Goal: Task Accomplishment & Management: Manage account settings

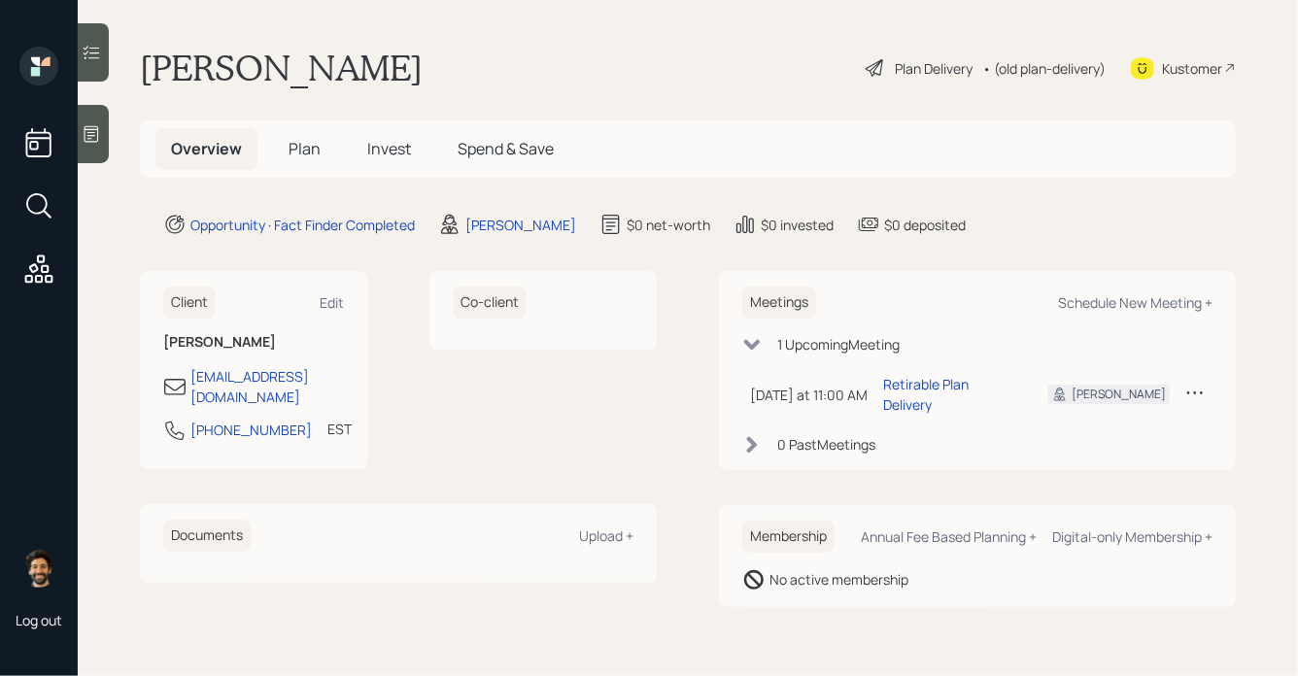
click at [249, 62] on h1 "[PERSON_NAME]" at bounding box center [281, 68] width 283 height 43
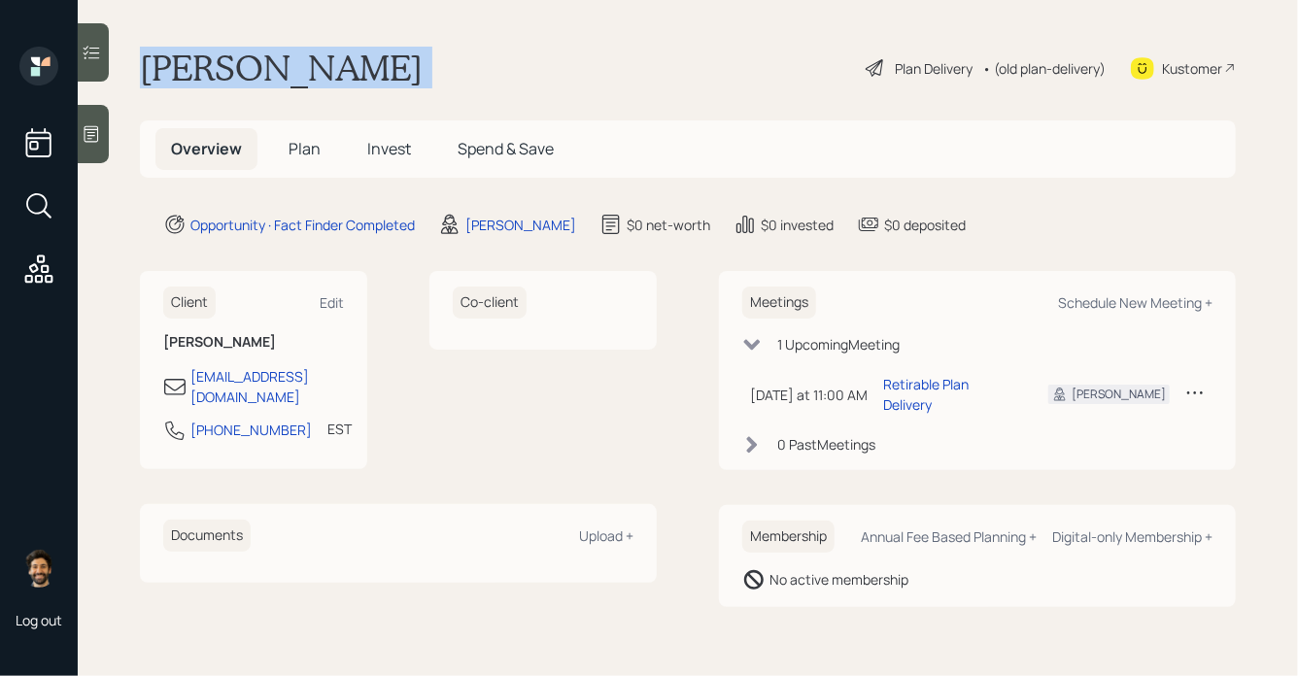
click at [249, 62] on h1 "[PERSON_NAME]" at bounding box center [281, 68] width 283 height 43
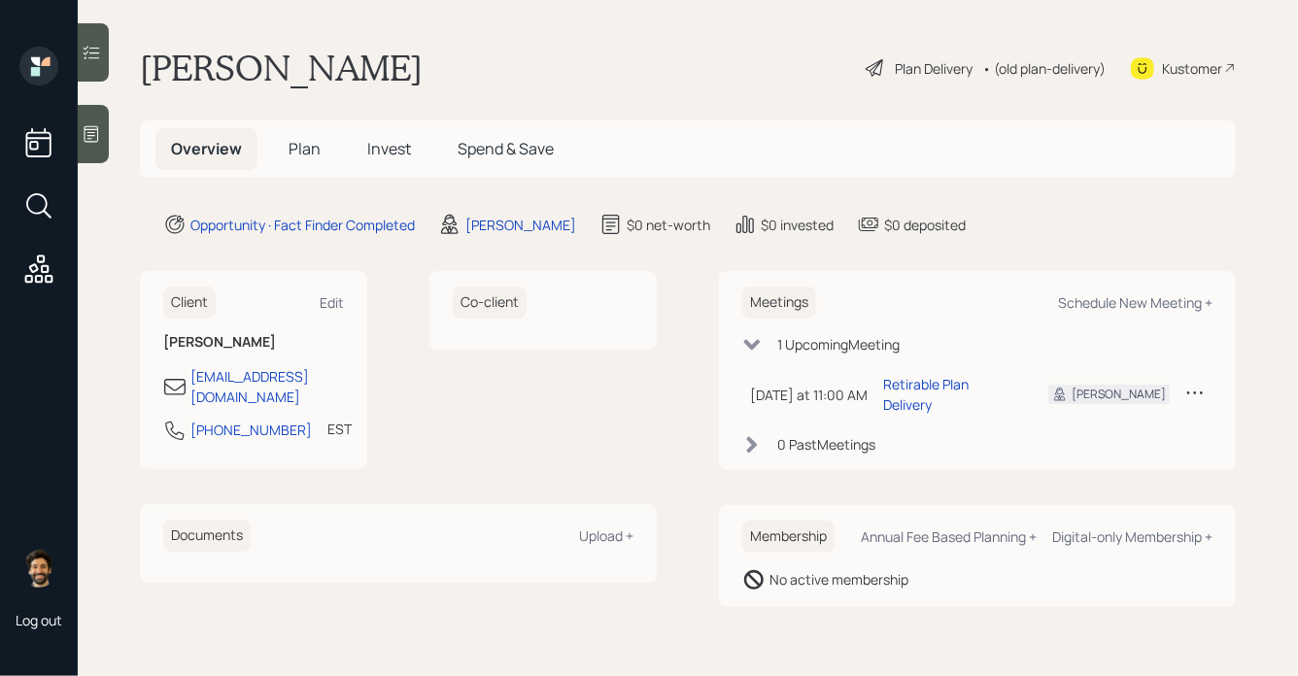
click at [298, 139] on span "Plan" at bounding box center [304, 148] width 32 height 21
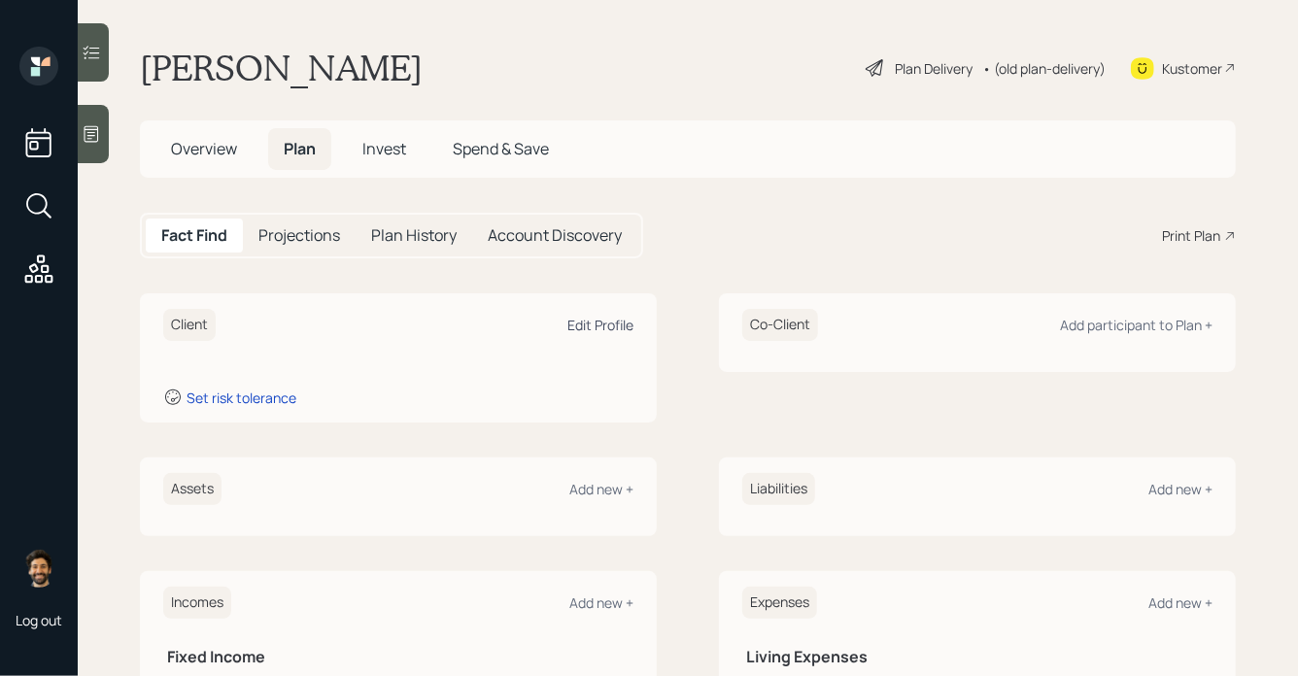
click at [602, 321] on div "Edit Profile" at bounding box center [600, 325] width 66 height 18
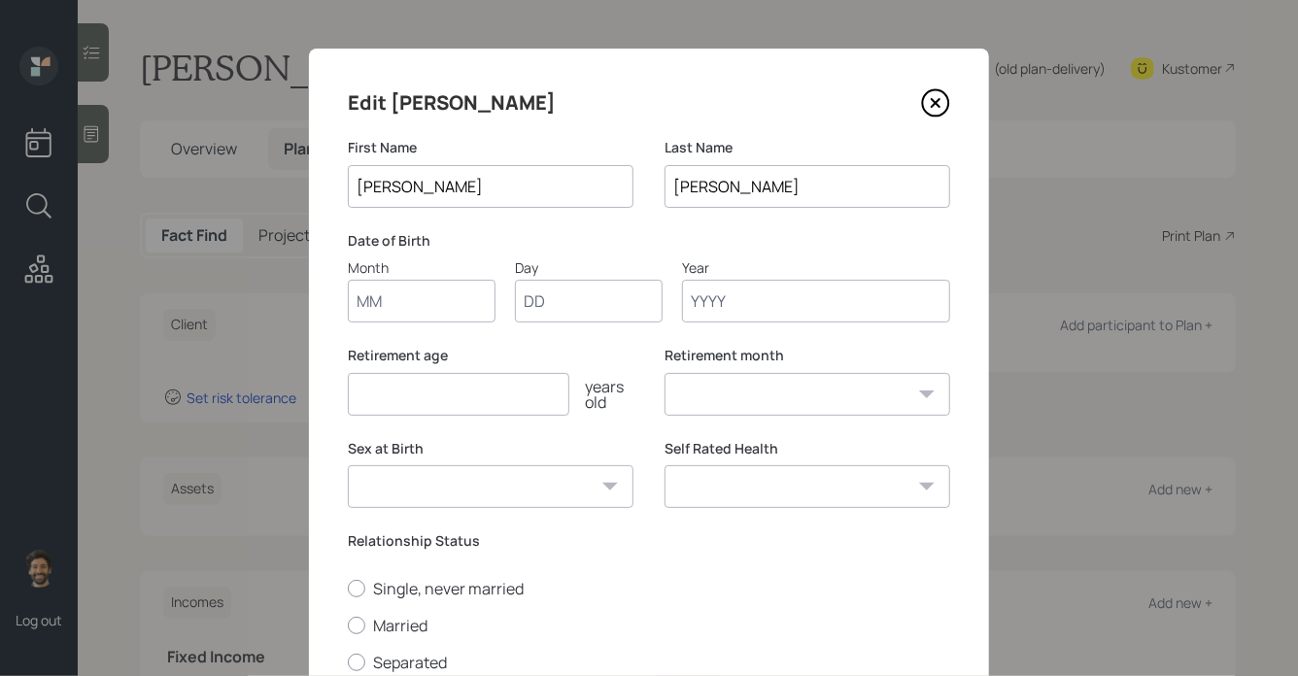
click at [416, 307] on input "Month" at bounding box center [422, 301] width 148 height 43
type input "02"
type input "05"
type input "1963"
select select "2"
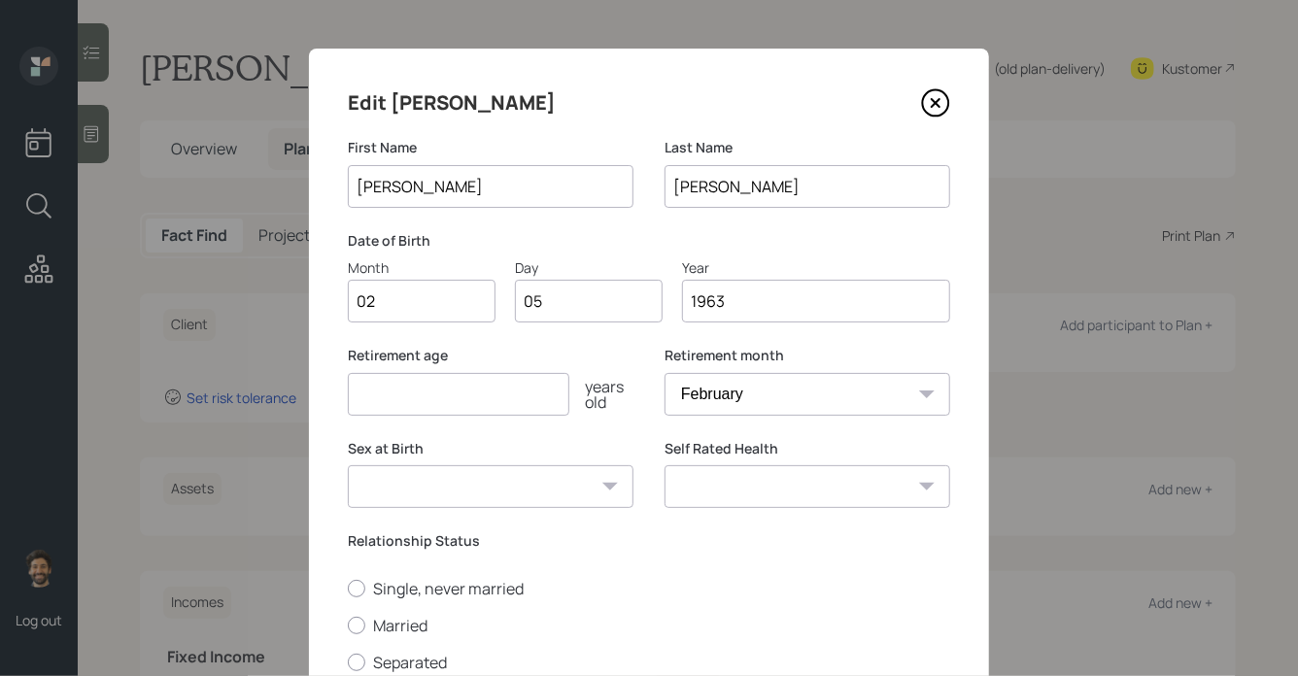
type input "1963"
click at [416, 386] on input "number" at bounding box center [458, 394] width 221 height 43
type input "65"
click at [761, 381] on select "January February March April May June July August September October November De…" at bounding box center [807, 394] width 286 height 43
select select "1"
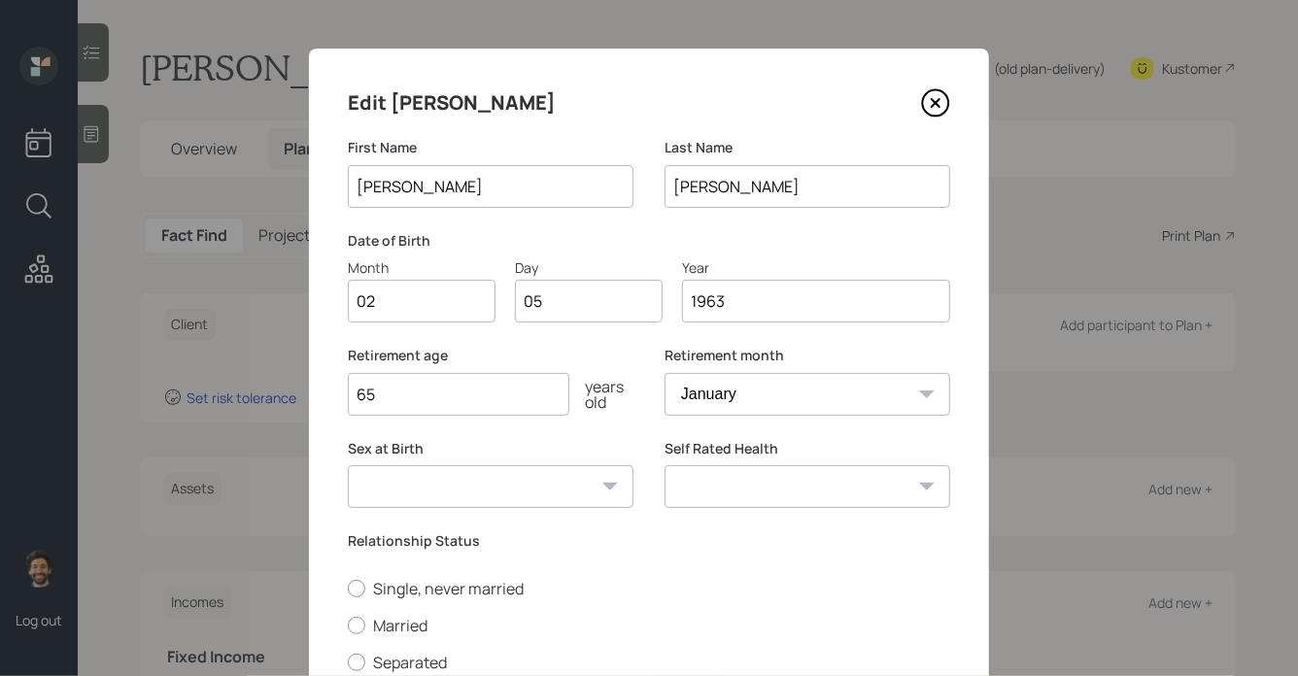
click at [664, 373] on select "January February March April May June July August September October November De…" at bounding box center [807, 394] width 286 height 43
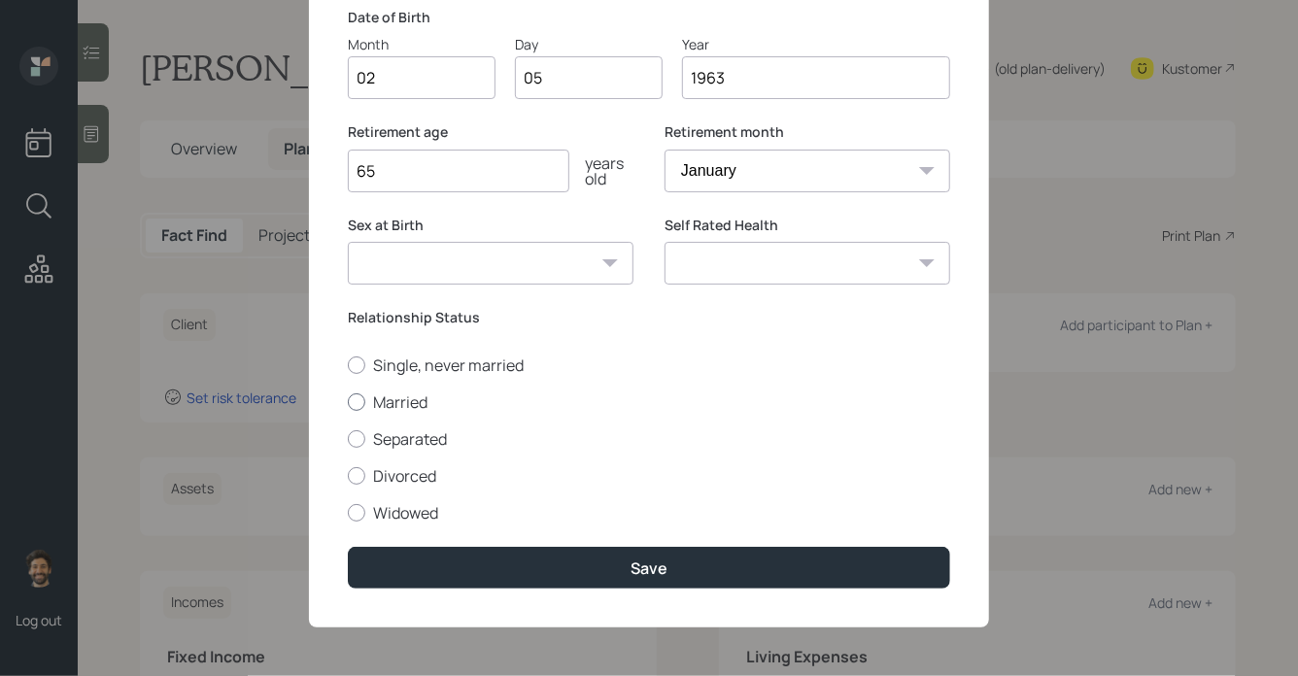
click at [377, 405] on label "Married" at bounding box center [649, 401] width 602 height 21
click at [348, 402] on input "Married" at bounding box center [347, 401] width 1 height 1
radio input "true"
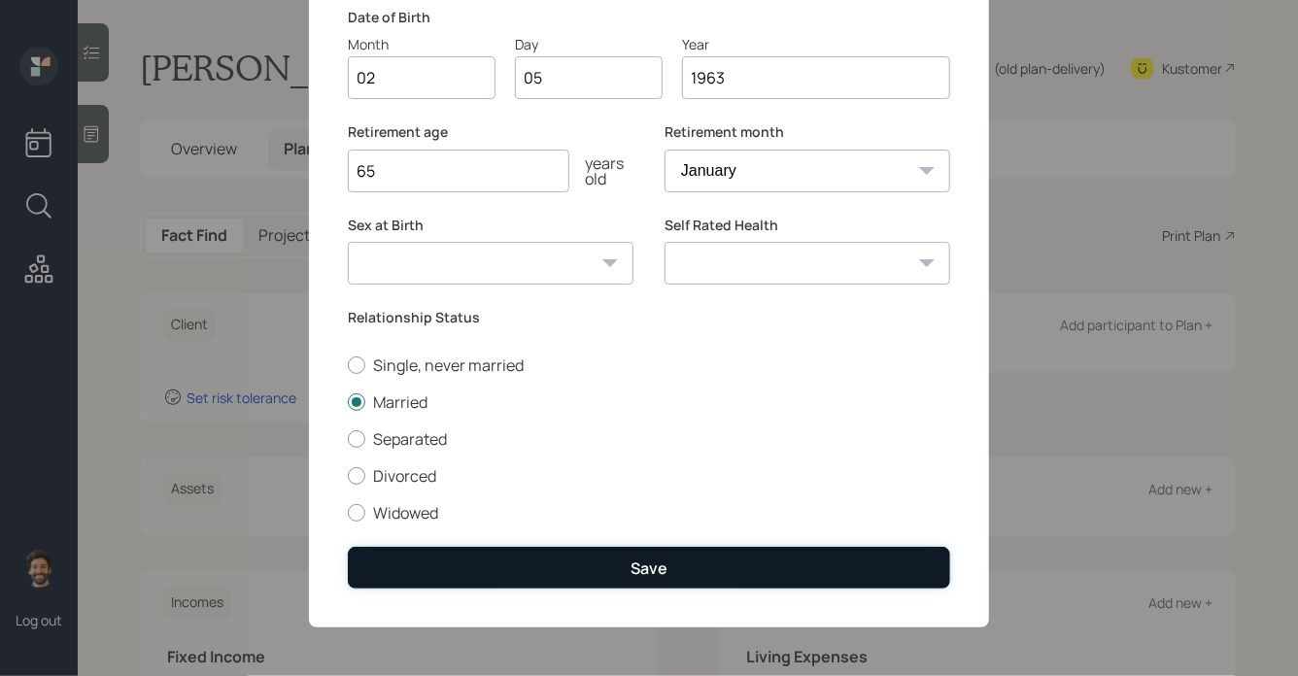
click at [405, 568] on button "Save" at bounding box center [649, 568] width 602 height 42
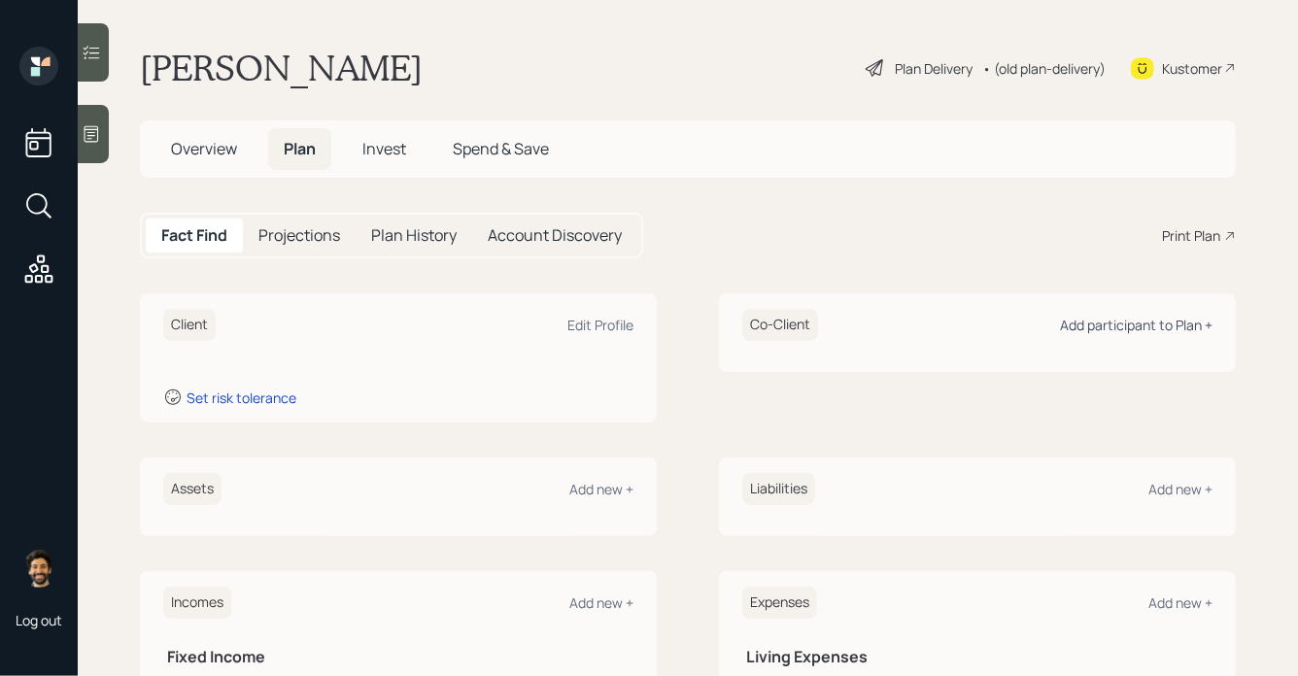
click at [1129, 320] on div "Add participant to Plan +" at bounding box center [1136, 325] width 152 height 18
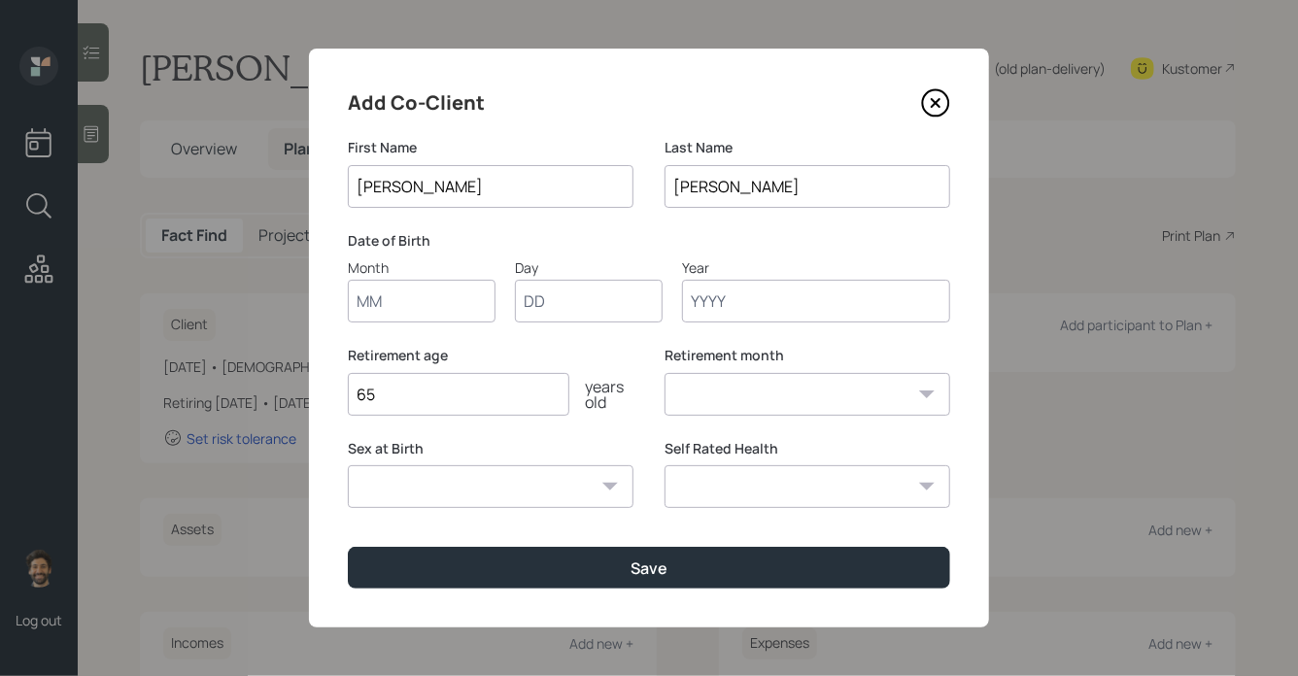
type input "[PERSON_NAME]"
click at [415, 300] on input "Month" at bounding box center [422, 301] width 148 height 43
type input "09"
type input "30"
type input "1962"
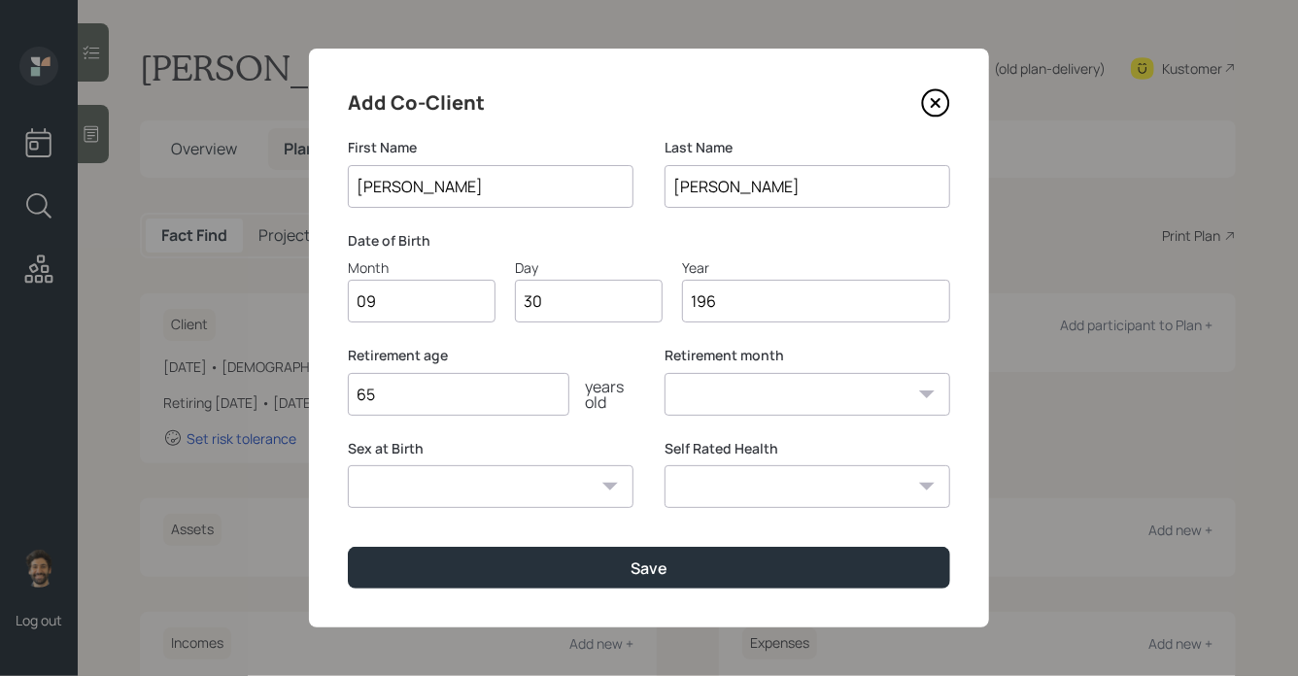
select select "9"
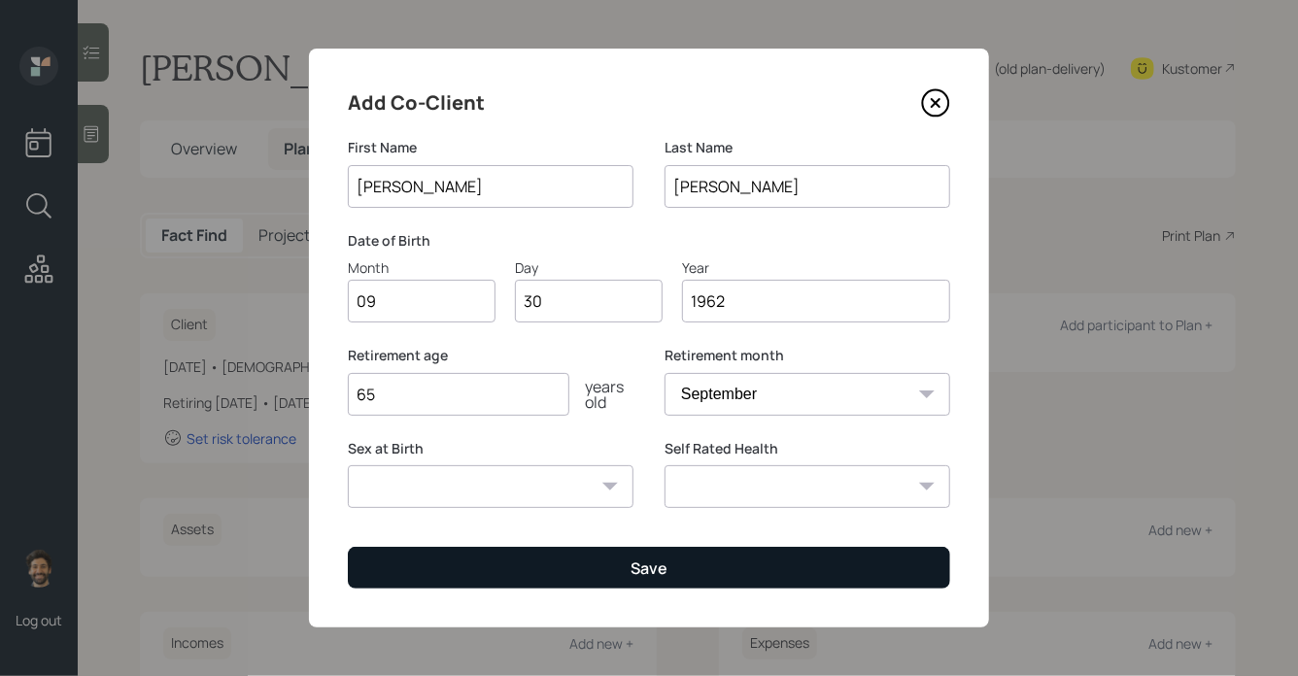
type input "1962"
click at [422, 582] on button "Save" at bounding box center [649, 568] width 602 height 42
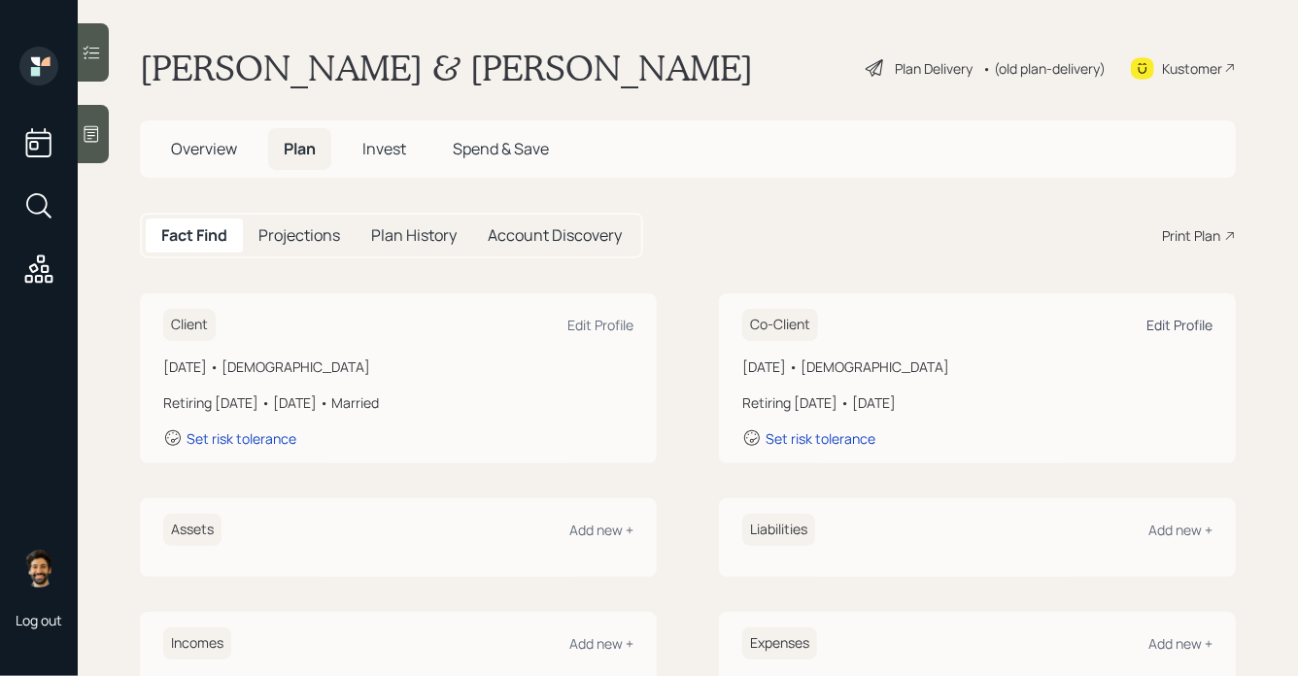
click at [1179, 323] on div "Edit Profile" at bounding box center [1179, 325] width 66 height 18
select select "9"
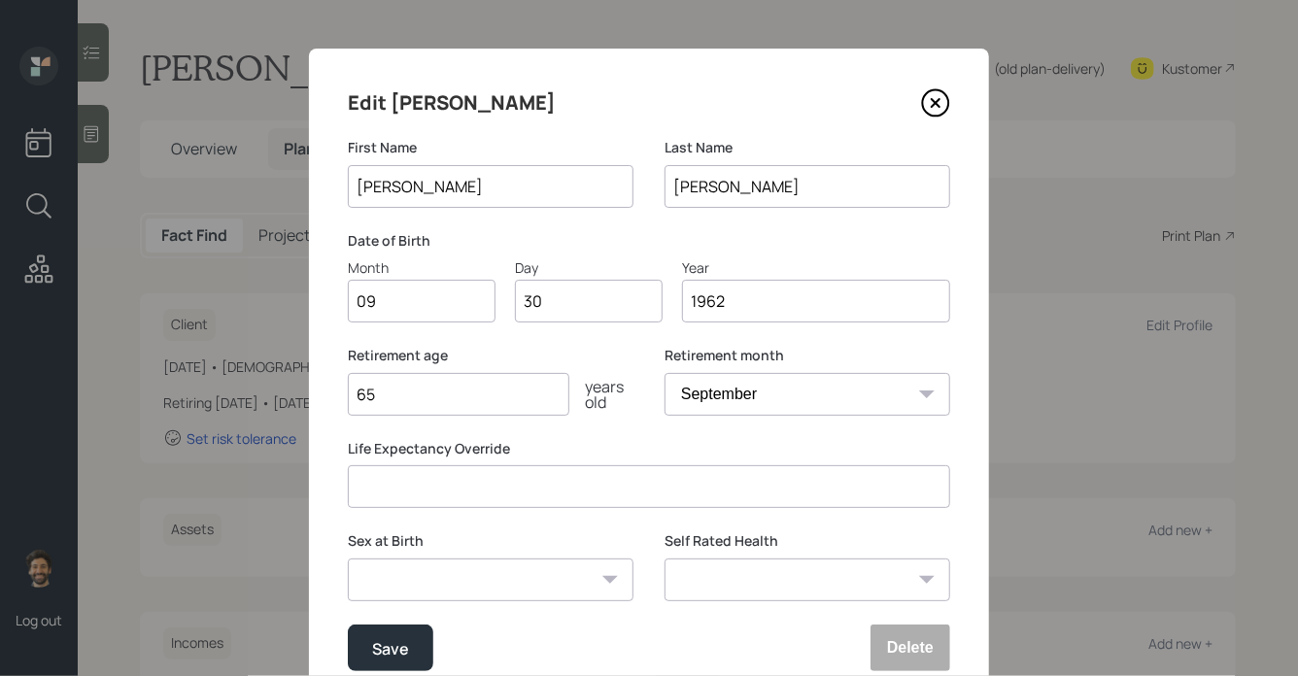
click at [401, 404] on input "65" at bounding box center [458, 394] width 221 height 43
type input "63"
click at [365, 651] on button "Save" at bounding box center [390, 648] width 85 height 47
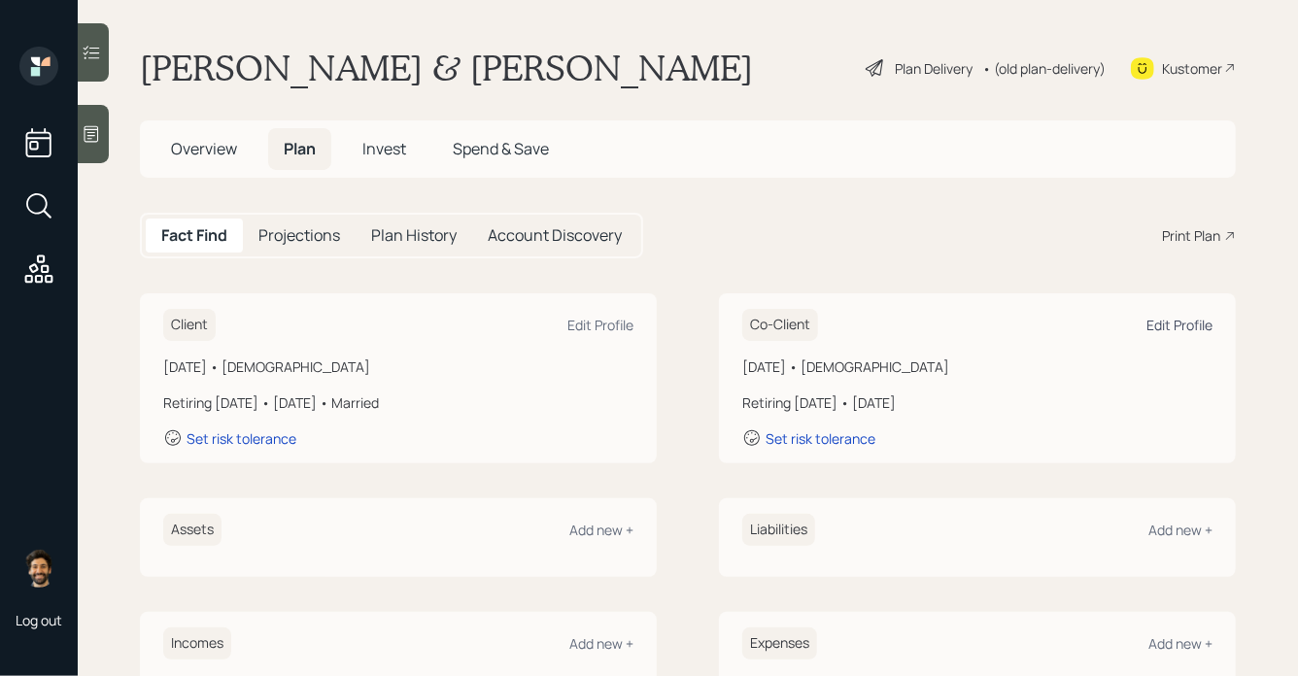
click at [1186, 322] on div "Edit Profile" at bounding box center [1179, 325] width 66 height 18
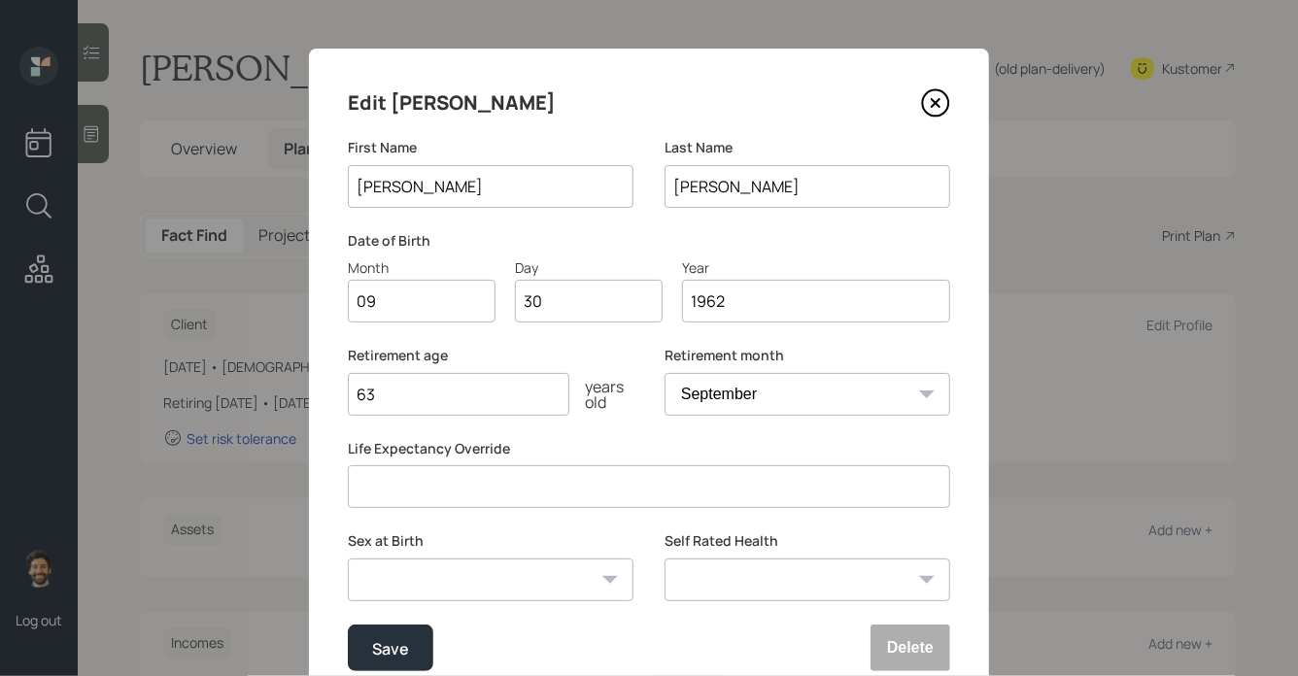
click at [738, 408] on select "January February March April May June July August September October November De…" at bounding box center [807, 394] width 286 height 43
select select "1"
click at [664, 373] on select "January February March April May June July August September October November De…" at bounding box center [807, 394] width 286 height 43
click at [384, 640] on div "Save" at bounding box center [390, 648] width 37 height 26
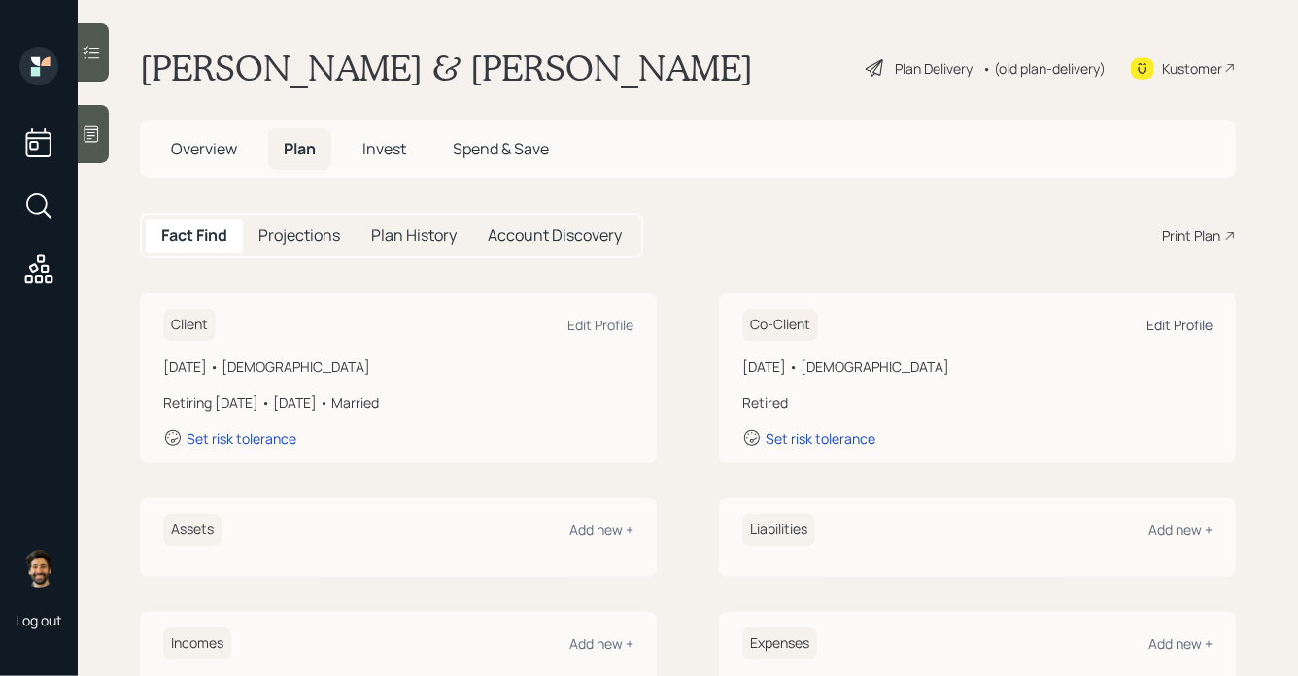
click at [1172, 329] on div "Edit Profile" at bounding box center [1179, 325] width 66 height 18
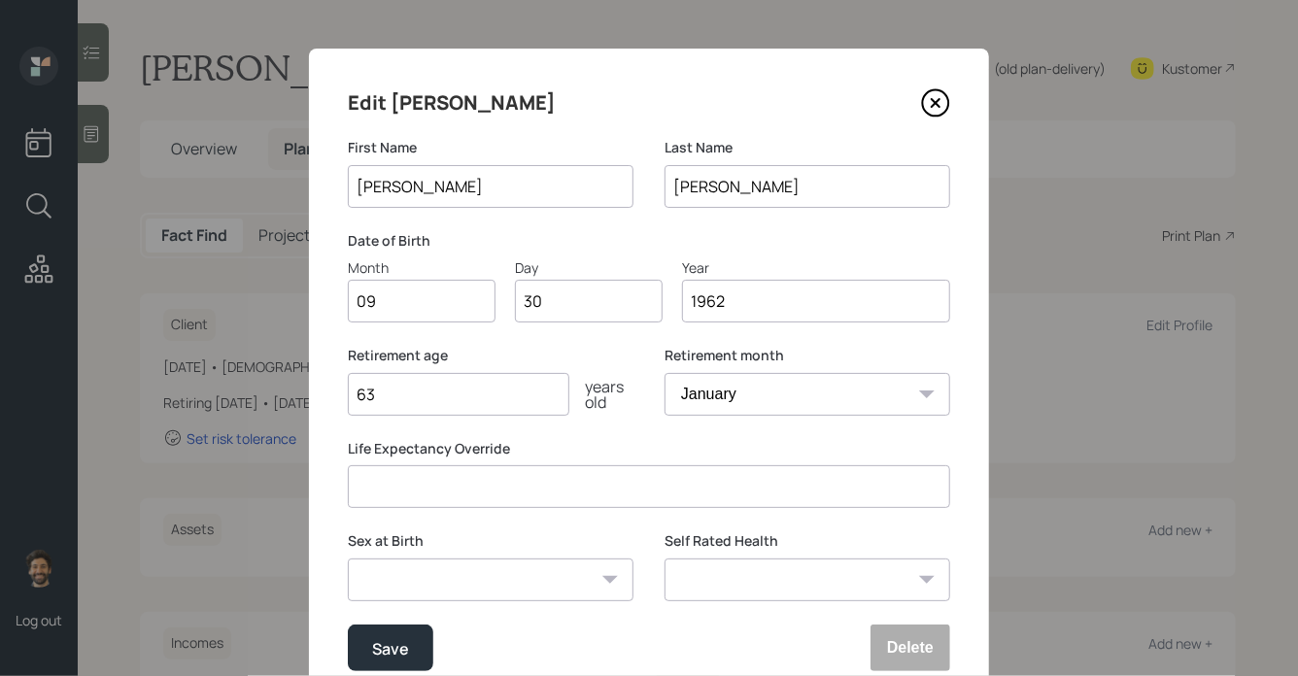
click at [436, 400] on input "63" at bounding box center [458, 394] width 221 height 43
type input "65"
click at [394, 640] on div "Save" at bounding box center [390, 648] width 37 height 26
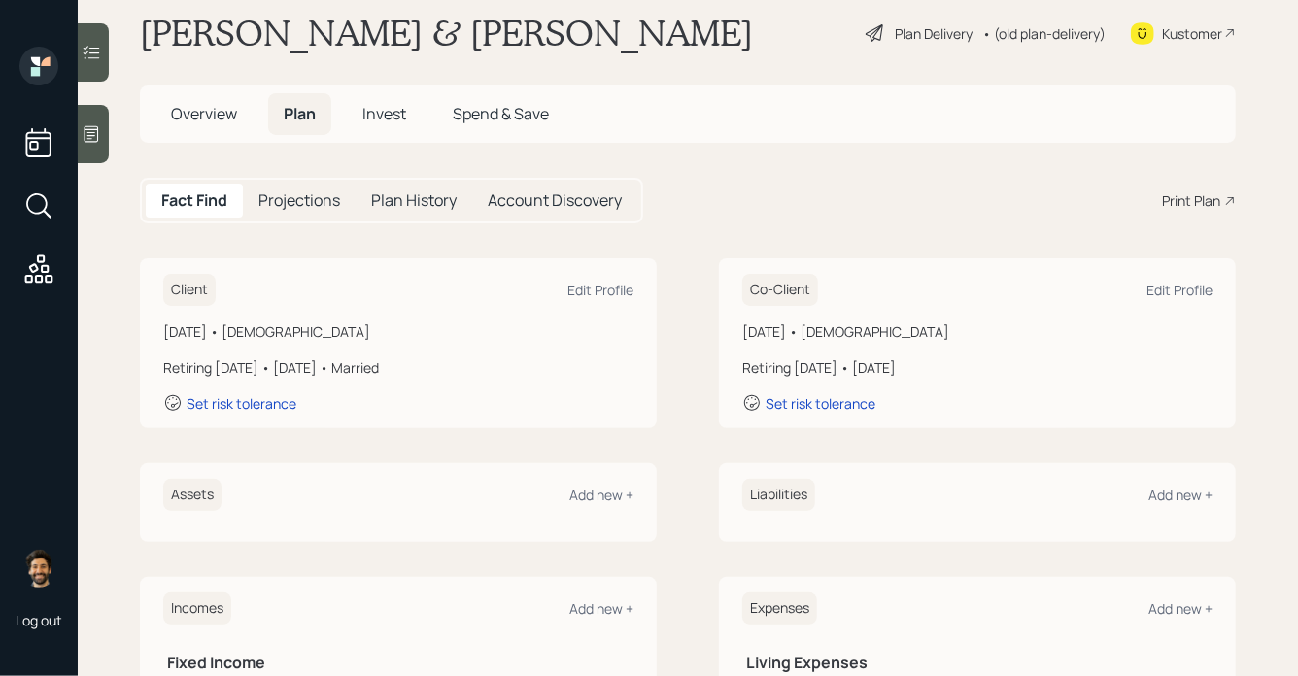
scroll to position [43, 0]
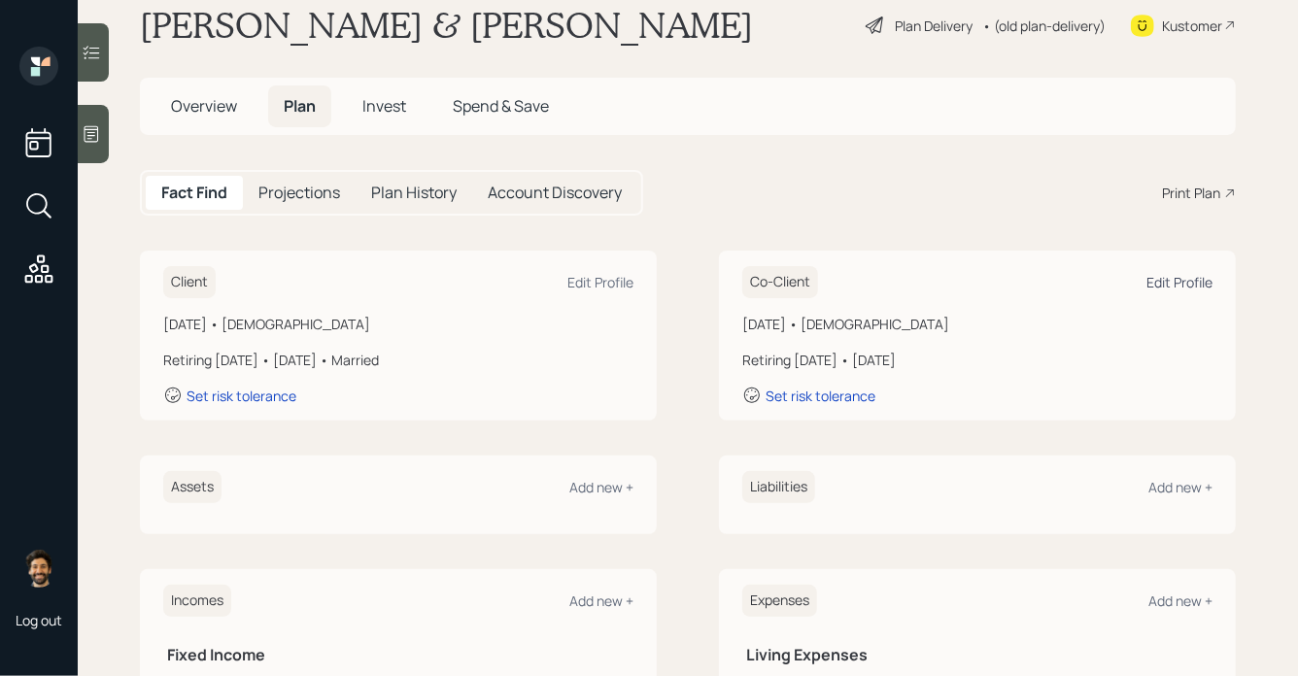
click at [1195, 282] on div "Edit Profile" at bounding box center [1179, 282] width 66 height 18
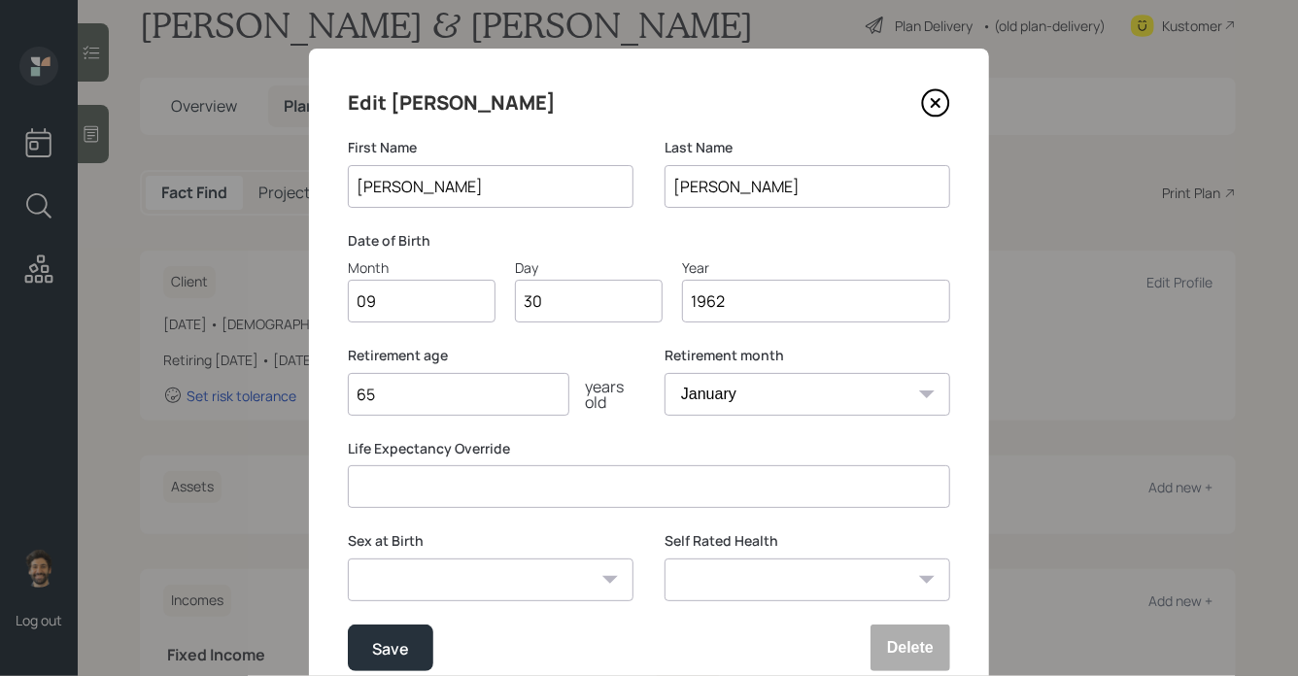
click at [487, 394] on input "65" at bounding box center [458, 394] width 221 height 43
type input "66"
click at [382, 662] on button "Save" at bounding box center [390, 648] width 85 height 47
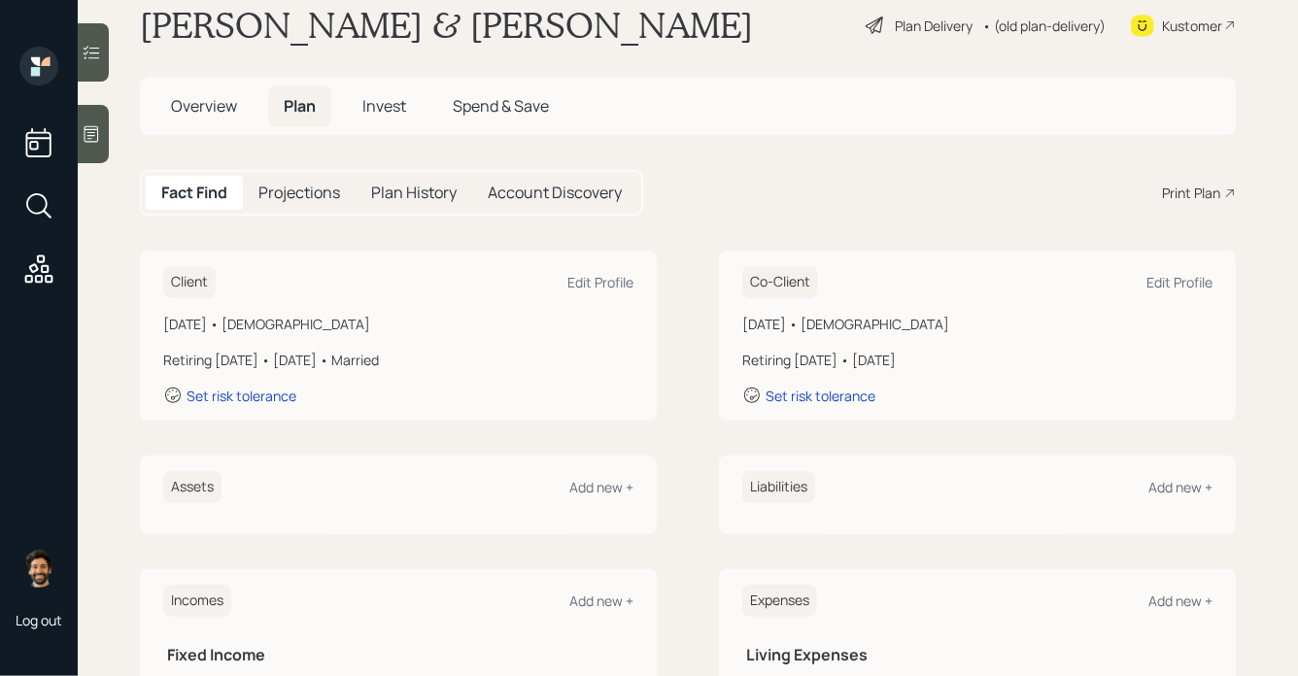
scroll to position [368, 0]
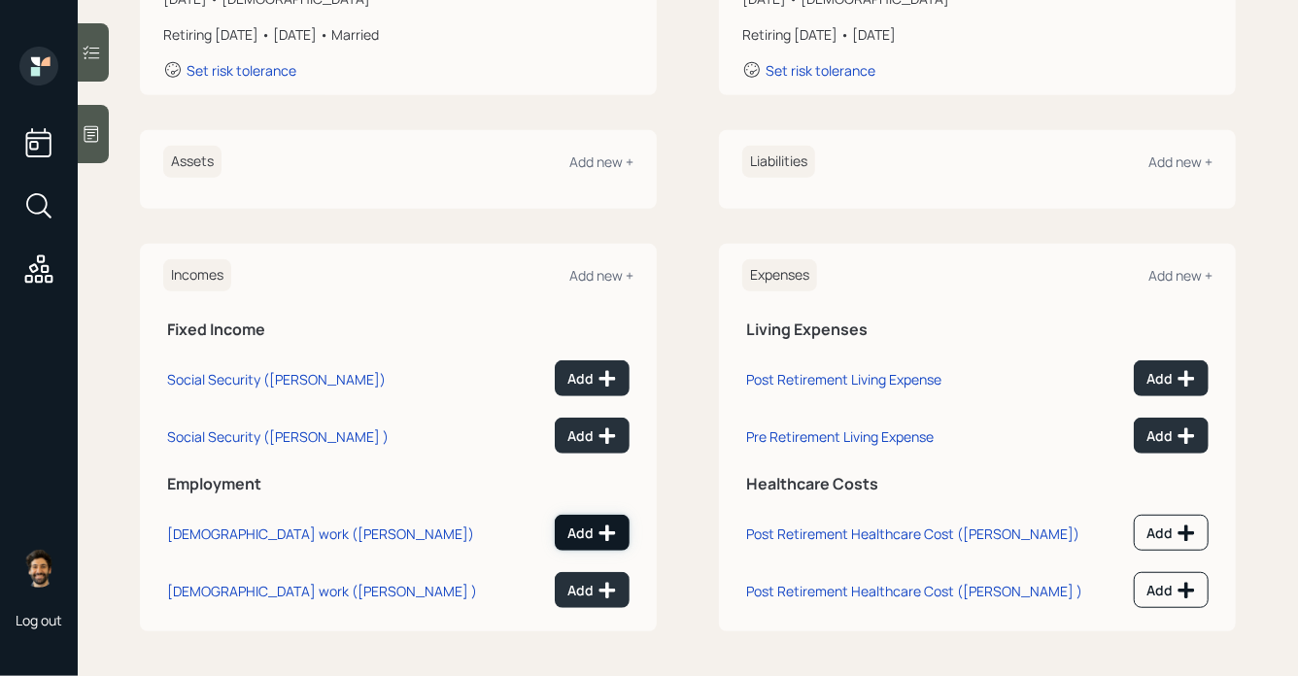
click at [562, 524] on button "Add" at bounding box center [592, 533] width 75 height 36
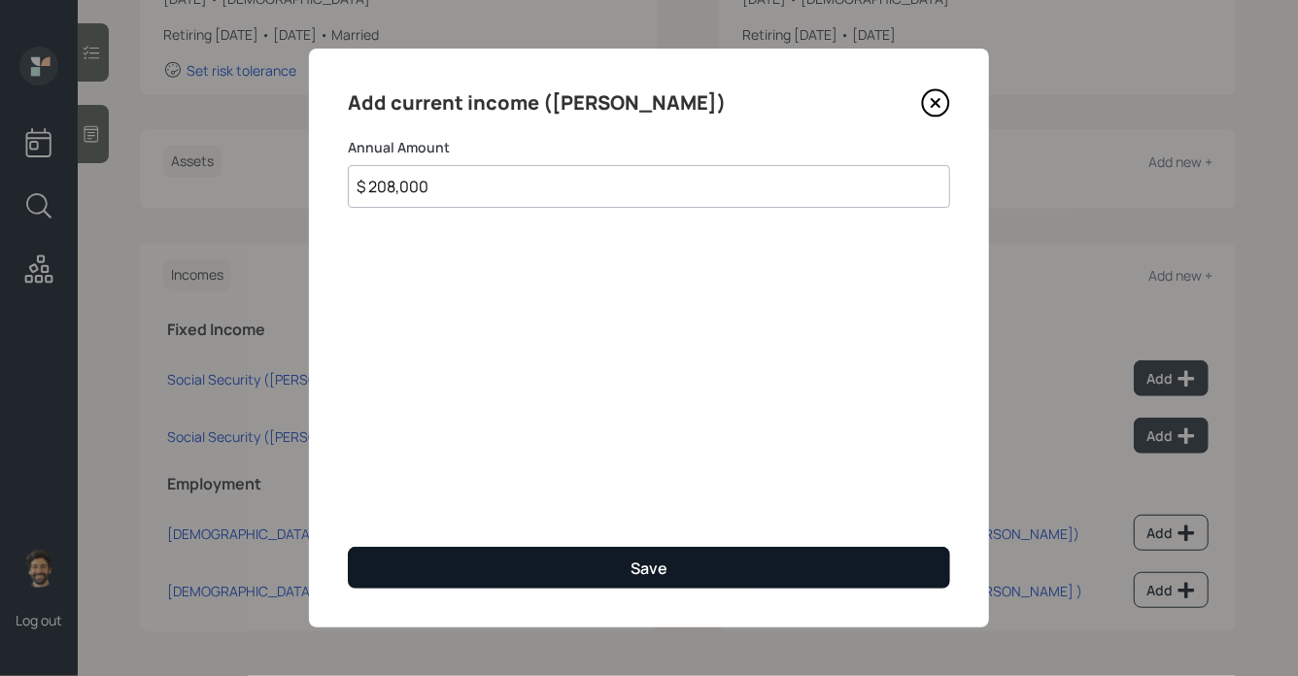
type input "$ 208,000"
click at [418, 571] on button "Save" at bounding box center [649, 568] width 602 height 42
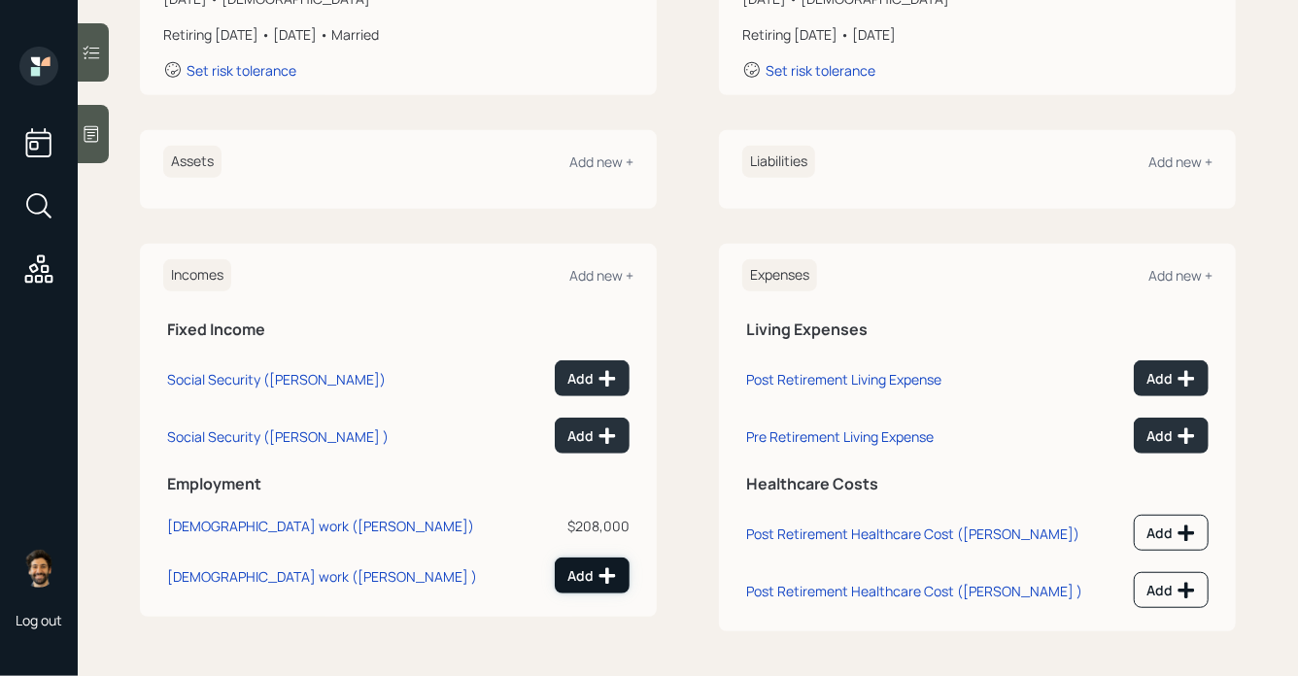
click at [594, 591] on button "Add" at bounding box center [592, 575] width 75 height 36
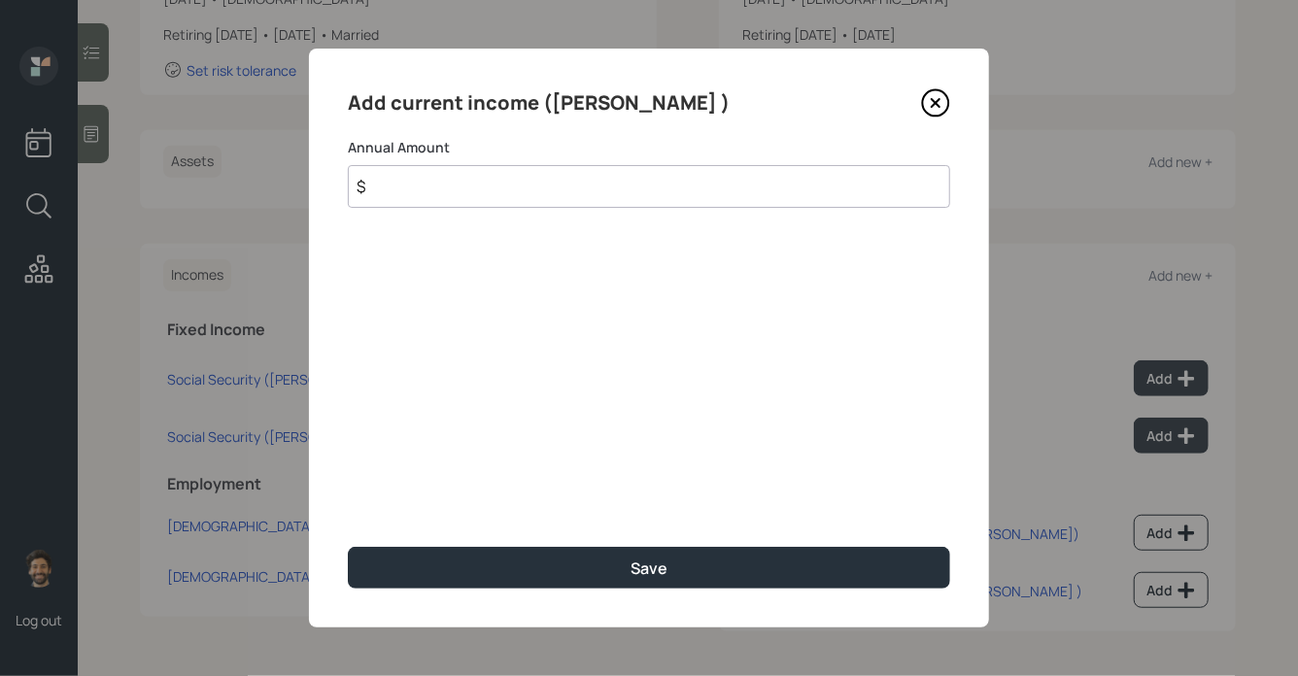
click at [398, 200] on input "$" at bounding box center [649, 186] width 602 height 43
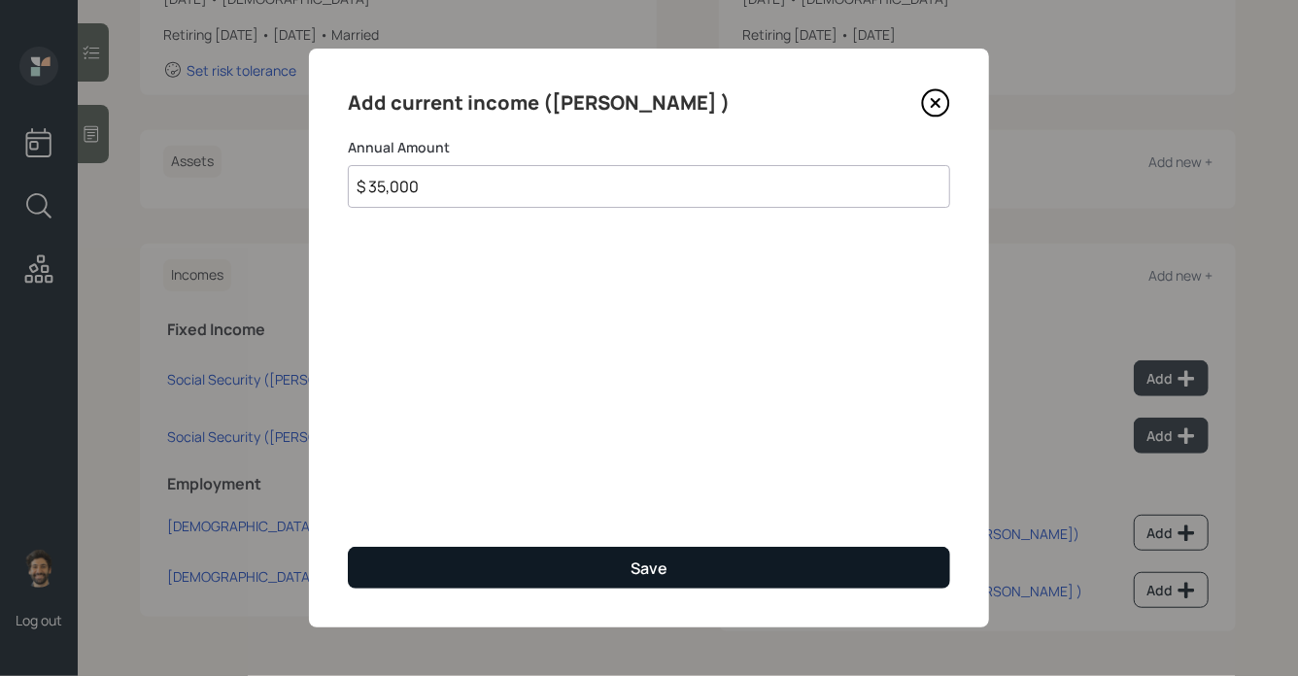
type input "$ 35,000"
click at [396, 565] on button "Save" at bounding box center [649, 568] width 602 height 42
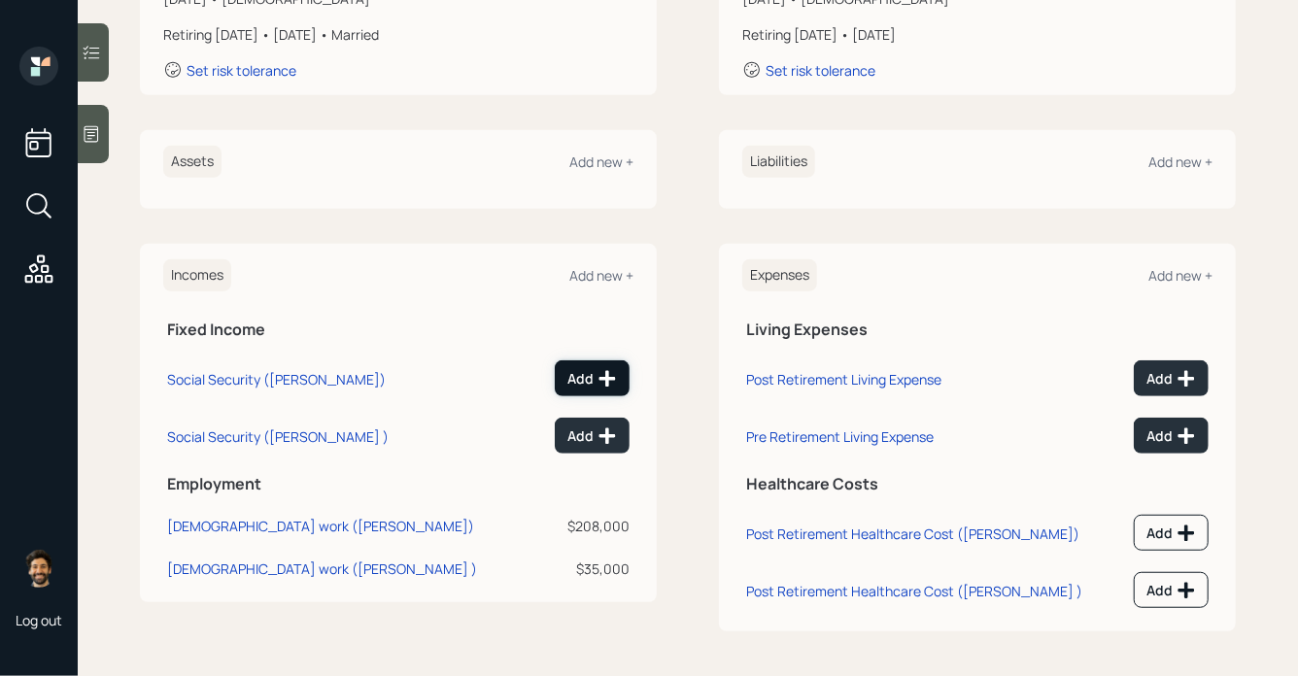
click at [560, 366] on button "Add" at bounding box center [592, 378] width 75 height 36
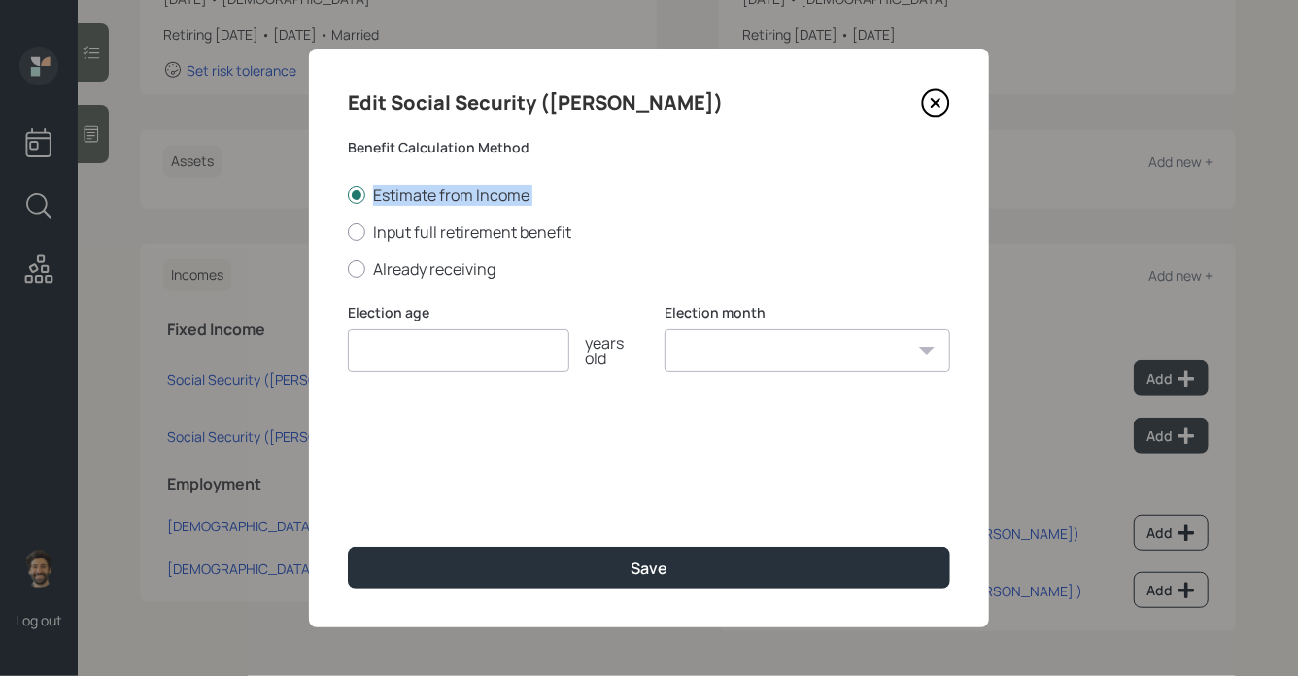
drag, startPoint x: 371, startPoint y: 198, endPoint x: 556, endPoint y: 214, distance: 185.2
click at [556, 214] on div "Estimate from Income Input full retirement benefit Already receiving" at bounding box center [649, 232] width 602 height 95
click at [391, 359] on input "number" at bounding box center [458, 350] width 221 height 43
type input "65"
click at [758, 355] on select "January February March April May June July August September October November De…" at bounding box center [807, 350] width 286 height 43
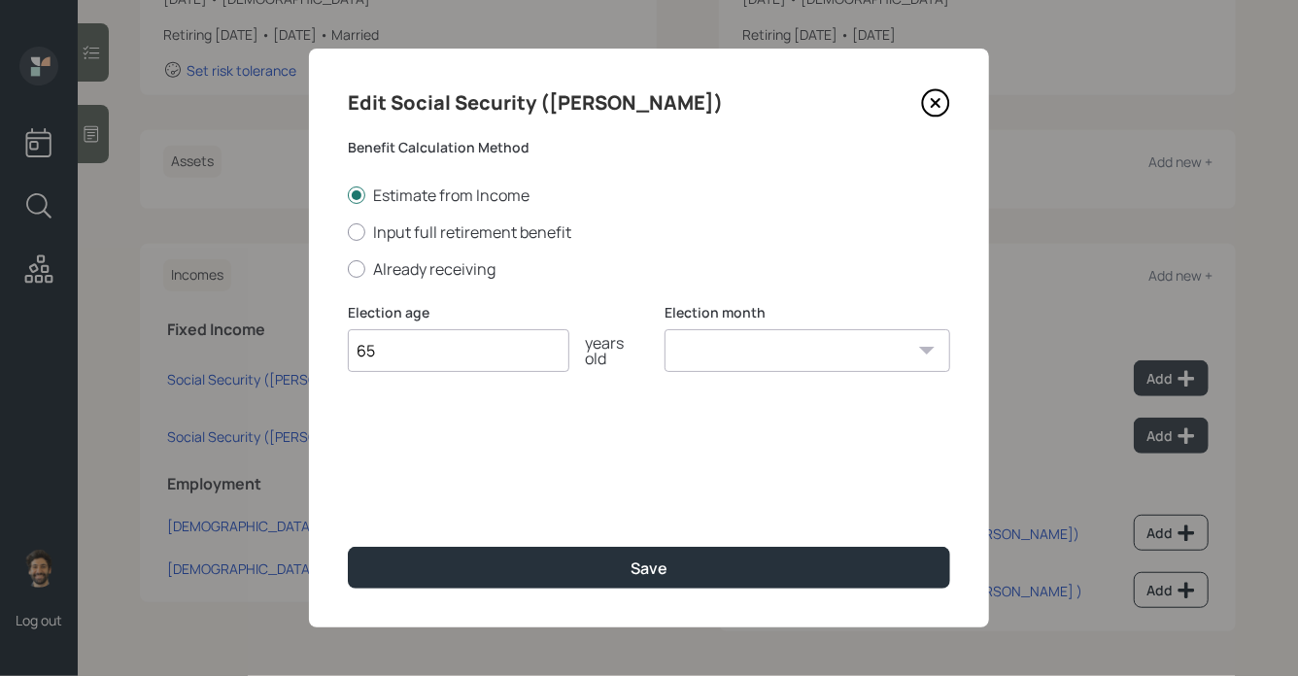
select select "12"
click at [664, 330] on select "January February March April May June July August September October November De…" at bounding box center [807, 350] width 286 height 43
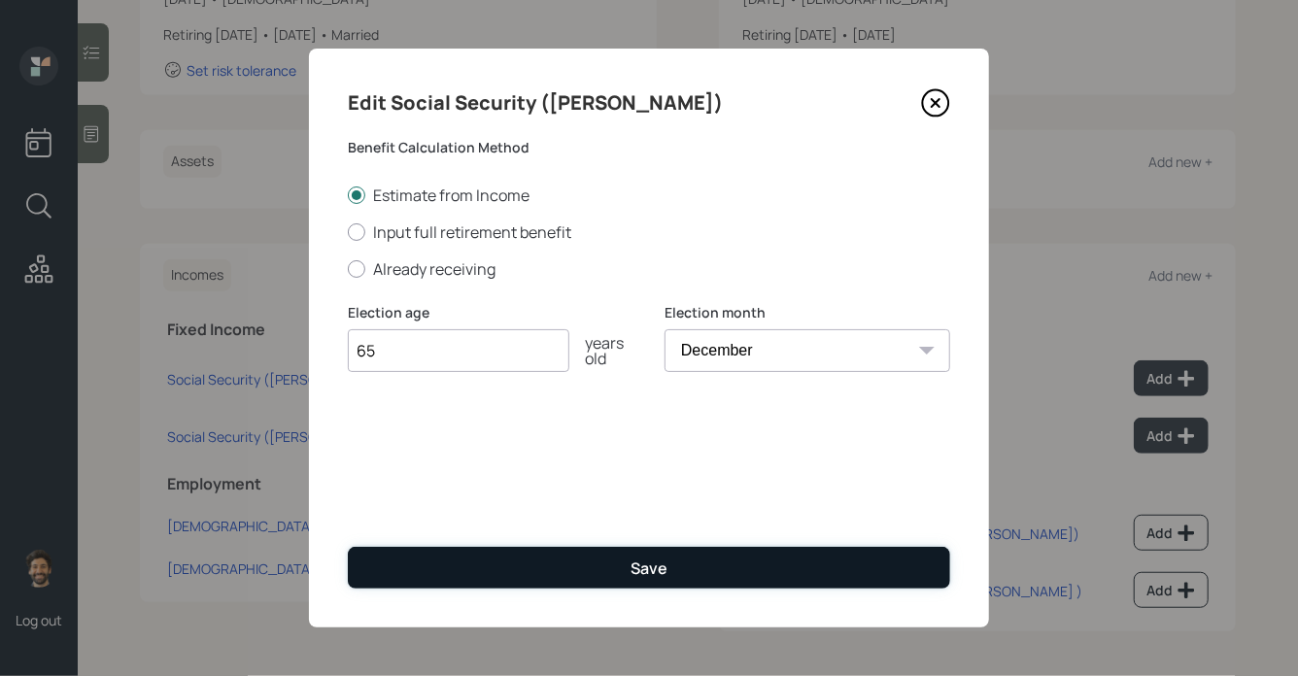
click at [500, 574] on button "Save" at bounding box center [649, 568] width 602 height 42
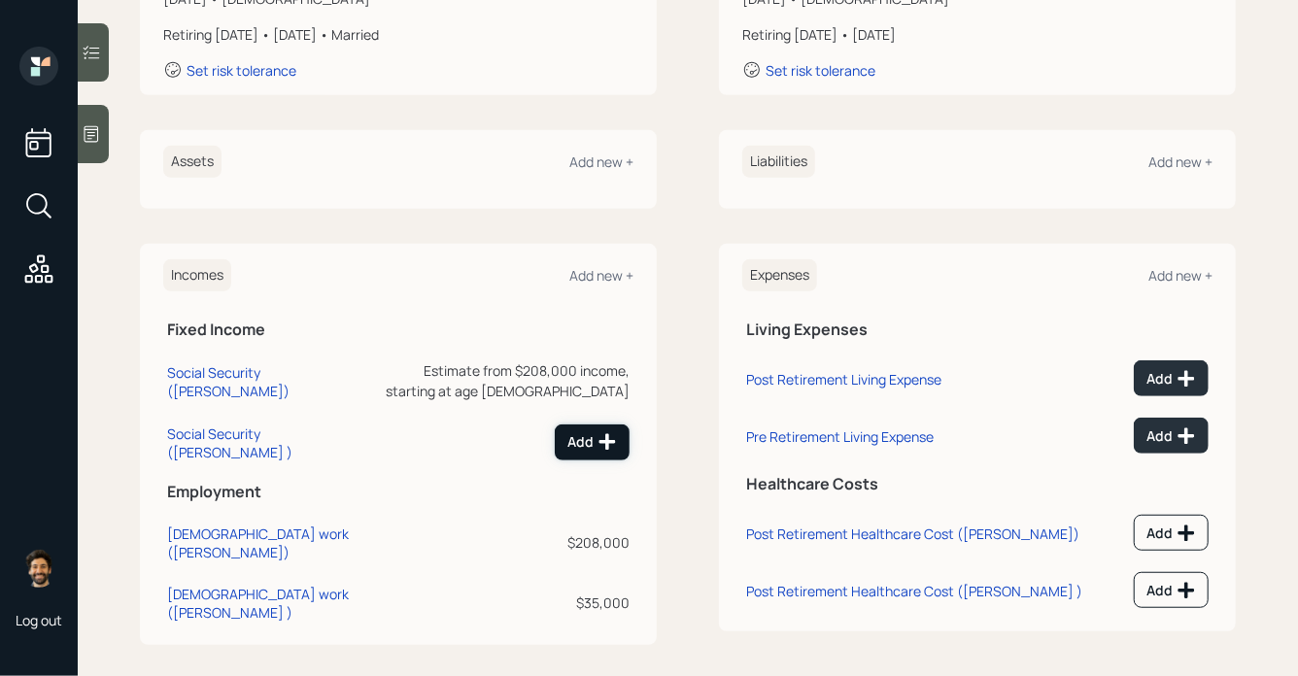
click at [599, 438] on icon at bounding box center [606, 441] width 19 height 19
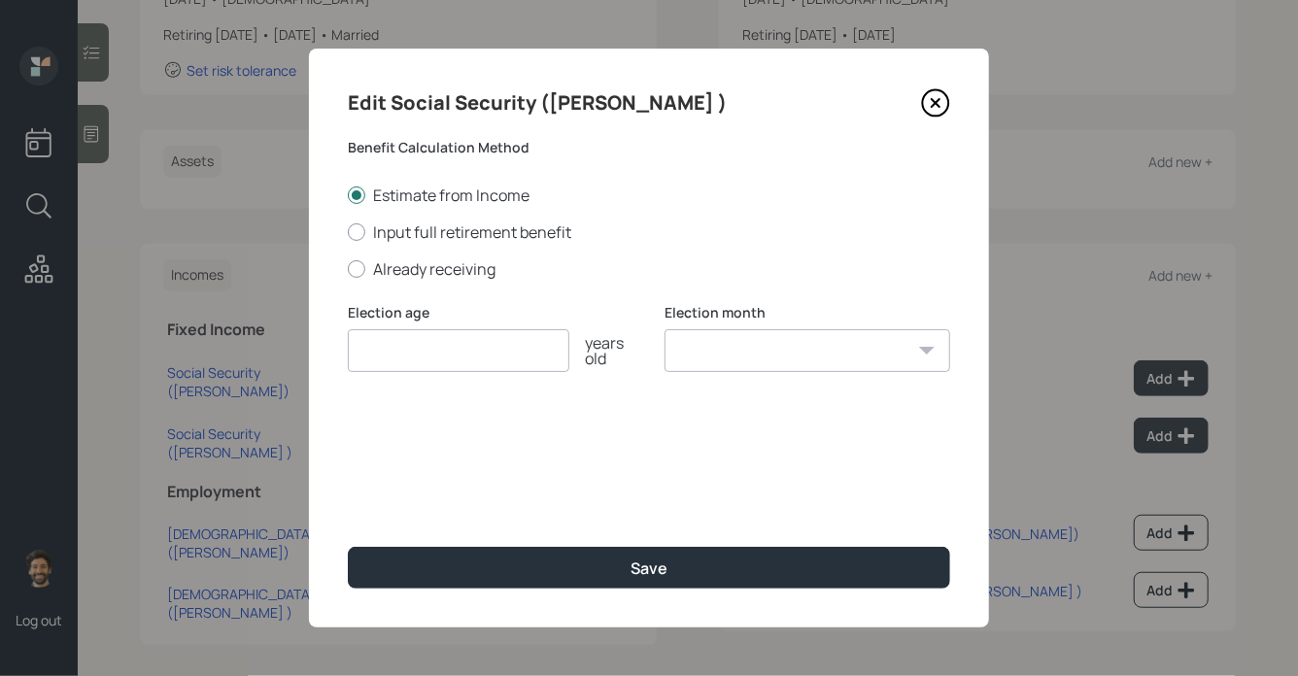
click at [422, 344] on input "number" at bounding box center [458, 350] width 221 height 43
type input "65"
click at [719, 357] on select "January February March April May June July August September October November De…" at bounding box center [807, 350] width 286 height 43
select select "12"
click at [664, 330] on select "January February March April May June July August September October November De…" at bounding box center [807, 350] width 286 height 43
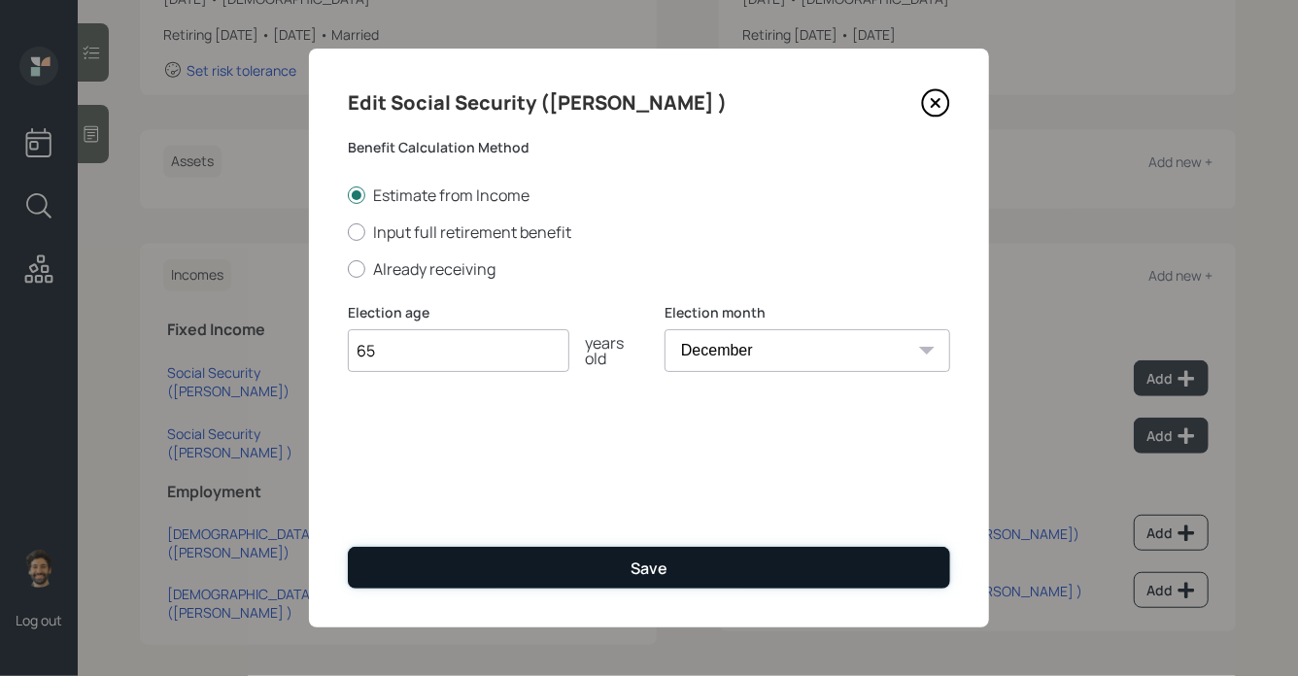
click at [492, 574] on button "Save" at bounding box center [649, 568] width 602 height 42
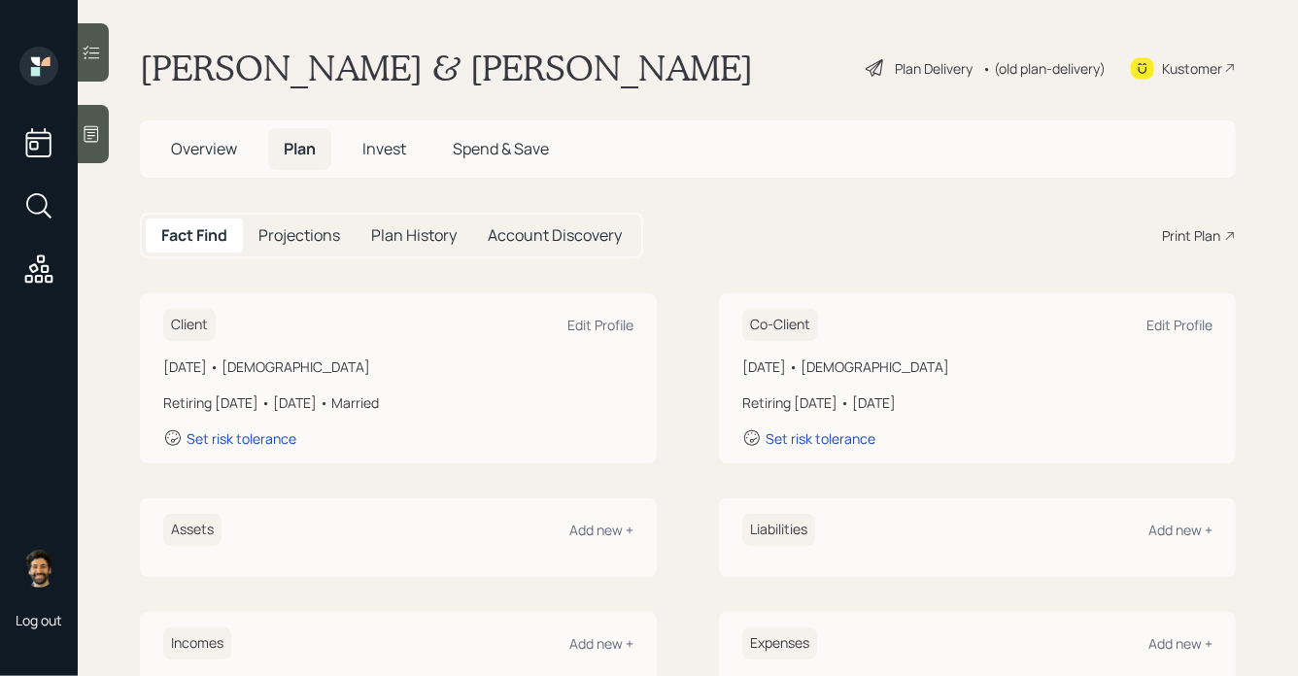
click at [300, 235] on h5 "Projections" at bounding box center [299, 235] width 82 height 18
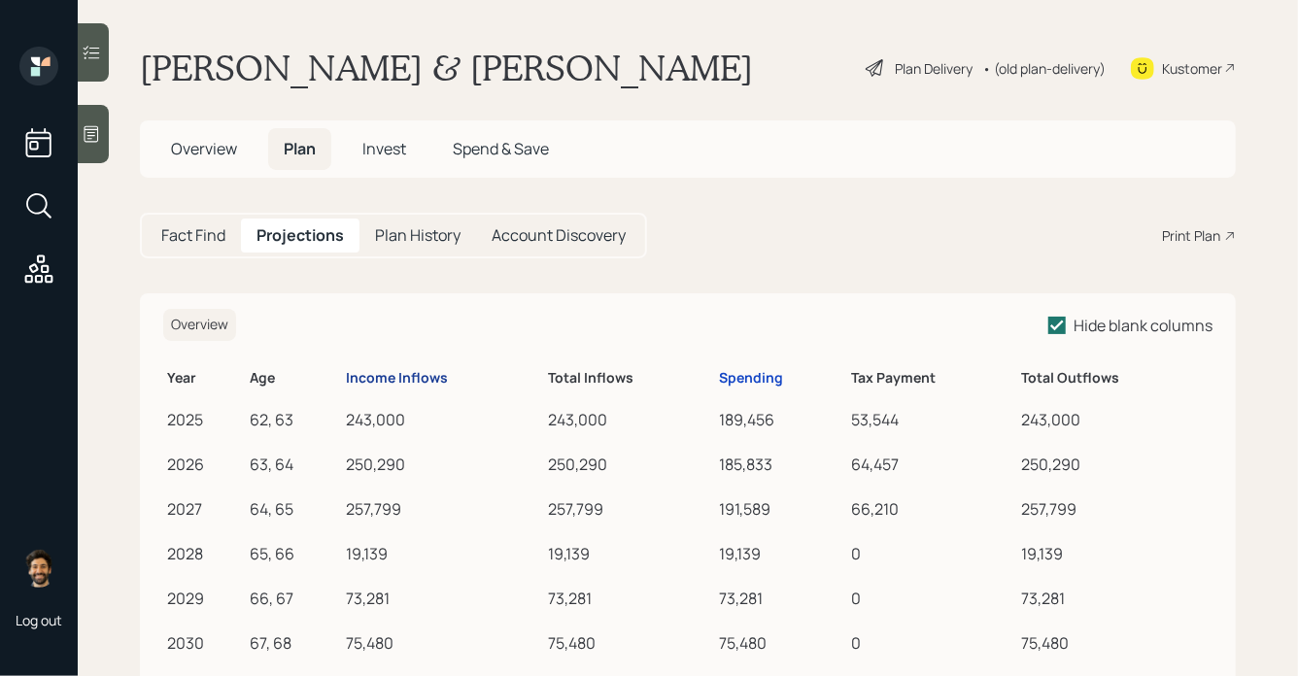
click at [398, 377] on div "Income Inflows" at bounding box center [397, 378] width 102 height 17
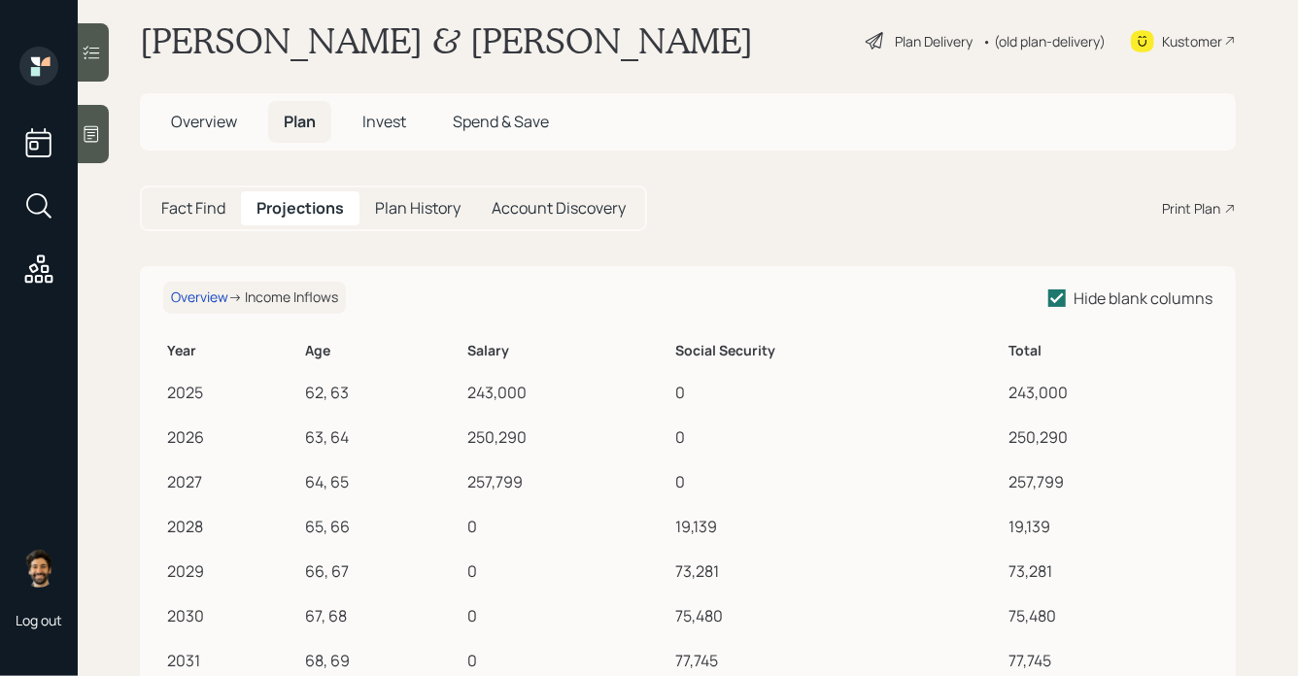
scroll to position [24, 0]
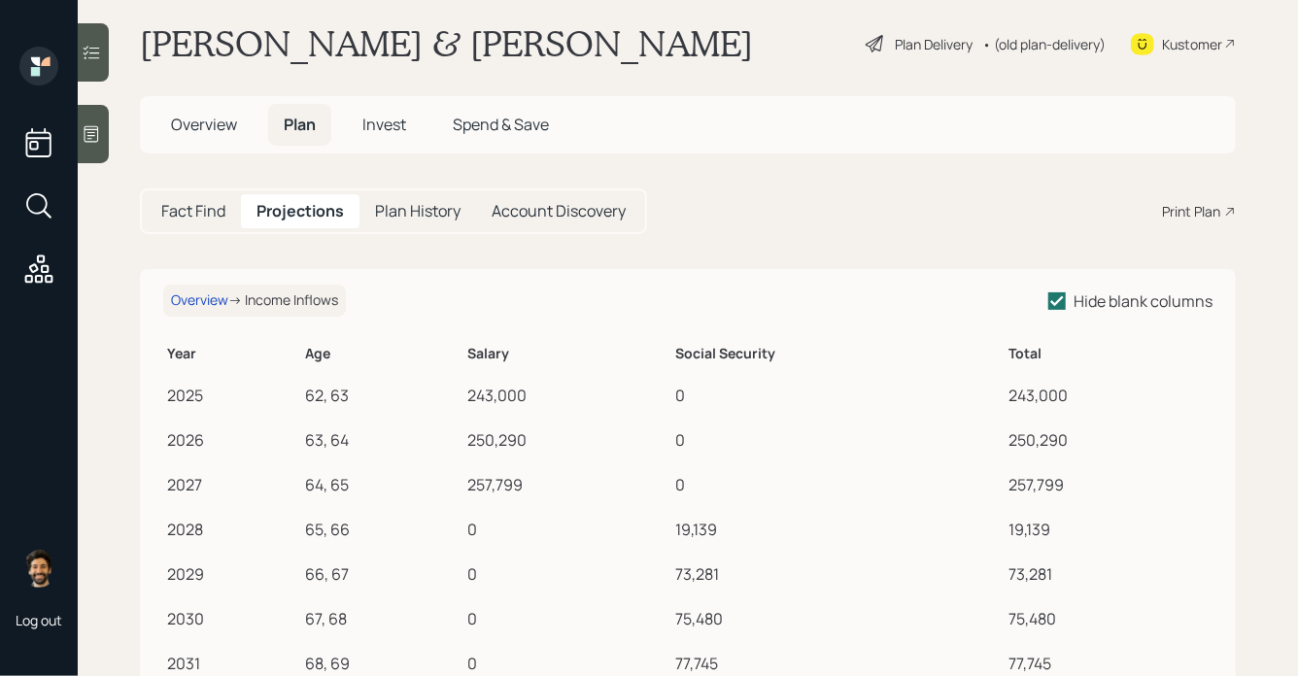
click at [193, 115] on span "Overview" at bounding box center [204, 124] width 66 height 21
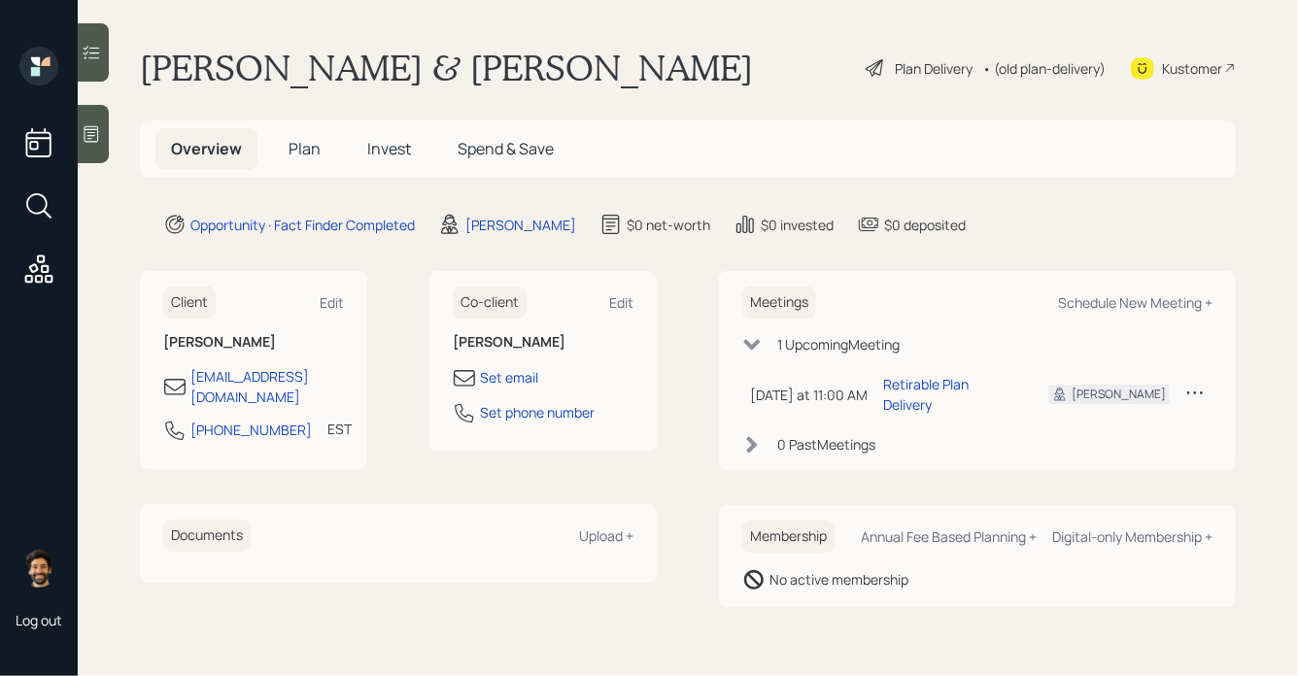
click at [316, 144] on span "Plan" at bounding box center [304, 148] width 32 height 21
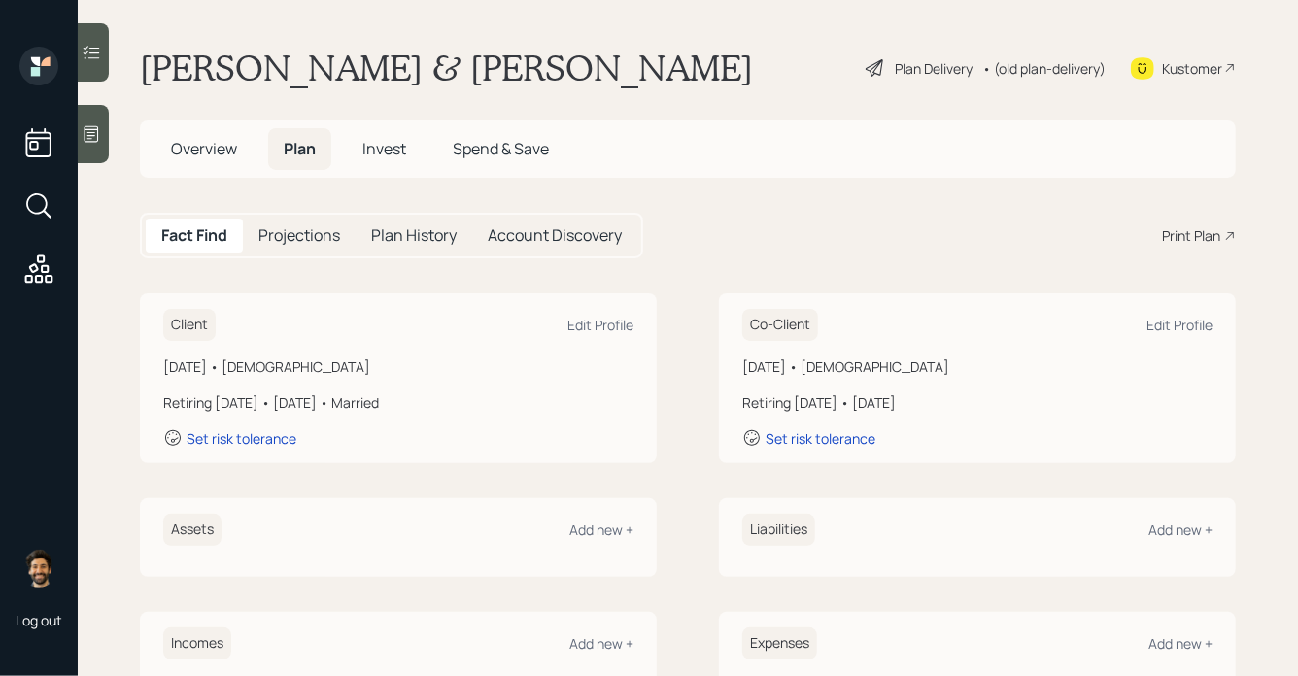
scroll to position [368, 0]
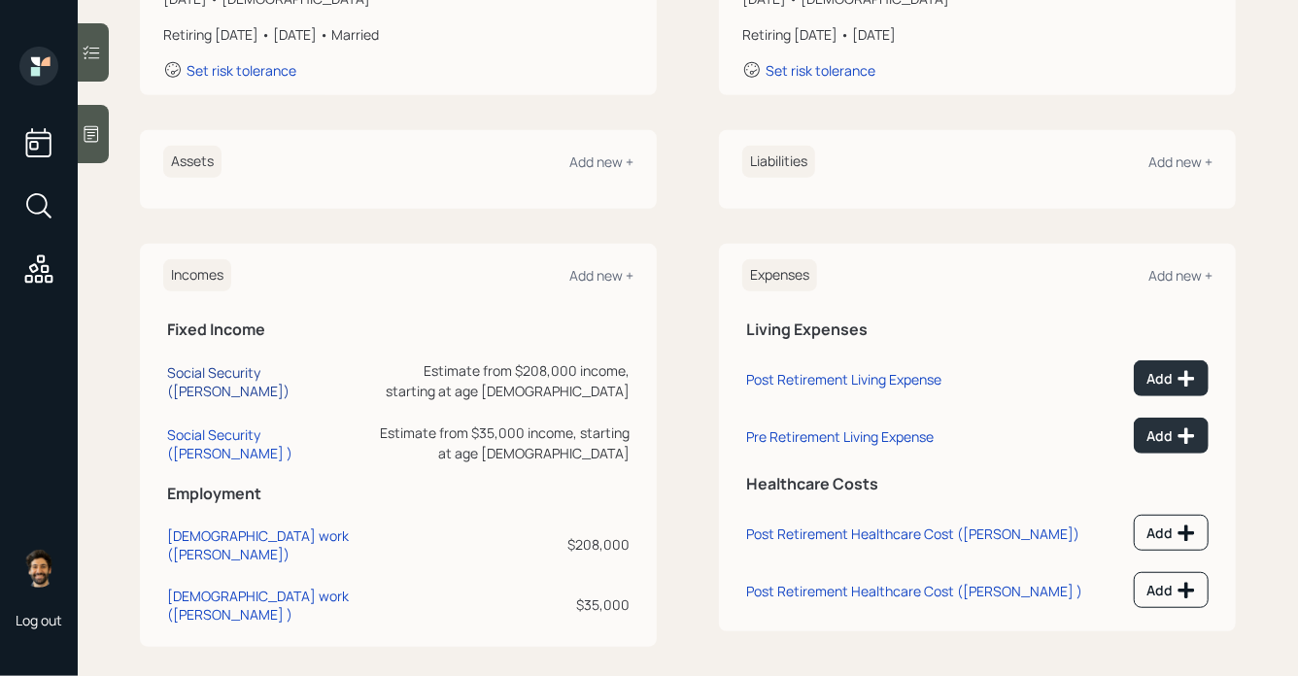
click at [206, 386] on div "Social Security (Stephen)" at bounding box center [268, 381] width 203 height 37
select select "12"
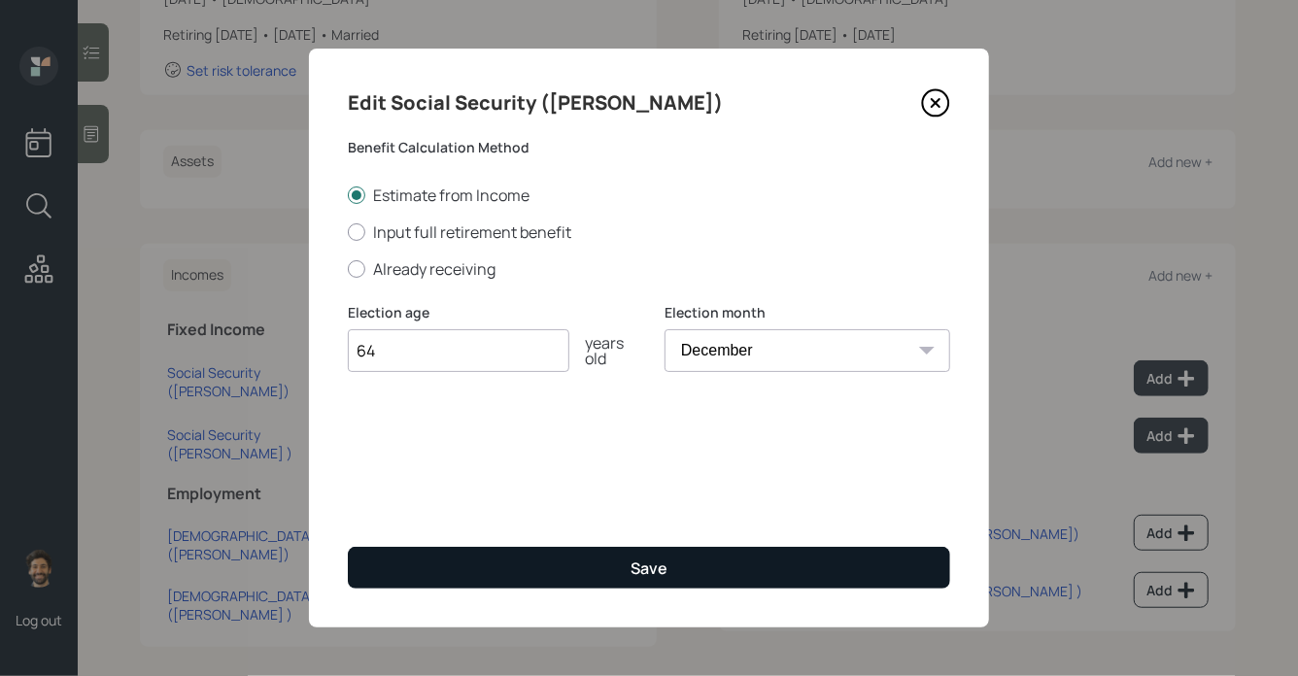
type input "64"
click at [380, 583] on button "Save" at bounding box center [649, 568] width 602 height 42
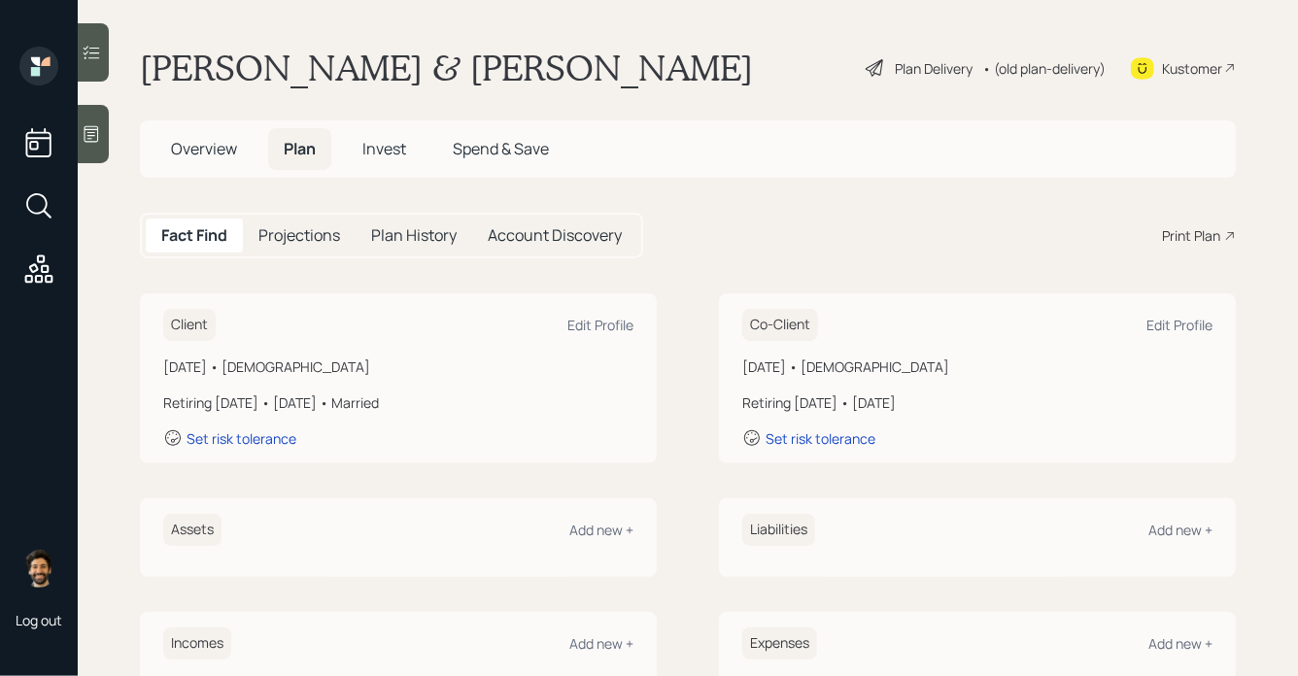
click at [296, 235] on h5 "Projections" at bounding box center [299, 235] width 82 height 18
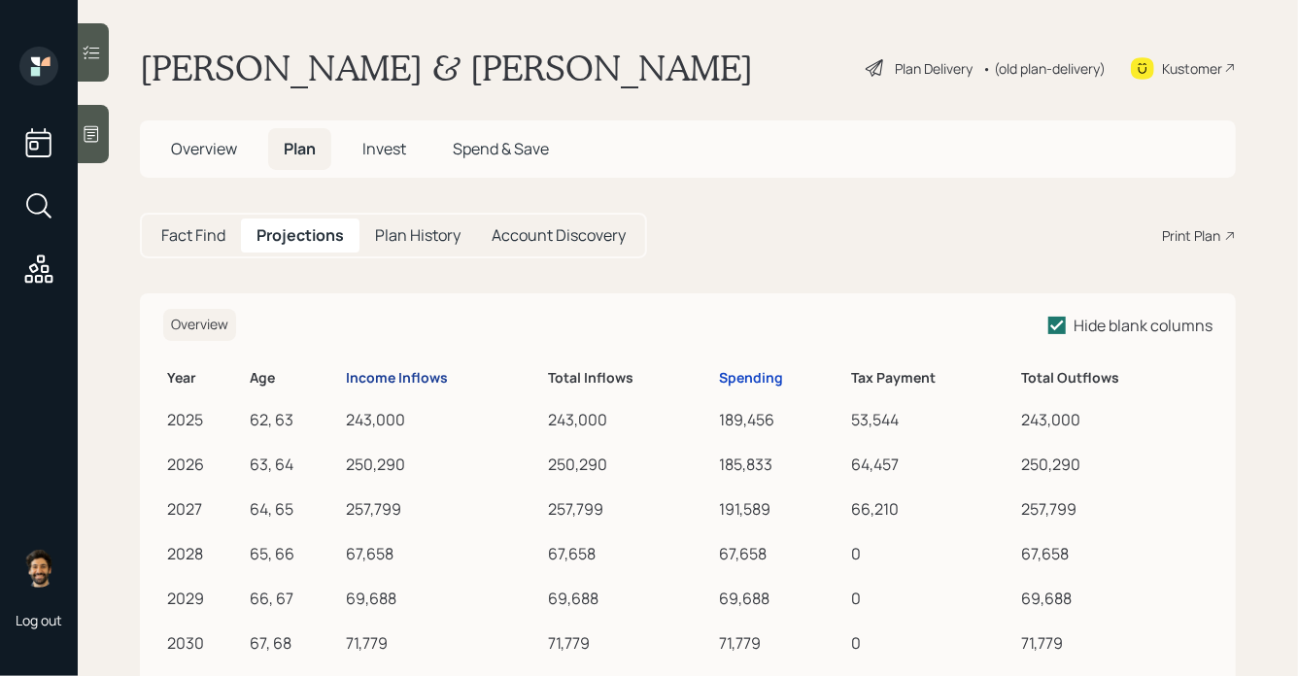
click at [422, 370] on div "Income Inflows" at bounding box center [397, 378] width 102 height 17
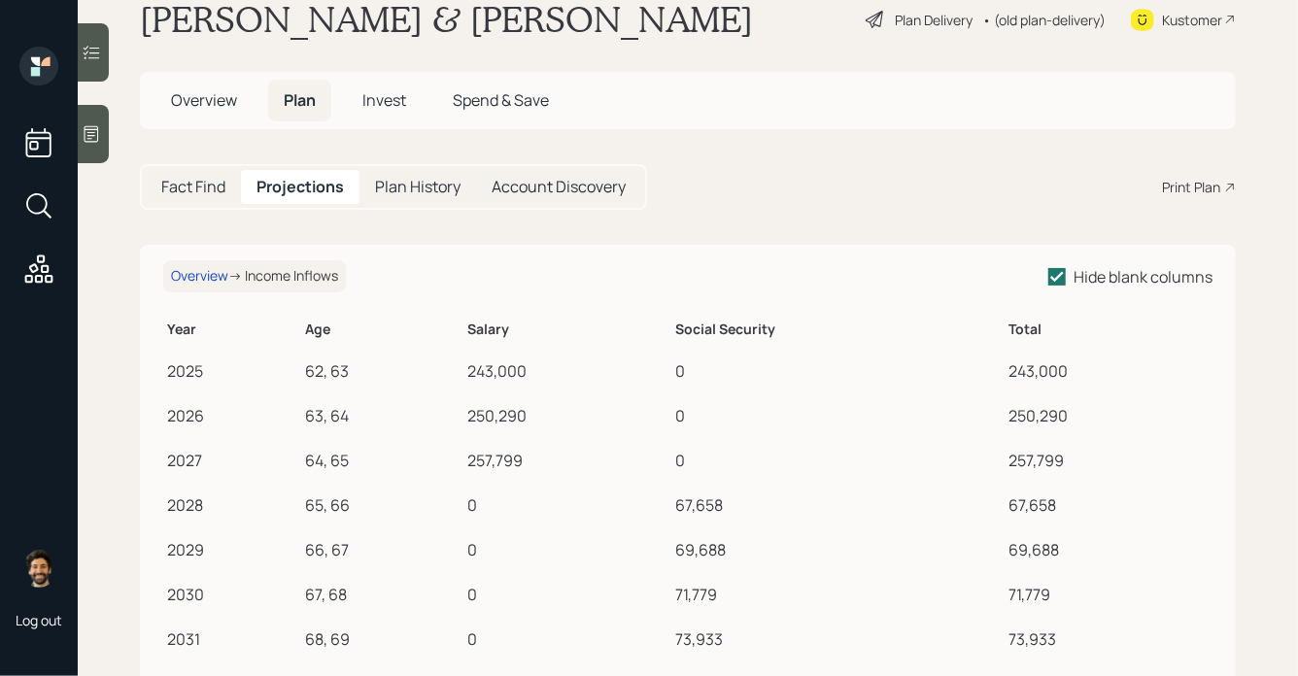
scroll to position [33, 0]
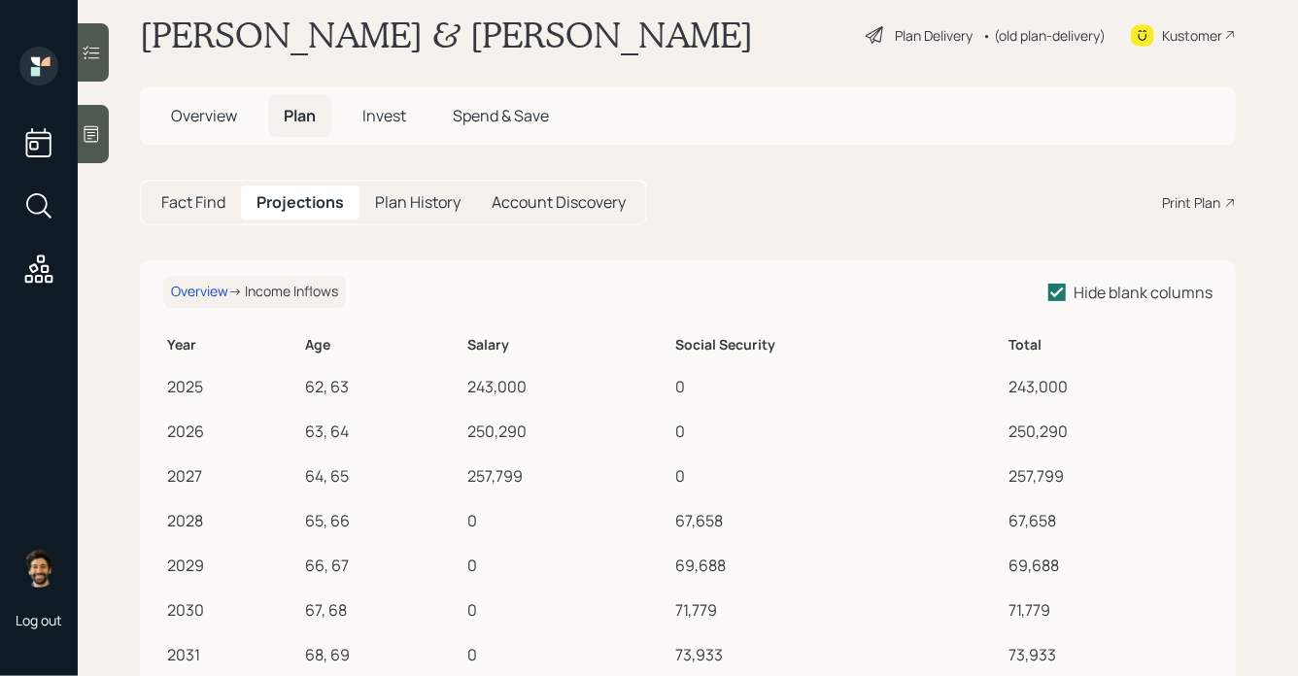
click at [183, 196] on h5 "Fact Find" at bounding box center [193, 202] width 64 height 18
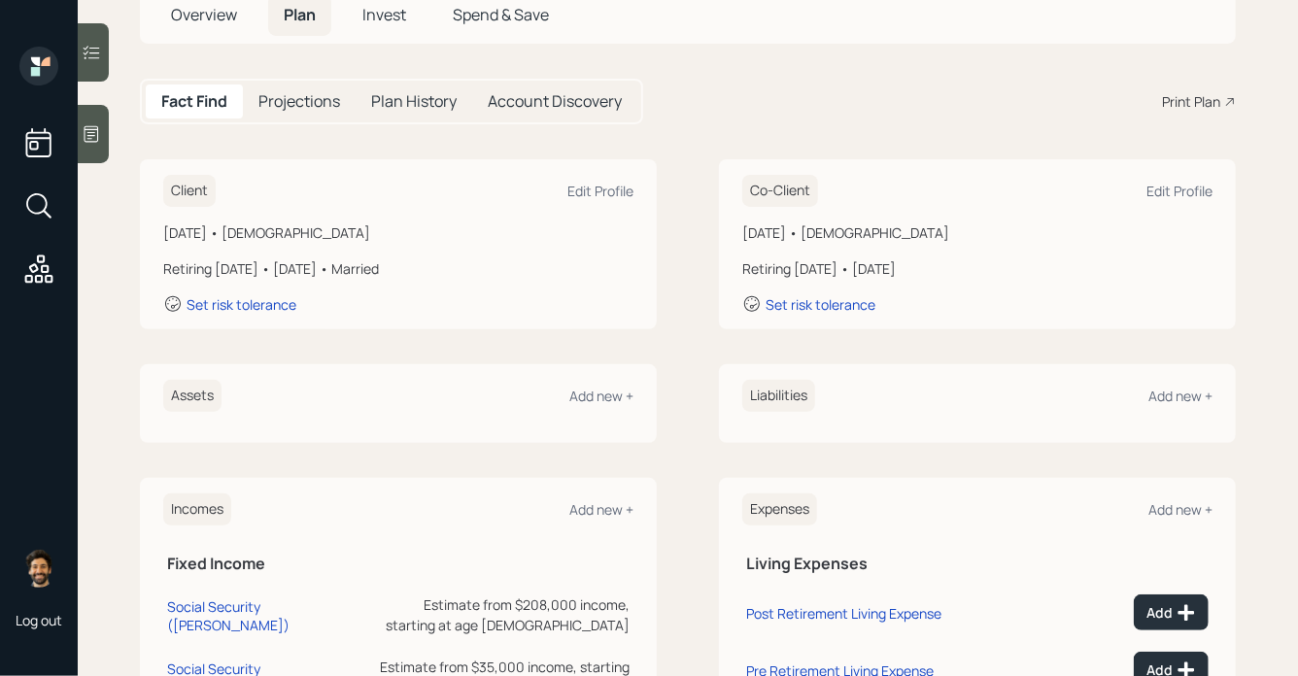
scroll to position [44, 0]
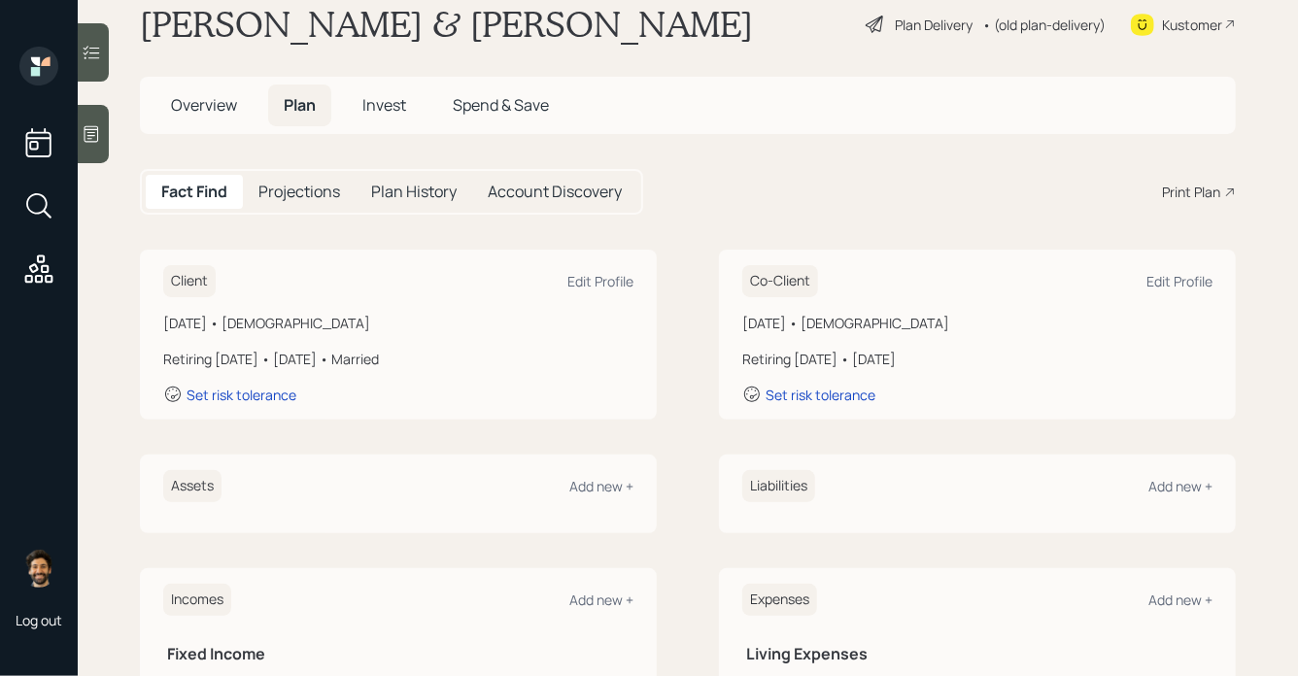
drag, startPoint x: 958, startPoint y: 326, endPoint x: 744, endPoint y: 328, distance: 213.7
click at [744, 328] on div "[DATE] • [DEMOGRAPHIC_DATA]" at bounding box center [977, 323] width 470 height 20
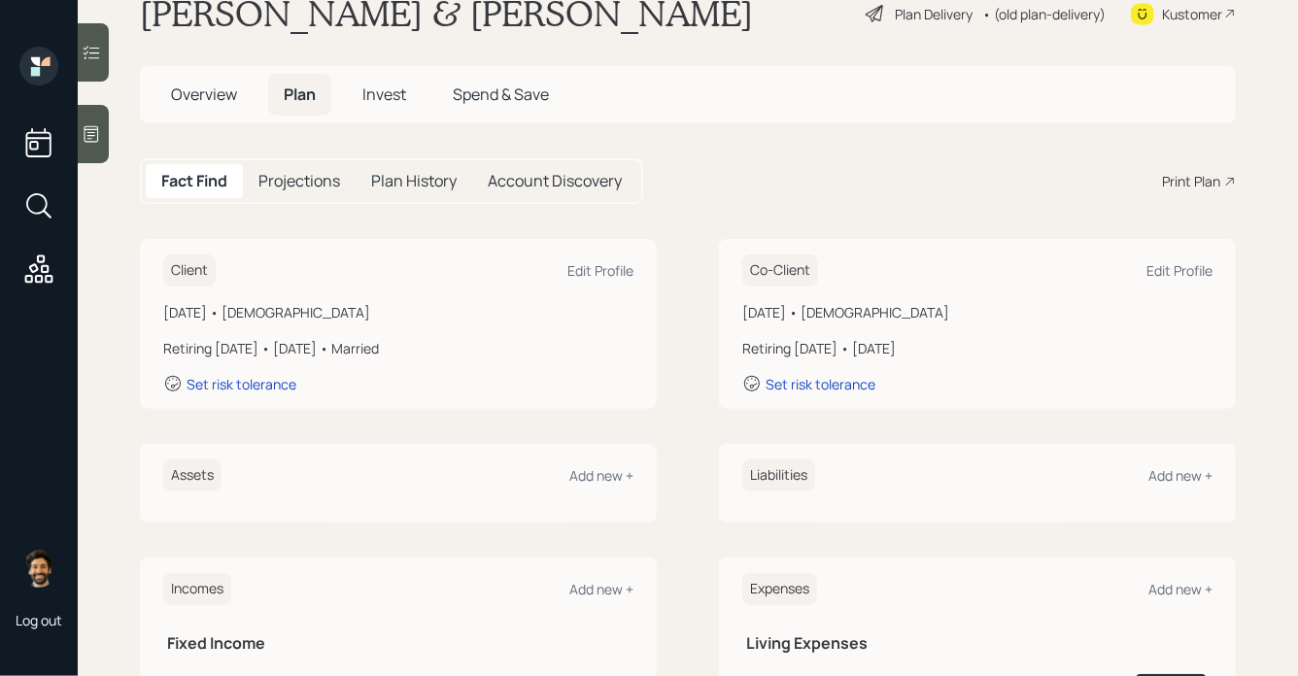
scroll to position [0, 0]
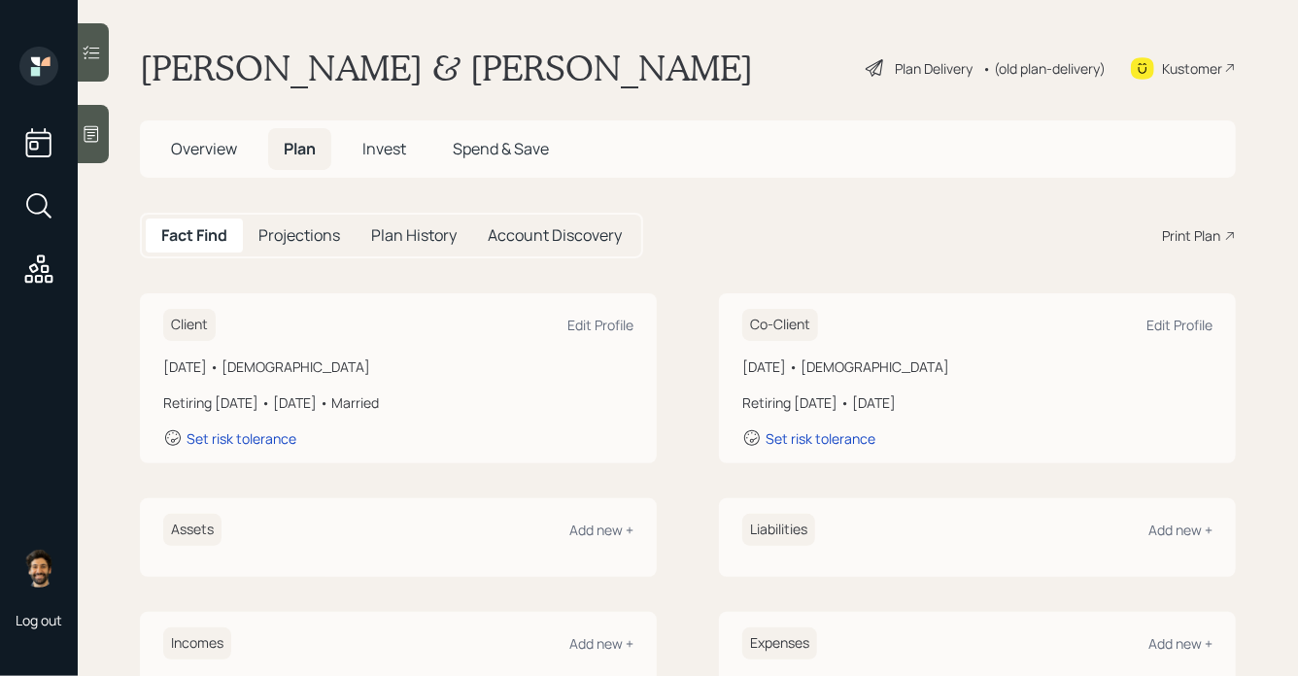
click at [785, 363] on div "[DATE] • [DEMOGRAPHIC_DATA]" at bounding box center [977, 366] width 470 height 20
drag, startPoint x: 856, startPoint y: 407, endPoint x: 738, endPoint y: 403, distance: 117.6
click at [738, 403] on div "Co-Client Edit Profile September 30, 1962 • 62 years old Retiring in 3 years • …" at bounding box center [977, 378] width 517 height 170
click at [769, 363] on div "[DATE] • [DEMOGRAPHIC_DATA]" at bounding box center [977, 366] width 470 height 20
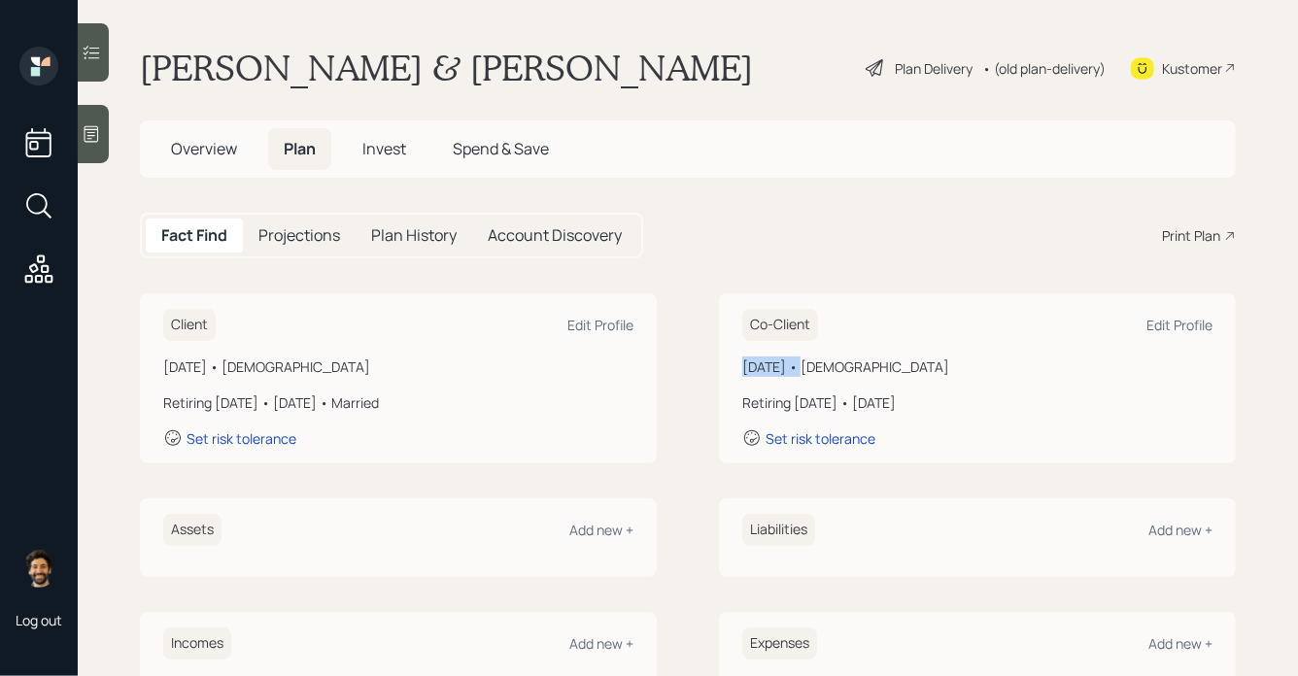
click at [769, 363] on div "[DATE] • [DEMOGRAPHIC_DATA]" at bounding box center [977, 366] width 470 height 20
click at [274, 369] on div "[DATE] • [DEMOGRAPHIC_DATA]" at bounding box center [398, 366] width 470 height 20
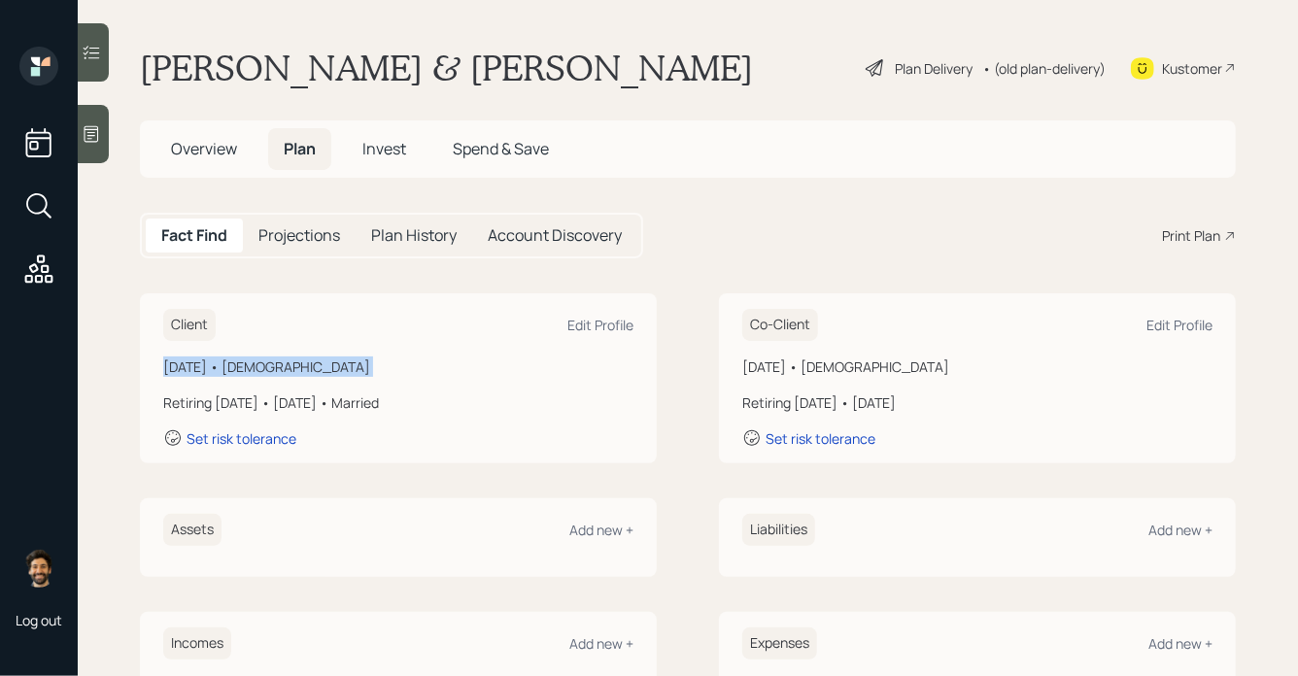
click at [274, 369] on div "[DATE] • [DEMOGRAPHIC_DATA]" at bounding box center [398, 366] width 470 height 20
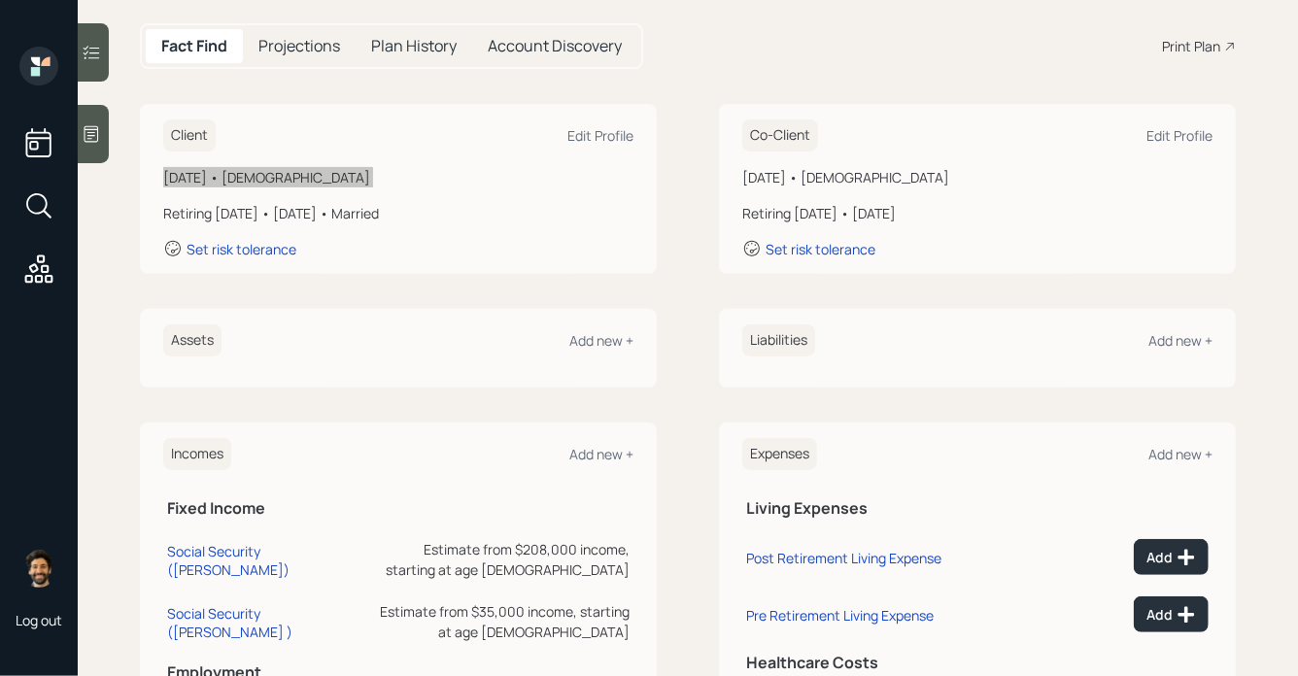
scroll to position [151, 0]
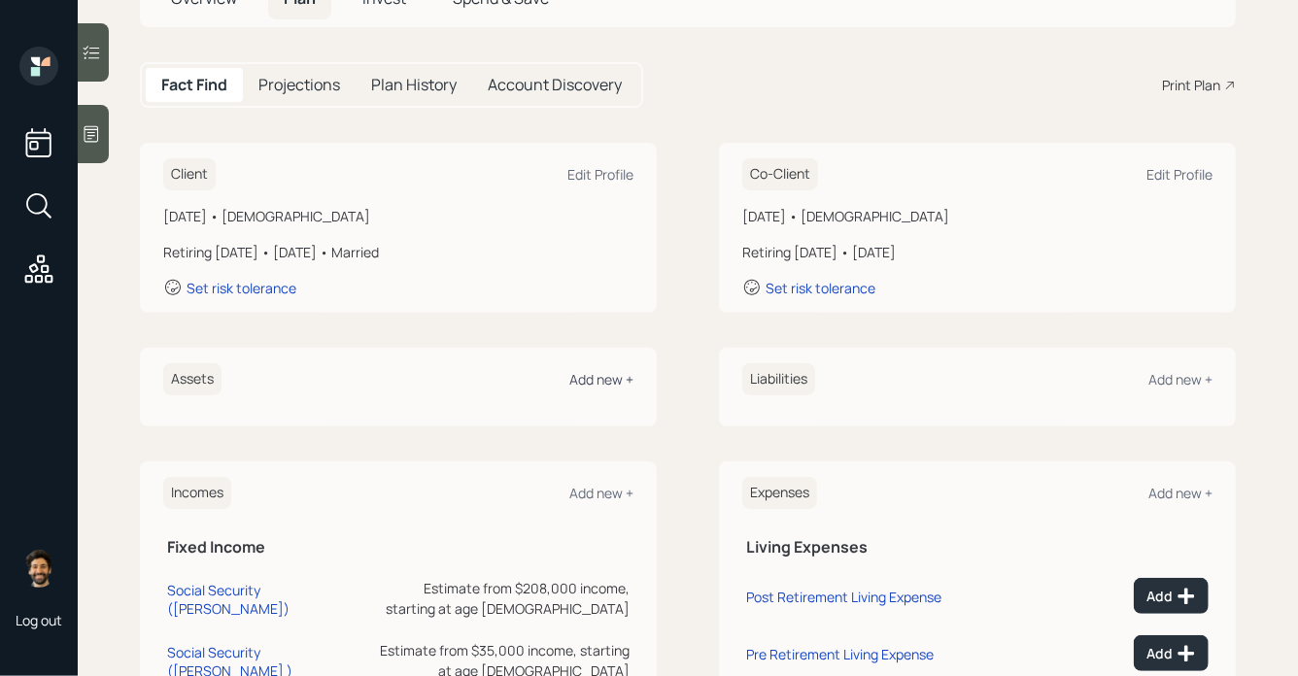
click at [613, 383] on div "Add new +" at bounding box center [601, 379] width 64 height 18
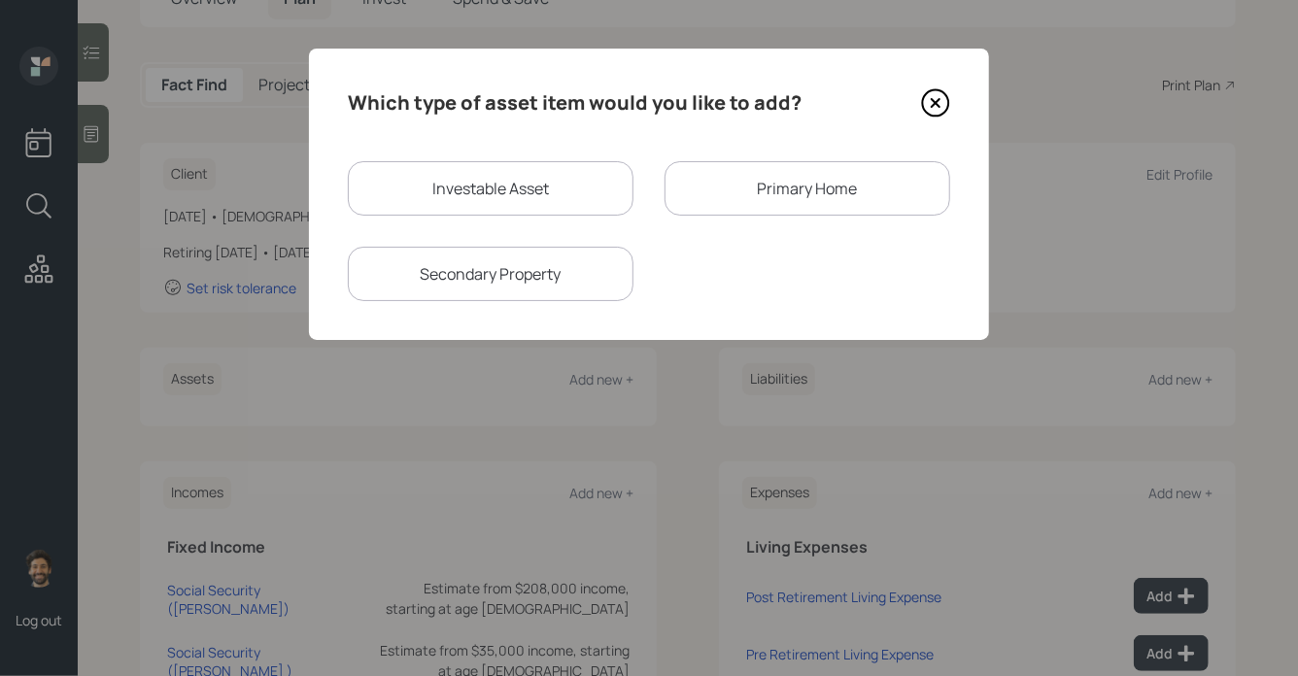
click at [481, 198] on div "Investable Asset" at bounding box center [491, 188] width 286 height 54
select select "taxable"
select select "balanced"
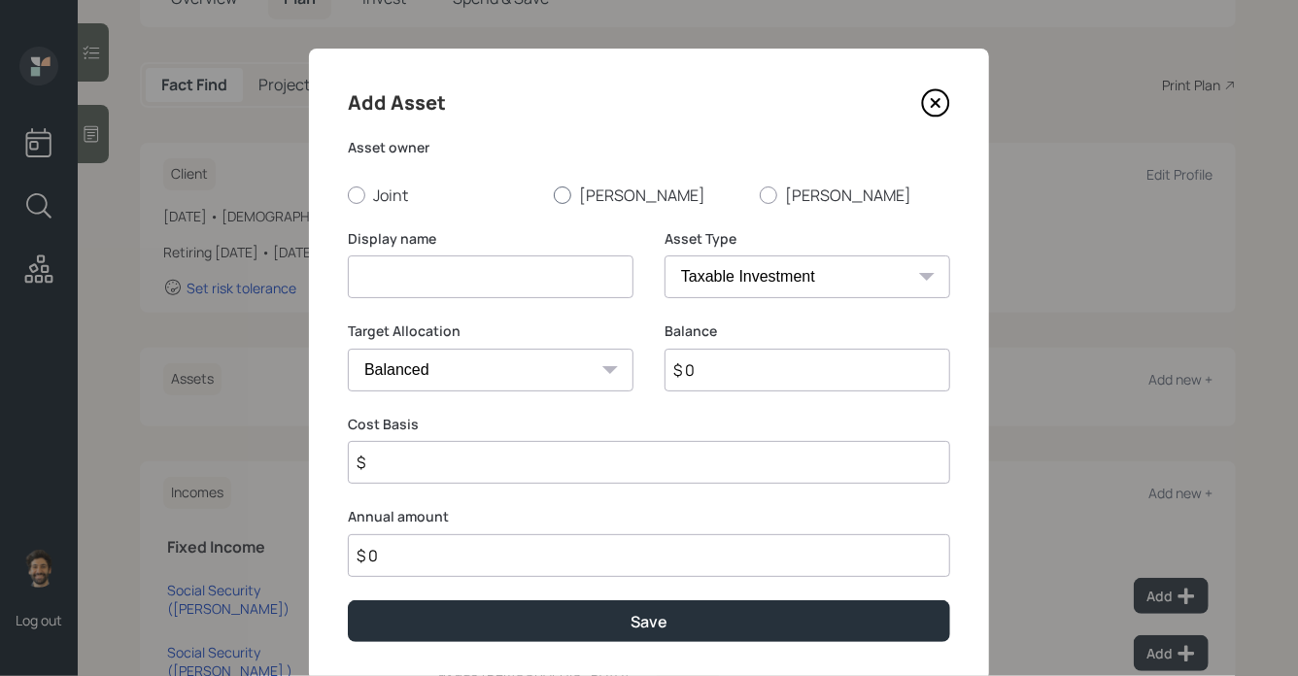
click at [569, 191] on div at bounding box center [562, 194] width 17 height 17
click at [554, 194] on input "[PERSON_NAME]" at bounding box center [553, 194] width 1 height 1
radio input "true"
click at [701, 287] on select "SEP IRA IRA Roth IRA 401(k) Roth 401(k) 403(b) Roth 403(b) 457(b) Roth 457(b) H…" at bounding box center [807, 276] width 286 height 43
select select "ira"
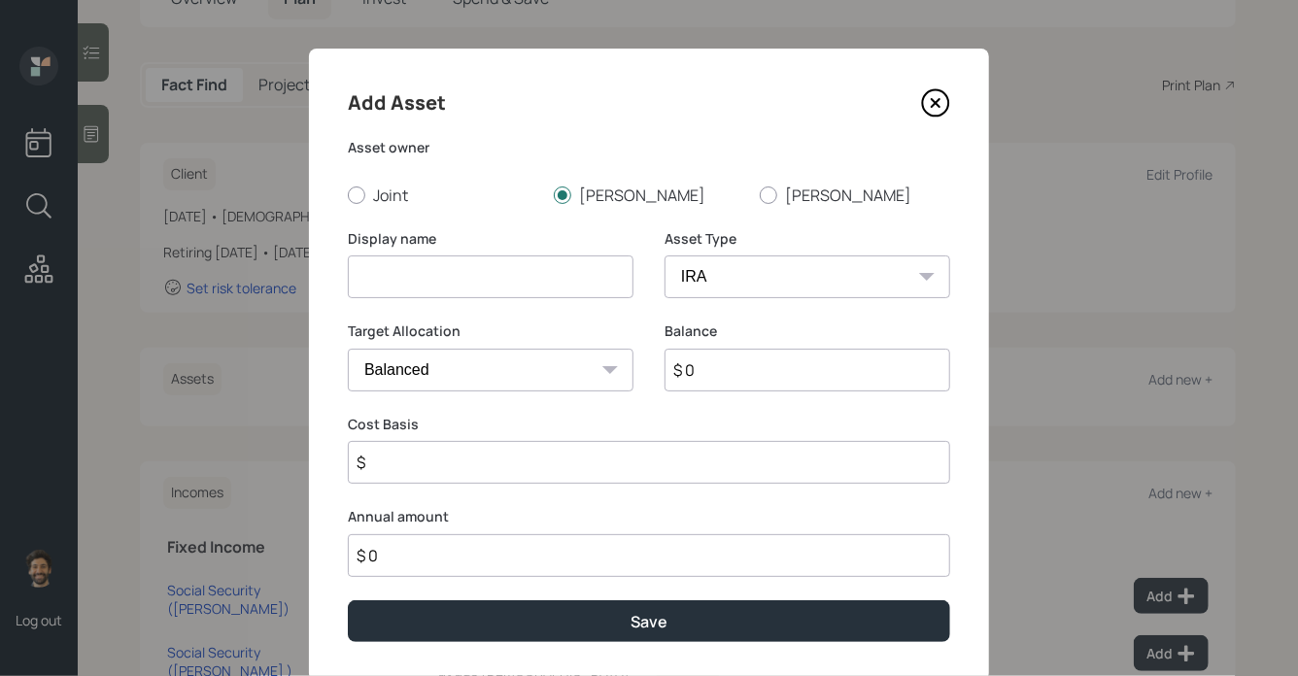
click at [664, 255] on select "SEP IRA IRA Roth IRA 401(k) Roth 401(k) 403(b) Roth 403(b) 457(b) Roth 457(b) H…" at bounding box center [807, 276] width 286 height 43
type input "$"
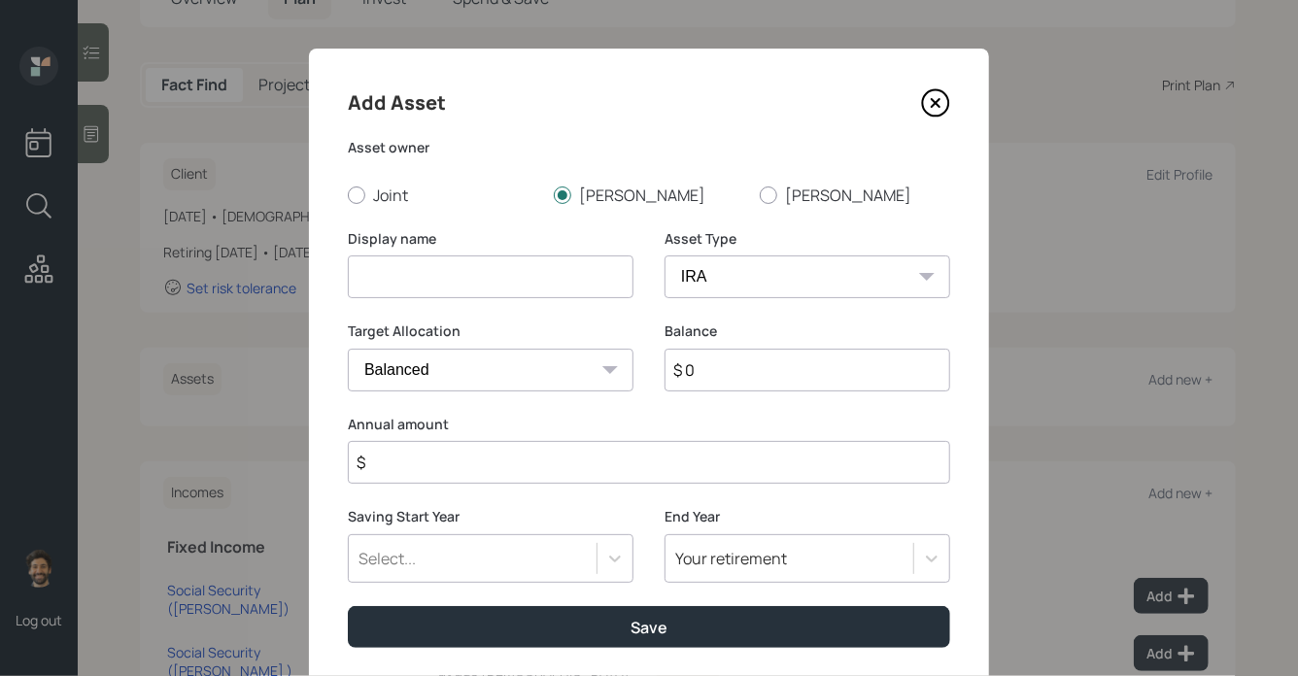
click at [523, 287] on input at bounding box center [491, 276] width 286 height 43
type input "Stephen IRA"
click at [724, 373] on input "$ 0" at bounding box center [807, 370] width 286 height 43
type input "$ 550,000"
click at [422, 460] on input "$" at bounding box center [649, 462] width 602 height 43
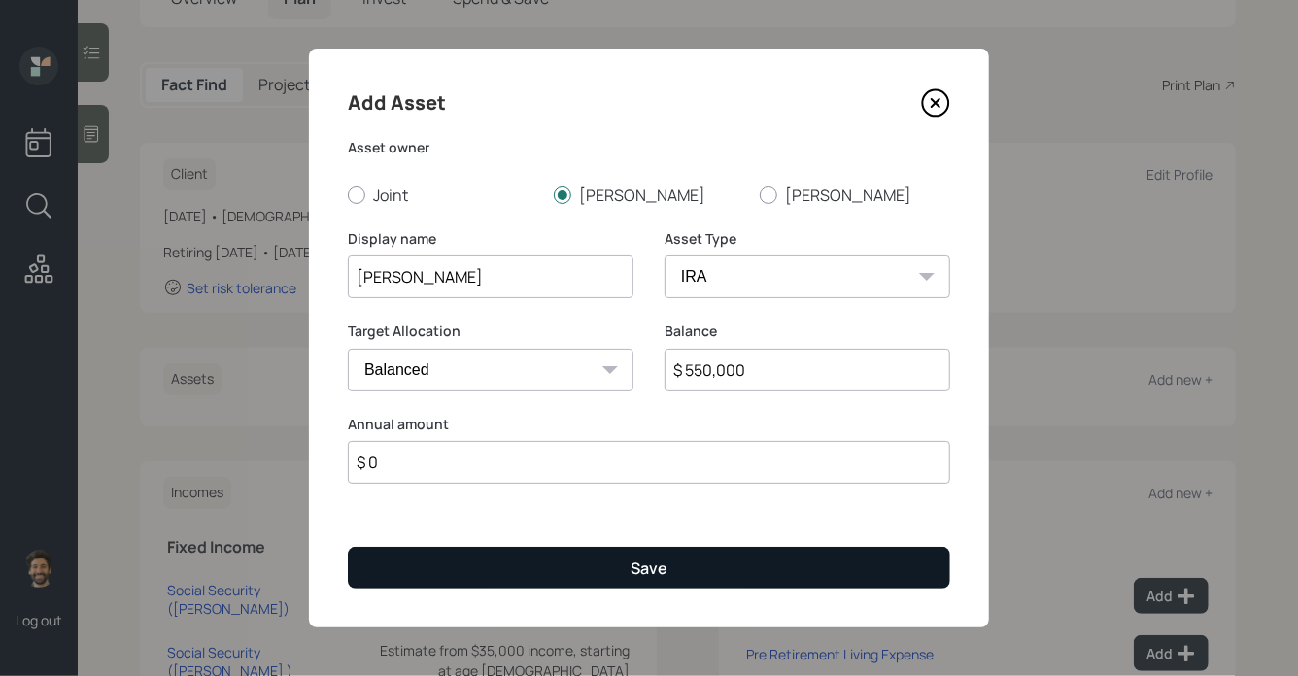
type input "$ 0"
click at [417, 566] on button "Save" at bounding box center [649, 568] width 602 height 42
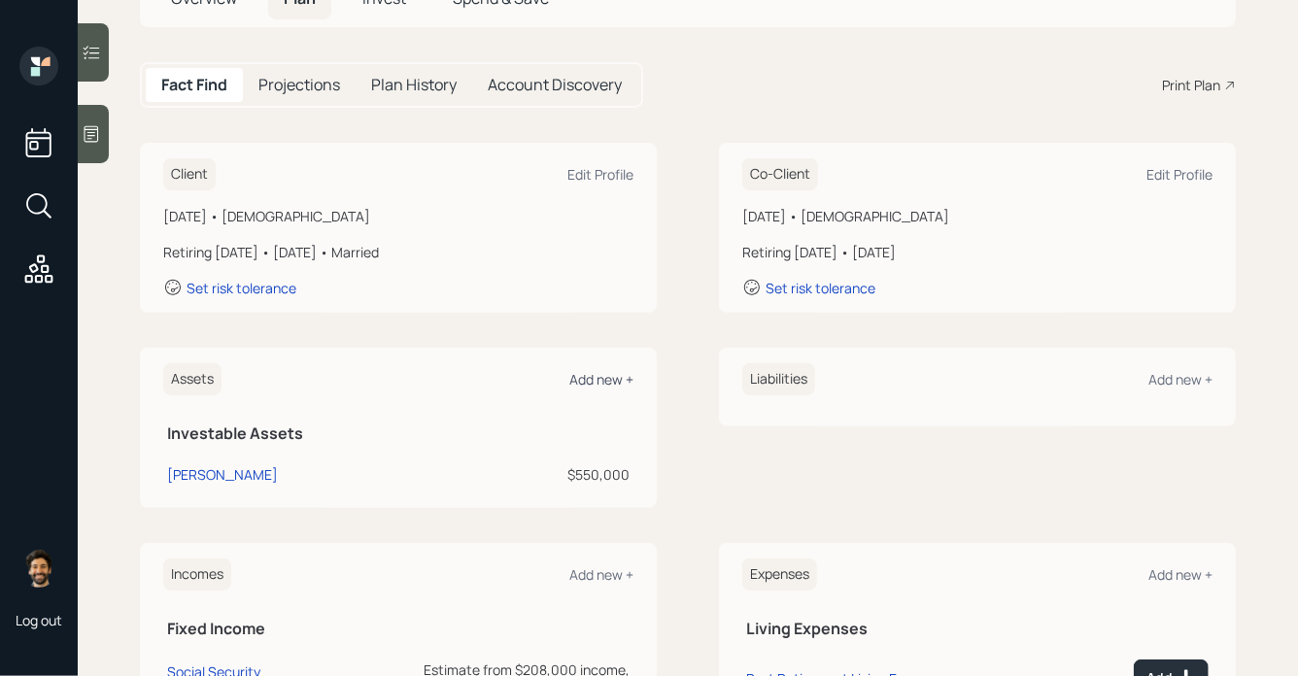
click at [597, 378] on div "Add new +" at bounding box center [601, 379] width 64 height 18
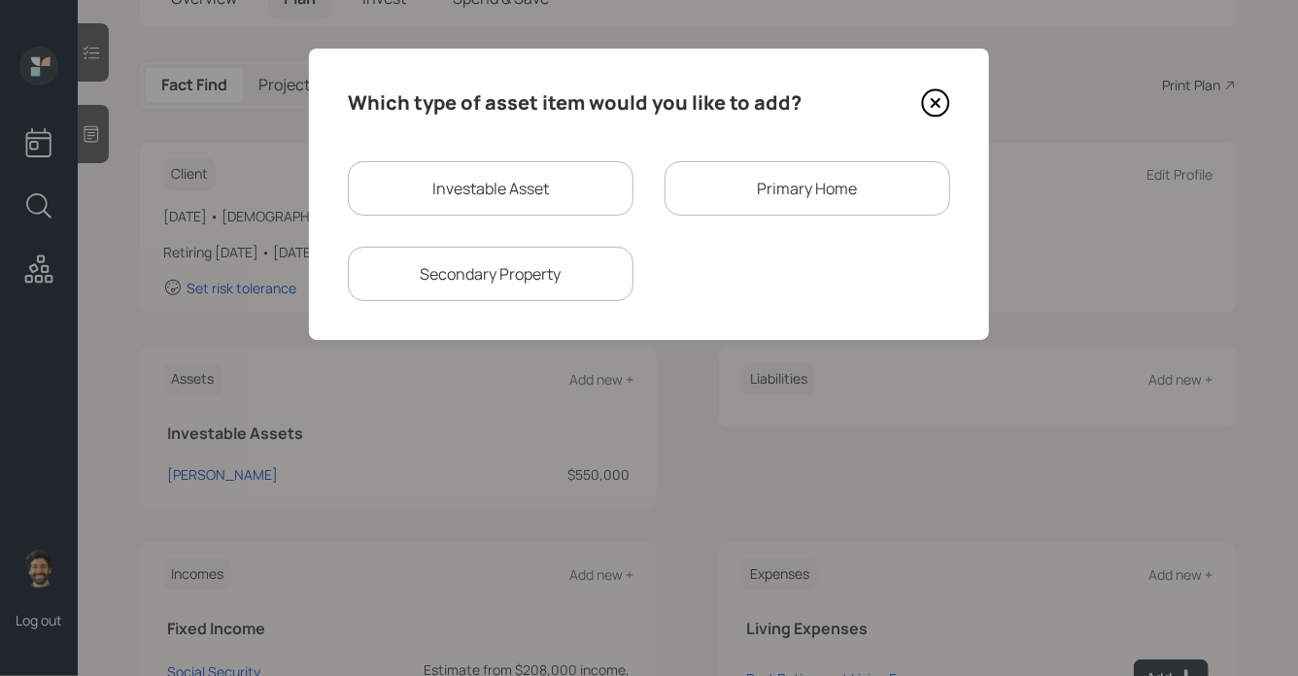
click at [470, 186] on div "Investable Asset" at bounding box center [491, 188] width 286 height 54
select select "taxable"
select select "balanced"
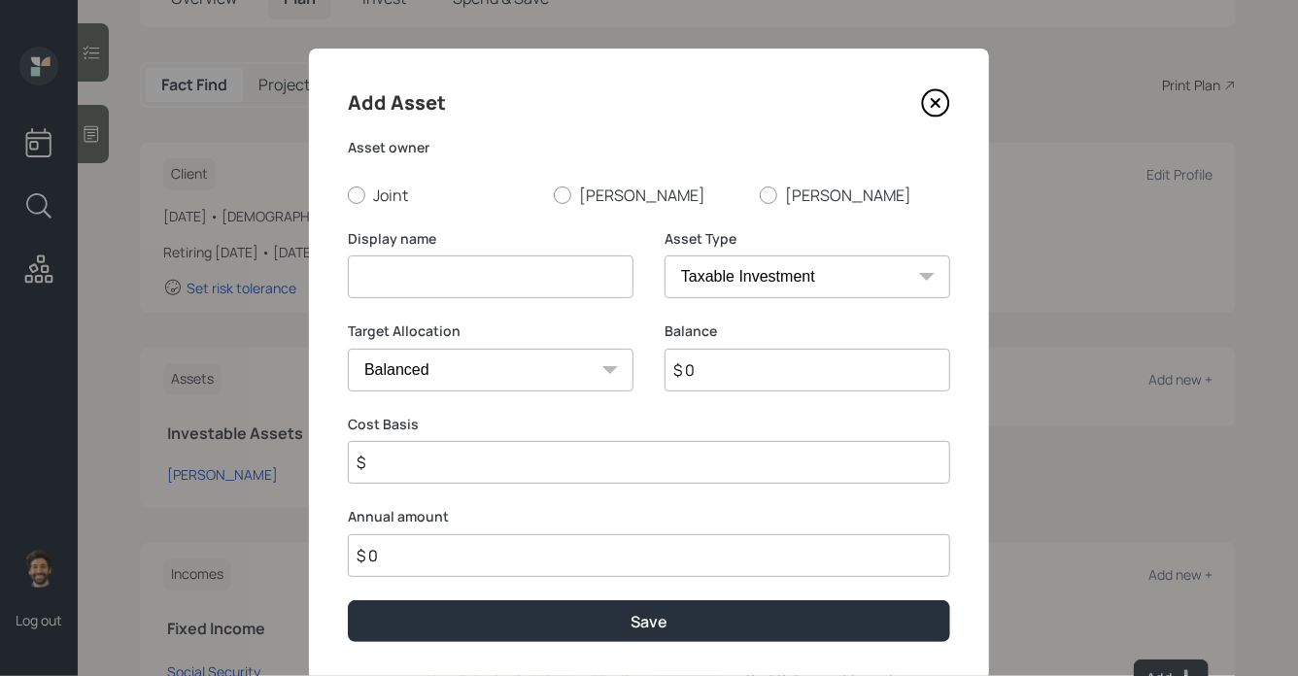
click at [416, 282] on input at bounding box center [491, 276] width 286 height 43
type input "[PERSON_NAME]"
click at [581, 192] on label "[PERSON_NAME]" at bounding box center [649, 195] width 190 height 21
click at [554, 194] on input "[PERSON_NAME]" at bounding box center [553, 194] width 1 height 1
radio input "true"
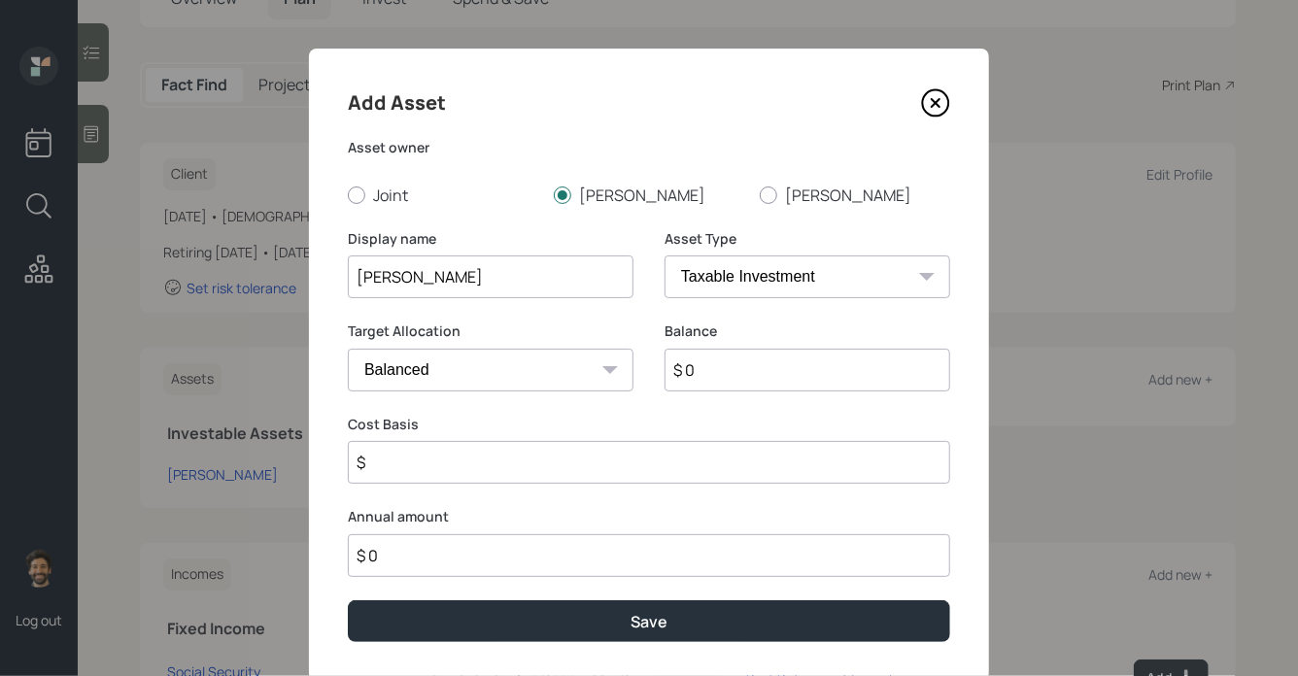
click at [713, 300] on div "Asset Type SEP IRA IRA Roth IRA 401(k) Roth 401(k) 403(b) Roth 403(b) 457(b) Ro…" at bounding box center [807, 275] width 286 height 93
click at [702, 280] on select "SEP IRA IRA Roth IRA 401(k) Roth 401(k) 403(b) Roth 403(b) 457(b) Roth 457(b) H…" at bounding box center [807, 276] width 286 height 43
select select "roth_ira"
click at [664, 255] on select "SEP IRA IRA Roth IRA 401(k) Roth 401(k) 403(b) Roth 403(b) 457(b) Roth 457(b) H…" at bounding box center [807, 276] width 286 height 43
type input "$"
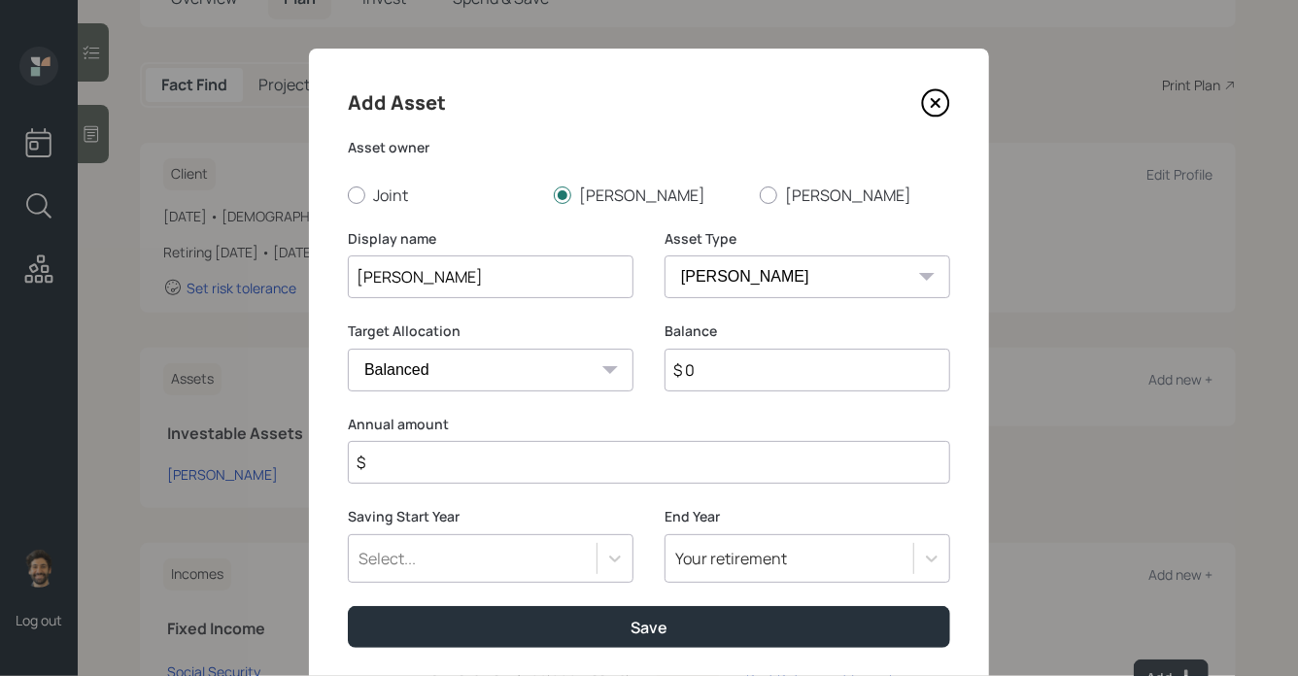
click at [720, 368] on input "$ 0" at bounding box center [807, 370] width 286 height 43
type input "$ 15,000"
click at [376, 471] on input "$" at bounding box center [649, 462] width 602 height 43
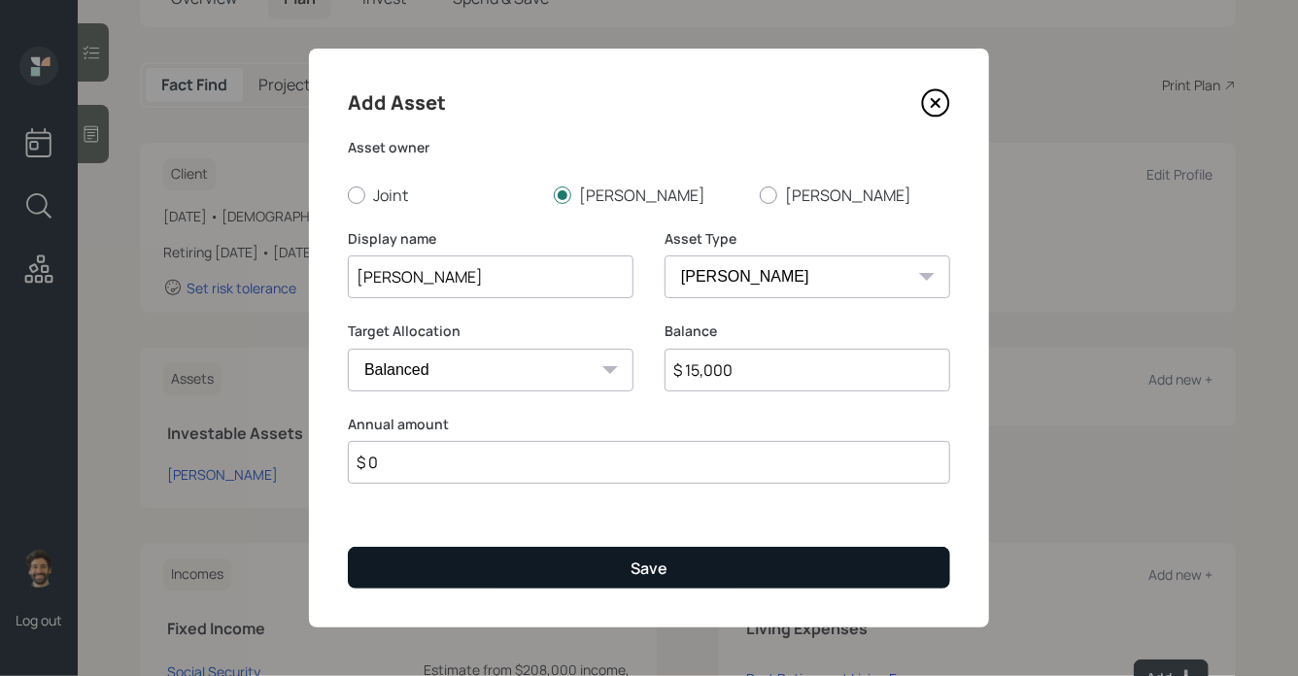
type input "$ 0"
click at [381, 547] on button "Save" at bounding box center [649, 568] width 602 height 42
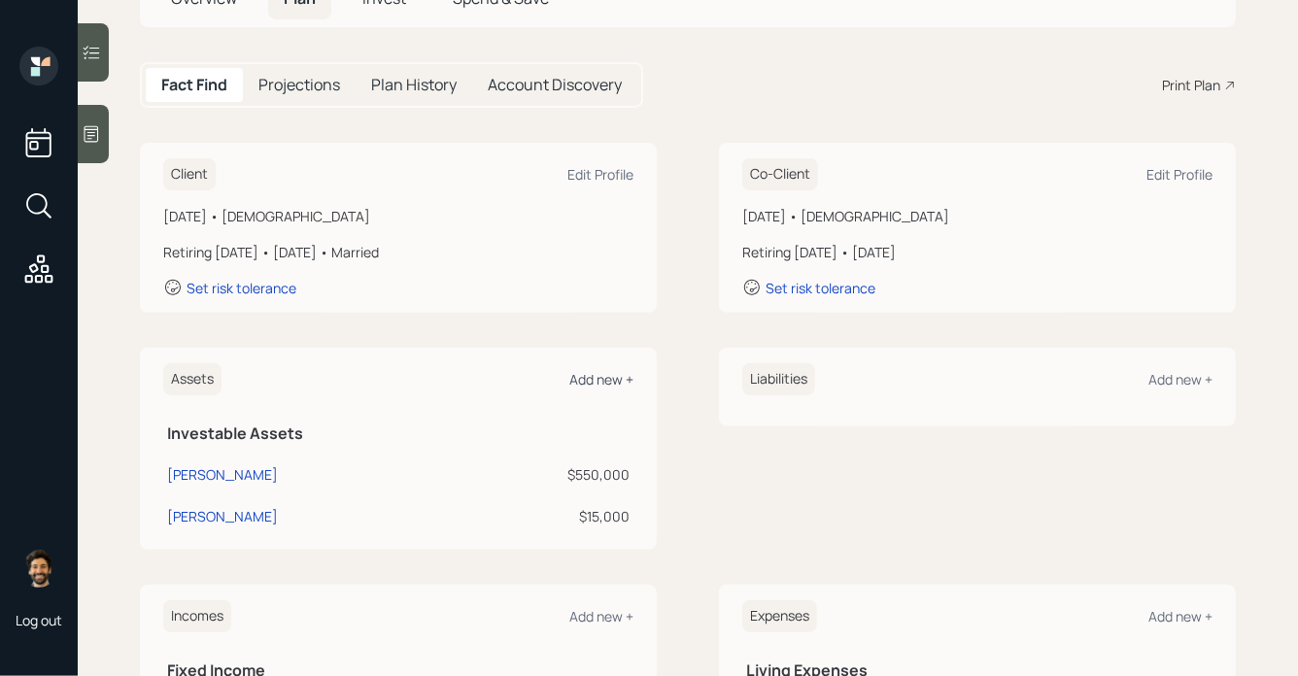
click at [594, 384] on div "Add new +" at bounding box center [601, 379] width 64 height 18
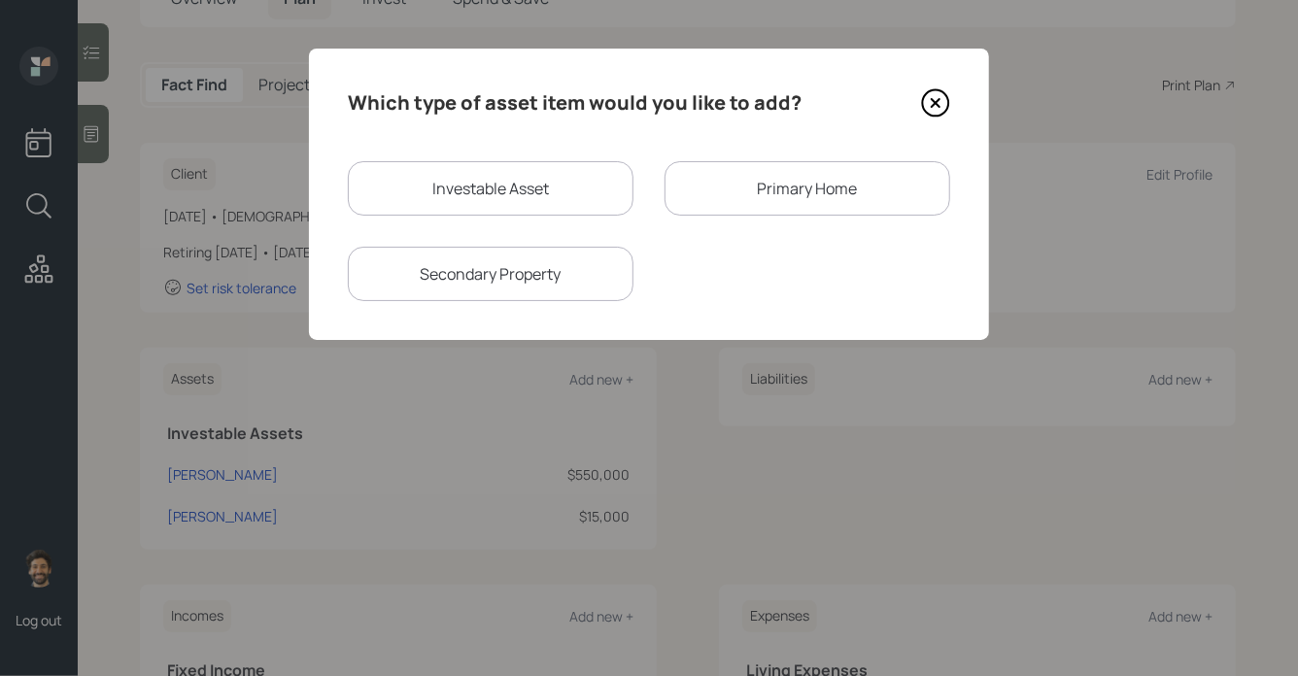
click at [470, 183] on div "Investable Asset" at bounding box center [491, 188] width 286 height 54
select select "taxable"
select select "balanced"
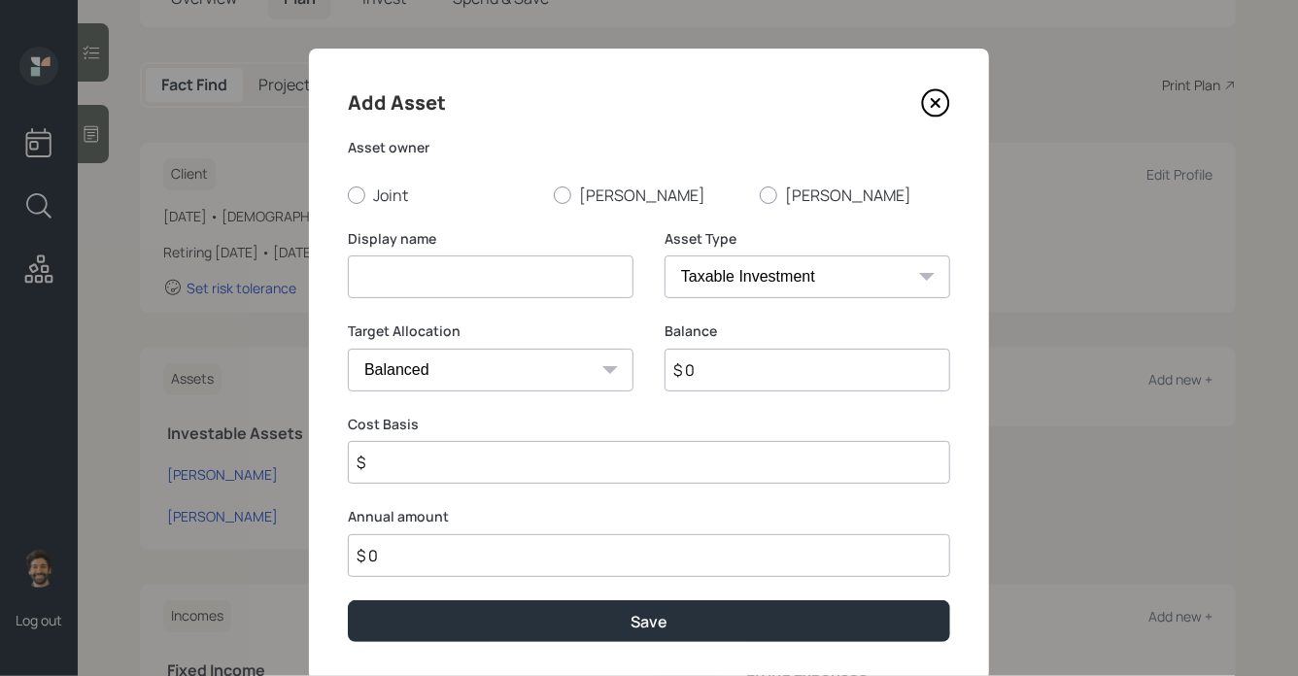
click at [448, 260] on input at bounding box center [491, 276] width 286 height 43
type input "Current 401k"
click at [595, 198] on label "[PERSON_NAME]" at bounding box center [649, 195] width 190 height 21
click at [554, 195] on input "[PERSON_NAME]" at bounding box center [553, 194] width 1 height 1
radio input "true"
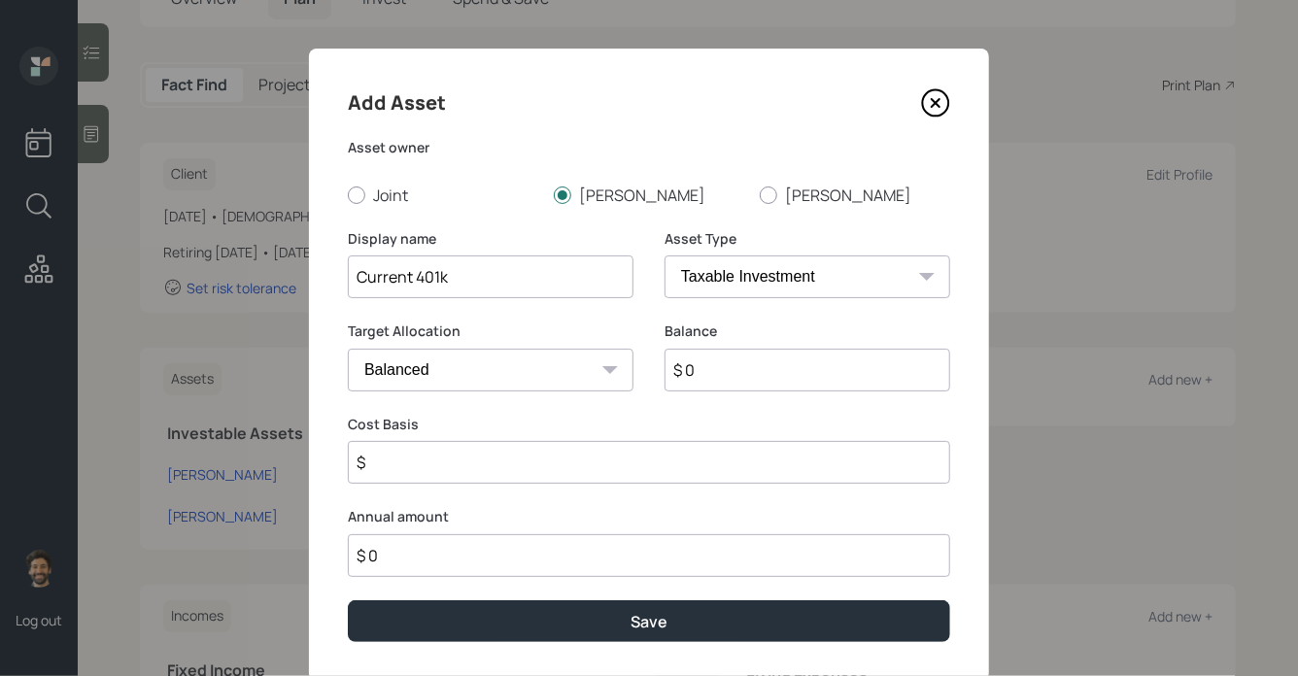
click at [934, 98] on icon at bounding box center [935, 102] width 29 height 29
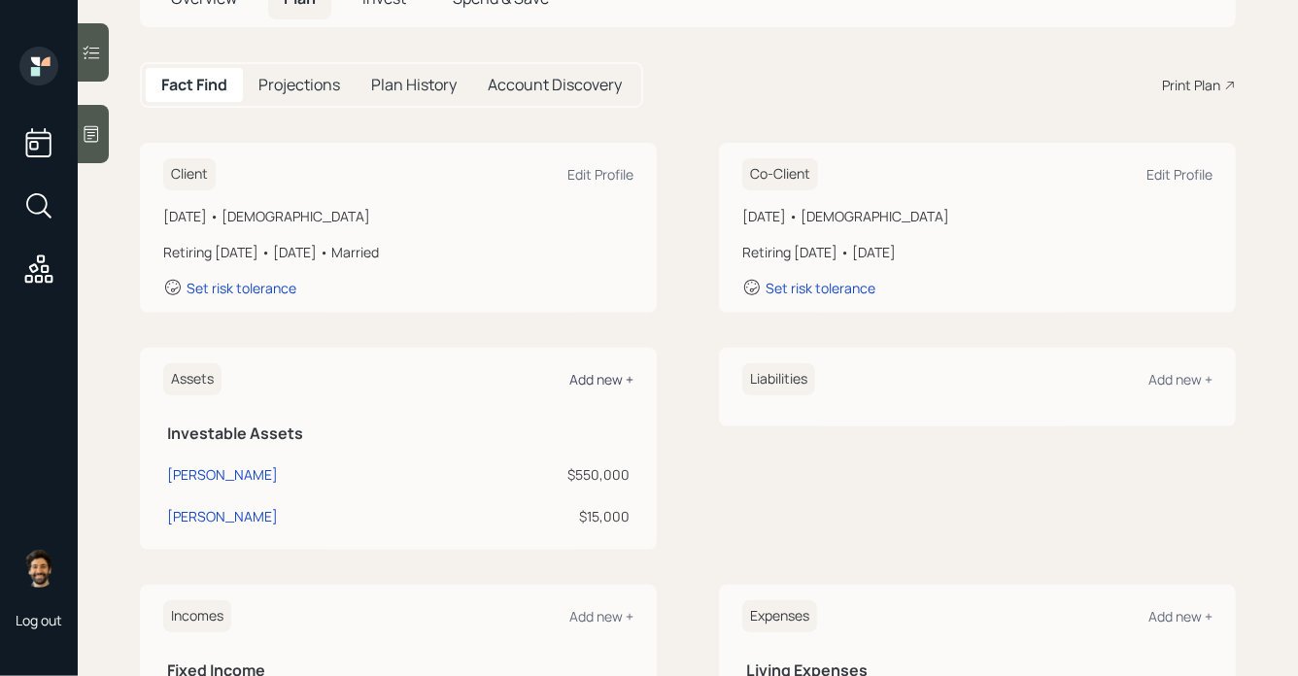
click at [591, 381] on div "Add new +" at bounding box center [601, 379] width 64 height 18
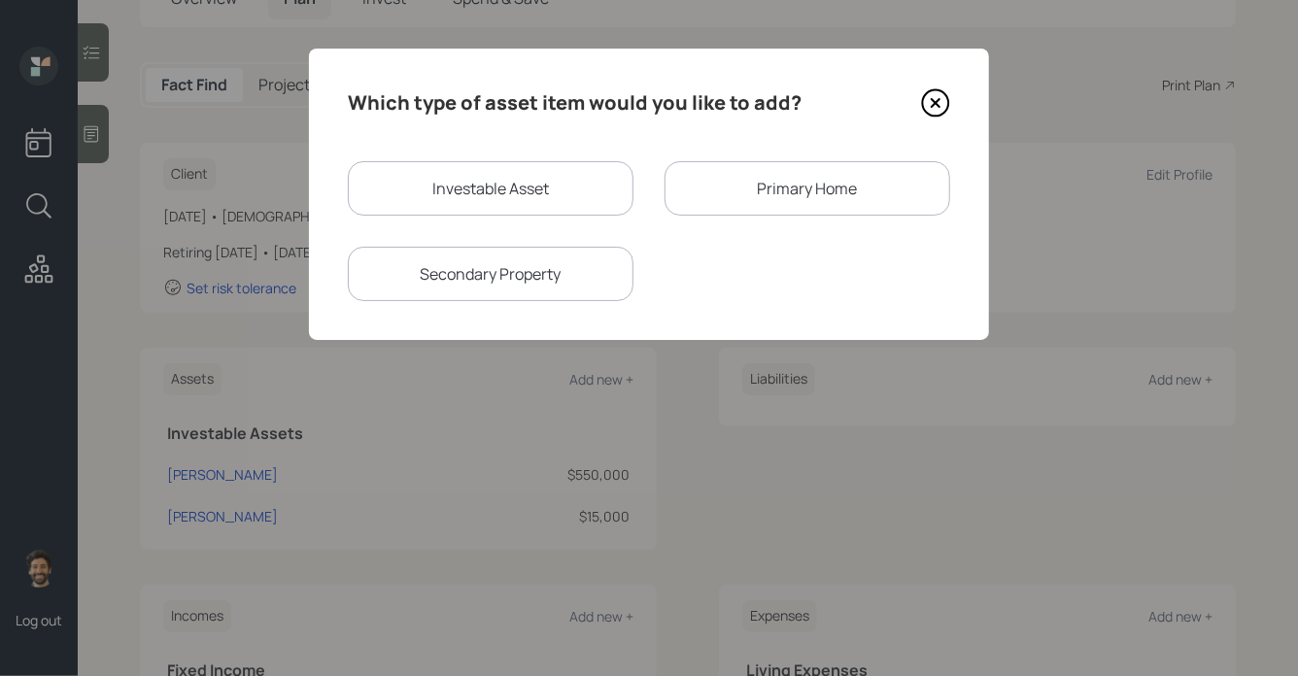
click at [549, 189] on div "Investable Asset" at bounding box center [491, 188] width 286 height 54
select select "taxable"
select select "balanced"
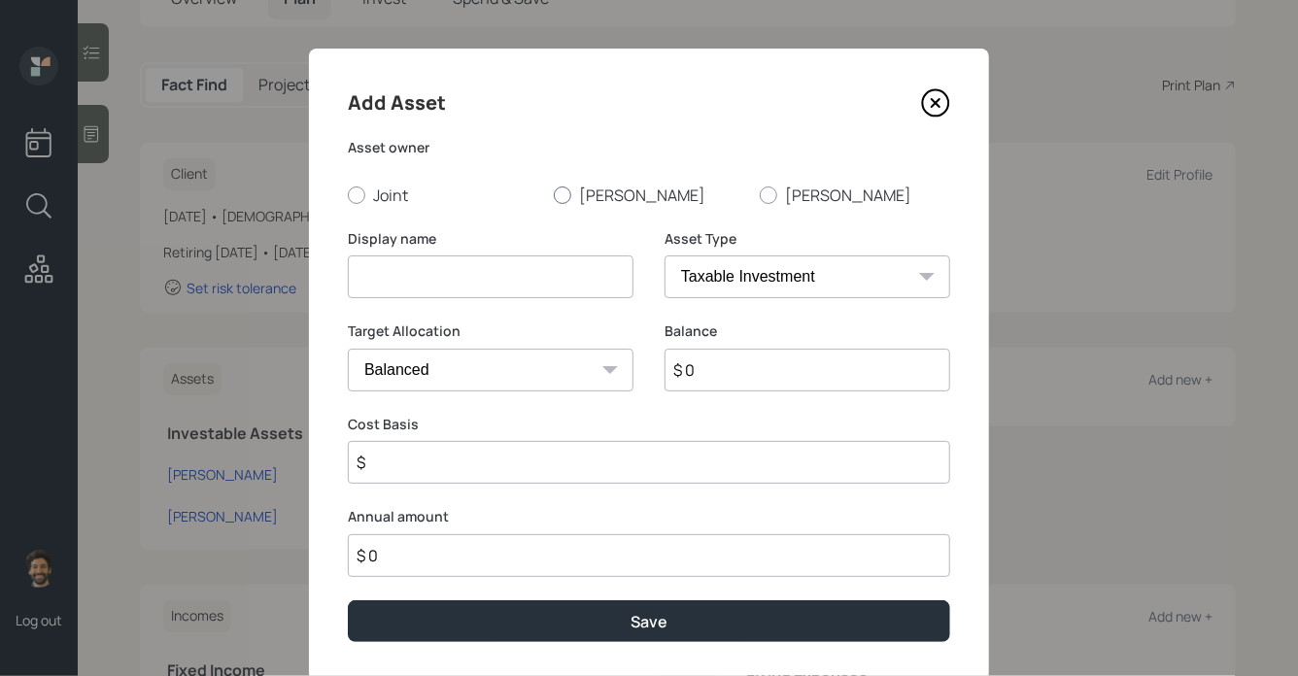
click at [565, 190] on div at bounding box center [562, 194] width 17 height 17
click at [554, 194] on input "[PERSON_NAME]" at bounding box center [553, 194] width 1 height 1
radio input "true"
click at [708, 266] on select "SEP IRA IRA Roth IRA 401(k) Roth 401(k) 403(b) Roth 403(b) 457(b) Roth 457(b) H…" at bounding box center [807, 276] width 286 height 43
select select "ira"
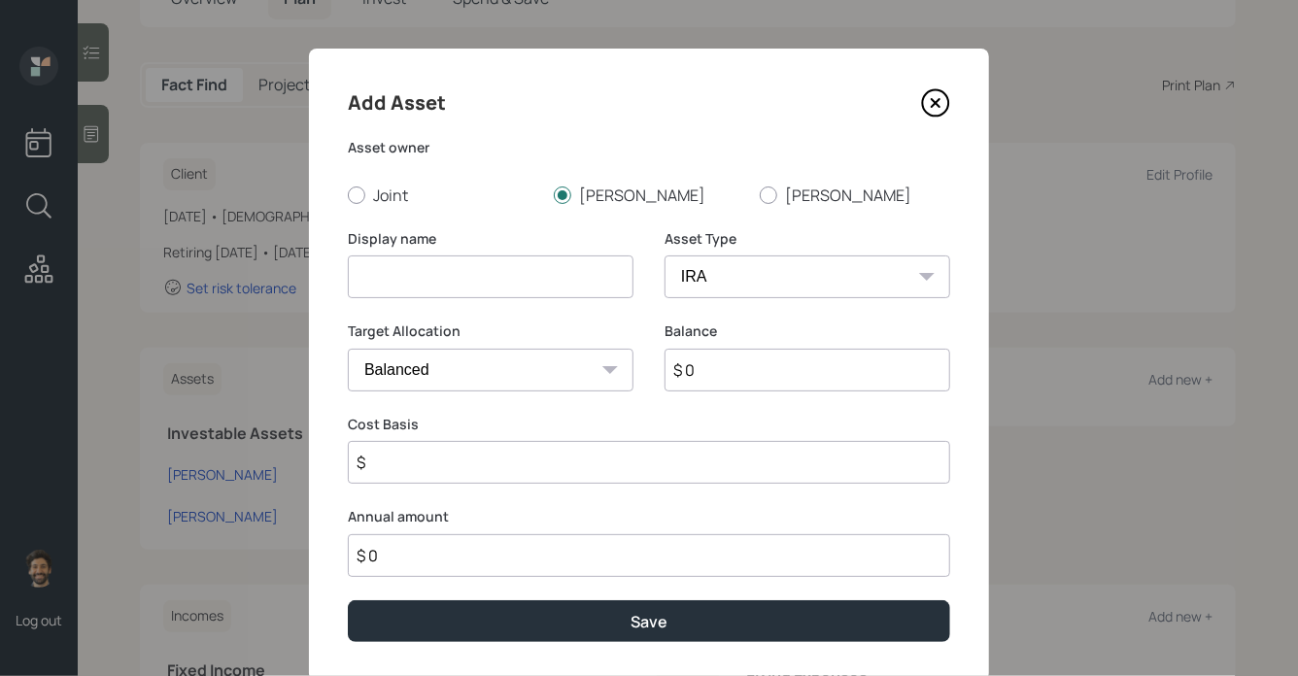
click at [664, 255] on select "SEP IRA IRA Roth IRA 401(k) Roth 401(k) 403(b) Roth 403(b) 457(b) Roth 457(b) H…" at bounding box center [807, 276] width 286 height 43
type input "$"
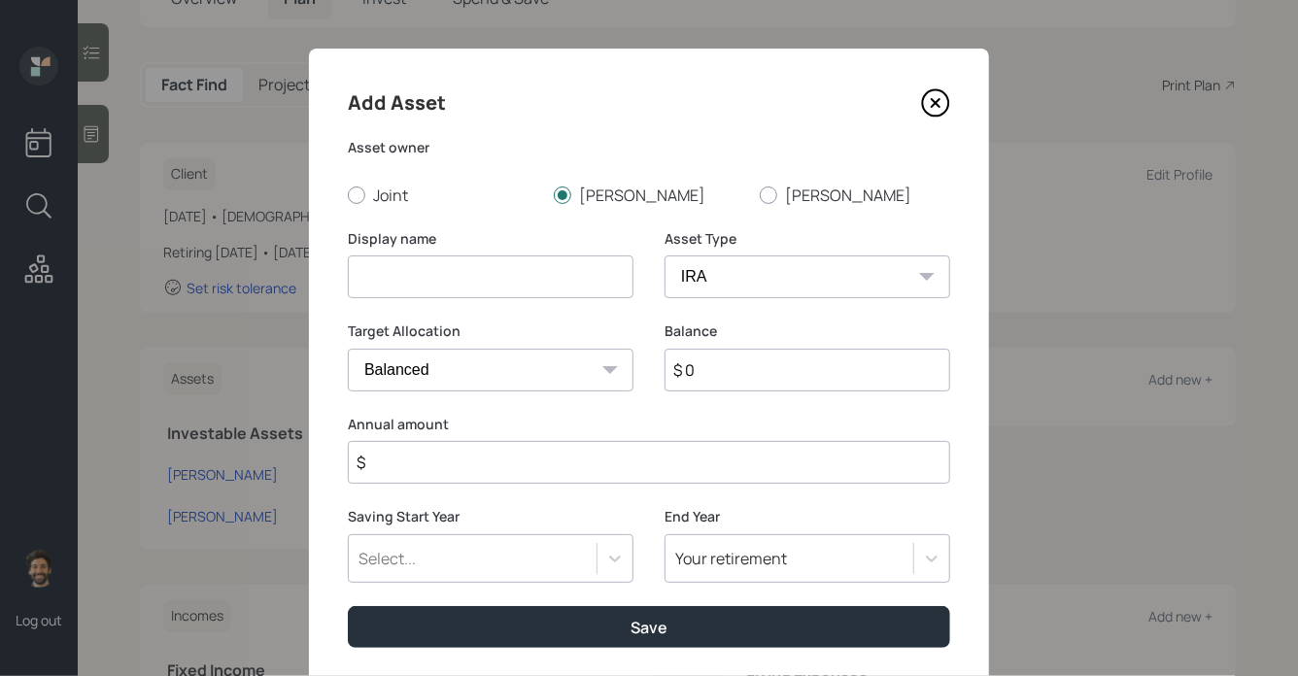
click at [495, 282] on input at bounding box center [491, 276] width 286 height 43
type input "Pension (2)"
click at [742, 372] on input "$ 0" at bounding box center [807, 370] width 286 height 43
type input "$ 137,000"
click at [521, 471] on input "$" at bounding box center [649, 462] width 602 height 43
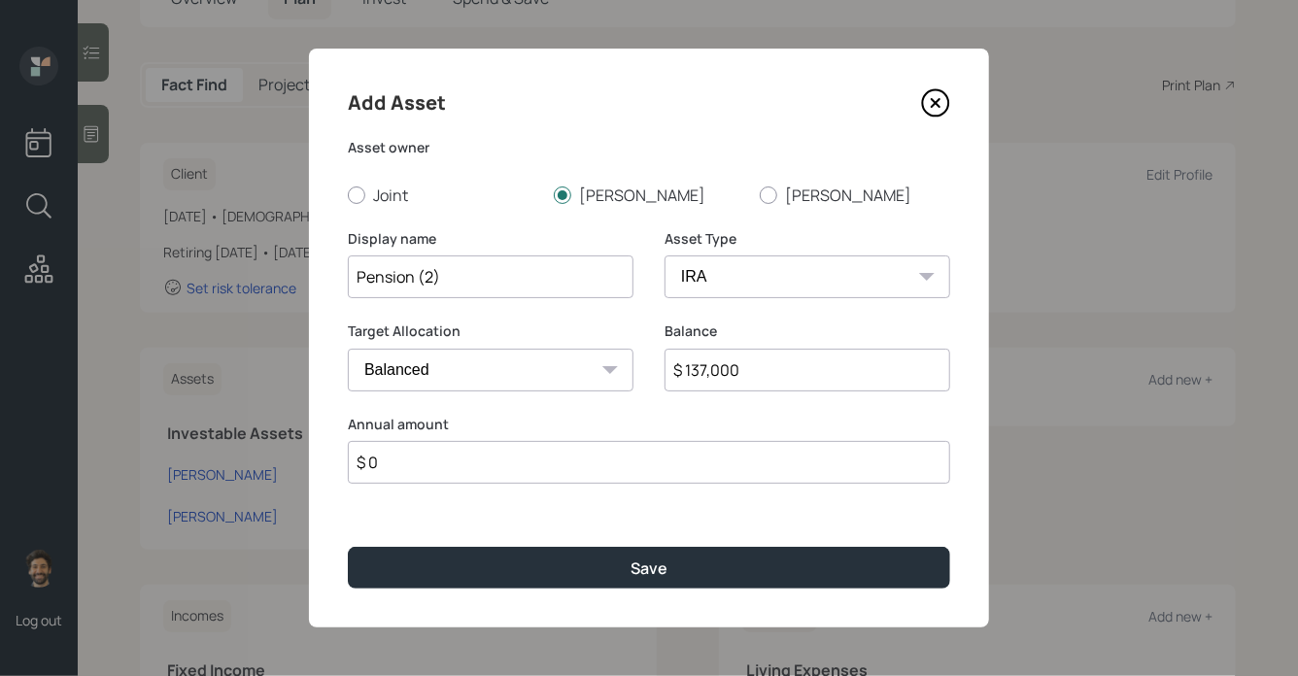
type input "$ 0"
click at [685, 278] on select "SEP IRA IRA Roth IRA 401(k) Roth 401(k) 403(b) Roth 403(b) 457(b) Roth 457(b) H…" at bounding box center [807, 276] width 286 height 43
select select "company_sponsored"
click at [664, 255] on select "SEP IRA IRA Roth IRA 401(k) Roth 401(k) 403(b) Roth 403(b) 457(b) Roth 457(b) H…" at bounding box center [807, 276] width 286 height 43
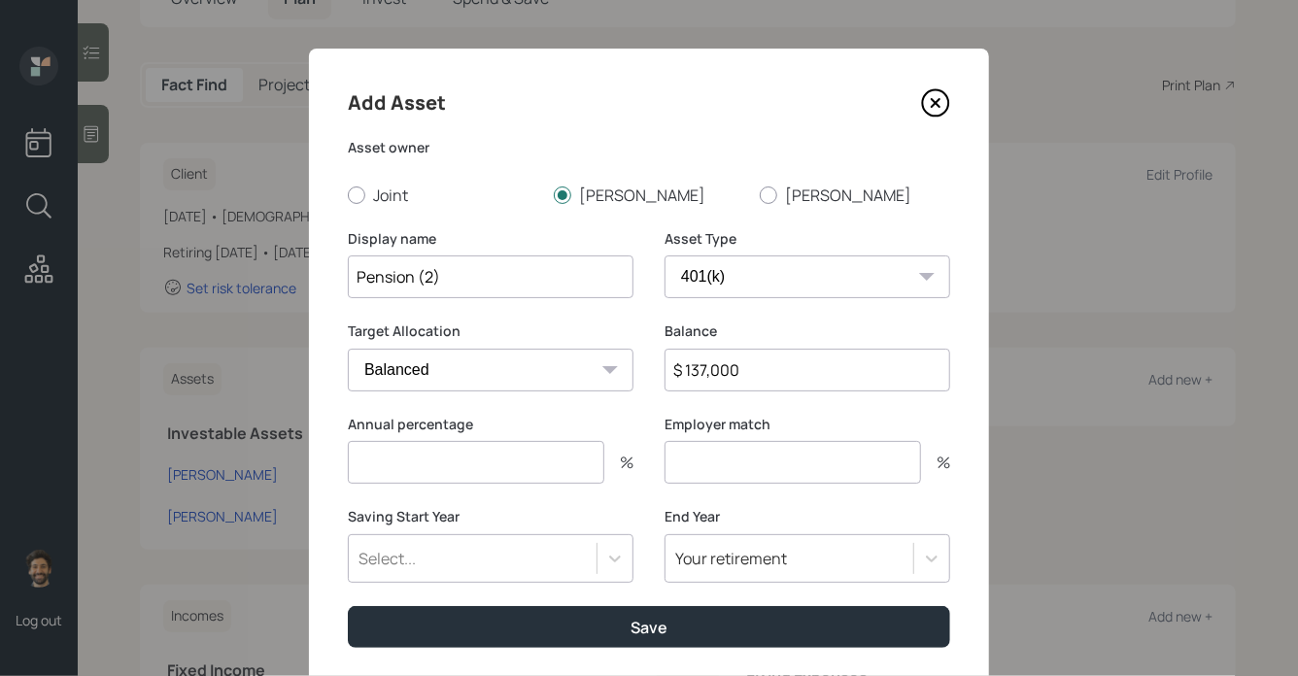
click at [465, 466] on input "number" at bounding box center [476, 462] width 256 height 43
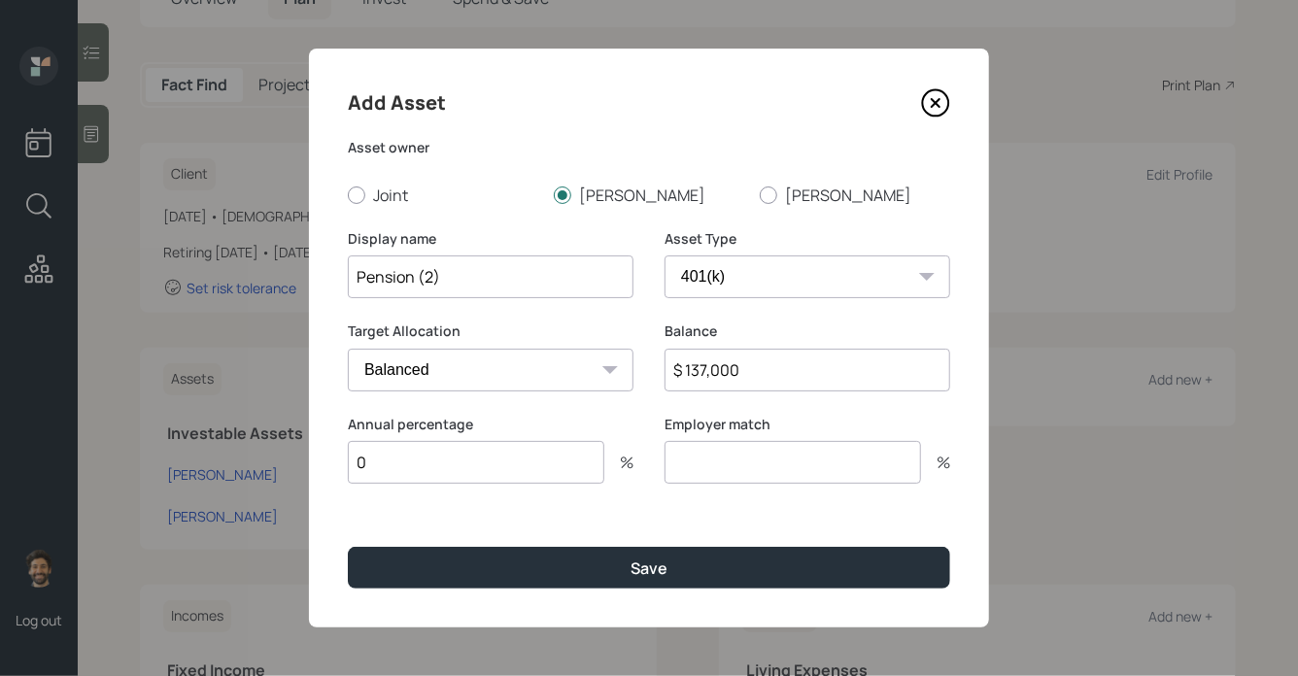
type input "0"
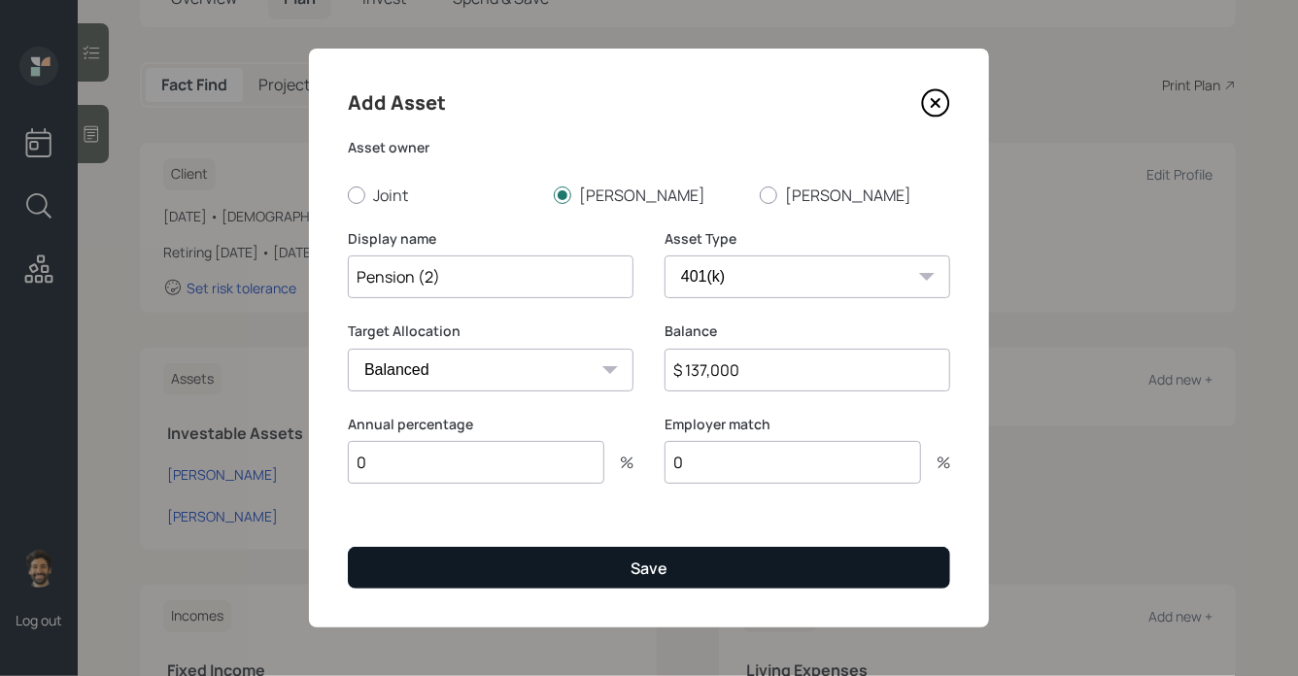
type input "0"
click at [460, 559] on button "Save" at bounding box center [649, 568] width 602 height 42
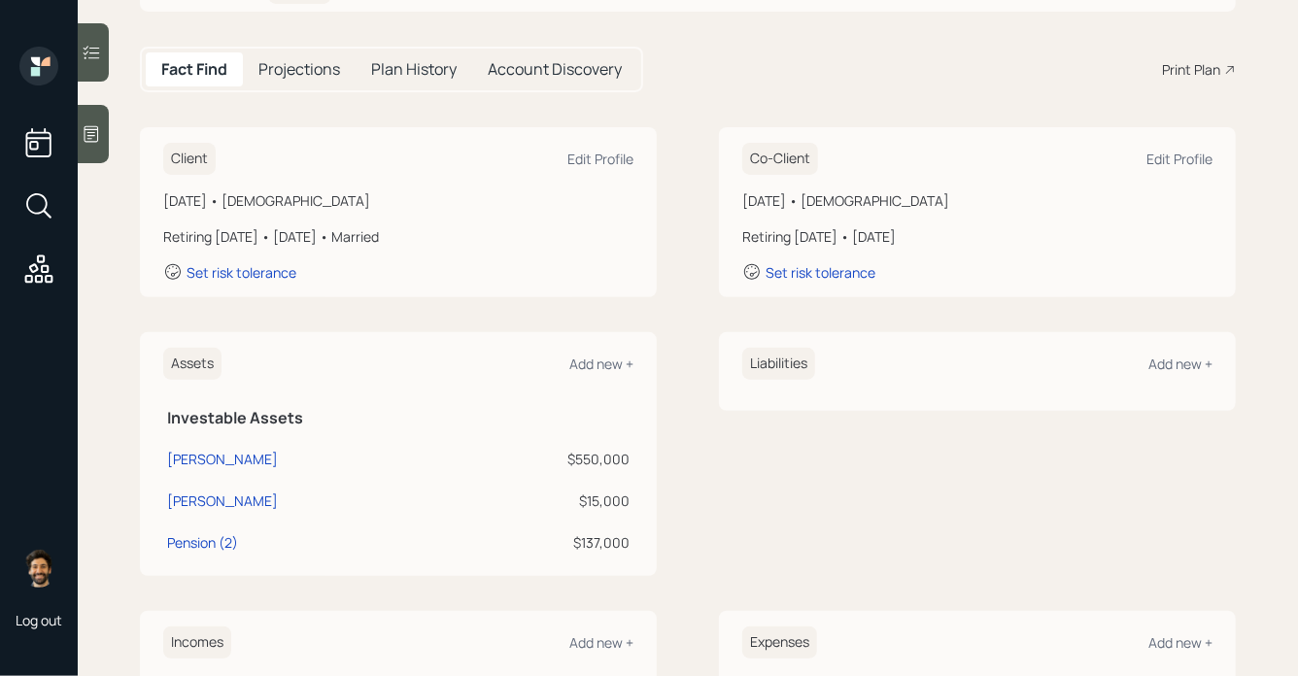
scroll to position [170, 0]
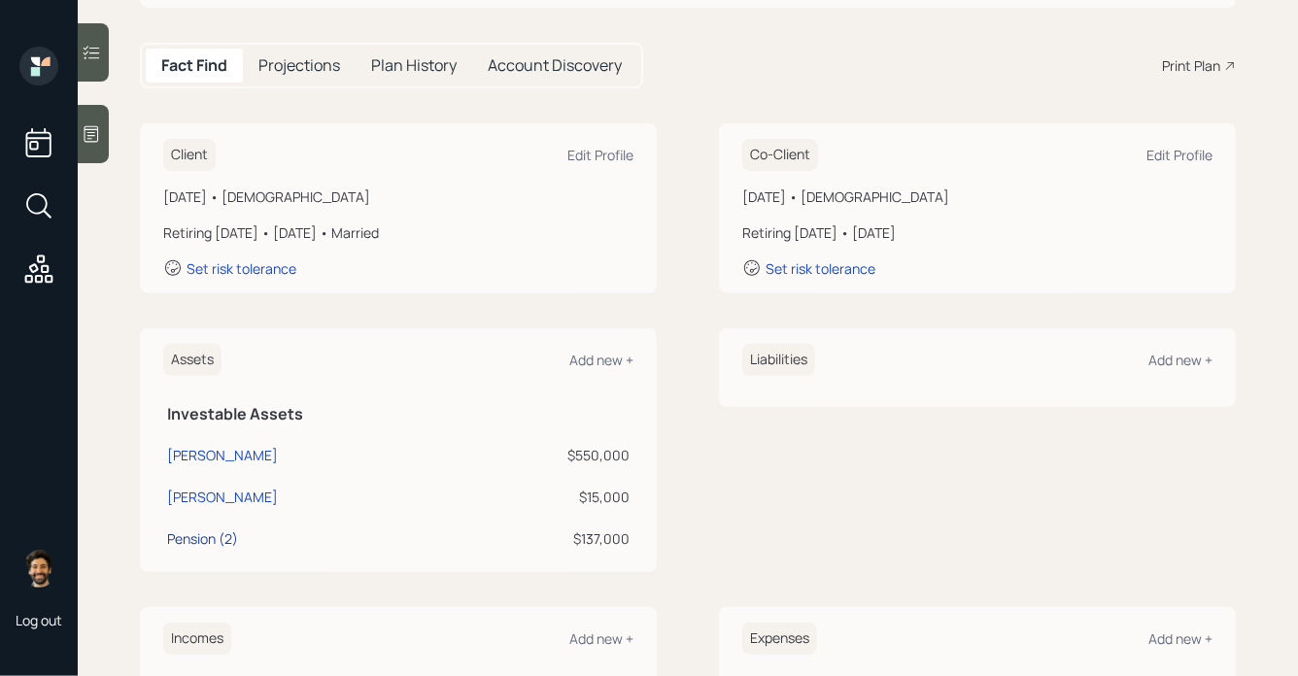
click at [204, 540] on div "Pension (2)" at bounding box center [202, 538] width 71 height 20
select select "company_sponsored"
select select "balanced"
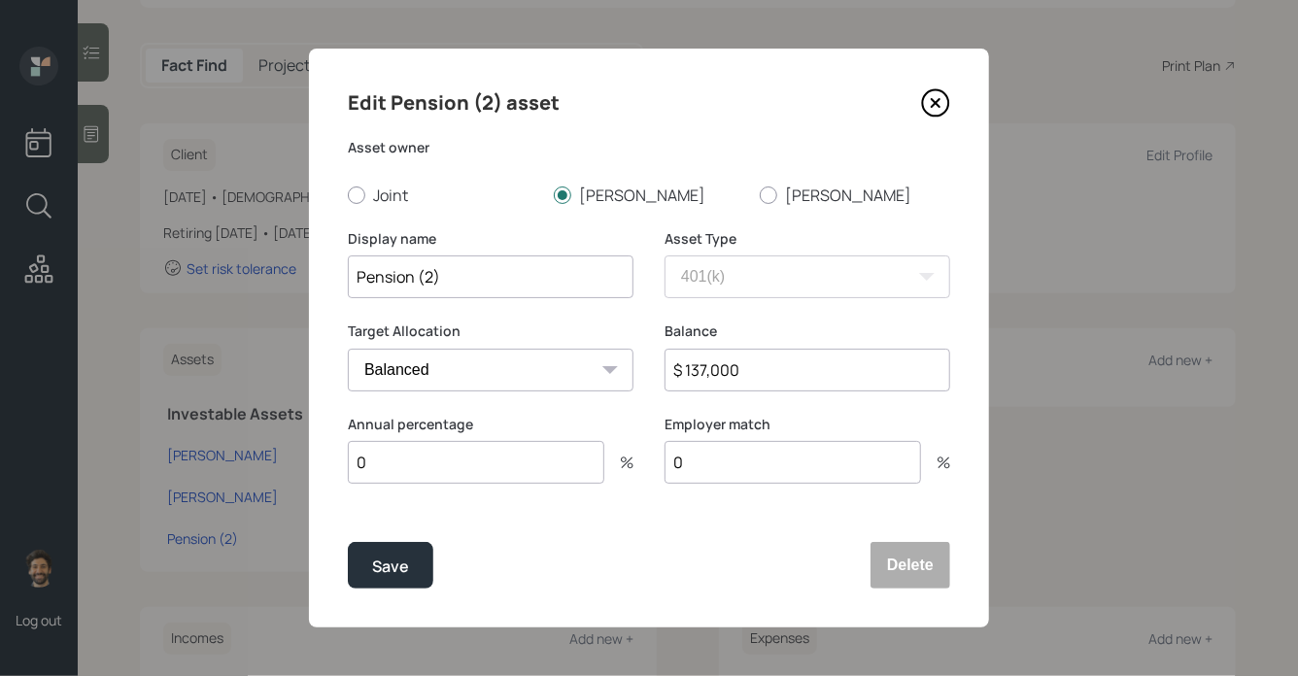
click at [355, 278] on input "Pension (2)" at bounding box center [491, 276] width 286 height 43
type input "[PERSON_NAME] (2)"
click at [376, 562] on div "Save" at bounding box center [390, 567] width 37 height 26
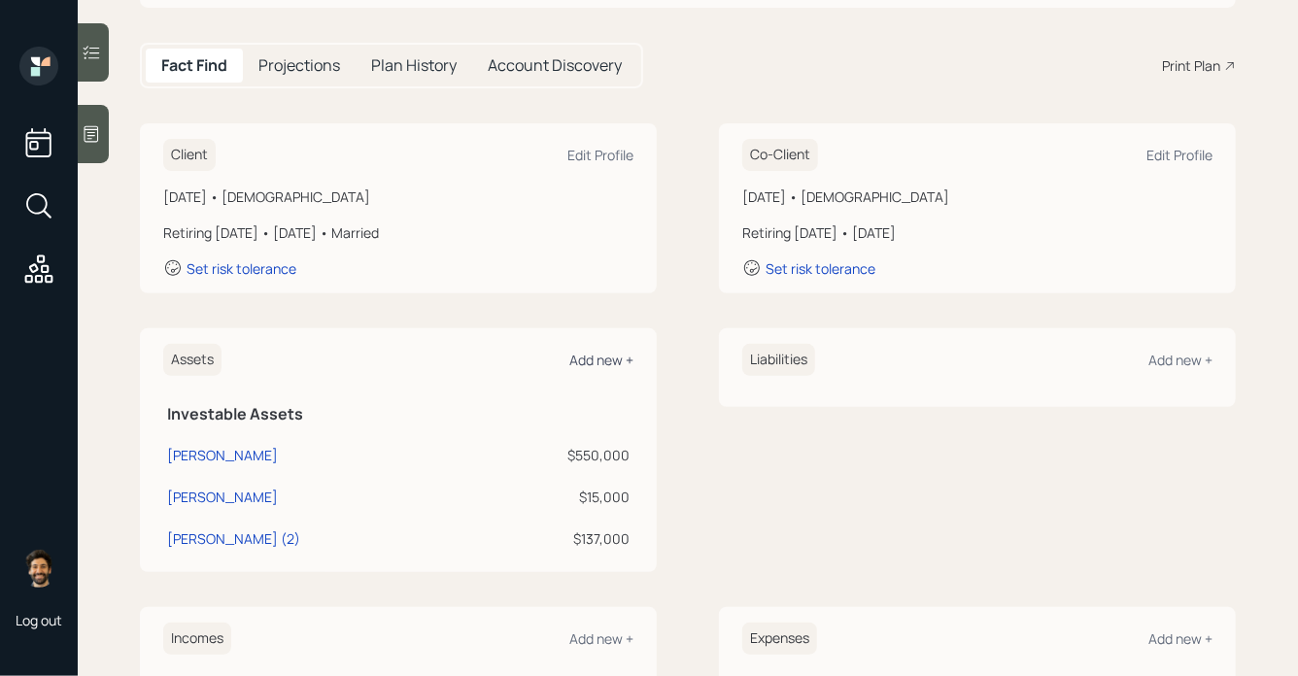
click at [603, 359] on div "Add new +" at bounding box center [601, 360] width 64 height 18
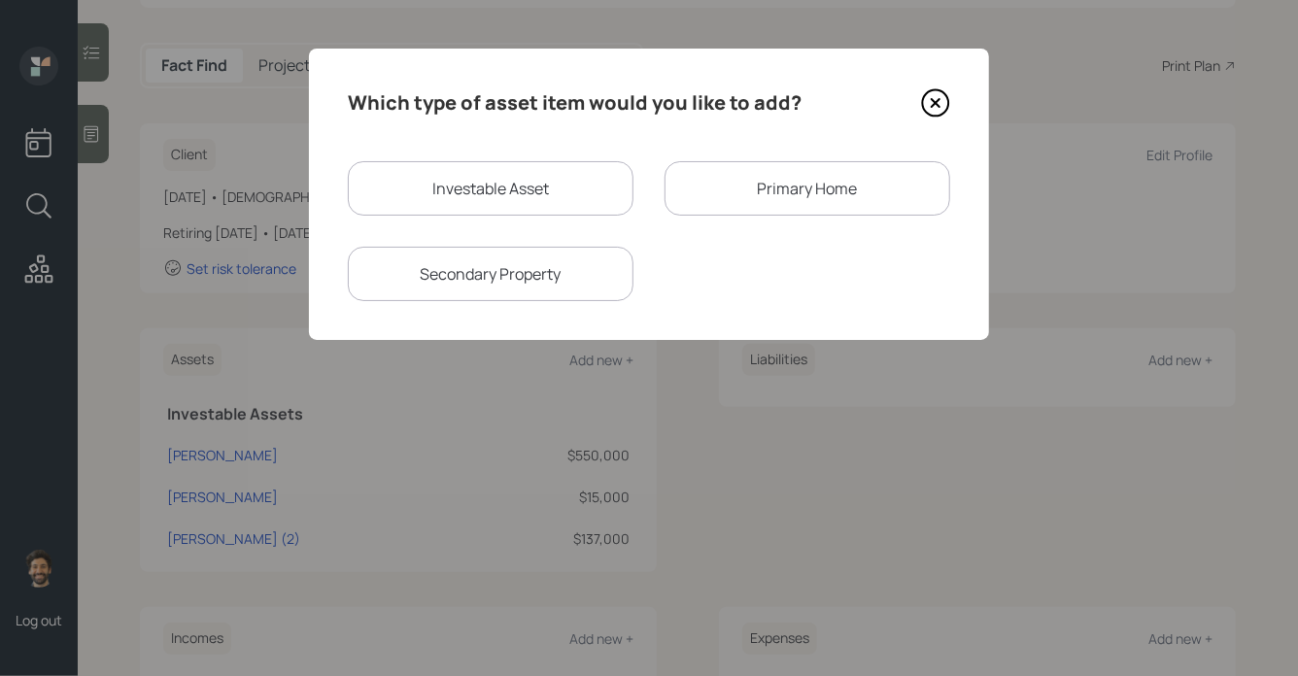
click at [555, 192] on div "Investable Asset" at bounding box center [491, 188] width 286 height 54
select select "taxable"
select select "balanced"
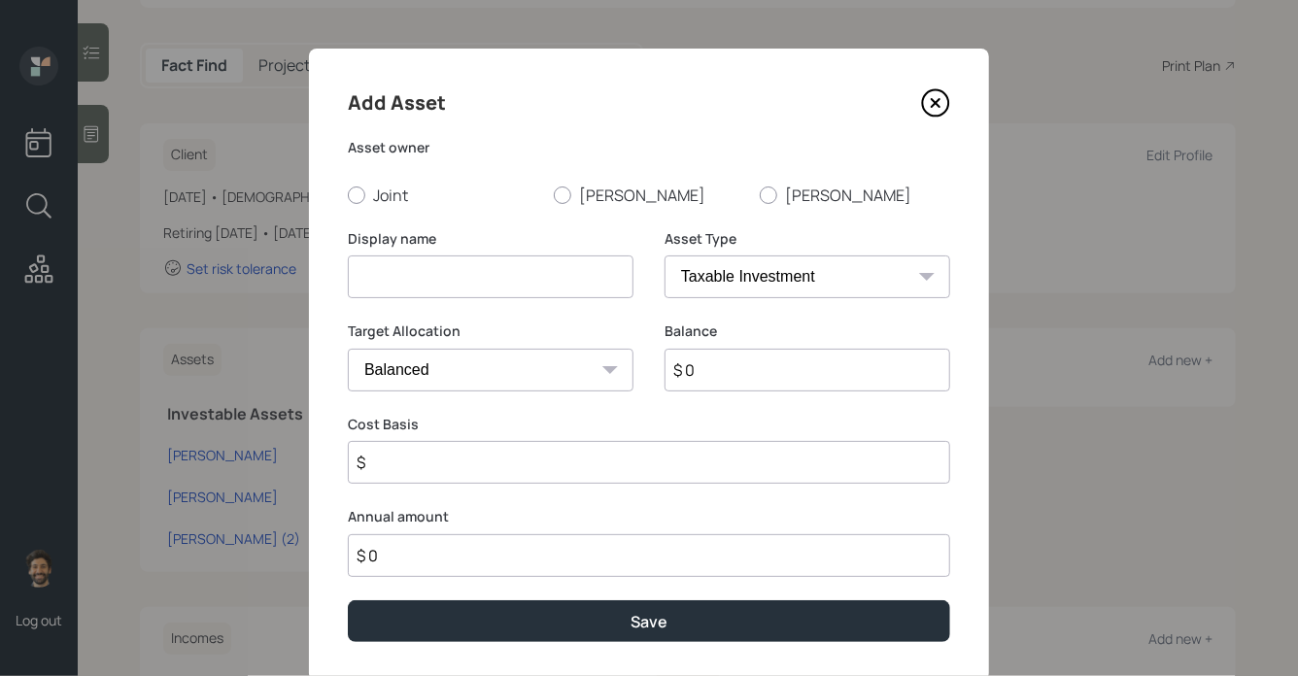
click at [406, 277] on input at bounding box center [491, 276] width 286 height 43
type input "Stephen 401k (2)"
click at [709, 367] on input "$ 0" at bounding box center [807, 370] width 286 height 43
type input "$ 370,000"
click at [743, 281] on select "SEP IRA IRA Roth IRA 401(k) Roth 401(k) 403(b) Roth 403(b) 457(b) Roth 457(b) H…" at bounding box center [807, 276] width 286 height 43
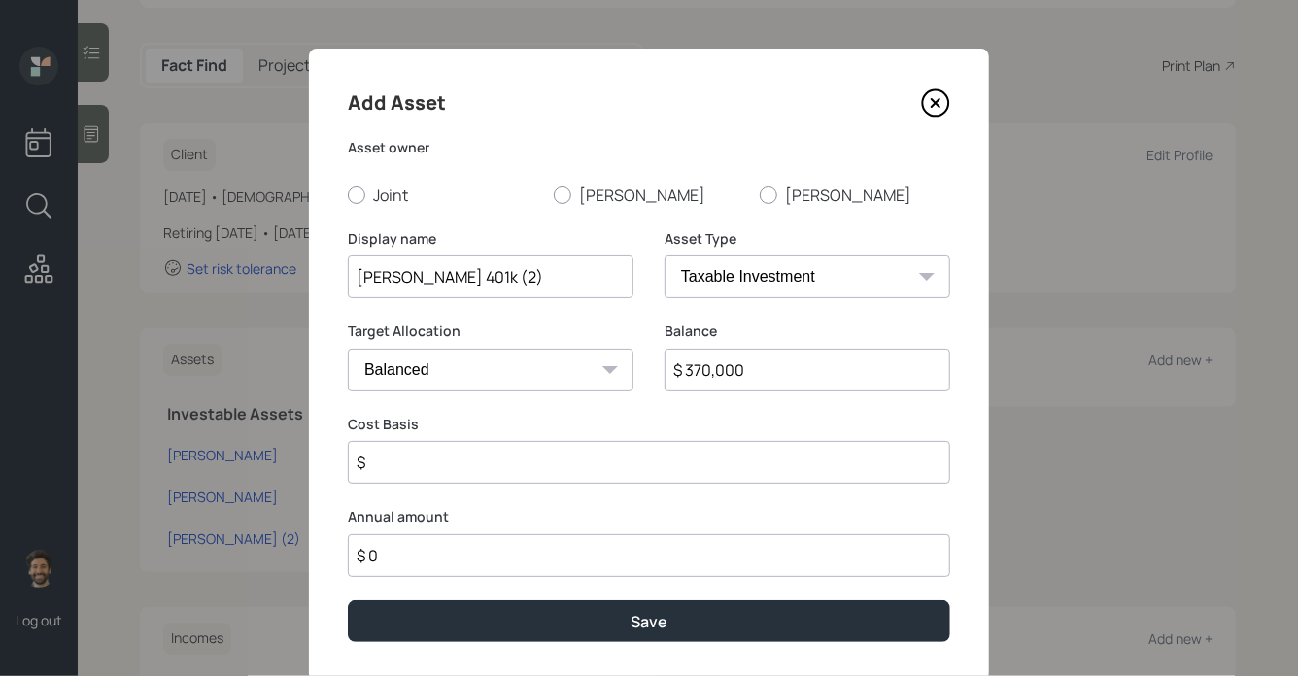
select select "company_sponsored"
click at [664, 255] on select "SEP IRA IRA Roth IRA 401(k) Roth 401(k) 403(b) Roth 403(b) 457(b) Roth 457(b) H…" at bounding box center [807, 276] width 286 height 43
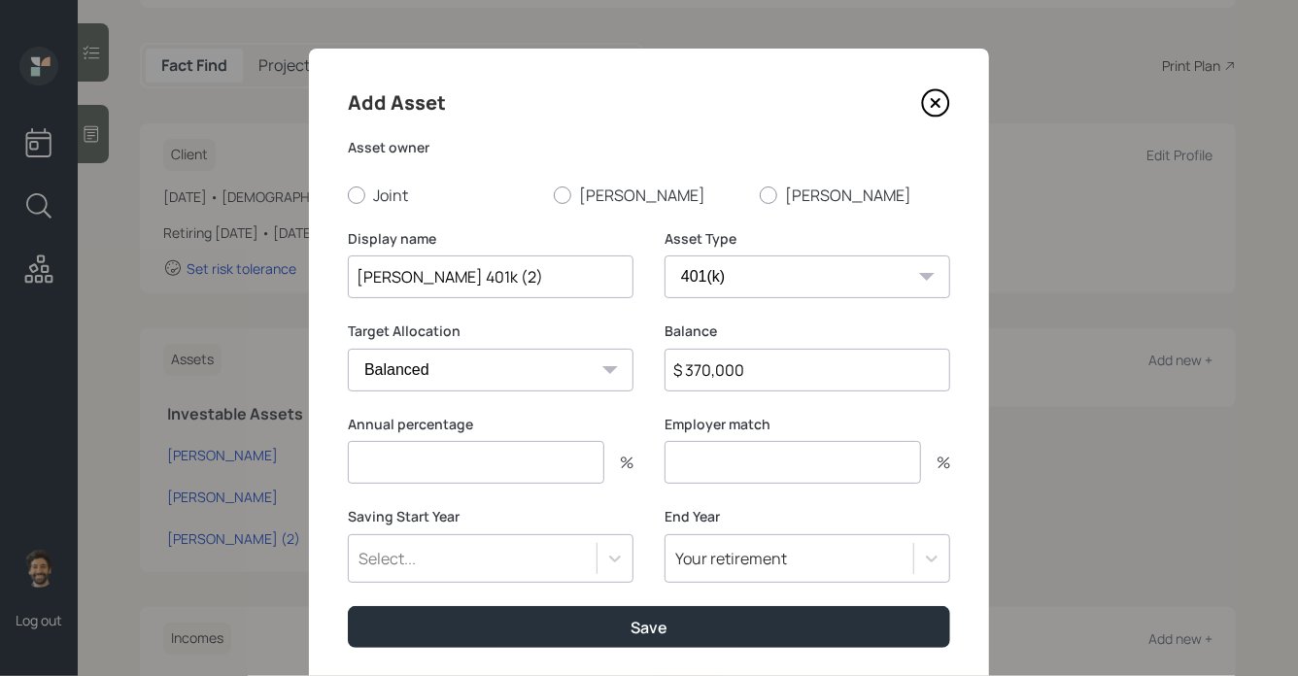
click at [489, 470] on input "number" at bounding box center [476, 462] width 256 height 43
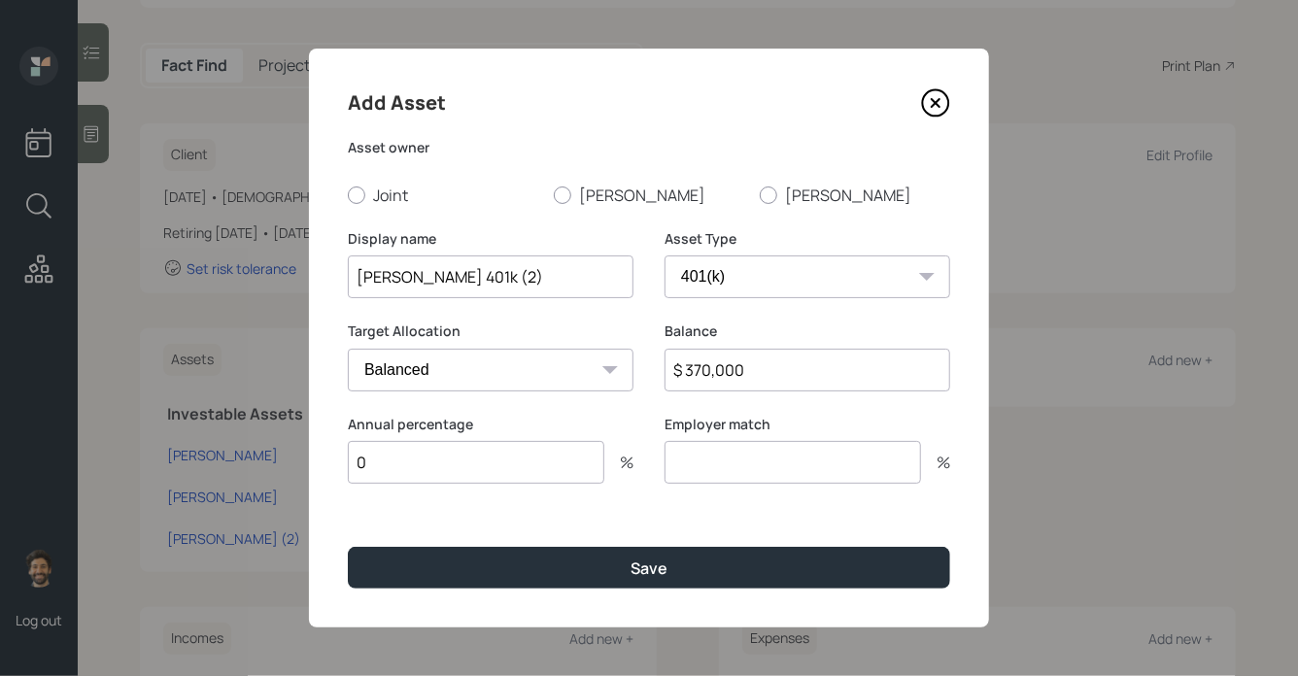
type input "0"
click at [497, 270] on input "Stephen 401k (2)" at bounding box center [491, 276] width 286 height 43
click at [422, 280] on input "Stephen 401k (2)" at bounding box center [491, 276] width 286 height 43
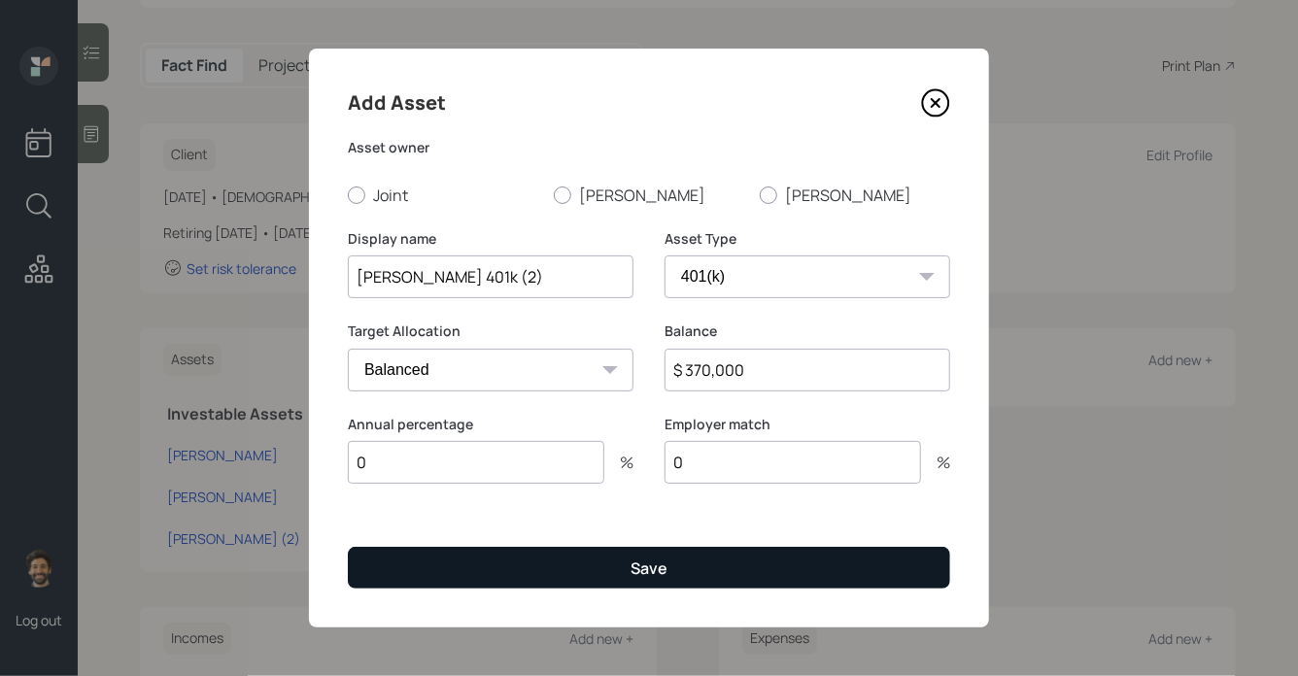
type input "[PERSON_NAME] 401k (2)"
click at [447, 574] on button "Save" at bounding box center [649, 568] width 602 height 42
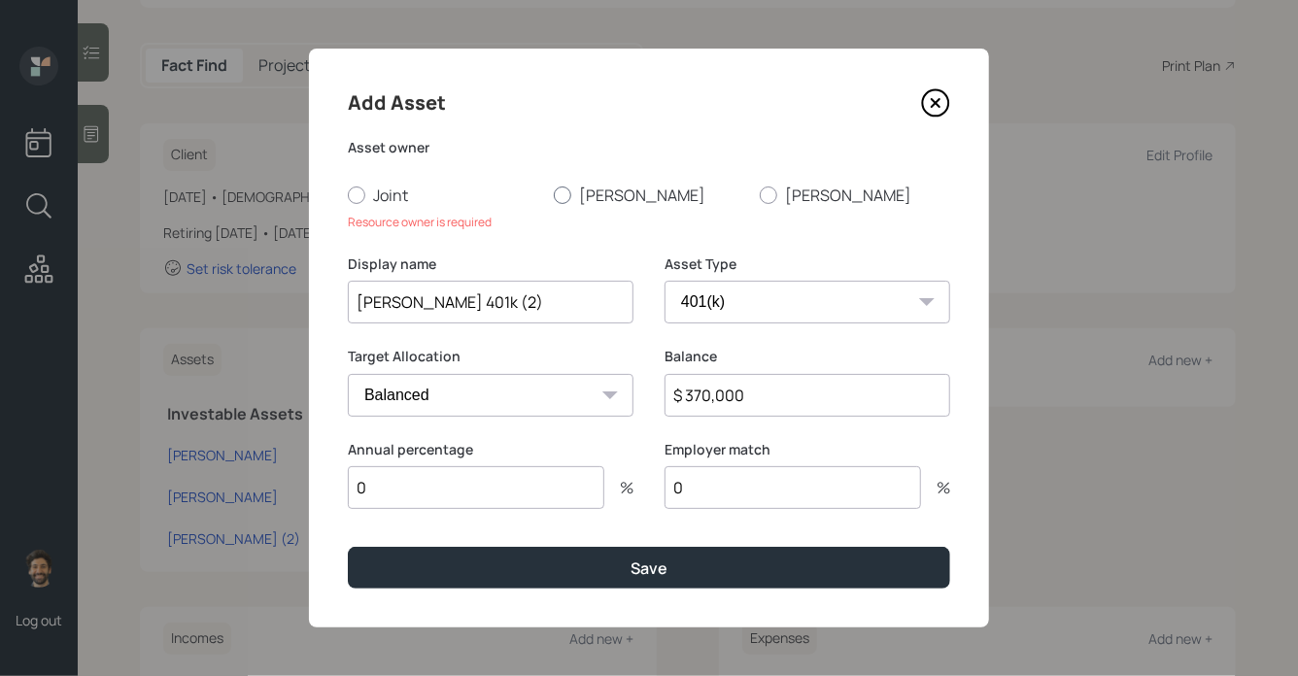
click at [589, 190] on label "[PERSON_NAME]" at bounding box center [649, 195] width 190 height 21
click at [554, 194] on input "[PERSON_NAME]" at bounding box center [553, 194] width 1 height 1
radio input "true"
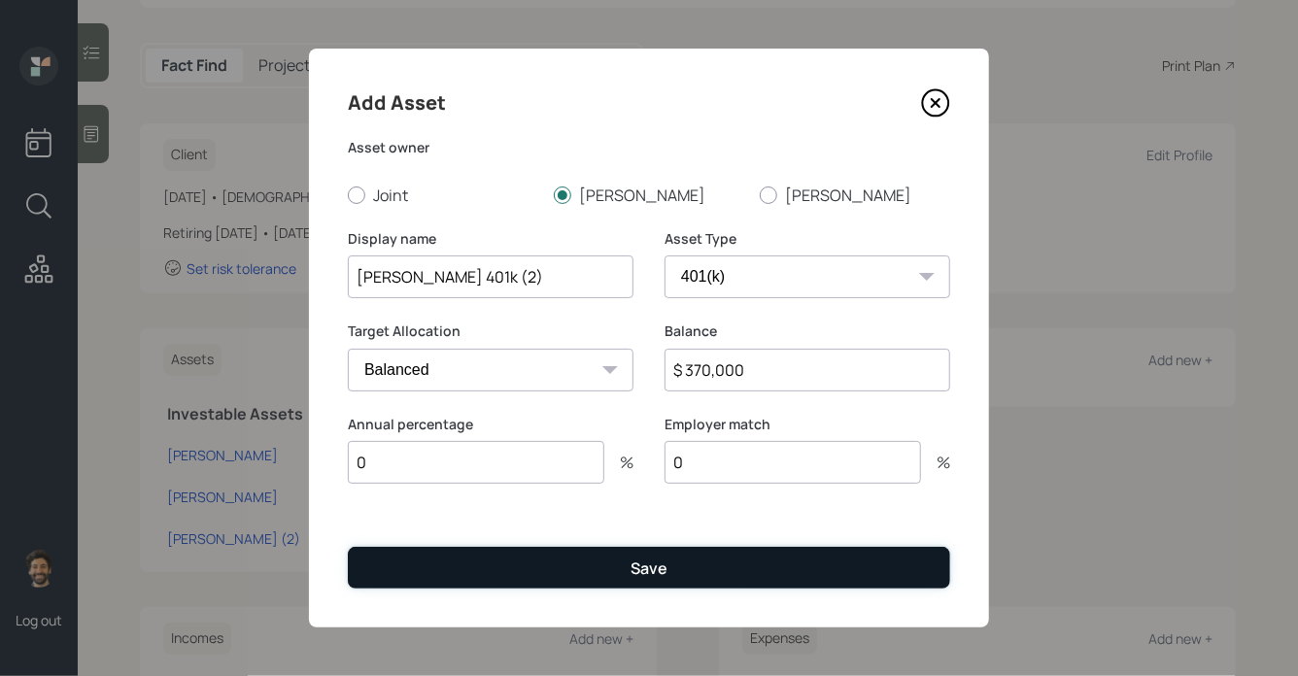
click at [503, 583] on button "Save" at bounding box center [649, 568] width 602 height 42
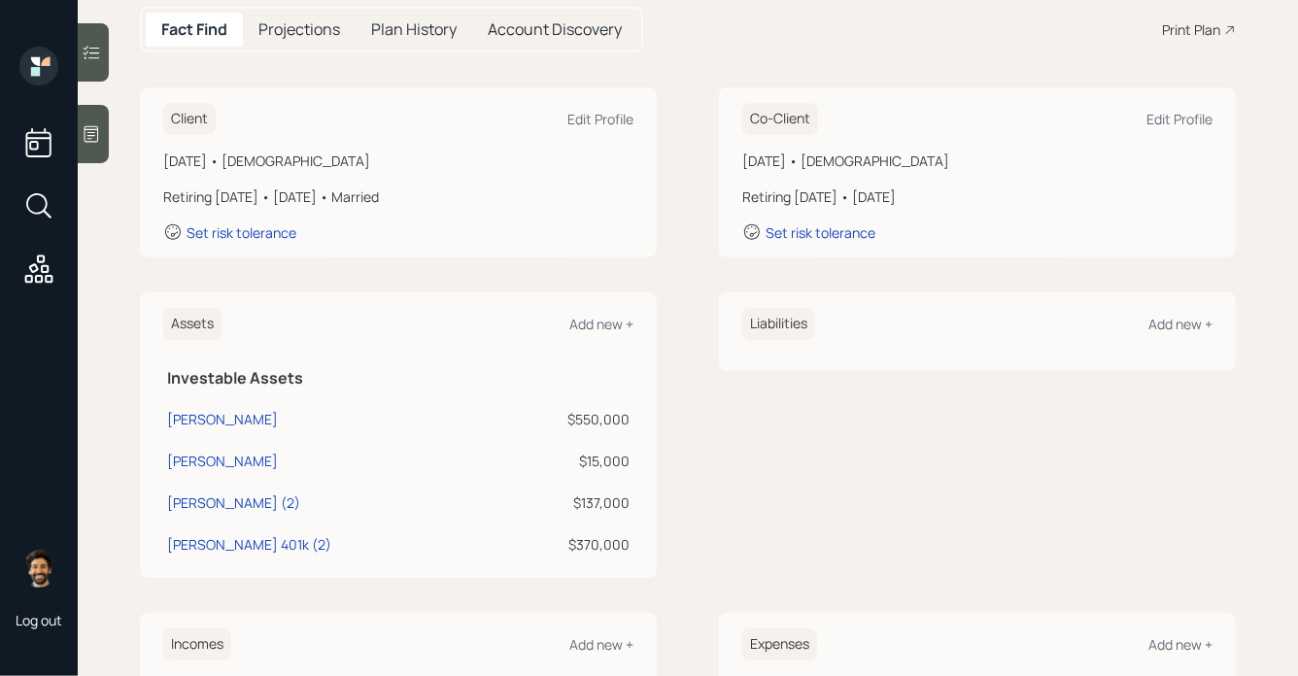
scroll to position [208, 0]
click at [214, 414] on div "Stephen IRA" at bounding box center [222, 417] width 111 height 20
select select "ira"
select select "balanced"
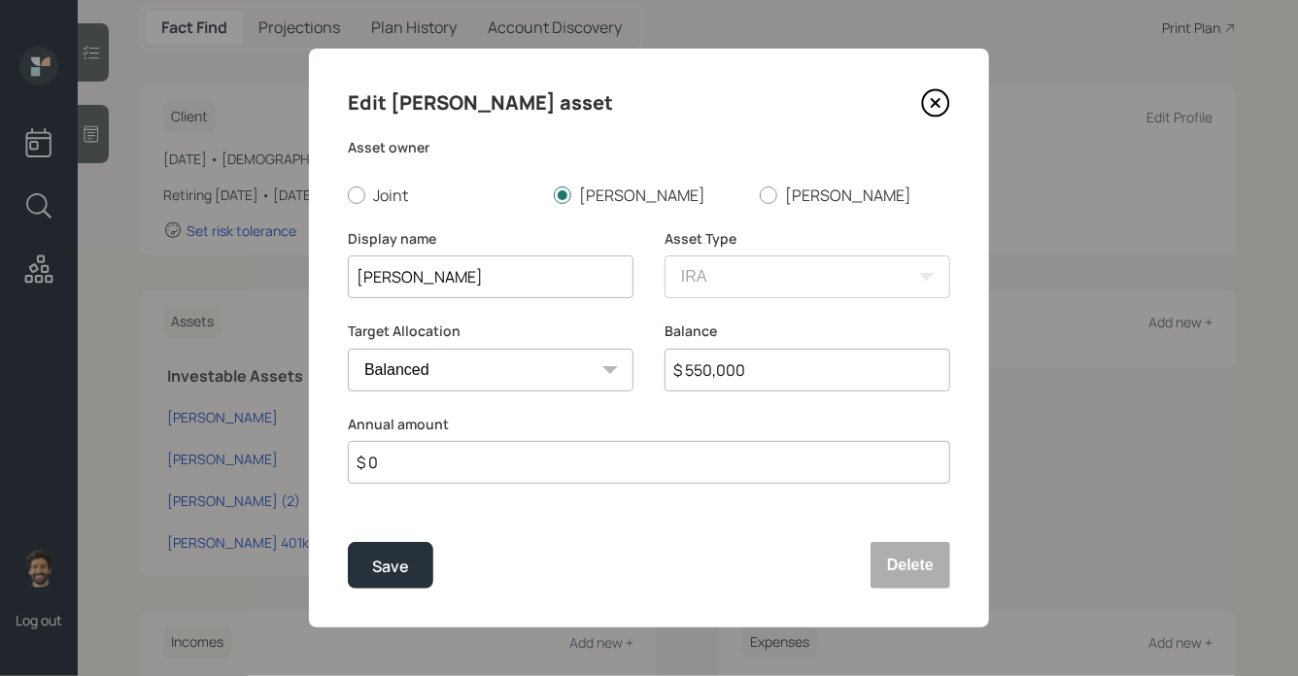
click at [533, 275] on input "Stephen IRA" at bounding box center [491, 276] width 286 height 43
type input "[PERSON_NAME] (2)"
click at [729, 382] on input "$ 550,000" at bounding box center [807, 370] width 286 height 43
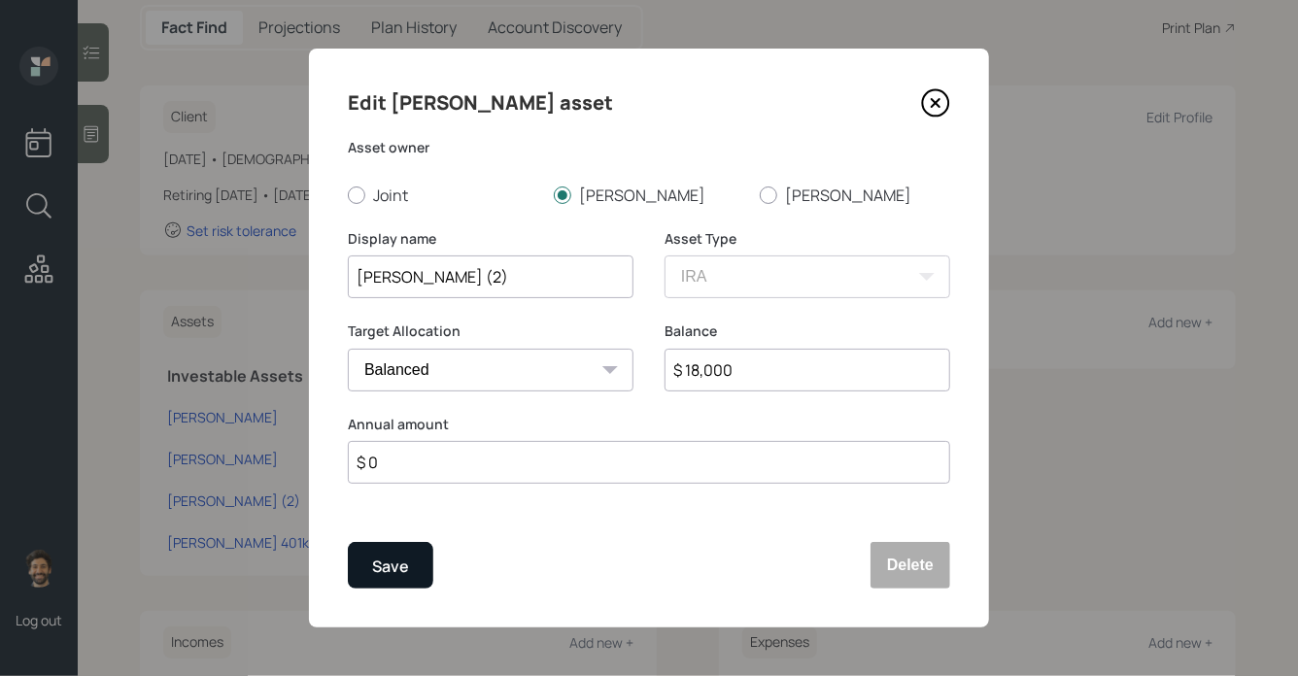
type input "$ 18,000"
click at [389, 580] on button "Save" at bounding box center [390, 565] width 85 height 47
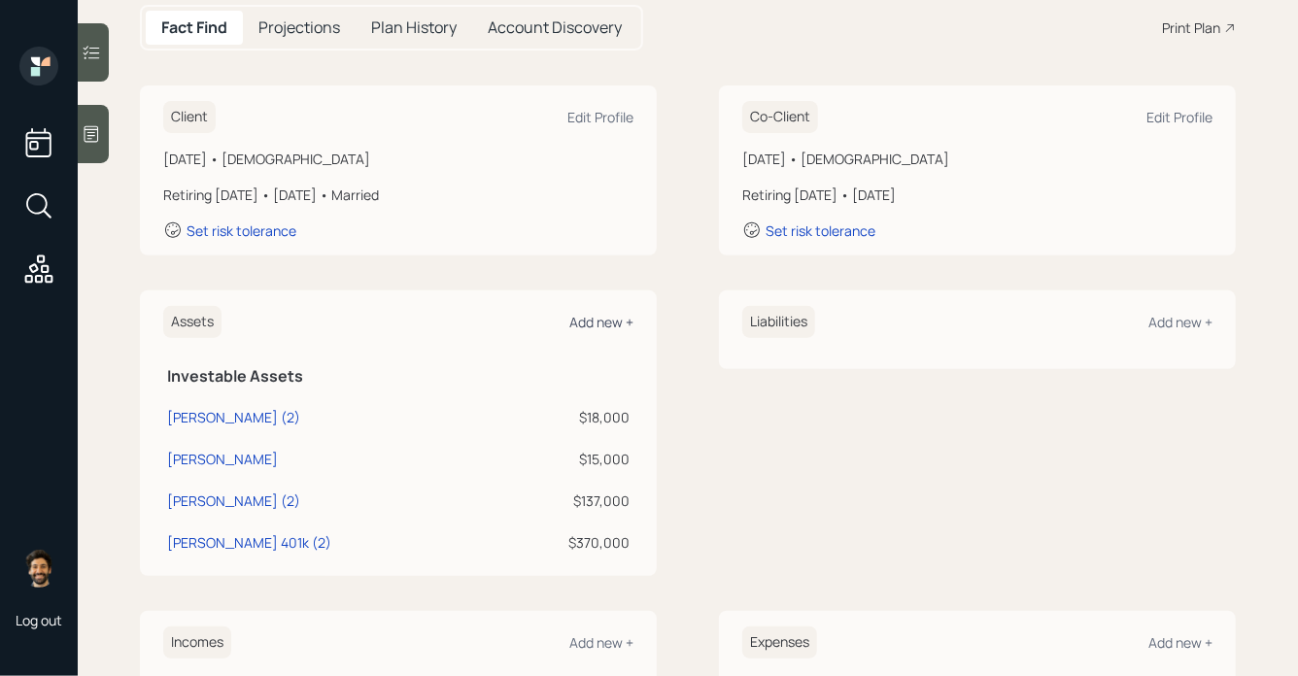
click at [615, 325] on div "Add new +" at bounding box center [601, 322] width 64 height 18
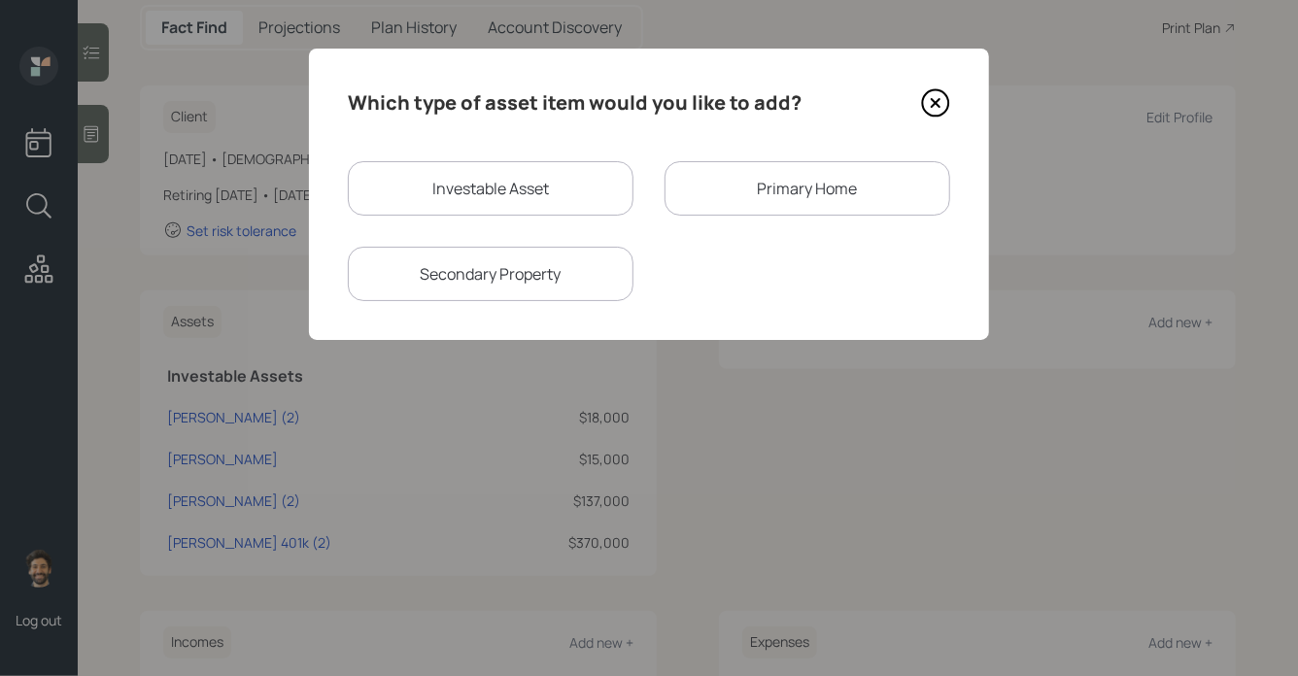
click at [436, 188] on div "Investable Asset" at bounding box center [491, 188] width 286 height 54
select select "taxable"
select select "balanced"
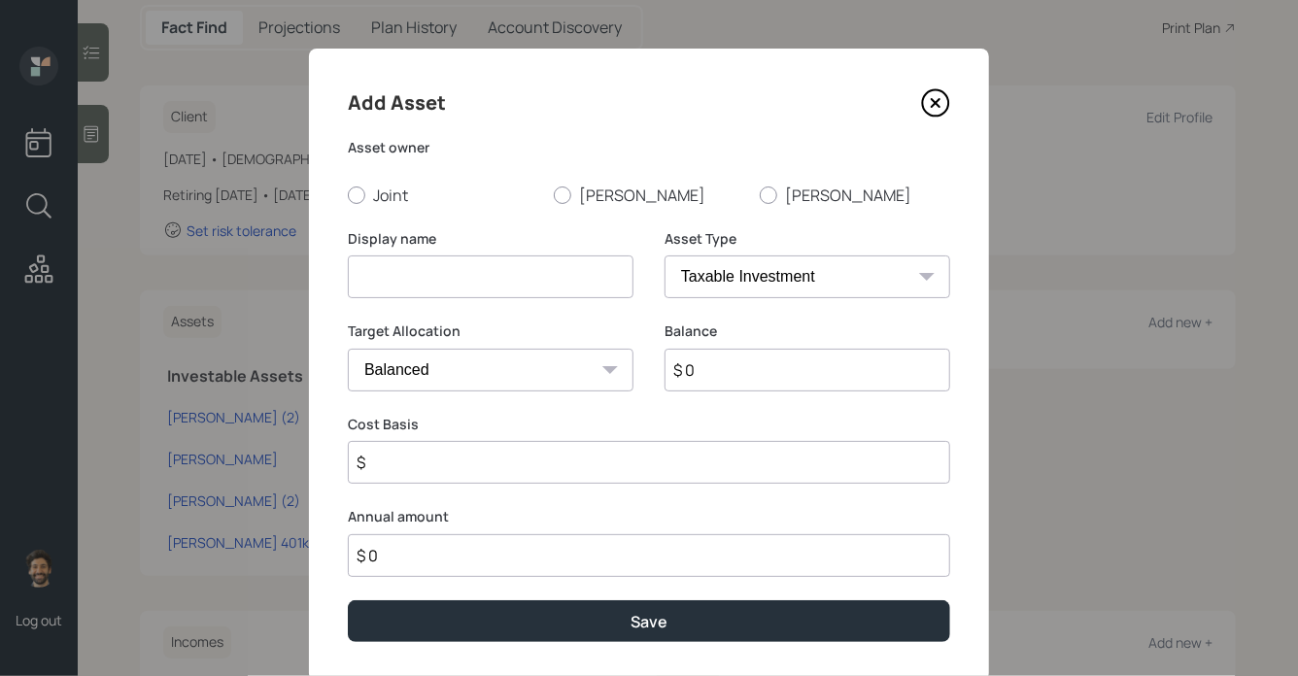
click at [416, 278] on input at bounding box center [491, 276] width 286 height 43
type input "Stephen Current"
click at [712, 371] on input "$ 0" at bounding box center [807, 370] width 286 height 43
type input "$ 13,000"
click at [565, 183] on div "Asset owner Joint Stephen Maxine" at bounding box center [649, 172] width 602 height 68
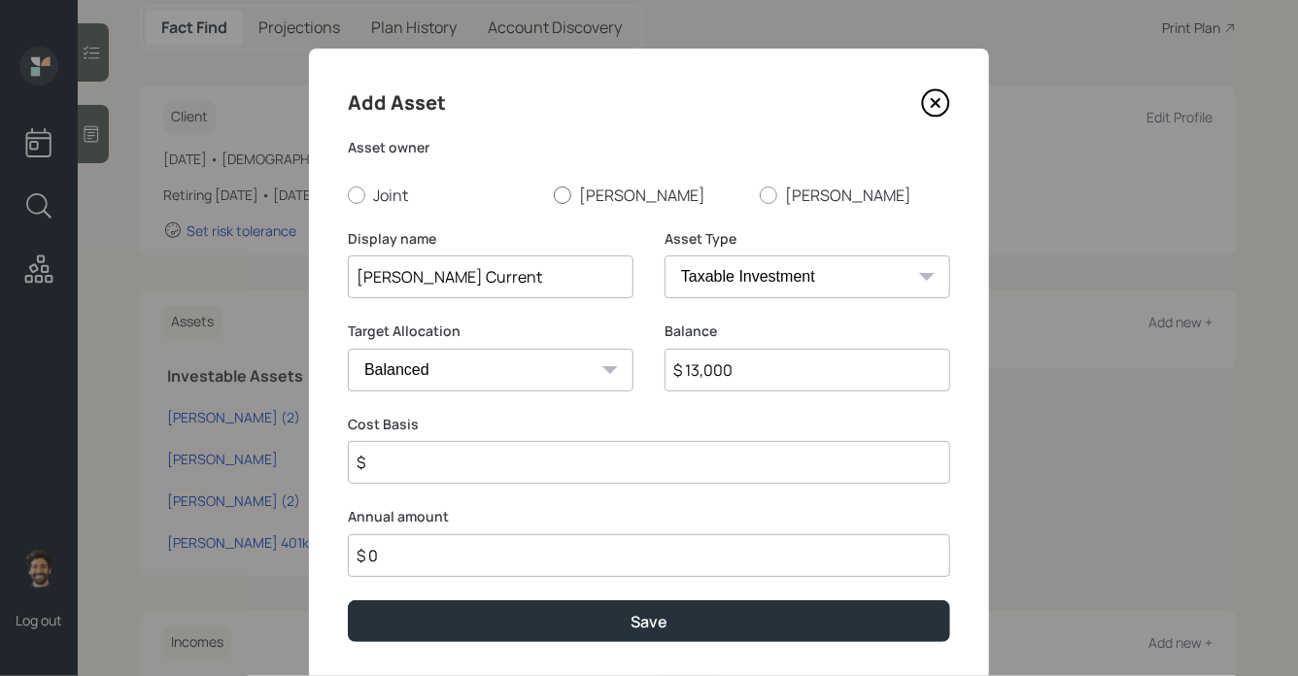
click at [572, 190] on label "[PERSON_NAME]" at bounding box center [649, 195] width 190 height 21
click at [554, 194] on input "[PERSON_NAME]" at bounding box center [553, 194] width 1 height 1
radio input "true"
click at [761, 289] on select "SEP IRA IRA Roth IRA 401(k) Roth 401(k) 403(b) Roth 403(b) 457(b) Roth 457(b) H…" at bounding box center [807, 276] width 286 height 43
select select "company_sponsored"
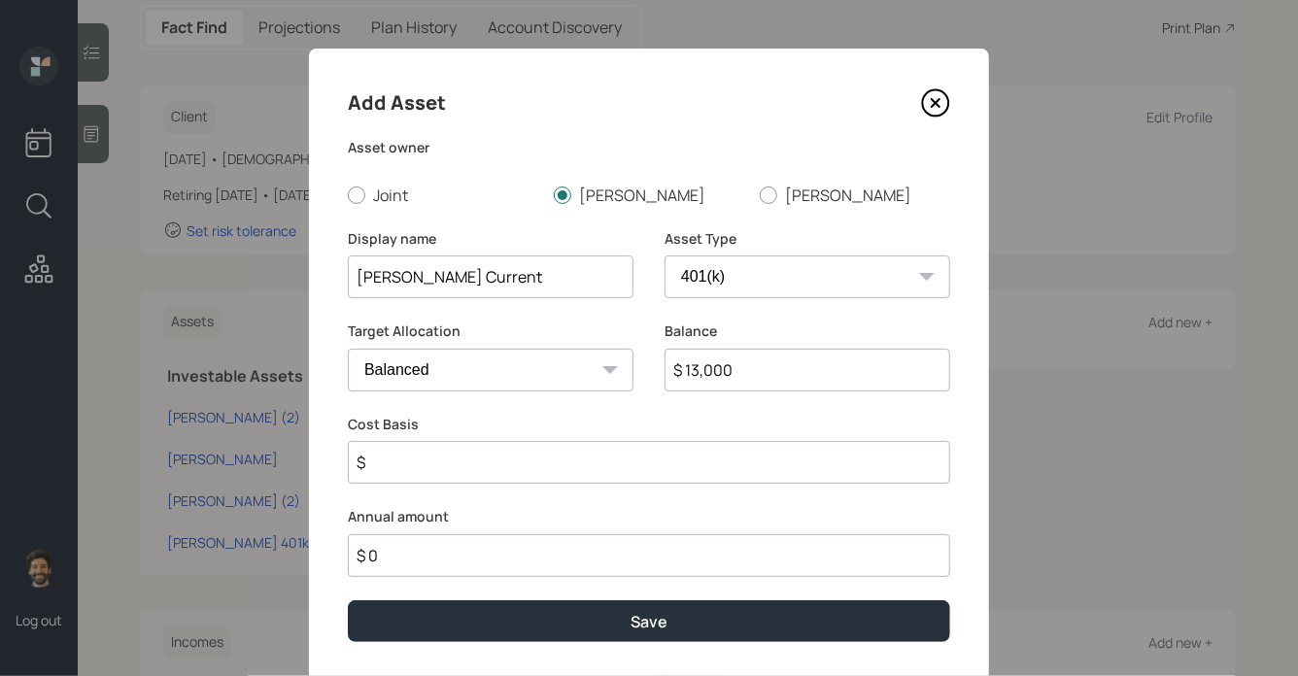
click at [664, 255] on select "SEP IRA IRA Roth IRA 401(k) Roth 401(k) 403(b) Roth 403(b) 457(b) Roth 457(b) H…" at bounding box center [807, 276] width 286 height 43
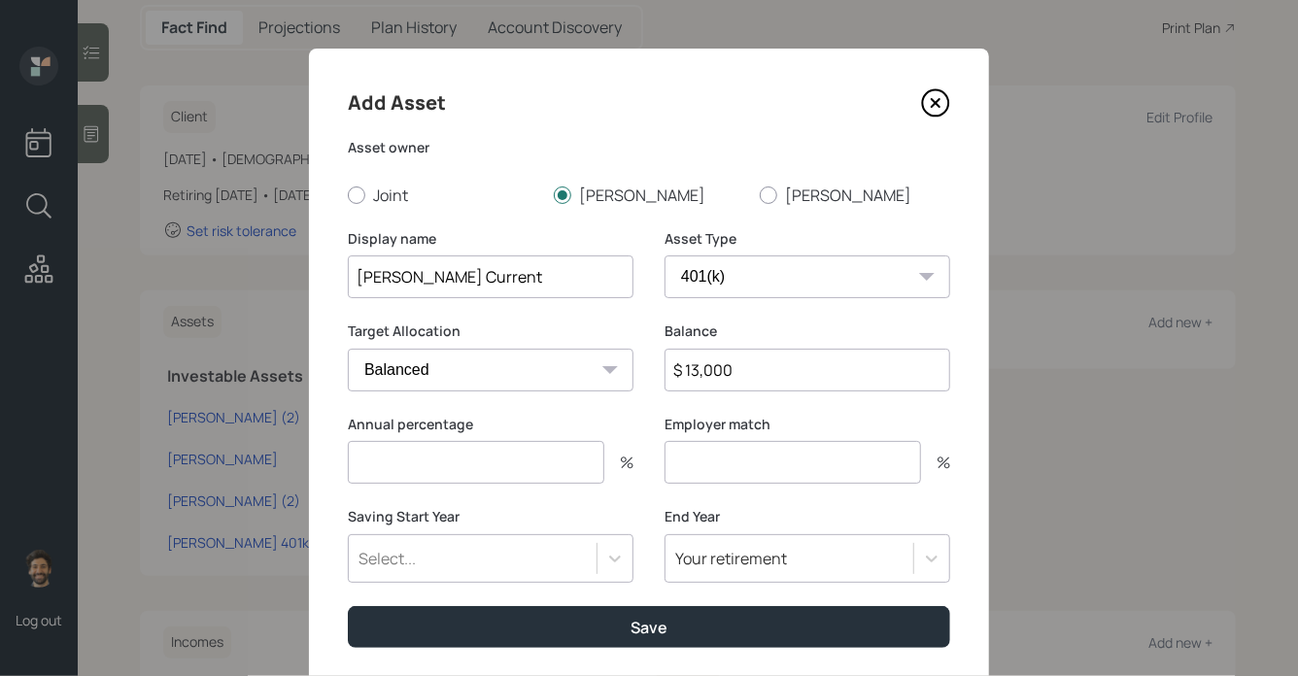
click at [410, 480] on input "number" at bounding box center [476, 462] width 256 height 43
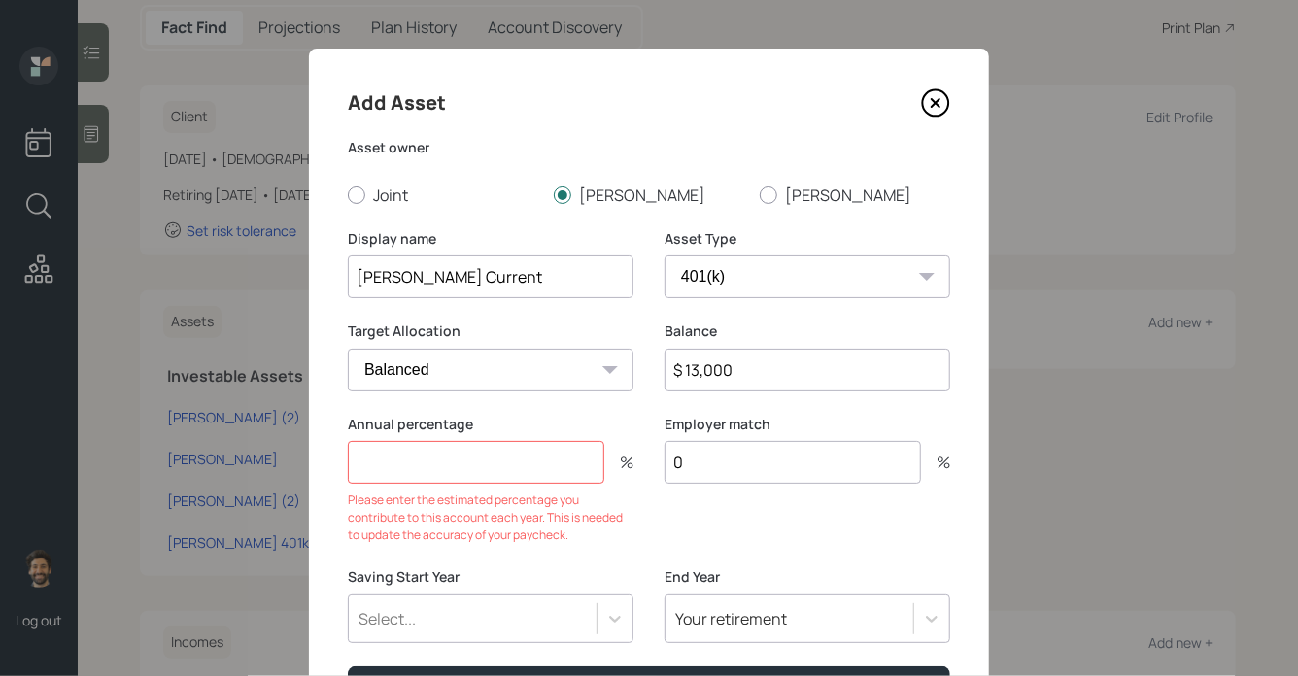
type input "0"
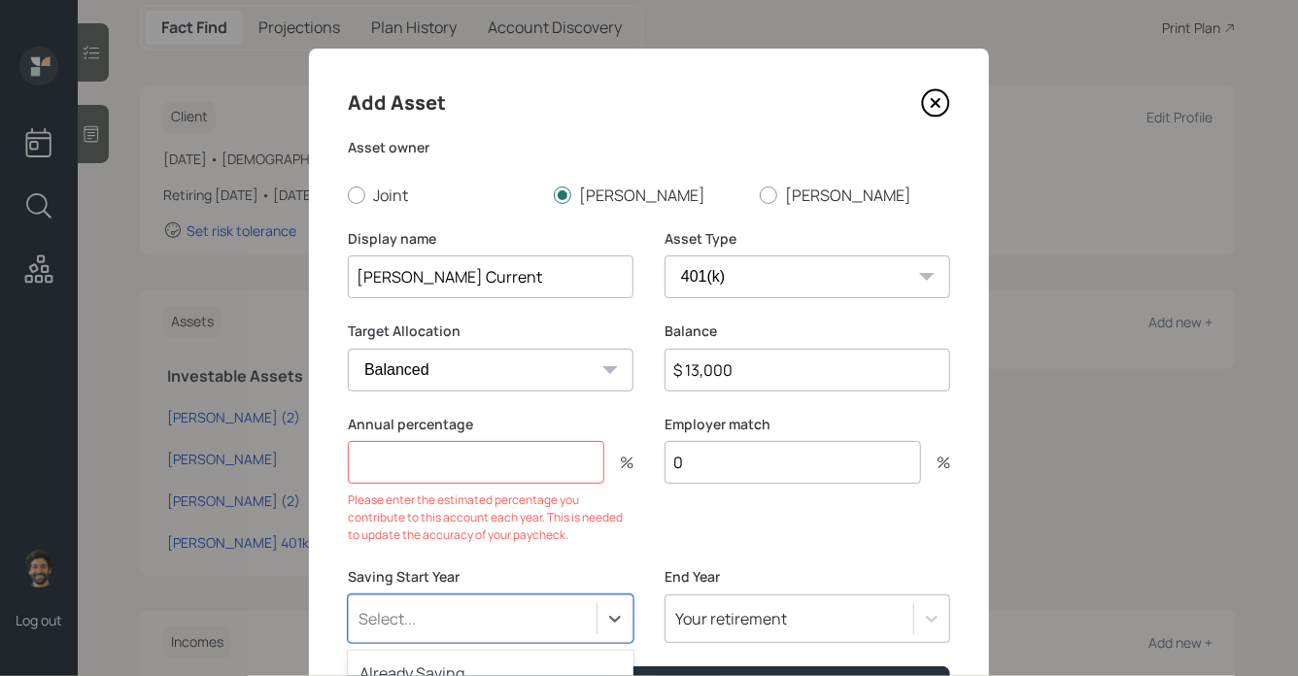
click at [397, 619] on div "option 2027 (Age 64) focused, 7 of 79. 79 results available. Use Up and Down to…" at bounding box center [491, 618] width 286 height 49
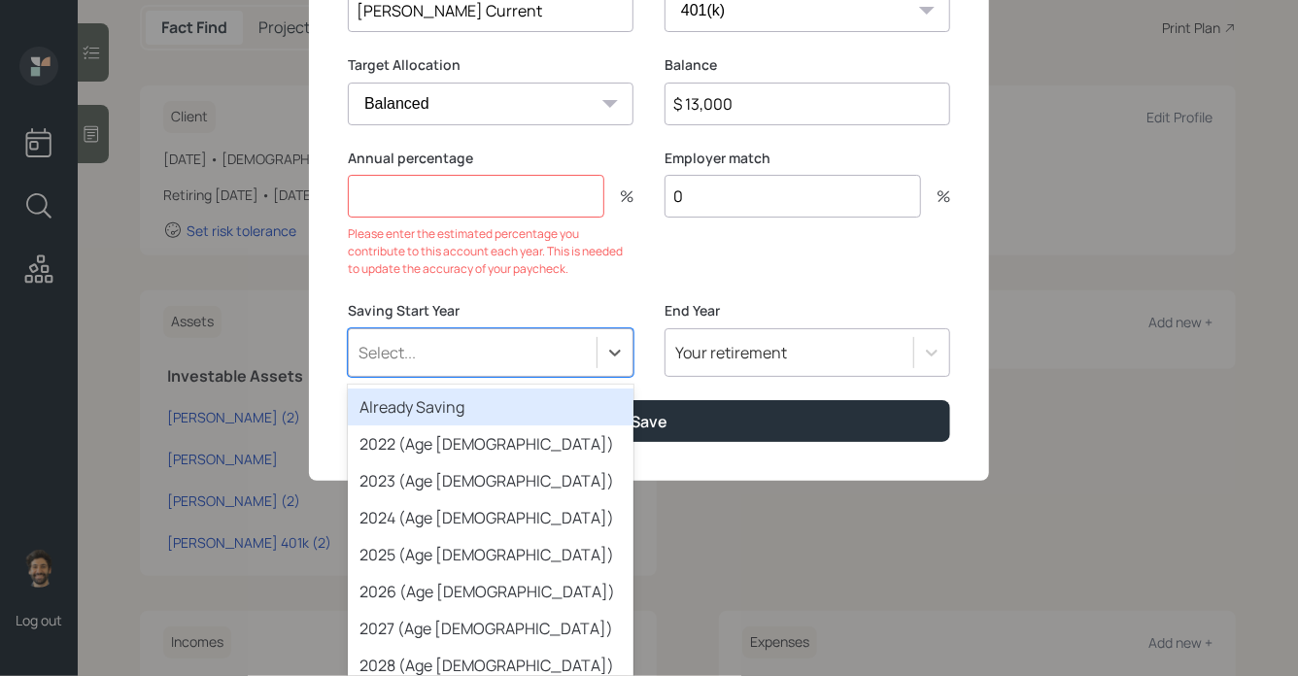
click at [427, 400] on div "Already Saving" at bounding box center [491, 406] width 286 height 37
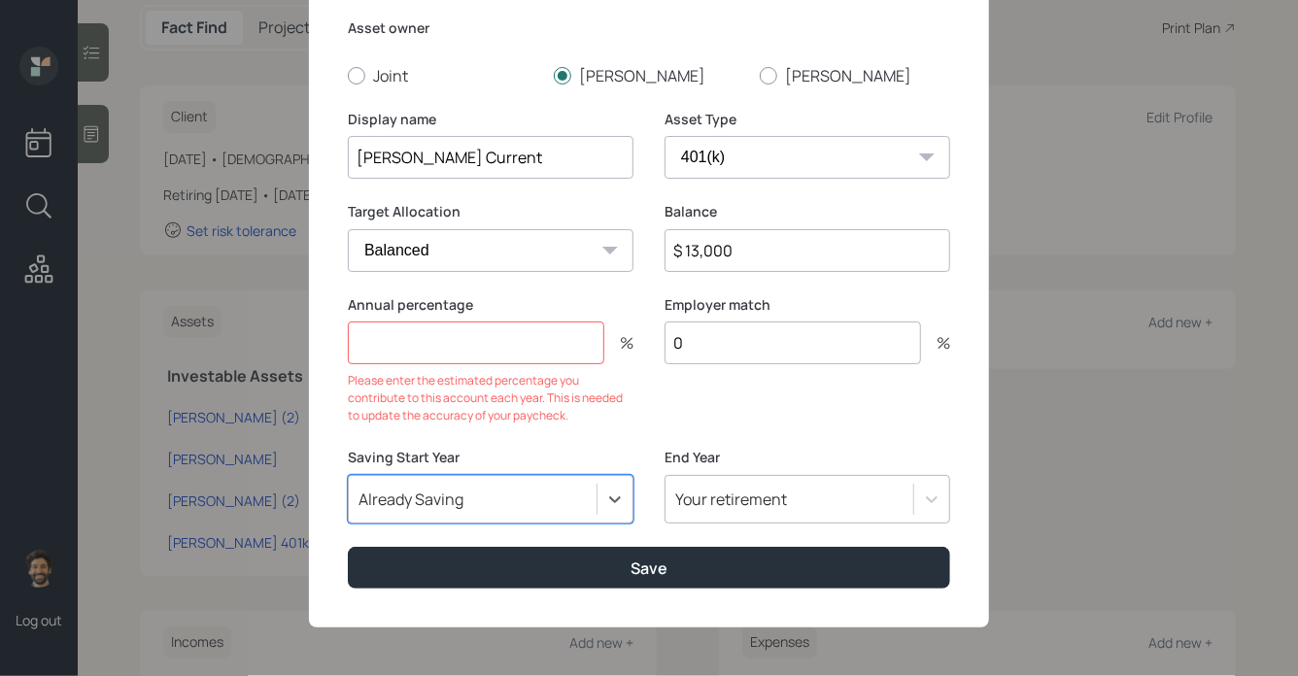
click at [475, 347] on input "number" at bounding box center [476, 342] width 256 height 43
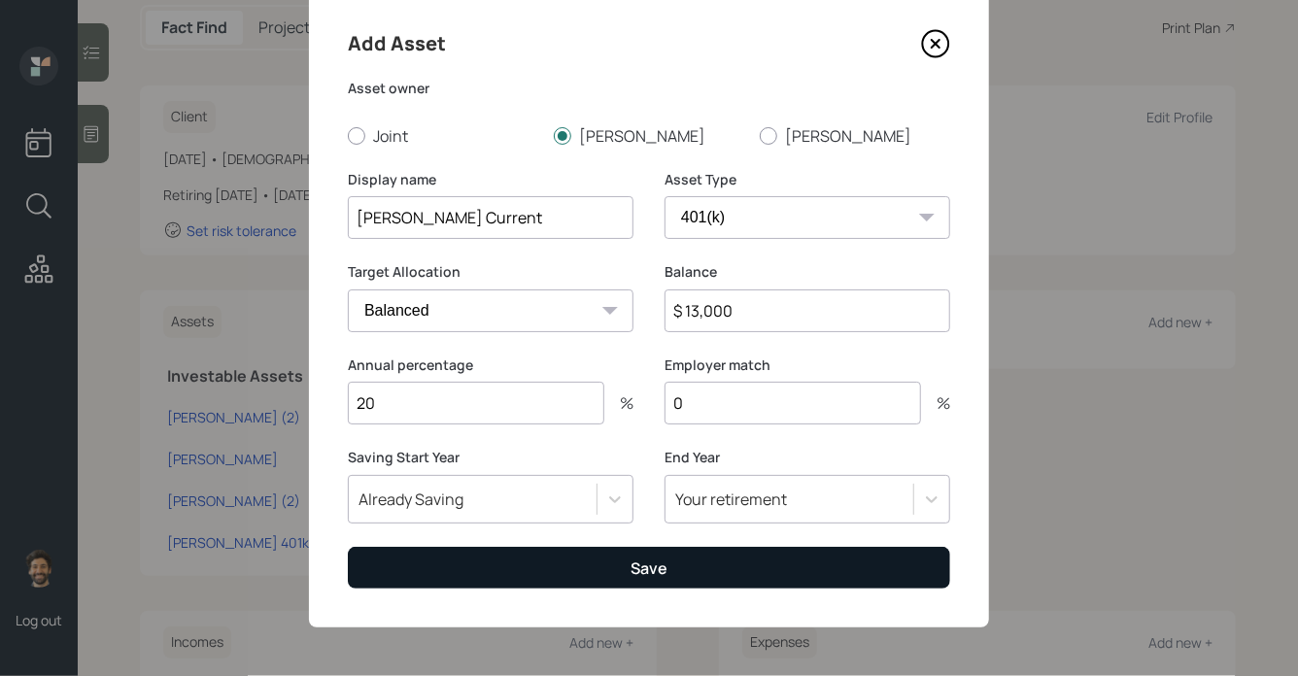
type input "20"
click at [414, 559] on button "Save" at bounding box center [649, 568] width 602 height 42
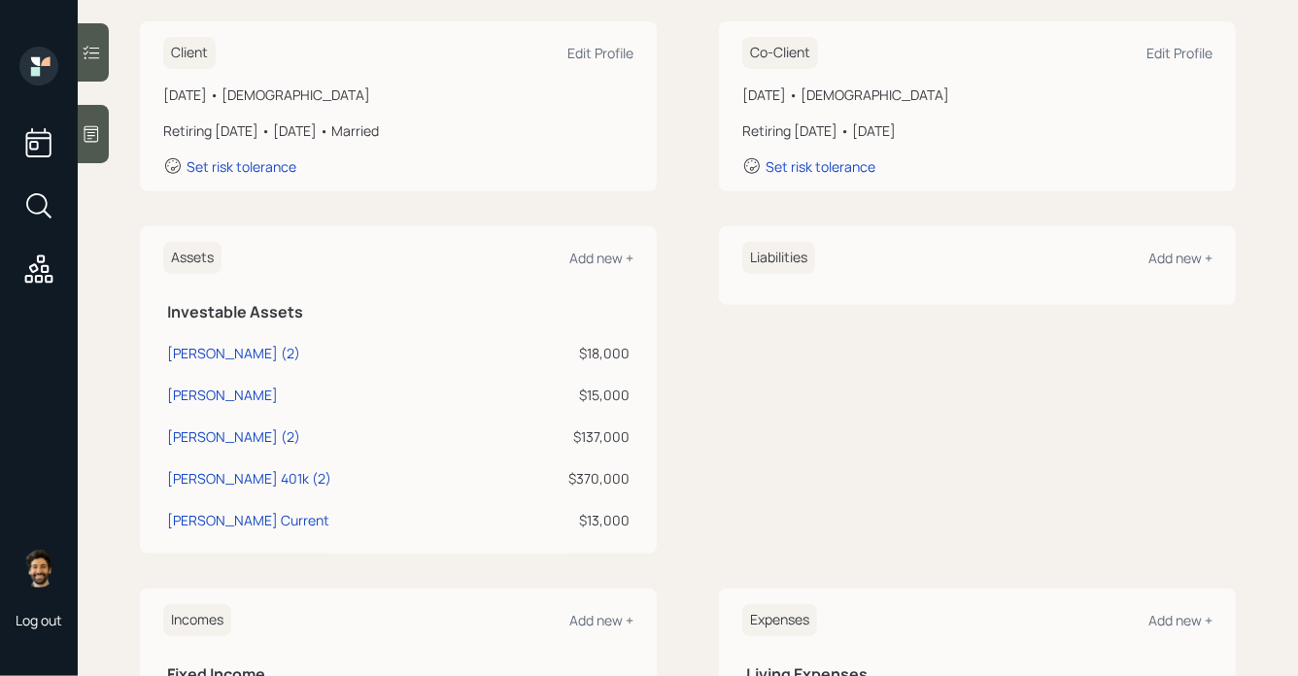
scroll to position [287, 0]
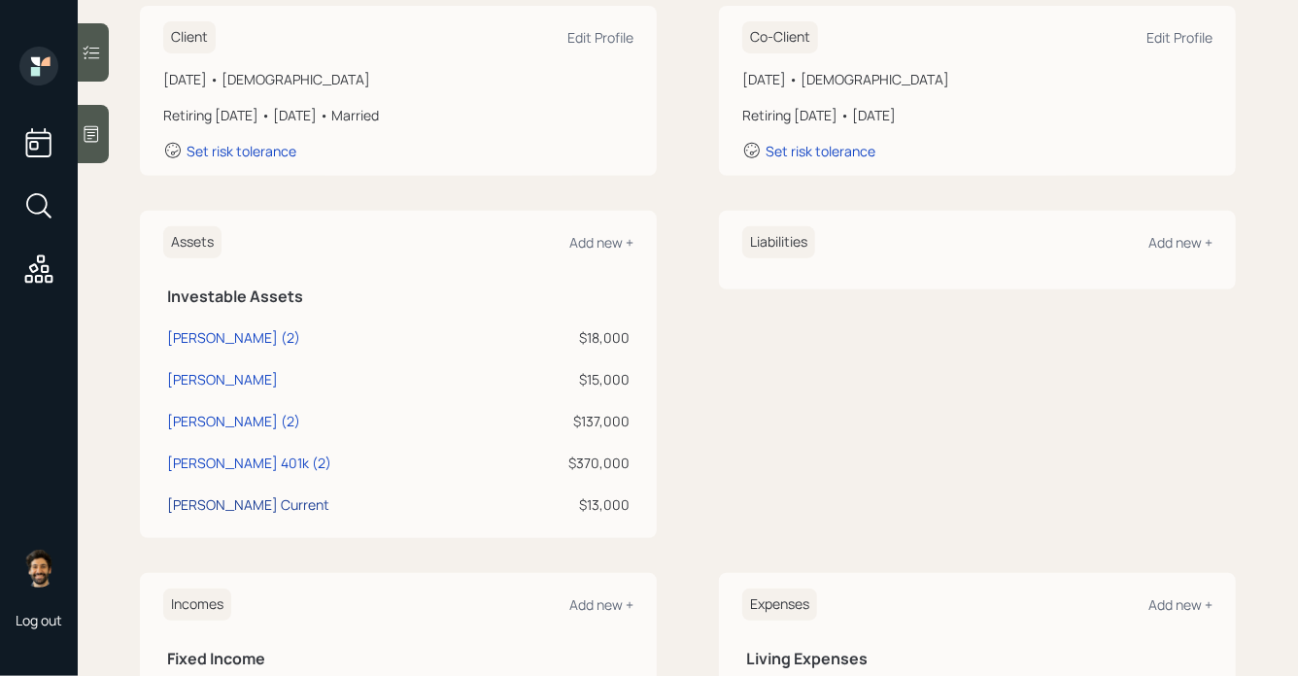
click at [253, 507] on div "Stephen Current" at bounding box center [248, 504] width 162 height 20
select select "company_sponsored"
select select "balanced"
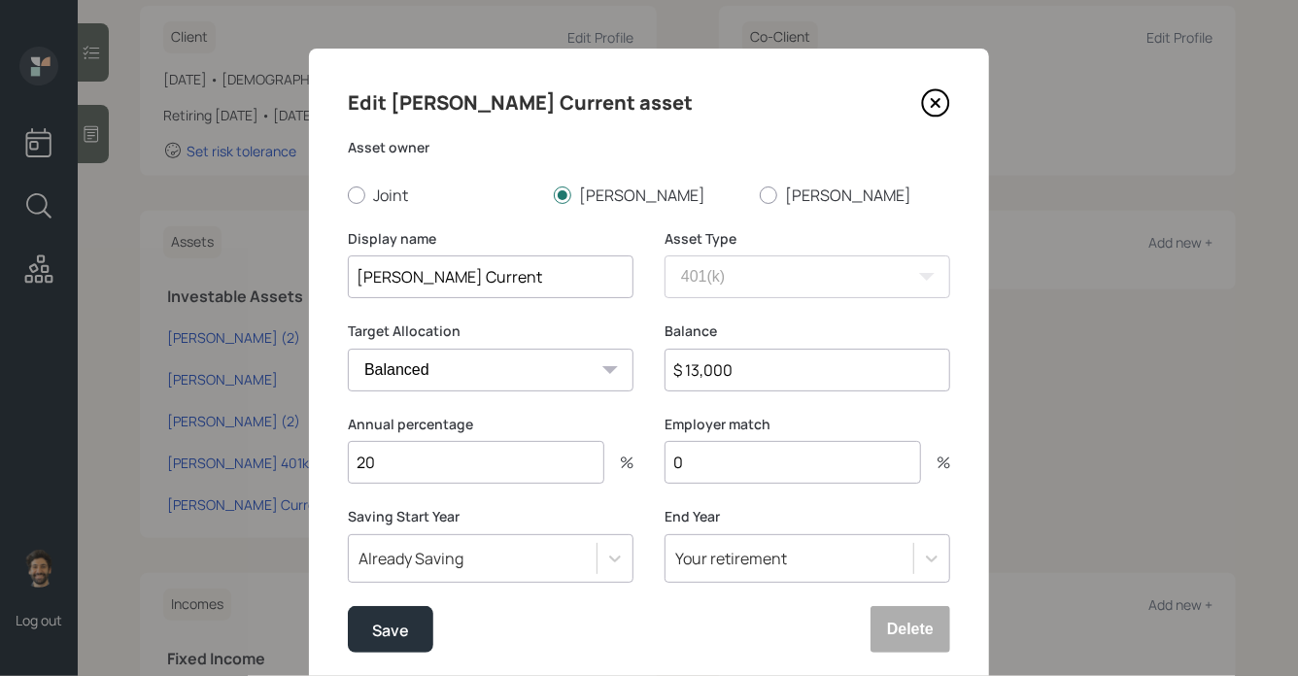
click at [542, 282] on input "Stephen Current" at bounding box center [491, 276] width 286 height 43
type input "[PERSON_NAME] Current 401k"
click at [384, 626] on div "Save" at bounding box center [390, 630] width 37 height 26
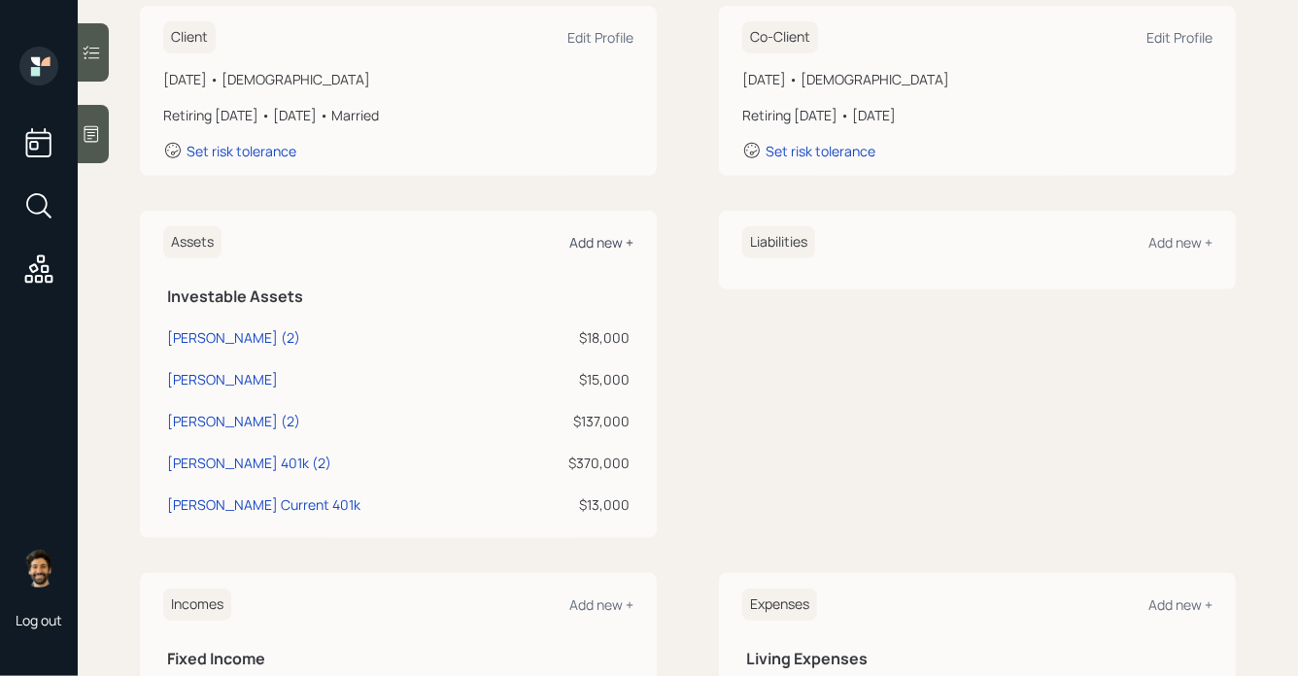
click at [595, 245] on div "Add new +" at bounding box center [601, 242] width 64 height 18
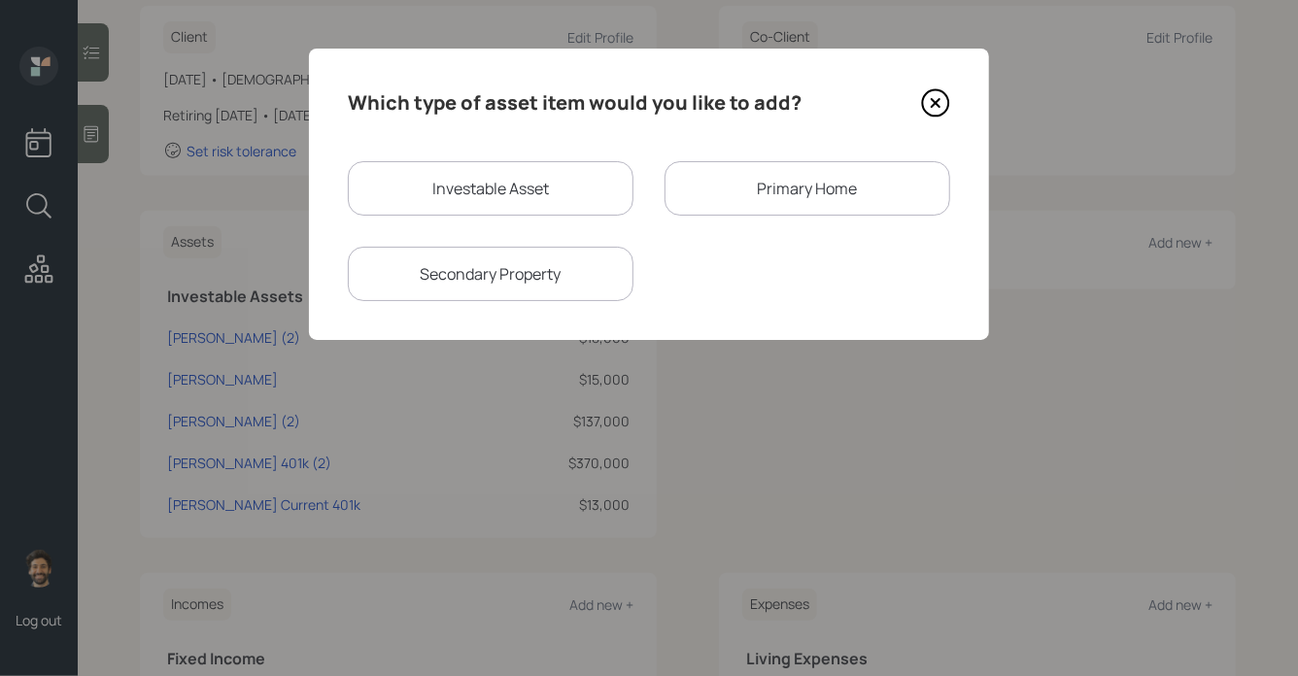
click at [550, 178] on div "Investable Asset" at bounding box center [491, 188] width 286 height 54
select select "taxable"
select select "balanced"
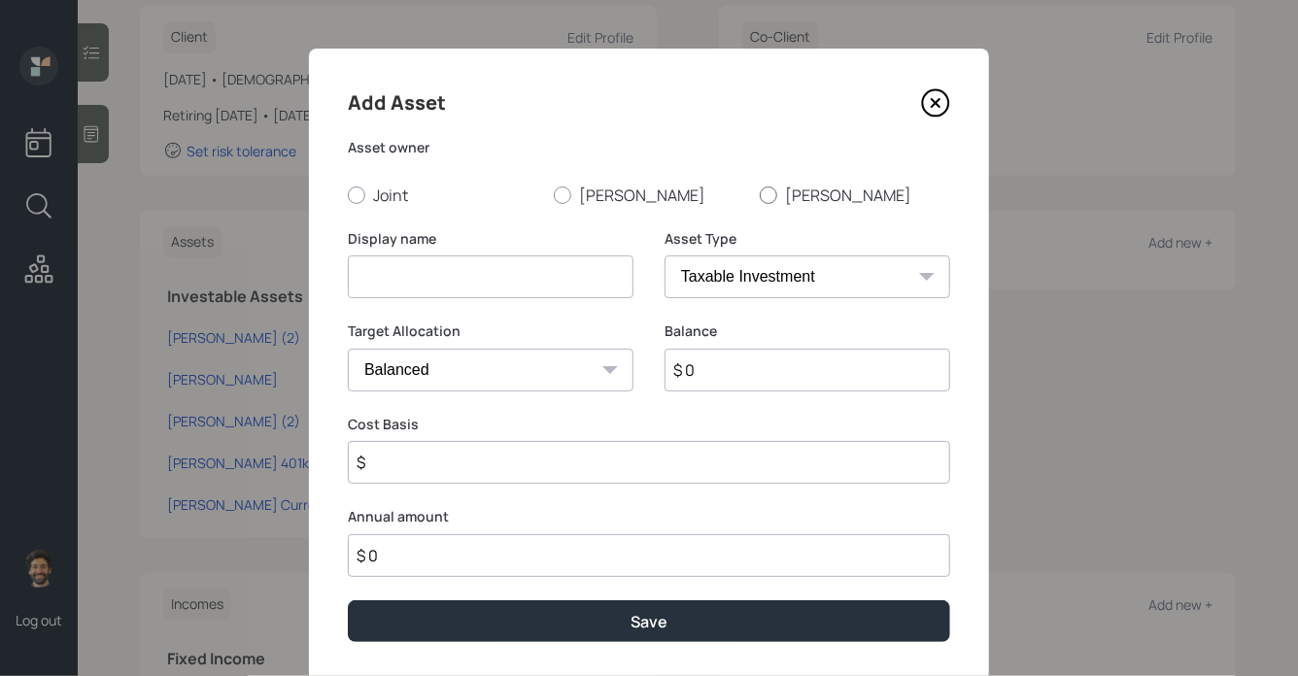
click at [795, 205] on label "[PERSON_NAME]" at bounding box center [855, 195] width 190 height 21
click at [760, 195] on input "[PERSON_NAME]" at bounding box center [759, 194] width 1 height 1
radio input "true"
click at [713, 283] on select "SEP IRA IRA Roth IRA 401(k) Roth 401(k) 403(b) Roth 403(b) 457(b) Roth 457(b) H…" at bounding box center [807, 276] width 286 height 43
select select "company_sponsored"
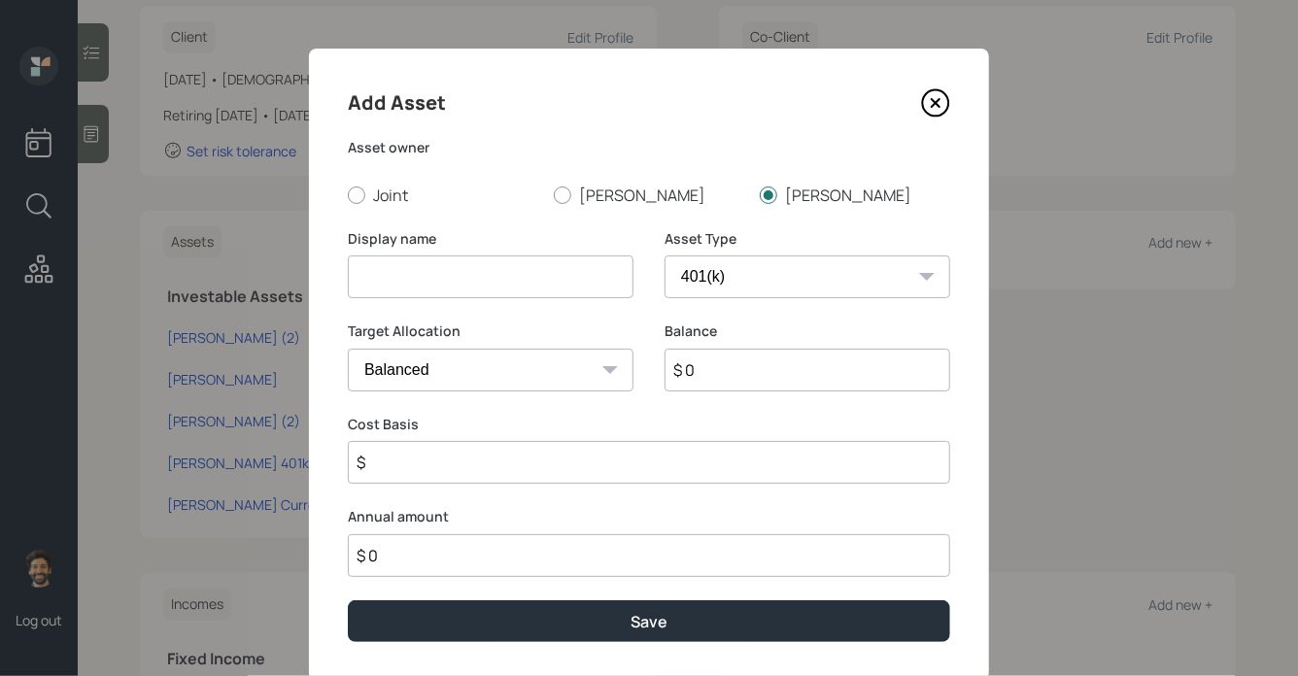
click at [664, 255] on select "SEP IRA IRA Roth IRA 401(k) Roth 401(k) 403(b) Roth 403(b) 457(b) Roth 457(b) H…" at bounding box center [807, 276] width 286 height 43
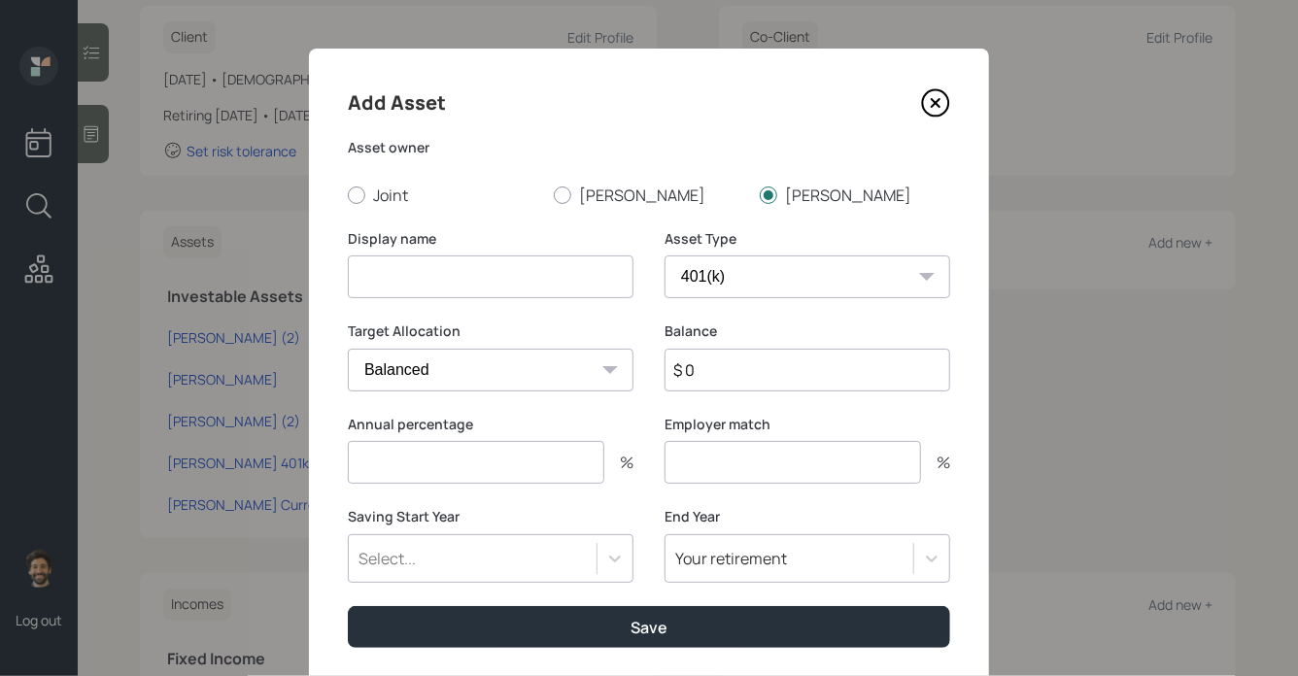
click at [422, 285] on input at bounding box center [491, 276] width 286 height 43
type input "[PERSON_NAME] Former 401k"
click at [709, 368] on input "$ 0" at bounding box center [807, 370] width 286 height 43
type input "$ 40,000"
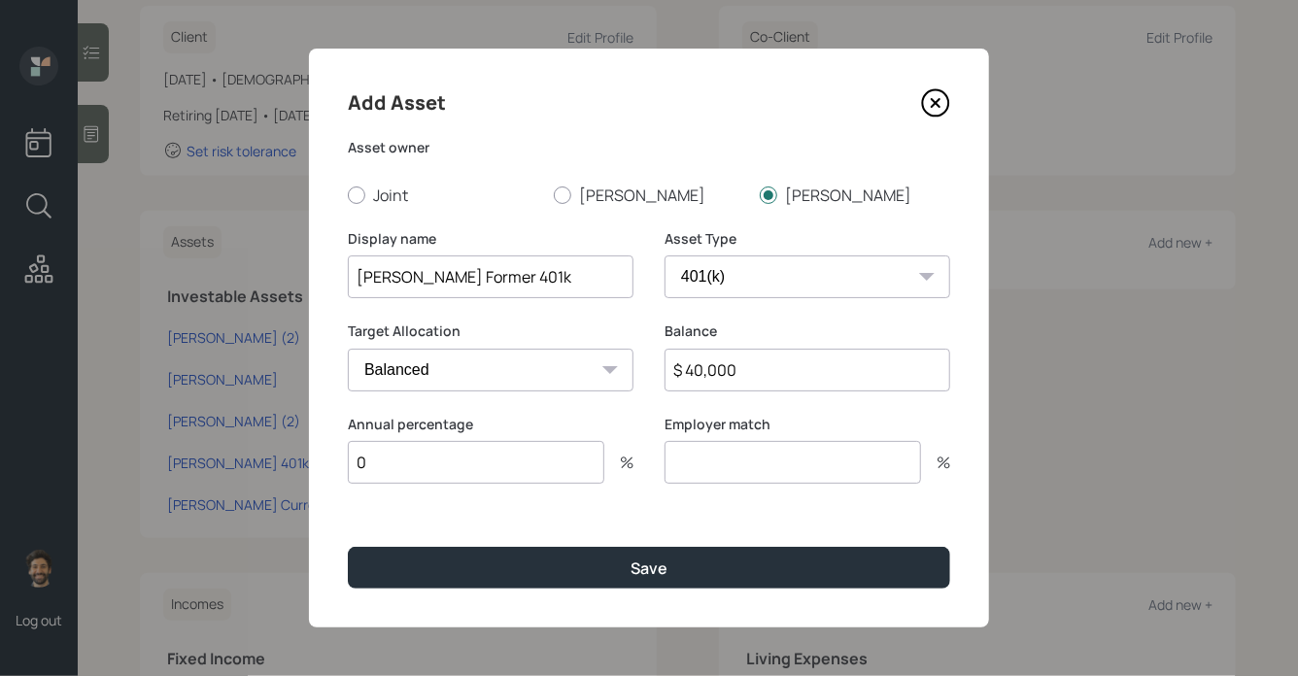
type input "0"
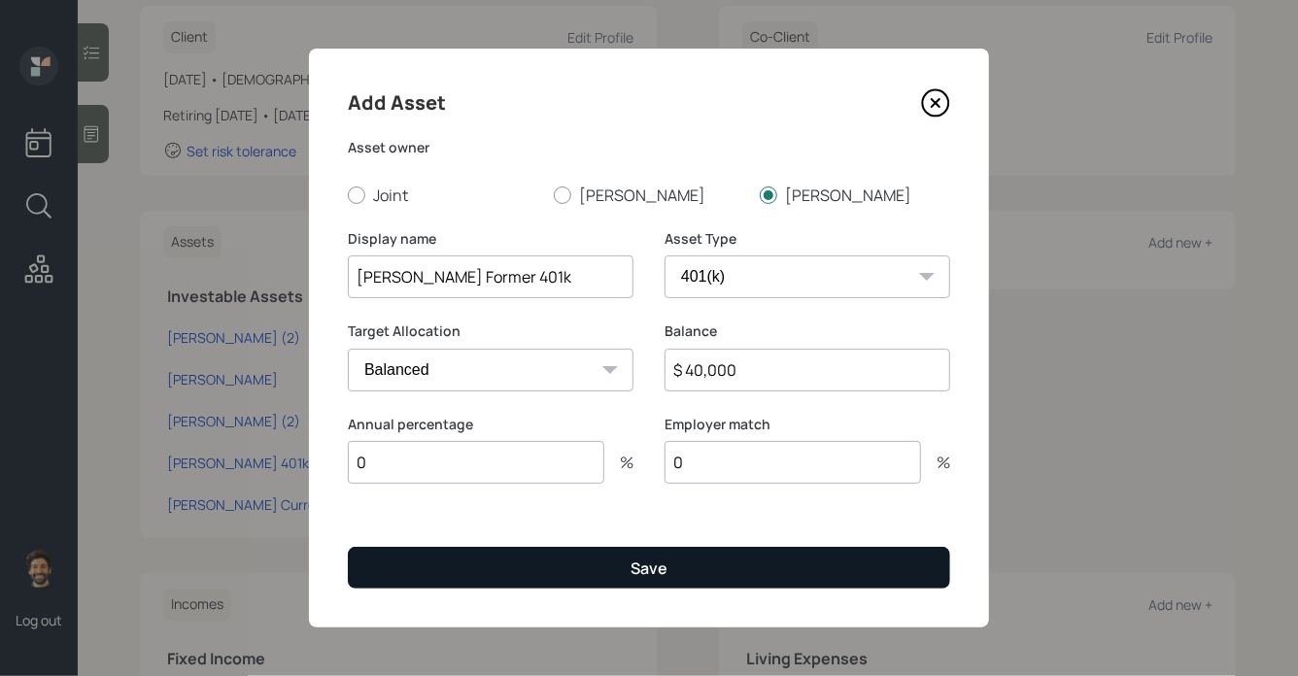
type input "0"
click at [615, 548] on button "Save" at bounding box center [649, 568] width 602 height 42
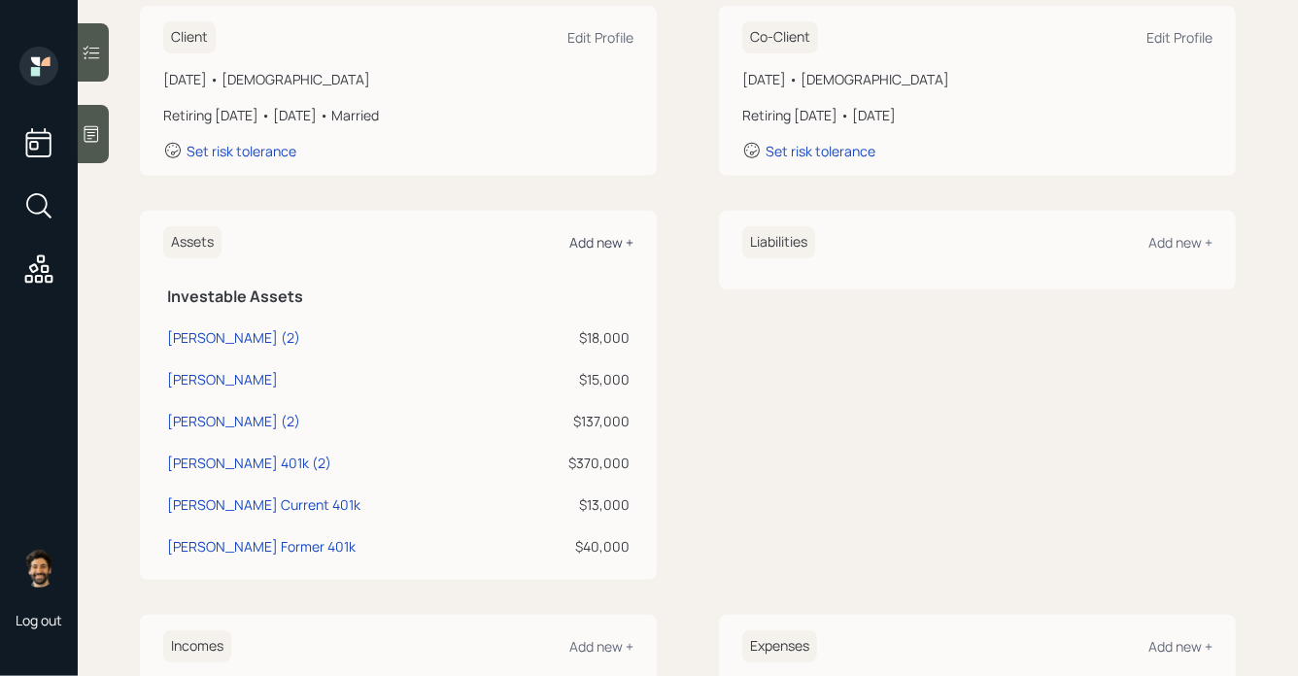
click at [589, 239] on div "Add new +" at bounding box center [601, 242] width 64 height 18
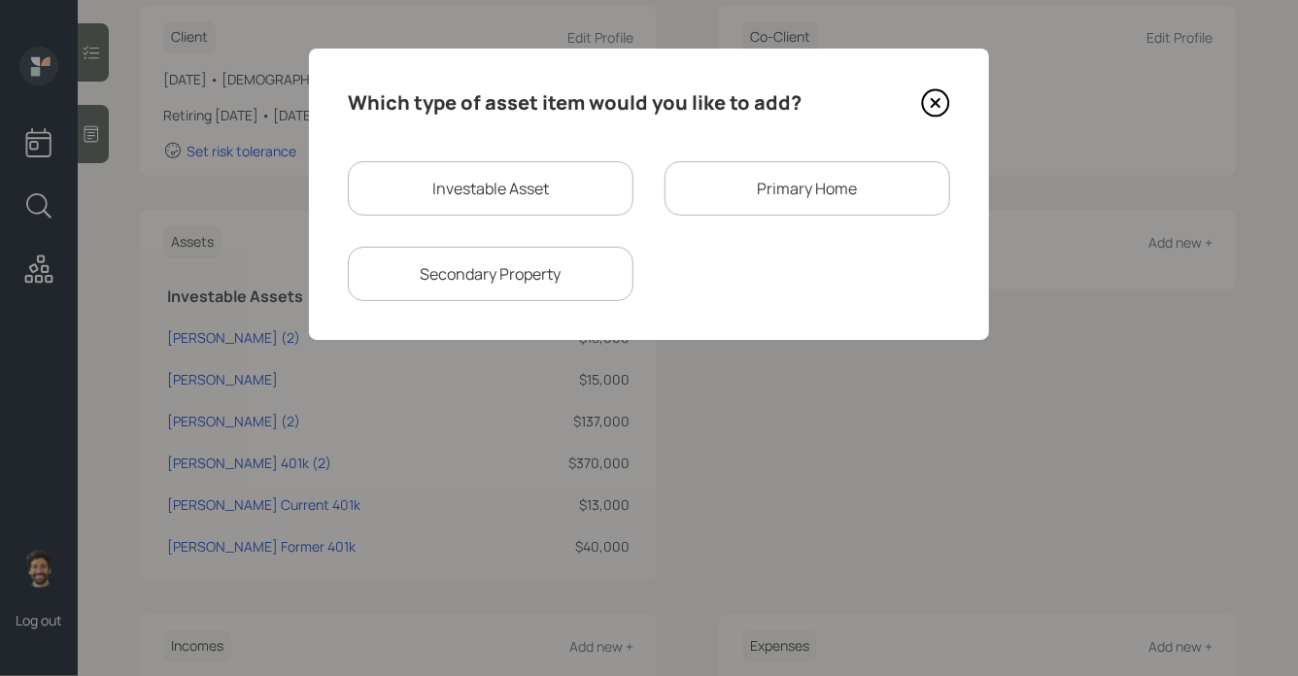
click at [498, 168] on div "Investable Asset" at bounding box center [491, 188] width 286 height 54
select select "taxable"
select select "balanced"
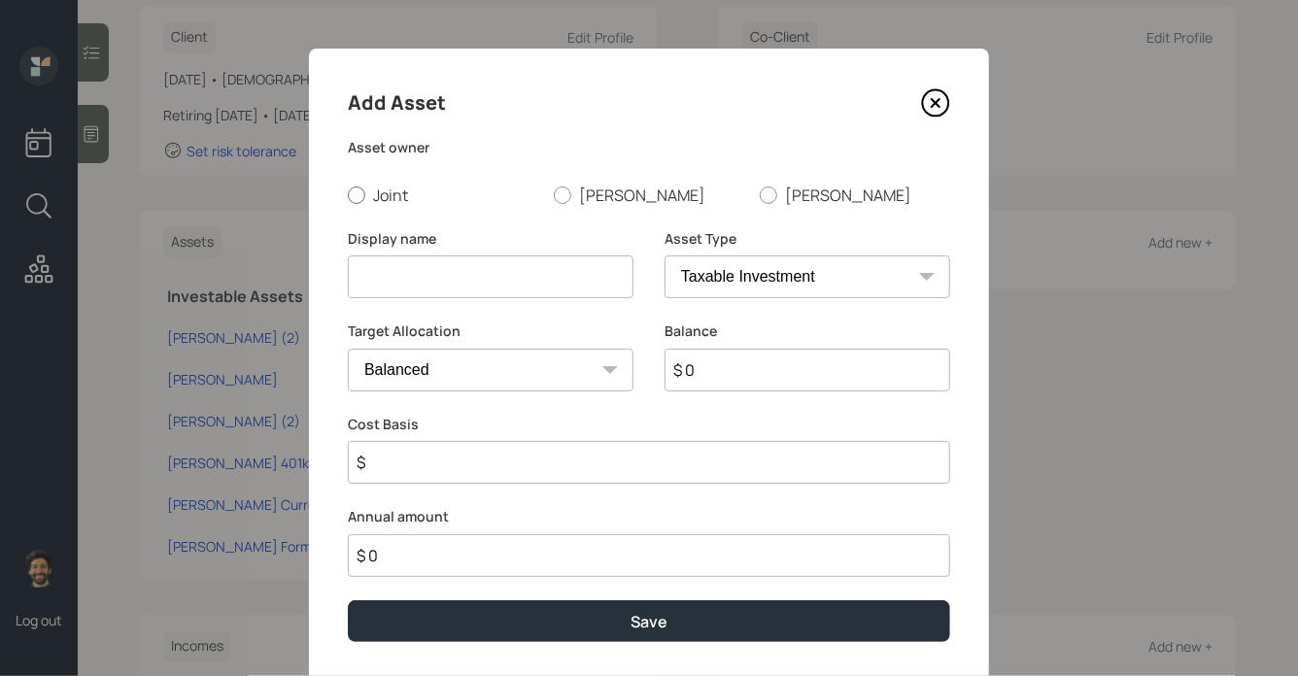
click at [381, 191] on label "Joint" at bounding box center [443, 195] width 190 height 21
click at [348, 194] on input "Joint" at bounding box center [347, 194] width 1 height 1
radio input "true"
click at [433, 281] on input at bounding box center [491, 276] width 286 height 43
type input "Checking / Savings"
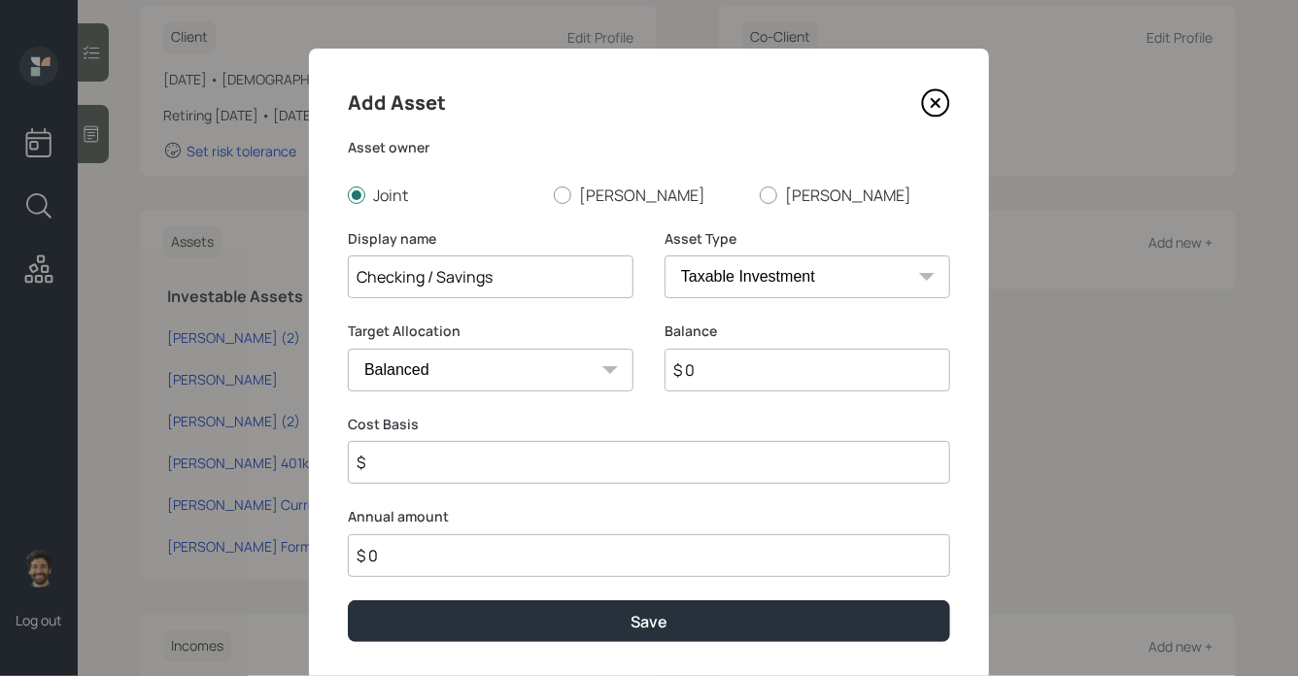
click at [701, 278] on select "SEP IRA IRA Roth IRA 401(k) Roth 401(k) 403(b) Roth 403(b) 457(b) Roth 457(b) H…" at bounding box center [807, 276] width 286 height 43
select select "emergency_fund"
click at [664, 255] on select "SEP IRA IRA Roth IRA 401(k) Roth 401(k) 403(b) Roth 403(b) 457(b) Roth 457(b) H…" at bounding box center [807, 276] width 286 height 43
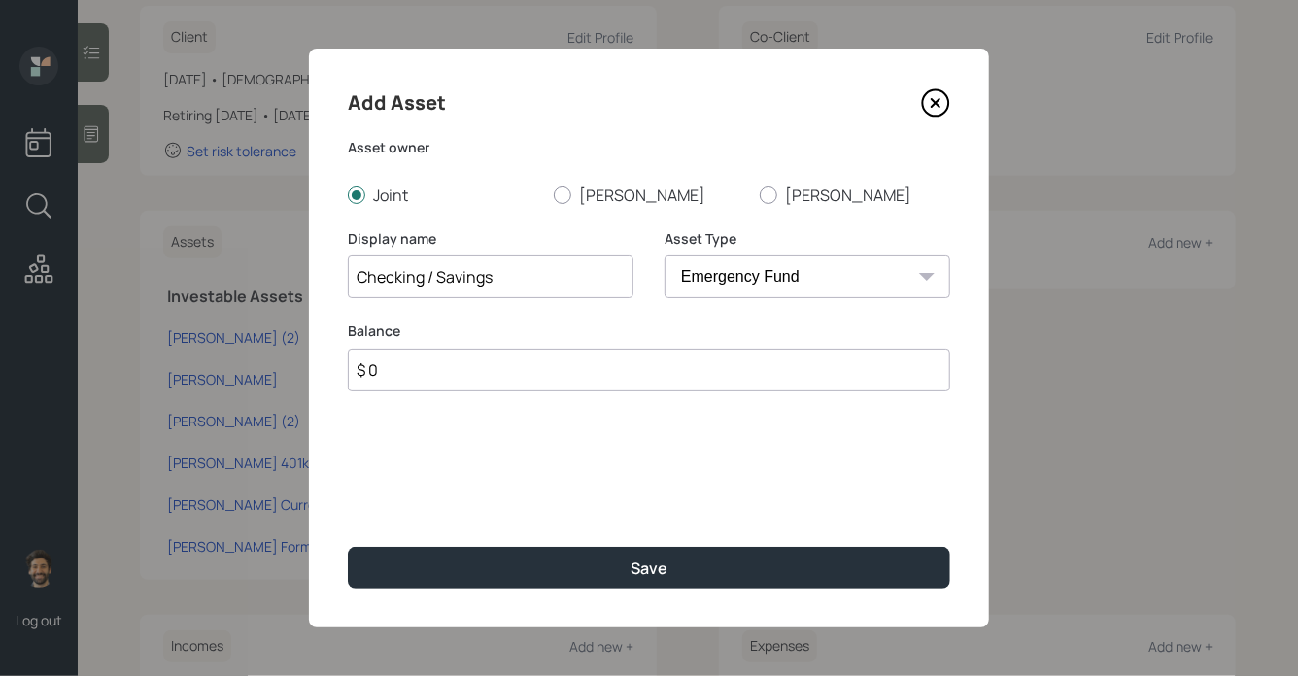
click at [689, 385] on input "$ 0" at bounding box center [649, 370] width 602 height 43
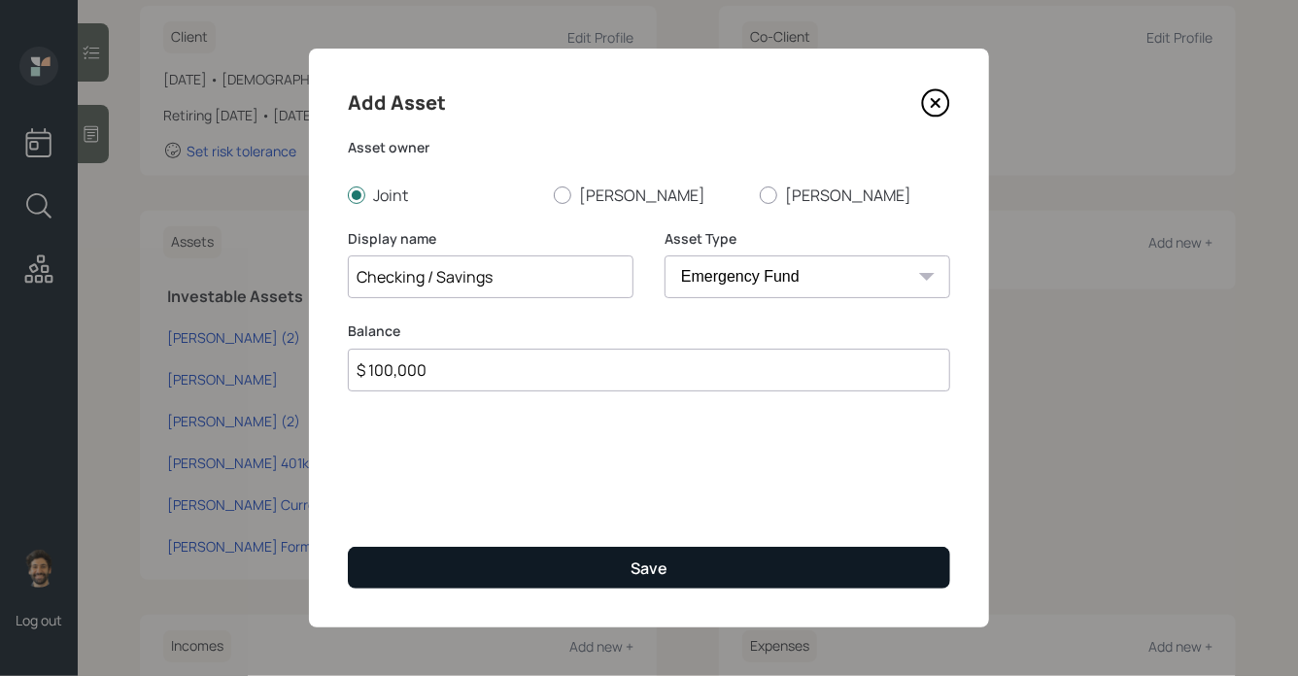
type input "$ 100,000"
click at [493, 580] on button "Save" at bounding box center [649, 568] width 602 height 42
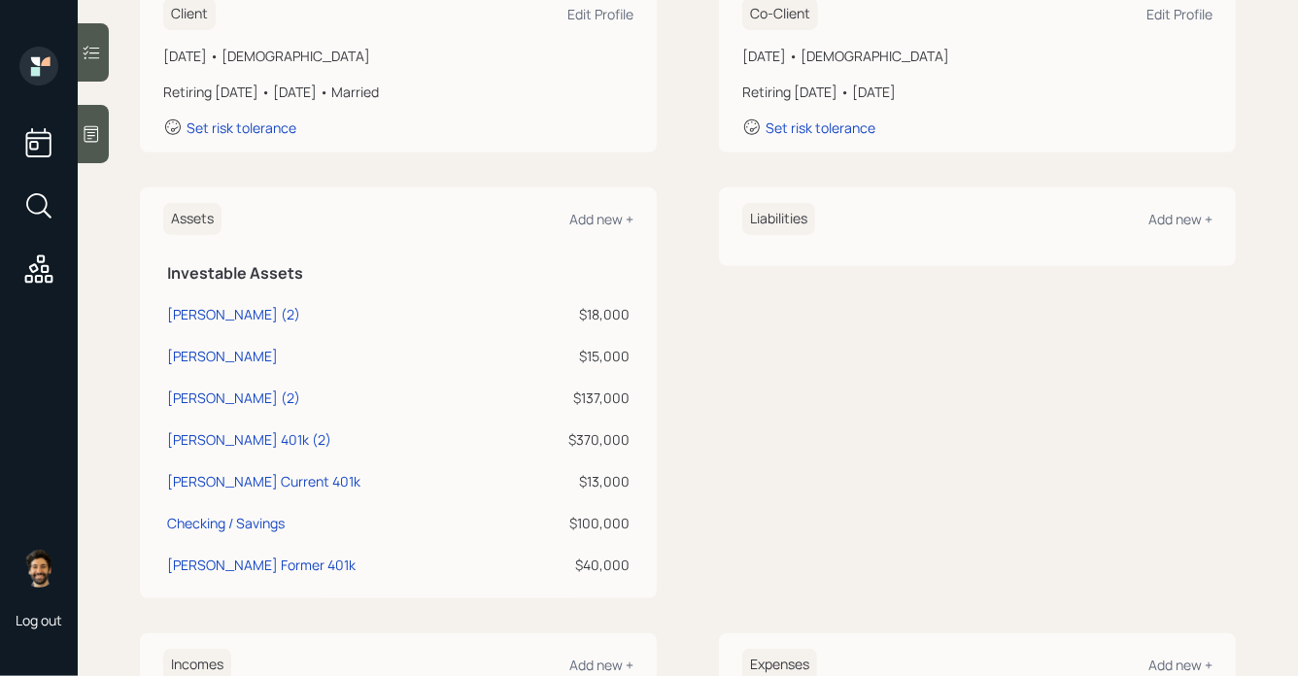
scroll to position [319, 0]
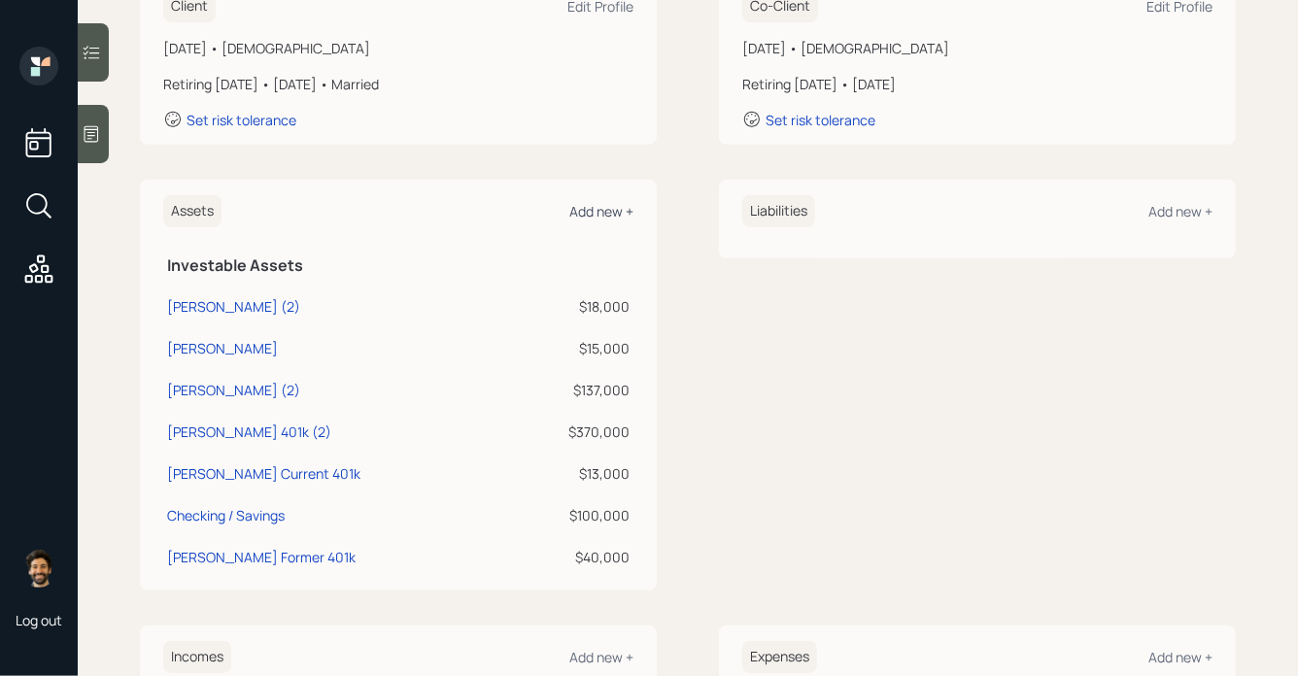
click at [625, 205] on div "Add new +" at bounding box center [601, 211] width 64 height 18
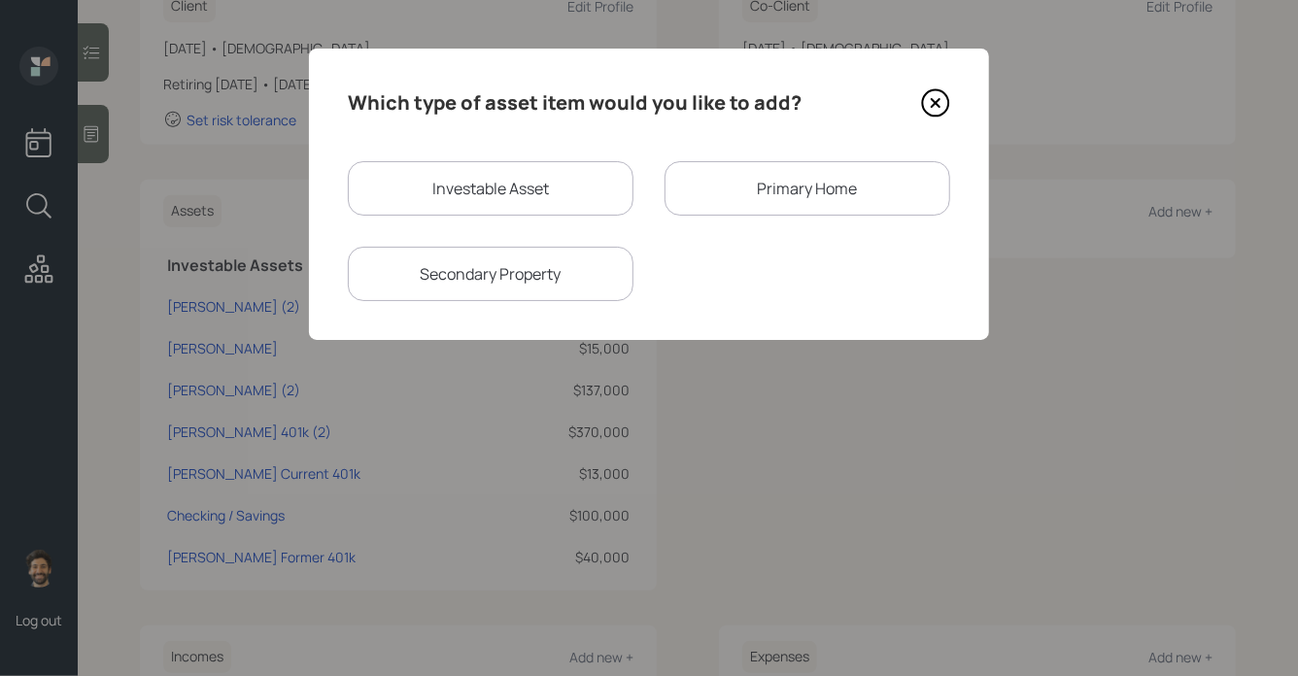
click at [749, 186] on div "Primary Home" at bounding box center [807, 188] width 286 height 54
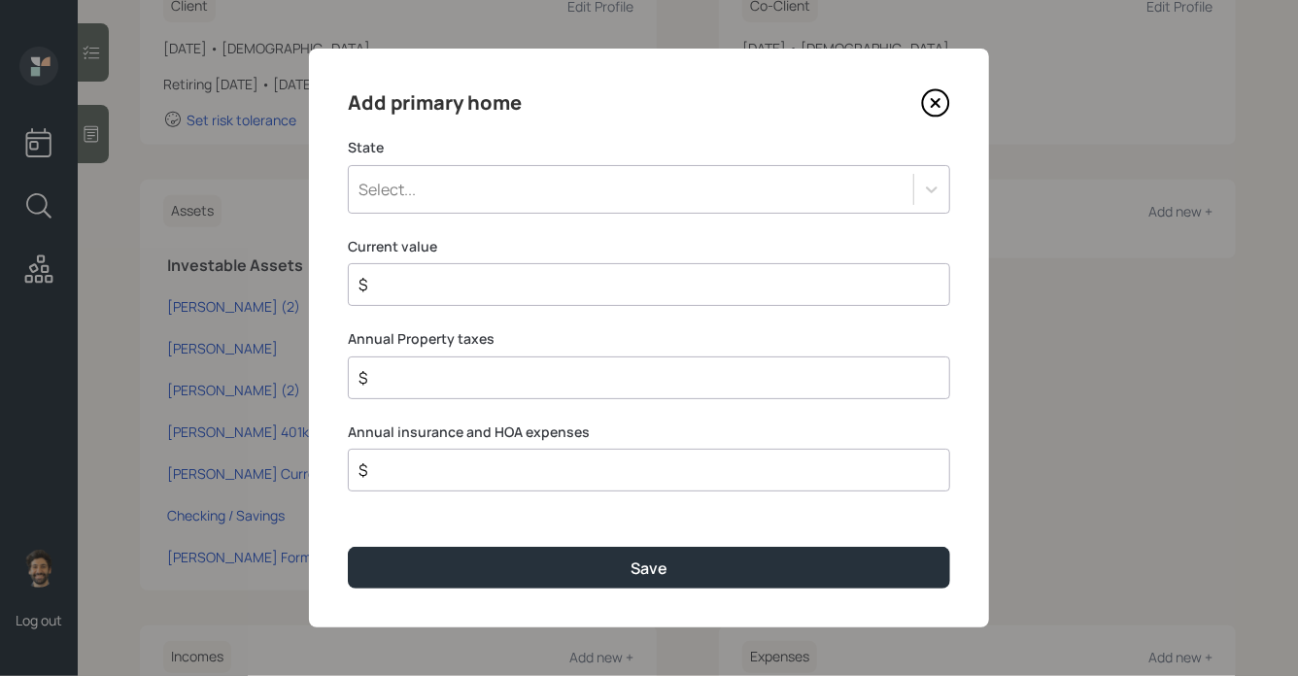
click at [507, 206] on div "Select..." at bounding box center [649, 189] width 602 height 49
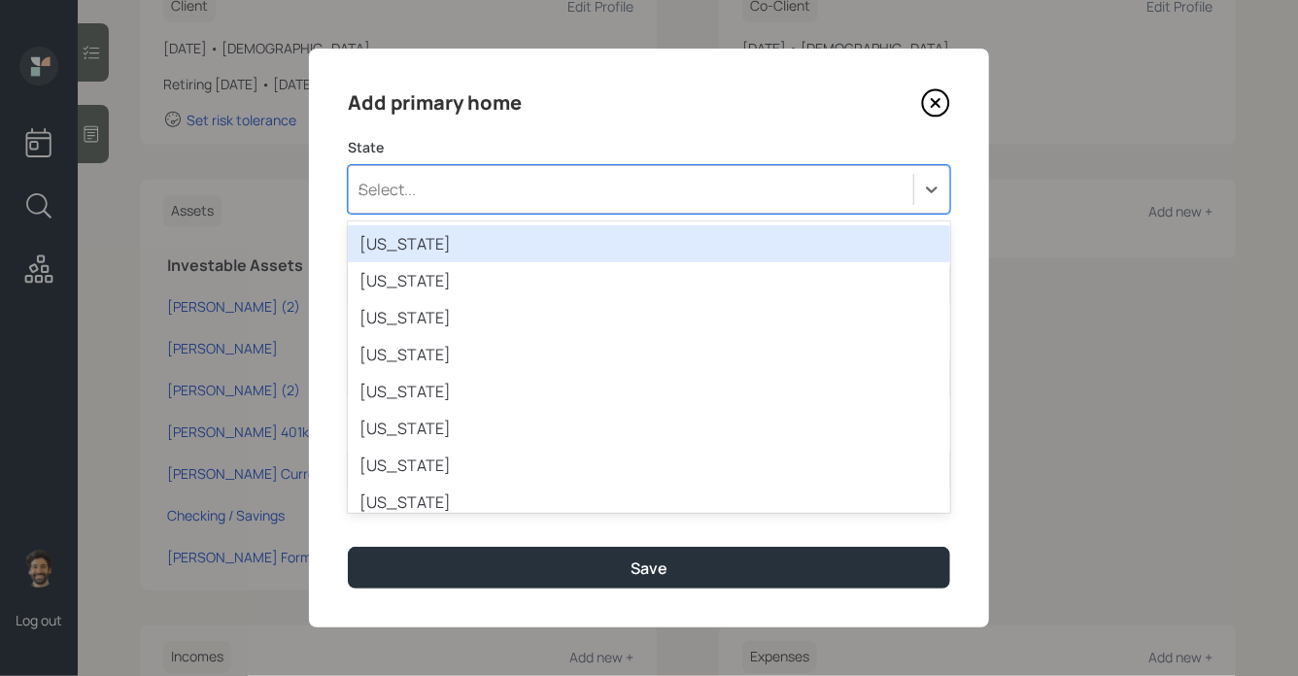
type input "so"
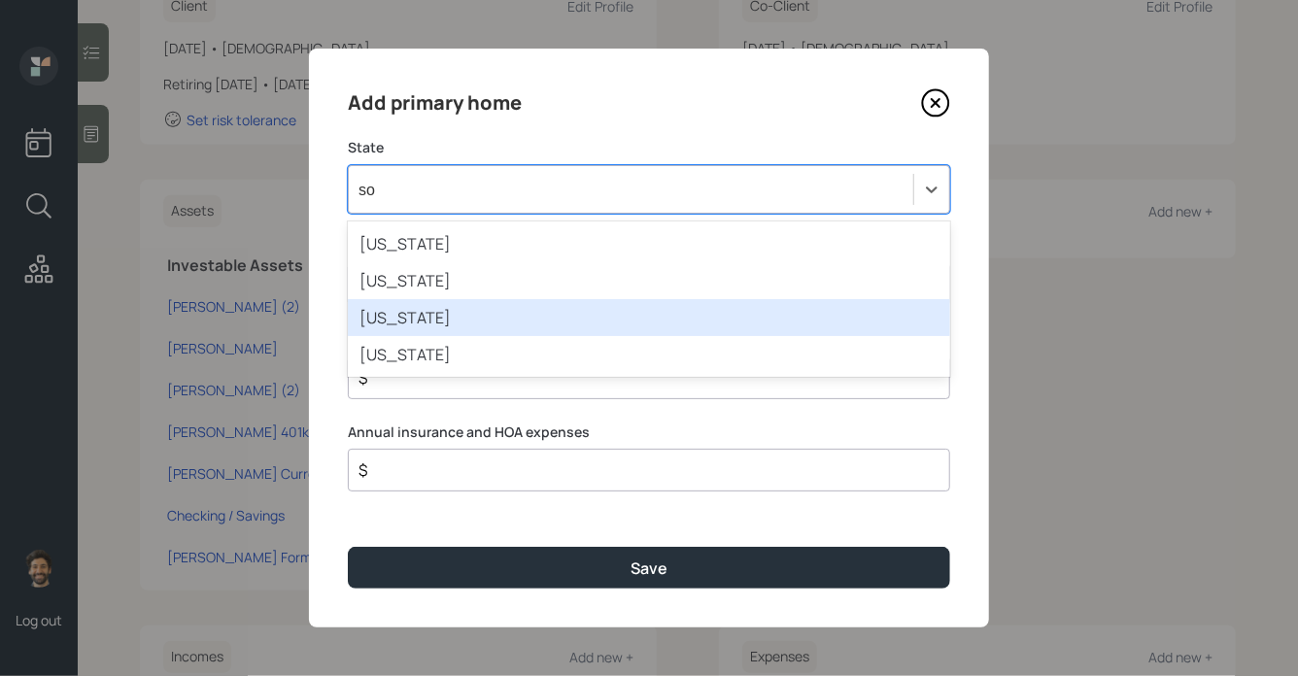
click at [413, 322] on div "South Carolina" at bounding box center [649, 317] width 602 height 37
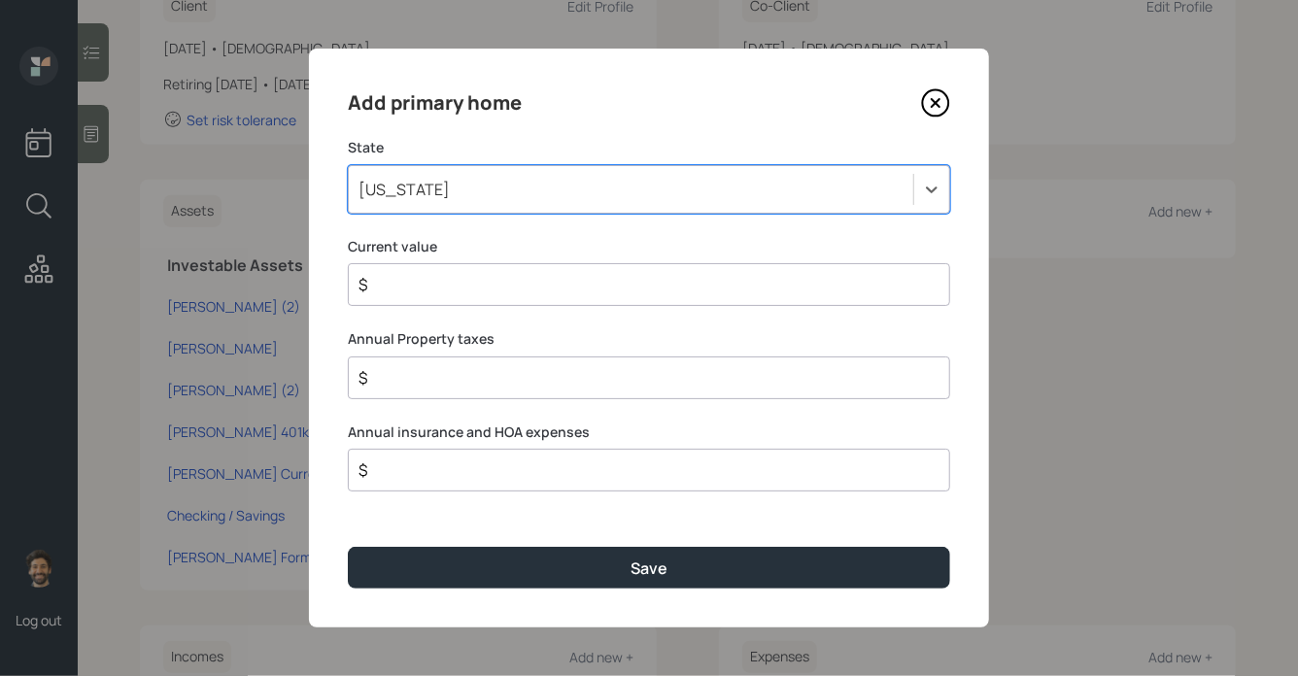
click at [414, 291] on input "$" at bounding box center [640, 284] width 569 height 23
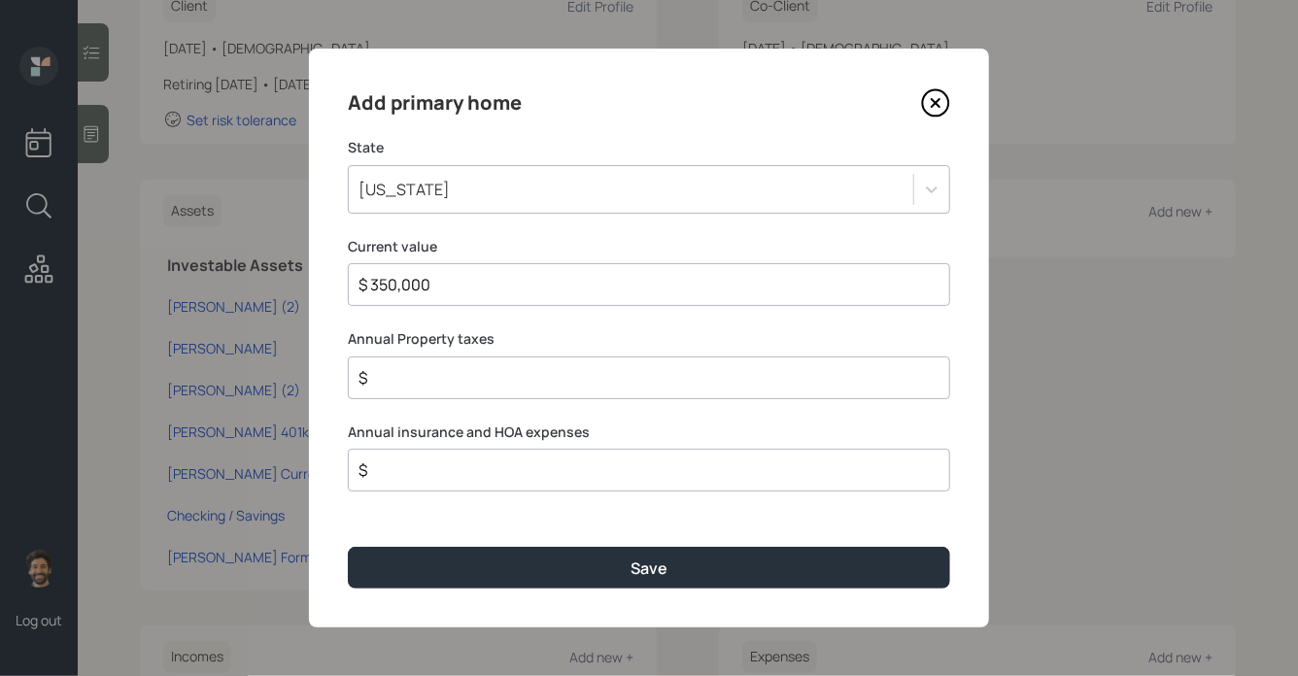
type input "$ 350,000"
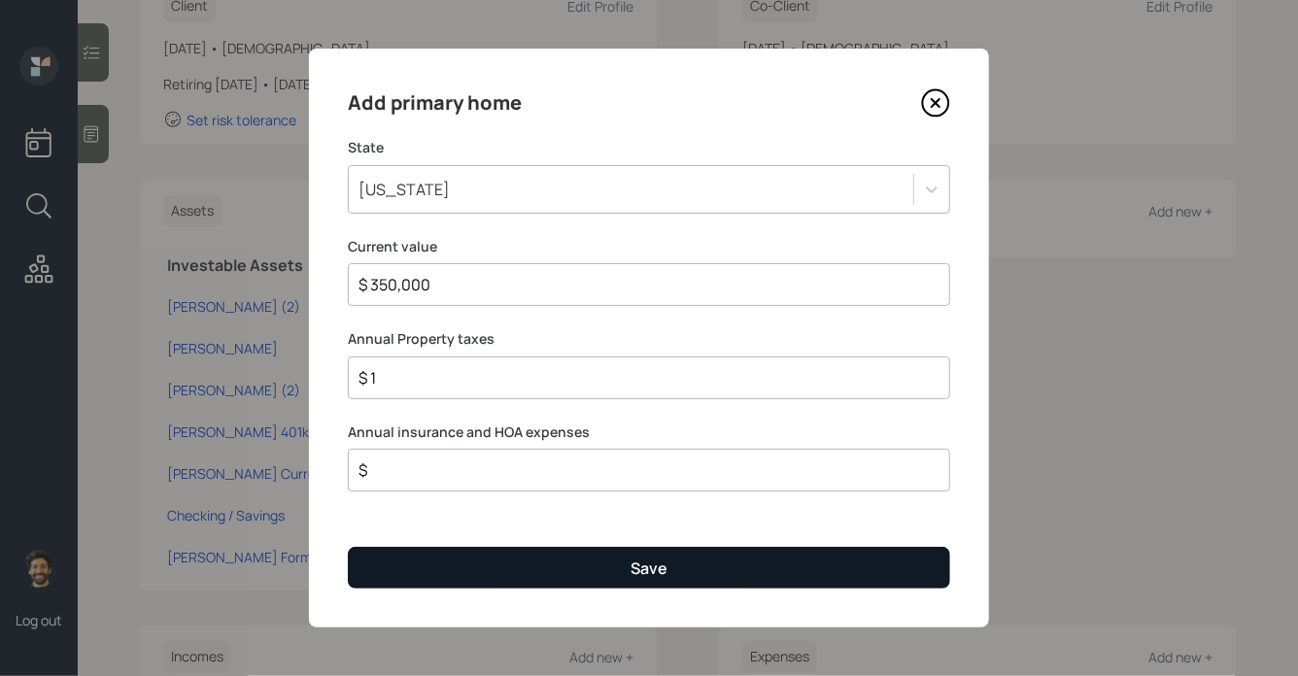
type input "$ 1"
click at [377, 581] on button "Save" at bounding box center [649, 568] width 602 height 42
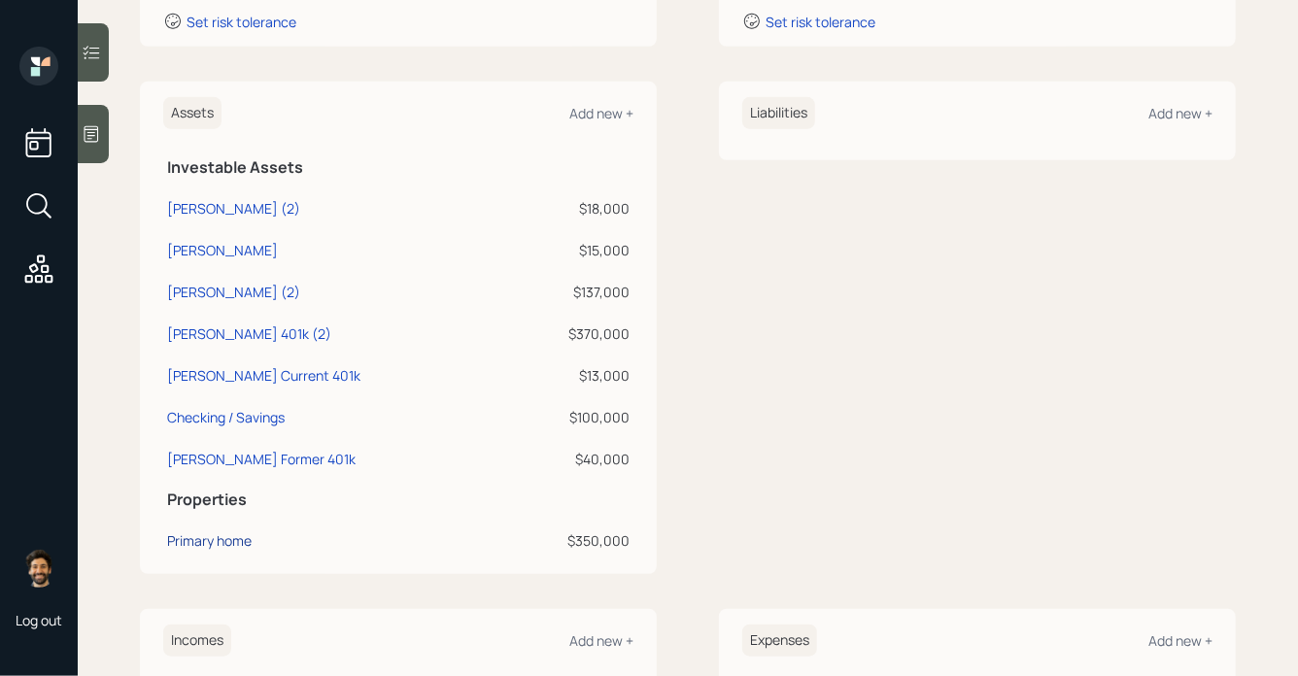
scroll to position [419, 0]
click at [184, 540] on div "Primary home" at bounding box center [209, 538] width 84 height 20
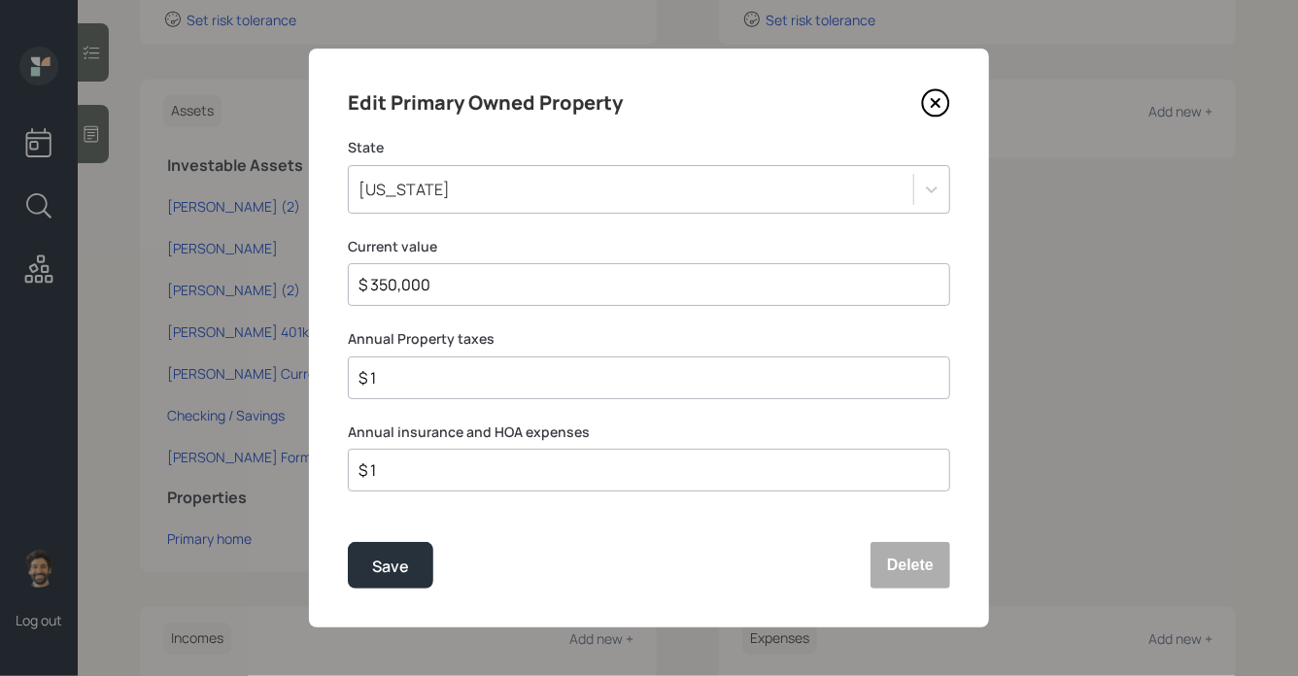
click at [425, 389] on div "$ 1" at bounding box center [649, 377] width 602 height 43
click at [409, 374] on input "$ 1" at bounding box center [640, 377] width 569 height 23
type input "$ 3,000"
type input "$ 0"
drag, startPoint x: 411, startPoint y: 380, endPoint x: 313, endPoint y: 381, distance: 98.1
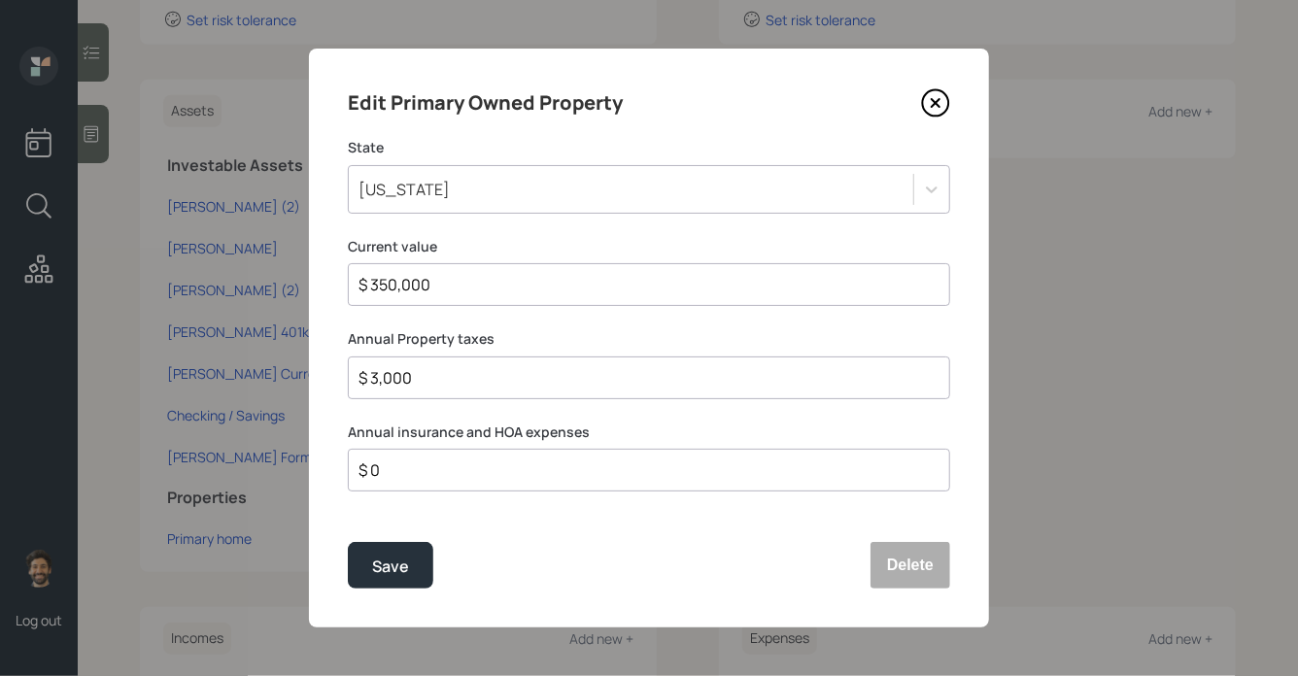
click at [314, 381] on div "Edit Primary Owned Property State South Carolina Current value $ 350,000 Annual…" at bounding box center [649, 338] width 680 height 579
click at [377, 582] on button "Save" at bounding box center [390, 565] width 85 height 47
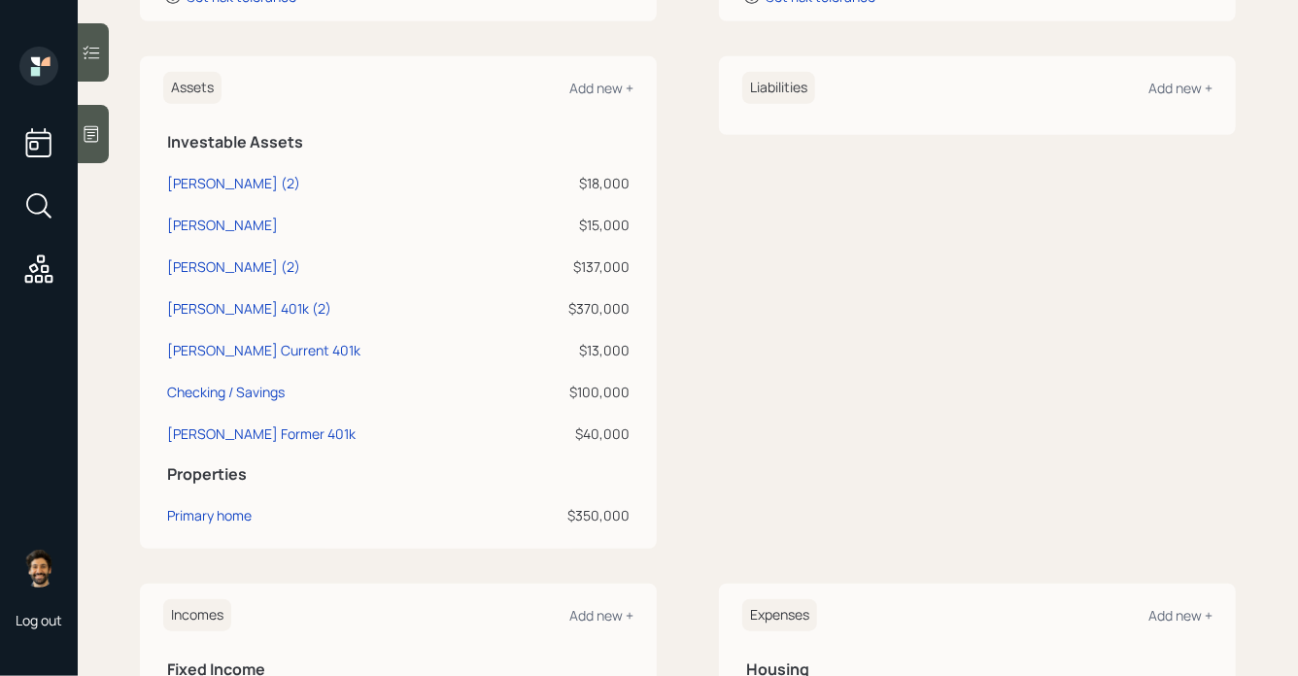
scroll to position [438, 0]
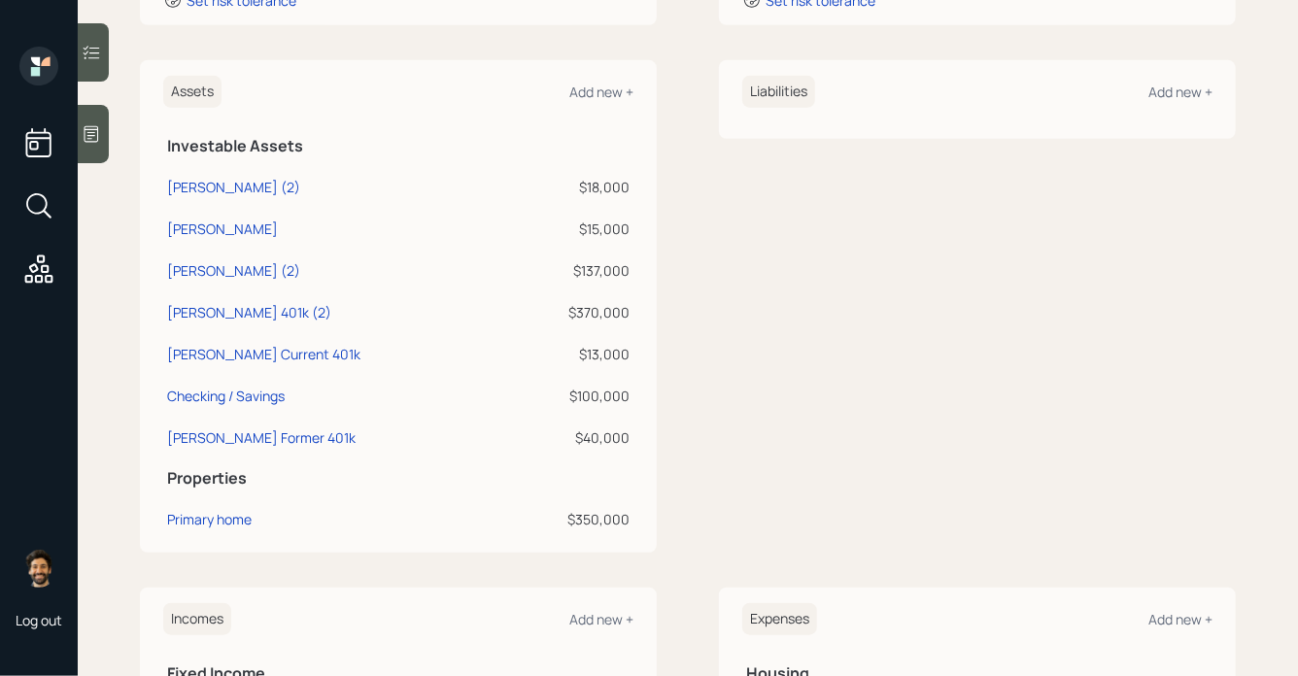
click at [766, 612] on h6 "Expenses" at bounding box center [779, 619] width 75 height 32
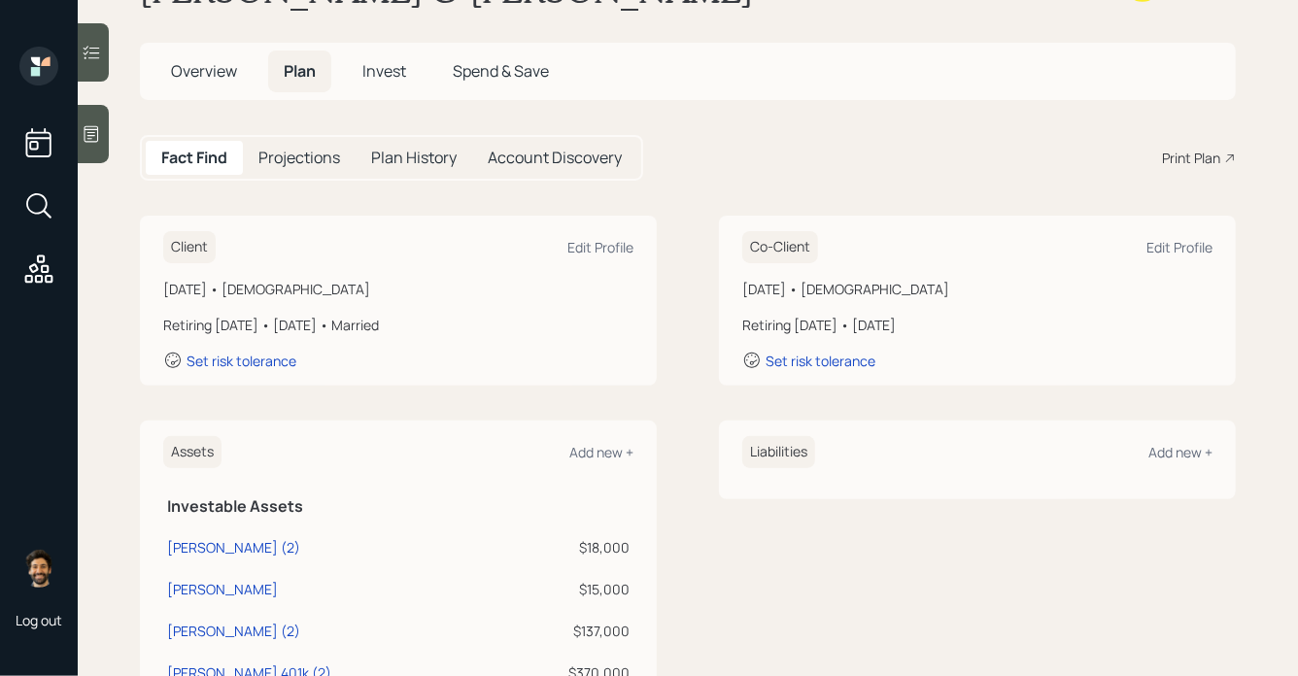
scroll to position [0, 0]
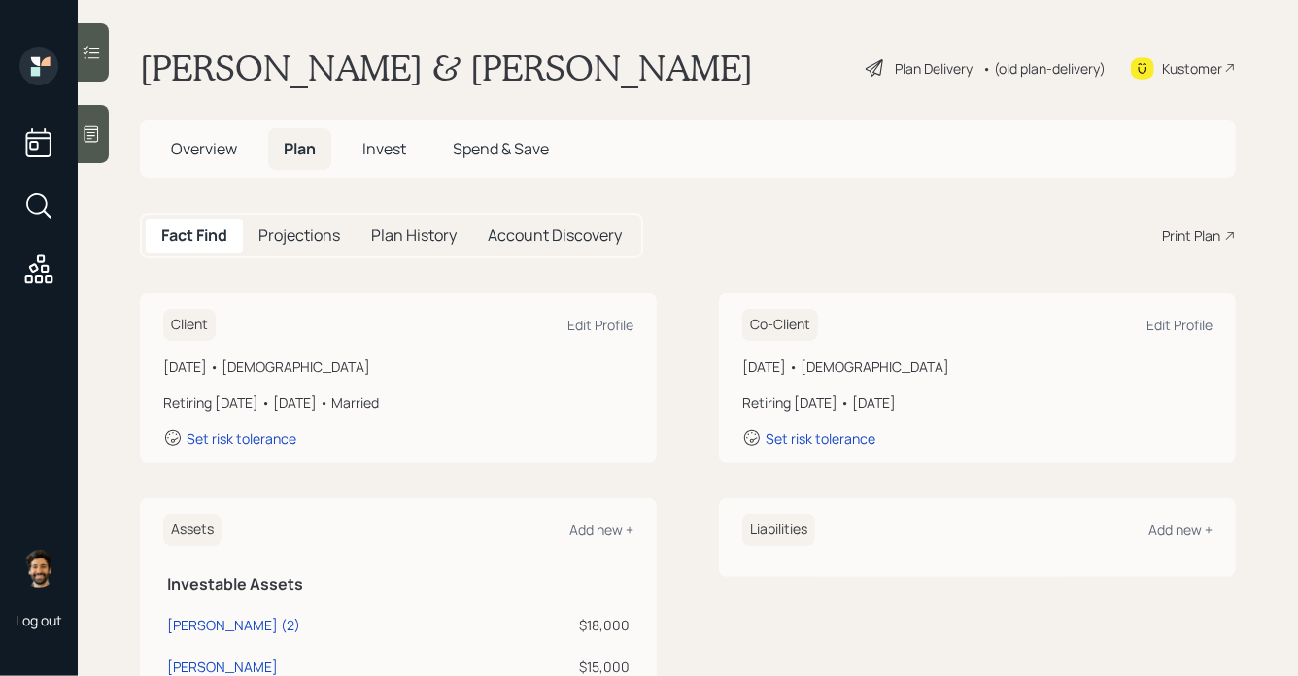
click at [300, 238] on h5 "Projections" at bounding box center [299, 235] width 82 height 18
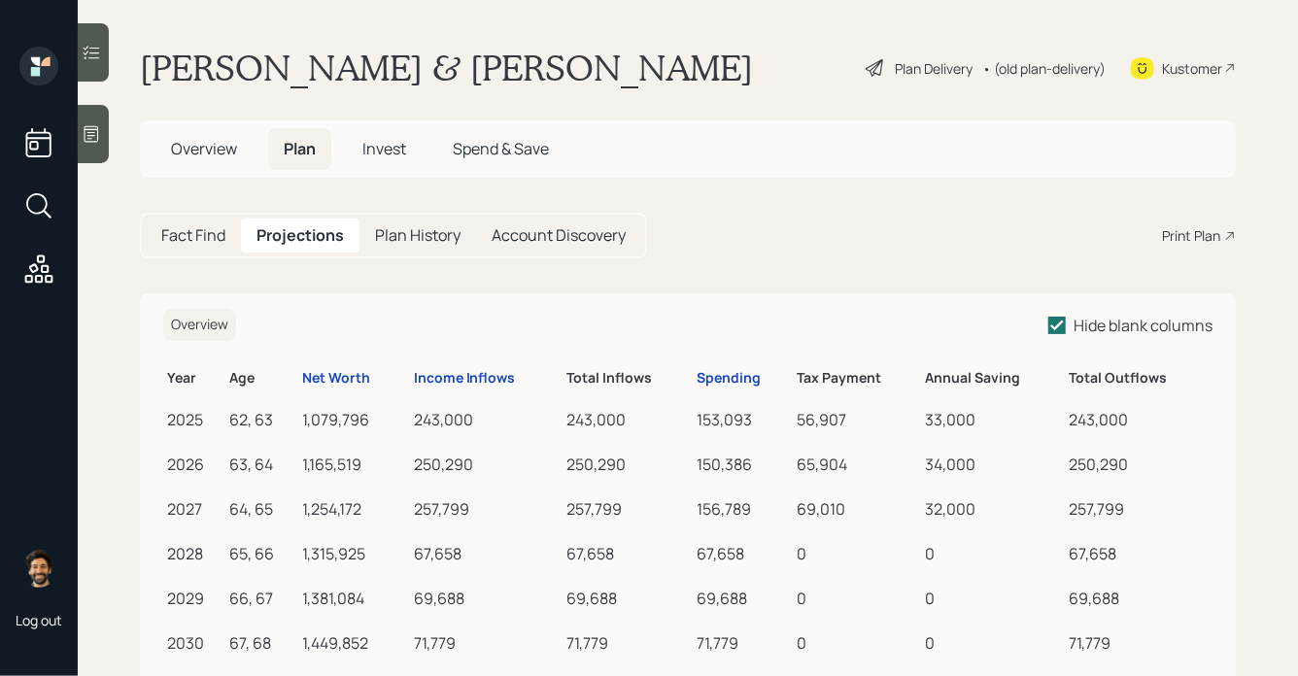
click at [215, 226] on h5 "Fact Find" at bounding box center [193, 235] width 64 height 18
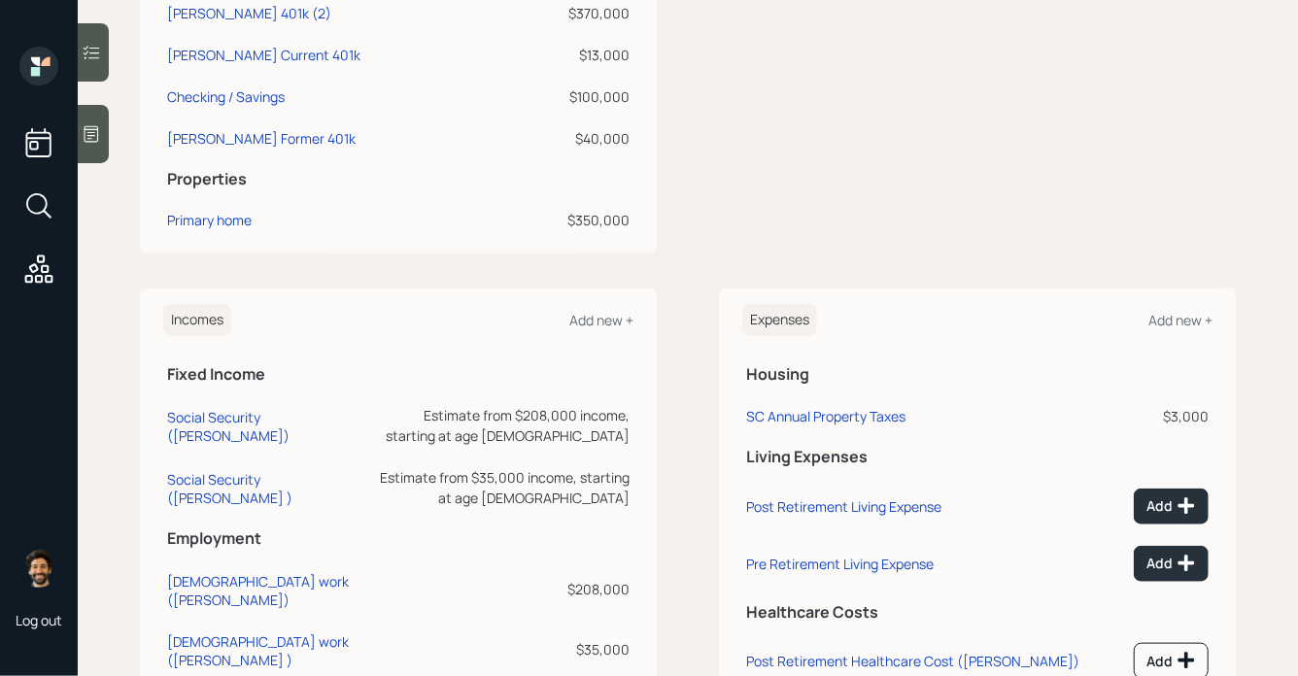
scroll to position [865, 0]
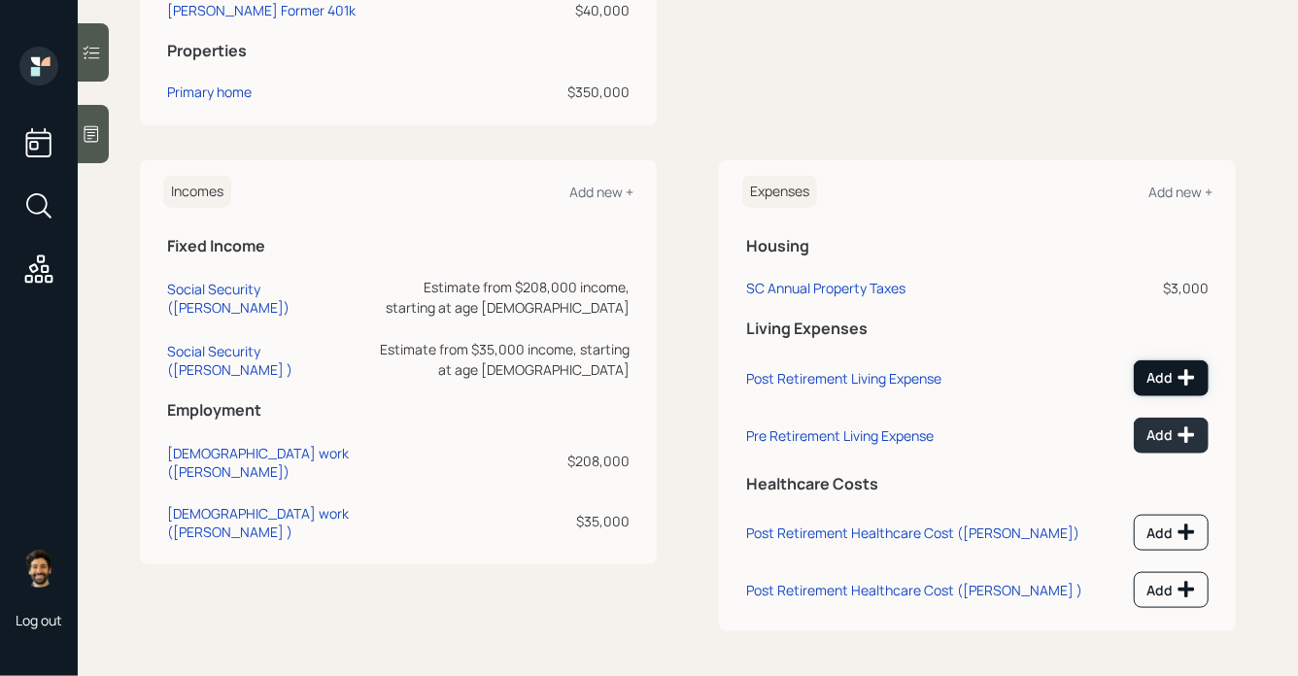
click at [1176, 377] on icon at bounding box center [1185, 377] width 19 height 19
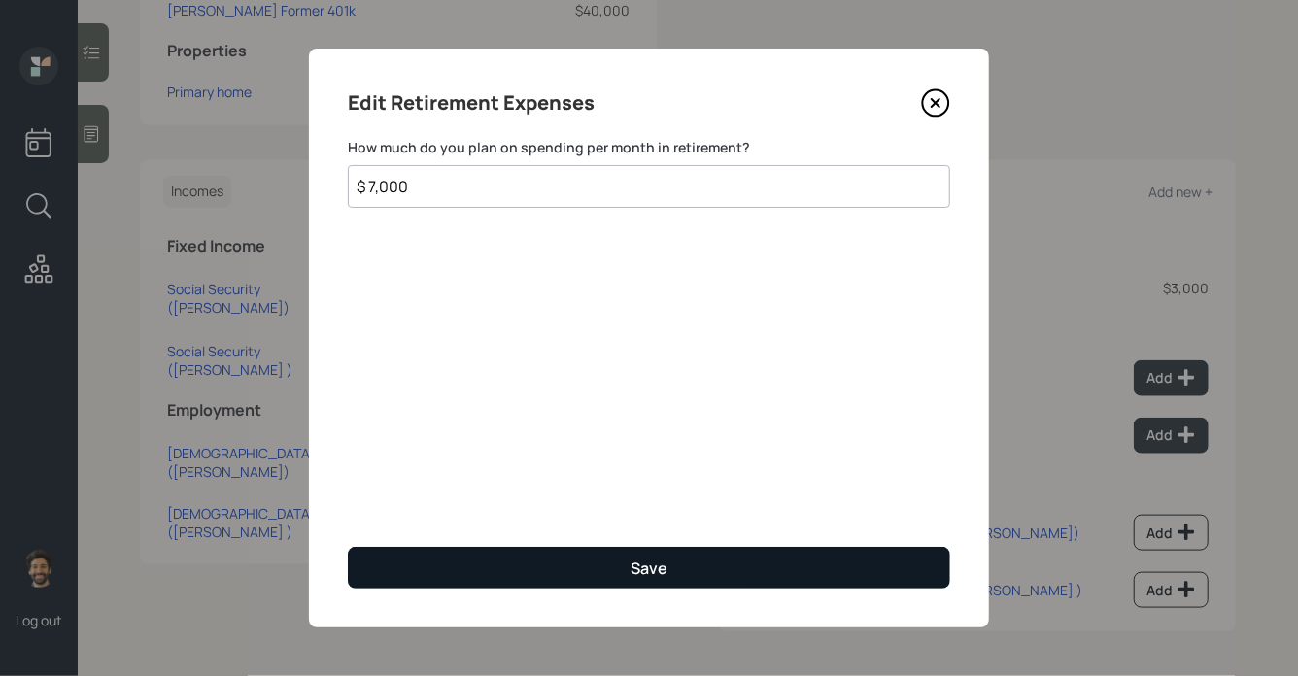
type input "$ 7,000"
click at [447, 576] on button "Save" at bounding box center [649, 568] width 602 height 42
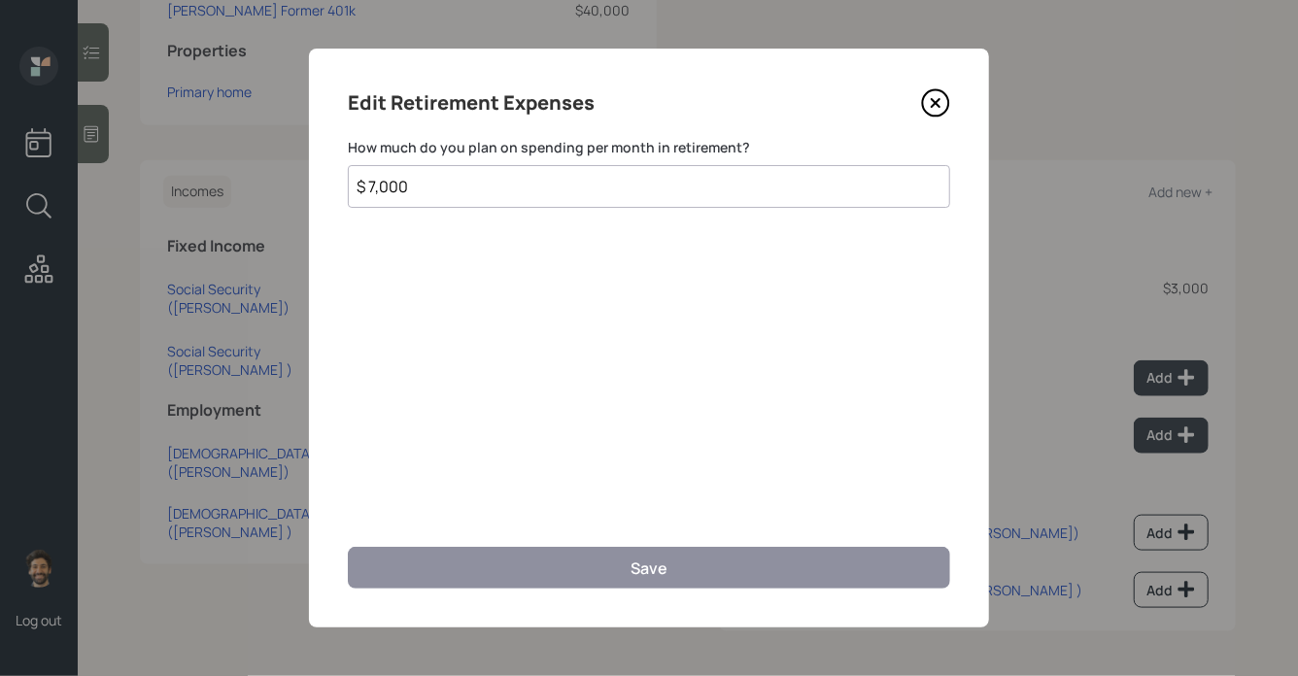
scroll to position [851, 0]
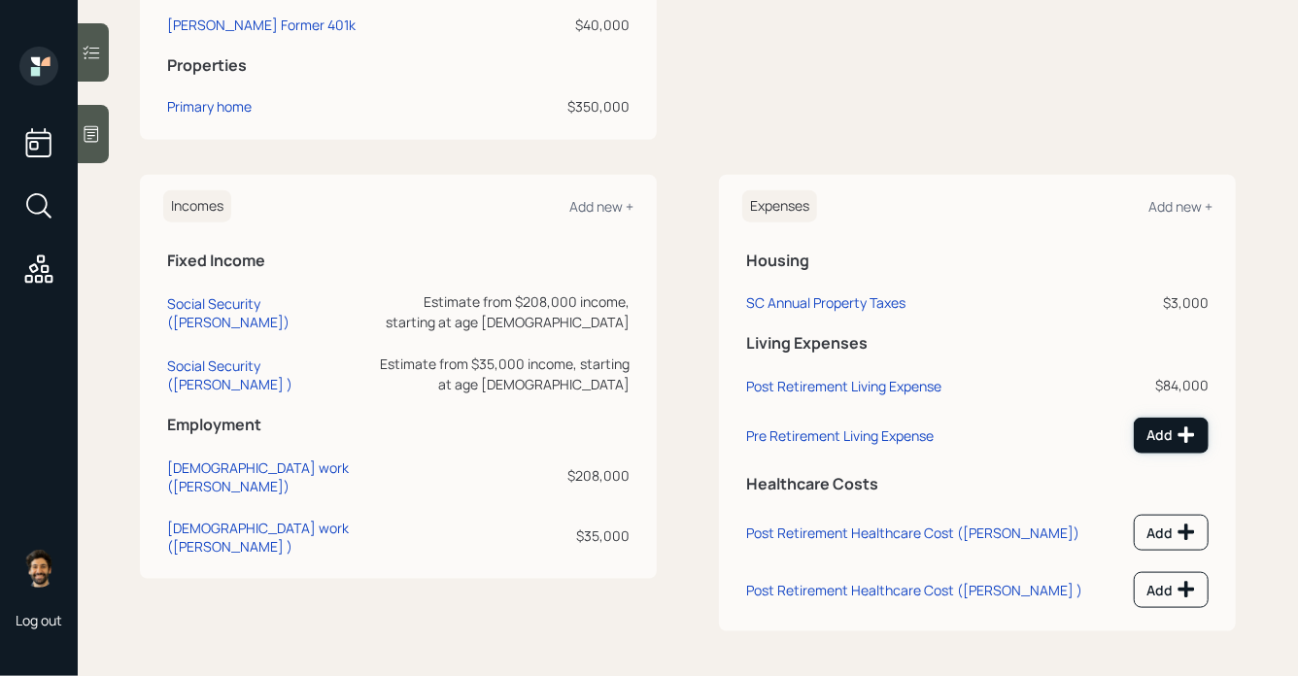
click at [1173, 436] on div "Add" at bounding box center [1171, 434] width 50 height 19
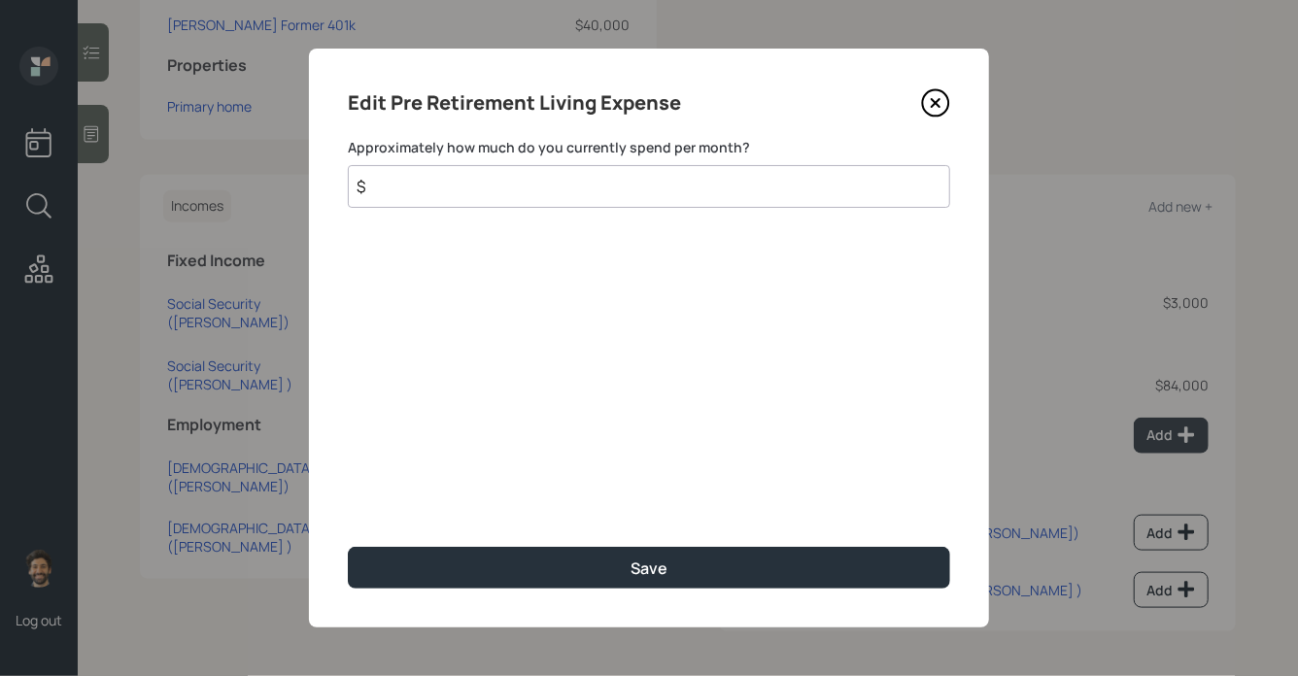
click at [471, 192] on input "$" at bounding box center [649, 186] width 602 height 43
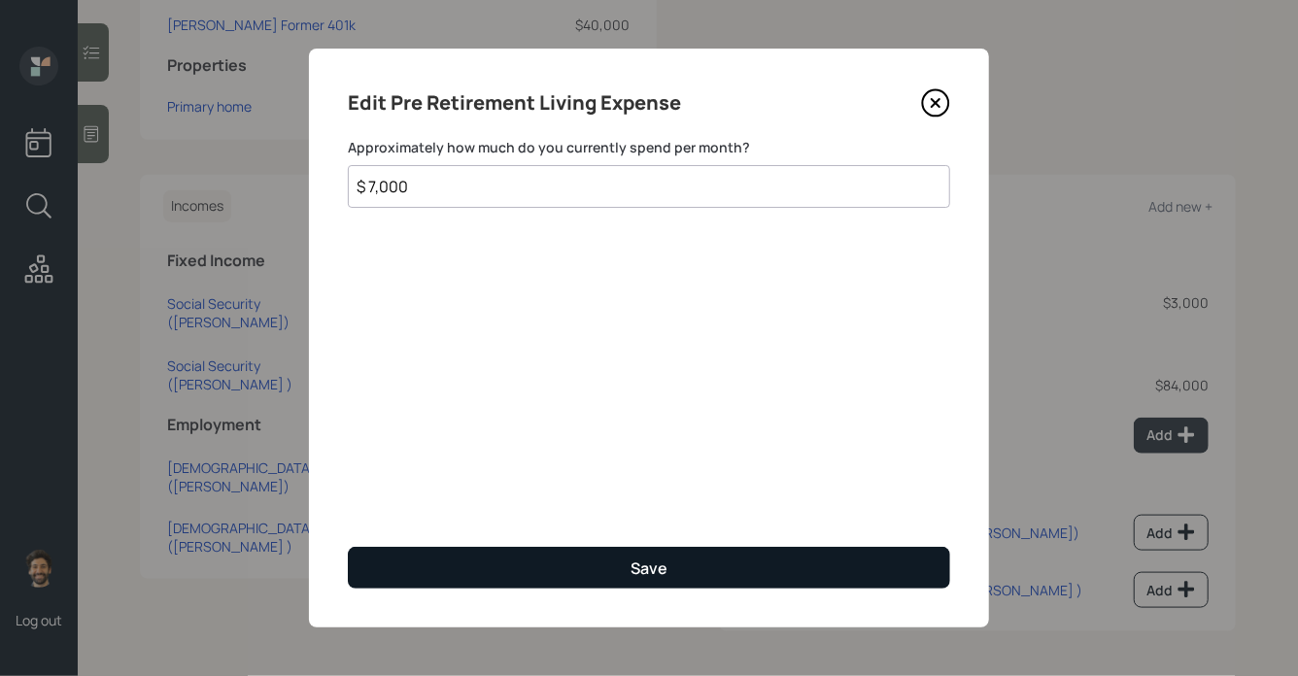
type input "$ 7,000"
click at [393, 569] on button "Save" at bounding box center [649, 568] width 602 height 42
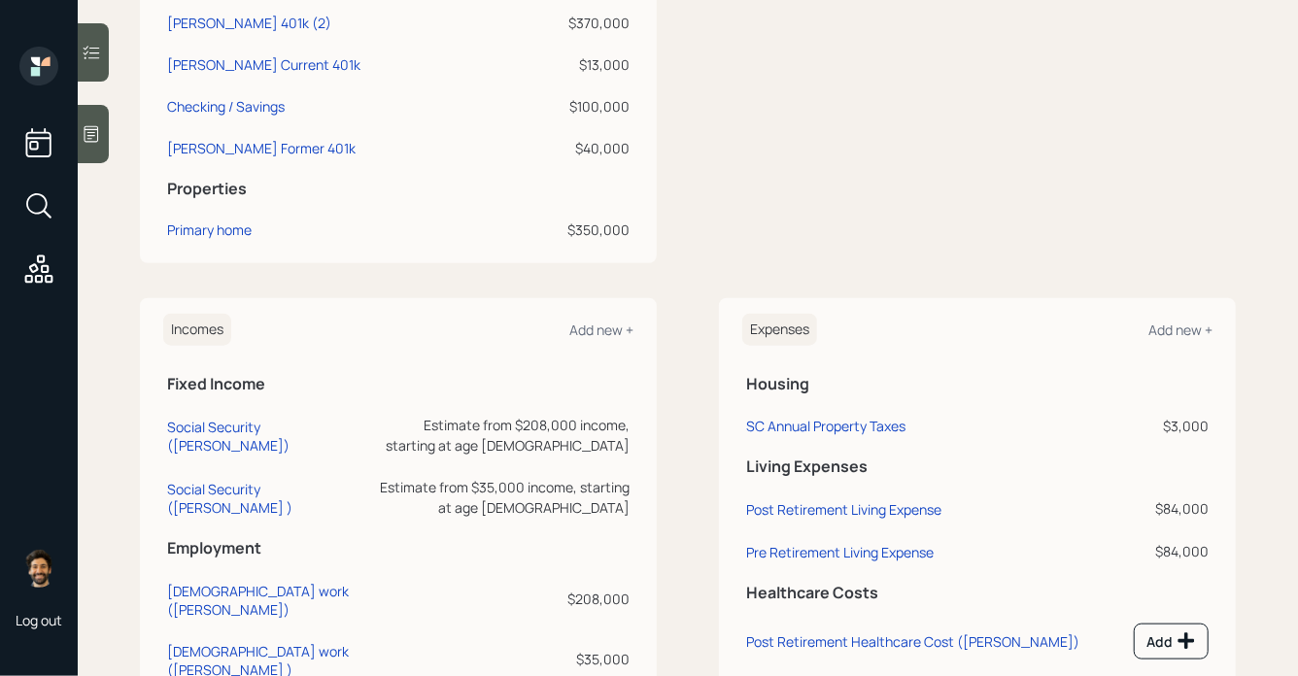
scroll to position [719, 0]
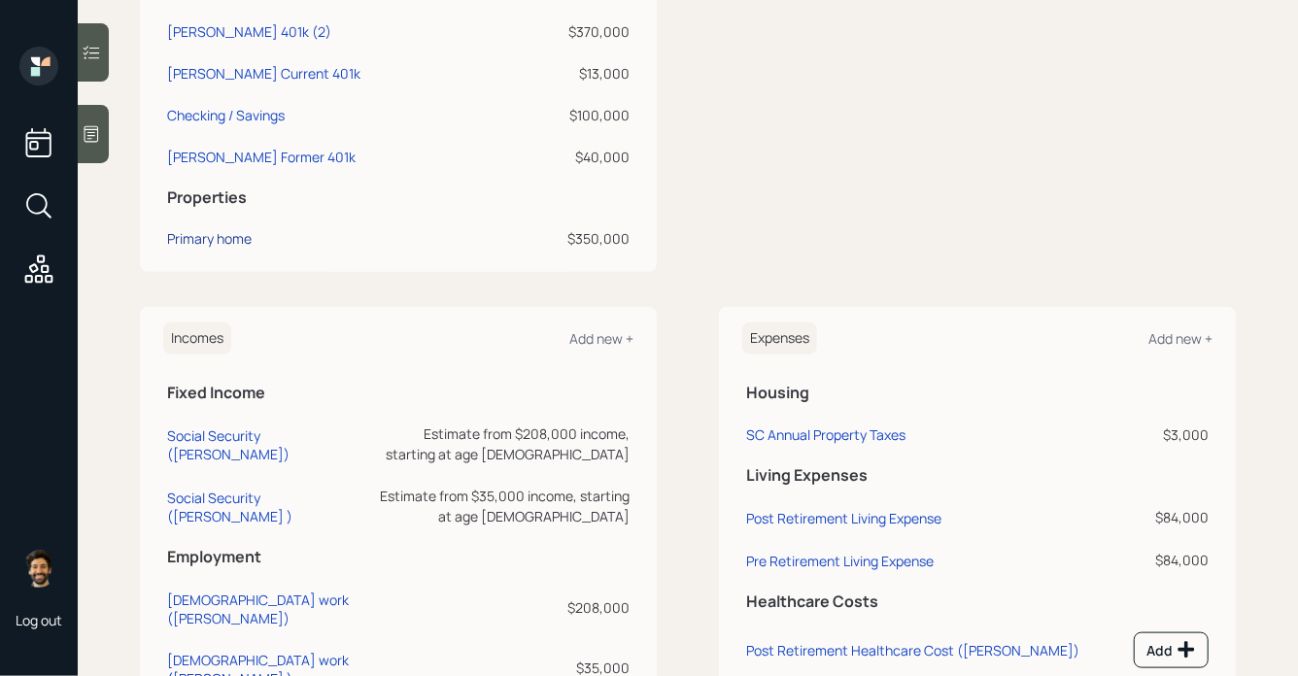
click at [195, 239] on div "Primary home" at bounding box center [209, 238] width 84 height 20
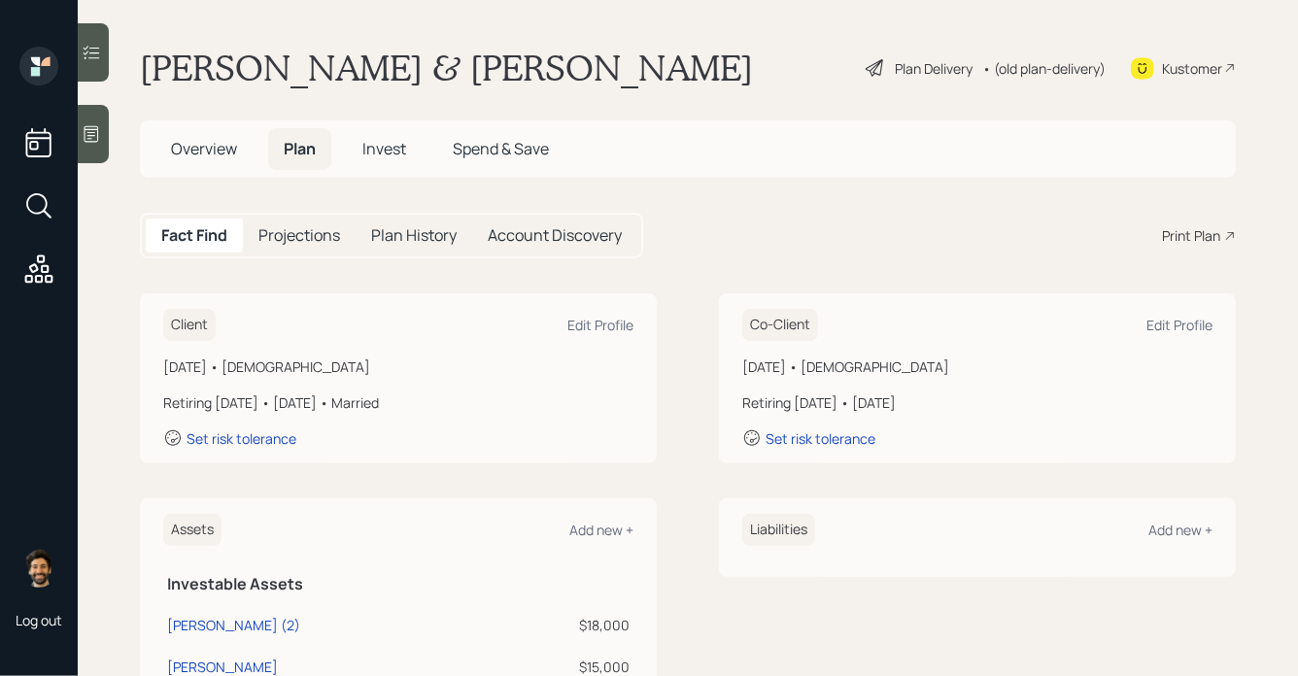
click at [1038, 69] on div "• (old plan-delivery)" at bounding box center [1043, 68] width 123 height 20
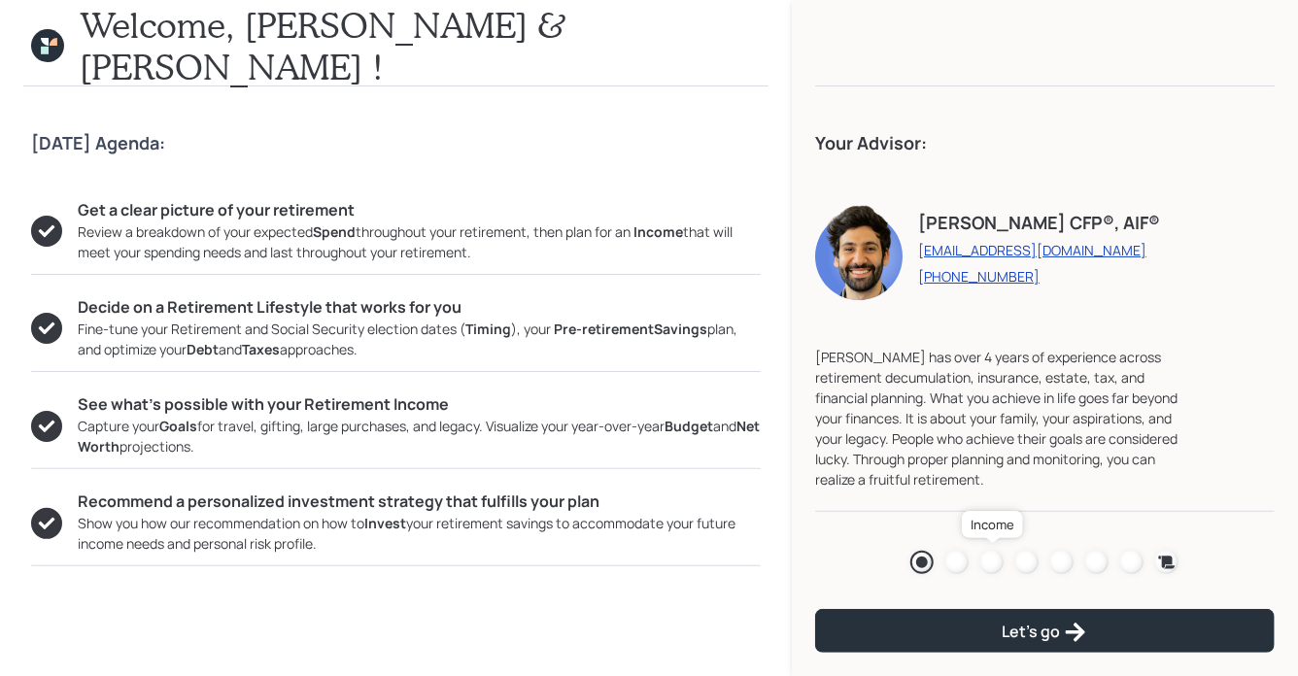
click at [998, 560] on div at bounding box center [991, 562] width 23 height 23
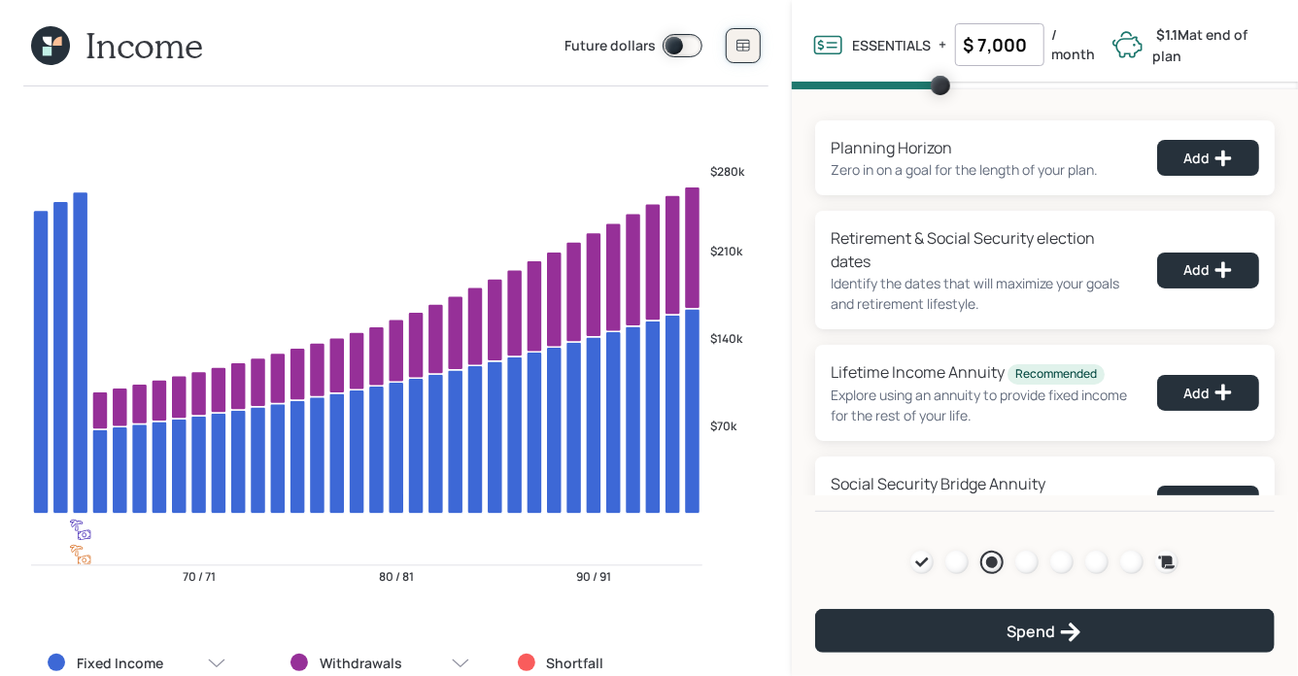
click at [735, 49] on icon at bounding box center [743, 46] width 16 height 16
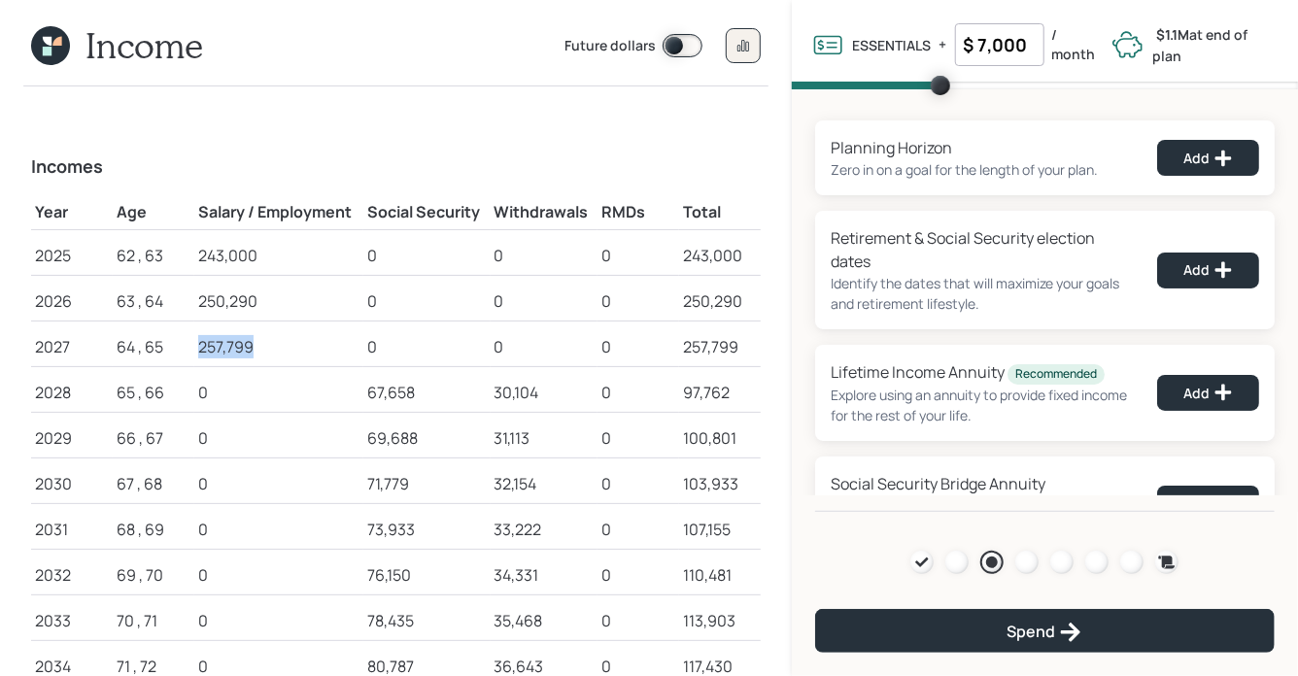
drag, startPoint x: 262, startPoint y: 348, endPoint x: 190, endPoint y: 348, distance: 71.9
click at [190, 348] on tr "2027 64 , 65 257,799 0 0 0 257,799" at bounding box center [395, 344] width 729 height 46
drag, startPoint x: 219, startPoint y: 395, endPoint x: 186, endPoint y: 395, distance: 32.1
click at [186, 395] on tr "2028 65 , 66 0 67,658 30,104 0 97,762" at bounding box center [395, 389] width 729 height 46
drag, startPoint x: 364, startPoint y: 388, endPoint x: 420, endPoint y: 390, distance: 55.4
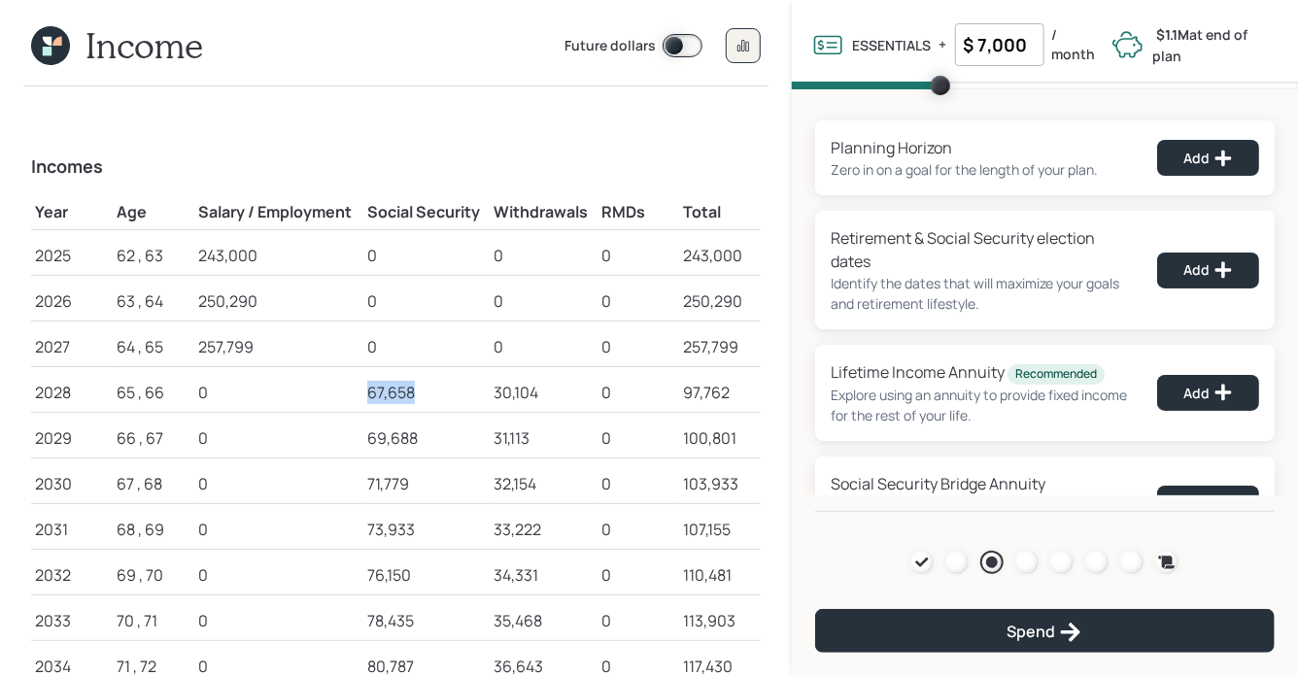
click at [420, 390] on td "67,658" at bounding box center [426, 389] width 126 height 46
drag, startPoint x: 494, startPoint y: 390, endPoint x: 542, endPoint y: 390, distance: 47.6
click at [542, 390] on div "30,104" at bounding box center [543, 392] width 99 height 23
drag, startPoint x: 368, startPoint y: 396, endPoint x: 419, endPoint y: 398, distance: 50.5
click at [419, 398] on div "67,658" at bounding box center [426, 392] width 118 height 23
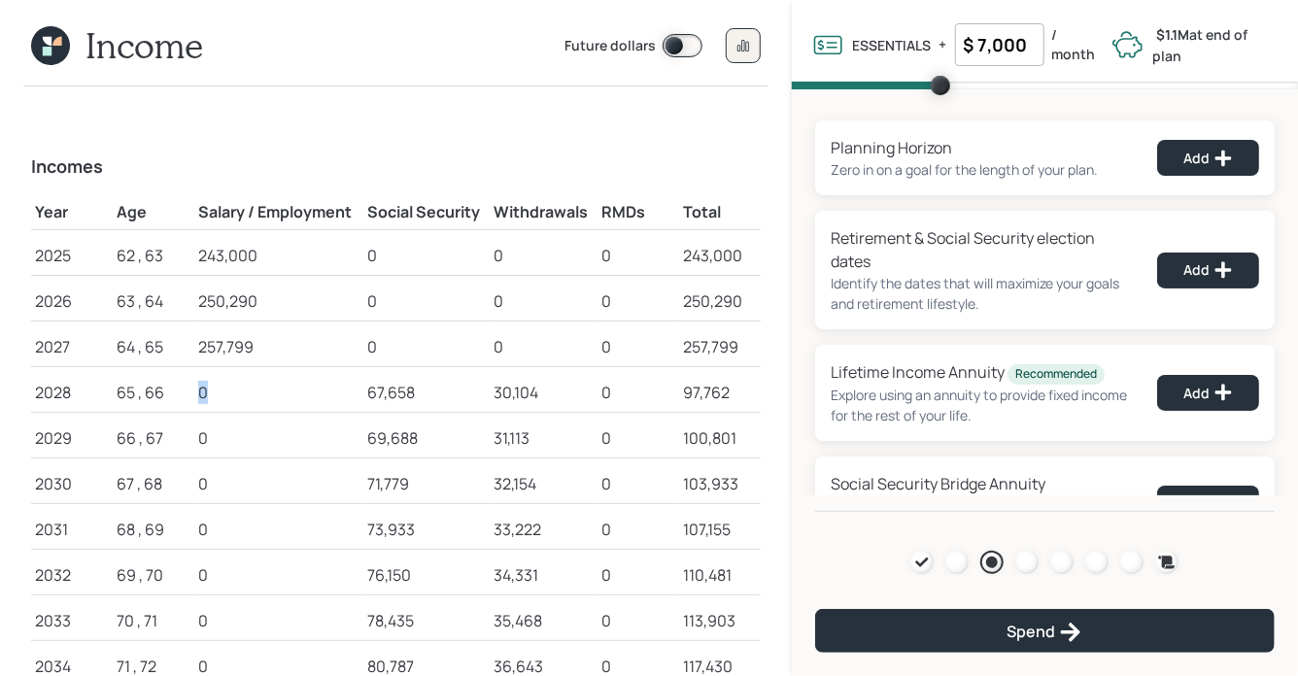
drag, startPoint x: 213, startPoint y: 389, endPoint x: 192, endPoint y: 389, distance: 20.4
click at [192, 389] on tr "2028 65 , 66 0 67,658 30,104 0 97,762" at bounding box center [395, 389] width 729 height 46
drag, startPoint x: 364, startPoint y: 396, endPoint x: 550, endPoint y: 386, distance: 185.8
click at [550, 386] on tr "2028 65 , 66 0 67,658 30,104 0 97,762" at bounding box center [395, 389] width 729 height 46
click at [499, 391] on div "30,104" at bounding box center [543, 392] width 99 height 23
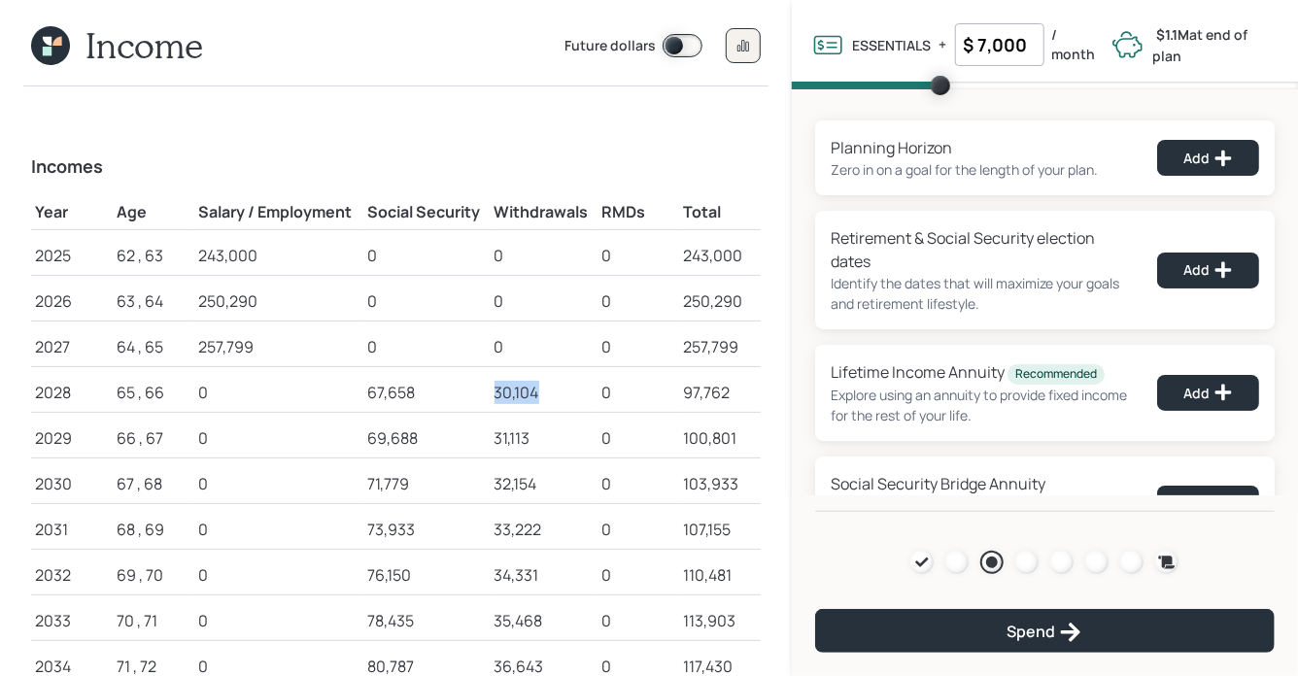
drag, startPoint x: 489, startPoint y: 391, endPoint x: 546, endPoint y: 390, distance: 57.3
click at [546, 390] on tr "2028 65 , 66 0 67,658 30,104 0 97,762" at bounding box center [395, 389] width 729 height 46
click at [1006, 57] on input "$ 7,000" at bounding box center [999, 44] width 89 height 43
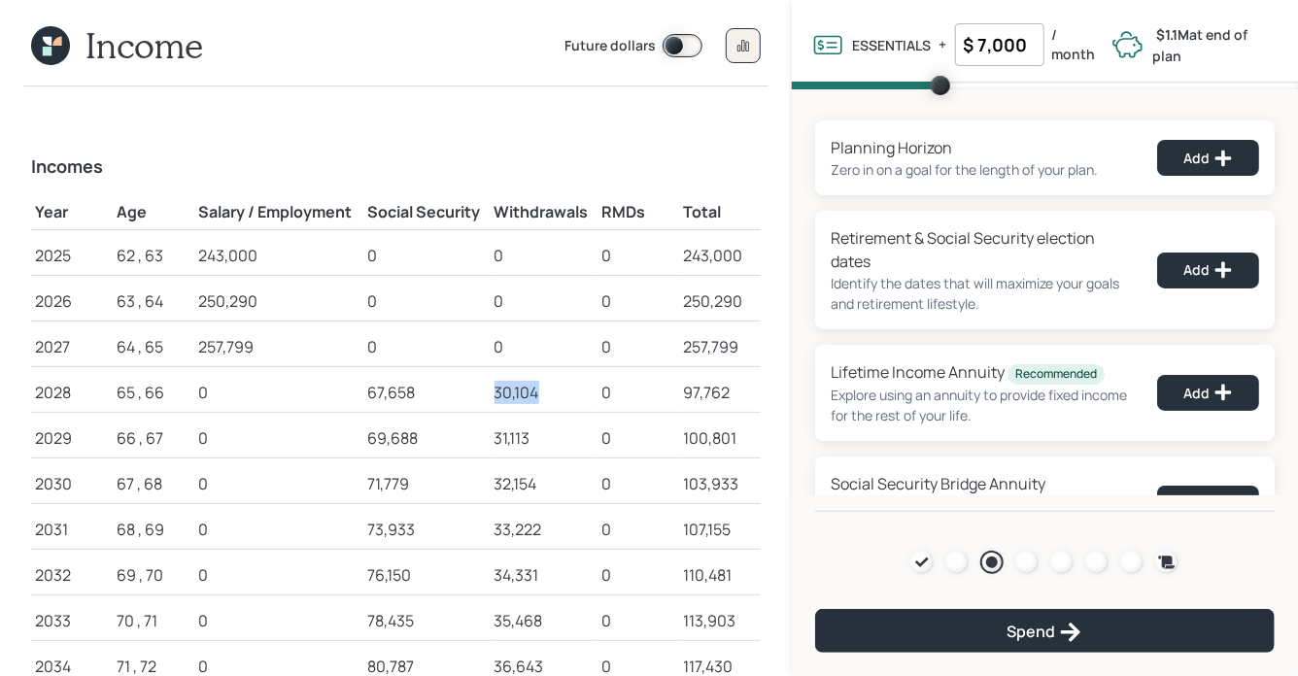
drag, startPoint x: 539, startPoint y: 391, endPoint x: 490, endPoint y: 391, distance: 49.5
click at [490, 391] on tr "2028 65 , 66 0 67,658 30,104 0 97,762" at bounding box center [395, 389] width 729 height 46
click at [1002, 42] on input "$ 7,000" at bounding box center [999, 44] width 89 height 43
click at [1027, 561] on div at bounding box center [1026, 562] width 23 height 23
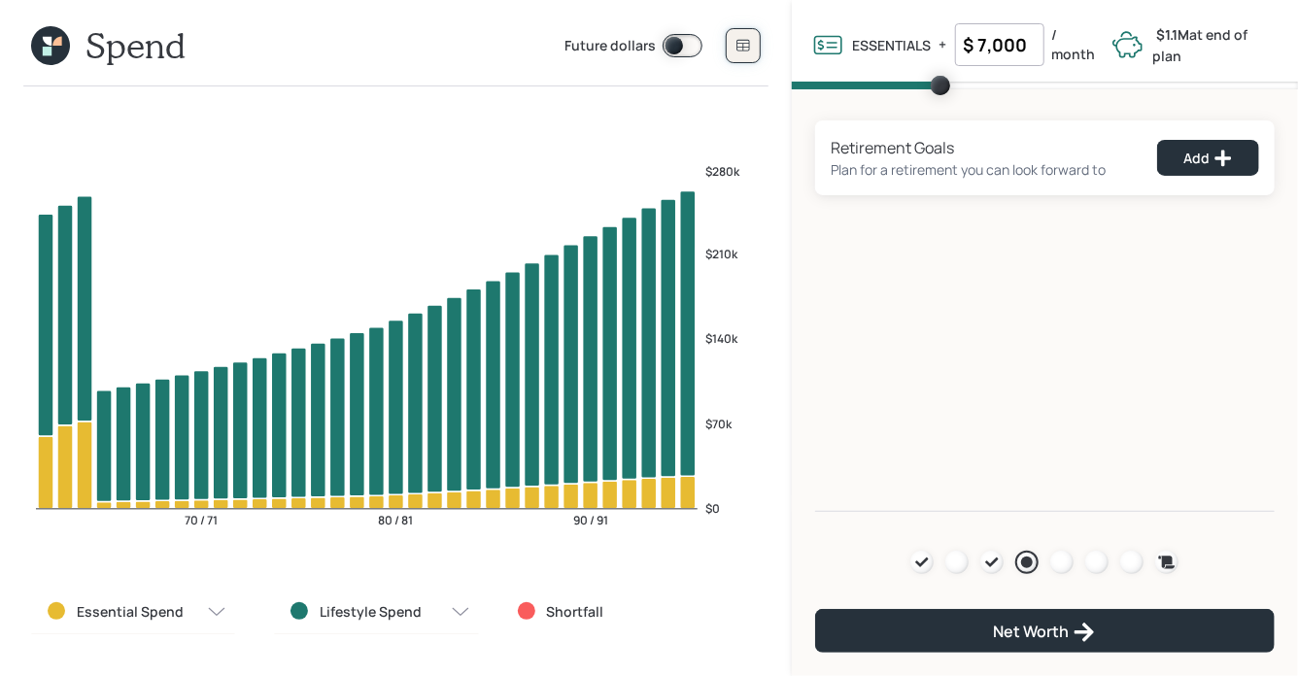
click at [740, 48] on icon at bounding box center [743, 46] width 16 height 16
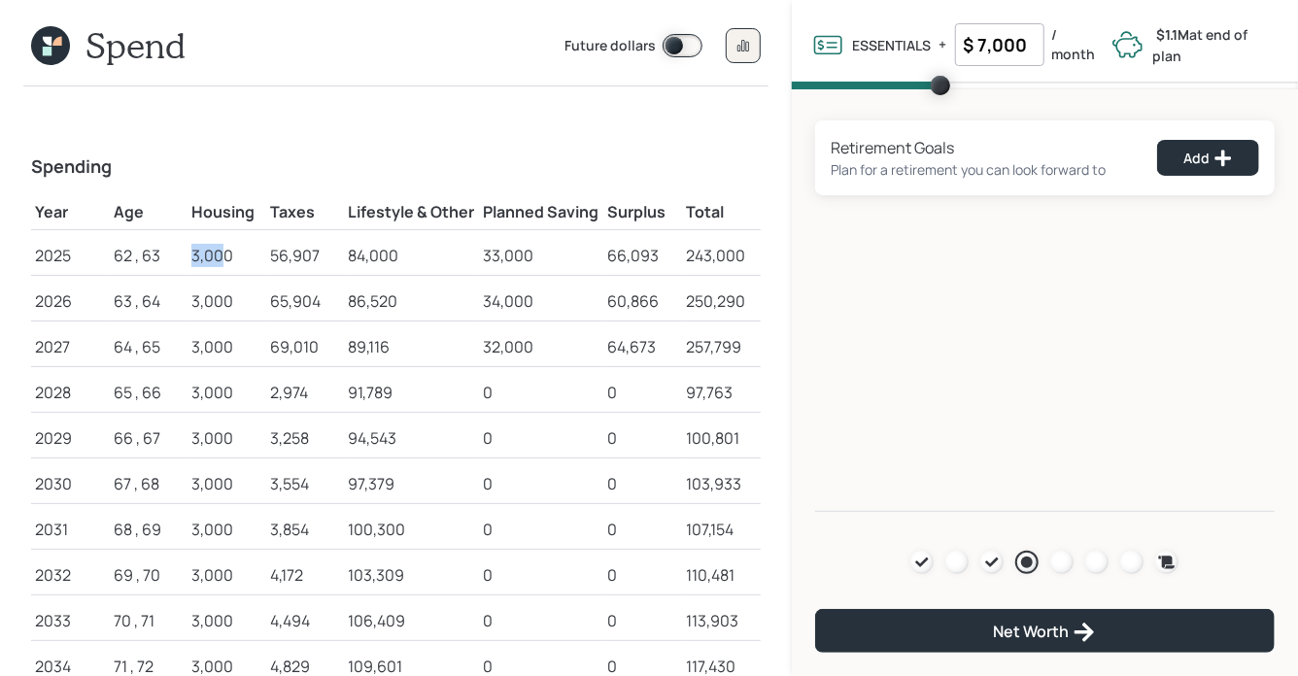
drag, startPoint x: 190, startPoint y: 257, endPoint x: 227, endPoint y: 259, distance: 37.0
click at [227, 259] on td "3,000" at bounding box center [226, 252] width 79 height 46
drag, startPoint x: 271, startPoint y: 252, endPoint x: 319, endPoint y: 252, distance: 47.6
click at [319, 252] on div "56,907" at bounding box center [305, 255] width 71 height 23
drag, startPoint x: 350, startPoint y: 256, endPoint x: 404, endPoint y: 257, distance: 54.4
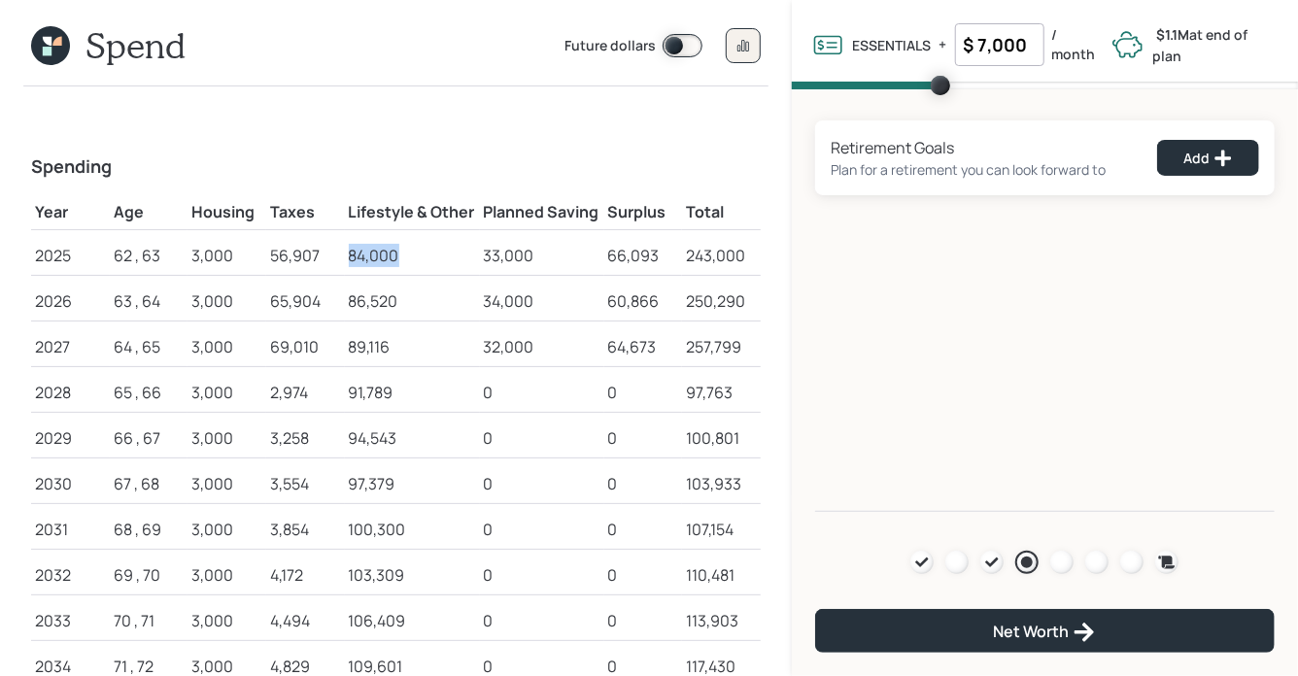
click at [404, 257] on div "84,000" at bounding box center [412, 255] width 127 height 23
drag, startPoint x: 487, startPoint y: 251, endPoint x: 531, endPoint y: 251, distance: 44.7
click at [531, 251] on div "33,000" at bounding box center [542, 255] width 117 height 23
drag, startPoint x: 609, startPoint y: 256, endPoint x: 662, endPoint y: 257, distance: 53.4
click at [662, 257] on div "66,093" at bounding box center [643, 255] width 71 height 23
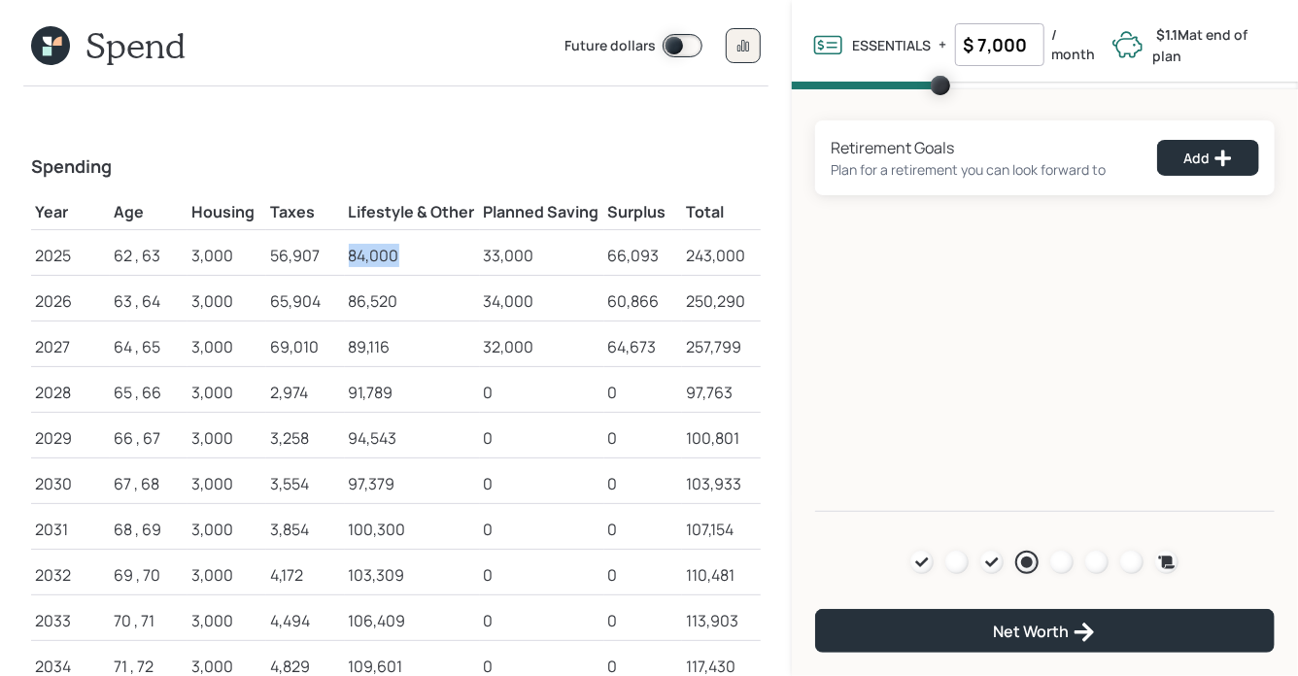
drag, startPoint x: 402, startPoint y: 253, endPoint x: 346, endPoint y: 256, distance: 56.5
click at [346, 256] on td "84,000" at bounding box center [412, 252] width 135 height 46
drag, startPoint x: 656, startPoint y: 247, endPoint x: 595, endPoint y: 247, distance: 60.2
click at [595, 247] on tr "2025 62 , 63 3,000 56,907 84,000 33,000 66,093 243,000" at bounding box center [395, 252] width 729 height 46
drag, startPoint x: 530, startPoint y: 253, endPoint x: 485, endPoint y: 253, distance: 45.6
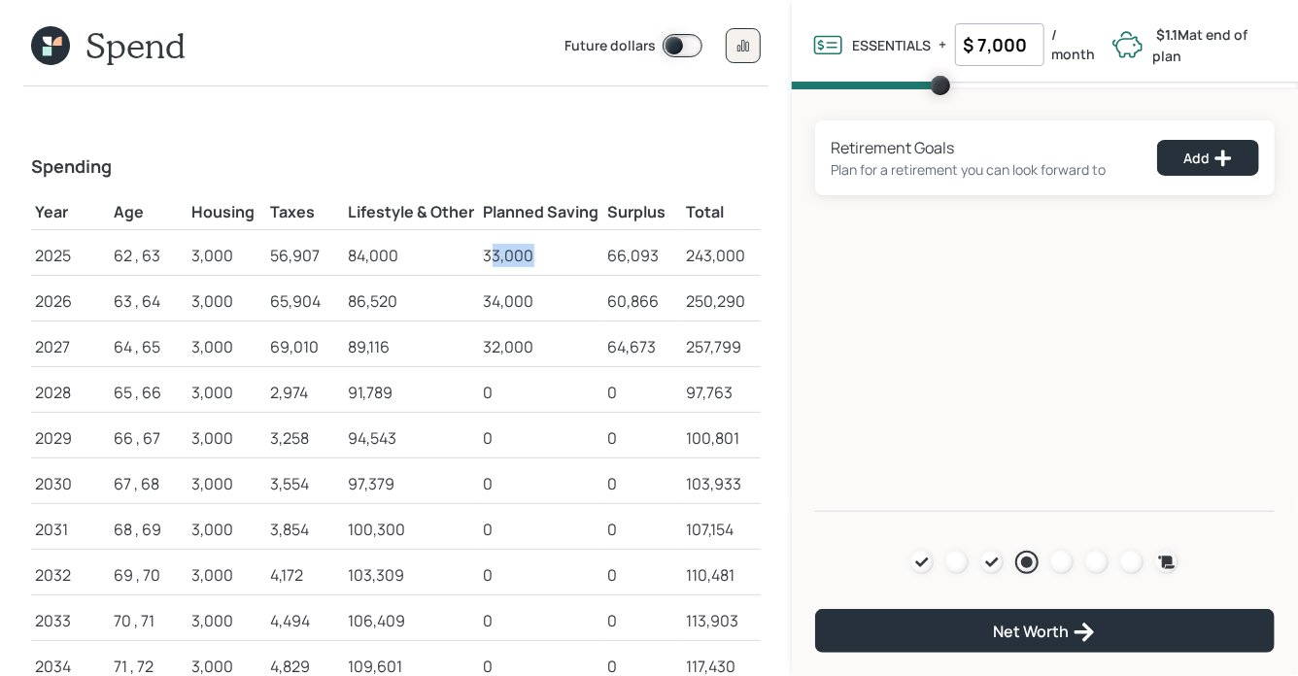
click at [485, 253] on div "33,000" at bounding box center [542, 255] width 117 height 23
drag, startPoint x: 662, startPoint y: 255, endPoint x: 604, endPoint y: 258, distance: 58.3
click at [604, 258] on td "66,093" at bounding box center [643, 252] width 79 height 46
click at [658, 253] on div "66,093" at bounding box center [643, 255] width 71 height 23
drag, startPoint x: 665, startPoint y: 254, endPoint x: 605, endPoint y: 254, distance: 60.2
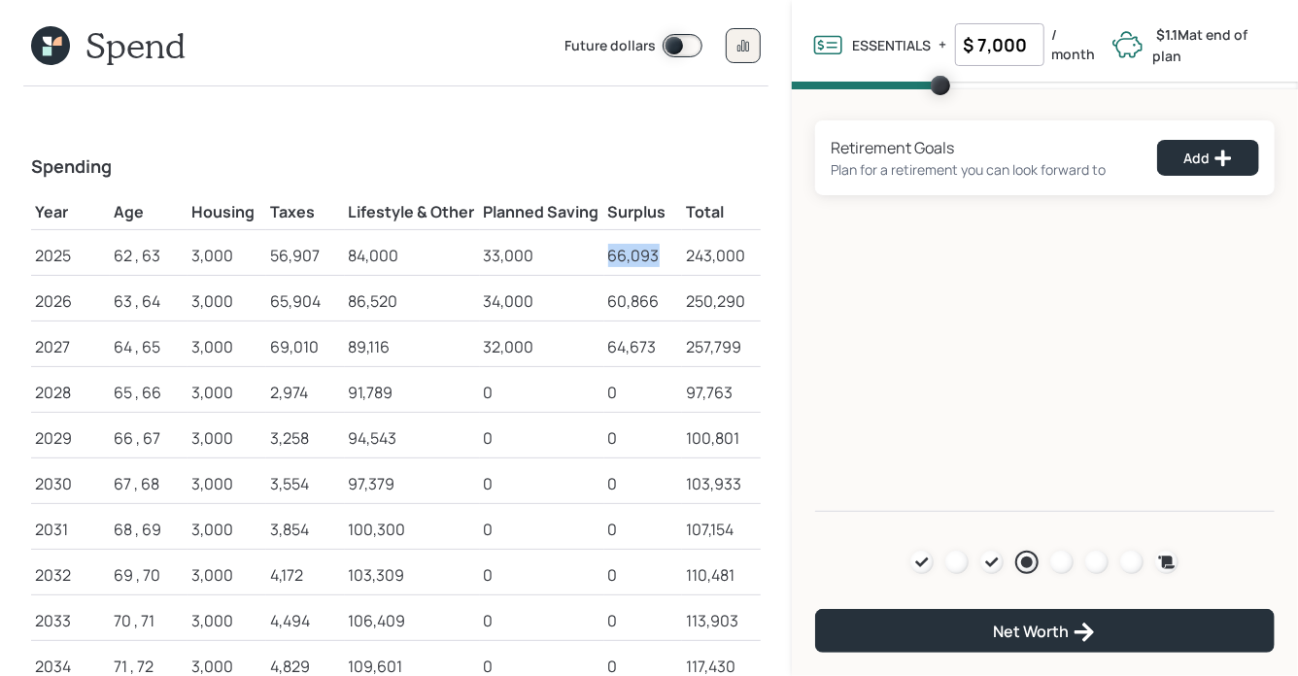
click at [605, 254] on td "66,093" at bounding box center [643, 252] width 79 height 46
drag, startPoint x: 532, startPoint y: 256, endPoint x: 483, endPoint y: 256, distance: 49.5
click at [484, 256] on div "33,000" at bounding box center [542, 255] width 117 height 23
click at [39, 52] on icon at bounding box center [50, 45] width 39 height 39
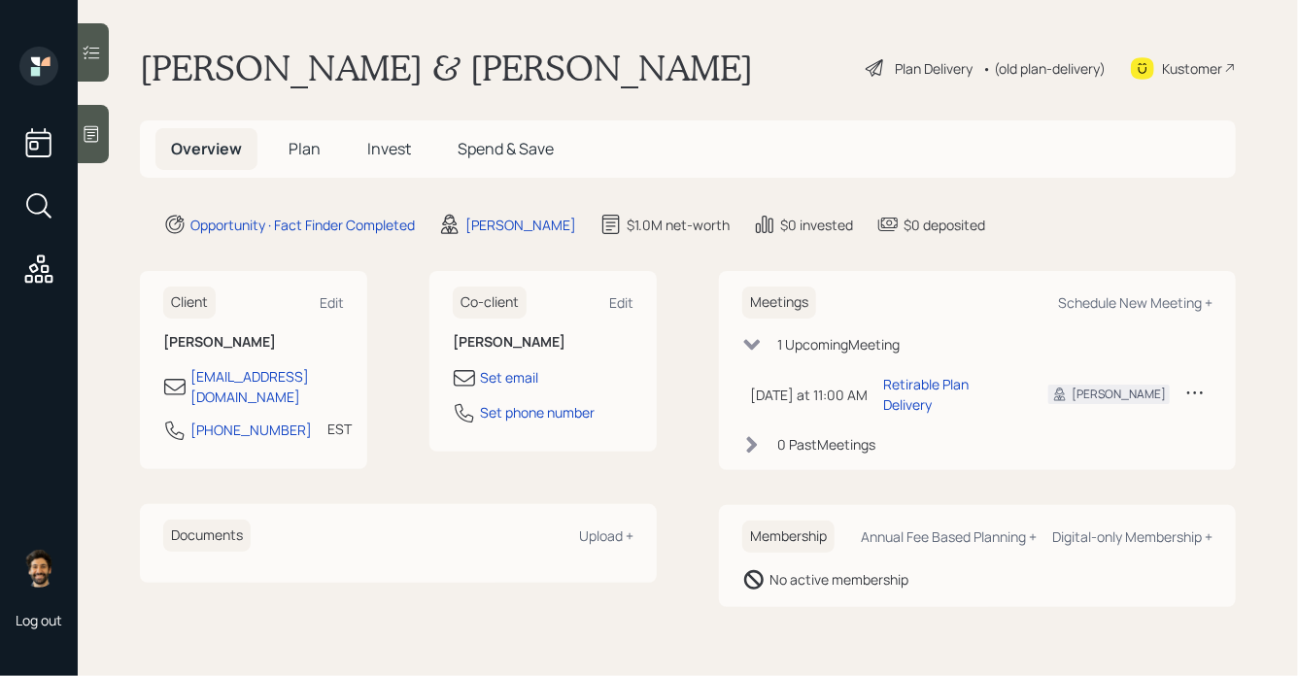
click at [1048, 77] on div "• (old plan-delivery)" at bounding box center [1043, 68] width 123 height 20
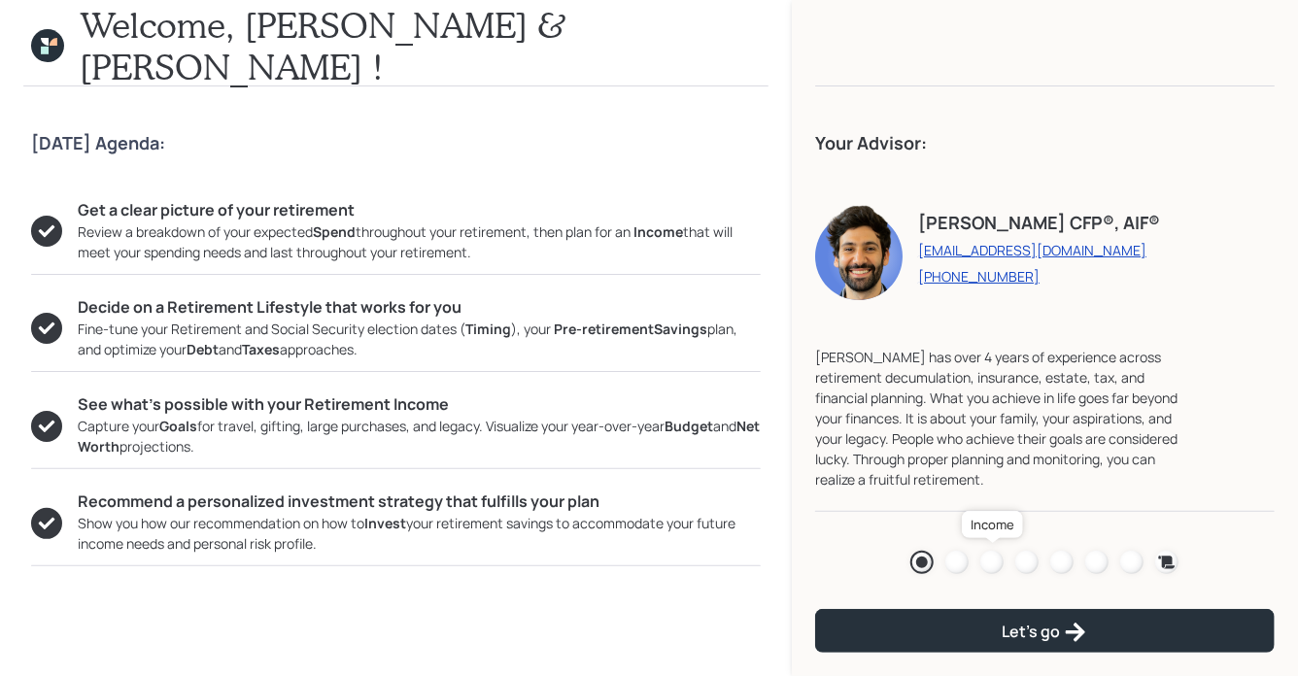
click at [990, 558] on div at bounding box center [991, 562] width 23 height 23
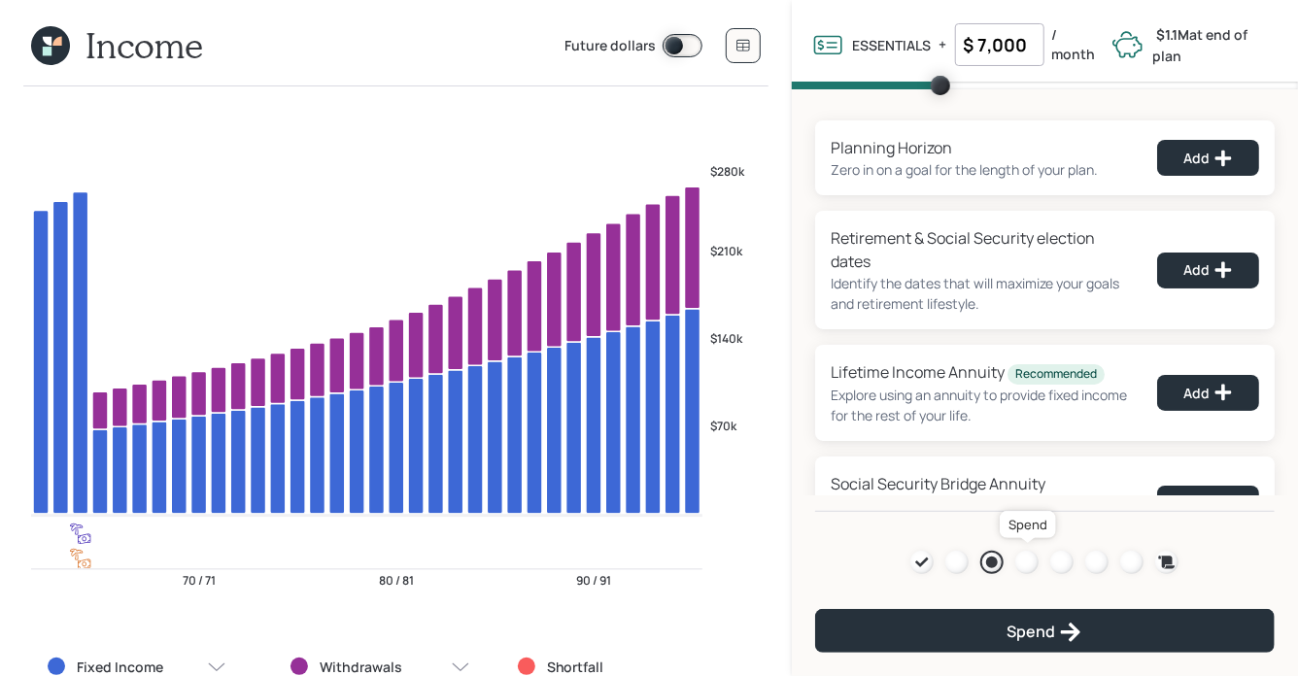
click at [1026, 562] on div at bounding box center [1026, 562] width 23 height 23
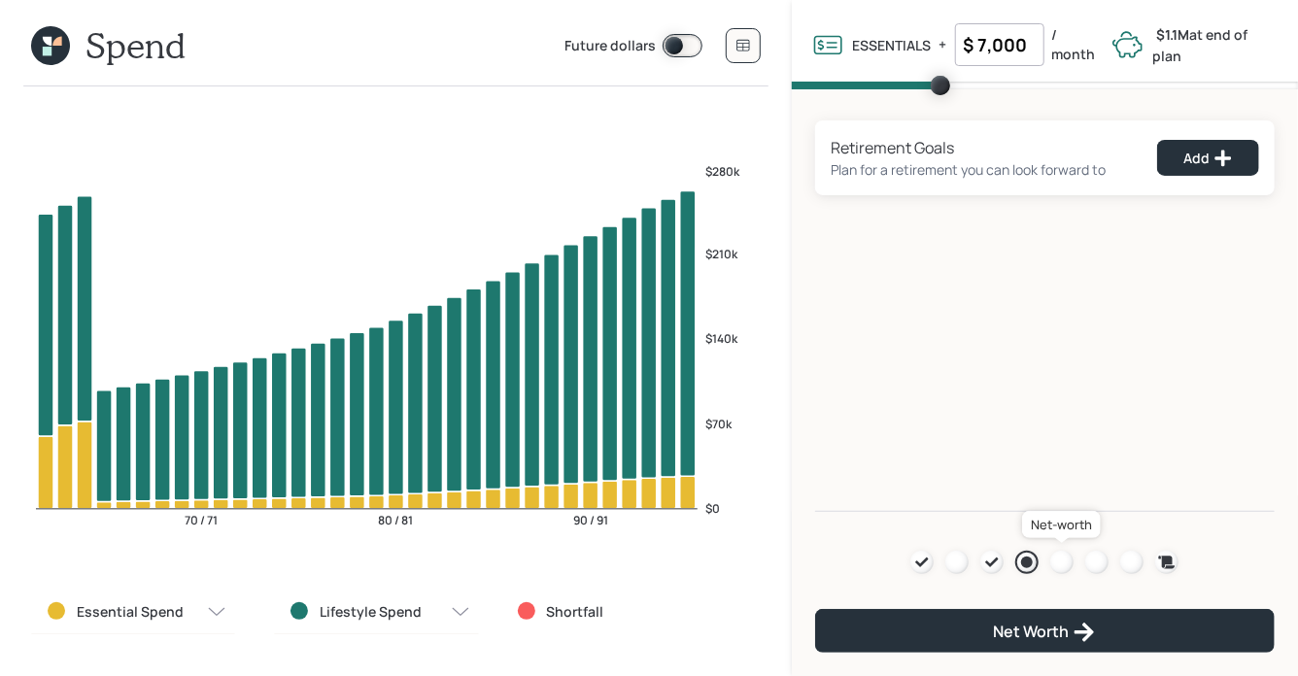
click at [1067, 562] on div at bounding box center [1061, 562] width 23 height 23
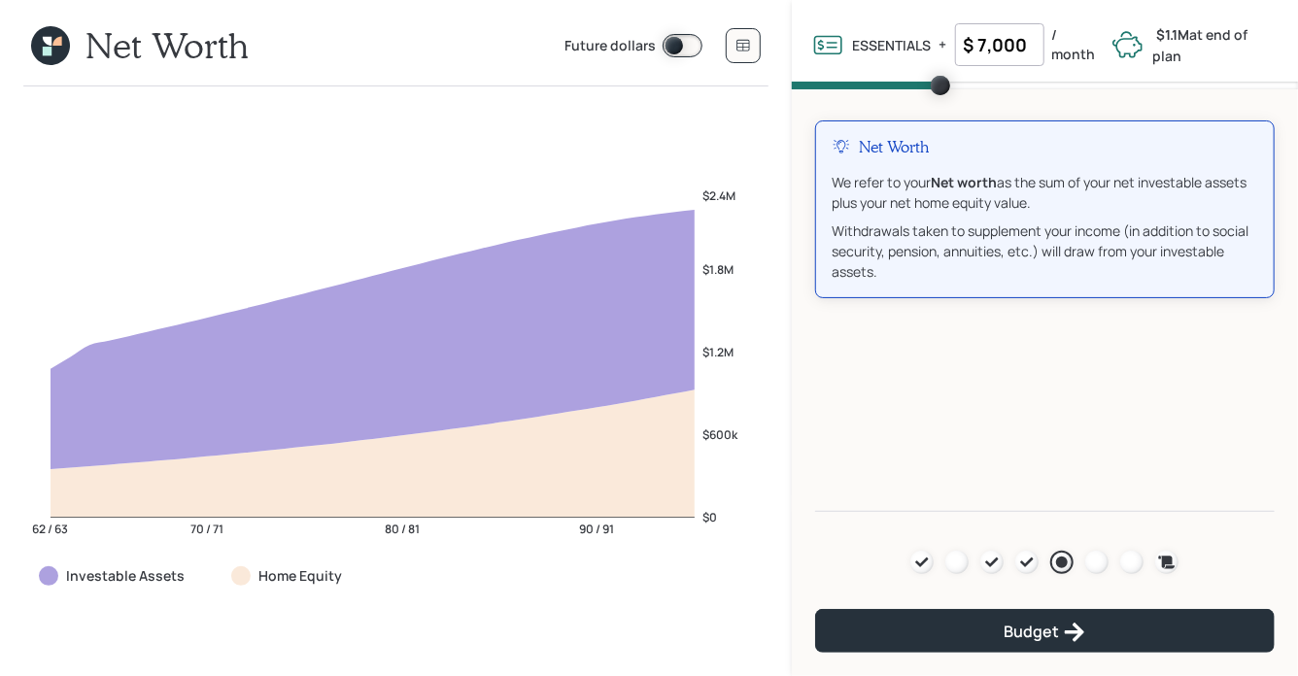
click at [41, 30] on icon at bounding box center [50, 45] width 39 height 39
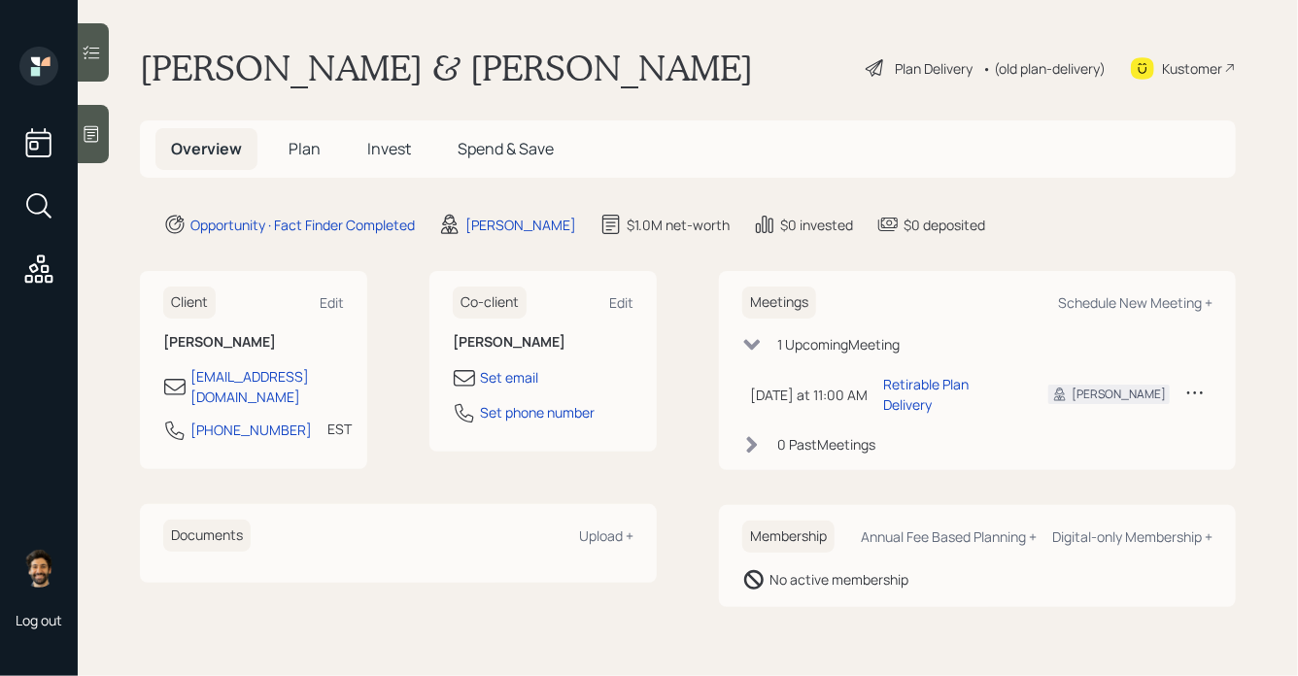
click at [303, 148] on span "Plan" at bounding box center [304, 148] width 32 height 21
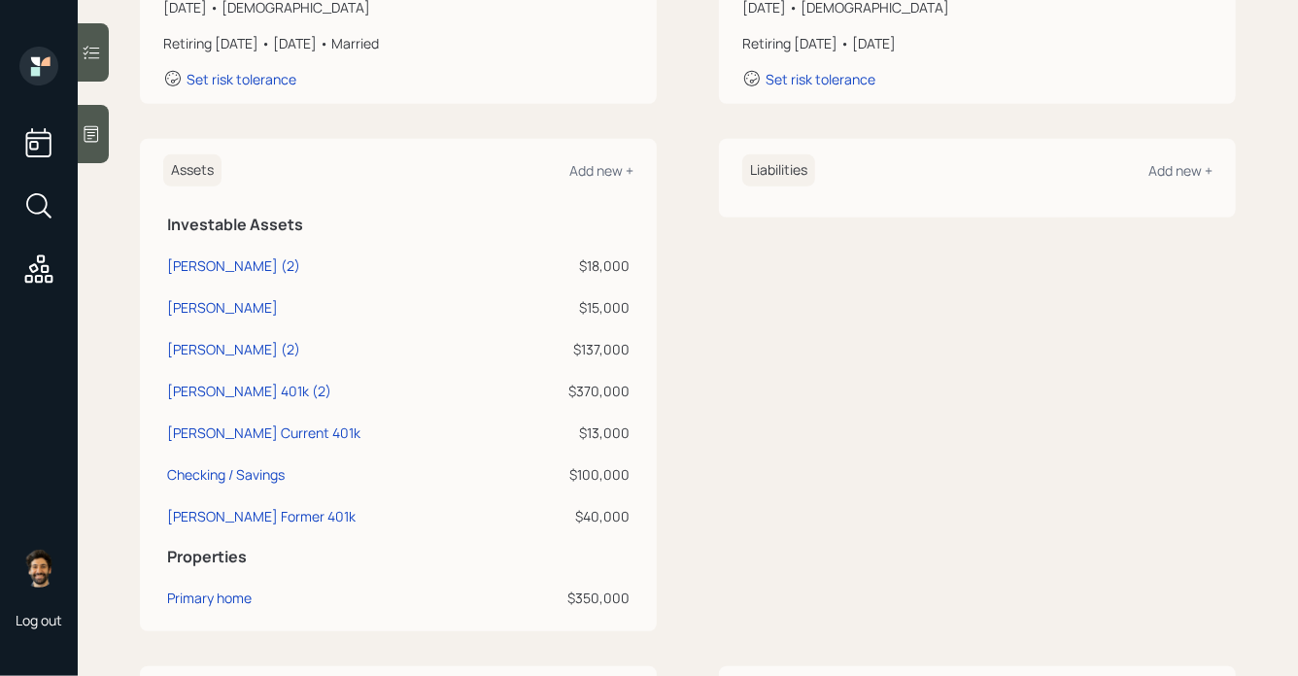
scroll to position [376, 0]
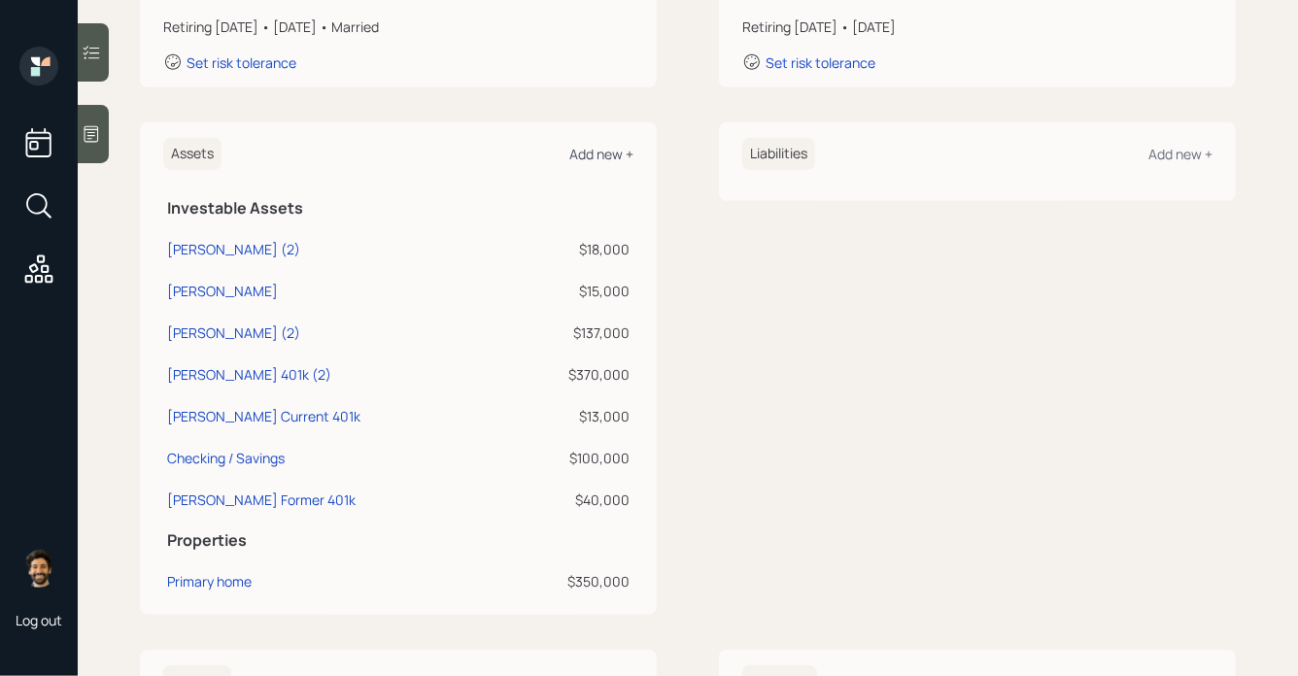
click at [601, 153] on div "Add new +" at bounding box center [601, 154] width 64 height 18
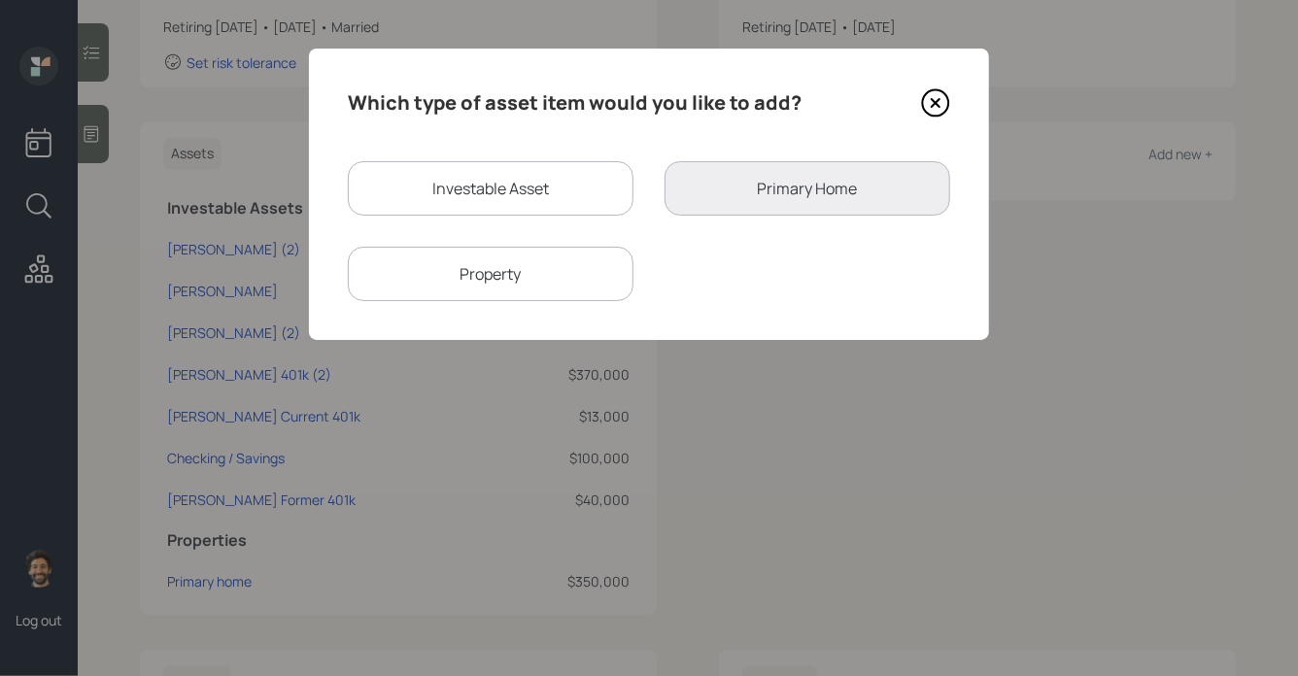
click at [486, 186] on div "Investable Asset" at bounding box center [491, 188] width 286 height 54
select select "taxable"
select select "balanced"
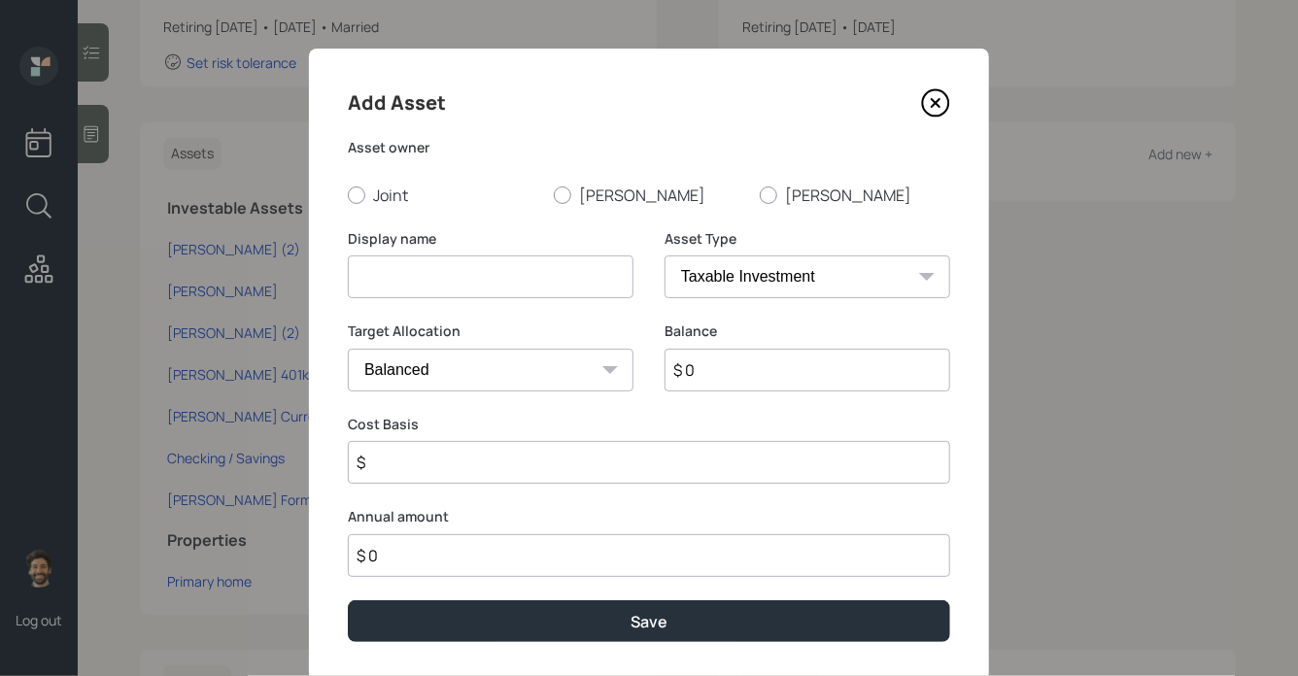
click at [414, 298] on div "Display name" at bounding box center [491, 275] width 286 height 93
click at [375, 288] on input at bounding box center [491, 276] width 286 height 43
type input "Bank Savings"
click at [756, 373] on input "$ 0" at bounding box center [807, 370] width 286 height 43
click at [715, 375] on input "$ 0" at bounding box center [807, 370] width 286 height 43
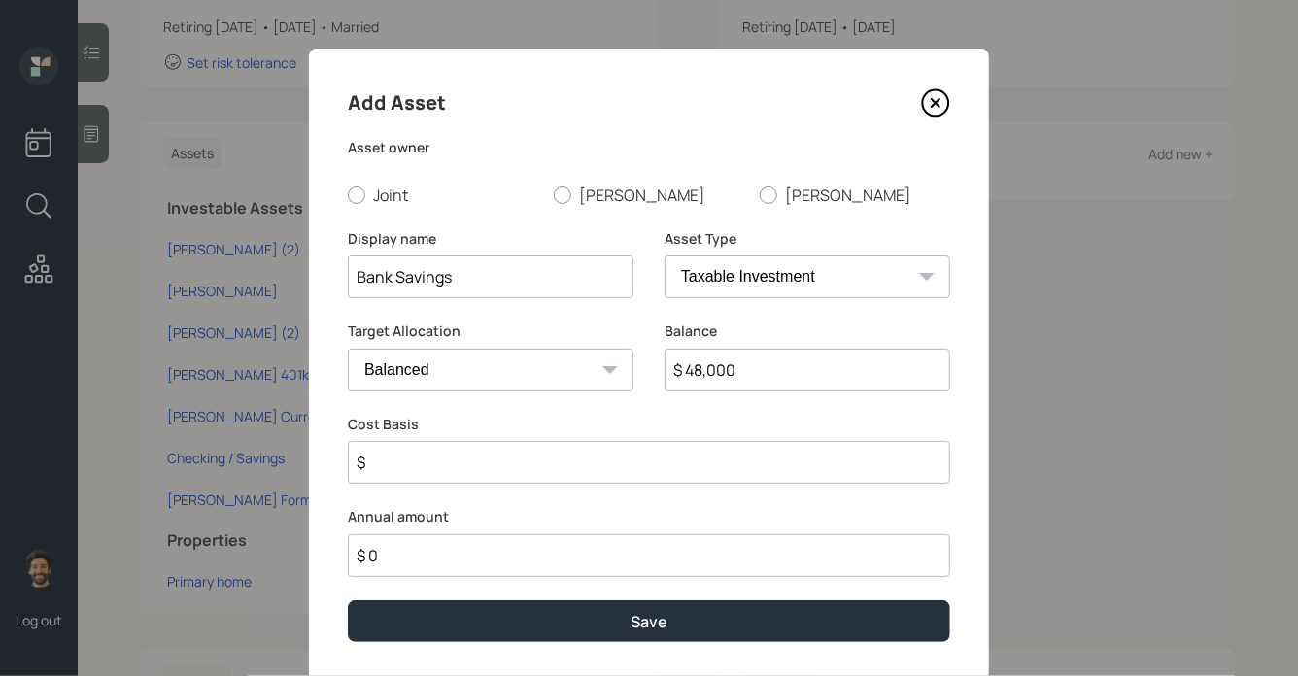
type input "$ 48,000"
click at [483, 464] on input "$" at bounding box center [649, 462] width 602 height 43
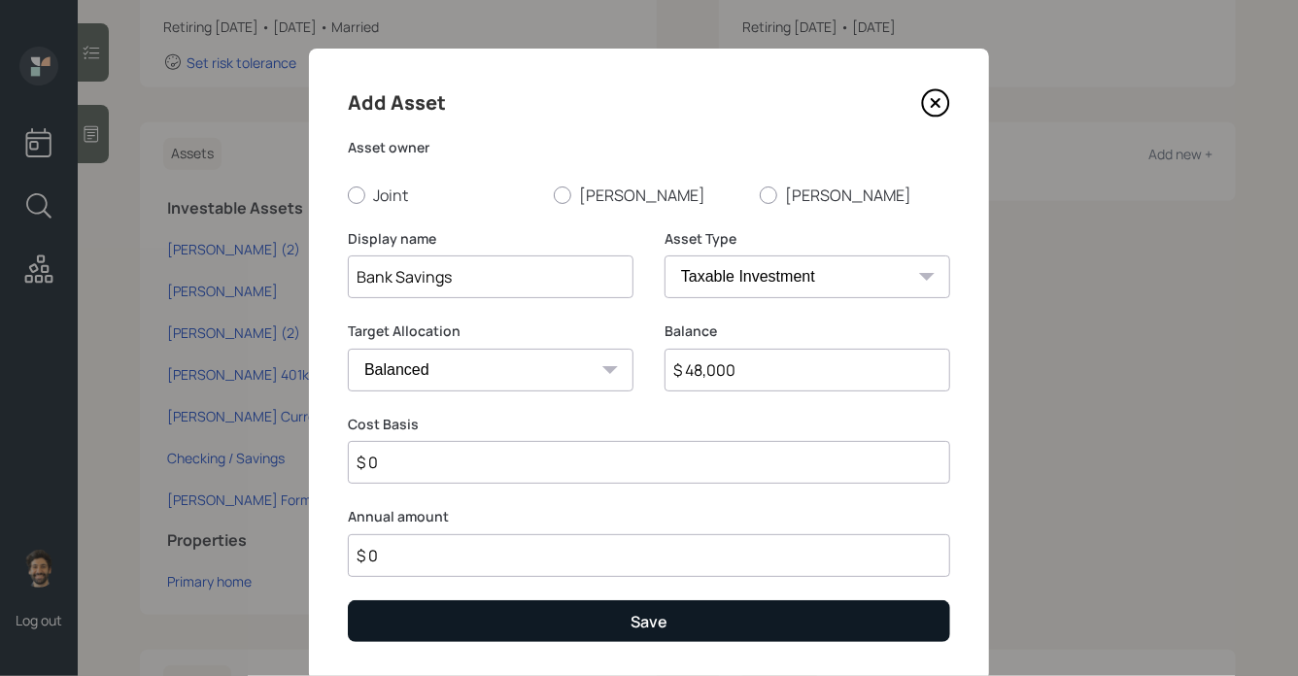
type input "$ 0"
click at [458, 606] on button "Save" at bounding box center [649, 621] width 602 height 42
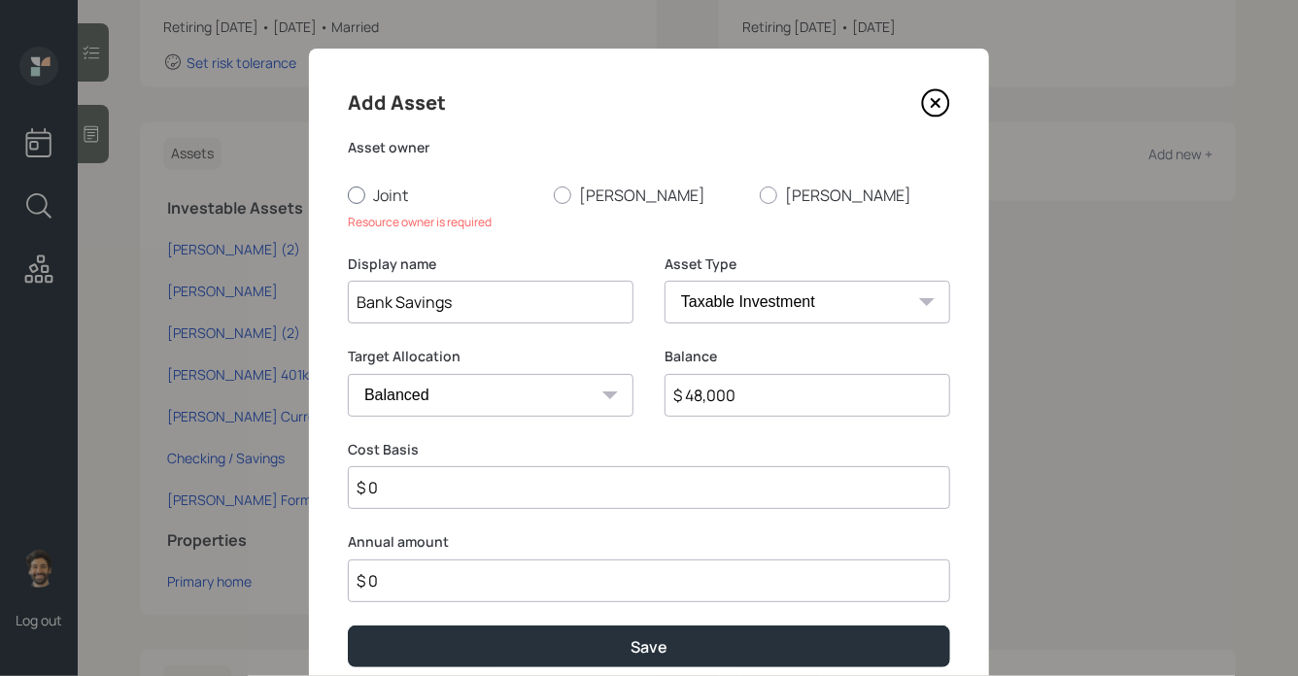
click at [363, 191] on div at bounding box center [356, 194] width 17 height 17
click at [348, 194] on input "Joint" at bounding box center [347, 194] width 1 height 1
radio input "true"
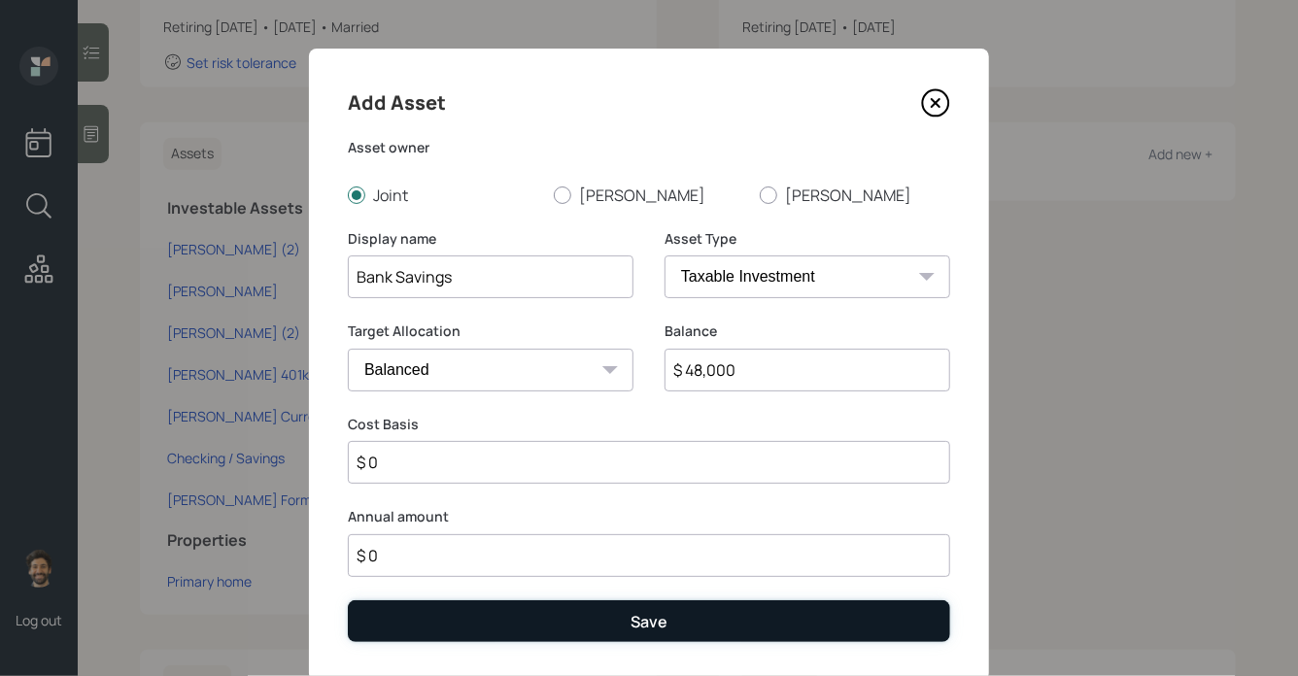
click at [490, 634] on button "Save" at bounding box center [649, 621] width 602 height 42
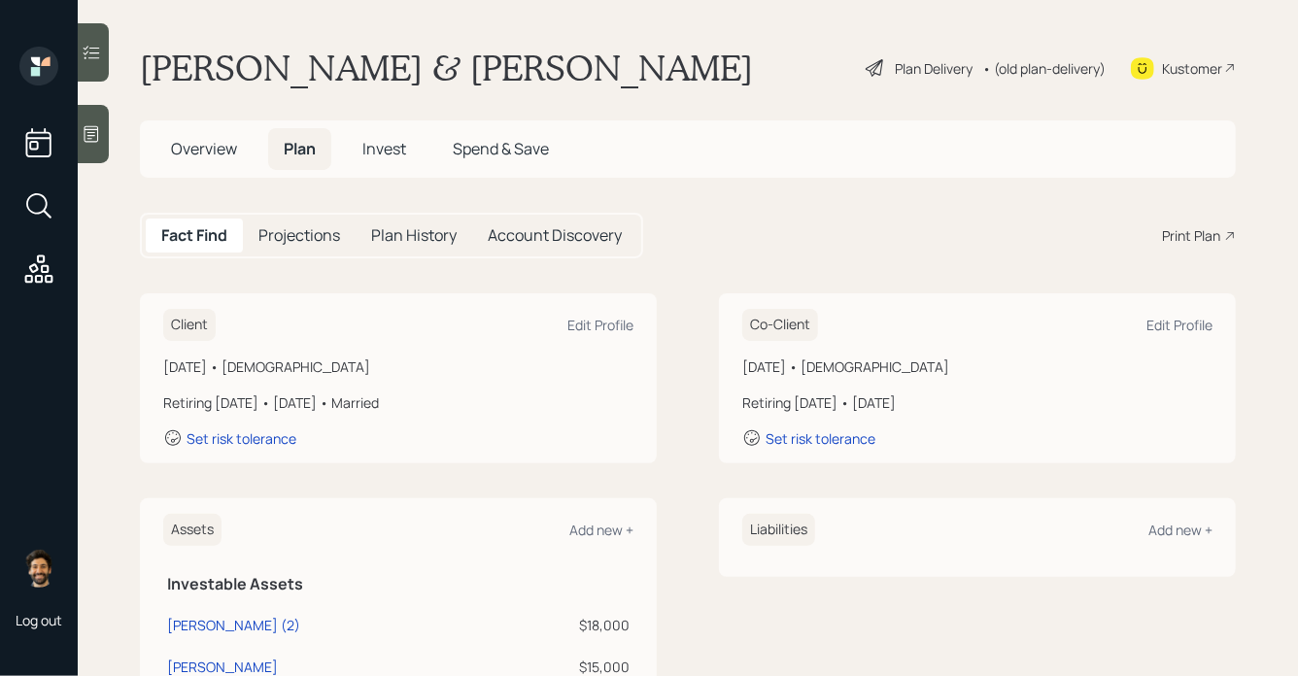
click at [1037, 62] on div "• (old plan-delivery)" at bounding box center [1043, 68] width 123 height 20
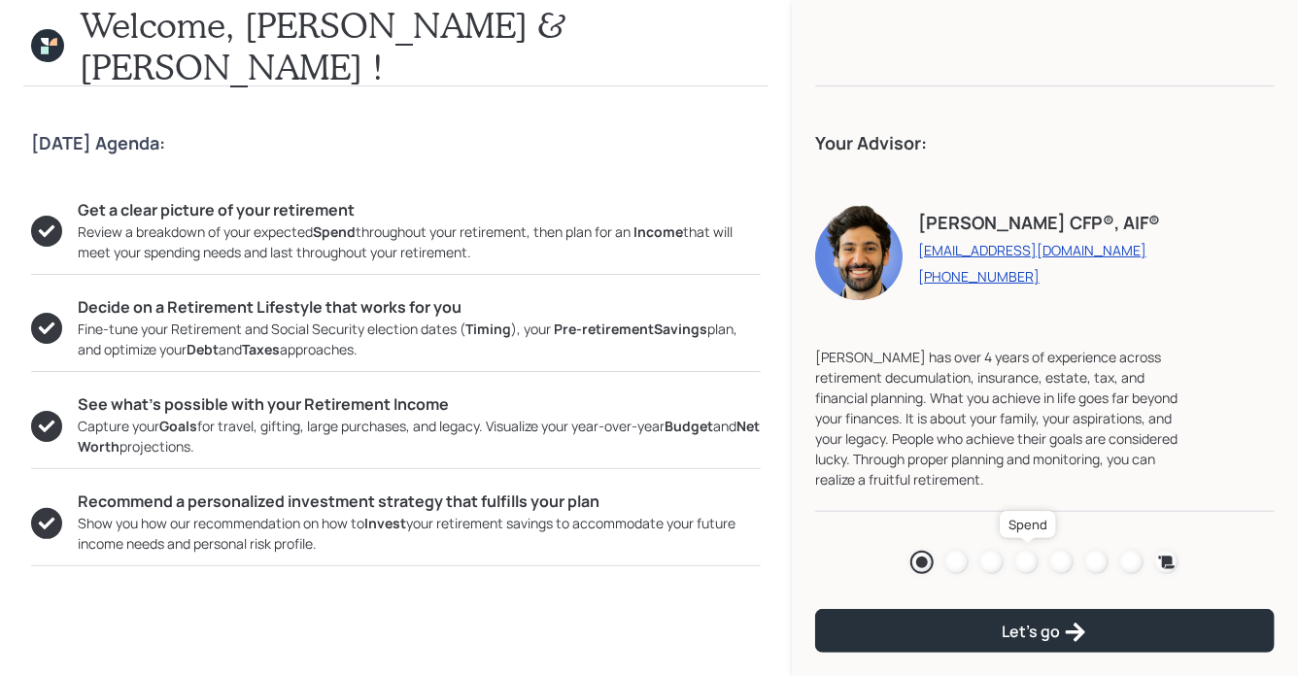
click at [1027, 559] on div at bounding box center [1026, 562] width 23 height 23
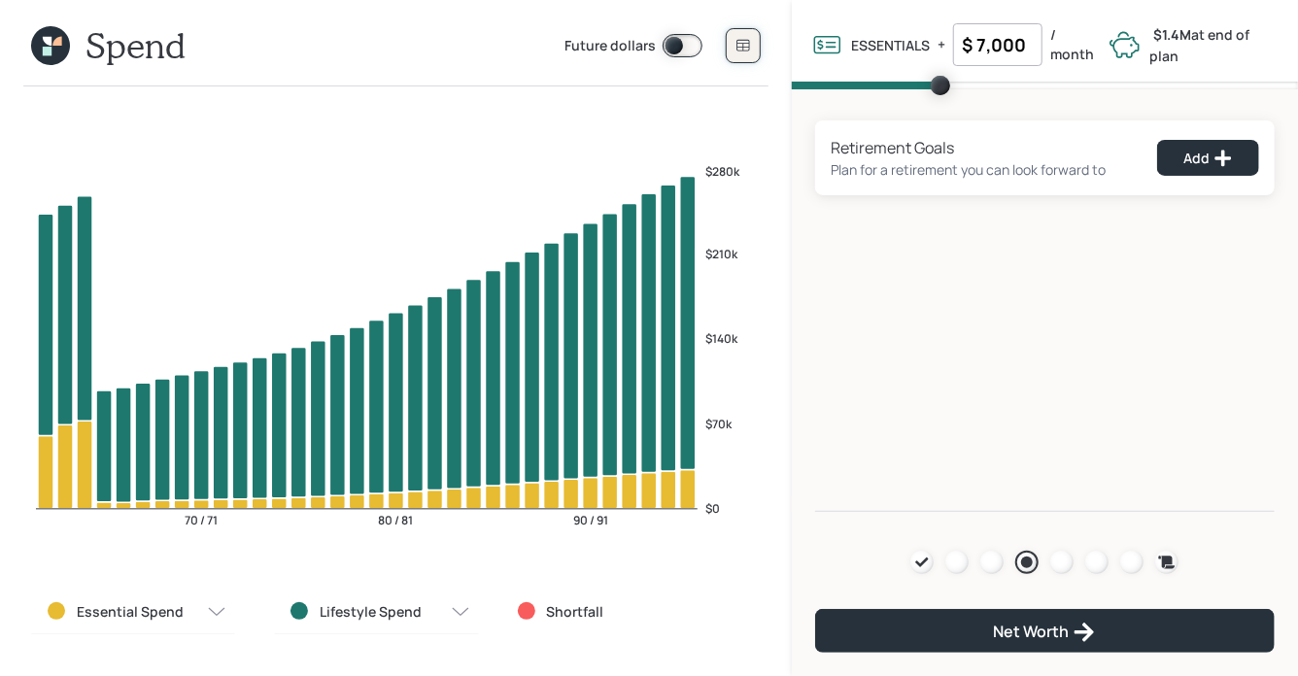
click at [743, 51] on icon at bounding box center [743, 46] width 16 height 16
click at [744, 44] on icon at bounding box center [743, 46] width 16 height 16
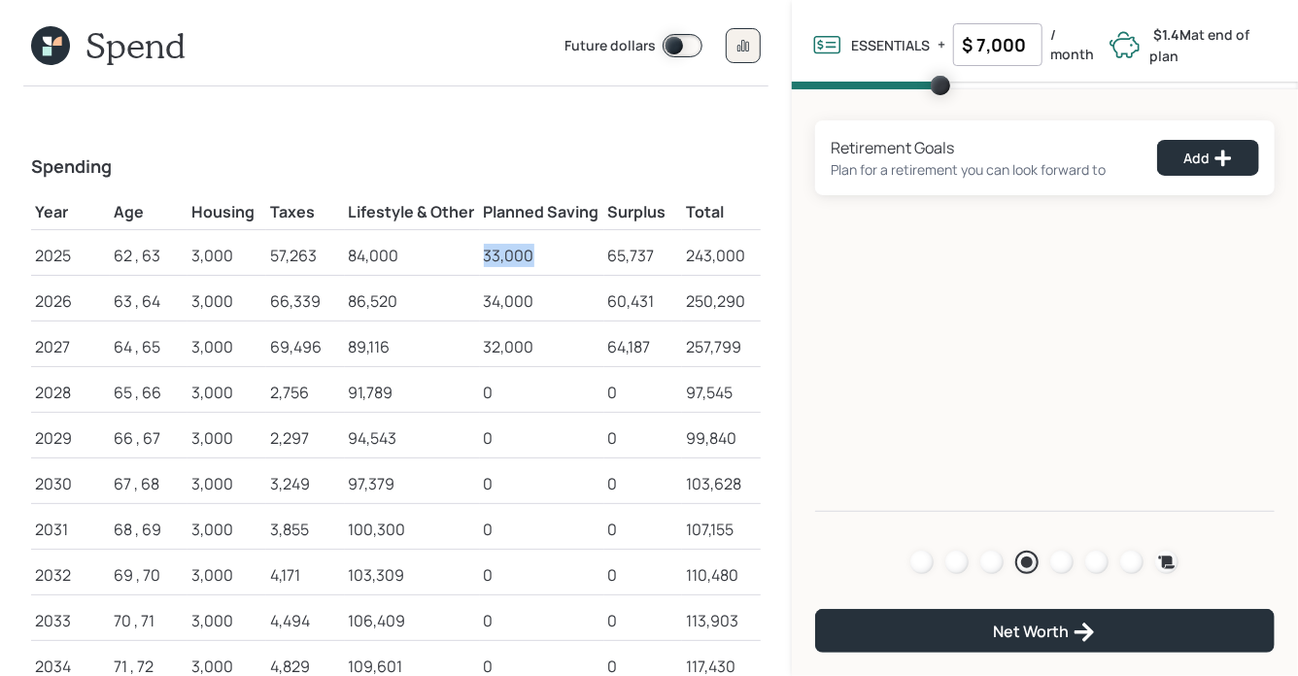
drag, startPoint x: 483, startPoint y: 257, endPoint x: 543, endPoint y: 262, distance: 60.4
click at [543, 262] on div "33,000" at bounding box center [542, 255] width 117 height 23
click at [48, 43] on icon at bounding box center [47, 41] width 9 height 9
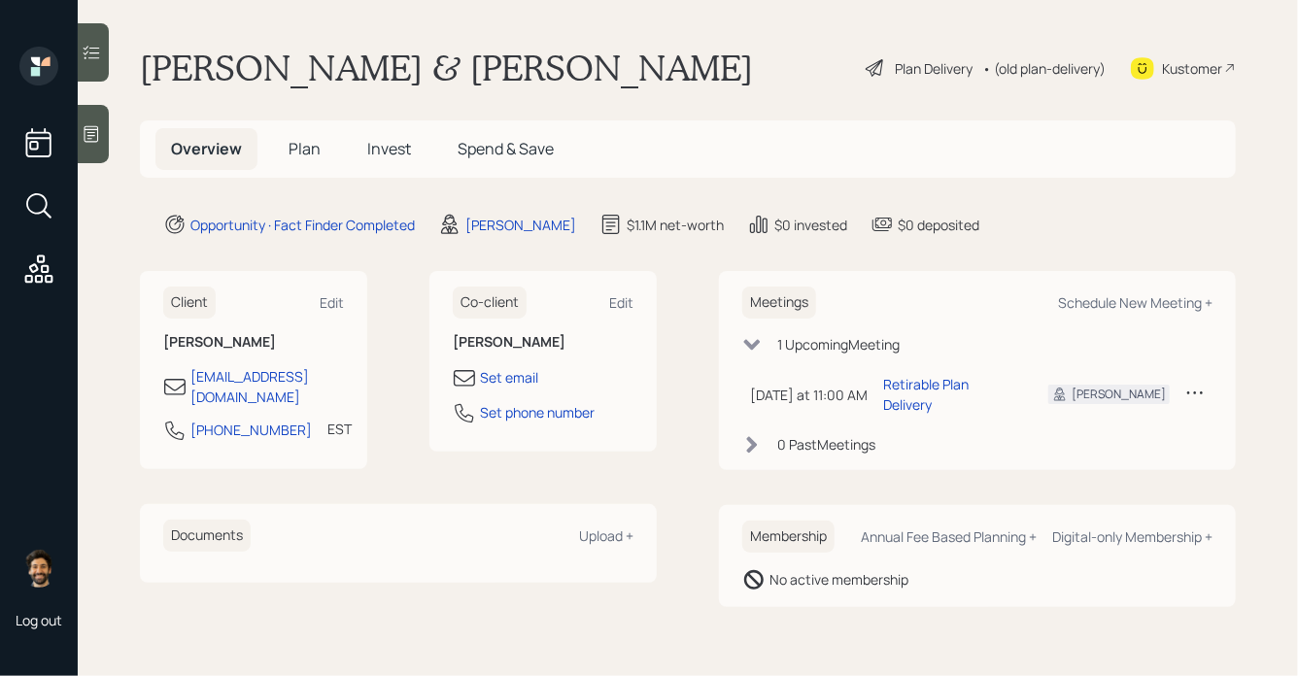
click at [307, 147] on span "Plan" at bounding box center [304, 148] width 32 height 21
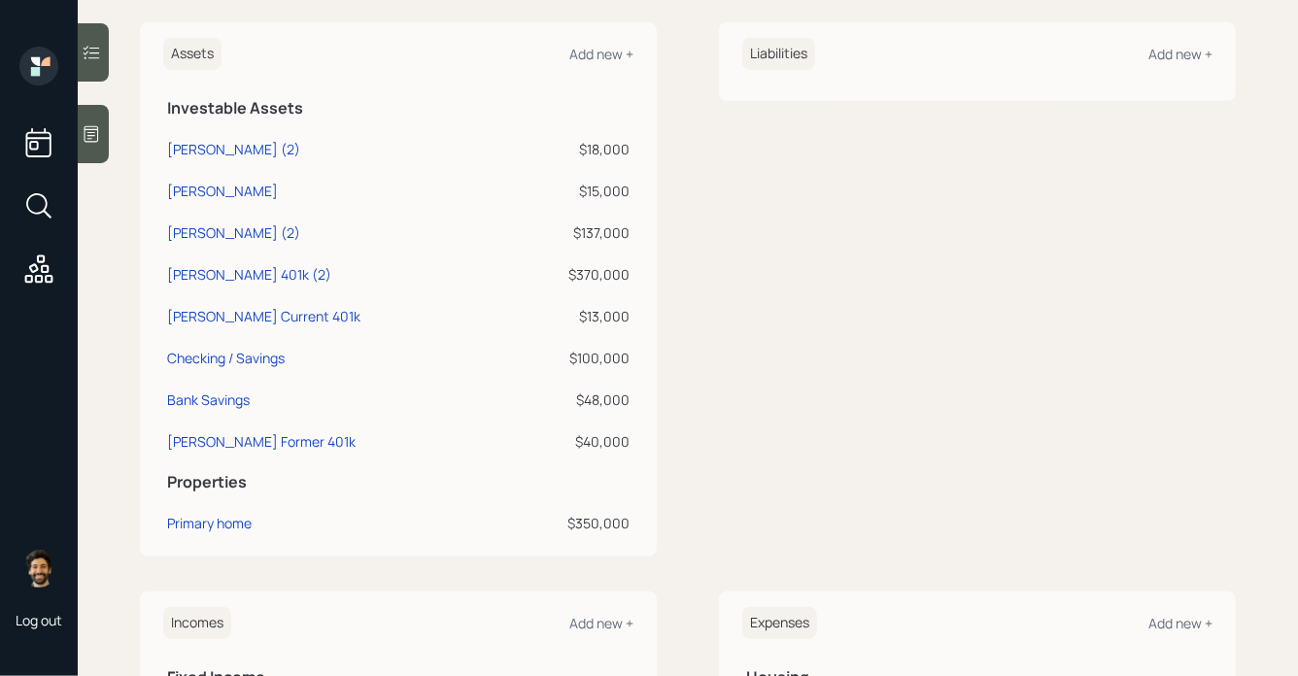
scroll to position [505, 0]
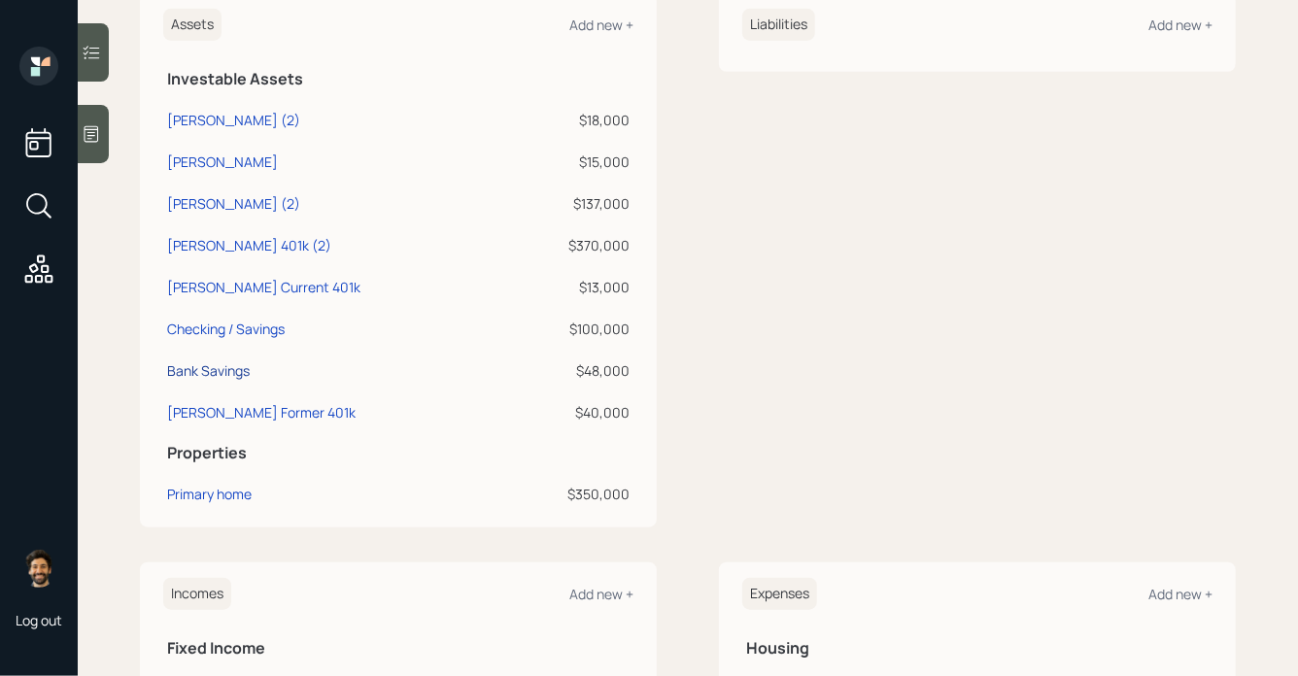
click at [213, 371] on div "Bank Savings" at bounding box center [208, 370] width 83 height 20
select select "taxable"
select select "balanced"
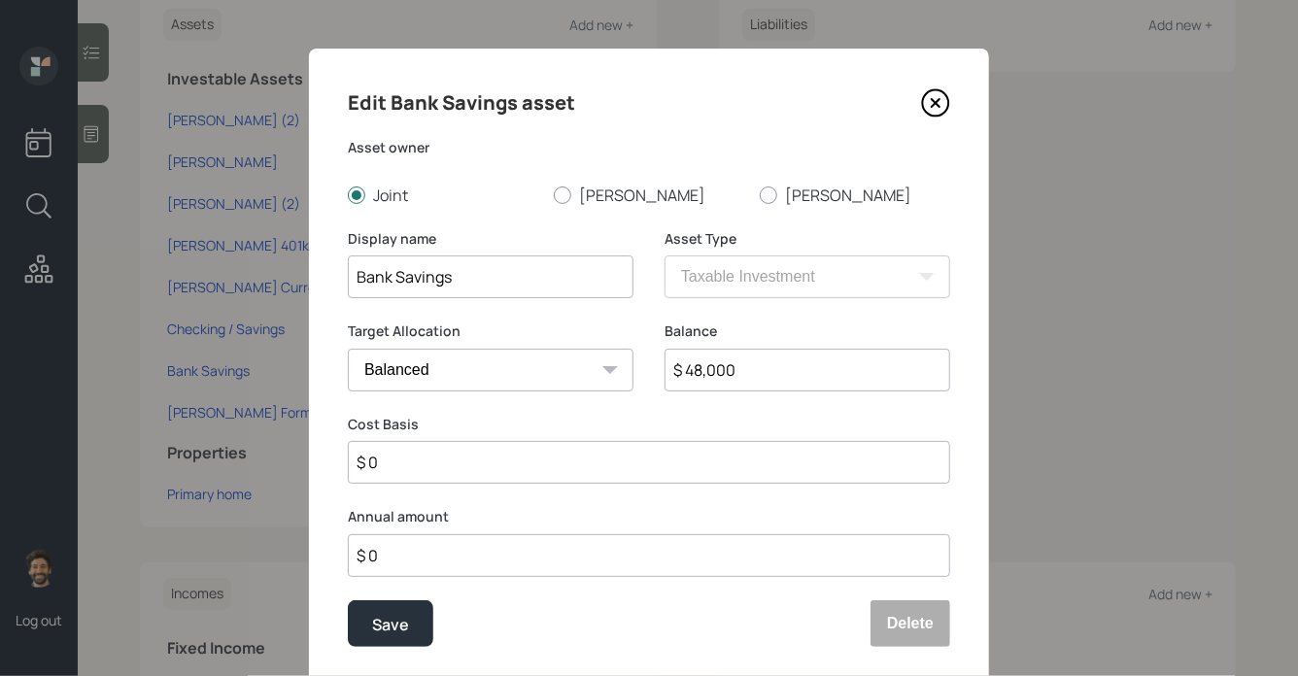
click at [718, 371] on input "$ 48,000" at bounding box center [807, 370] width 286 height 43
type input "$ 0"
click at [400, 568] on input "$ 0" at bounding box center [649, 555] width 602 height 43
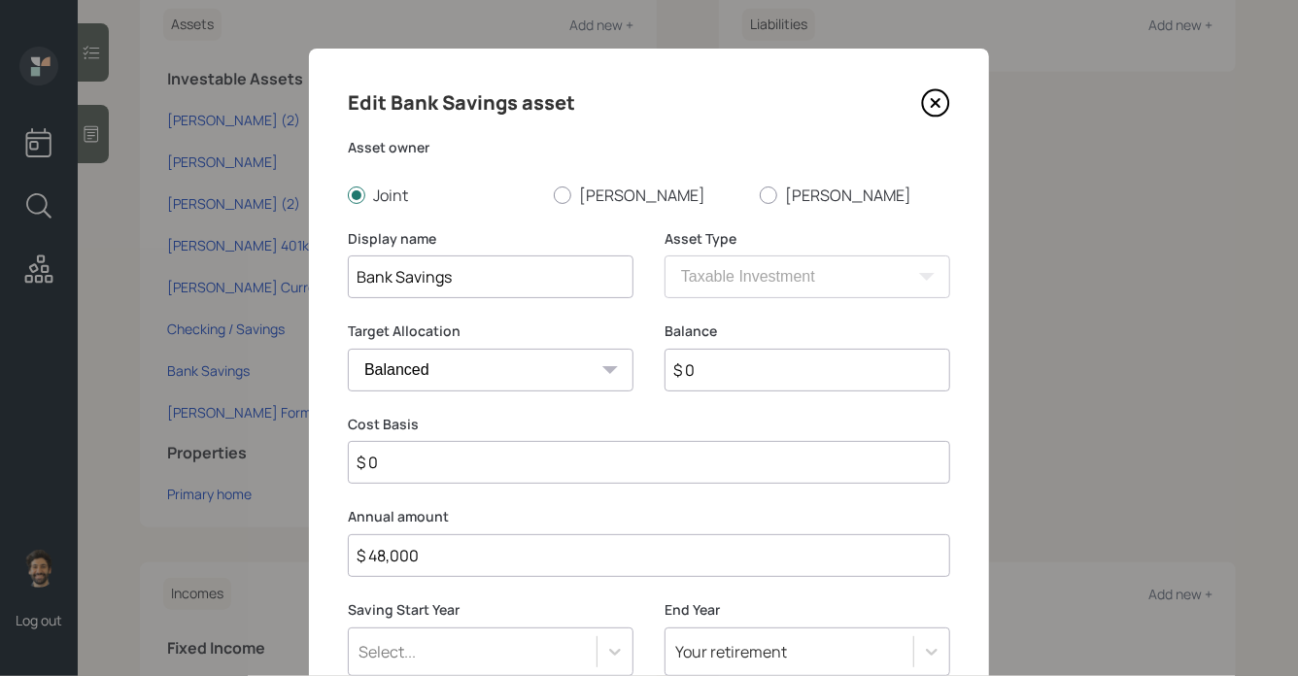
type input "$ 48,000"
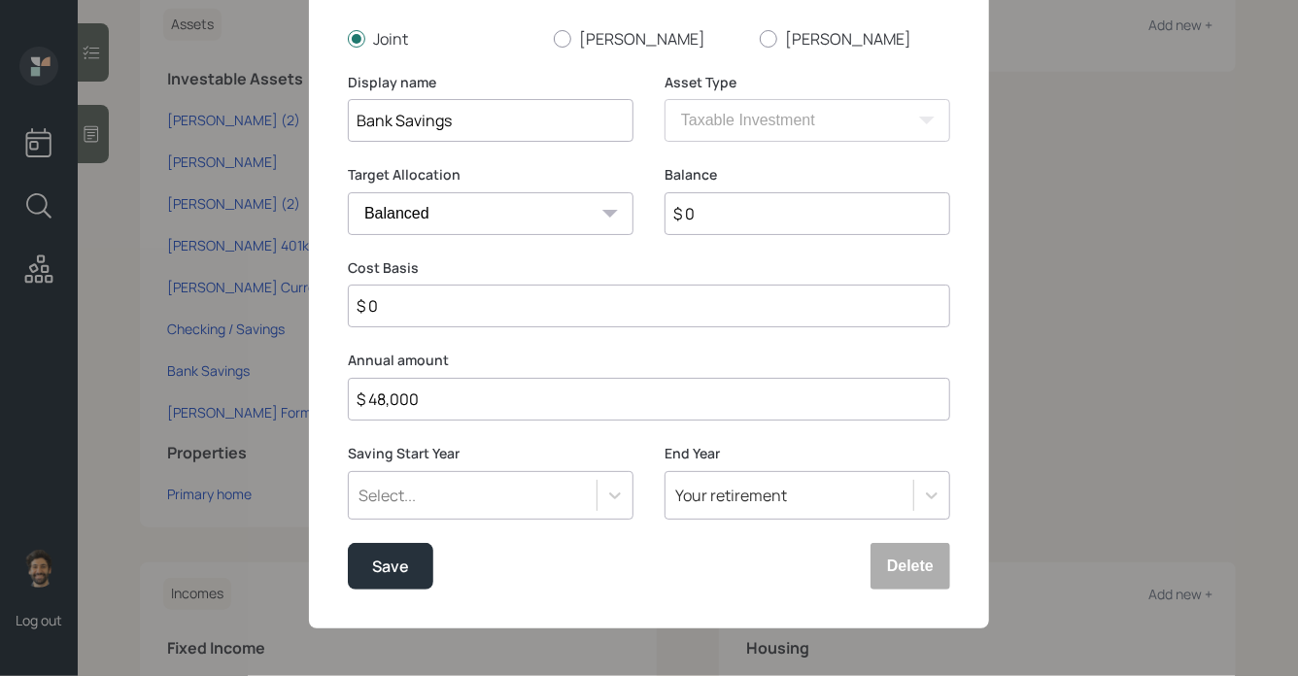
click at [376, 482] on div "Select..." at bounding box center [491, 495] width 286 height 49
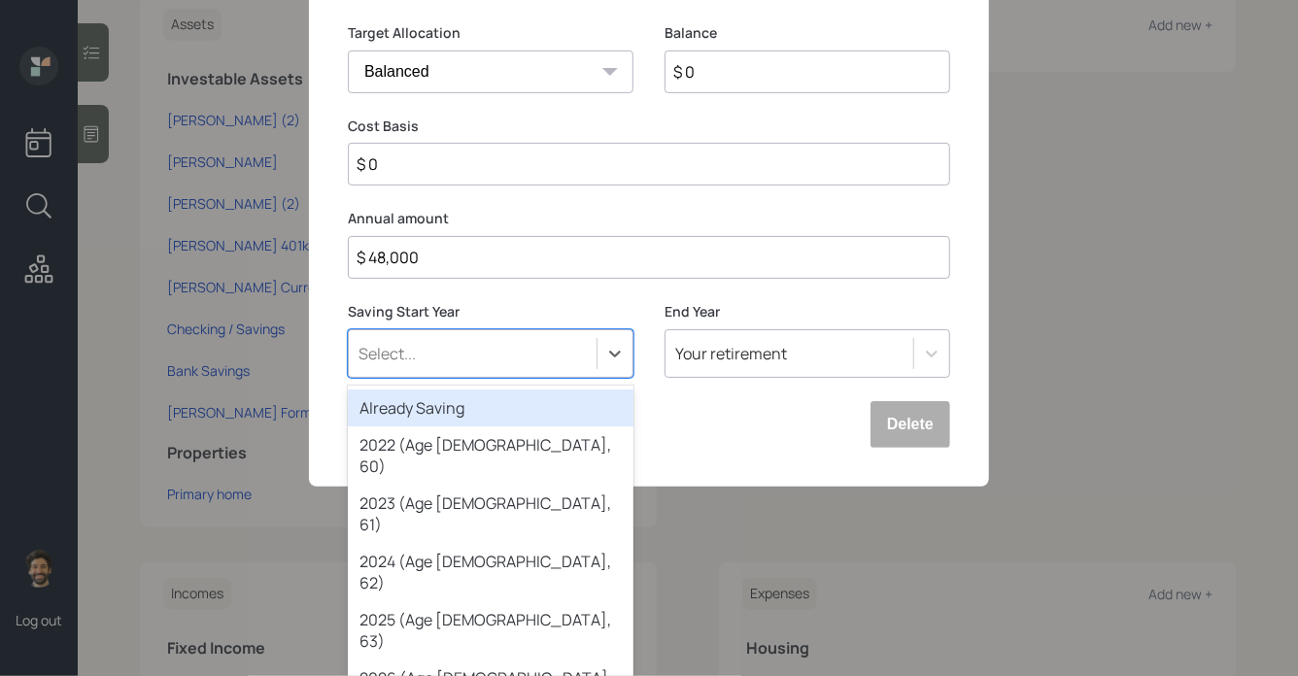
click at [388, 411] on div "Already Saving" at bounding box center [491, 407] width 286 height 37
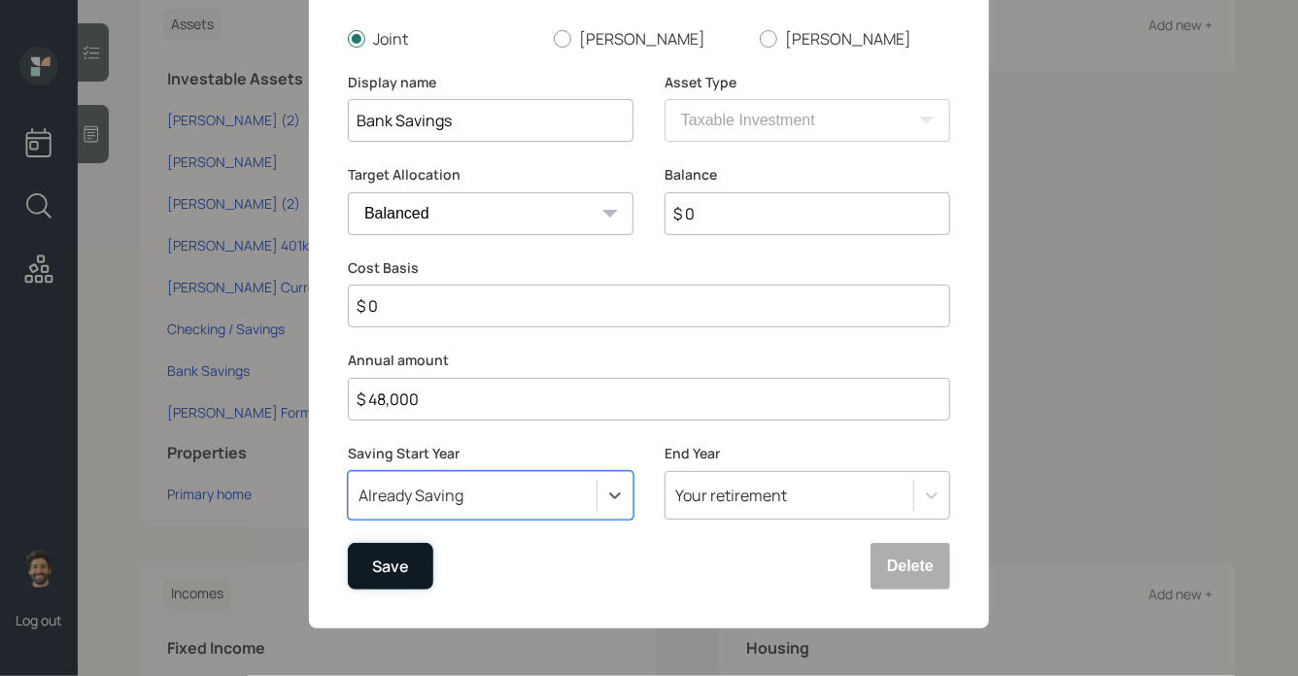
click at [377, 554] on div "Save" at bounding box center [390, 567] width 37 height 26
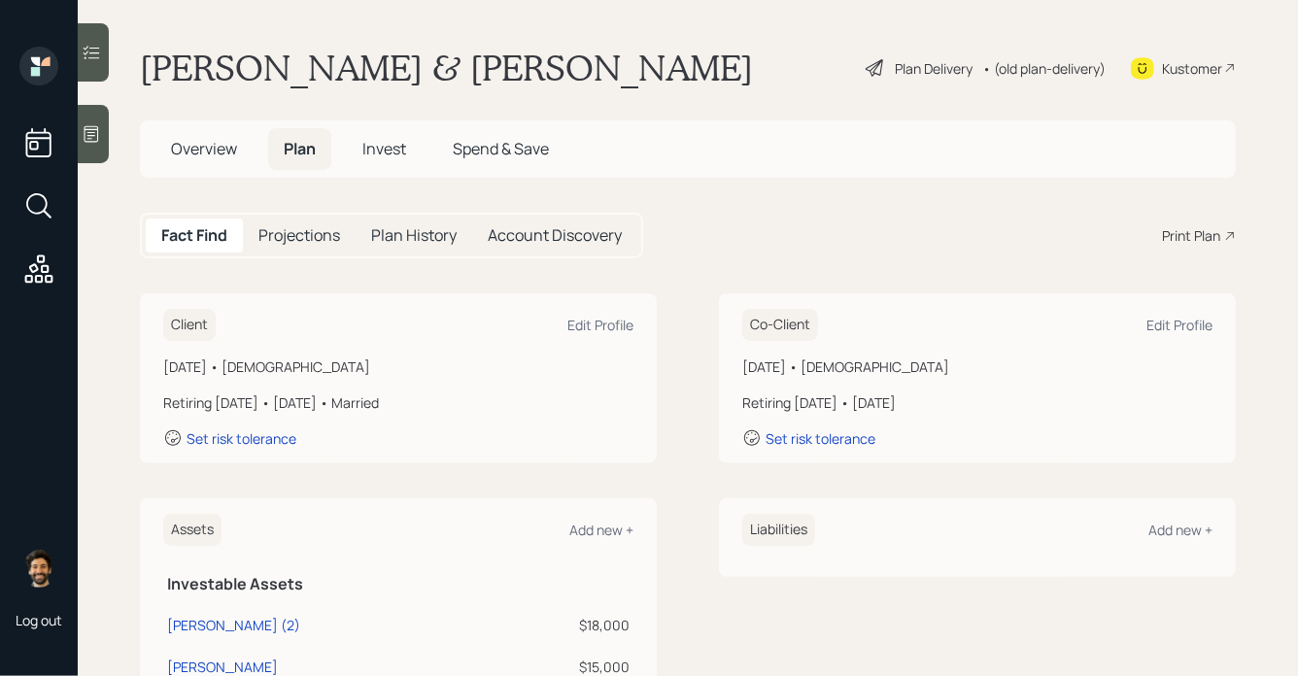
click at [1027, 63] on div "• (old plan-delivery)" at bounding box center [1043, 68] width 123 height 20
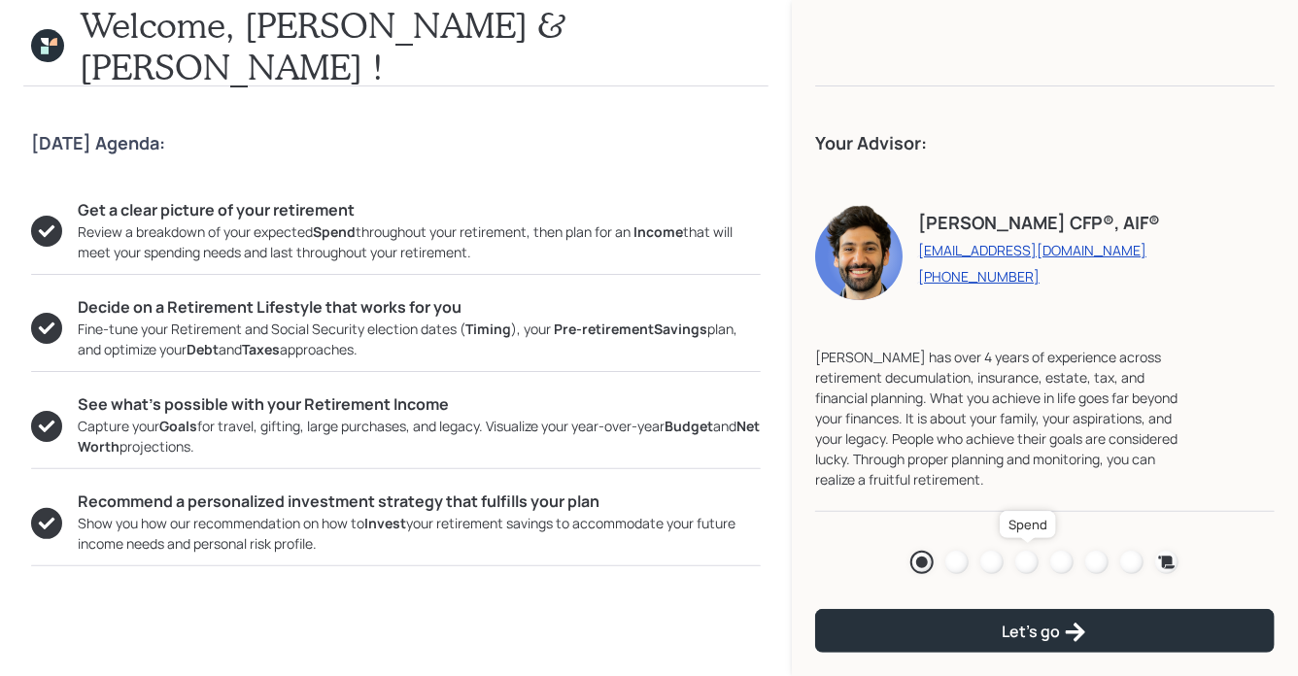
click at [1026, 565] on div at bounding box center [1026, 562] width 23 height 23
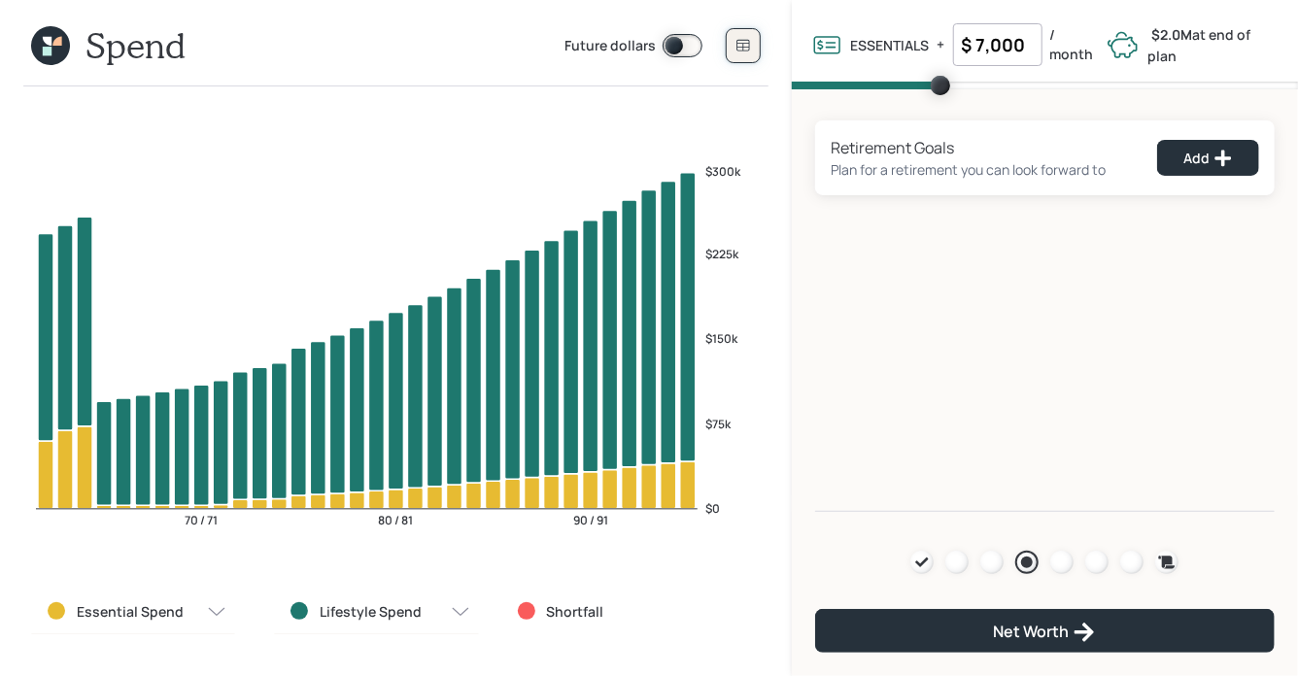
click at [736, 35] on button at bounding box center [743, 45] width 35 height 35
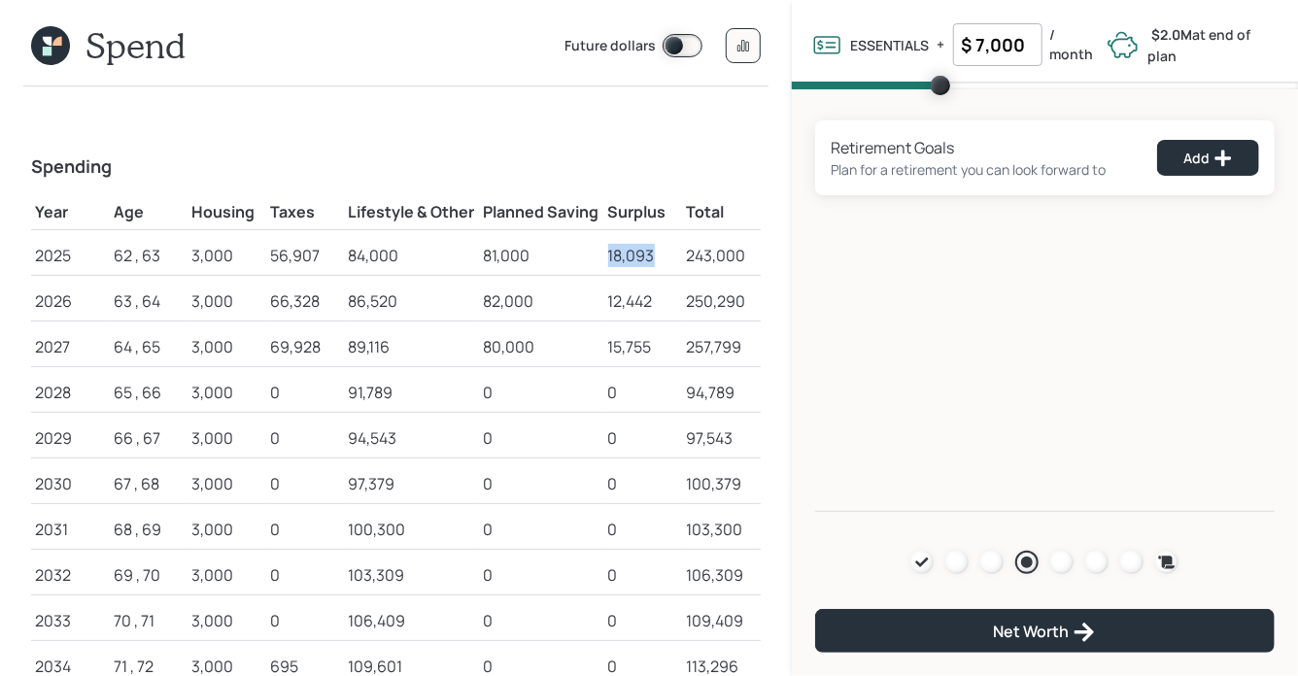
drag, startPoint x: 605, startPoint y: 255, endPoint x: 658, endPoint y: 256, distance: 52.5
click at [658, 256] on td "18,093" at bounding box center [643, 252] width 79 height 46
drag, startPoint x: 529, startPoint y: 258, endPoint x: 471, endPoint y: 258, distance: 58.3
click at [471, 258] on tr "2025 62 , 63 3,000 56,907 84,000 81,000 18,093 243,000" at bounding box center [395, 252] width 729 height 46
drag, startPoint x: 607, startPoint y: 253, endPoint x: 661, endPoint y: 255, distance: 54.5
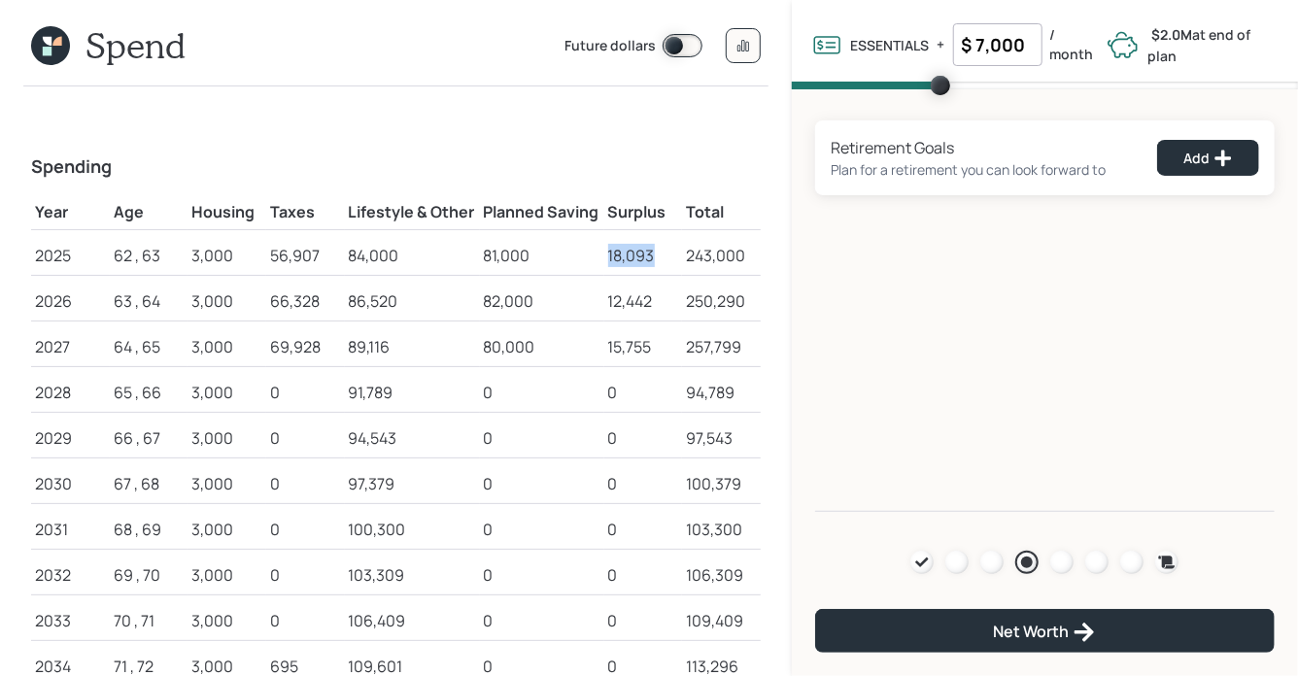
click at [661, 255] on div "18,093" at bounding box center [643, 255] width 71 height 23
click at [49, 37] on icon at bounding box center [47, 41] width 9 height 9
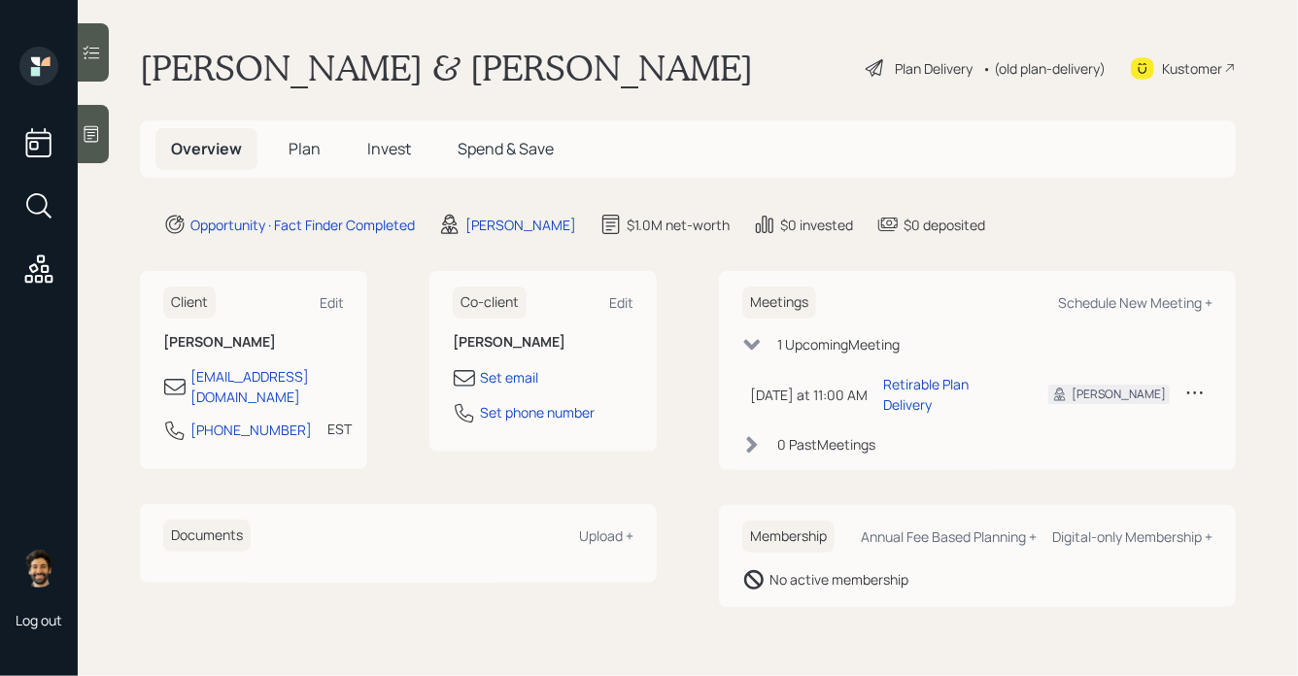
click at [306, 150] on span "Plan" at bounding box center [304, 148] width 32 height 21
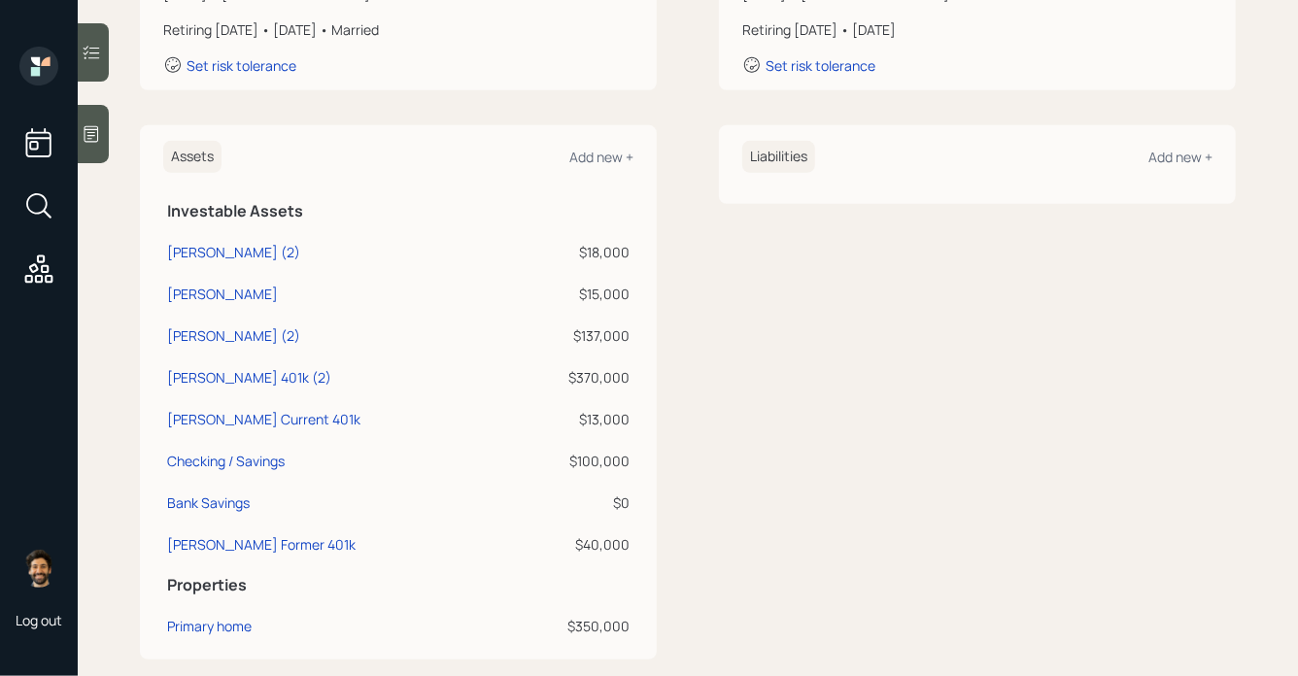
scroll to position [408, 0]
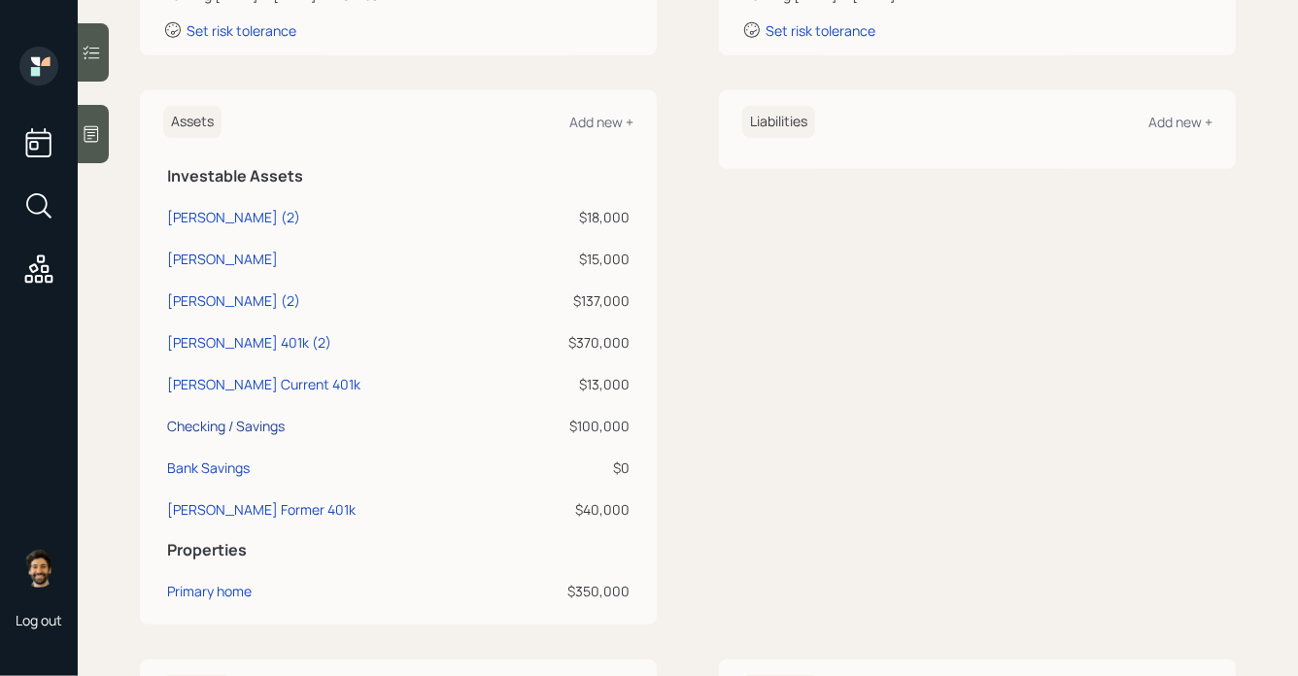
click at [244, 427] on div "Checking / Savings" at bounding box center [226, 426] width 118 height 20
select select "emergency_fund"
click at [224, 465] on div "Bank Savings" at bounding box center [208, 467] width 83 height 20
select select "taxable"
select select "balanced"
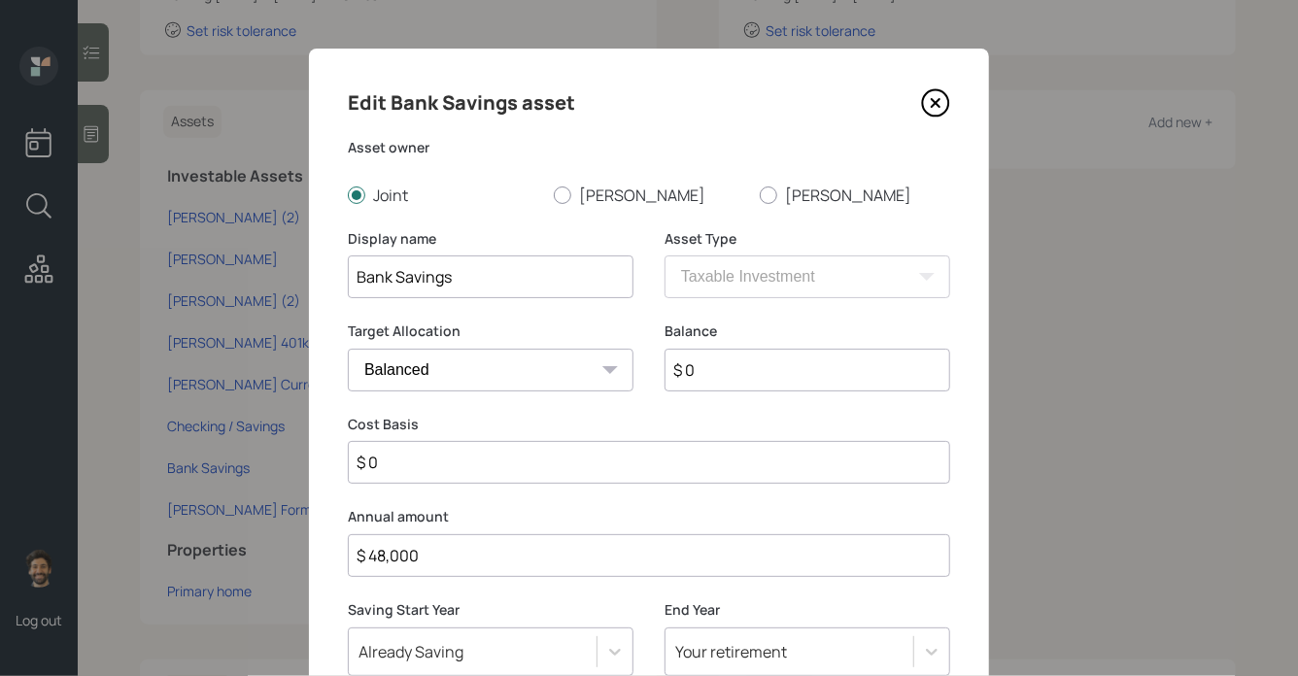
drag, startPoint x: 428, startPoint y: 565, endPoint x: 330, endPoint y: 560, distance: 98.2
click at [330, 560] on div "Edit Bank Savings asset Asset owner Joint Stephen Maxine Display name Bank Savi…" at bounding box center [649, 417] width 680 height 736
type input "$ 5,000"
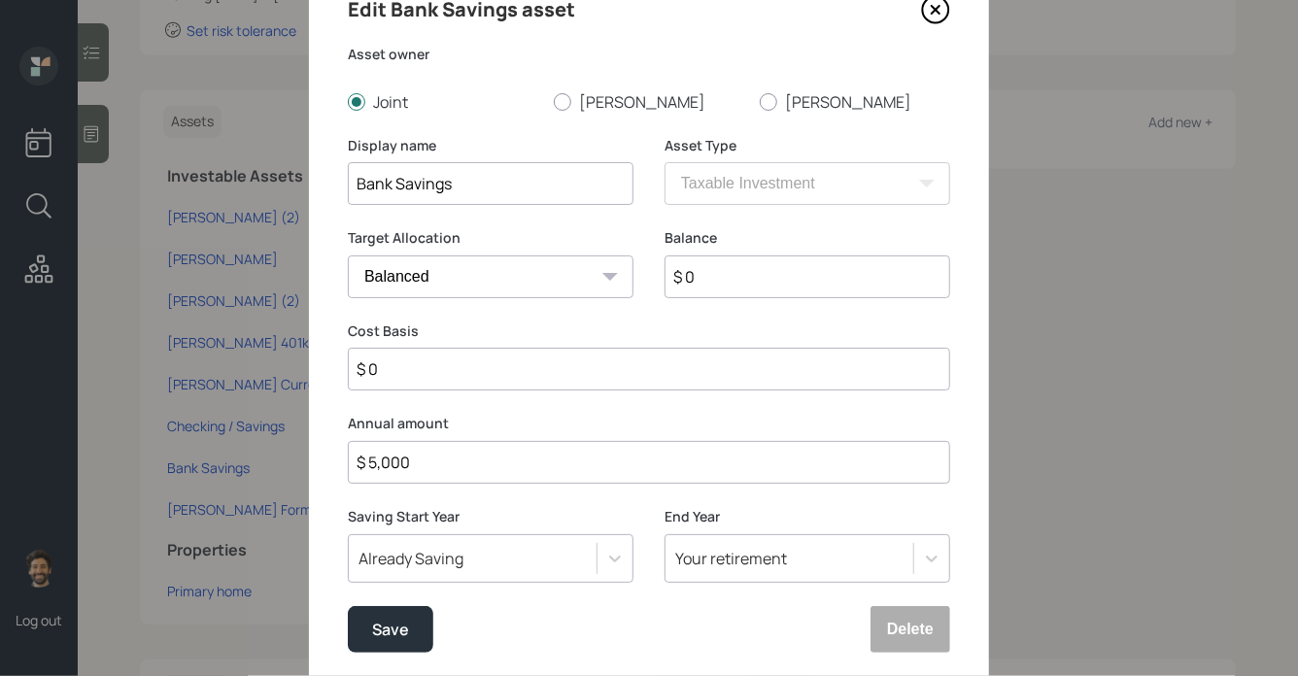
scroll to position [156, 0]
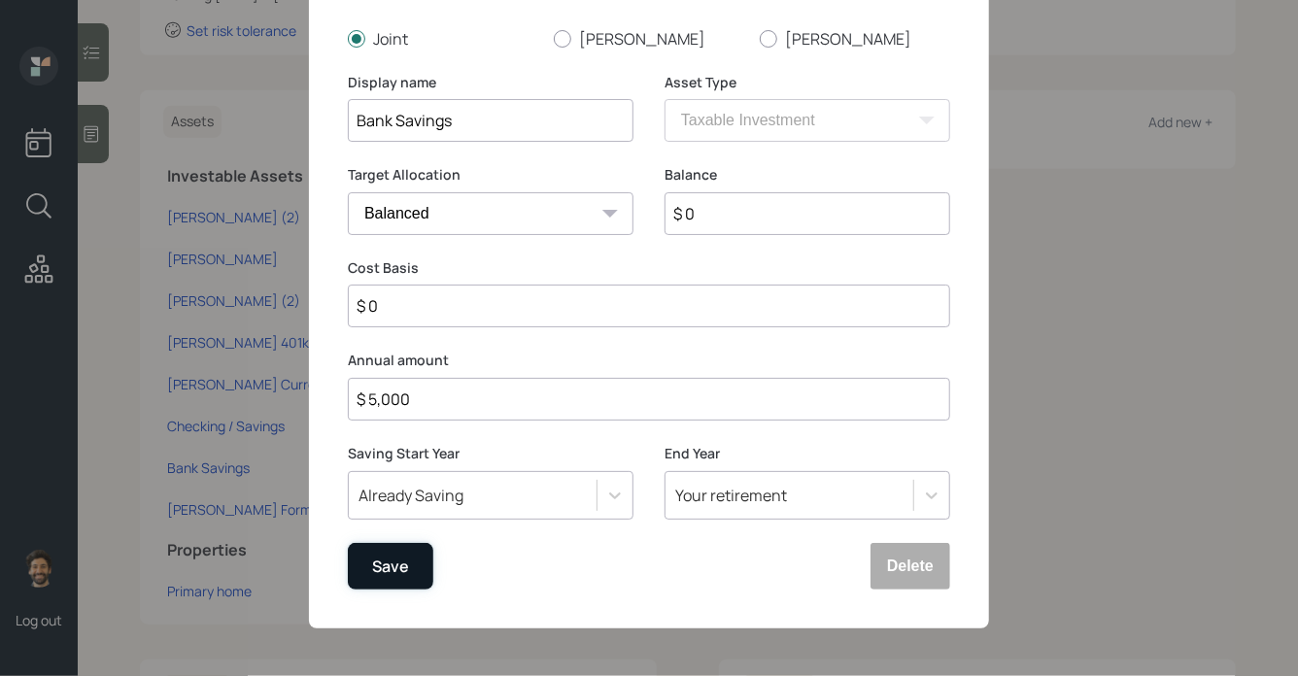
click at [381, 563] on div "Save" at bounding box center [390, 567] width 37 height 26
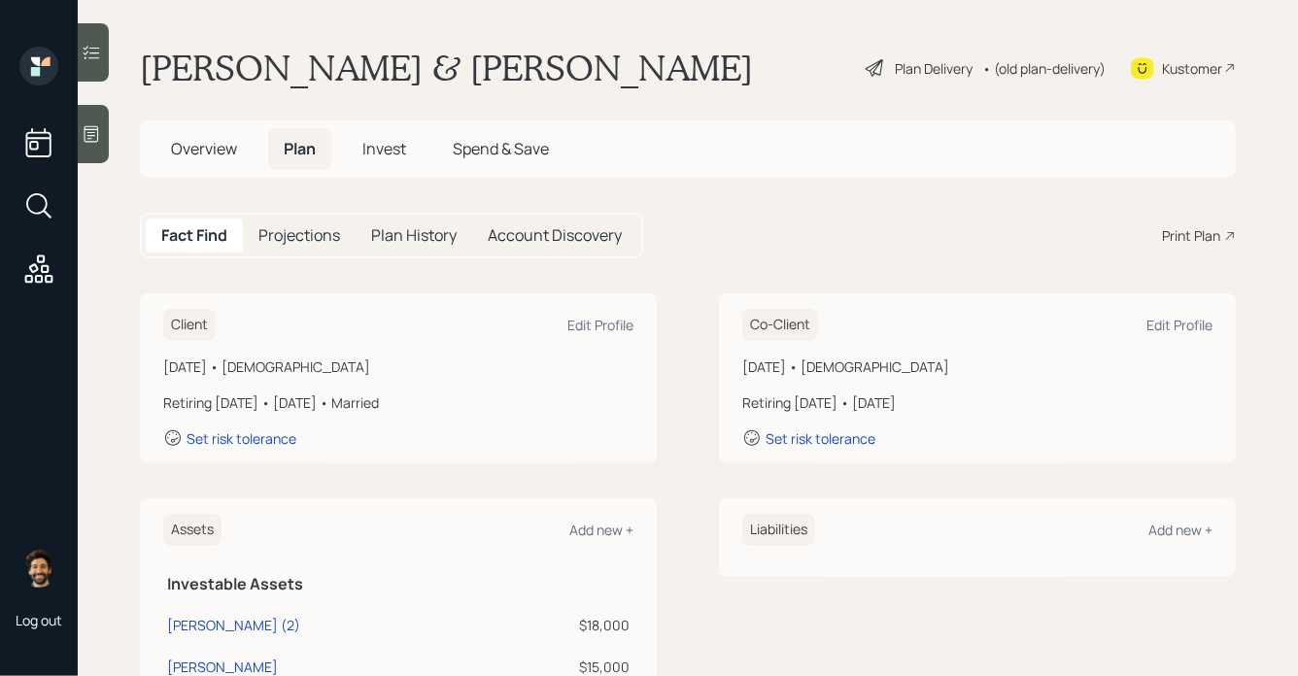
click at [1023, 69] on div "• (old plan-delivery)" at bounding box center [1043, 68] width 123 height 20
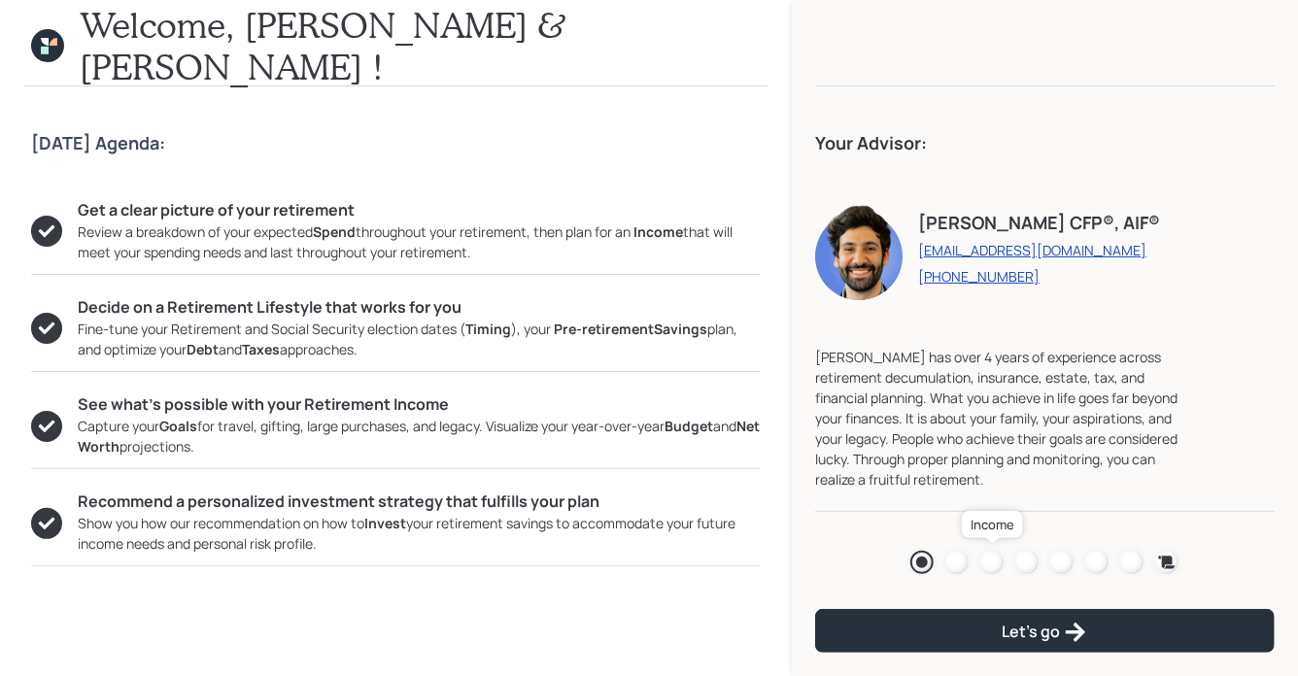
click at [986, 559] on div at bounding box center [991, 562] width 23 height 23
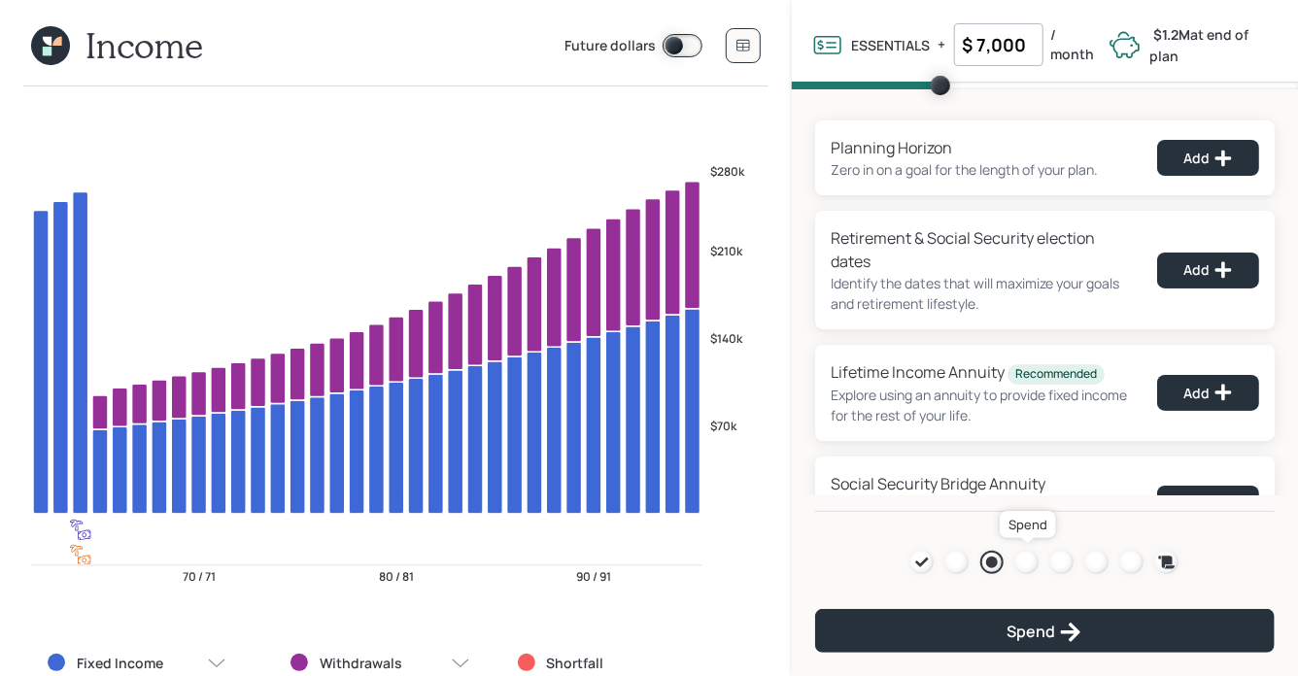
click at [1018, 559] on div at bounding box center [1026, 562] width 23 height 23
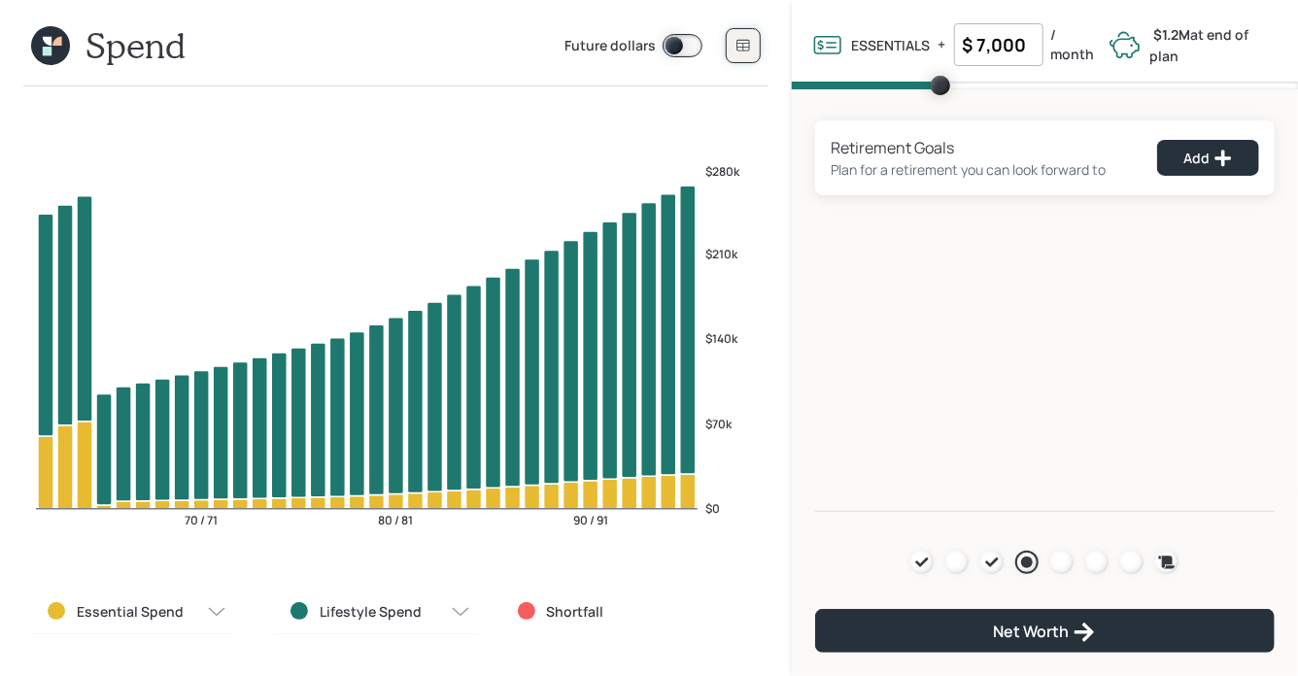
click at [743, 33] on button at bounding box center [743, 45] width 35 height 35
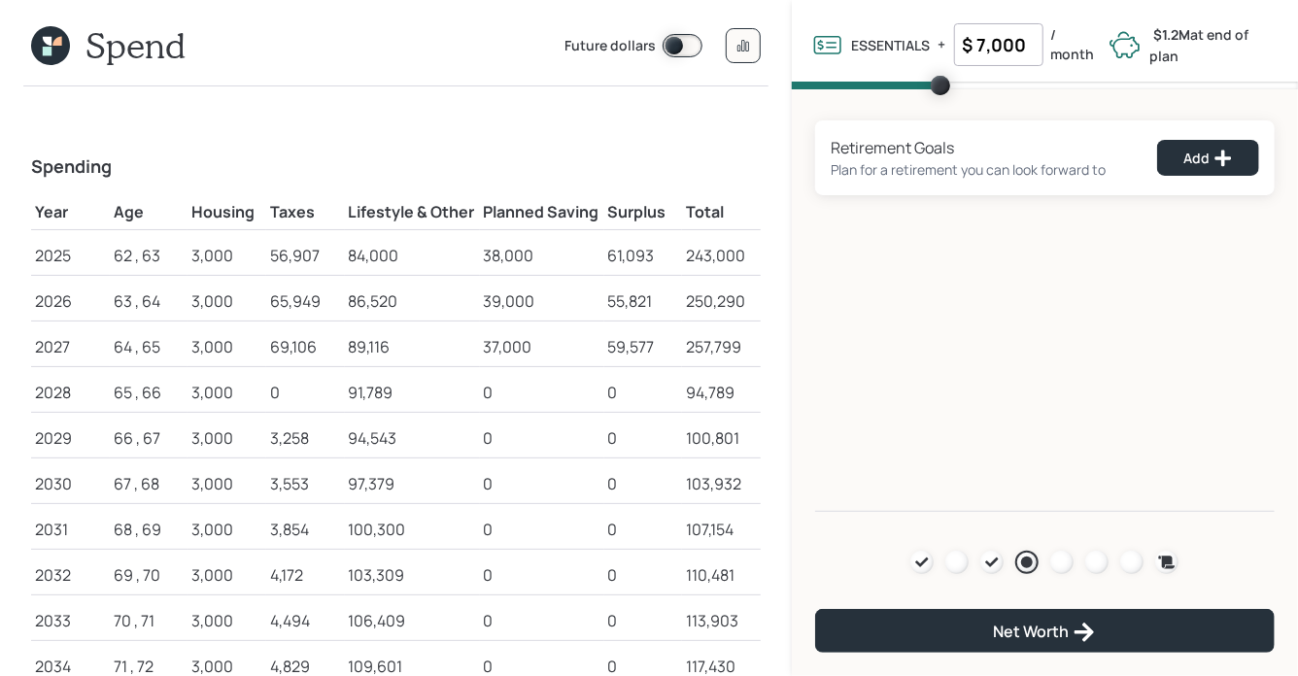
click at [55, 47] on icon at bounding box center [50, 45] width 39 height 39
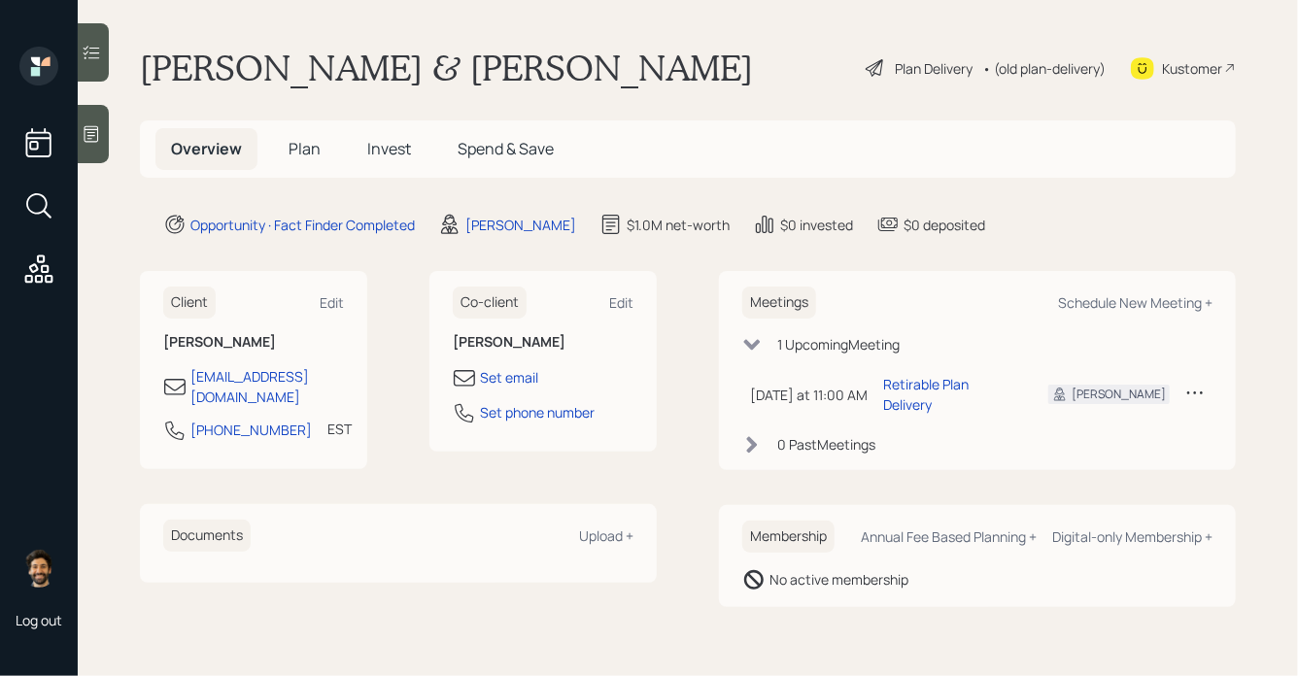
click at [303, 155] on span "Plan" at bounding box center [304, 148] width 32 height 21
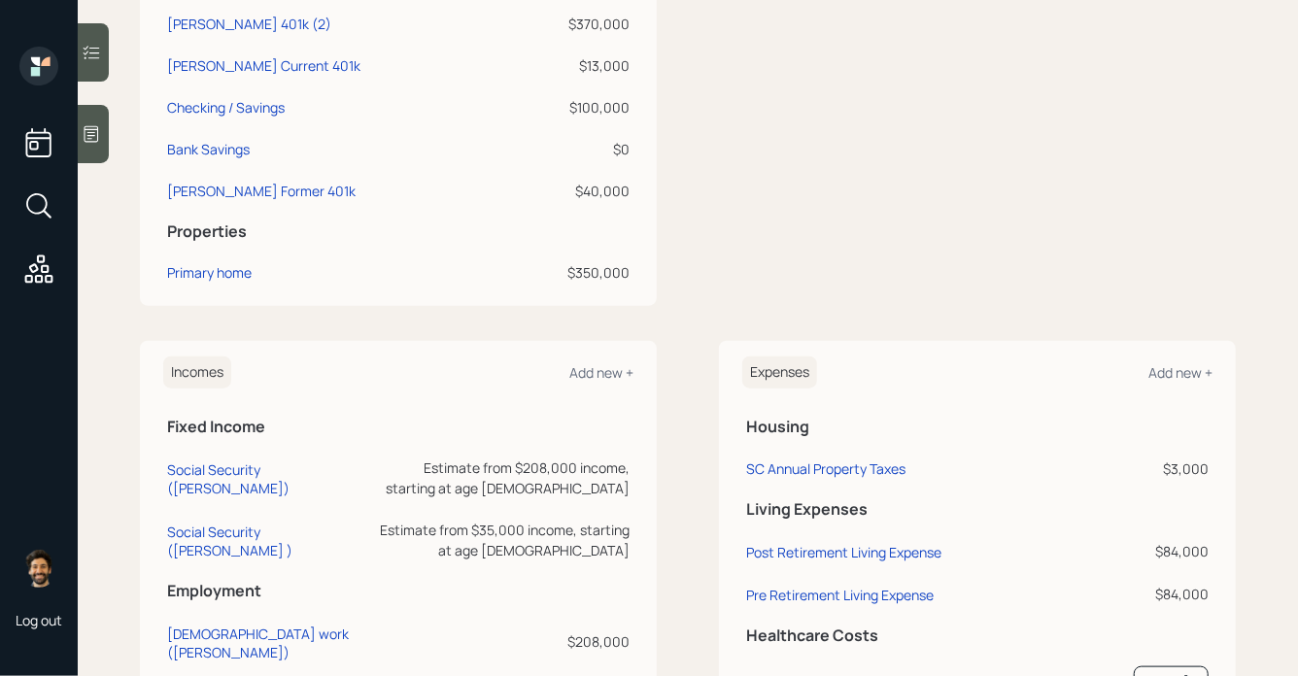
scroll to position [632, 0]
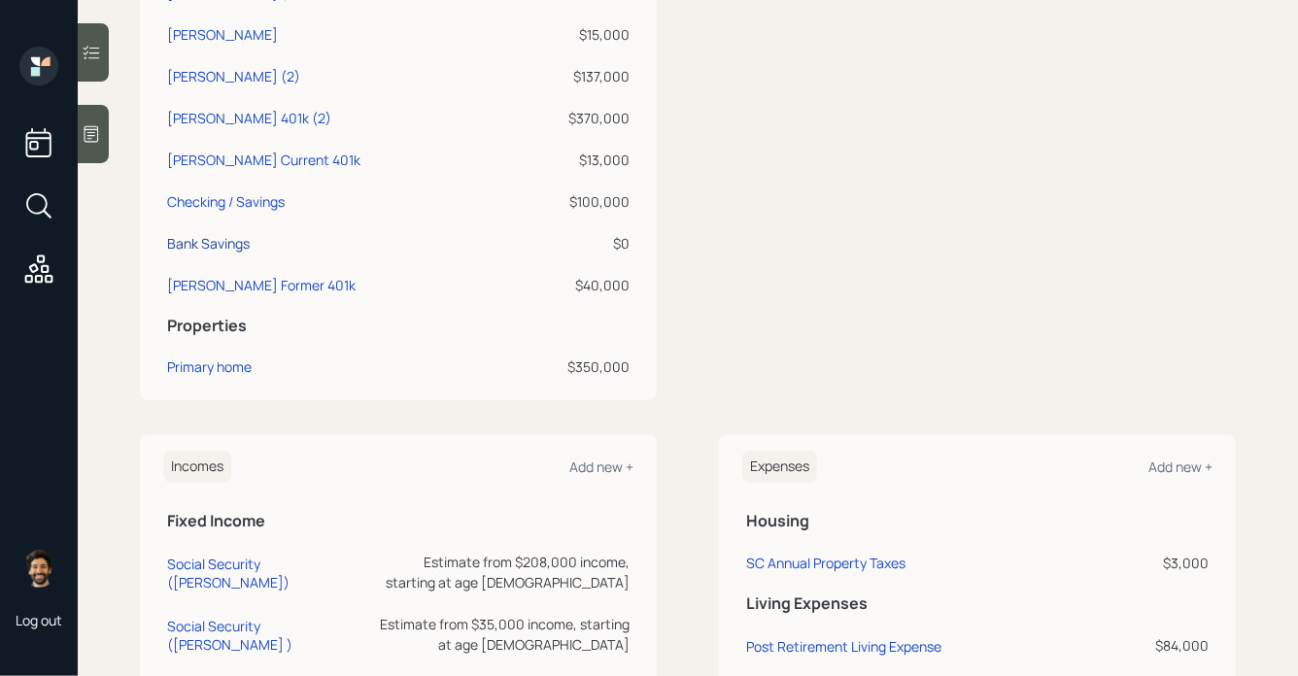
click at [214, 240] on div "Bank Savings" at bounding box center [208, 243] width 83 height 20
select select "taxable"
select select "balanced"
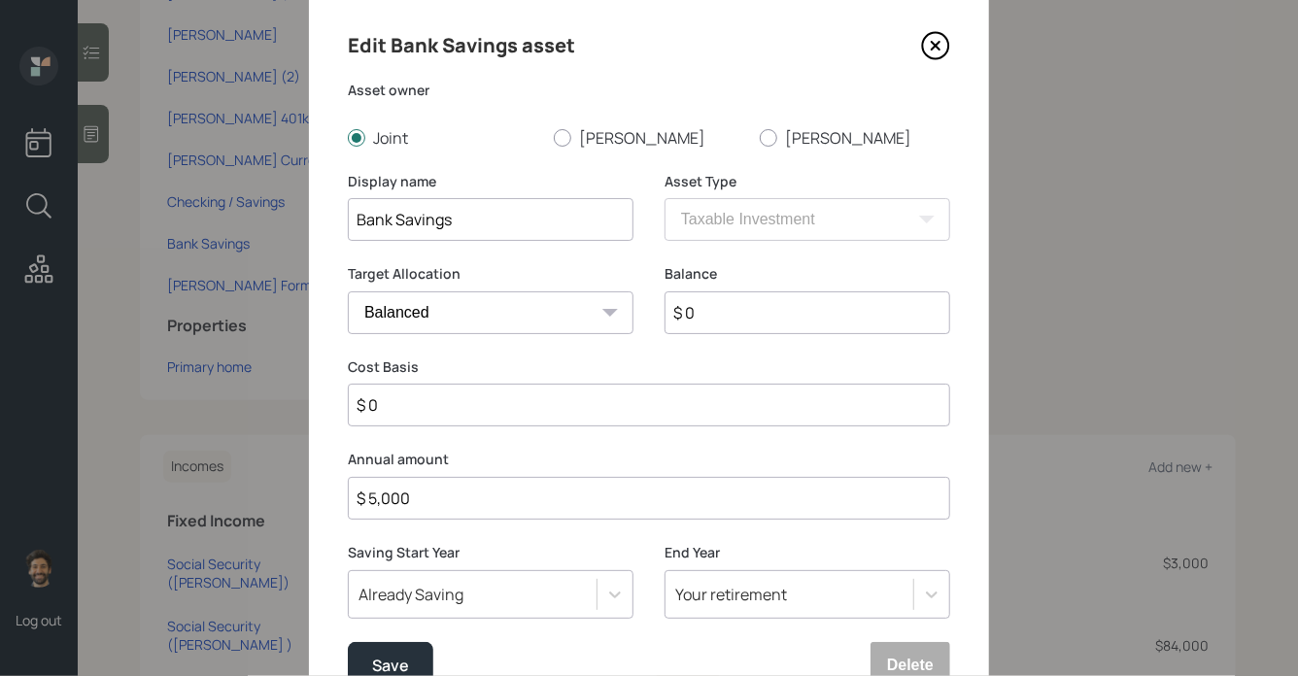
scroll to position [62, 0]
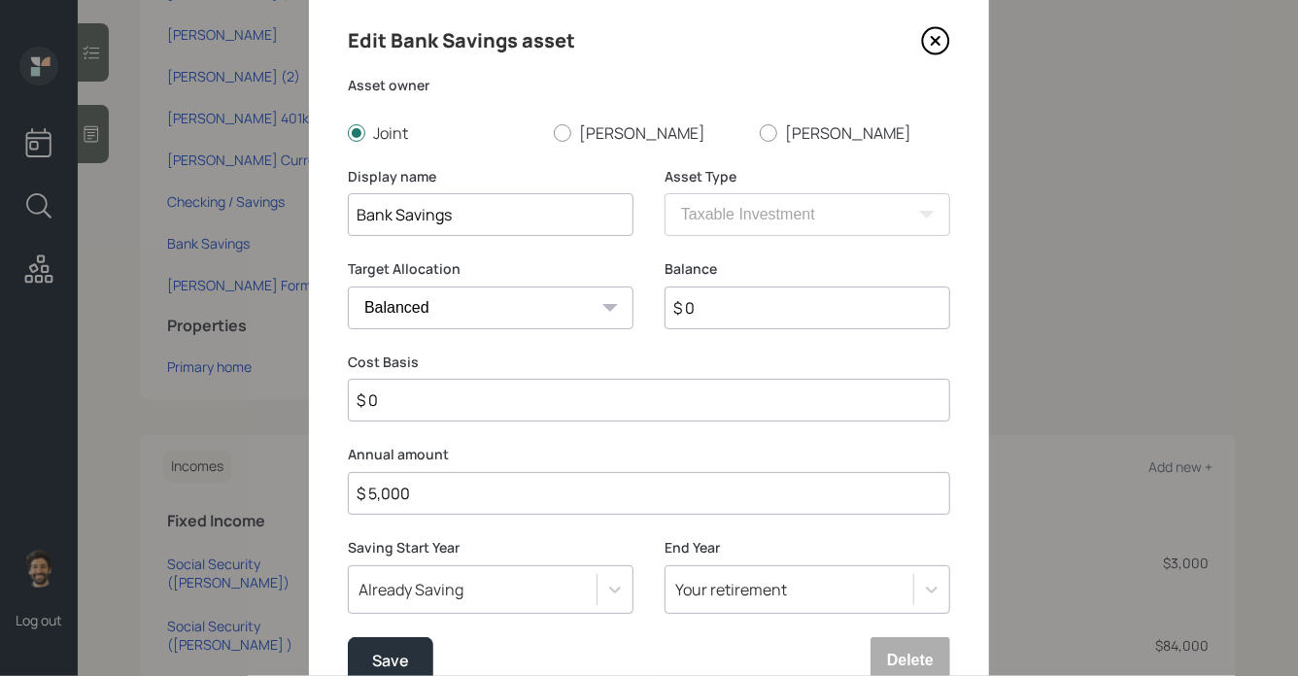
click at [391, 494] on input "$ 5,000" at bounding box center [649, 493] width 602 height 43
type input "$ 60,000"
click at [367, 651] on button "Save" at bounding box center [390, 660] width 85 height 47
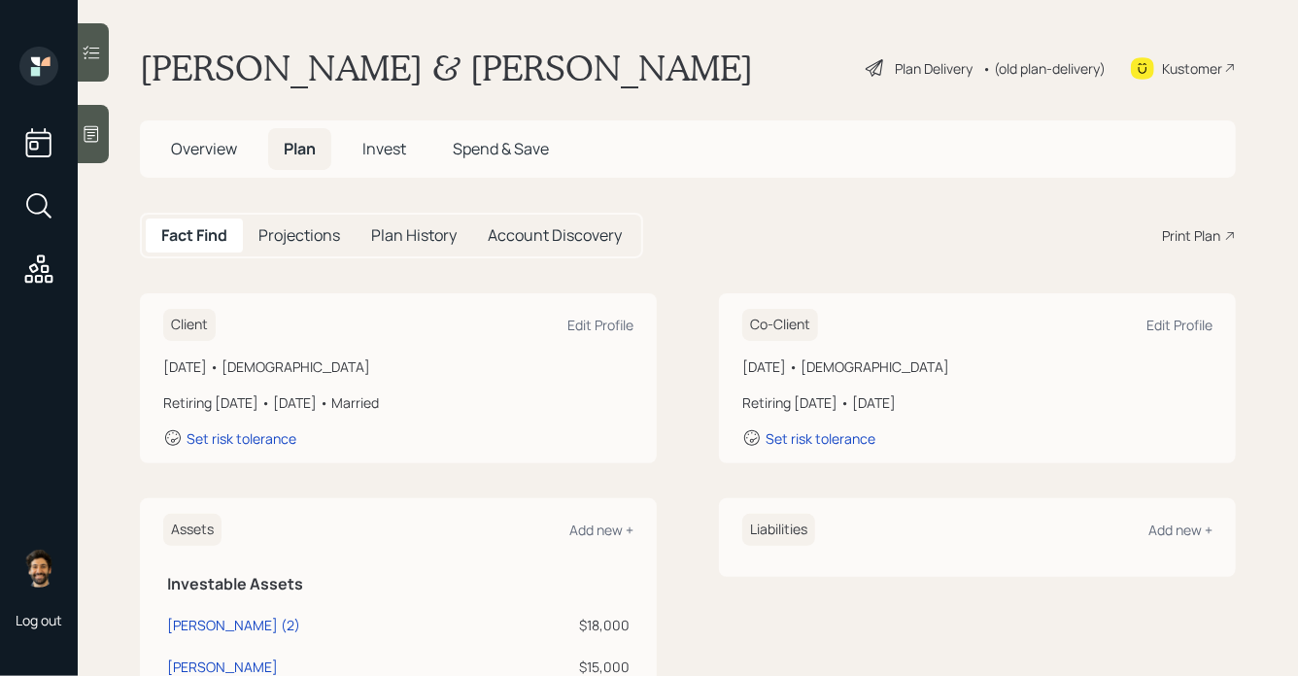
click at [1020, 66] on div "• (old plan-delivery)" at bounding box center [1043, 68] width 123 height 20
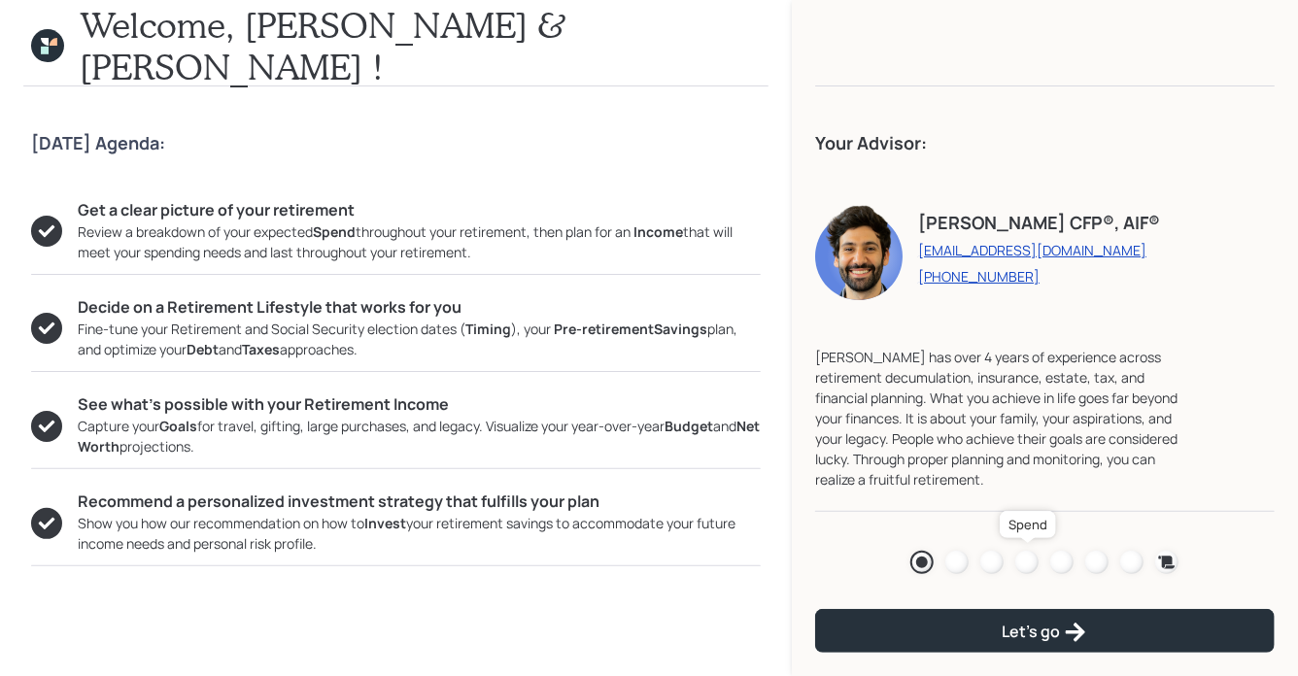
click at [1020, 565] on div at bounding box center [1026, 562] width 23 height 23
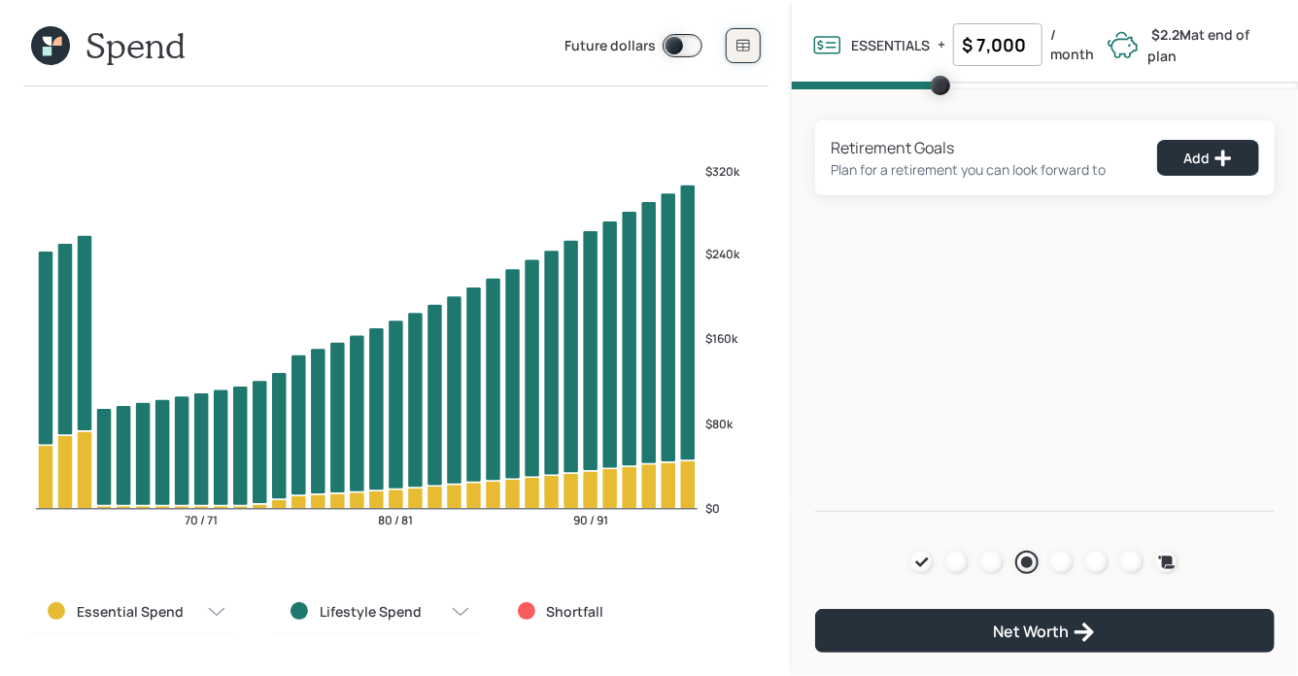
click at [739, 42] on icon at bounding box center [743, 46] width 16 height 16
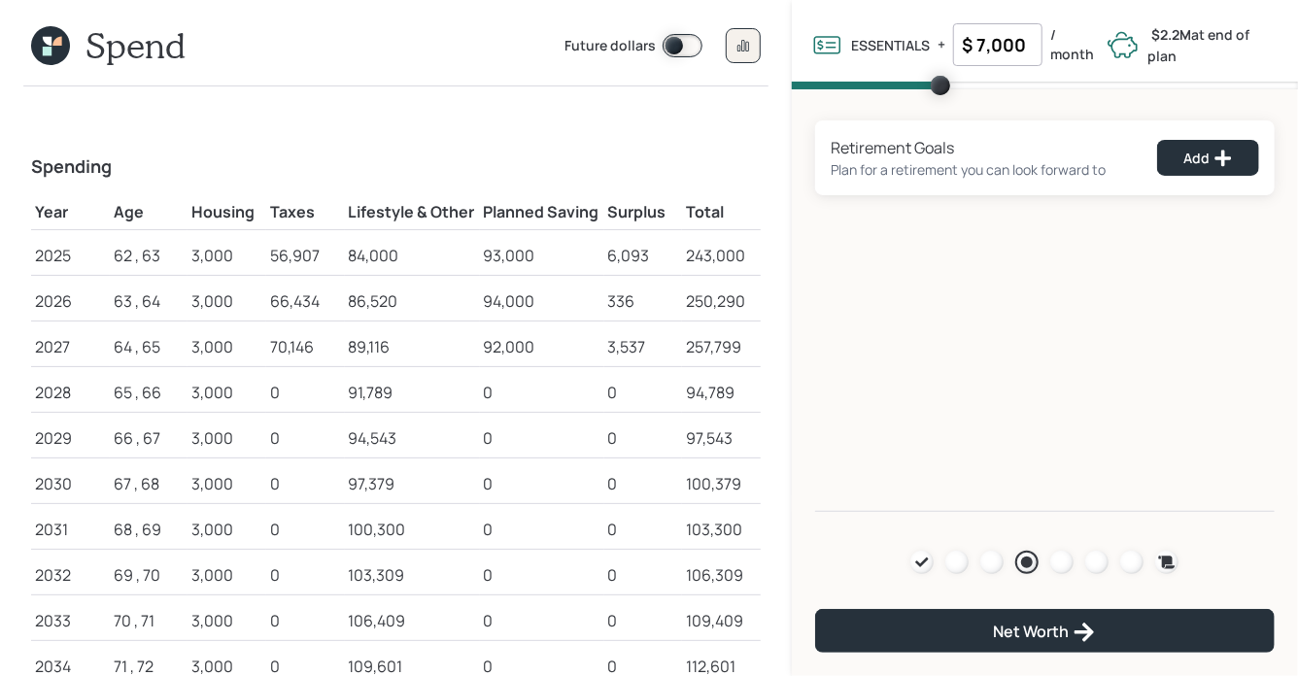
click at [51, 37] on icon at bounding box center [50, 45] width 39 height 39
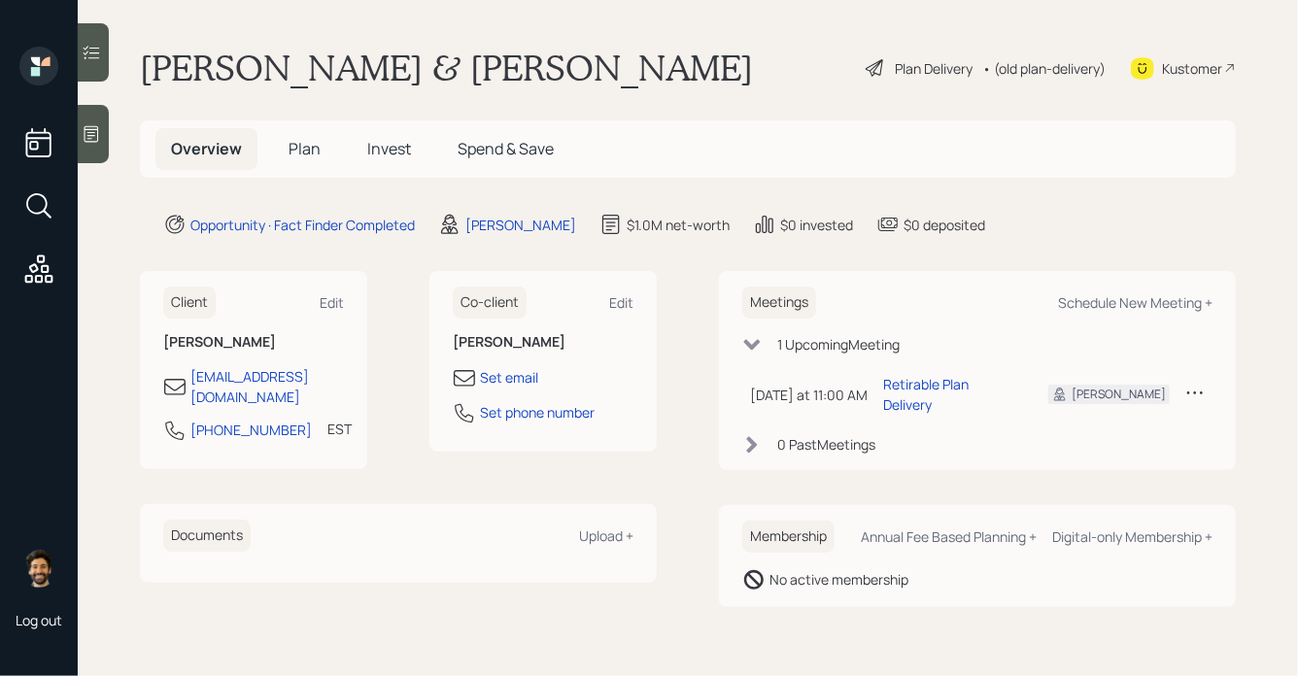
click at [306, 147] on span "Plan" at bounding box center [304, 148] width 32 height 21
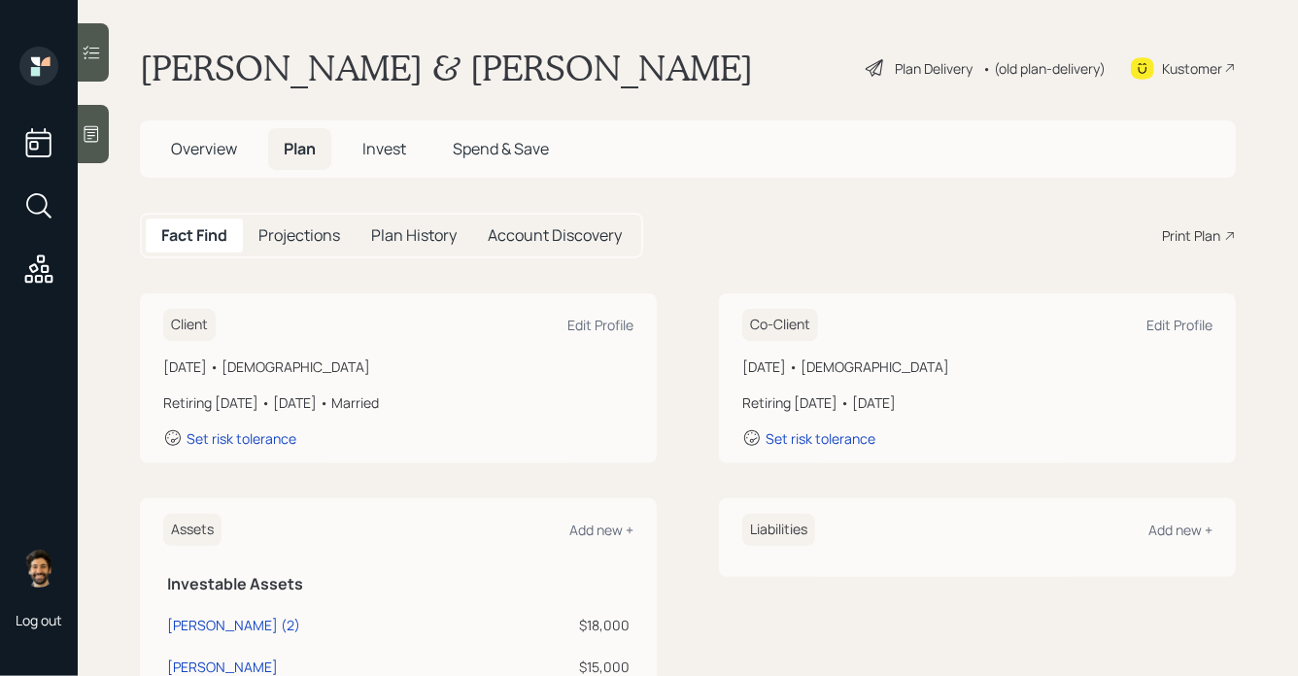
click at [1049, 67] on div "• (old plan-delivery)" at bounding box center [1043, 68] width 123 height 20
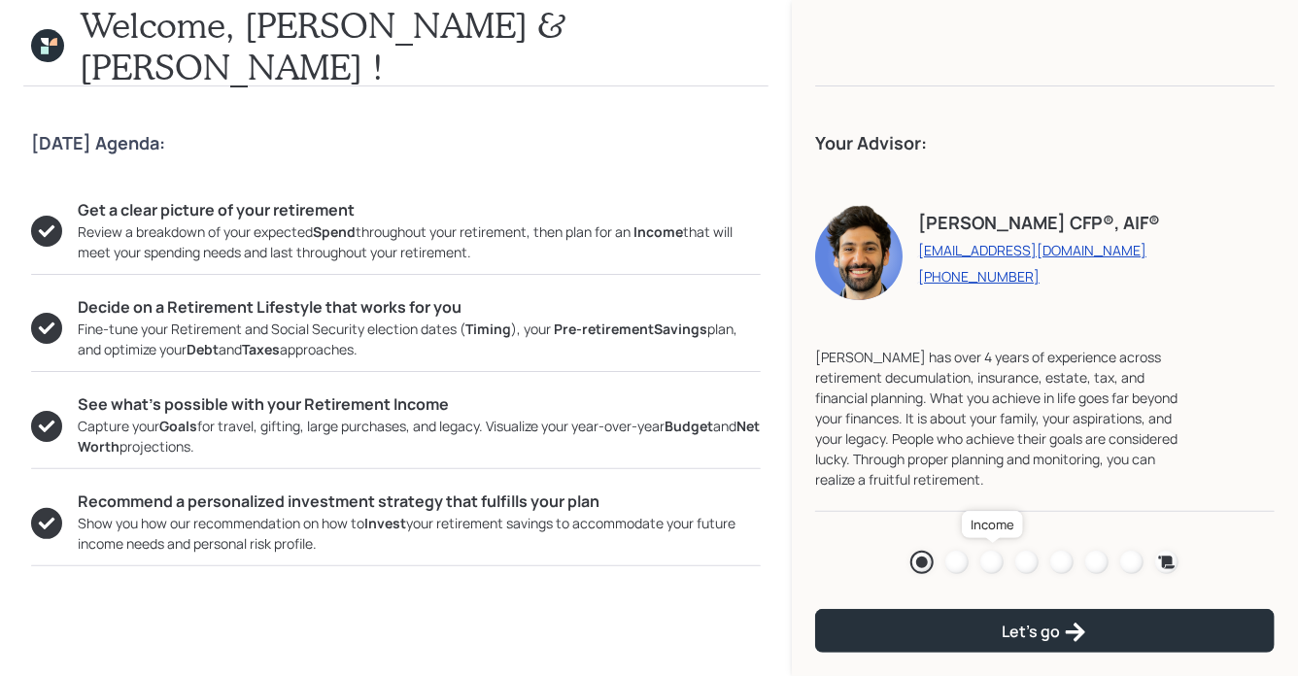
click at [994, 565] on div at bounding box center [991, 562] width 23 height 23
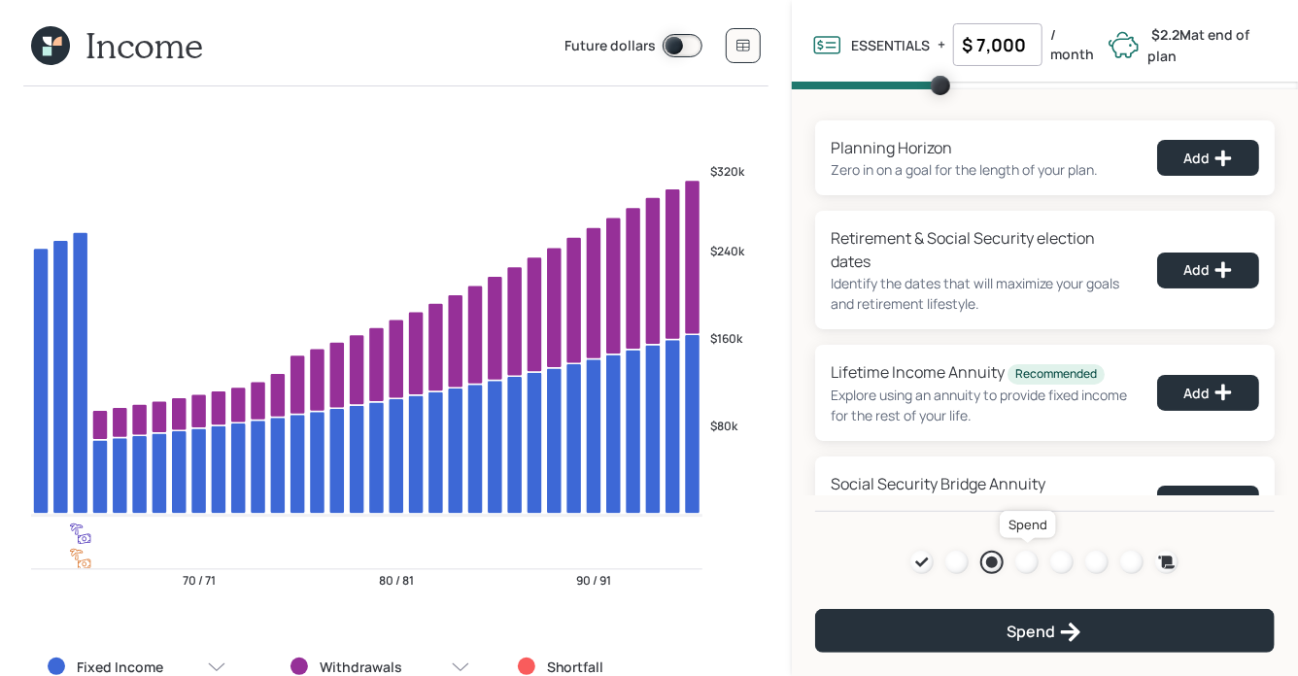
click at [1026, 565] on div at bounding box center [1026, 562] width 23 height 23
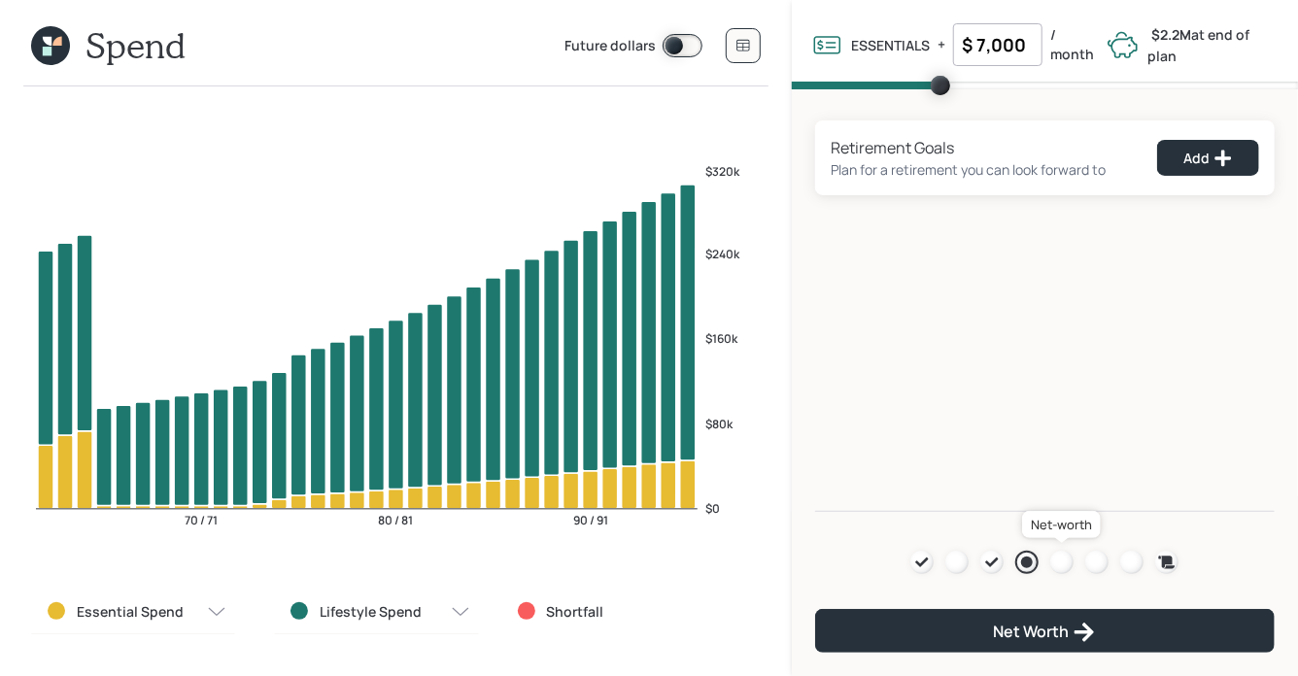
click at [1065, 560] on div at bounding box center [1061, 562] width 23 height 23
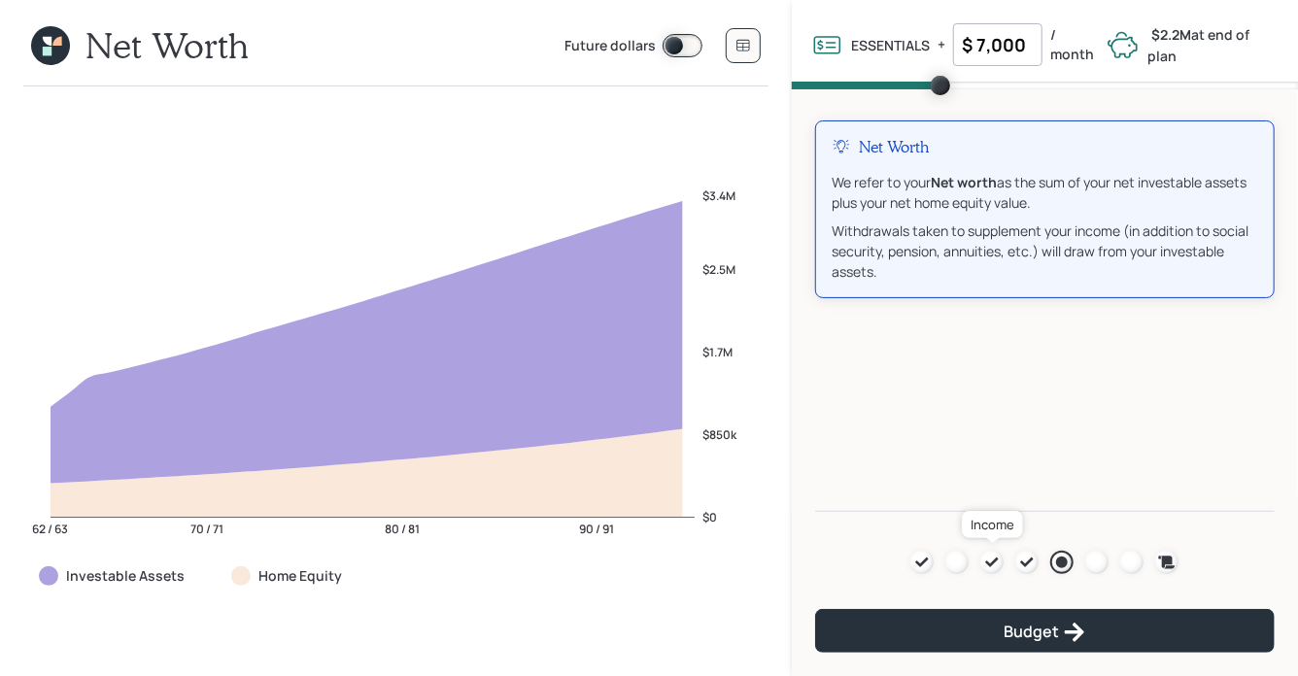
click at [993, 564] on icon at bounding box center [992, 562] width 13 height 10
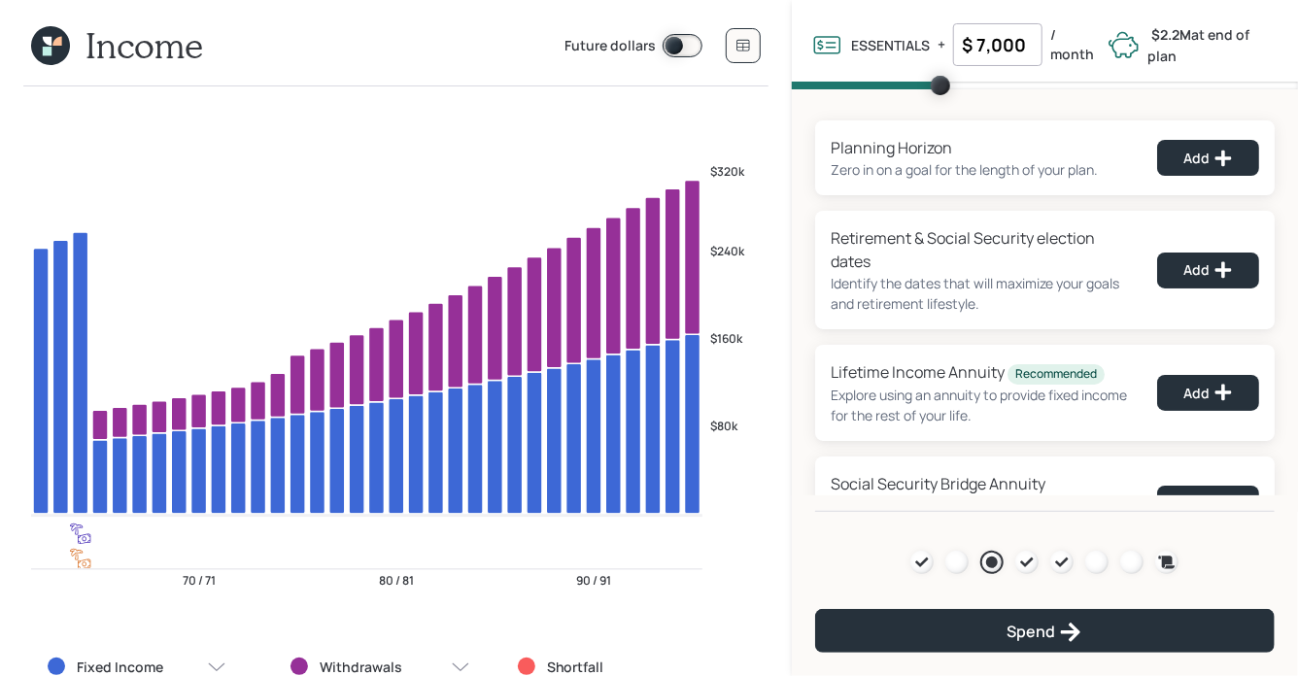
click at [52, 52] on icon at bounding box center [50, 45] width 39 height 39
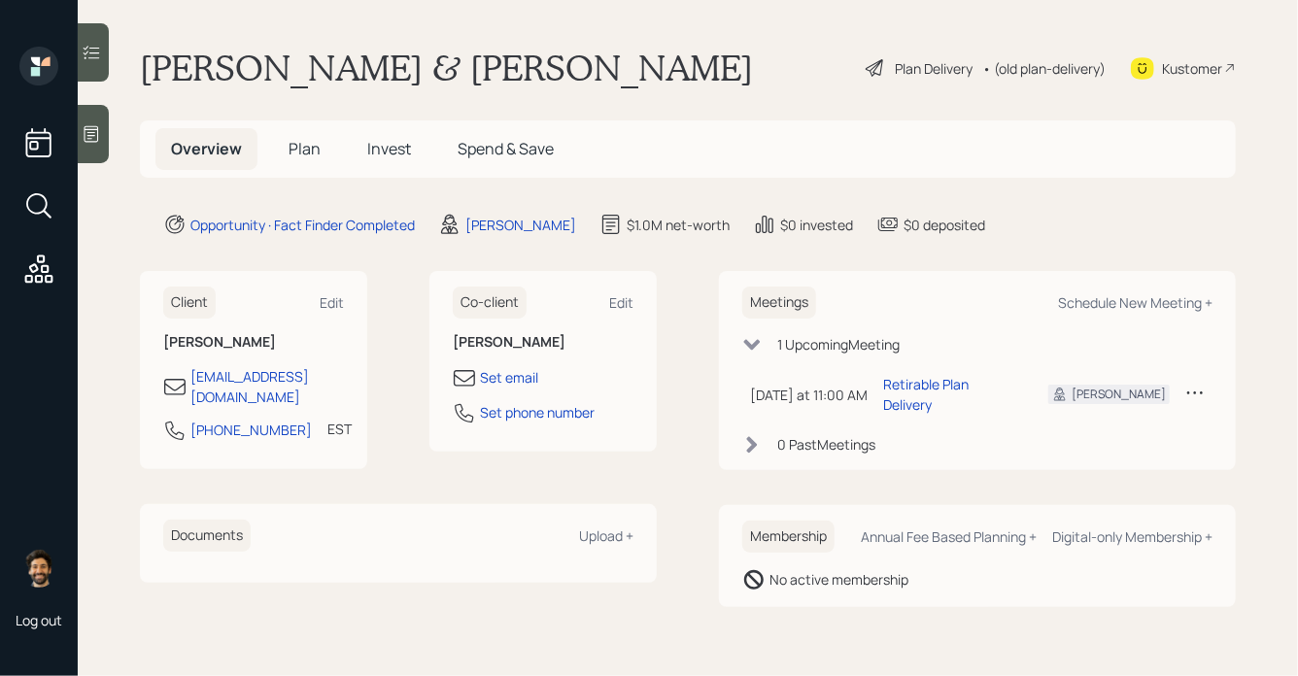
click at [296, 148] on span "Plan" at bounding box center [304, 148] width 32 height 21
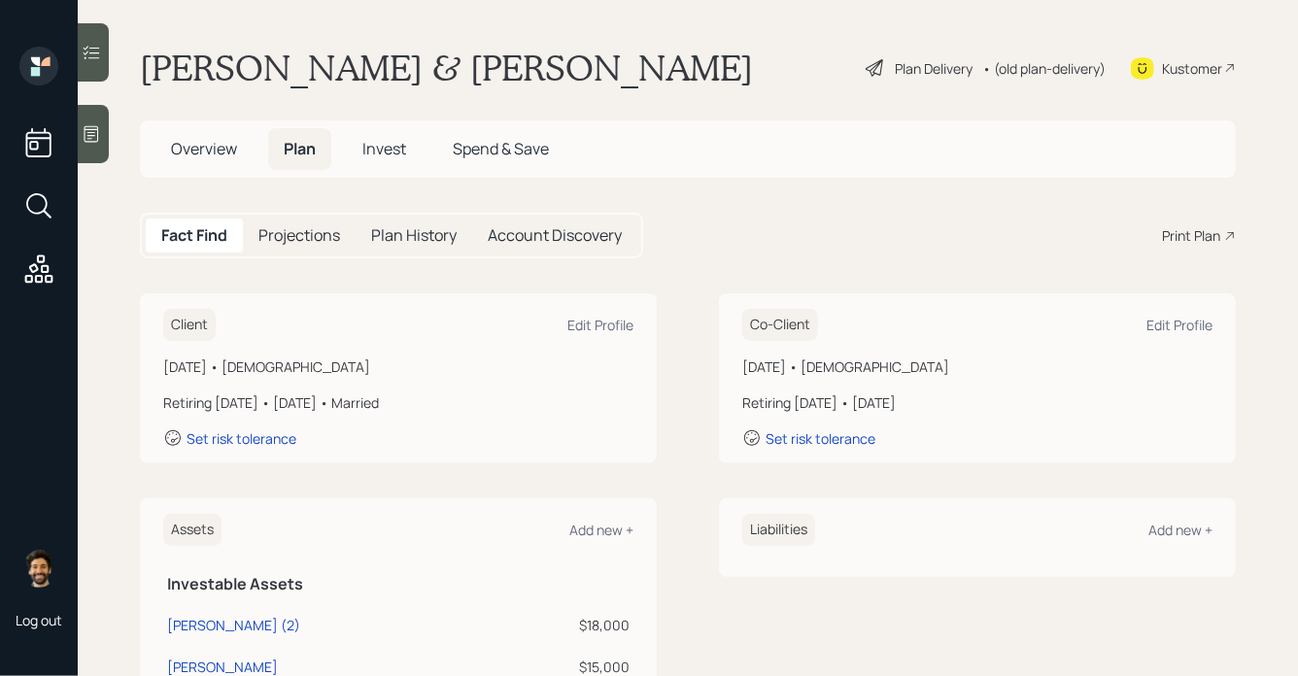
click at [1039, 71] on div "• (old plan-delivery)" at bounding box center [1043, 68] width 123 height 20
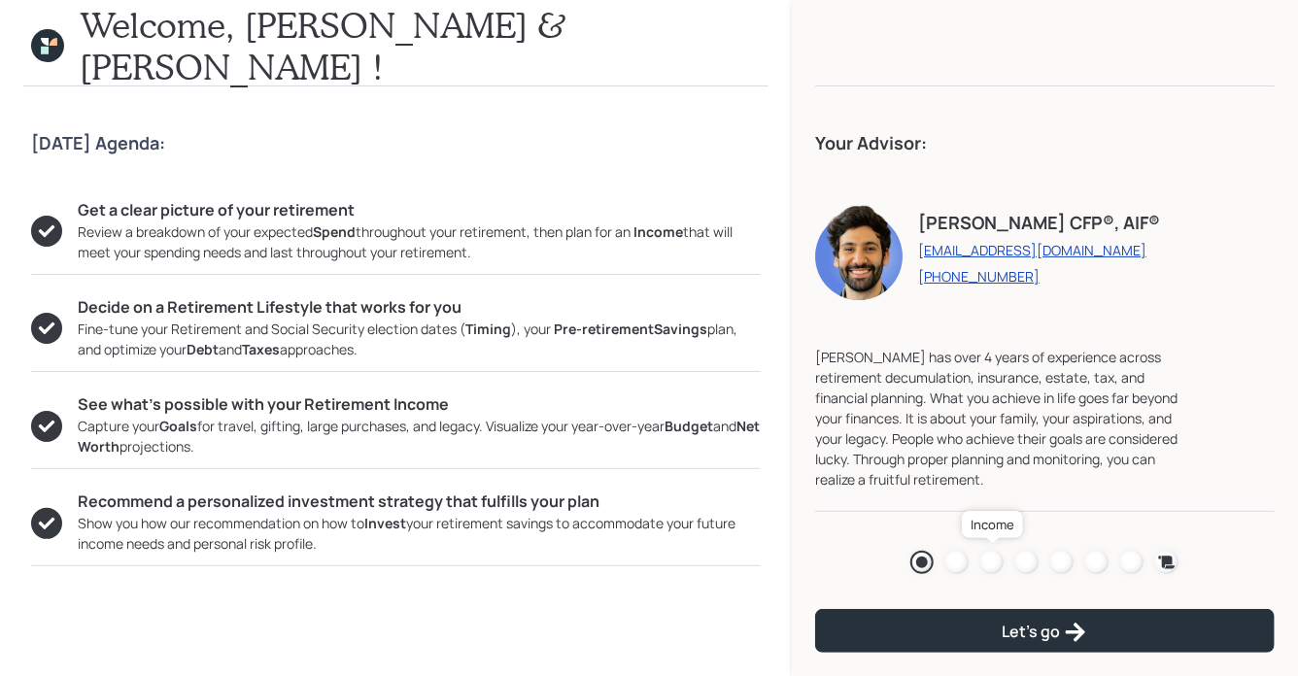
click at [996, 559] on div at bounding box center [991, 562] width 23 height 23
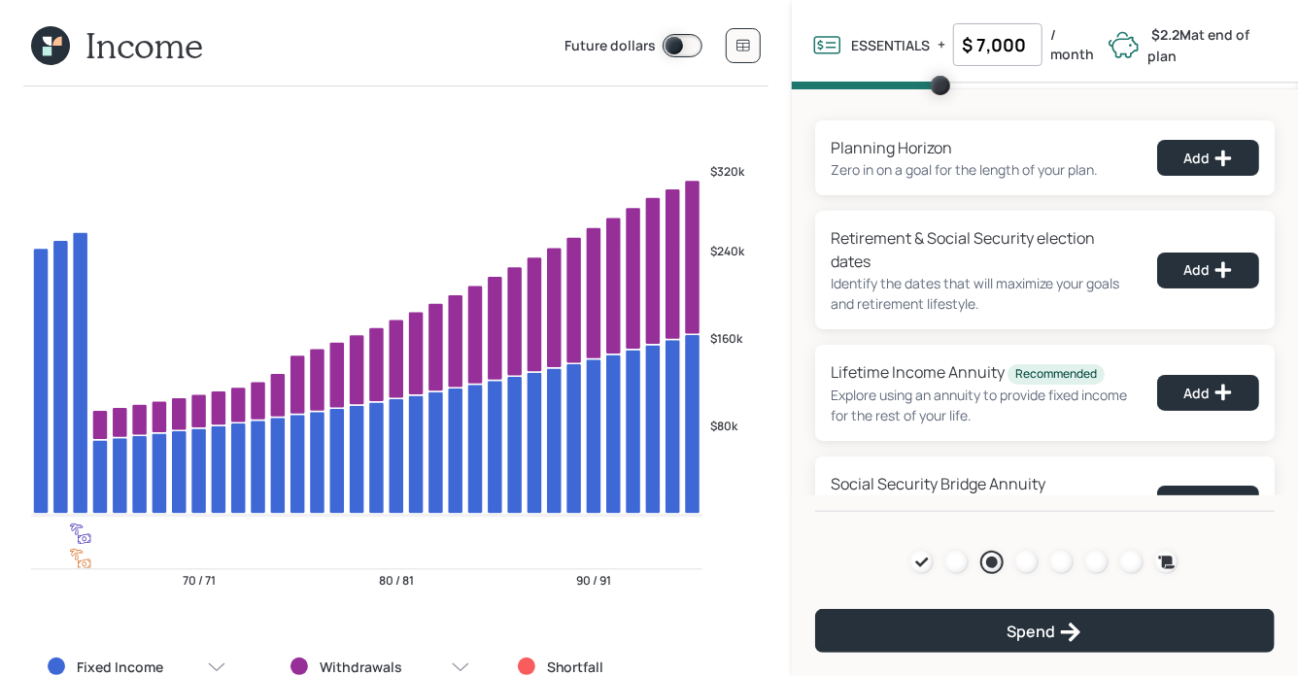
drag, startPoint x: 1035, startPoint y: 49, endPoint x: 932, endPoint y: 48, distance: 103.0
click at [932, 48] on div "ESSENTIALS Essentials are all of your fixed spending that we know about such as…" at bounding box center [954, 44] width 287 height 43
click at [996, 46] on input "$ 7,000" at bounding box center [997, 44] width 89 height 43
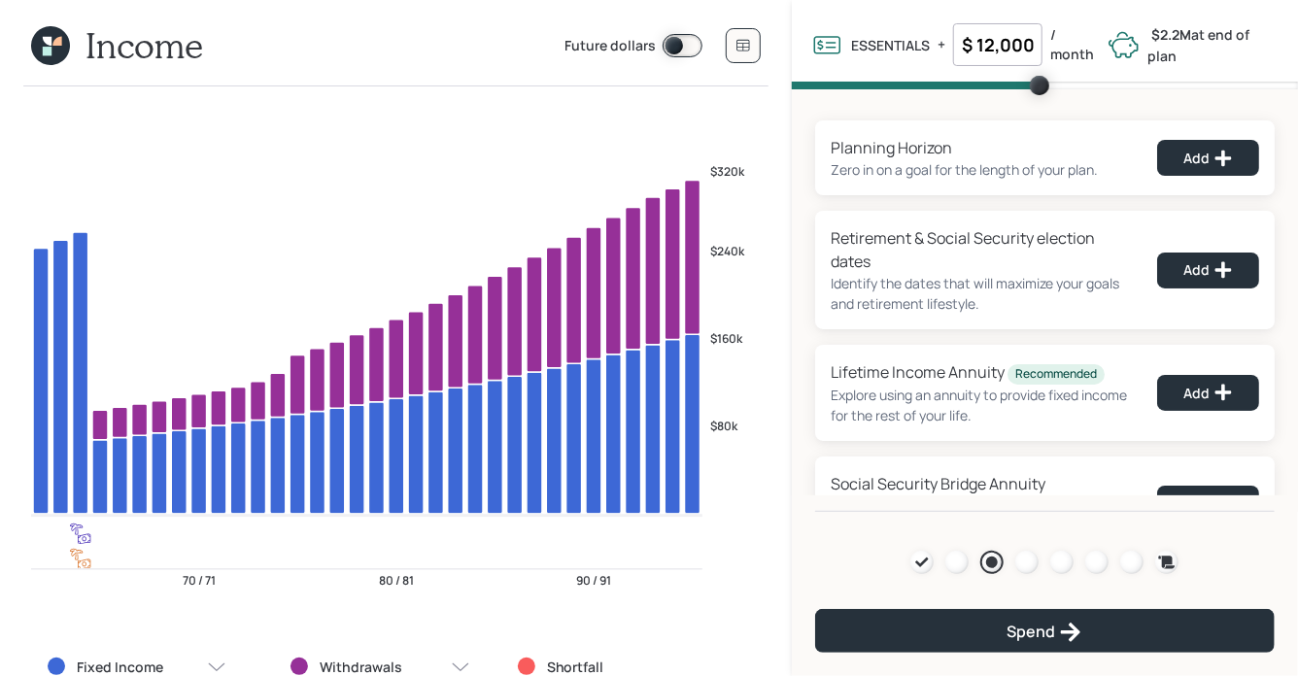
click at [844, 107] on div "Planning Horizon Zero in on a goal for the length of your plan. Add Retirement …" at bounding box center [1045, 300] width 506 height 422
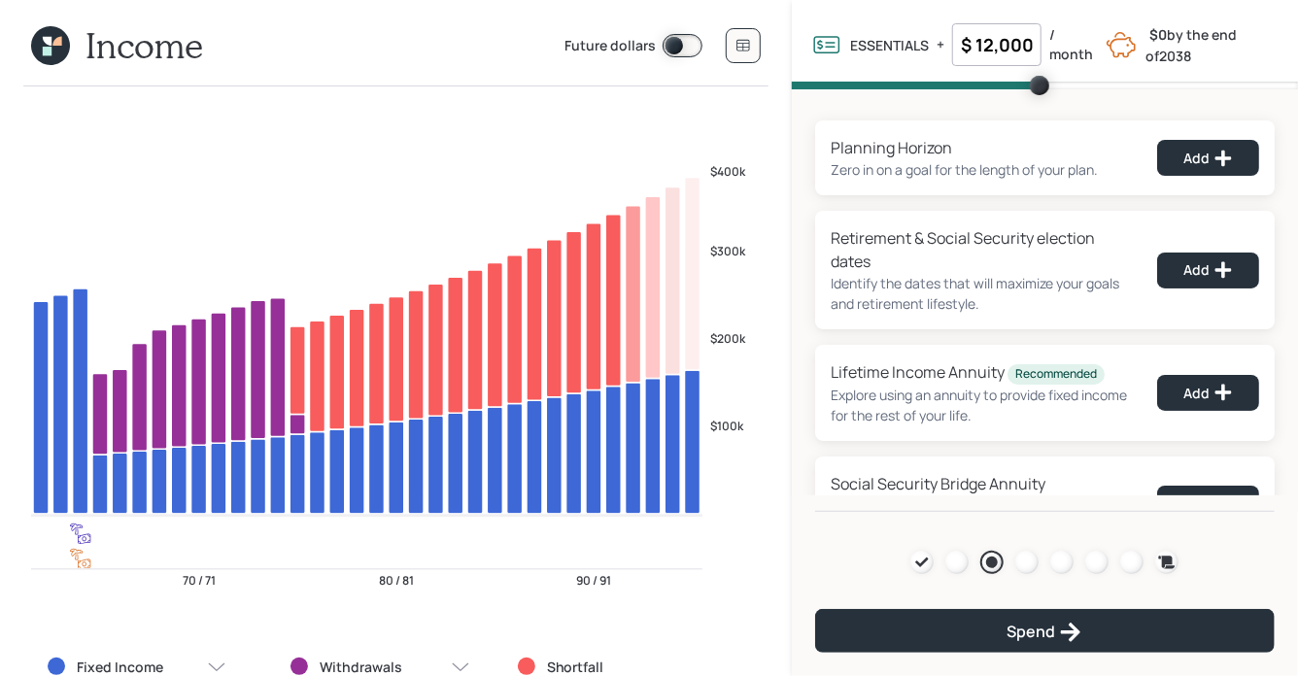
click at [1000, 43] on input "$ 12,000" at bounding box center [996, 44] width 89 height 43
type input "$ 7,000"
click at [845, 108] on div "Planning Horizon Zero in on a goal for the length of your plan. Add Retirement …" at bounding box center [1045, 300] width 506 height 422
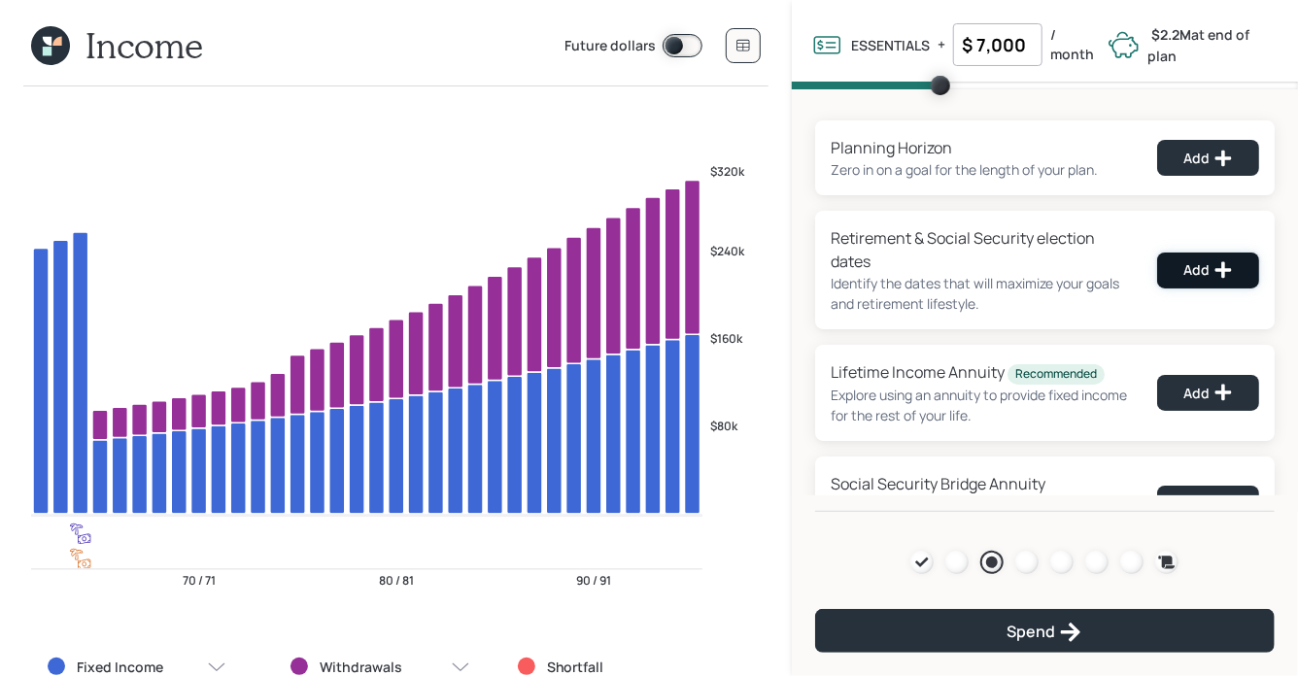
click at [1181, 274] on button "Add" at bounding box center [1208, 271] width 102 height 36
select select "12"
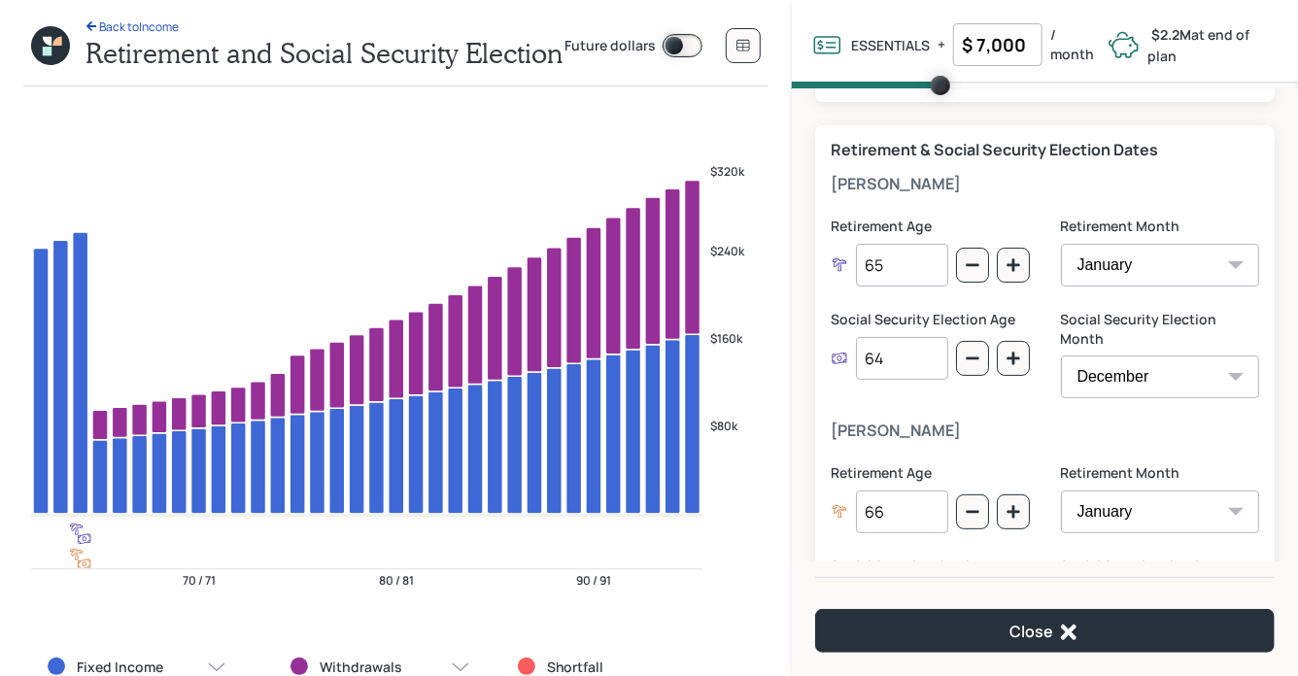
scroll to position [99, 0]
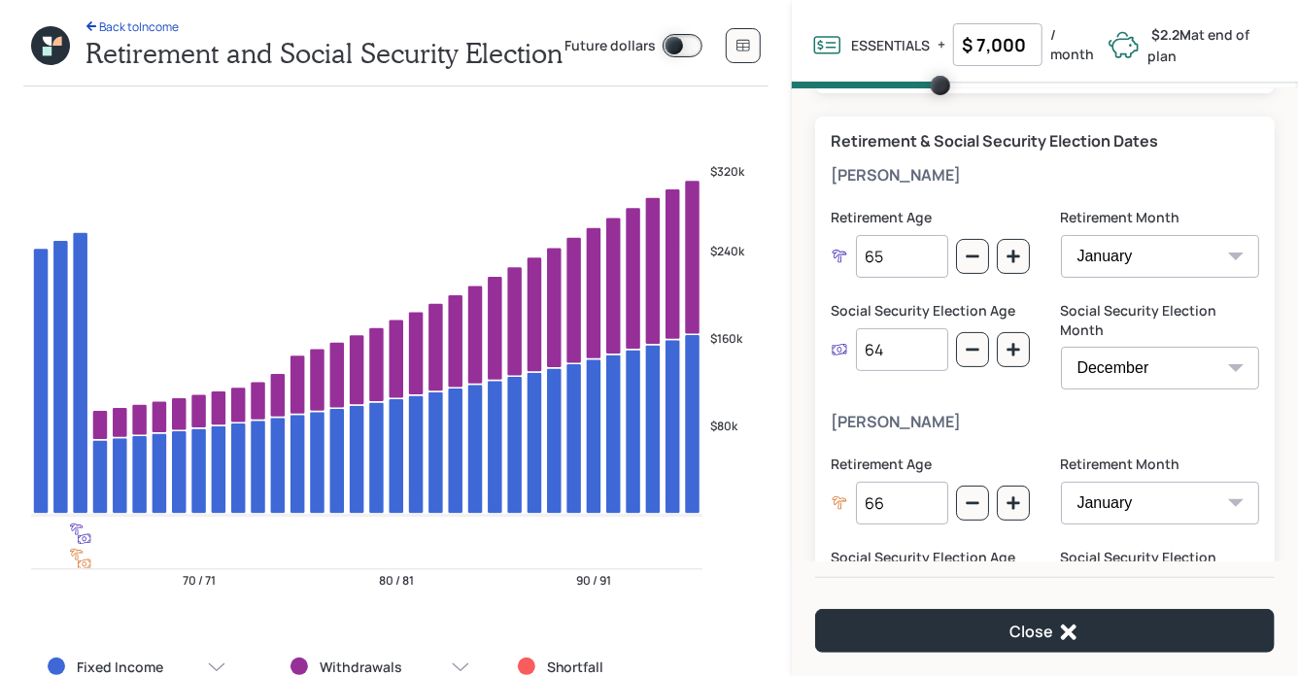
drag, startPoint x: 913, startPoint y: 347, endPoint x: 809, endPoint y: 347, distance: 103.9
click at [809, 347] on div "Your Social Security benefits produce an estimated $1.9M of income by 2061 . Re…" at bounding box center [1045, 325] width 506 height 473
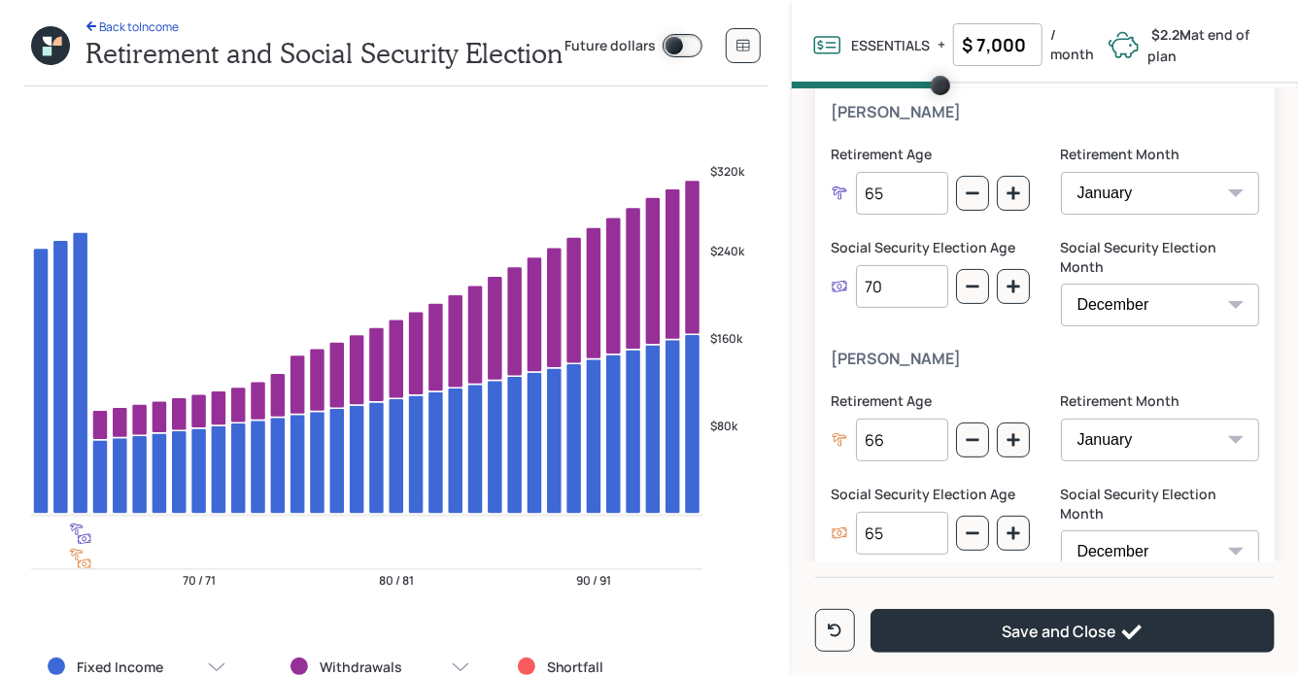
scroll to position [204, 0]
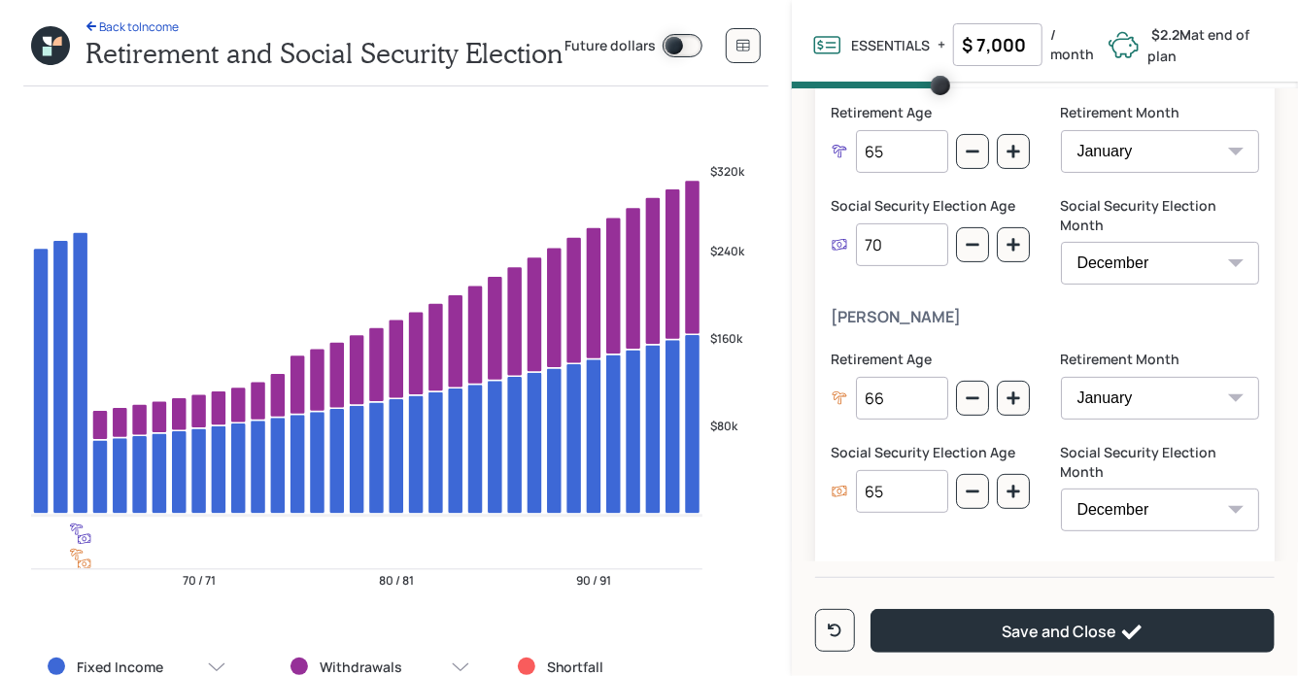
type input "70"
drag, startPoint x: 895, startPoint y: 478, endPoint x: 794, endPoint y: 469, distance: 101.4
click at [794, 469] on div "Your Social Security benefits produce an estimated $1.9M of income by 2061 . Re…" at bounding box center [1045, 325] width 506 height 473
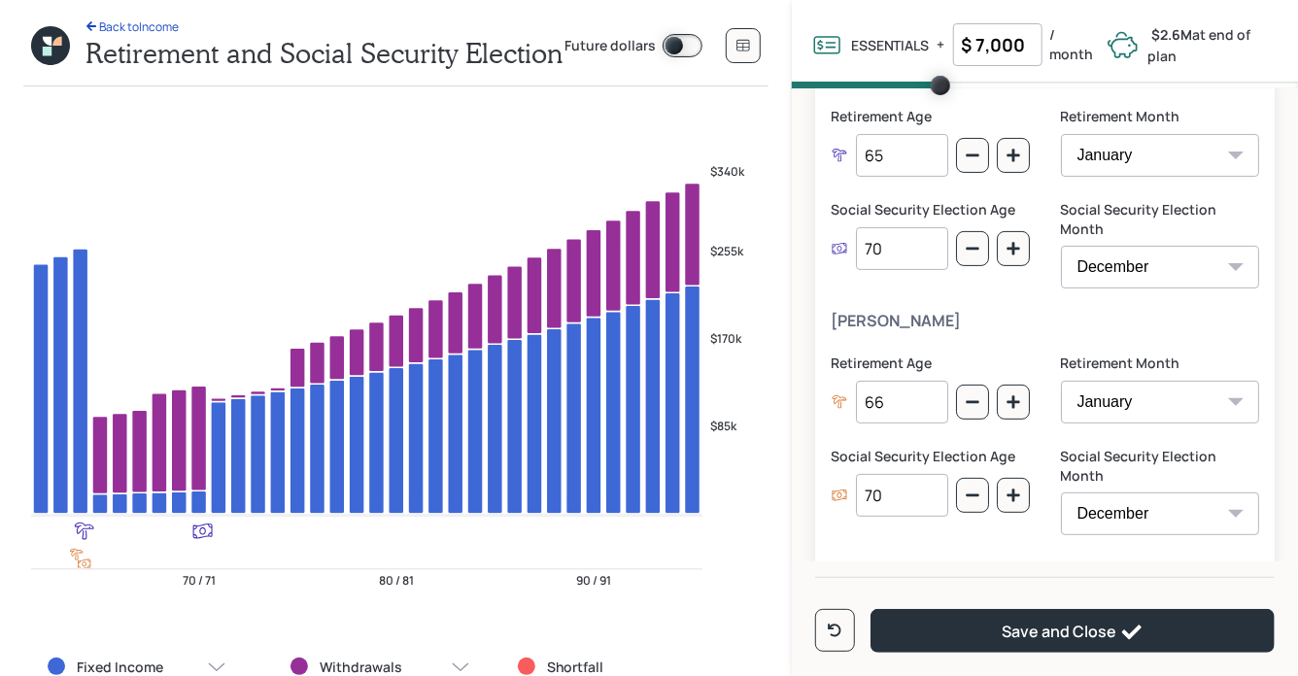
scroll to position [208, 0]
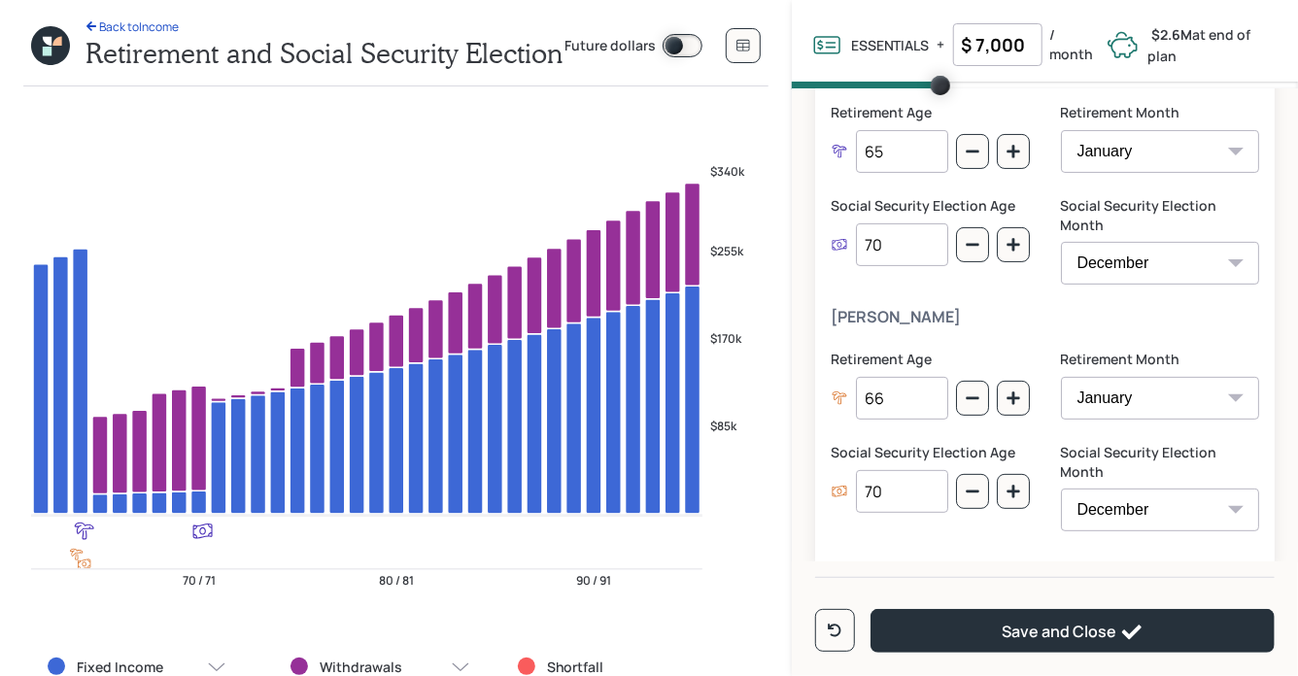
type input "70"
click at [851, 318] on div "[PERSON_NAME] Retirement Age [DEMOGRAPHIC_DATA] Retirement Month January Februa…" at bounding box center [1044, 431] width 428 height 247
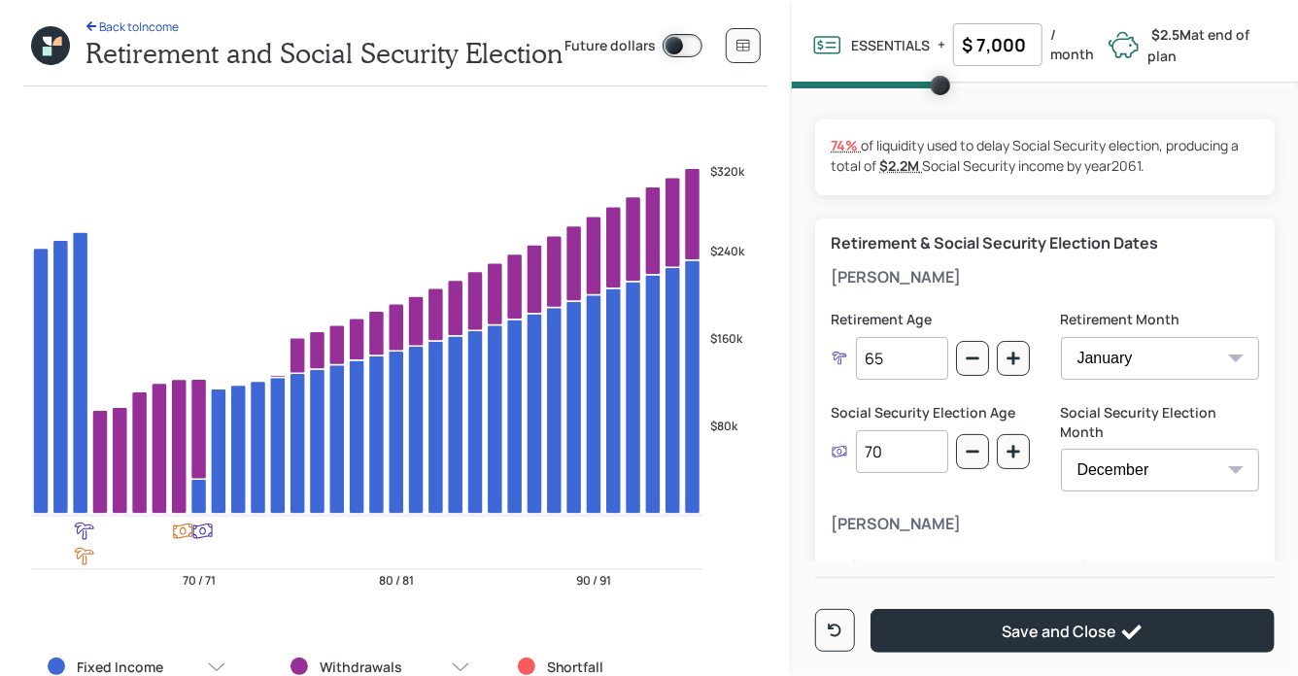
scroll to position [0, 0]
drag, startPoint x: 828, startPoint y: 147, endPoint x: 860, endPoint y: 148, distance: 31.1
click at [860, 148] on div "74% $441k used from your $593k current retirement savings of liquidity used to …" at bounding box center [1044, 158] width 459 height 76
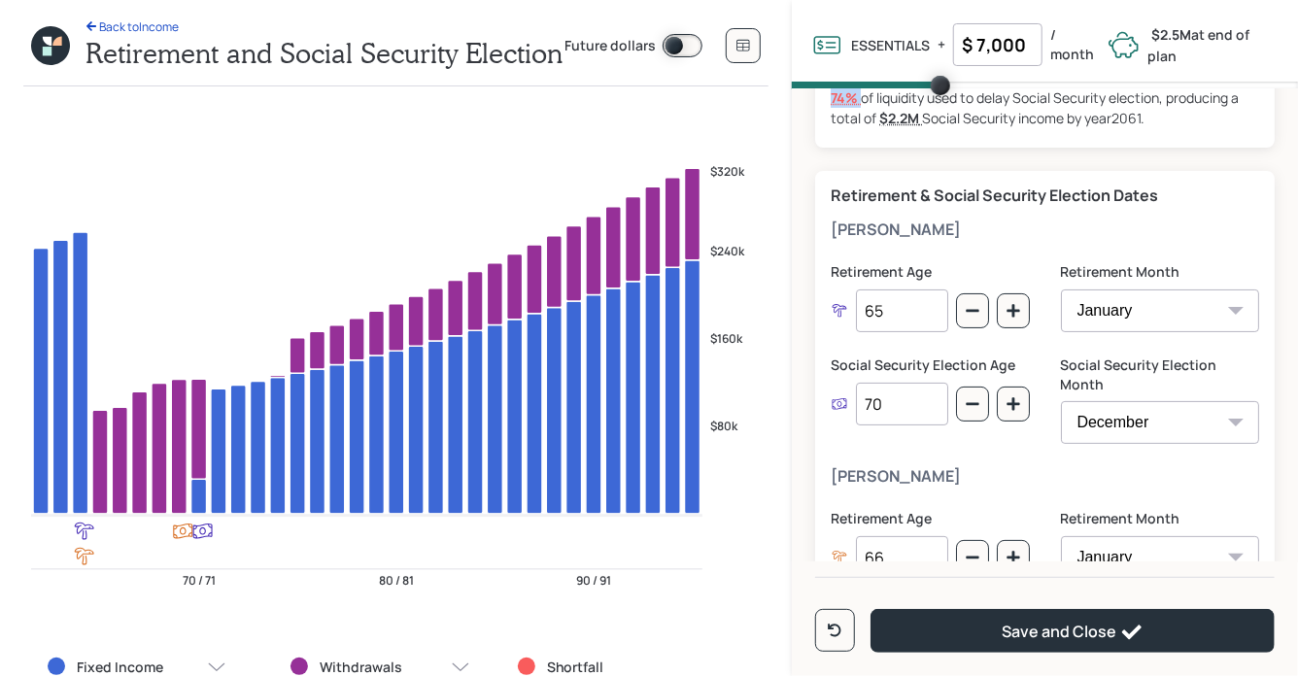
scroll to position [51, 0]
drag, startPoint x: 890, startPoint y: 398, endPoint x: 863, endPoint y: 398, distance: 26.2
click at [863, 398] on input "70" at bounding box center [902, 402] width 92 height 43
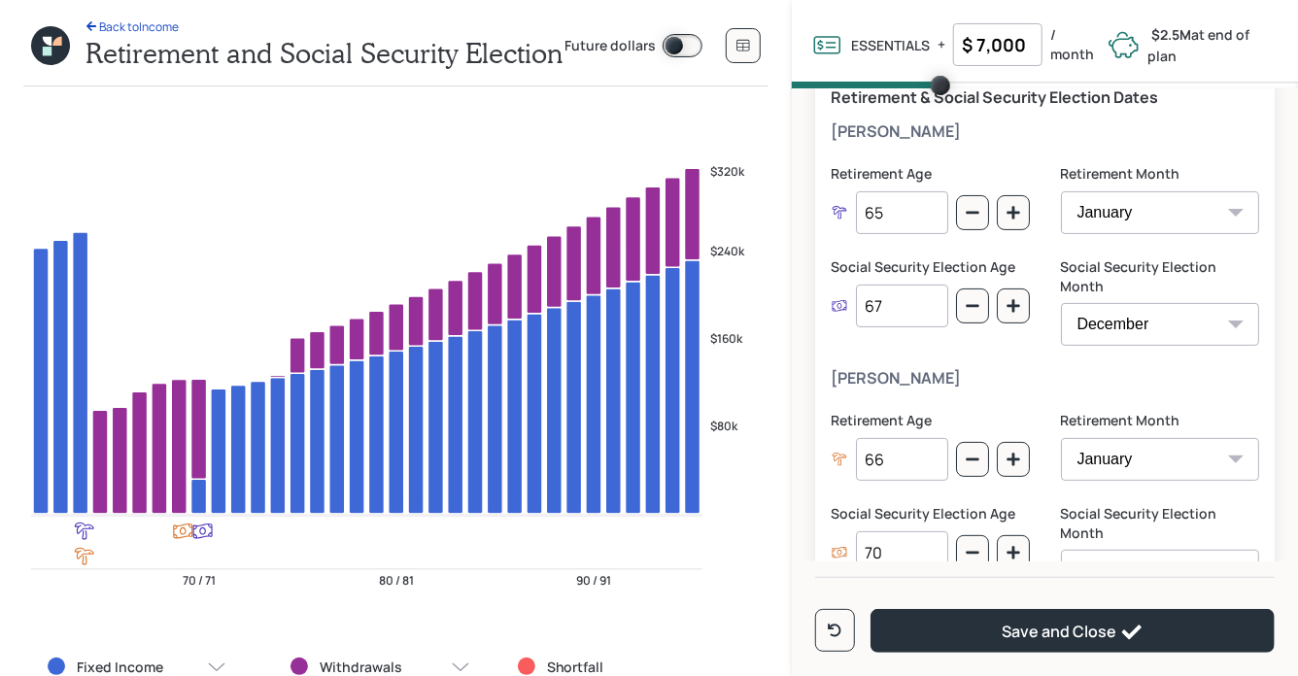
scroll to position [208, 0]
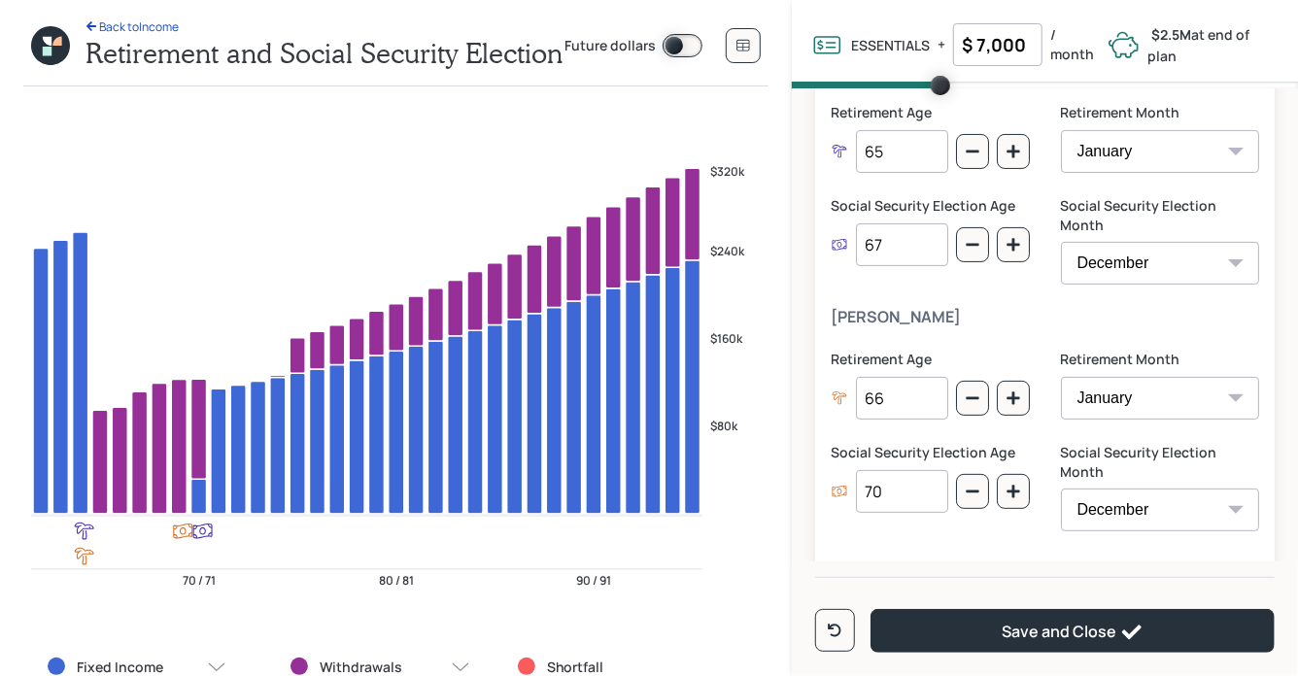
type input "67"
drag, startPoint x: 895, startPoint y: 472, endPoint x: 829, endPoint y: 472, distance: 66.0
click at [829, 472] on div "Retirement & Social Security Election Dates [PERSON_NAME] Retirement Age [DEMOG…" at bounding box center [1044, 291] width 459 height 558
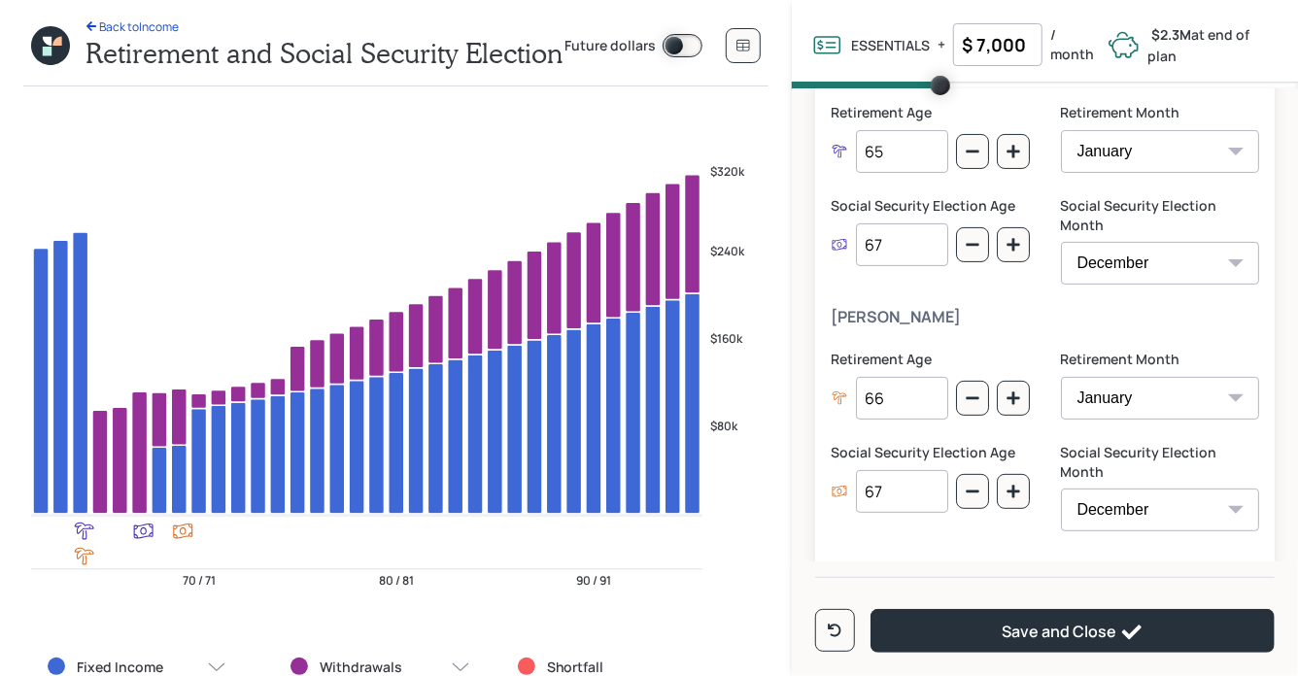
type input "67"
click at [899, 308] on h5 "[PERSON_NAME]" at bounding box center [1044, 317] width 428 height 18
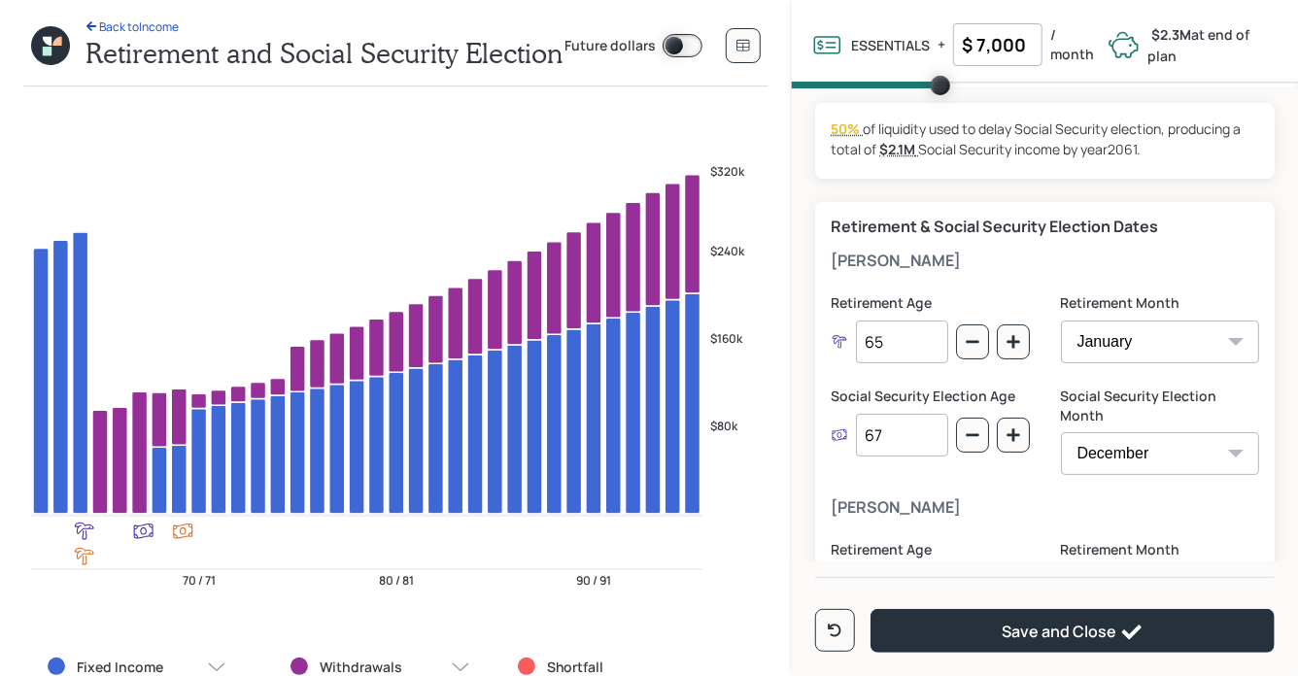
scroll to position [0, 0]
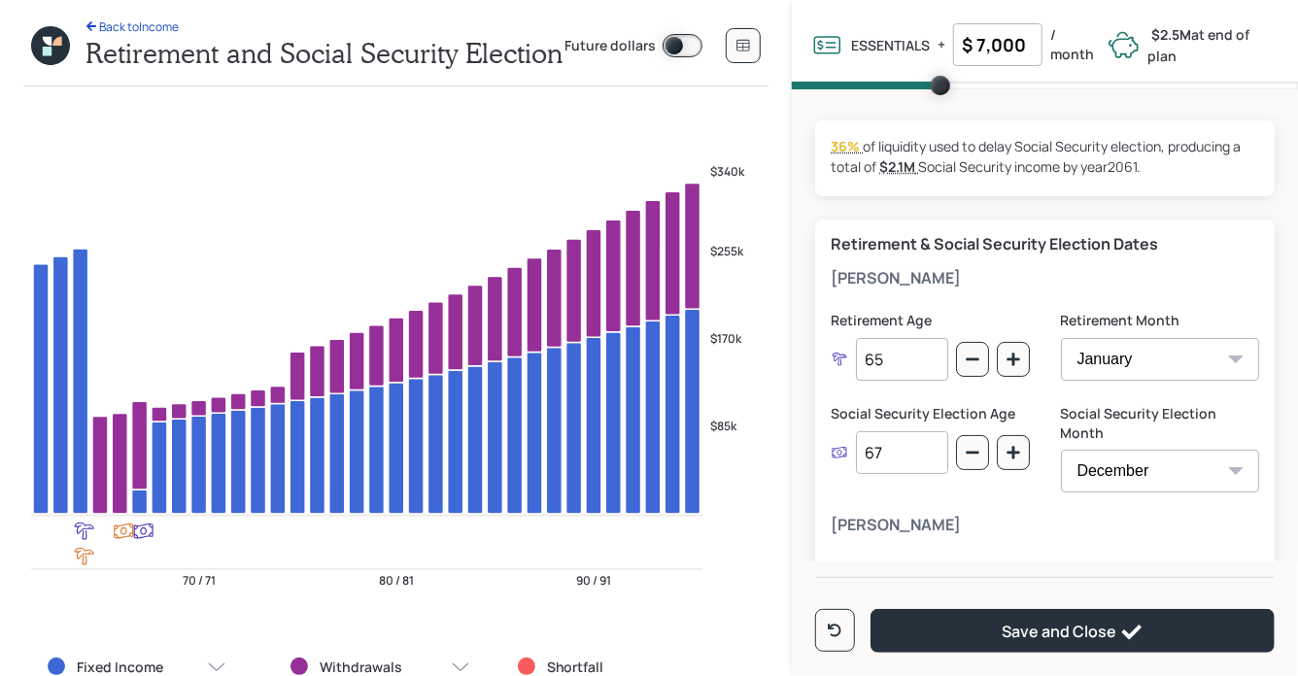
drag, startPoint x: 898, startPoint y: 448, endPoint x: 863, endPoint y: 450, distance: 35.0
click at [863, 450] on input "67" at bounding box center [902, 452] width 92 height 43
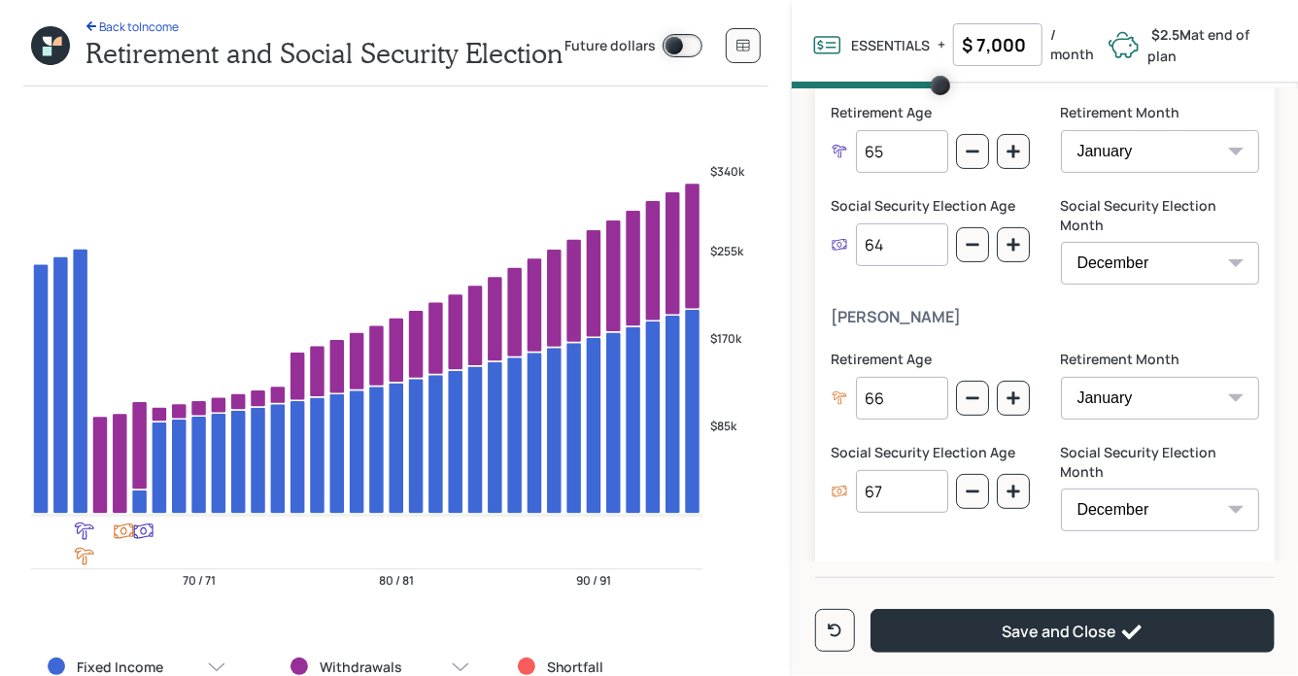
type input "64"
drag, startPoint x: 896, startPoint y: 481, endPoint x: 849, endPoint y: 480, distance: 47.6
click at [849, 480] on div "67" at bounding box center [889, 491] width 118 height 43
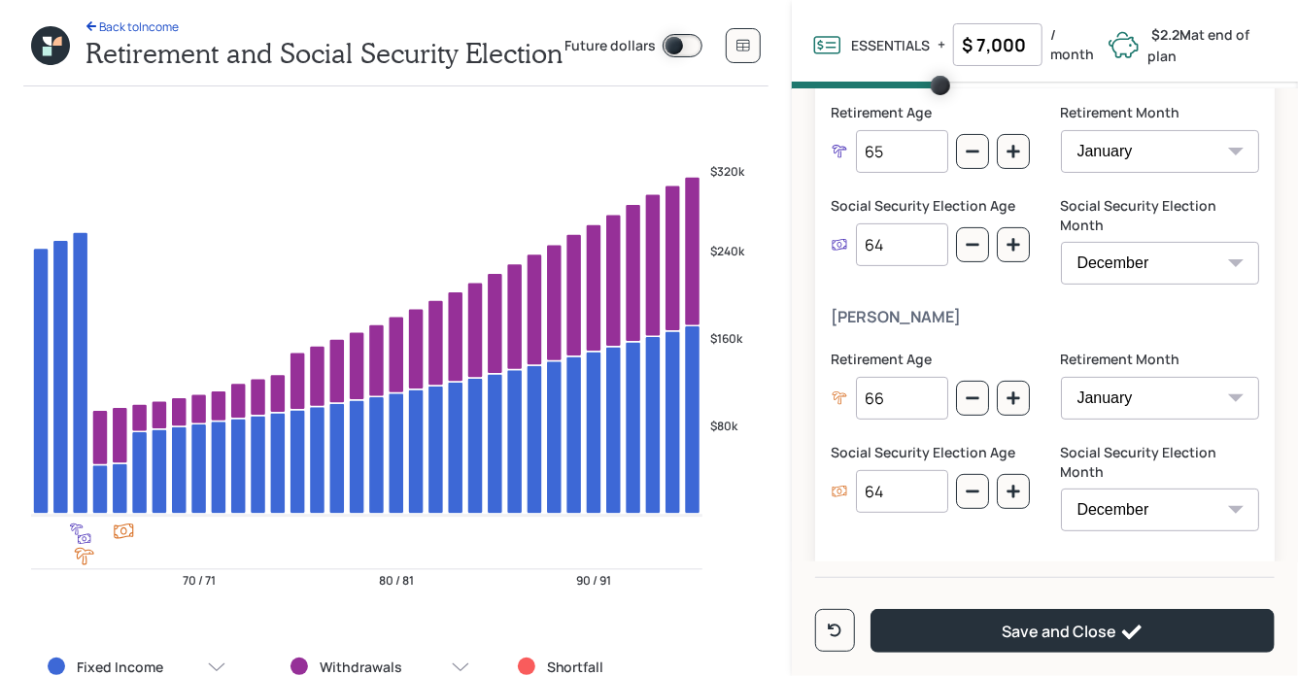
click at [907, 312] on div "[PERSON_NAME] Retirement Age [DEMOGRAPHIC_DATA] Retirement Month January Februa…" at bounding box center [1044, 431] width 428 height 247
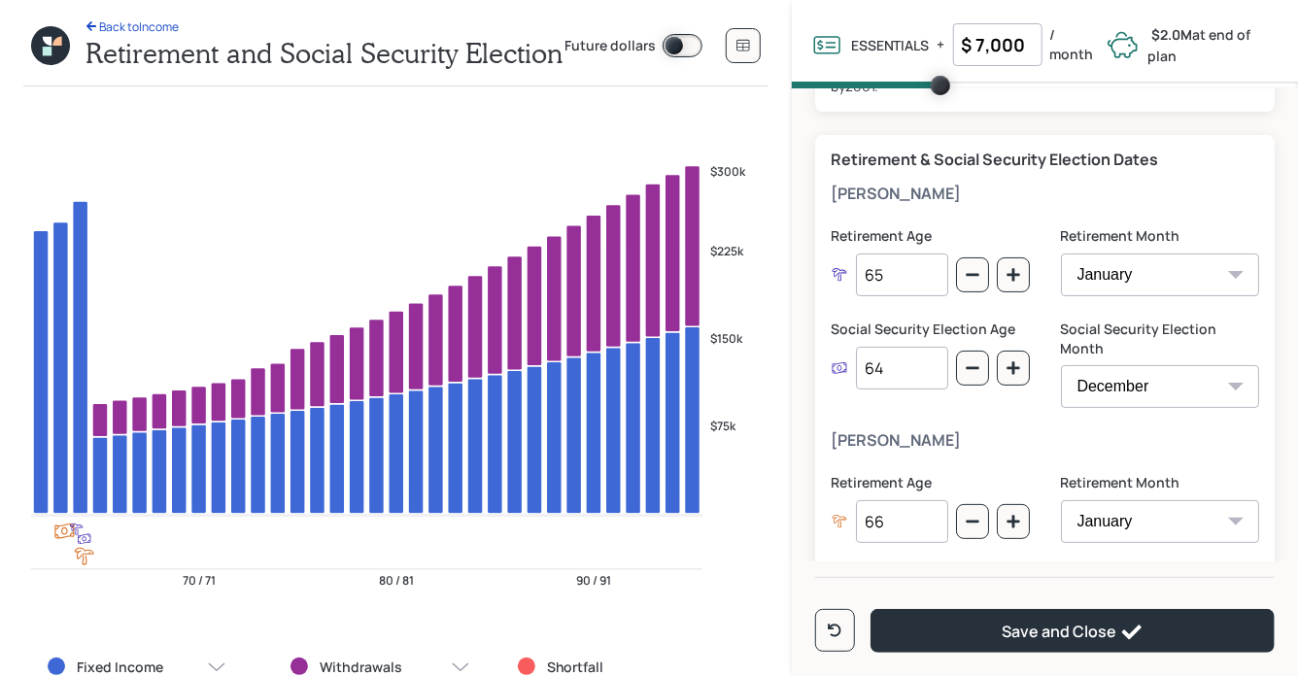
scroll to position [204, 0]
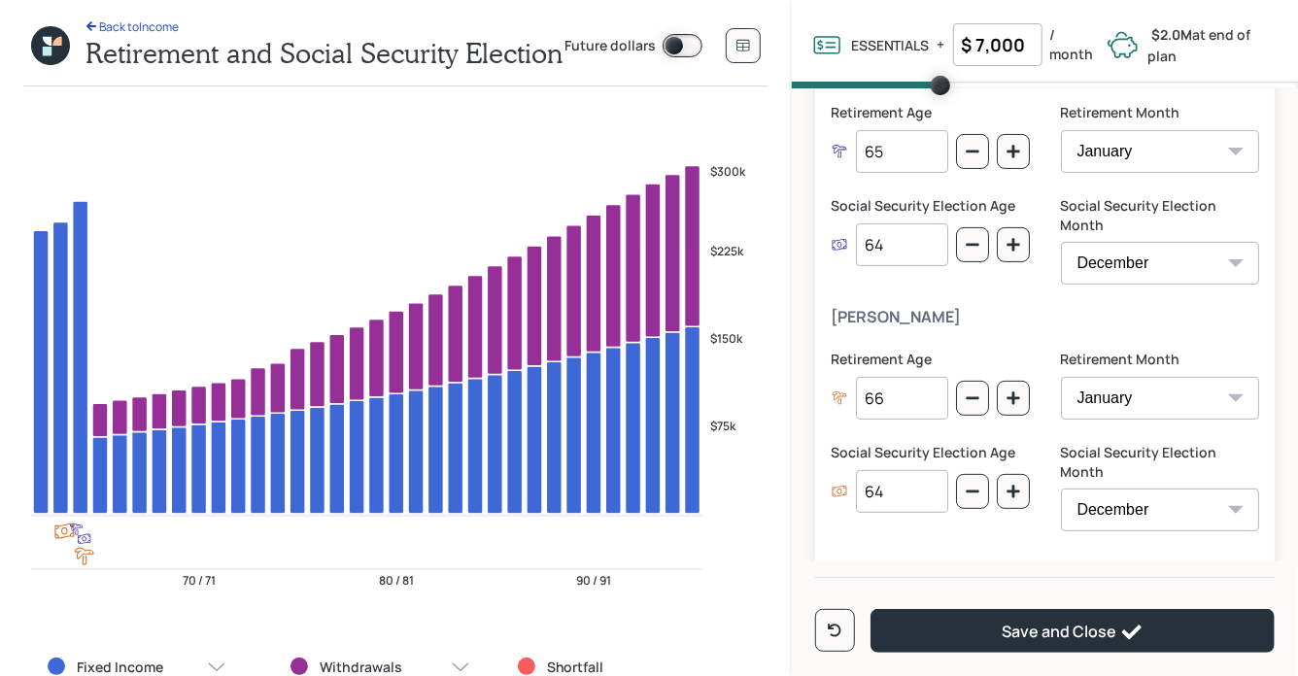
click at [908, 475] on input "64" at bounding box center [902, 491] width 92 height 43
type input "65"
click at [900, 321] on div "[PERSON_NAME] Retirement Age [DEMOGRAPHIC_DATA] Retirement Month January Februa…" at bounding box center [1044, 431] width 428 height 247
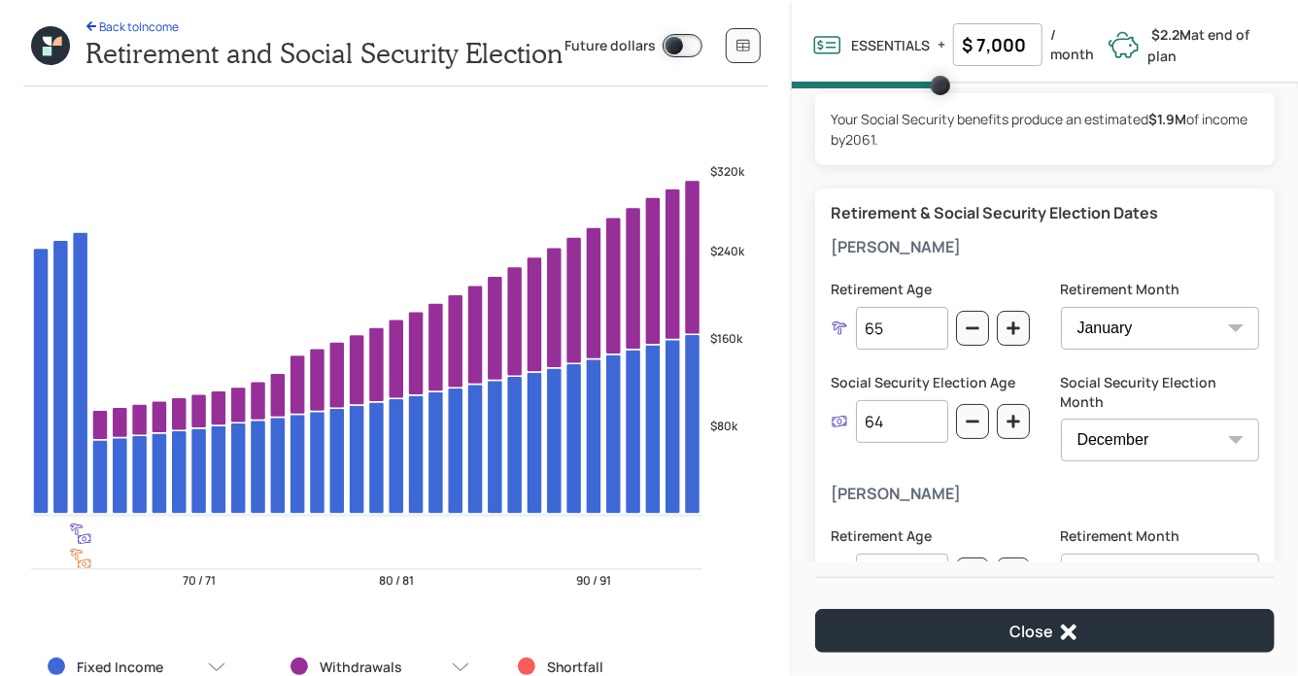
scroll to position [14, 0]
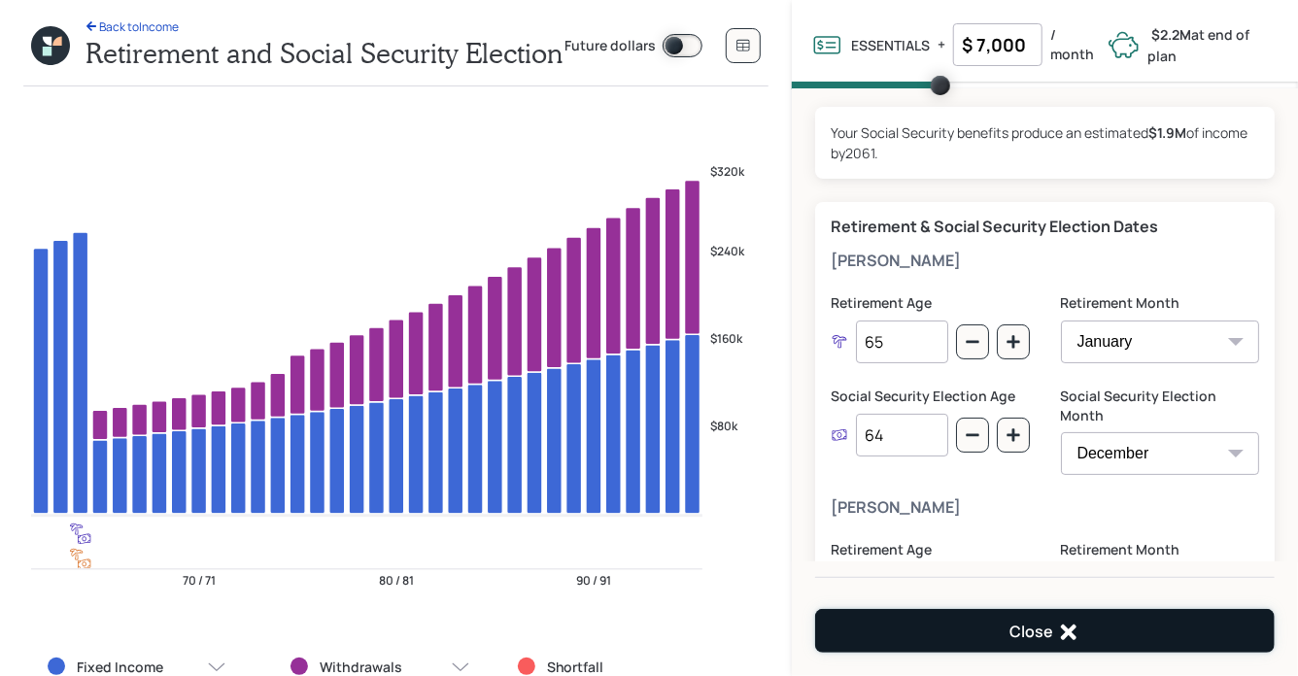
click at [904, 636] on button "Close" at bounding box center [1044, 631] width 459 height 44
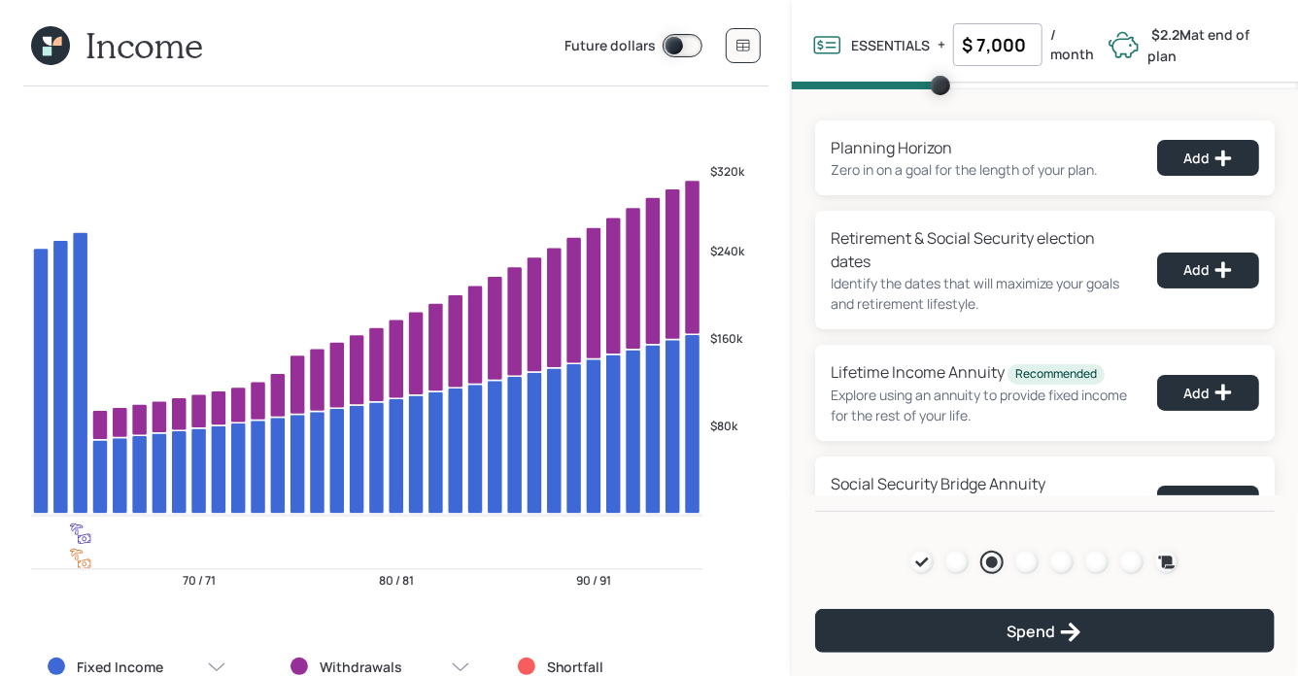
click at [56, 55] on icon at bounding box center [50, 45] width 39 height 39
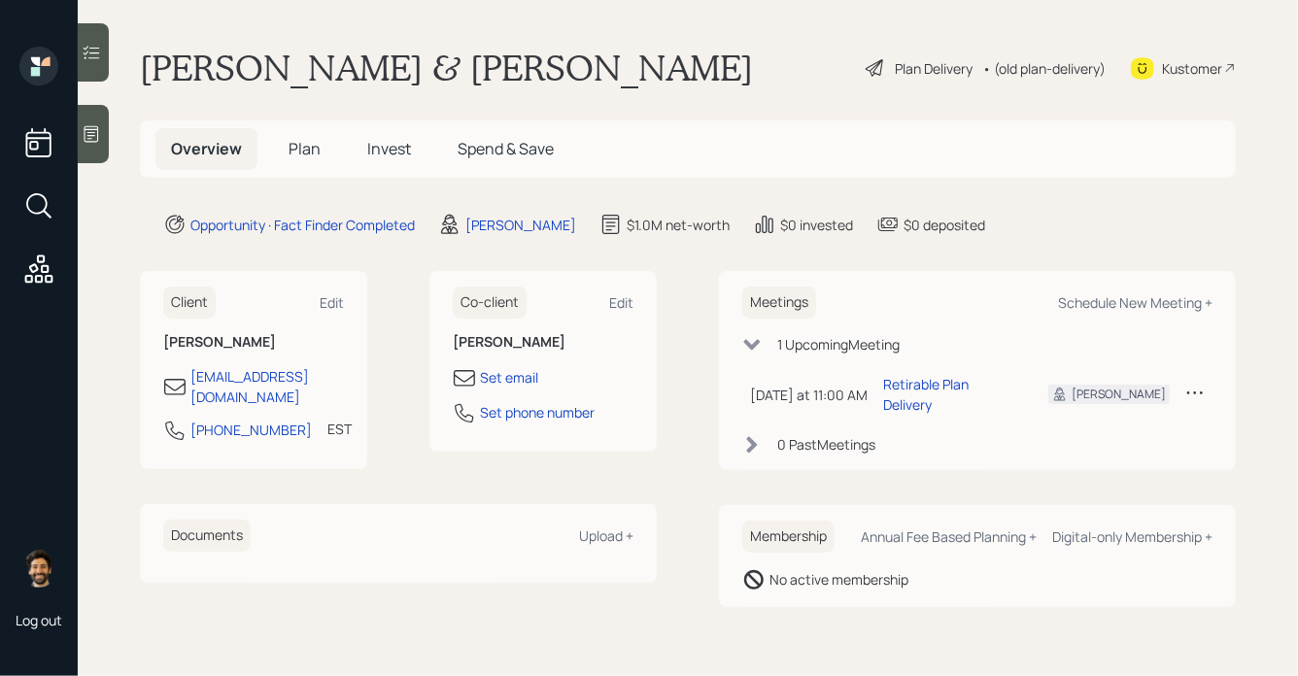
click at [297, 149] on span "Plan" at bounding box center [304, 148] width 32 height 21
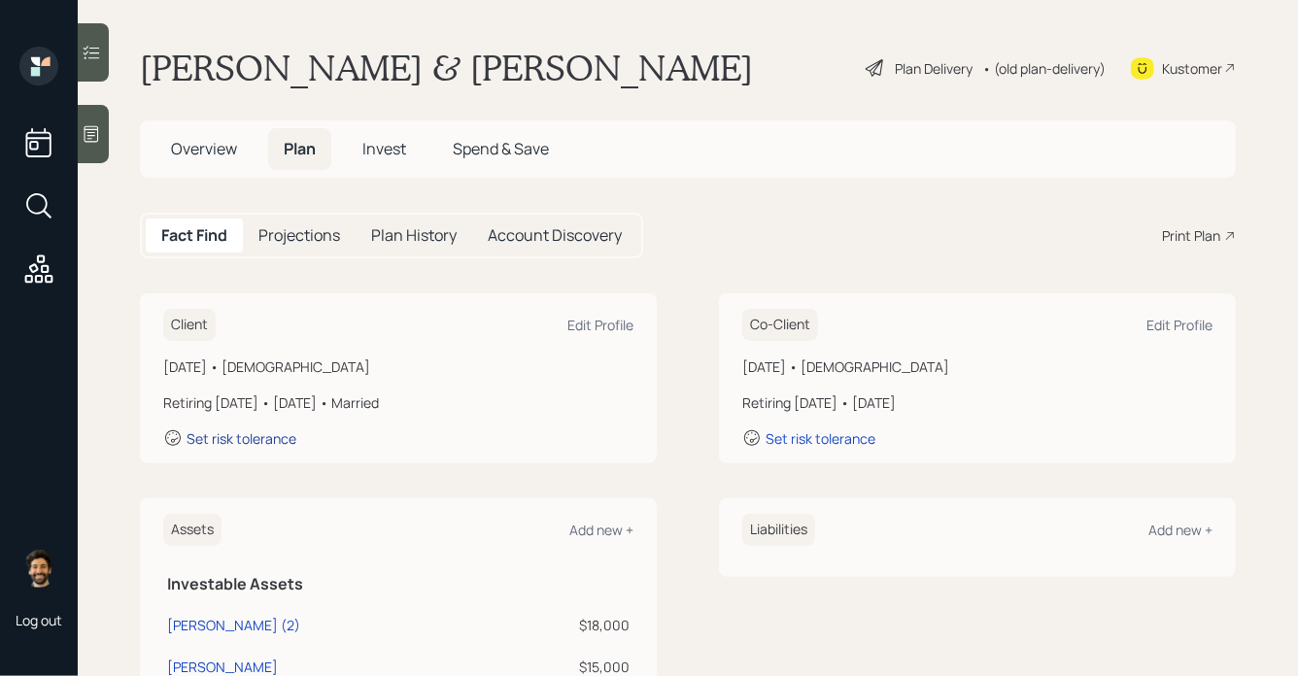
click at [272, 436] on div "Set risk tolerance" at bounding box center [241, 438] width 110 height 18
click at [814, 434] on div "Set risk tolerance" at bounding box center [820, 438] width 110 height 18
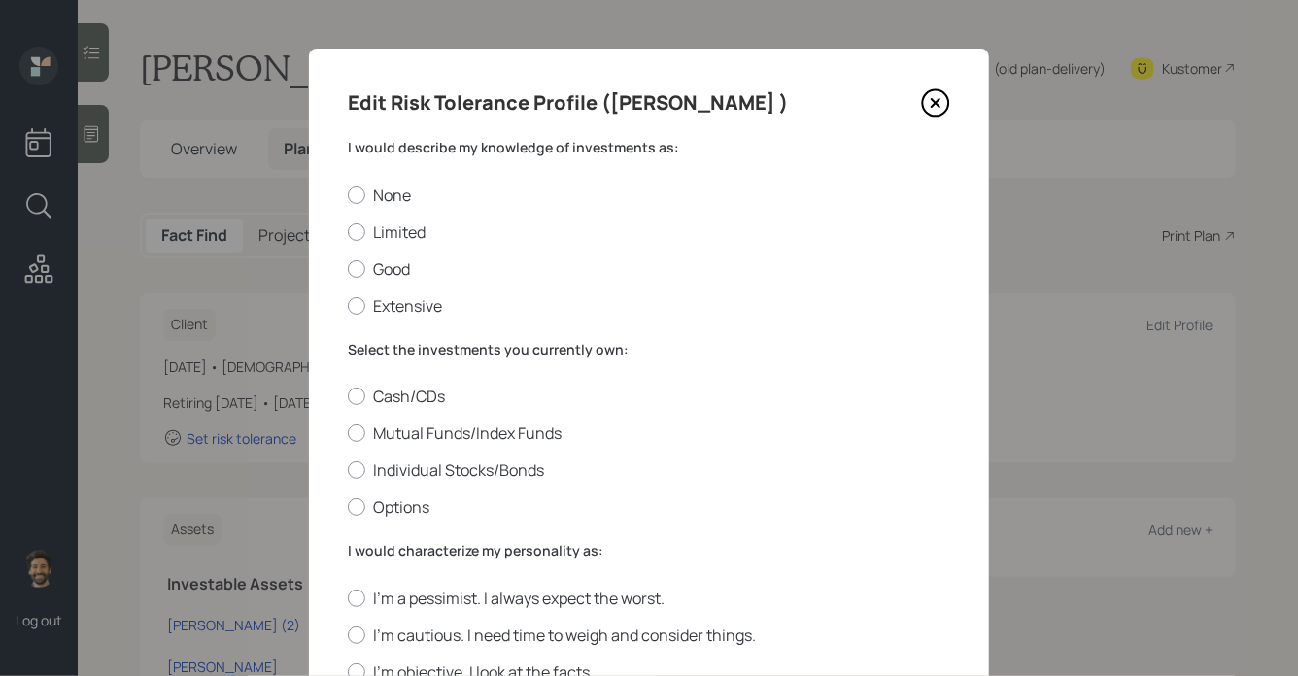
click at [482, 152] on label "I would describe my knowledge of investments as:" at bounding box center [649, 147] width 602 height 19
click at [380, 232] on label "Limited" at bounding box center [649, 231] width 602 height 21
click at [348, 232] on input "Limited" at bounding box center [347, 231] width 1 height 1
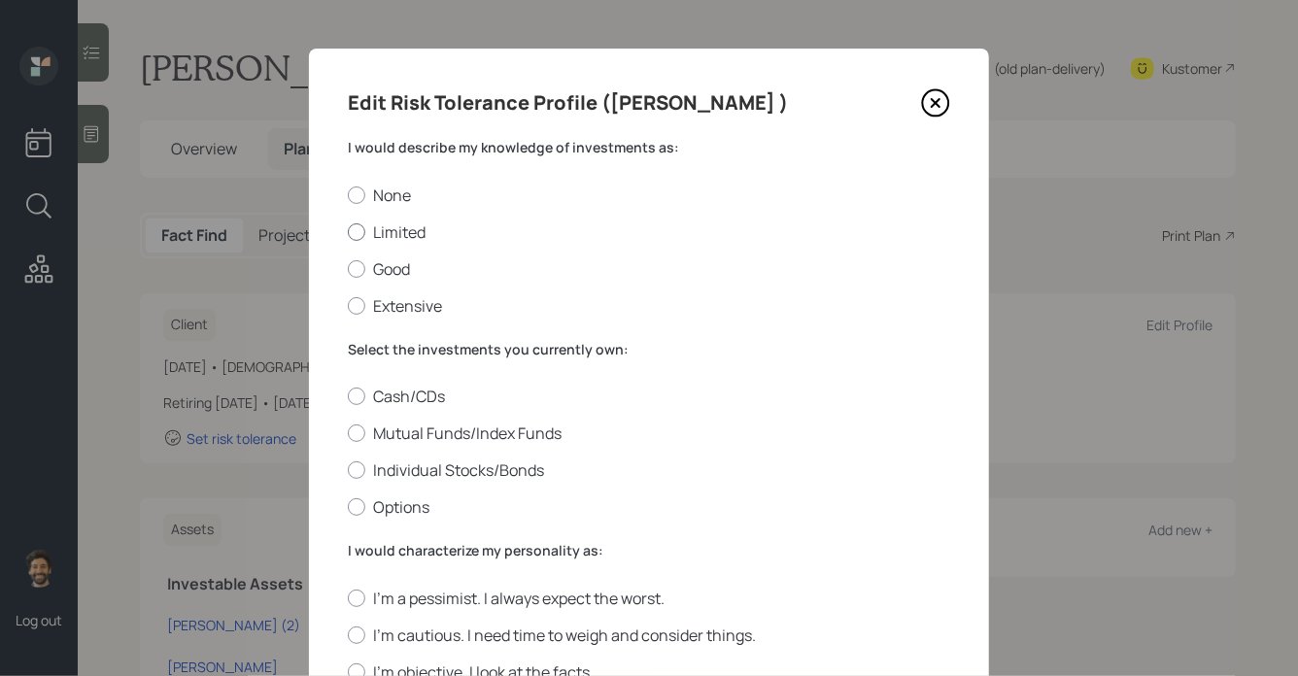
radio input "true"
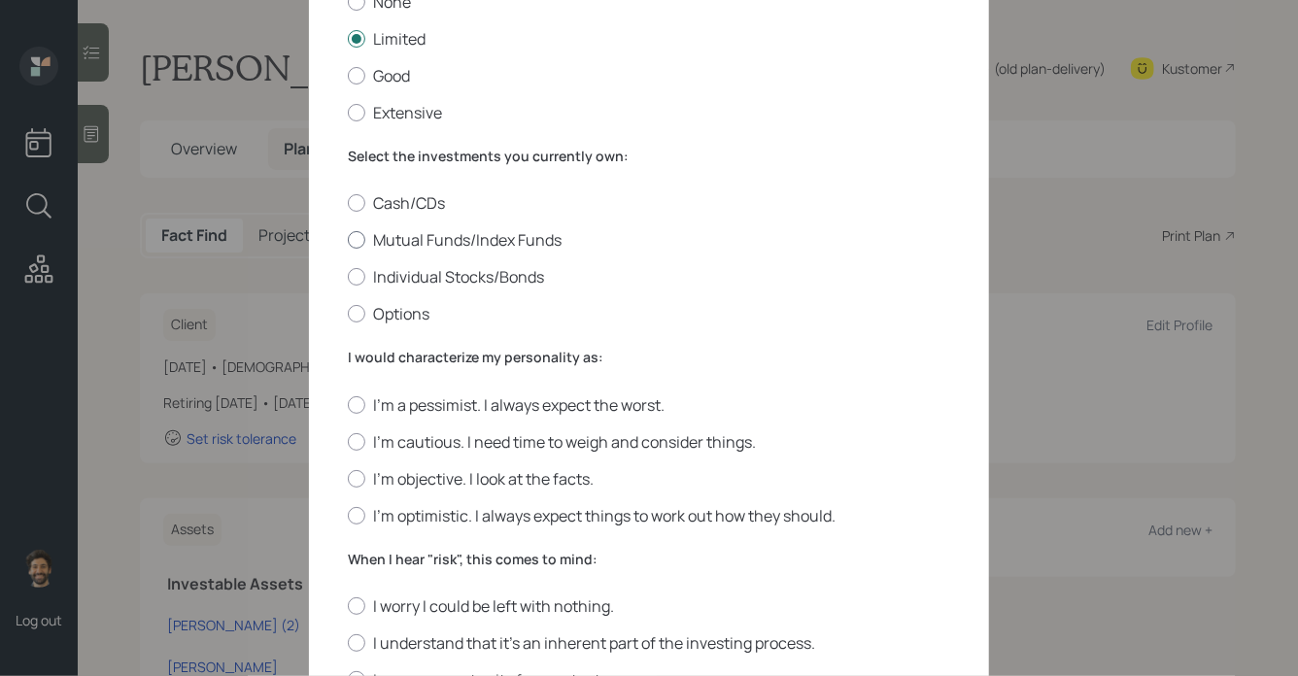
click at [379, 234] on label "Mutual Funds/Index Funds" at bounding box center [649, 239] width 602 height 21
click at [348, 240] on input "Mutual Funds/Index Funds" at bounding box center [347, 240] width 1 height 1
radio input "true"
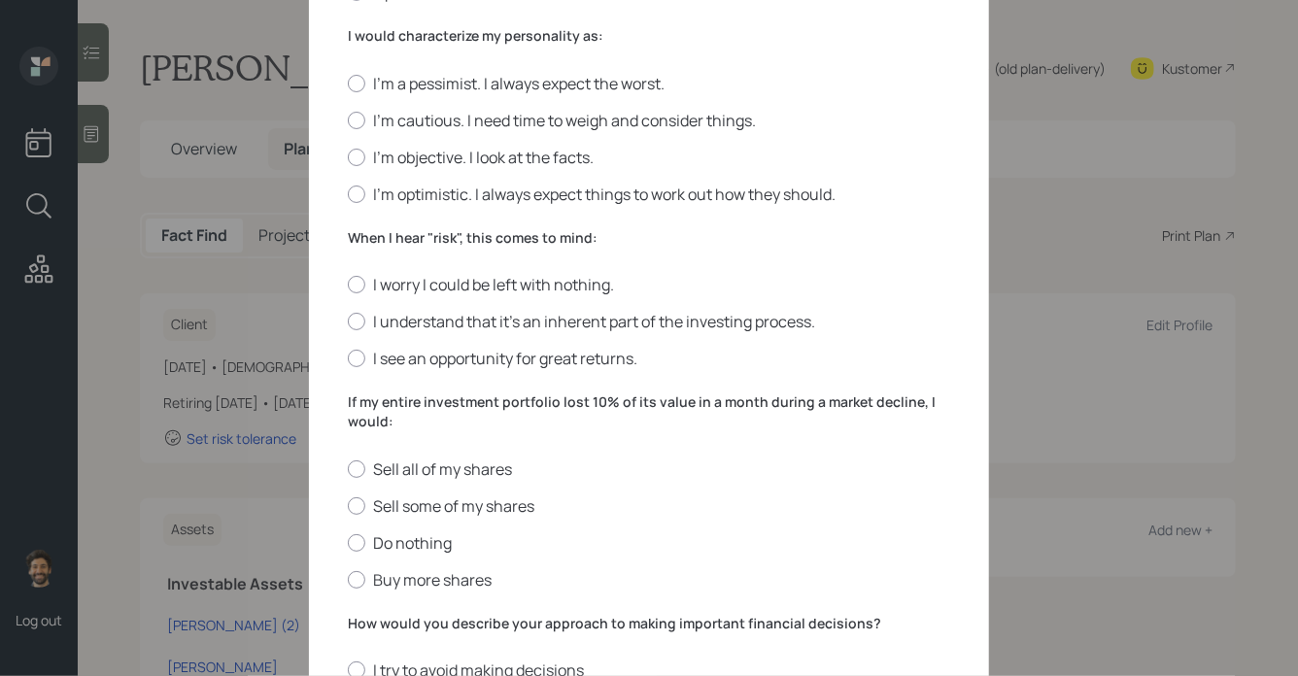
scroll to position [516, 0]
click at [385, 122] on label "I'm cautious. I need time to weigh and consider things." at bounding box center [649, 119] width 602 height 21
click at [348, 119] on input "I'm cautious. I need time to weigh and consider things." at bounding box center [347, 118] width 1 height 1
radio input "true"
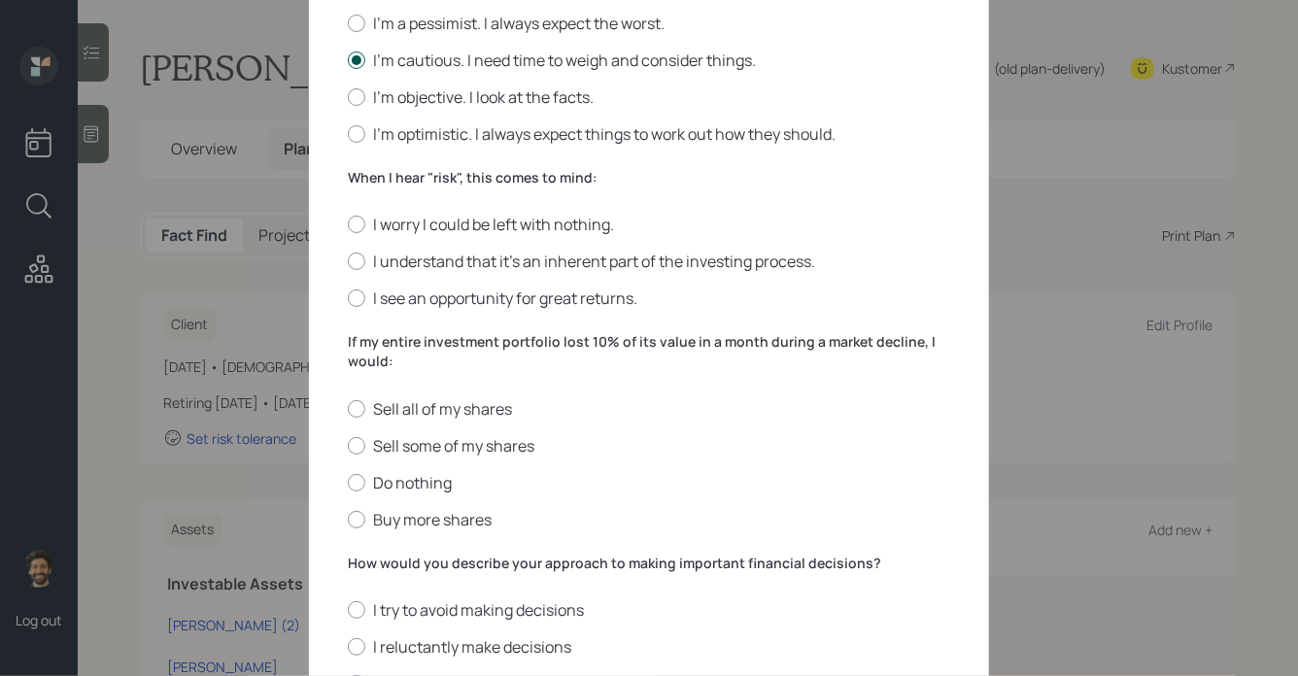
scroll to position [601, 0]
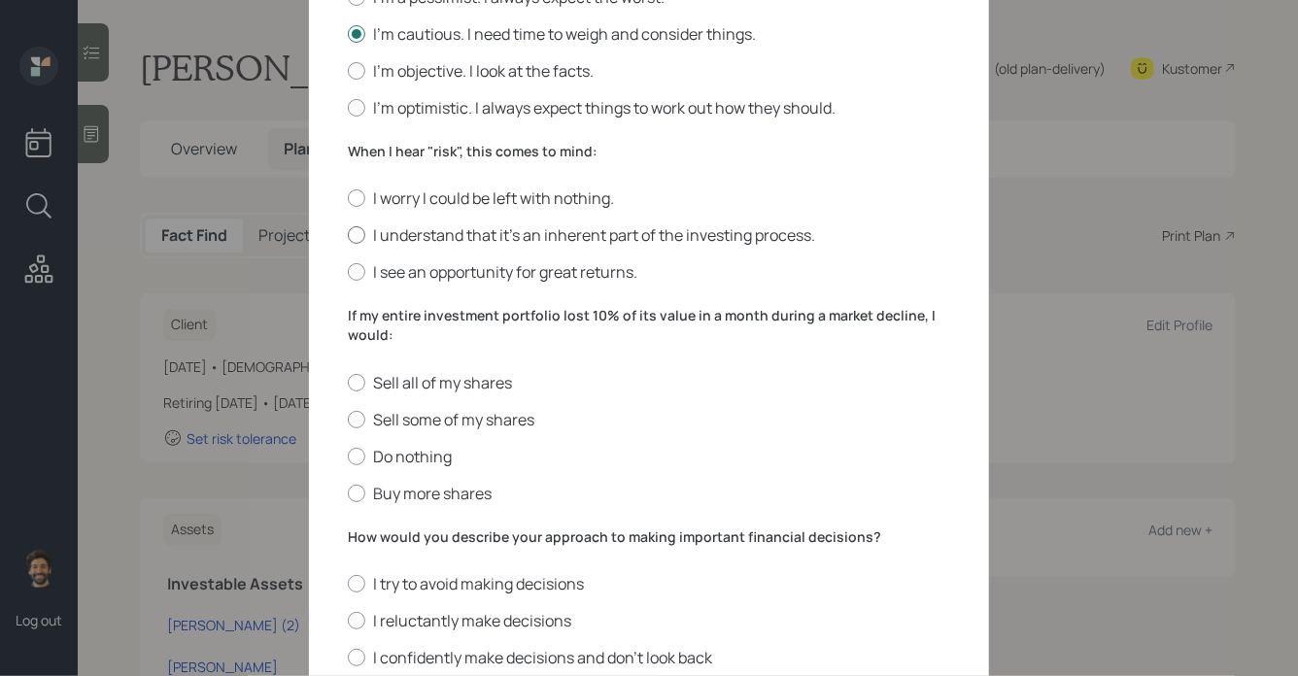
click at [395, 243] on label "I understand that it’s an inherent part of the investing process." at bounding box center [649, 234] width 602 height 21
click at [348, 236] on input "I understand that it’s an inherent part of the investing process." at bounding box center [347, 235] width 1 height 1
radio input "true"
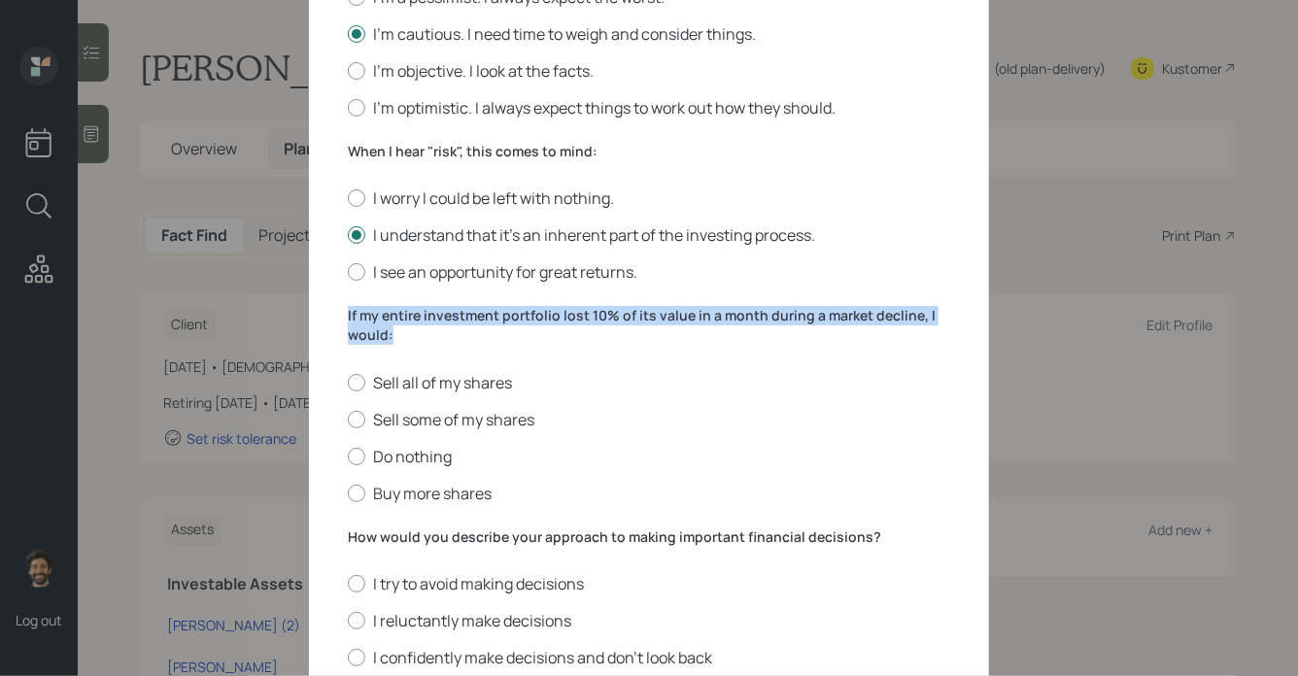
drag, startPoint x: 398, startPoint y: 343, endPoint x: 323, endPoint y: 321, distance: 78.1
click at [323, 321] on div "Edit Risk Tolerance Profile (Maxine ) I would describe my knowledge of investme…" at bounding box center [649, 110] width 680 height 1326
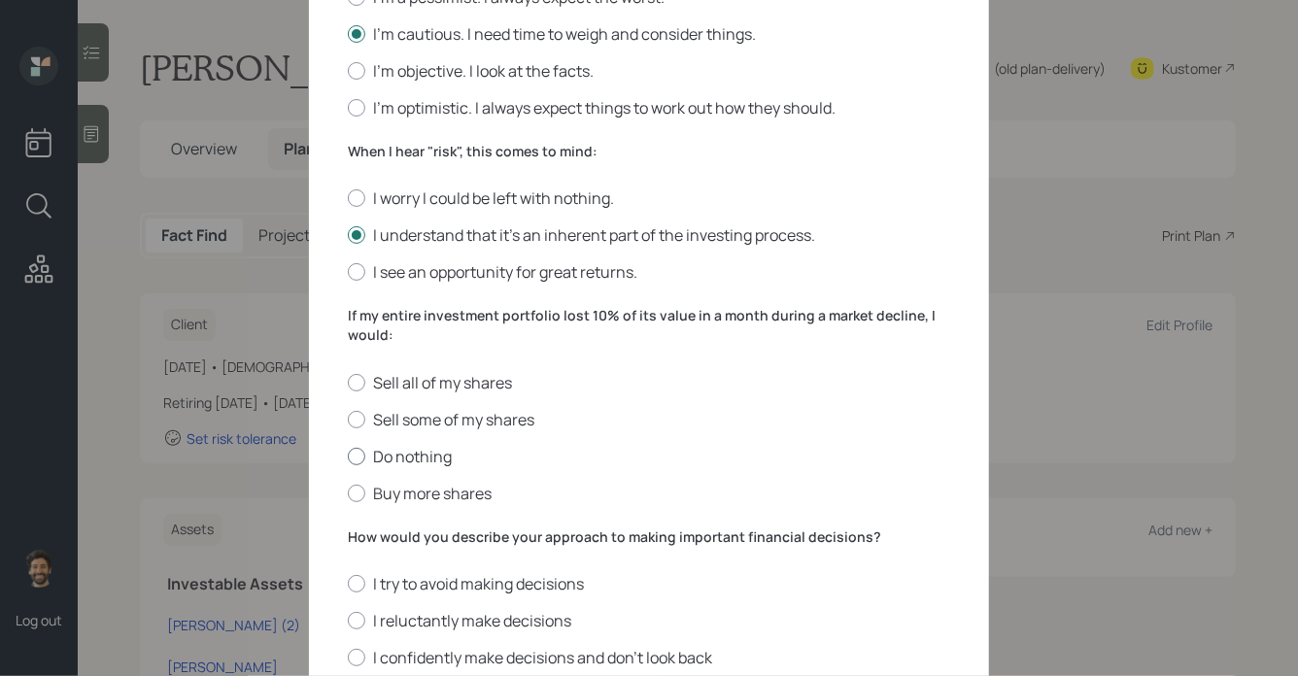
click at [378, 453] on label "Do nothing" at bounding box center [649, 456] width 602 height 21
click at [348, 456] on input "Do nothing" at bounding box center [347, 456] width 1 height 1
radio input "true"
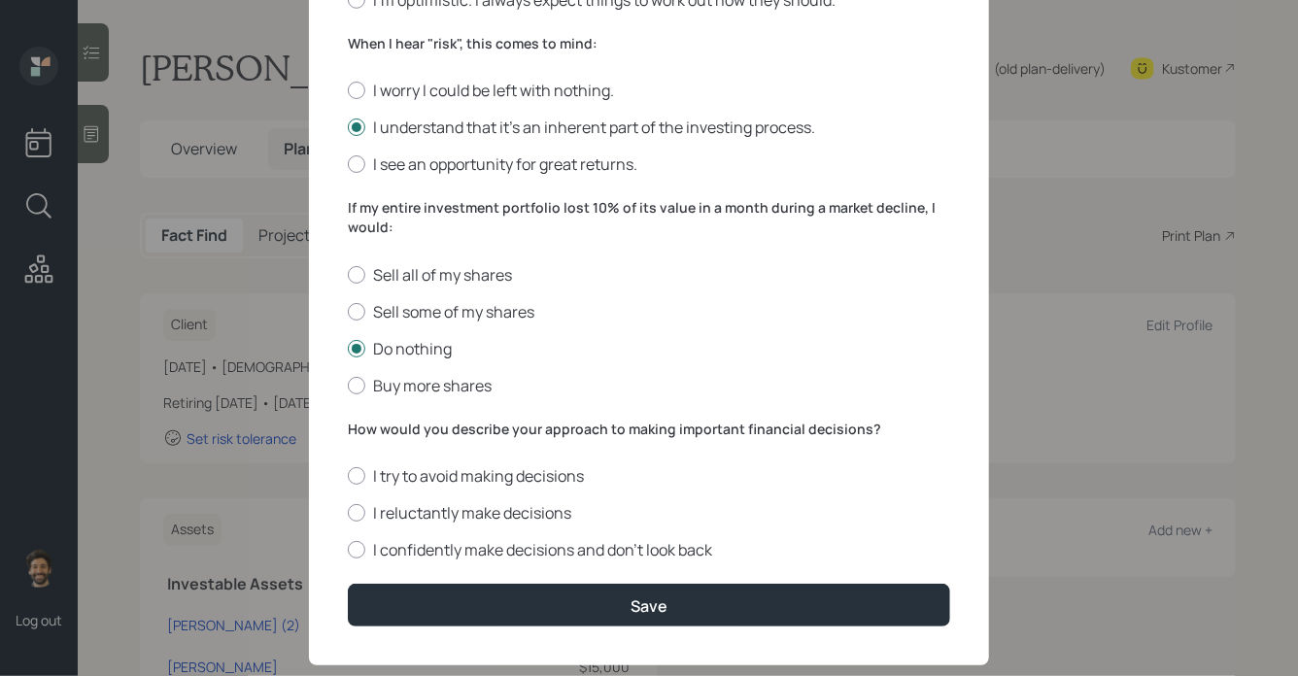
scroll to position [739, 0]
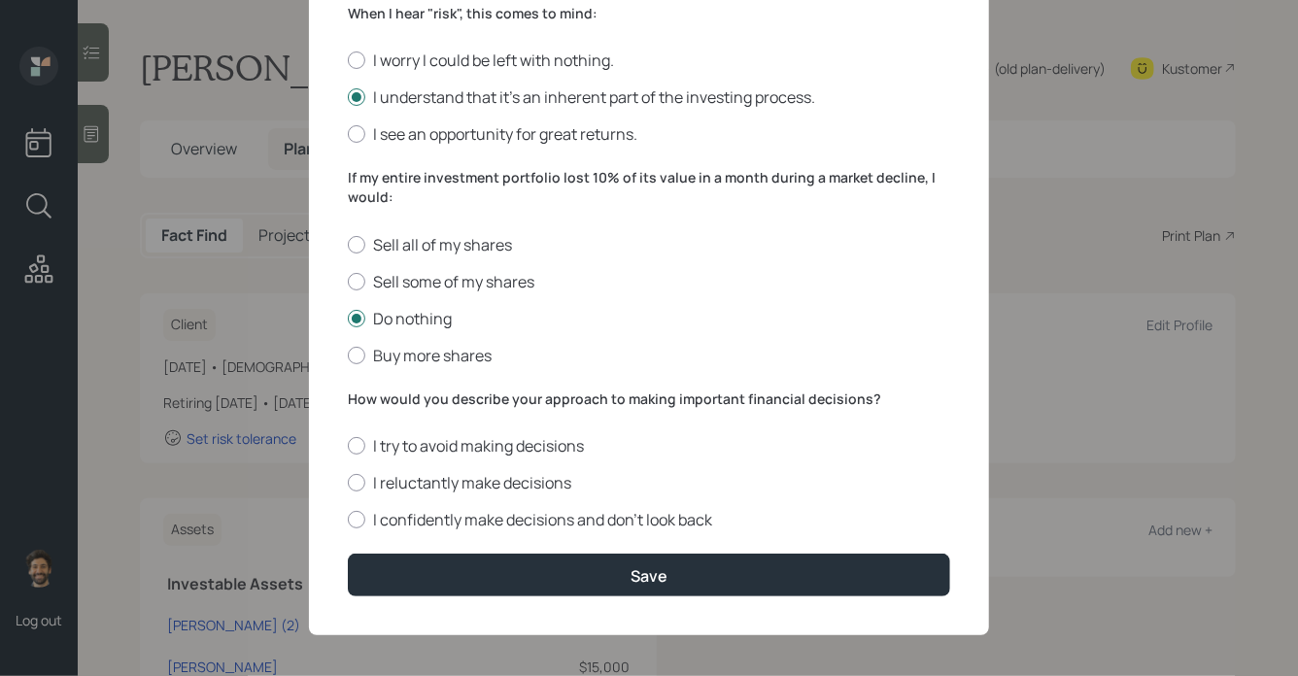
click at [437, 405] on label "How would you describe your approach to making important financial decisions?" at bounding box center [649, 398] width 602 height 19
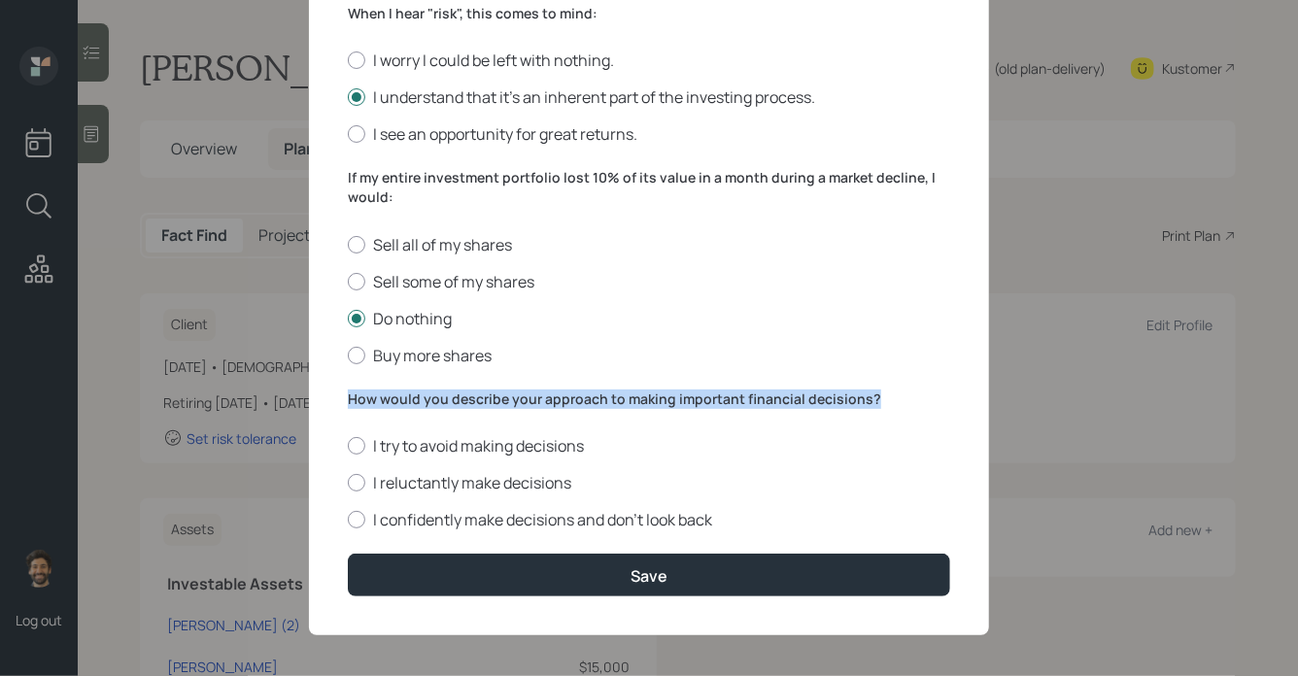
click at [437, 405] on label "How would you describe your approach to making important financial decisions?" at bounding box center [649, 398] width 602 height 19
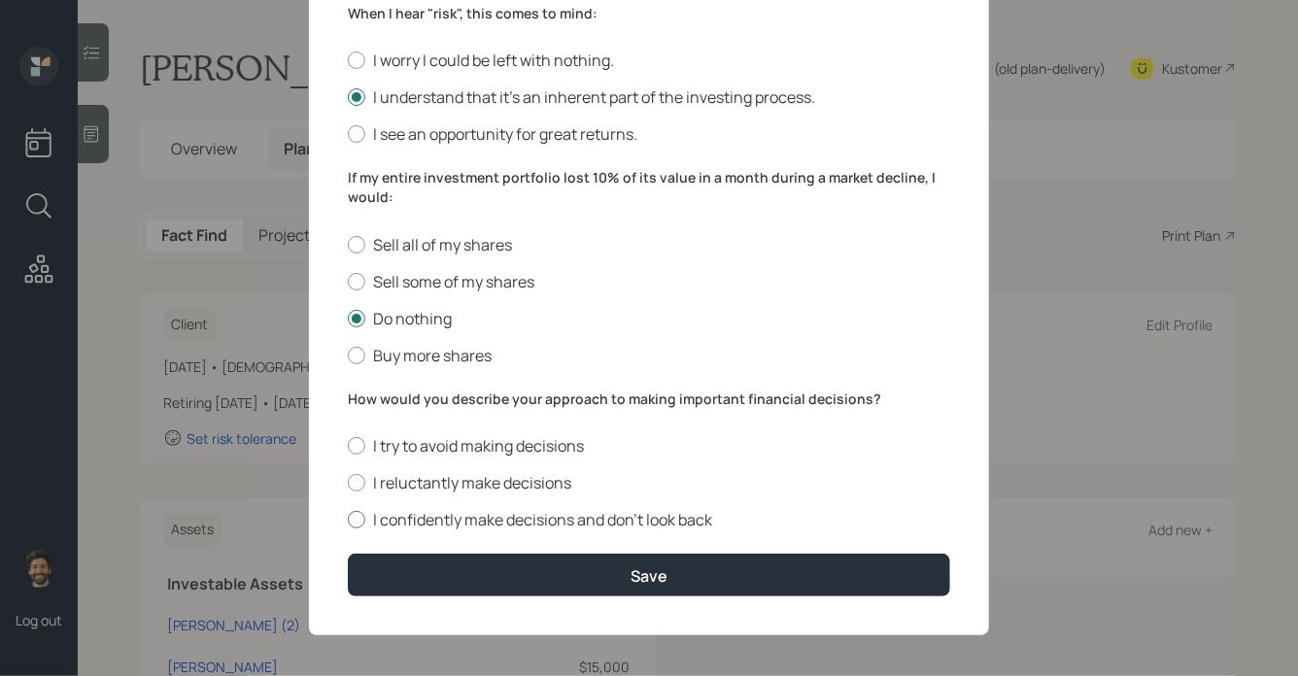
click at [382, 527] on label "I confidently make decisions and don’t look back" at bounding box center [649, 519] width 602 height 21
click at [348, 521] on input "I confidently make decisions and don’t look back" at bounding box center [347, 520] width 1 height 1
radio input "true"
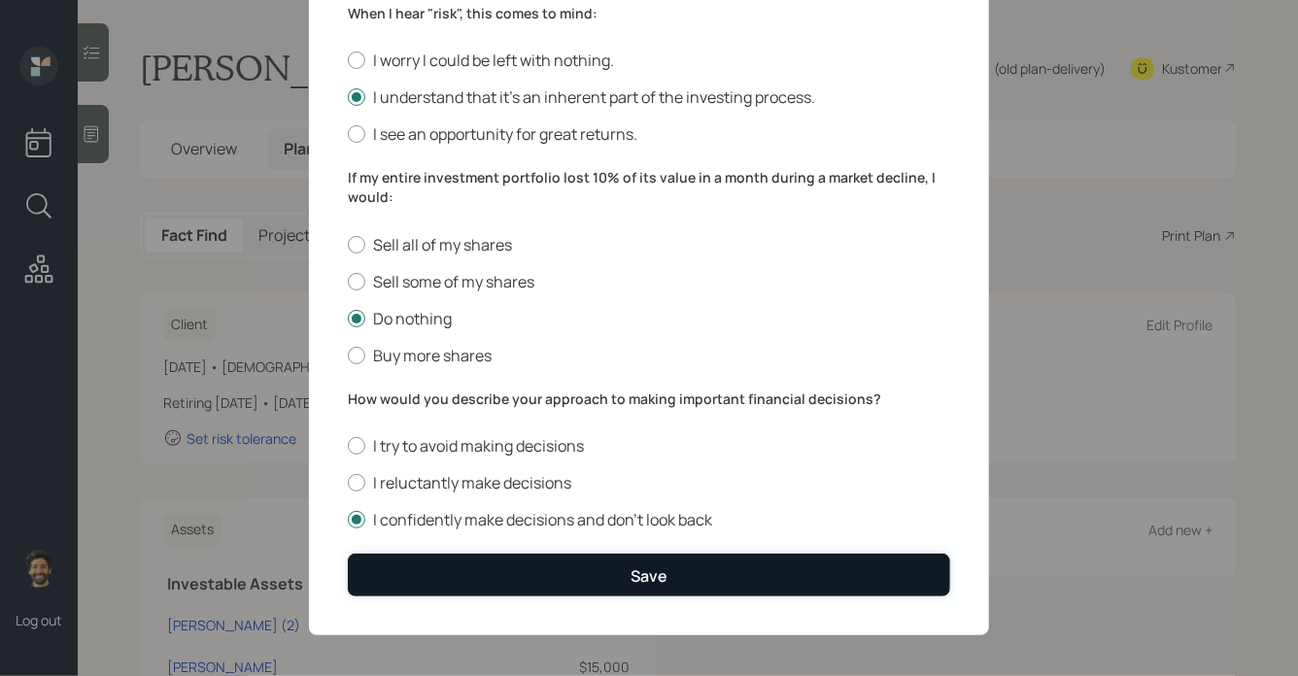
click at [399, 585] on button "Save" at bounding box center [649, 575] width 602 height 42
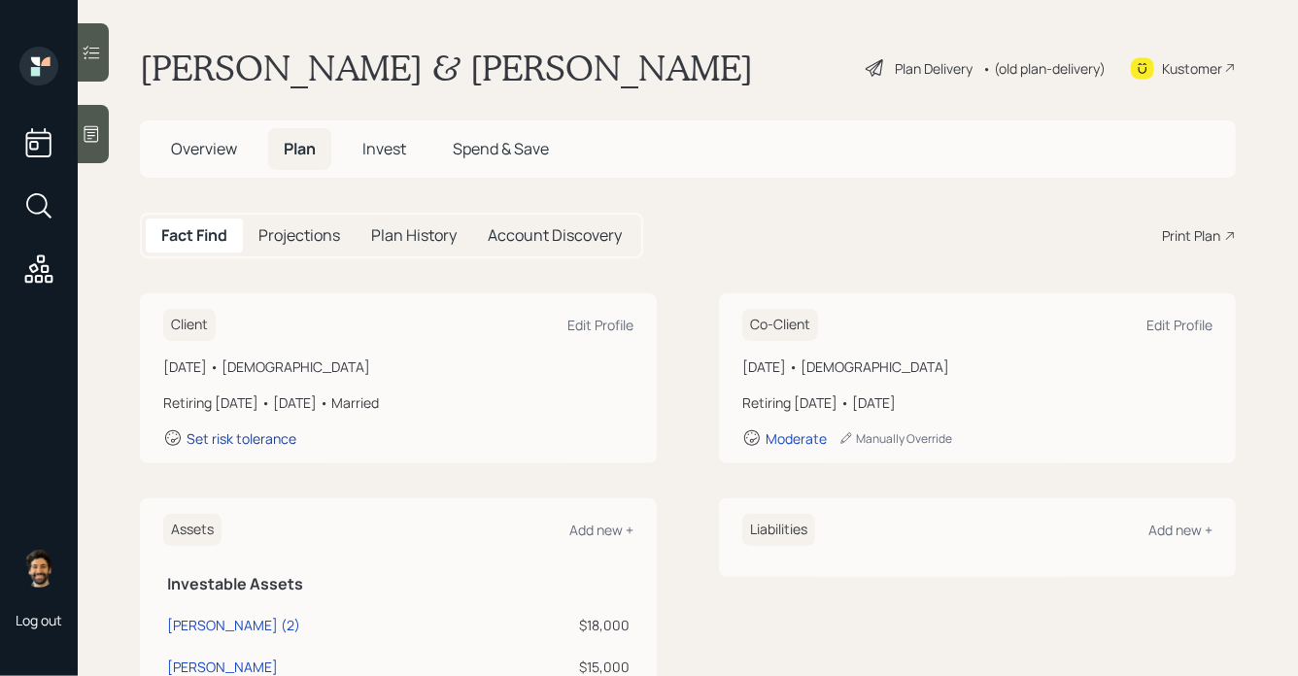
click at [276, 442] on div "Set risk tolerance" at bounding box center [241, 438] width 110 height 18
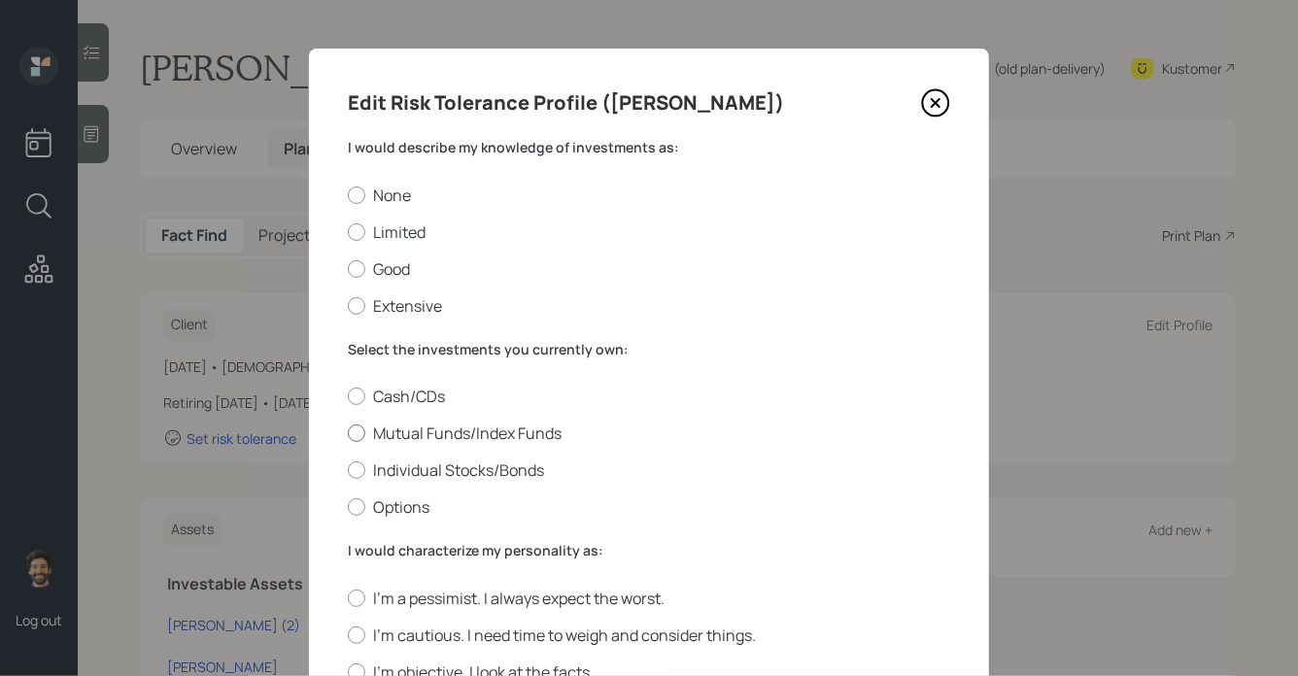
click at [371, 432] on label "Mutual Funds/Index Funds" at bounding box center [649, 432] width 602 height 21
click at [348, 433] on input "Mutual Funds/Index Funds" at bounding box center [347, 433] width 1 height 1
radio input "true"
click at [388, 269] on label "Good" at bounding box center [649, 268] width 602 height 21
click at [348, 269] on input "Good" at bounding box center [347, 268] width 1 height 1
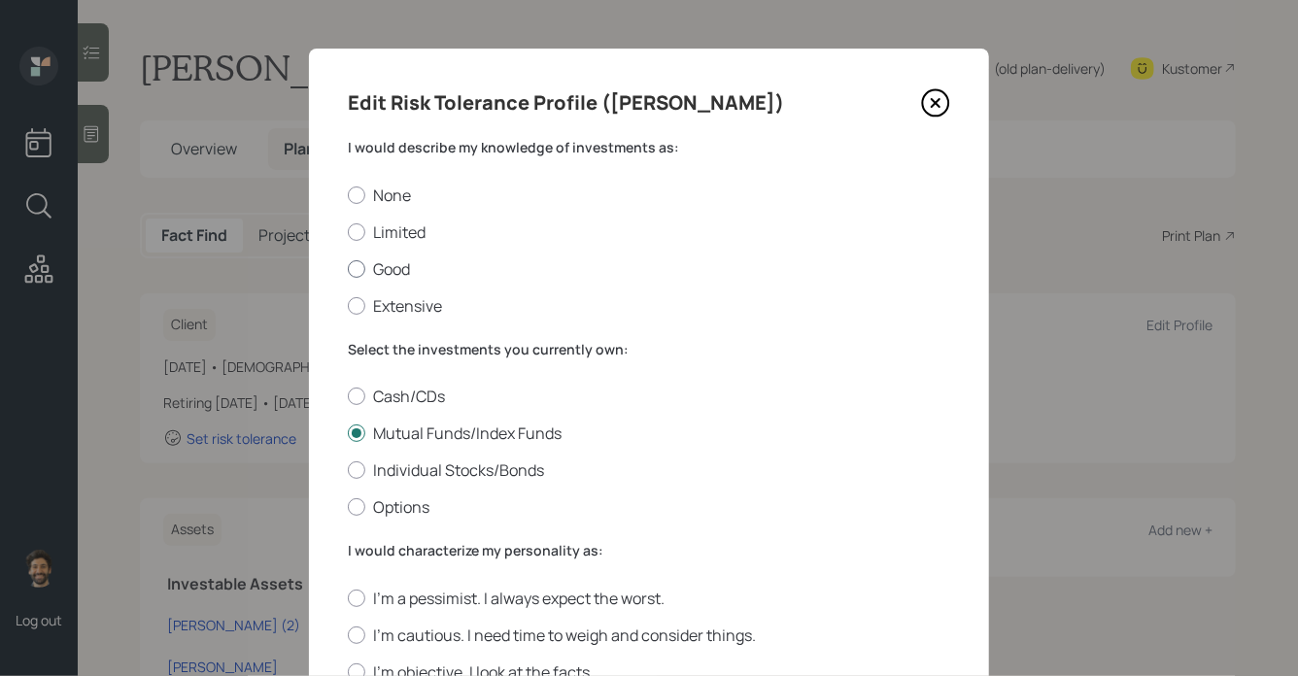
radio input "true"
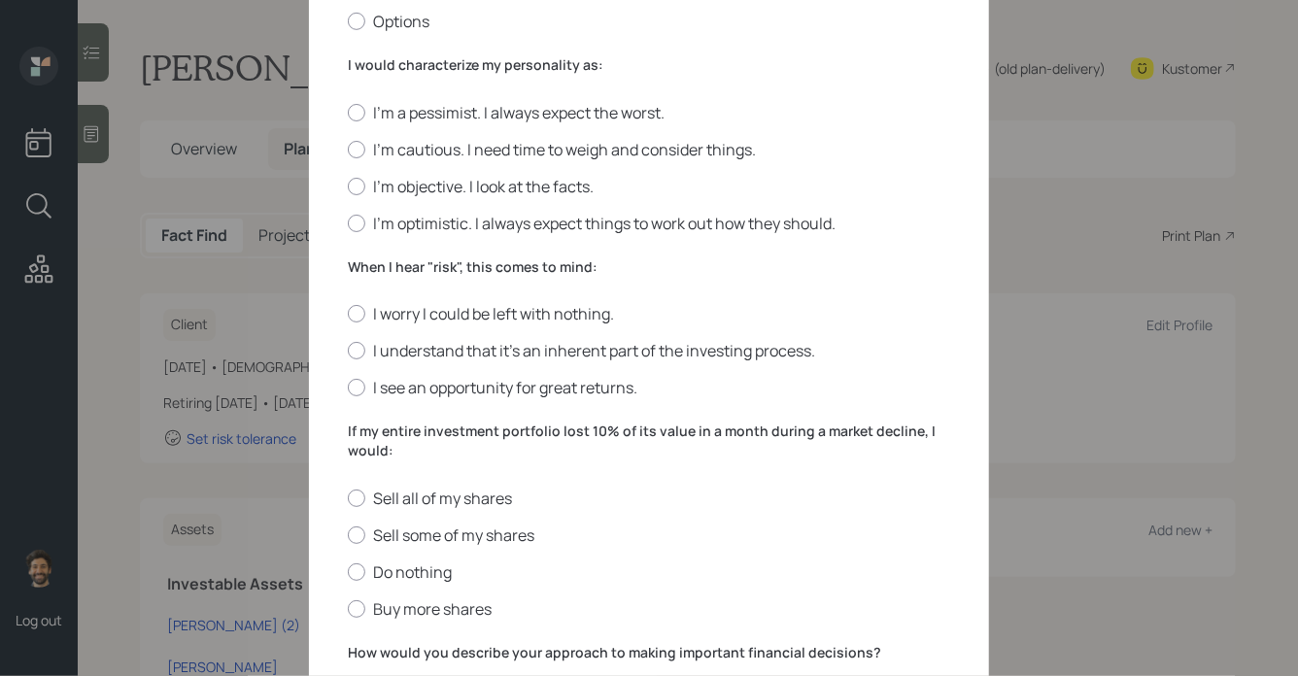
scroll to position [487, 0]
click at [383, 190] on label "I'm objective. I look at the facts." at bounding box center [649, 185] width 602 height 21
click at [348, 186] on input "I'm objective. I look at the facts." at bounding box center [347, 185] width 1 height 1
radio input "true"
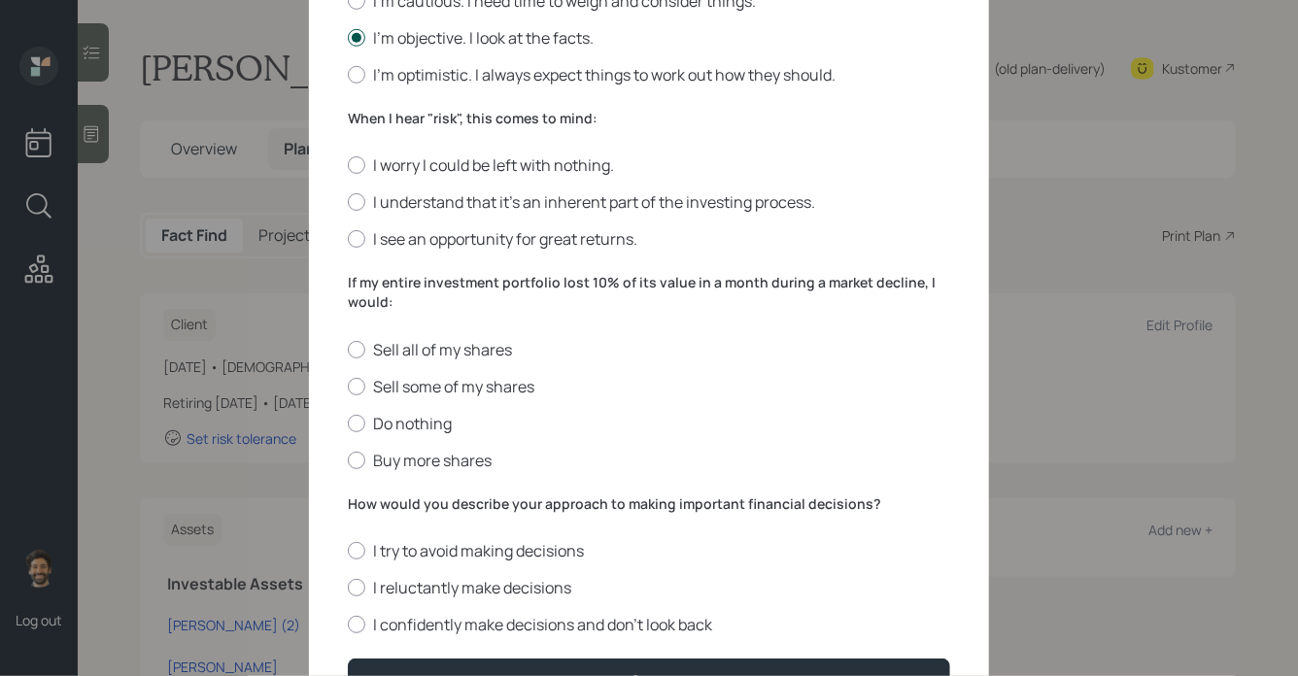
scroll to position [635, 0]
click at [402, 124] on label "When I hear "risk", this comes to mind:" at bounding box center [649, 117] width 602 height 19
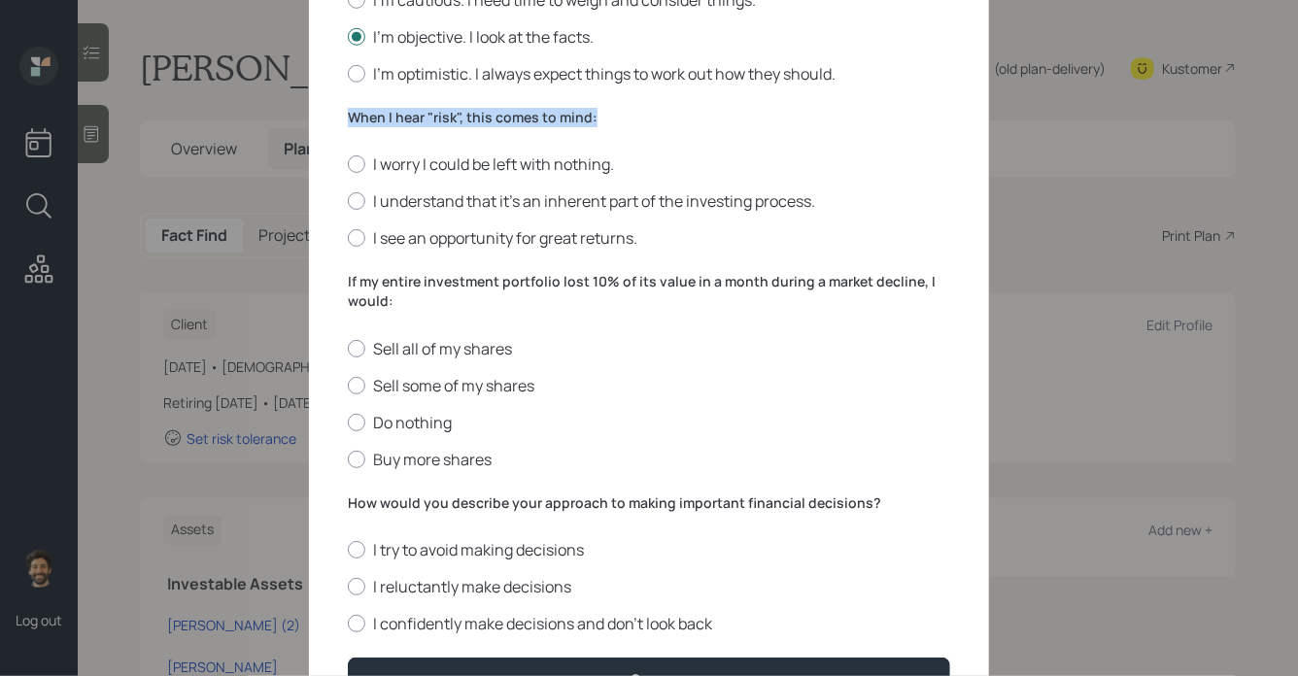
click at [402, 124] on label "When I hear "risk", this comes to mind:" at bounding box center [649, 117] width 602 height 19
click at [384, 212] on label "I understand that it’s an inherent part of the investing process." at bounding box center [649, 200] width 602 height 21
click at [348, 202] on input "I understand that it’s an inherent part of the investing process." at bounding box center [347, 201] width 1 height 1
radio input "true"
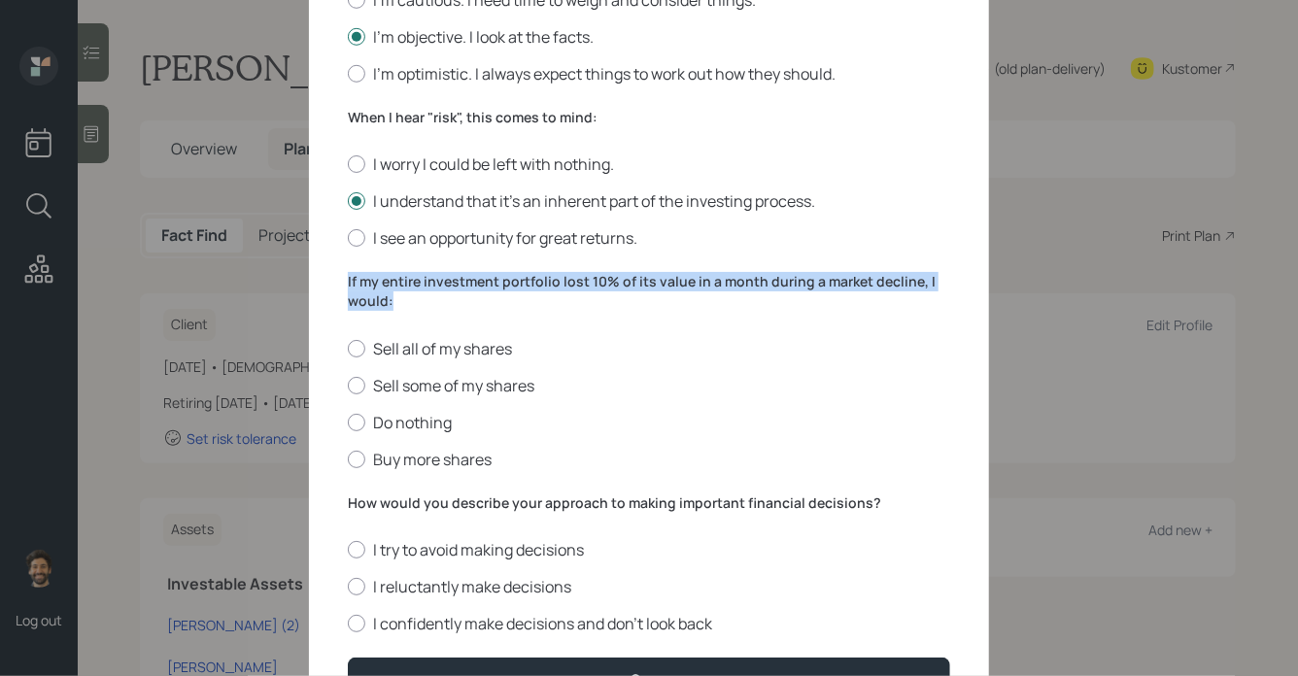
drag, startPoint x: 395, startPoint y: 301, endPoint x: 328, endPoint y: 278, distance: 71.0
click at [328, 278] on div "Edit Risk Tolerance Profile (Stephen) I would describe my knowledge of investme…" at bounding box center [649, 76] width 680 height 1326
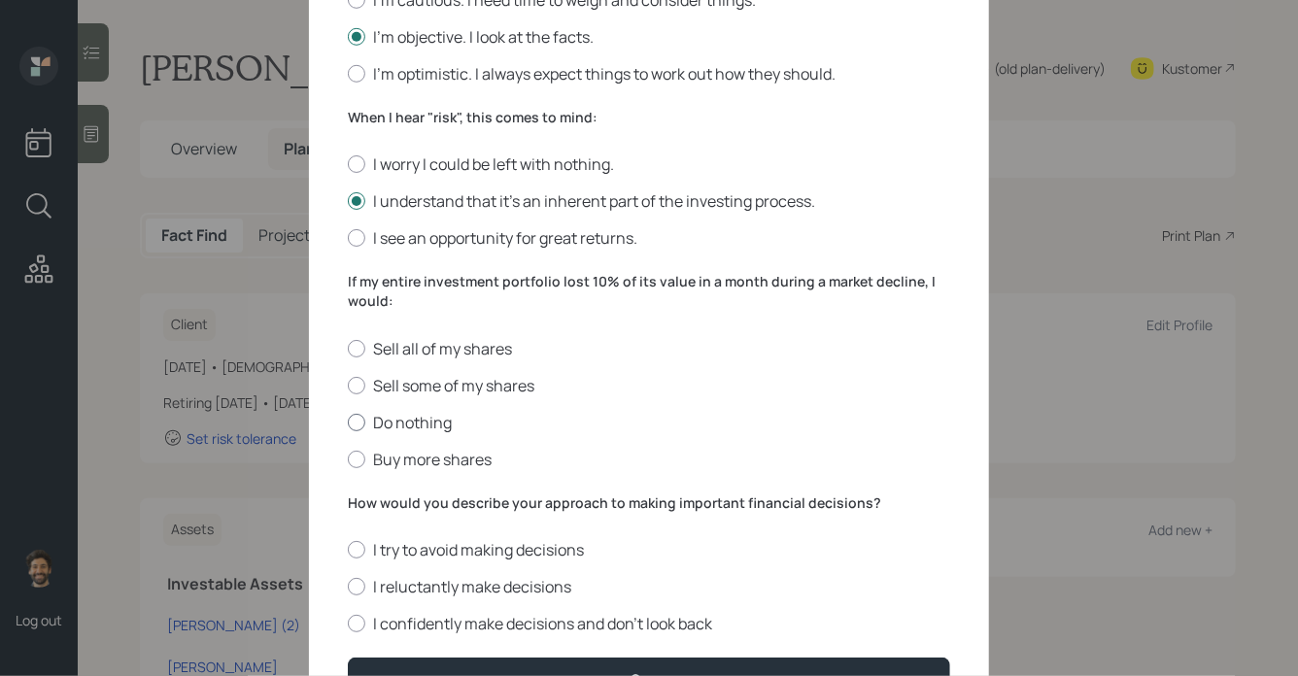
click at [375, 418] on label "Do nothing" at bounding box center [649, 422] width 602 height 21
click at [348, 422] on input "Do nothing" at bounding box center [347, 422] width 1 height 1
radio input "true"
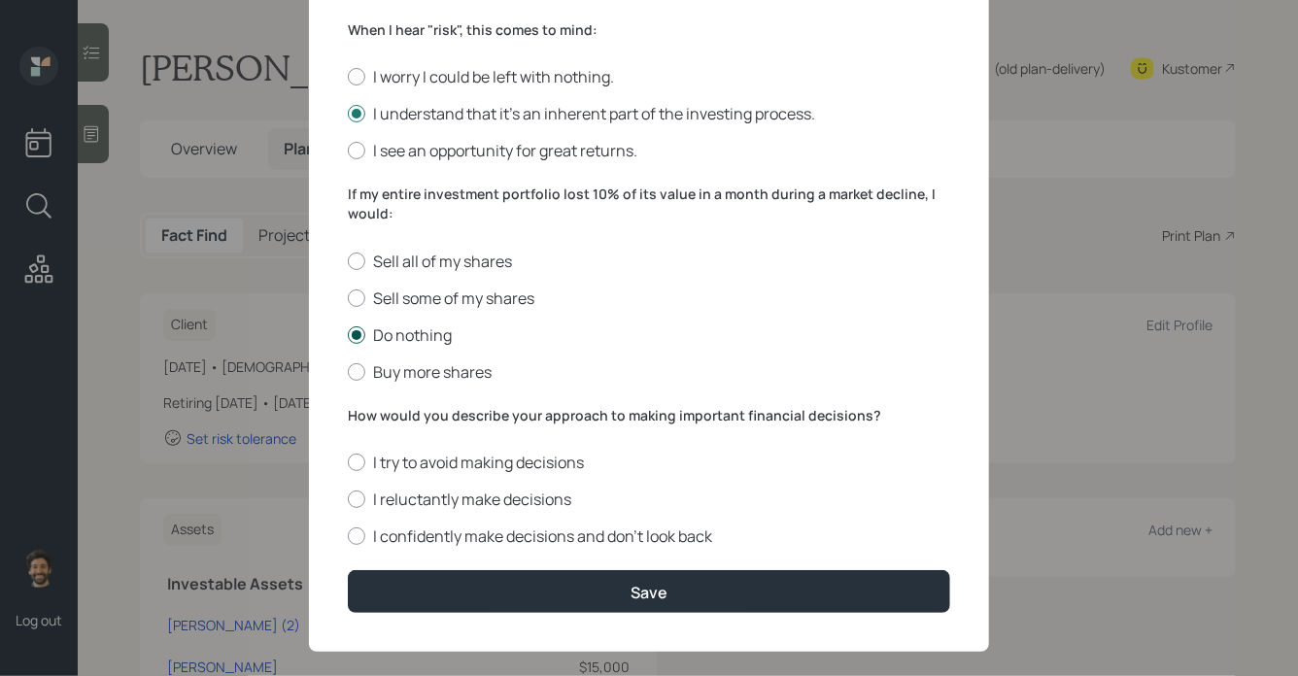
scroll to position [753, 0]
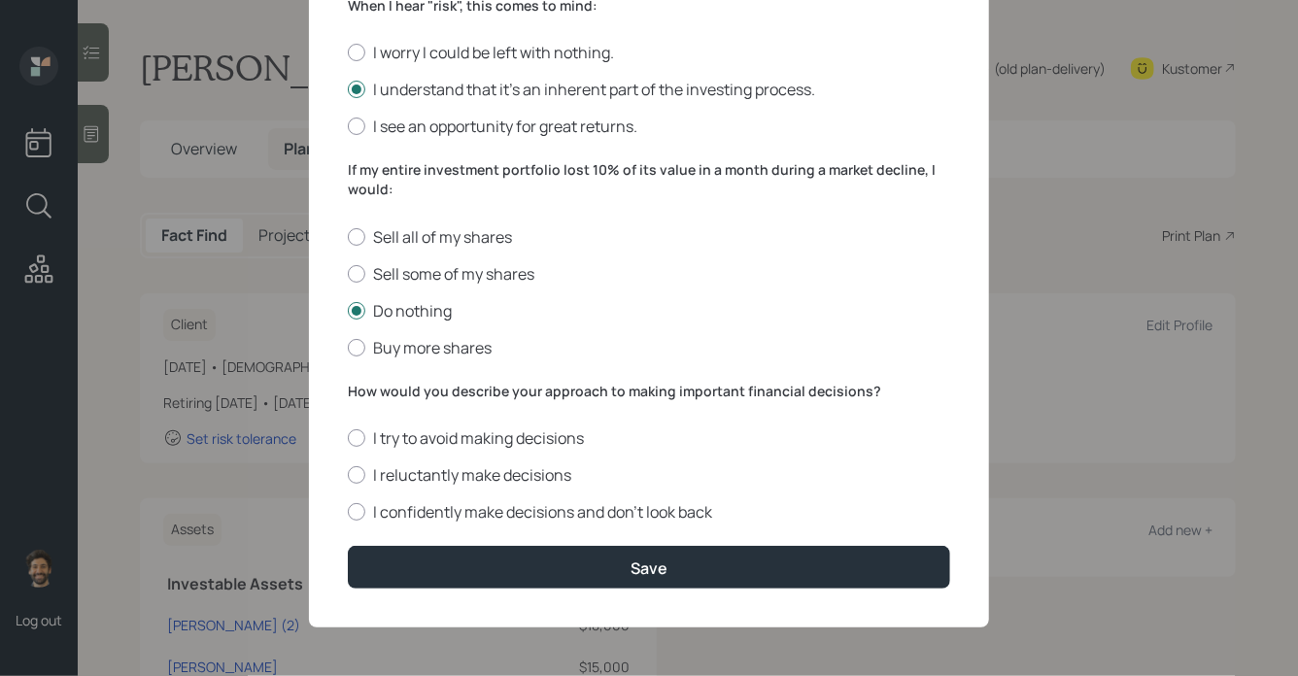
click at [434, 395] on label "How would you describe your approach to making important financial decisions?" at bounding box center [649, 391] width 602 height 19
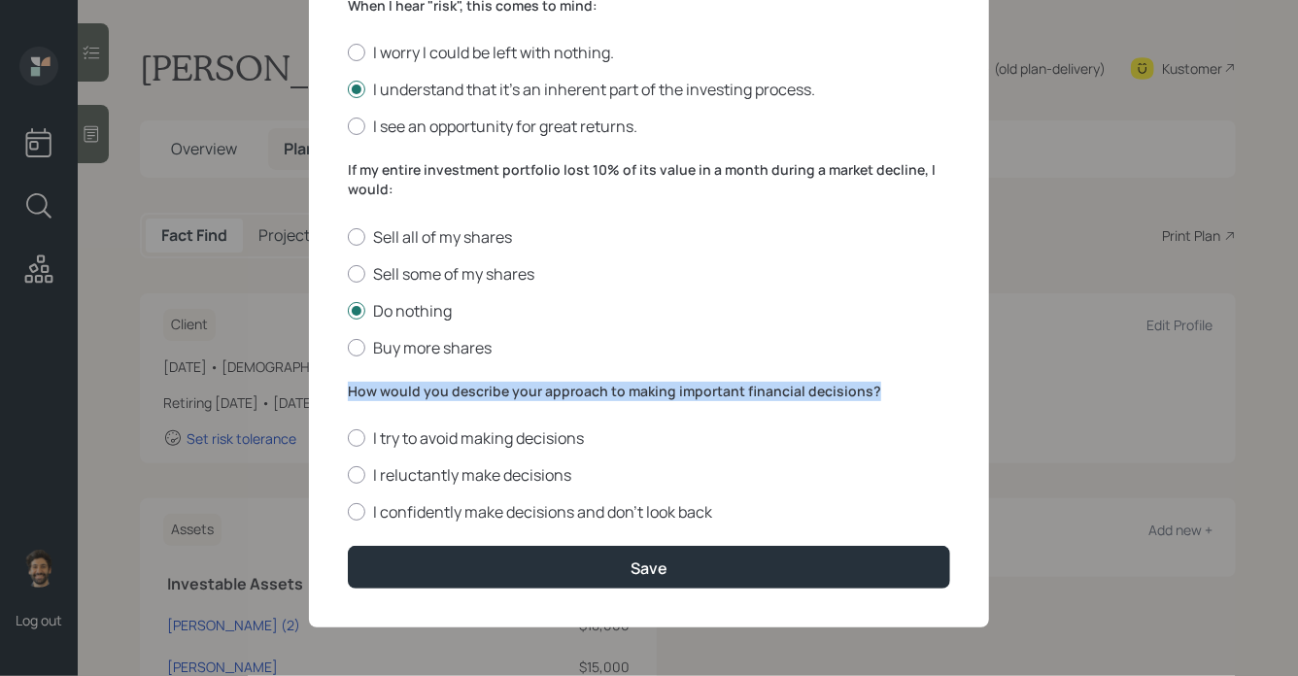
click at [434, 395] on label "How would you describe your approach to making important financial decisions?" at bounding box center [649, 391] width 602 height 19
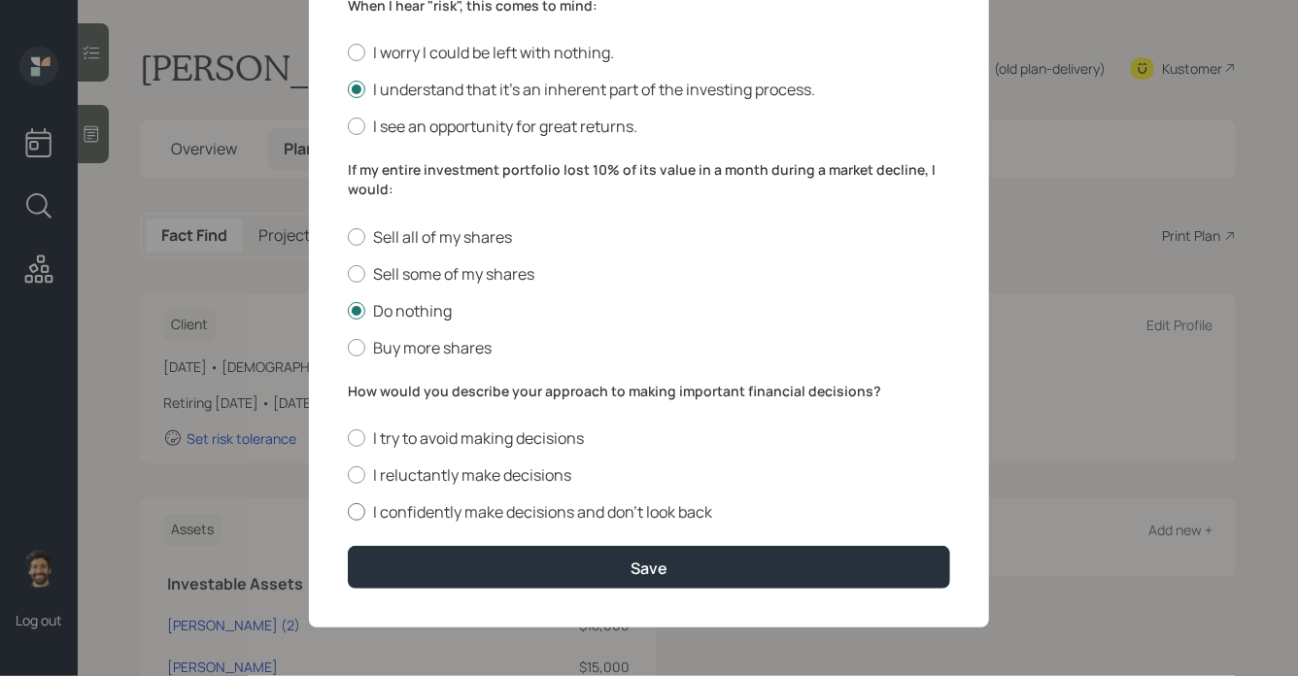
click at [422, 506] on label "I confidently make decisions and don’t look back" at bounding box center [649, 511] width 602 height 21
click at [348, 512] on input "I confidently make decisions and don’t look back" at bounding box center [347, 512] width 1 height 1
radio input "true"
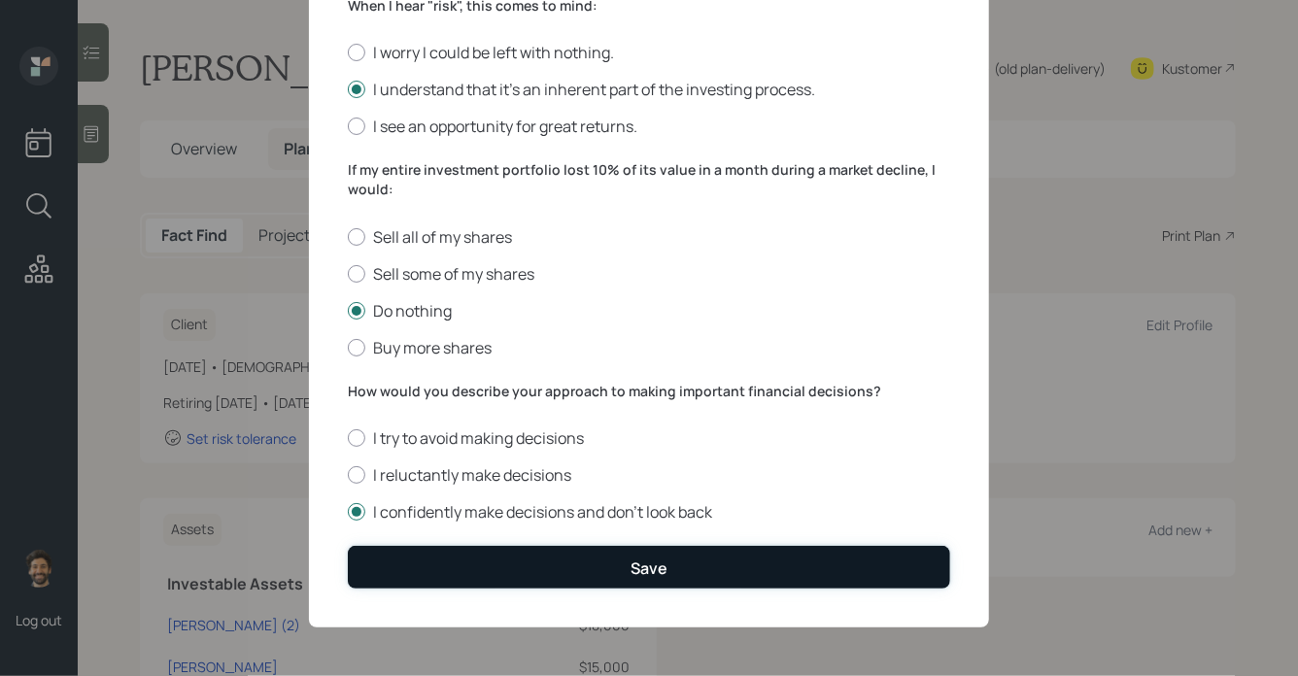
click at [426, 547] on button "Save" at bounding box center [649, 567] width 602 height 42
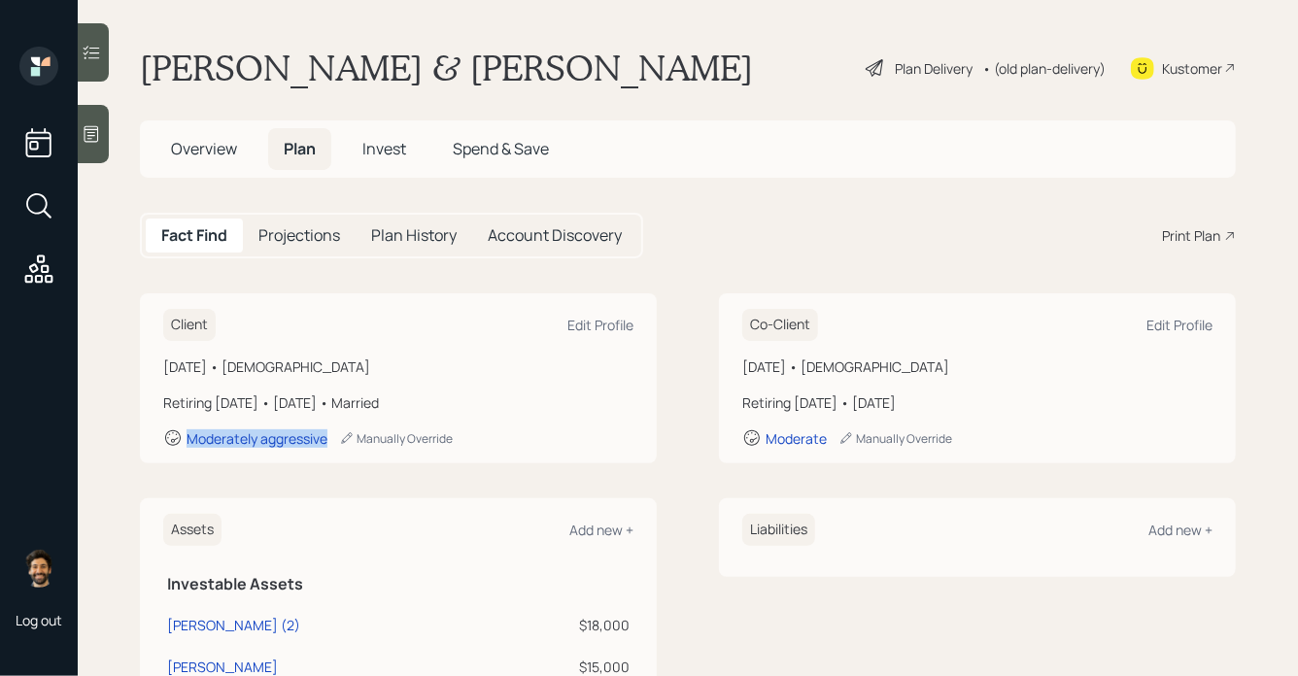
drag, startPoint x: 334, startPoint y: 443, endPoint x: 161, endPoint y: 444, distance: 172.9
click at [161, 444] on div "Client Edit Profile February 5, 1963 • 62 years old Retiring in 3 years • Janua…" at bounding box center [398, 378] width 517 height 170
drag, startPoint x: 831, startPoint y: 440, endPoint x: 670, endPoint y: 439, distance: 161.2
click at [670, 439] on div "Client Edit Profile February 5, 1963 • 62 years old Retiring in 3 years • Janua…" at bounding box center [688, 378] width 1096 height 170
click at [388, 139] on span "Invest" at bounding box center [384, 148] width 44 height 21
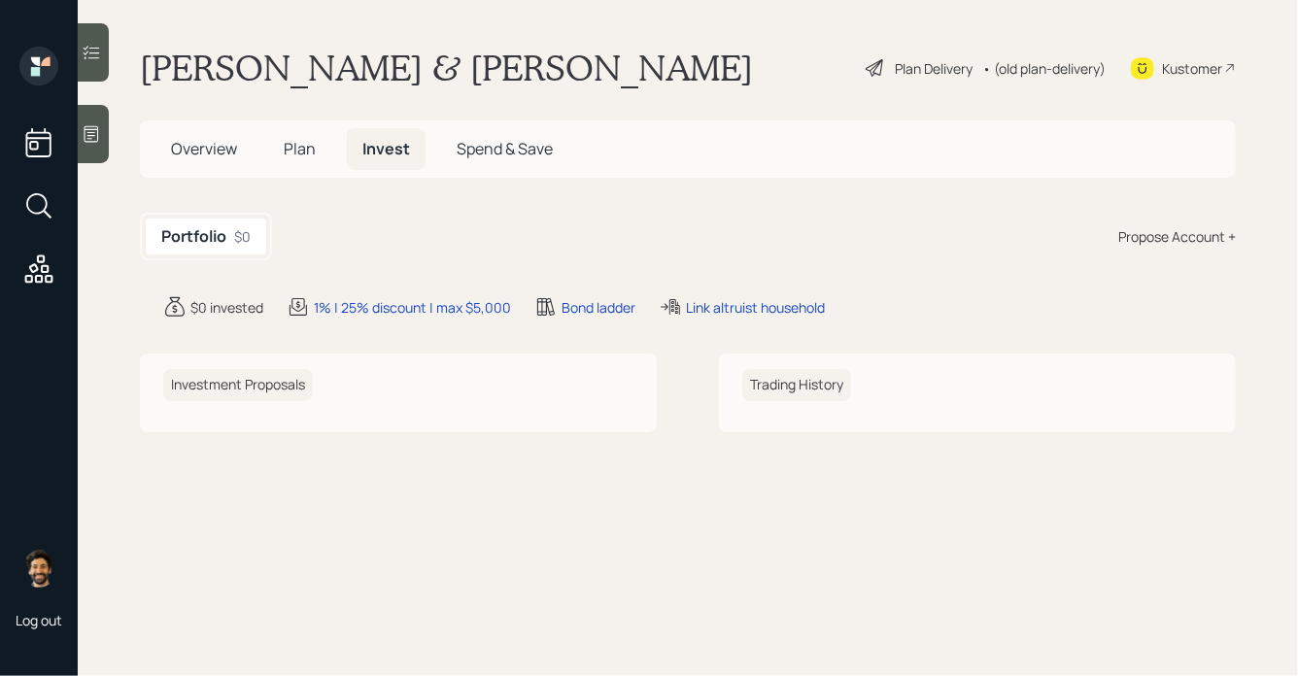
click at [1165, 234] on div "Propose Account +" at bounding box center [1177, 236] width 118 height 20
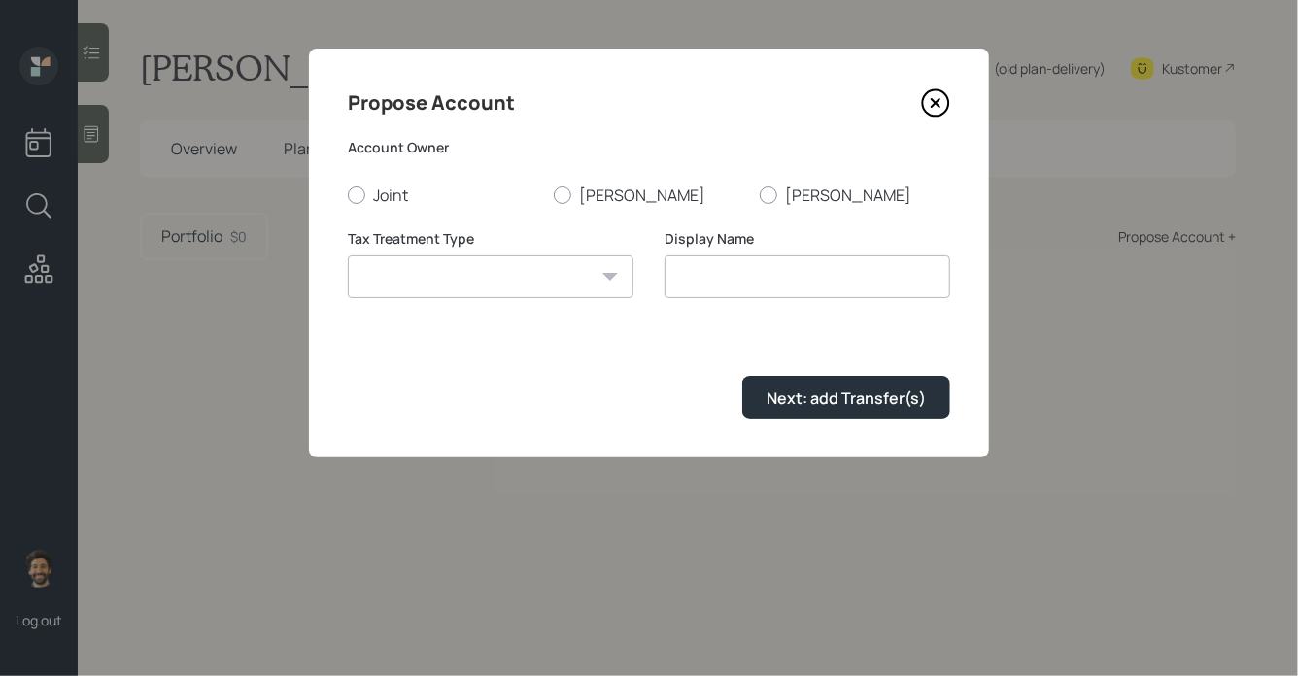
click at [601, 184] on div "Account Owner Joint Stephen Maxine" at bounding box center [649, 172] width 602 height 68
click at [591, 190] on label "Stephen" at bounding box center [649, 195] width 190 height 21
click at [554, 194] on input "Stephen" at bounding box center [553, 194] width 1 height 1
radio input "true"
click at [526, 269] on select "Roth Taxable Traditional" at bounding box center [491, 276] width 286 height 43
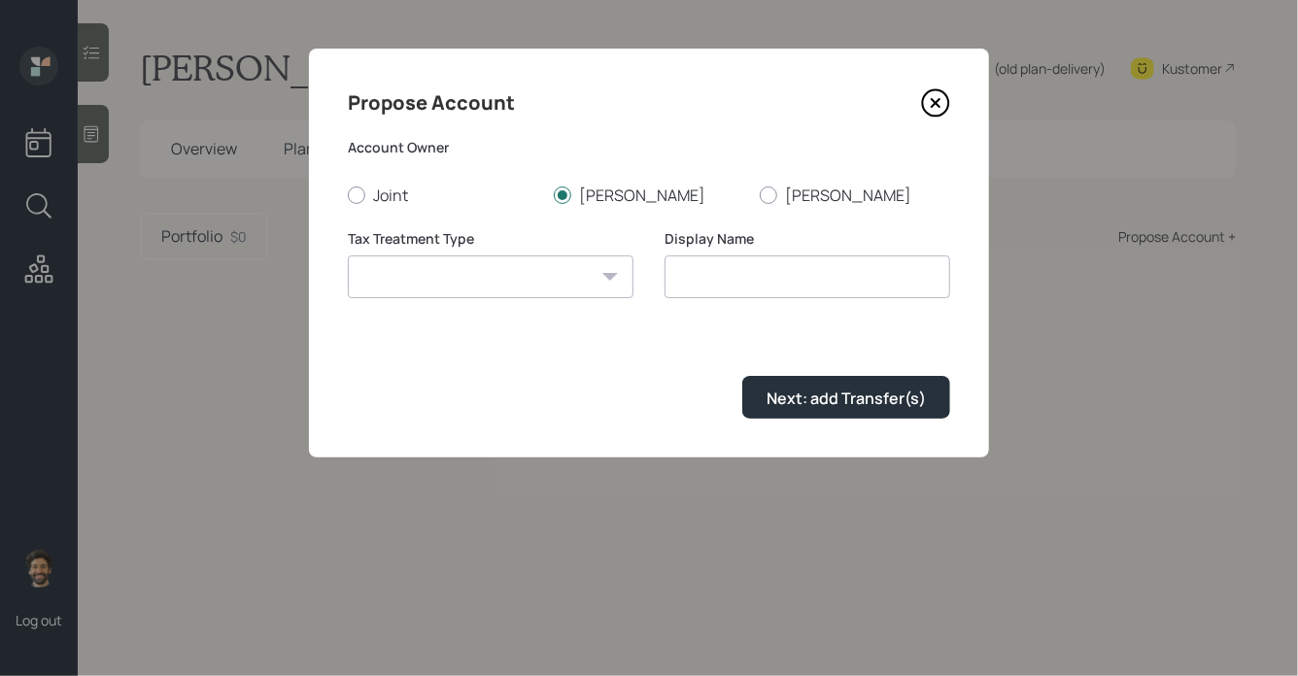
select select "traditional"
click at [348, 255] on select "Roth Taxable Traditional" at bounding box center [491, 276] width 286 height 43
type input "Traditional"
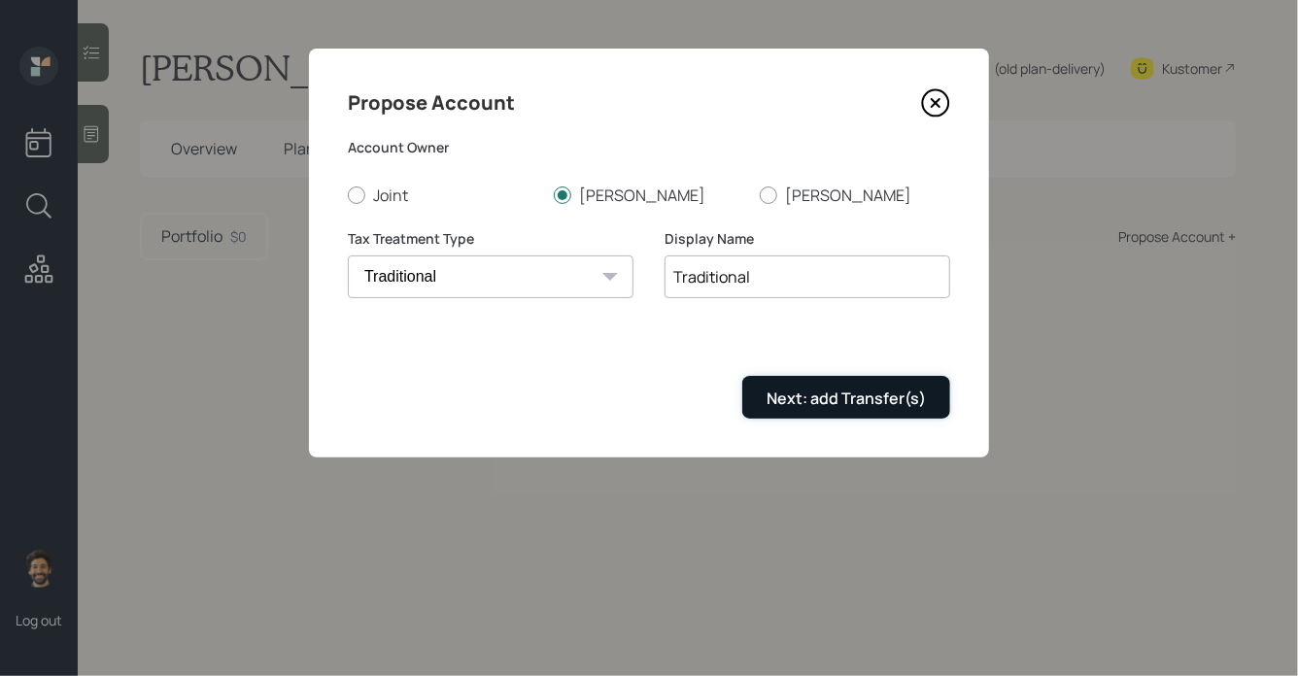
click at [816, 408] on div "Next: add Transfer(s)" at bounding box center [845, 398] width 159 height 21
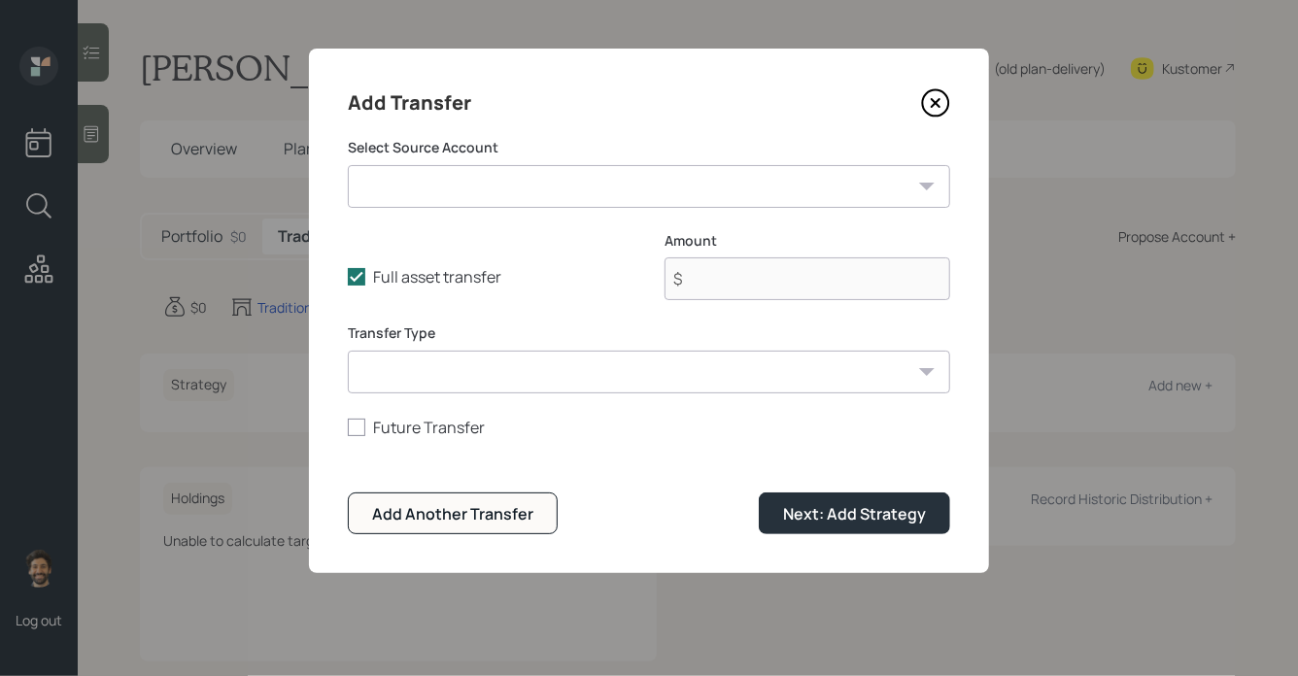
click at [481, 185] on select "Stephen IRA (2) ($18,000 | IRA) Stephen Roth ($15,000 | Roth IRA) Stephen Pensi…" at bounding box center [649, 186] width 602 height 43
select select "d57d2656-7fd6-4484-ae7e-f07cfda236a5"
click at [348, 165] on select "Stephen IRA (2) ($18,000 | IRA) Stephen Roth ($15,000 | Roth IRA) Stephen Pensi…" at bounding box center [649, 186] width 602 height 43
type input "$ 18,000"
click at [633, 369] on select "ACAT Transfer Non ACAT Transfer Capitalize Rollover Rollover Deposit" at bounding box center [649, 372] width 602 height 43
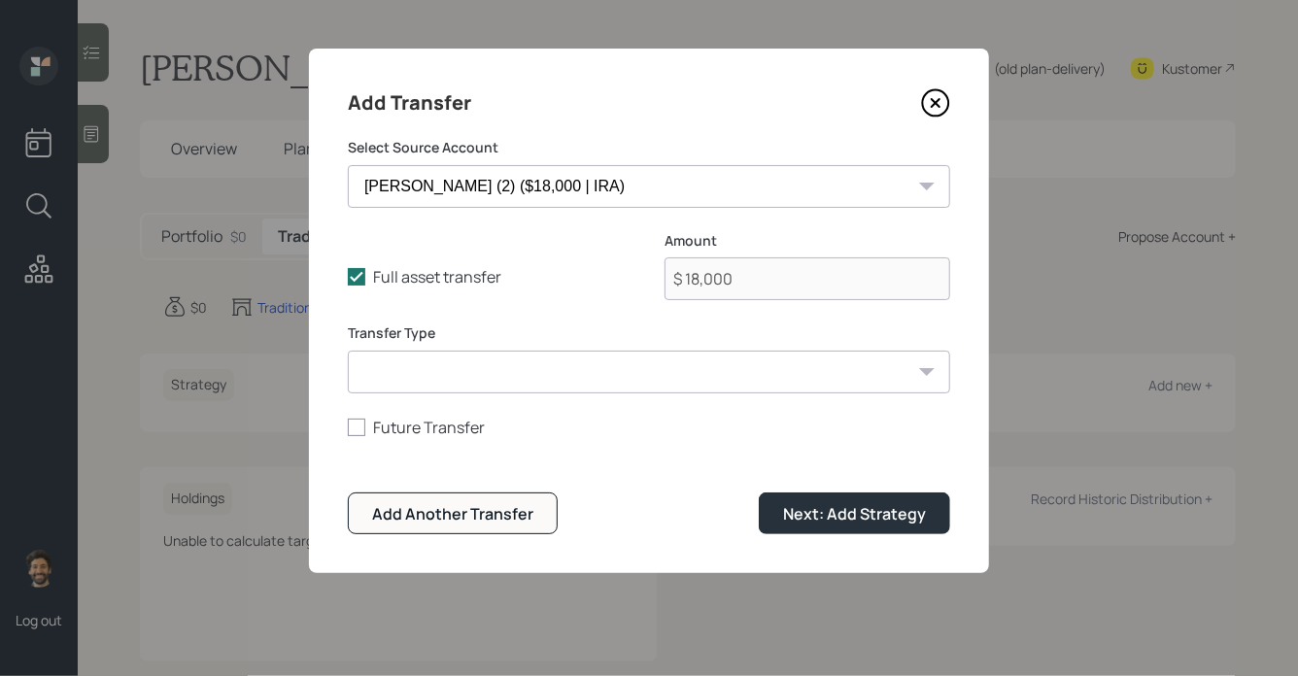
select select "acat_transfer"
click at [348, 351] on select "ACAT Transfer Non ACAT Transfer Capitalize Rollover Rollover Deposit" at bounding box center [649, 372] width 602 height 43
click at [777, 510] on button "Next: Add Strategy" at bounding box center [854, 513] width 191 height 42
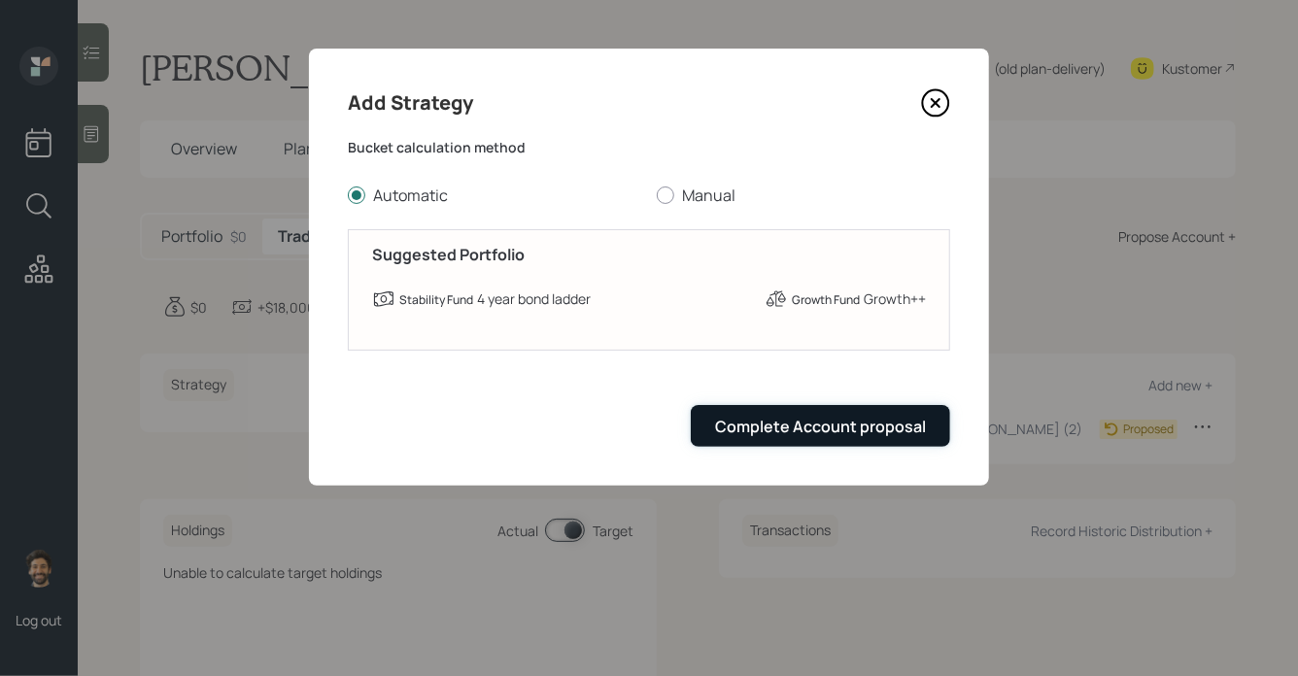
click at [740, 436] on div "Complete Account proposal" at bounding box center [820, 426] width 211 height 21
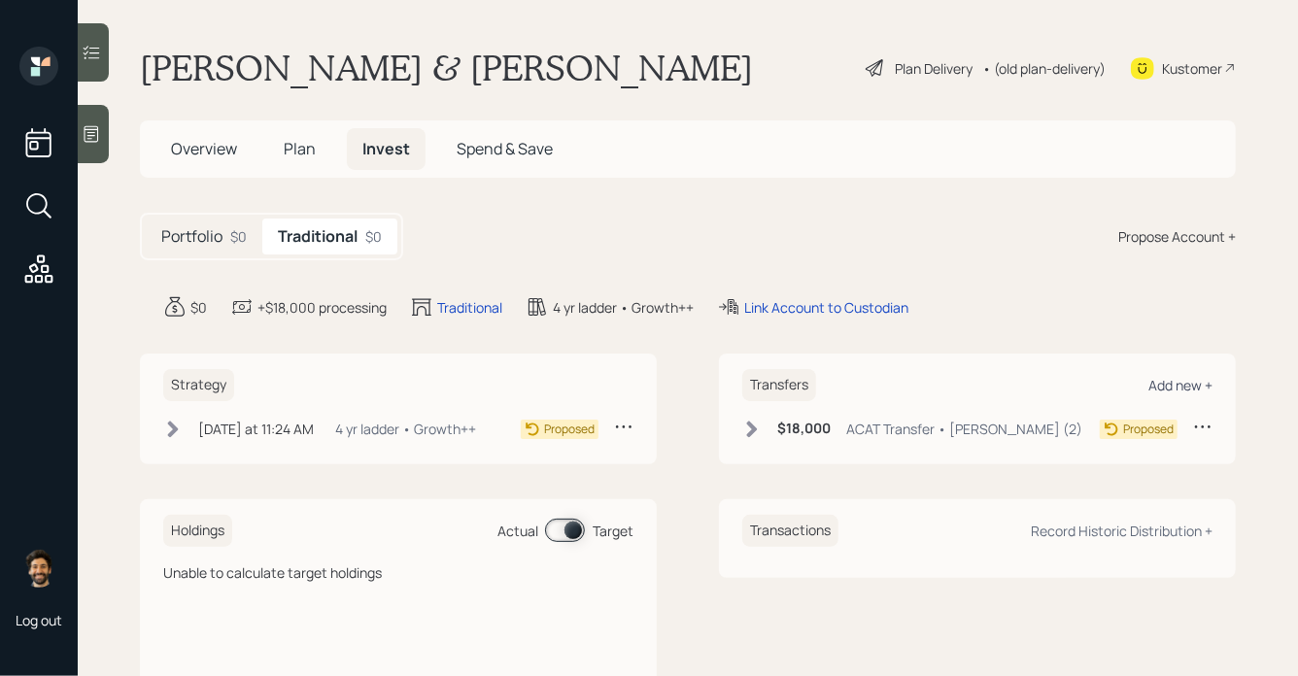
click at [1161, 386] on div "Add new +" at bounding box center [1180, 385] width 64 height 18
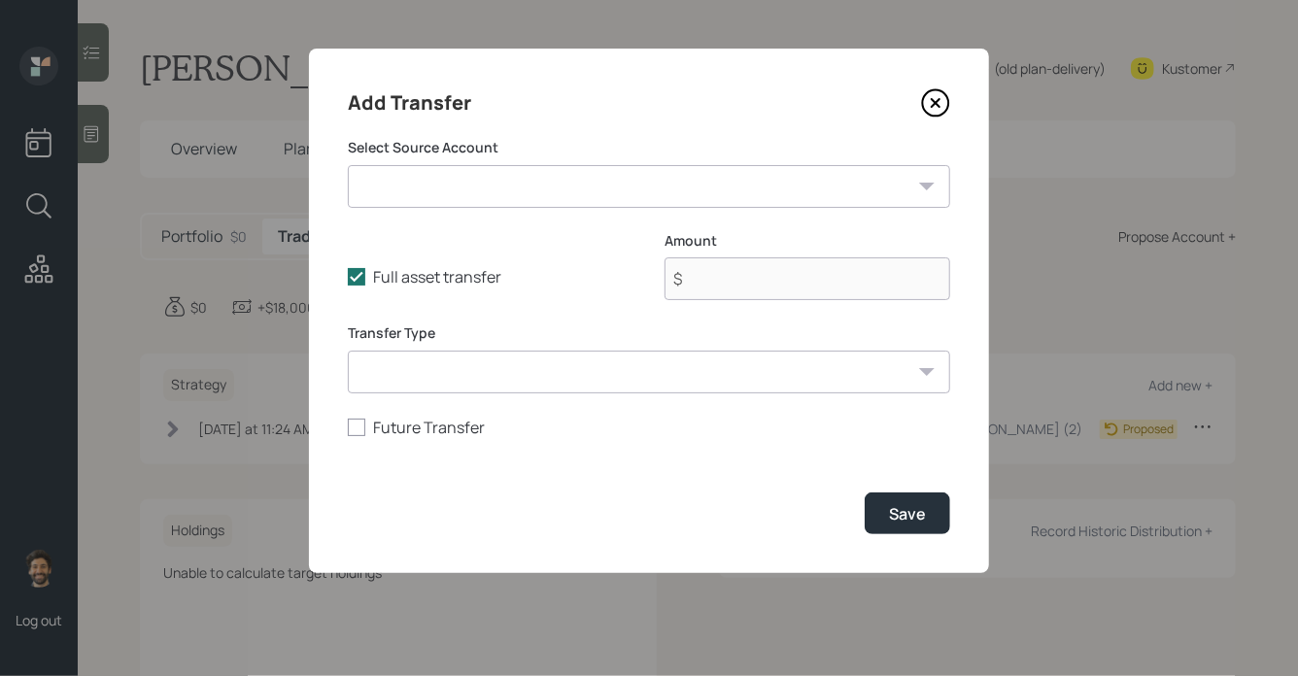
click at [620, 199] on select "Stephen IRA (2) ($18,000 | IRA) Stephen Roth ($15,000 | Roth IRA) Stephen Pensi…" at bounding box center [649, 186] width 602 height 43
select select "0e0fd26b-b835-4baf-96c0-96d570fa40ad"
click at [348, 165] on select "Stephen IRA (2) ($18,000 | IRA) Stephen Roth ($15,000 | Roth IRA) Stephen Pensi…" at bounding box center [649, 186] width 602 height 43
type input "$ 370,000"
click at [434, 371] on select "ACAT Transfer Non ACAT Transfer Capitalize Rollover Rollover Deposit" at bounding box center [649, 372] width 602 height 43
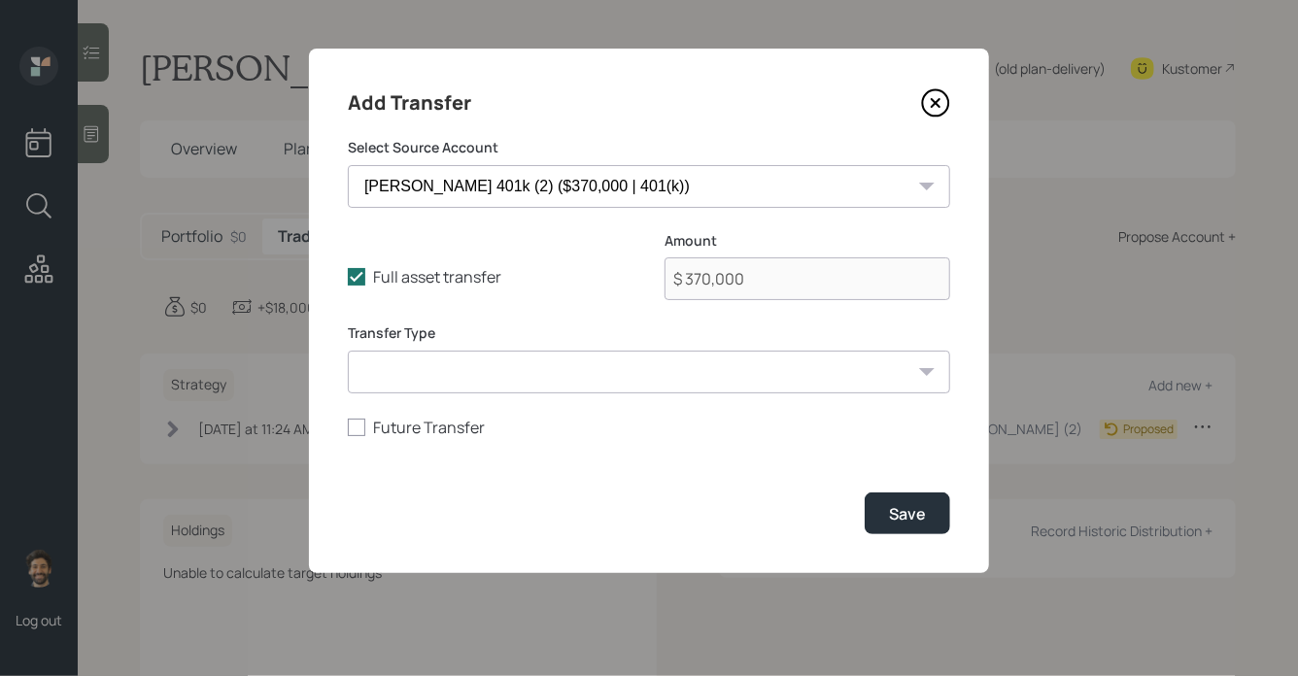
select select "acat_transfer"
click at [348, 351] on select "ACAT Transfer Non ACAT Transfer Capitalize Rollover Rollover Deposit" at bounding box center [649, 372] width 602 height 43
click at [926, 504] on button "Save" at bounding box center [906, 513] width 85 height 42
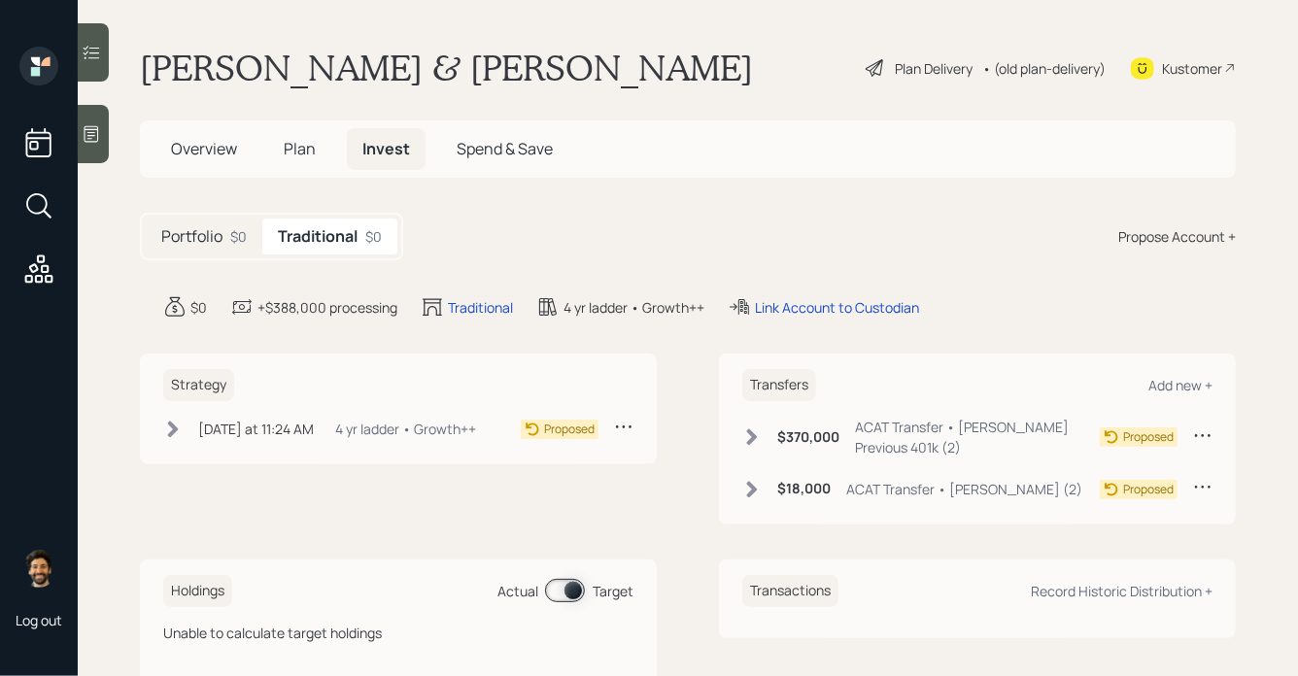
click at [1152, 242] on div "Propose Account +" at bounding box center [1177, 236] width 118 height 20
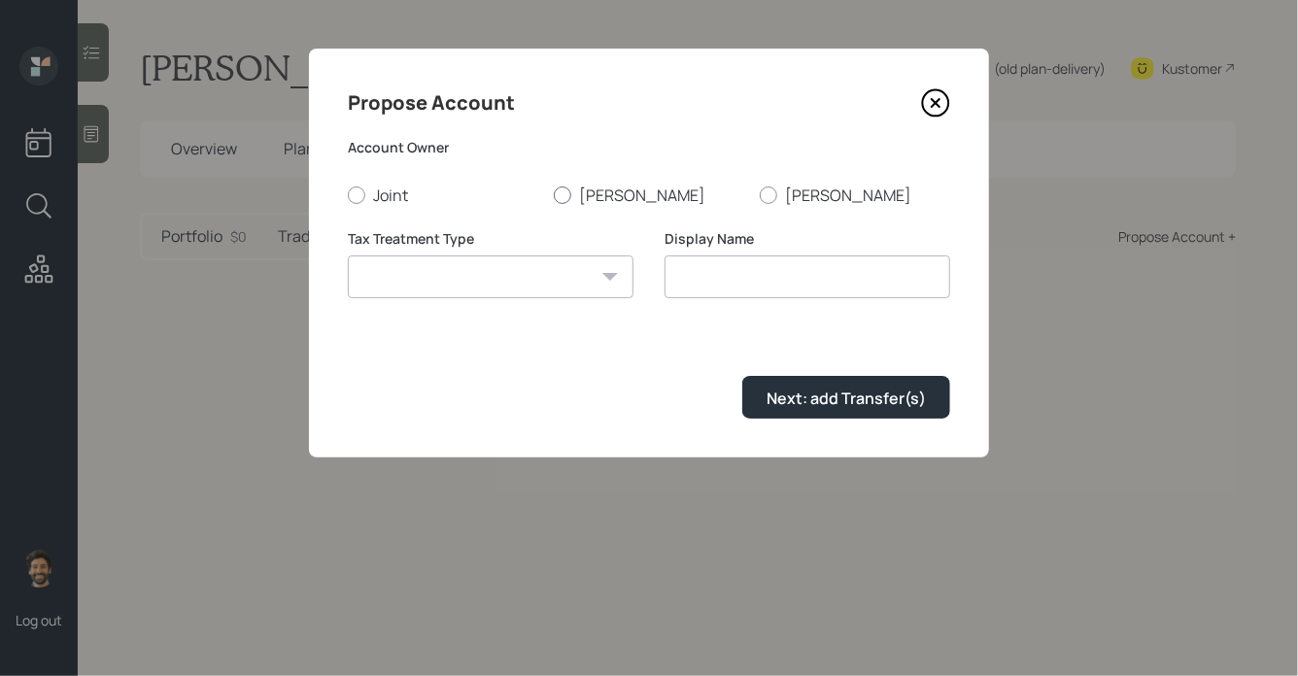
click at [591, 197] on label "[PERSON_NAME]" at bounding box center [649, 195] width 190 height 21
click at [554, 195] on input "[PERSON_NAME]" at bounding box center [553, 194] width 1 height 1
radio input "true"
click at [483, 276] on select "Roth Taxable Traditional" at bounding box center [491, 276] width 286 height 43
select select "roth"
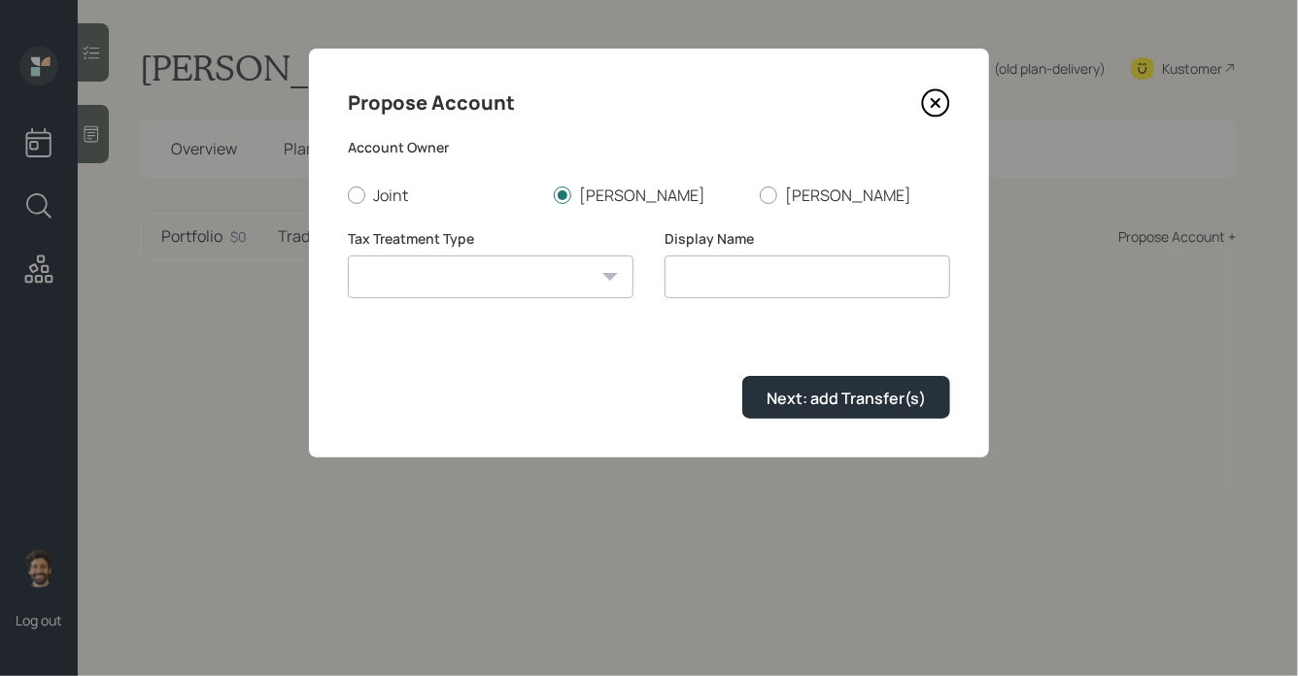
click at [348, 255] on select "Roth Taxable Traditional" at bounding box center [491, 276] width 286 height 43
type input "Roth"
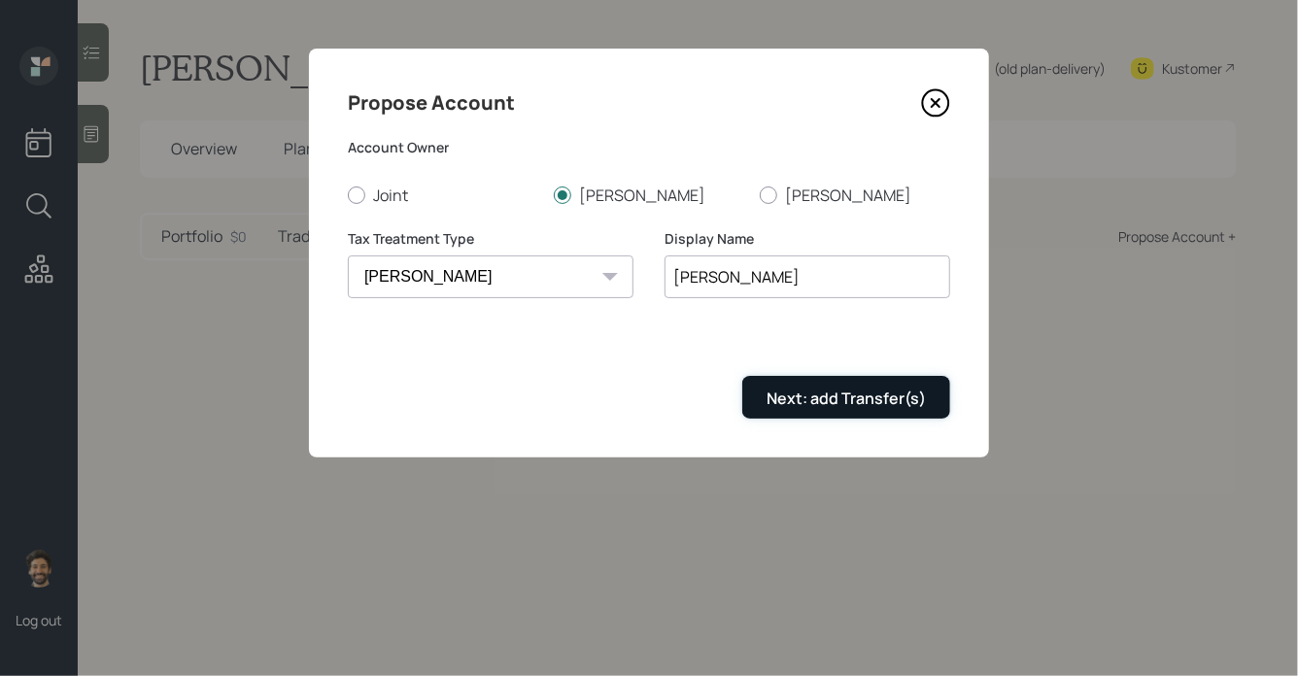
click at [791, 395] on div "Next: add Transfer(s)" at bounding box center [845, 398] width 159 height 21
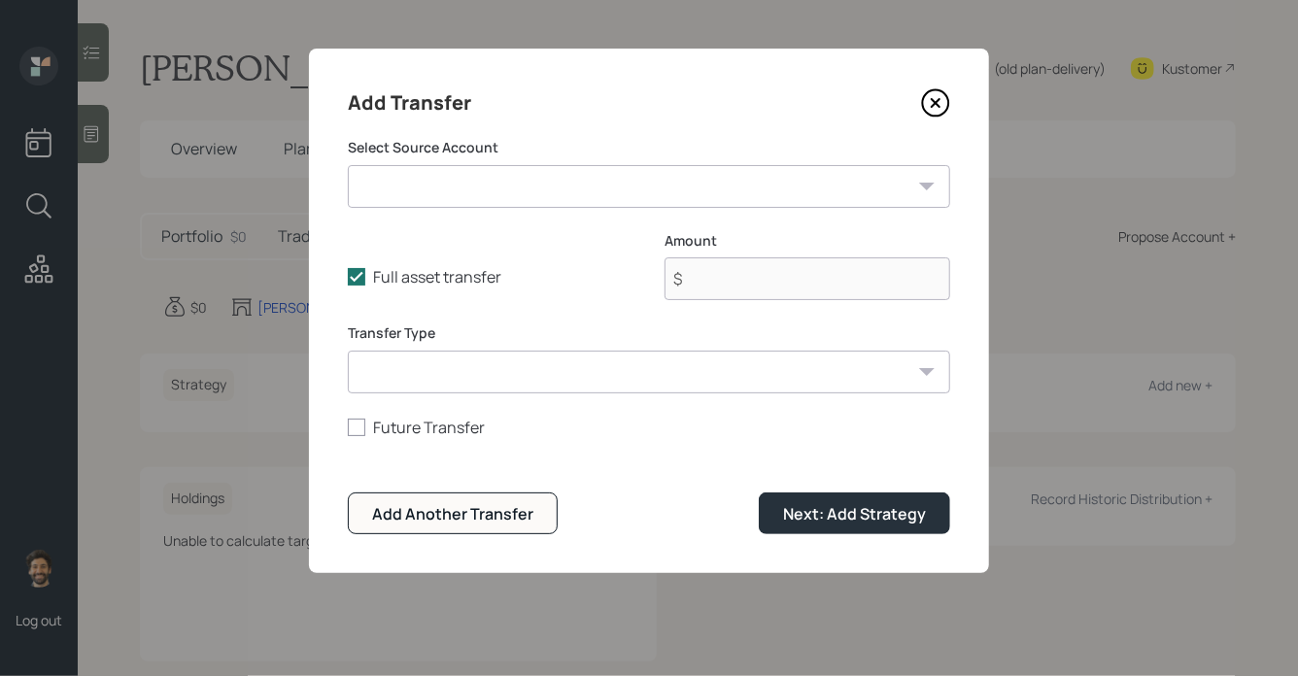
click at [508, 192] on select "Stephen IRA (2) ($18,000 | IRA) Stephen Roth ($15,000 | Roth IRA) Stephen Pensi…" at bounding box center [649, 186] width 602 height 43
select select "a230cf98-17fe-44e5-9804-042c826e4dcd"
click at [348, 165] on select "Stephen IRA (2) ($18,000 | IRA) Stephen Roth ($15,000 | Roth IRA) Stephen Pensi…" at bounding box center [649, 186] width 602 height 43
type input "$ 15,000"
click at [451, 388] on select "ACAT Transfer Non ACAT Transfer Capitalize Rollover Rollover Deposit" at bounding box center [649, 372] width 602 height 43
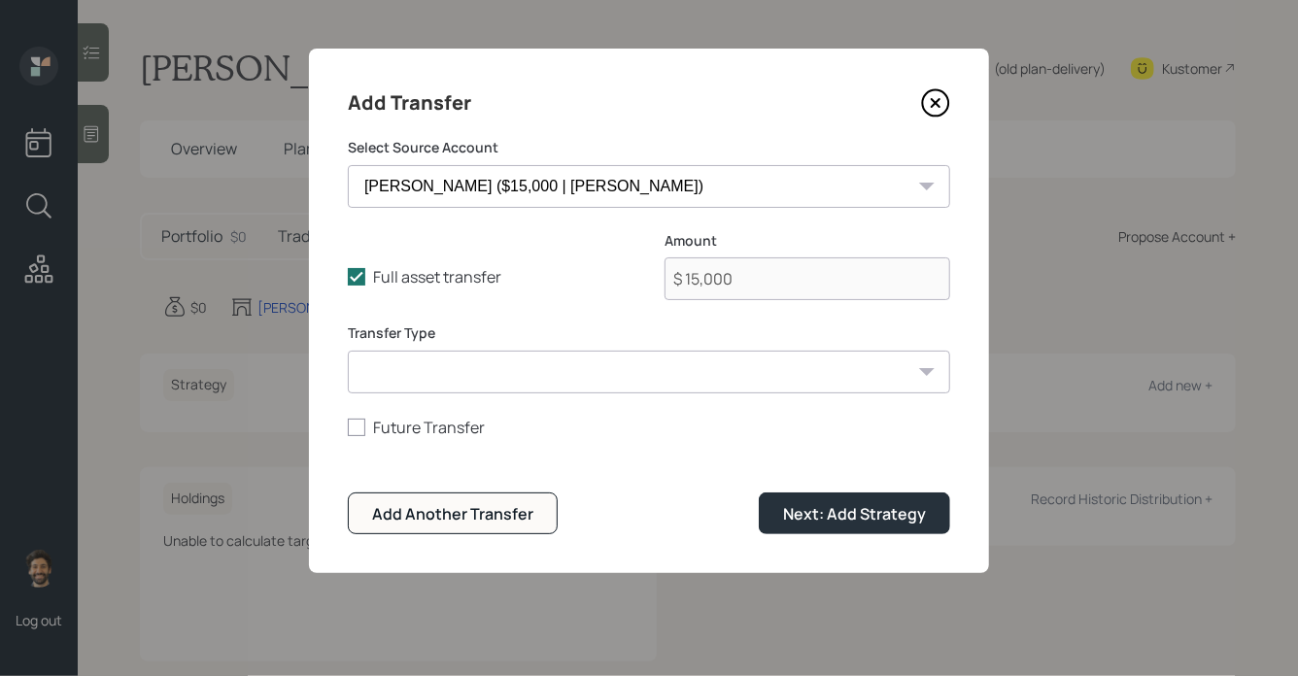
select select "acat_transfer"
click at [348, 351] on select "ACAT Transfer Non ACAT Transfer Capitalize Rollover Rollover Deposit" at bounding box center [649, 372] width 602 height 43
click at [789, 513] on div "Next: Add Strategy" at bounding box center [854, 513] width 143 height 21
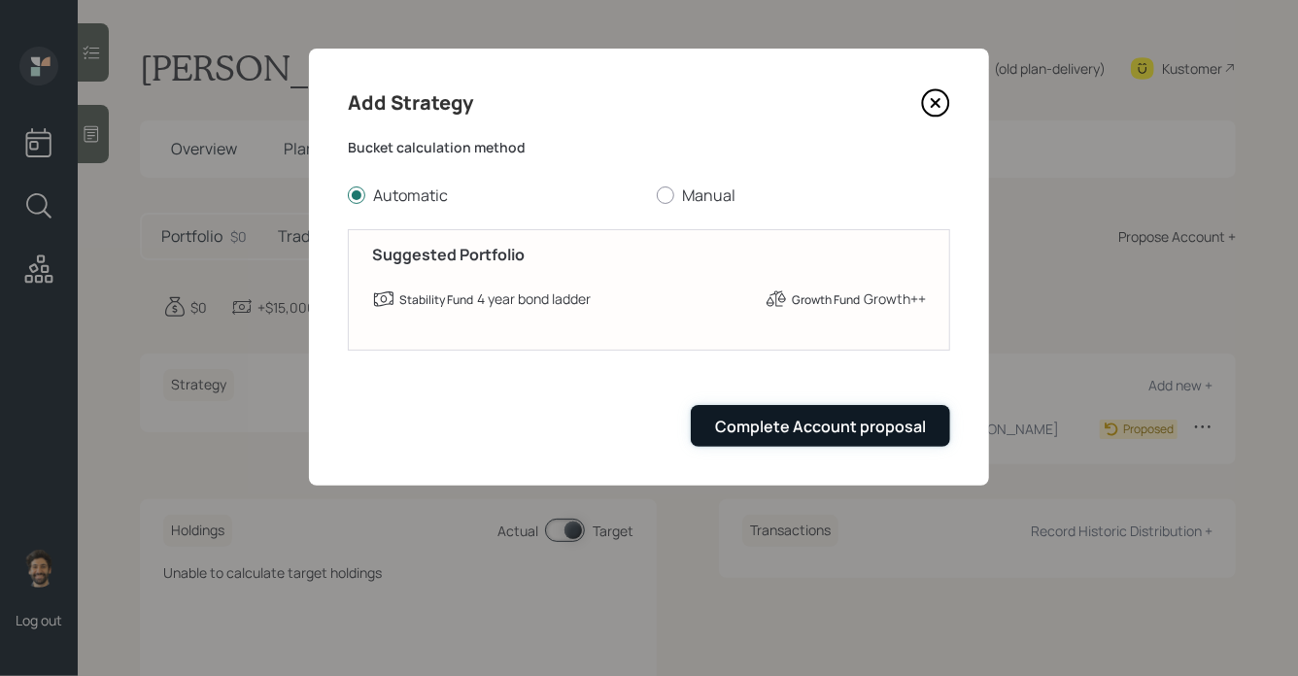
click at [794, 412] on button "Complete Account proposal" at bounding box center [820, 426] width 259 height 42
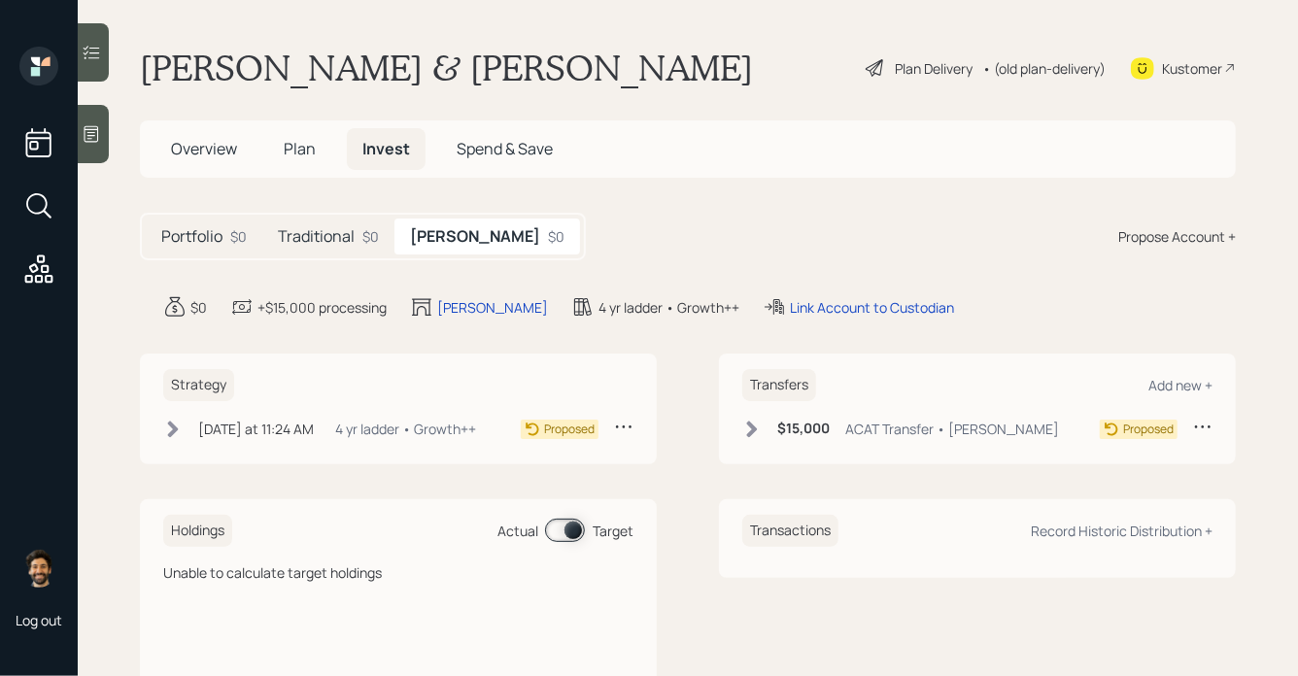
click at [1144, 226] on div "Propose Account +" at bounding box center [1177, 236] width 118 height 20
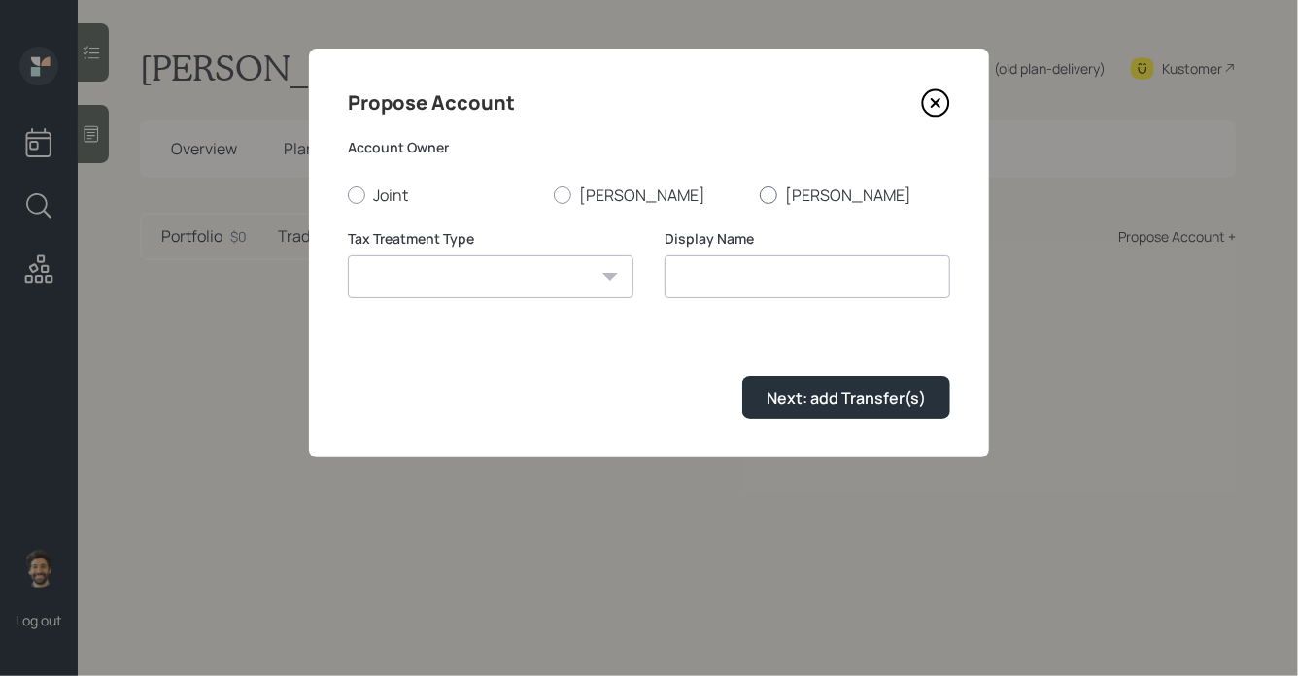
click at [792, 194] on label "Maxine" at bounding box center [855, 195] width 190 height 21
click at [760, 194] on input "Maxine" at bounding box center [759, 194] width 1 height 1
radio input "true"
click at [488, 296] on select "Roth Taxable Traditional" at bounding box center [491, 276] width 286 height 43
select select "traditional"
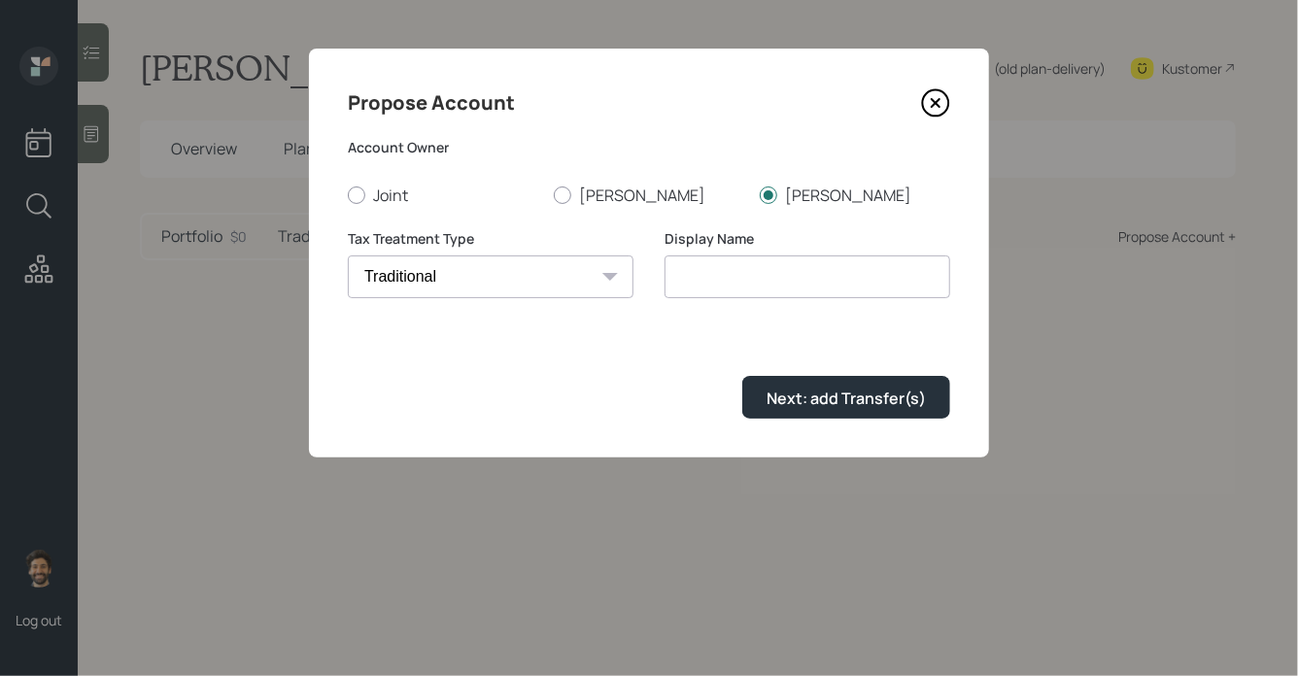
click at [348, 255] on select "Roth Taxable Traditional" at bounding box center [491, 276] width 286 height 43
type input "Traditional"
click at [804, 393] on div "Next: add Transfer(s)" at bounding box center [845, 398] width 159 height 21
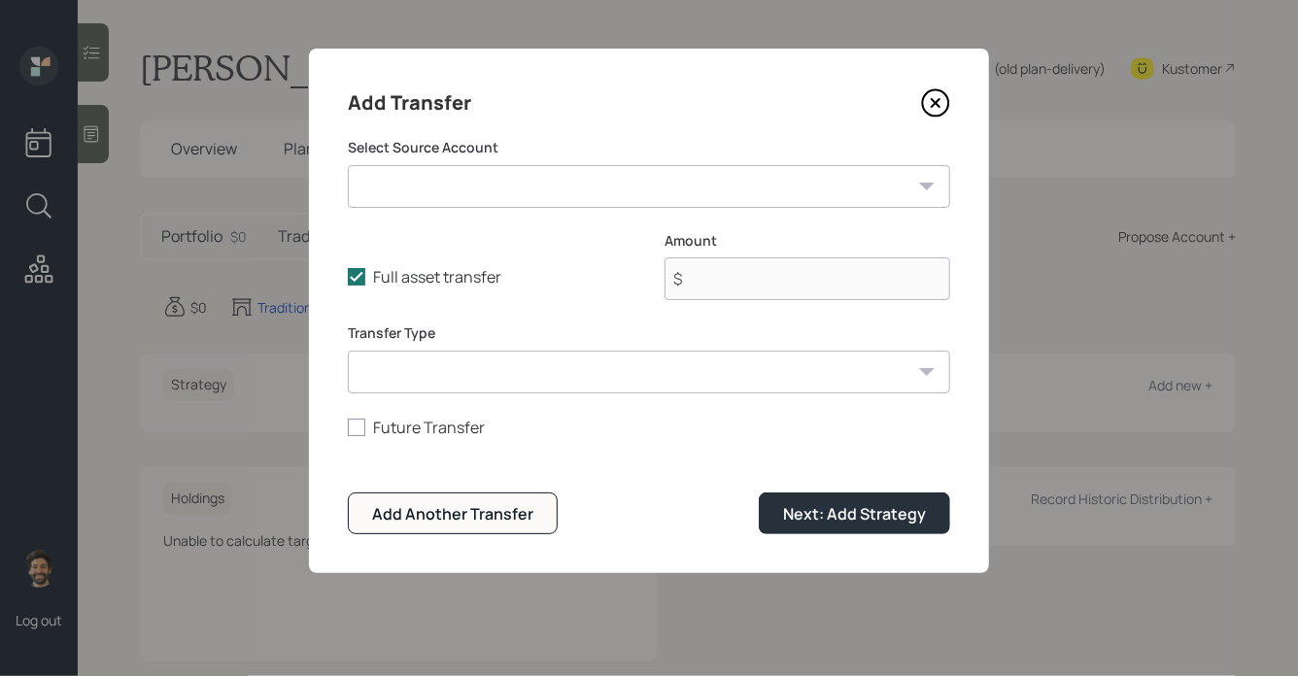
click at [493, 193] on select "Stephen IRA (2) ($18,000 | IRA) Stephen Roth ($15,000 | Roth IRA) Stephen Pensi…" at bounding box center [649, 186] width 602 height 43
select select "81a89f62-f93b-435f-8bc7-ee9bfb5ed908"
click at [348, 165] on select "Stephen IRA (2) ($18,000 | IRA) Stephen Roth ($15,000 | Roth IRA) Stephen Pensi…" at bounding box center [649, 186] width 602 height 43
type input "$ 40,000"
click at [515, 360] on select "ACAT Transfer Non ACAT Transfer Capitalize Rollover Rollover Deposit" at bounding box center [649, 372] width 602 height 43
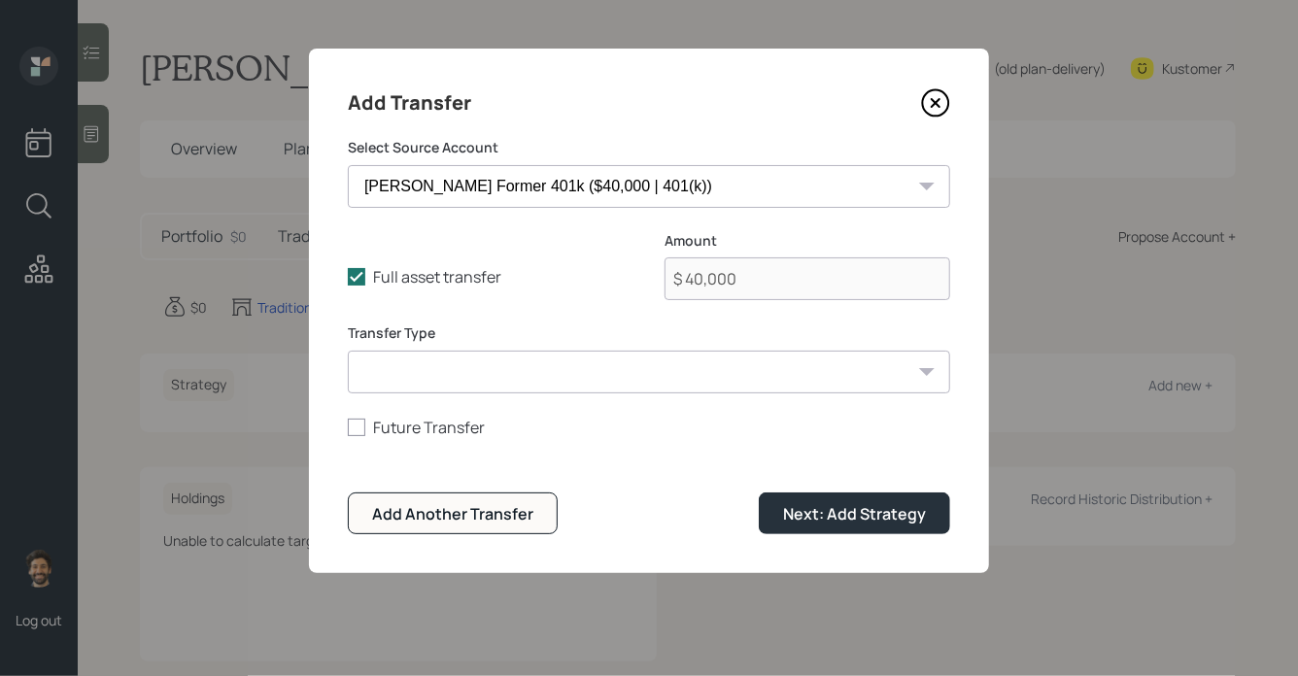
select select "acat_transfer"
click at [348, 351] on select "ACAT Transfer Non ACAT Transfer Capitalize Rollover Rollover Deposit" at bounding box center [649, 372] width 602 height 43
click at [858, 511] on div "Next: Add Strategy" at bounding box center [854, 513] width 143 height 21
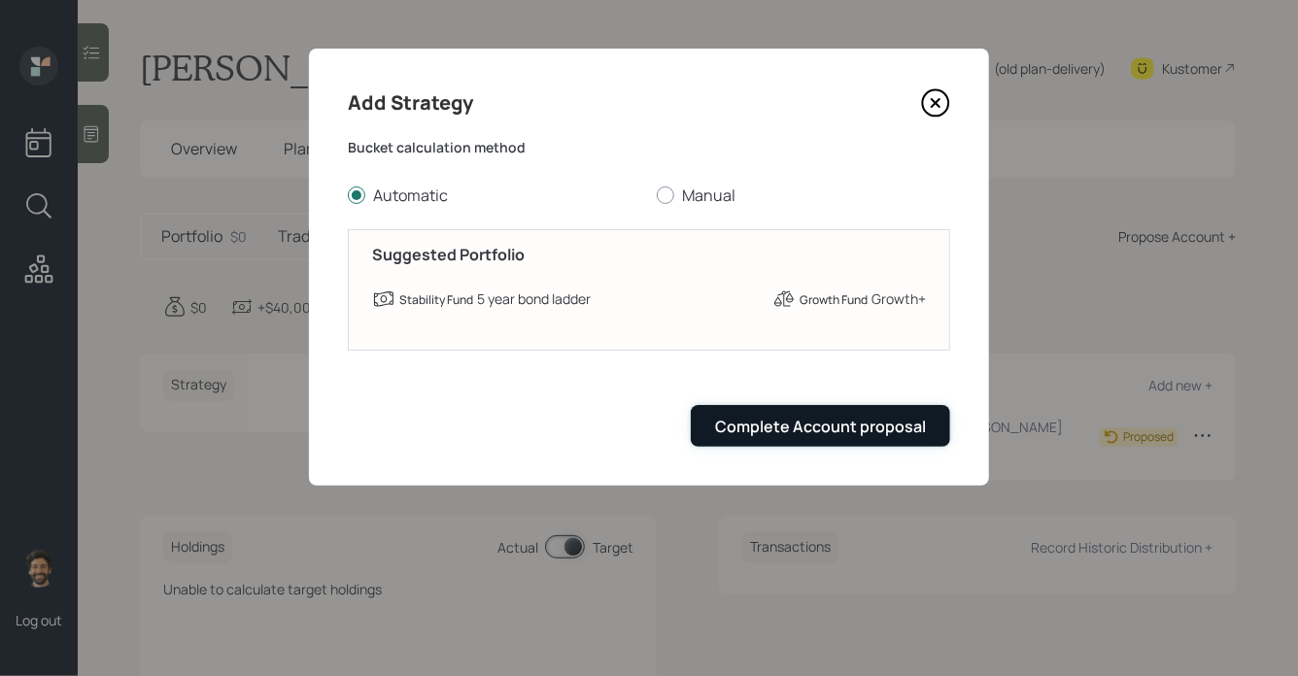
click at [795, 421] on div "Complete Account proposal" at bounding box center [820, 426] width 211 height 21
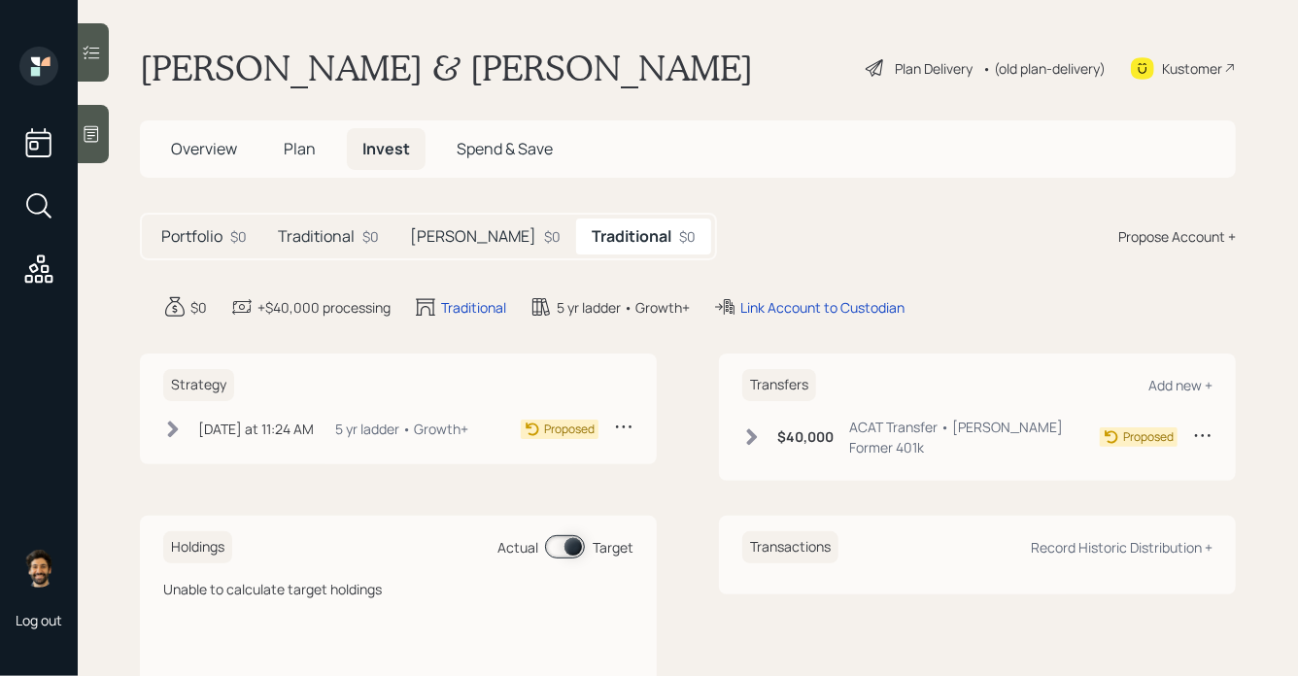
click at [287, 244] on h5 "Traditional" at bounding box center [316, 236] width 77 height 18
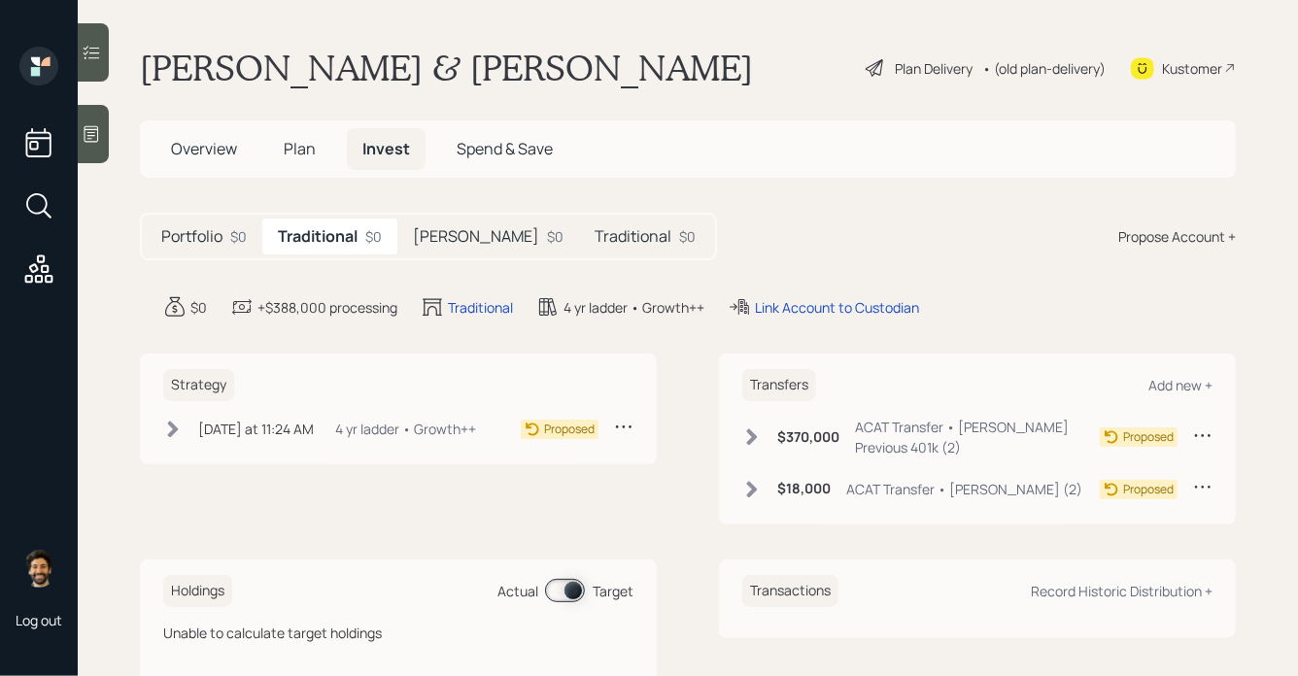
click at [1175, 235] on div "Propose Account +" at bounding box center [1177, 236] width 118 height 20
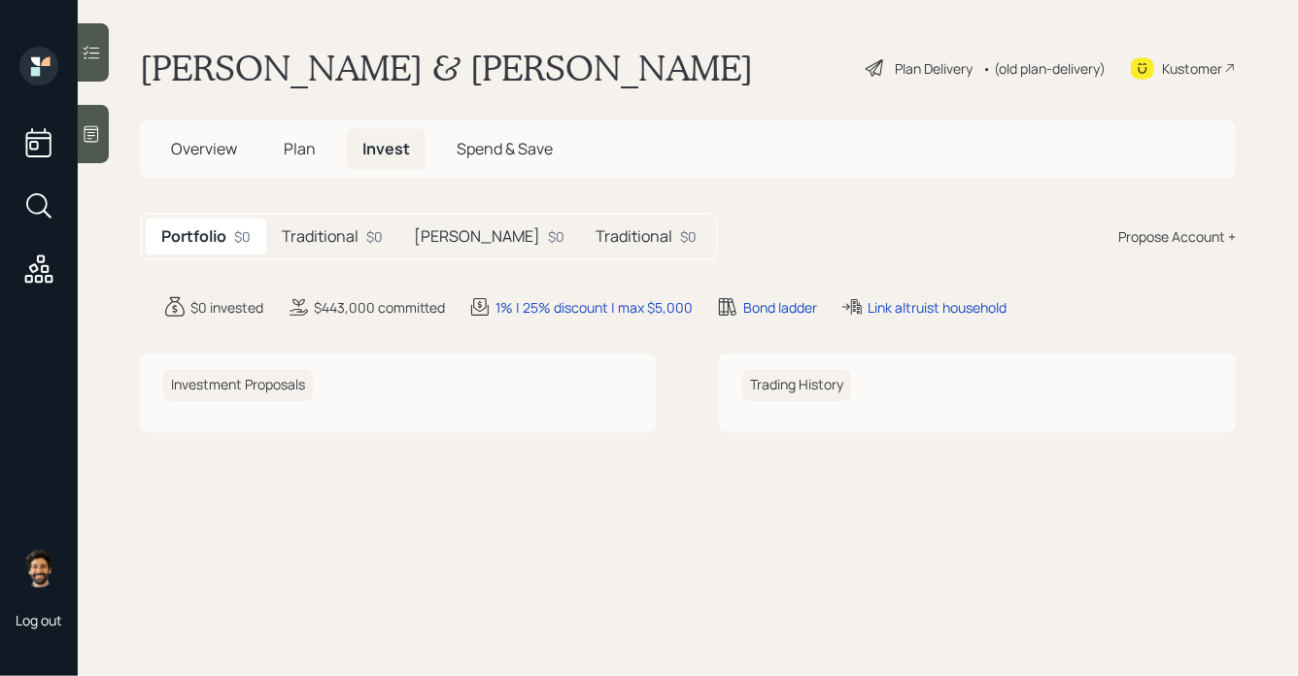
click at [312, 242] on h5 "Traditional" at bounding box center [320, 236] width 77 height 18
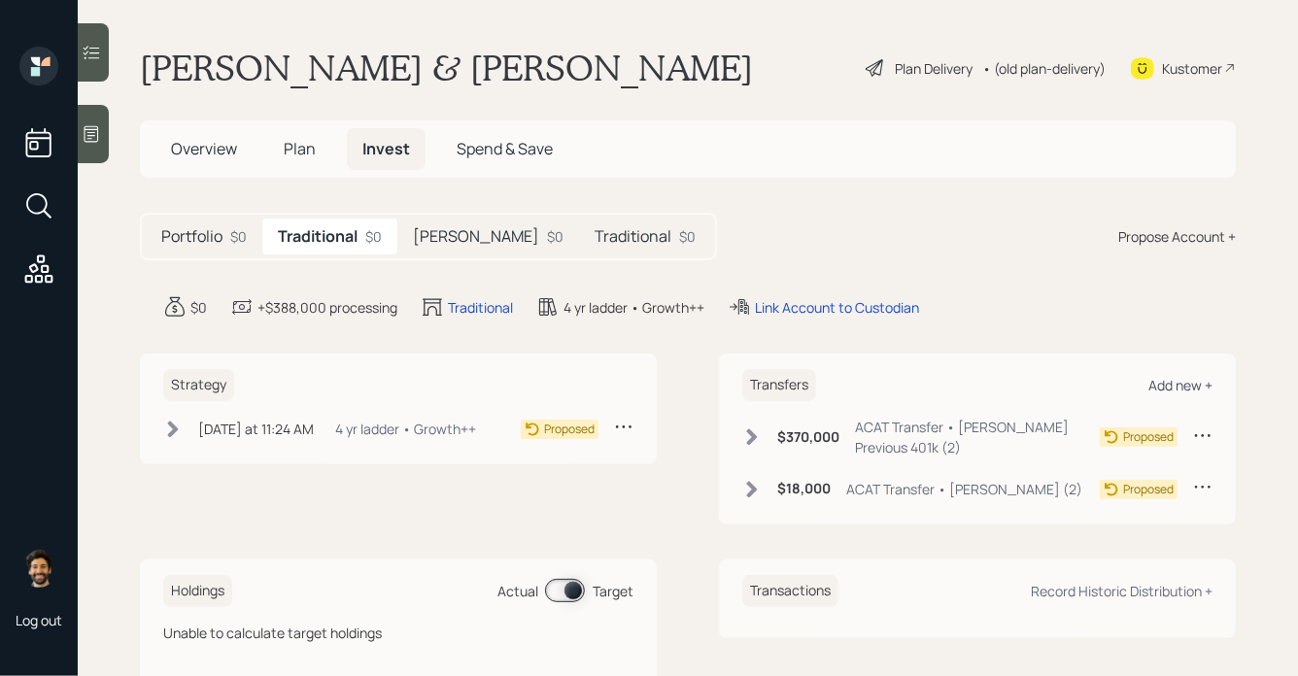
click at [1167, 380] on div "Add new +" at bounding box center [1180, 385] width 64 height 18
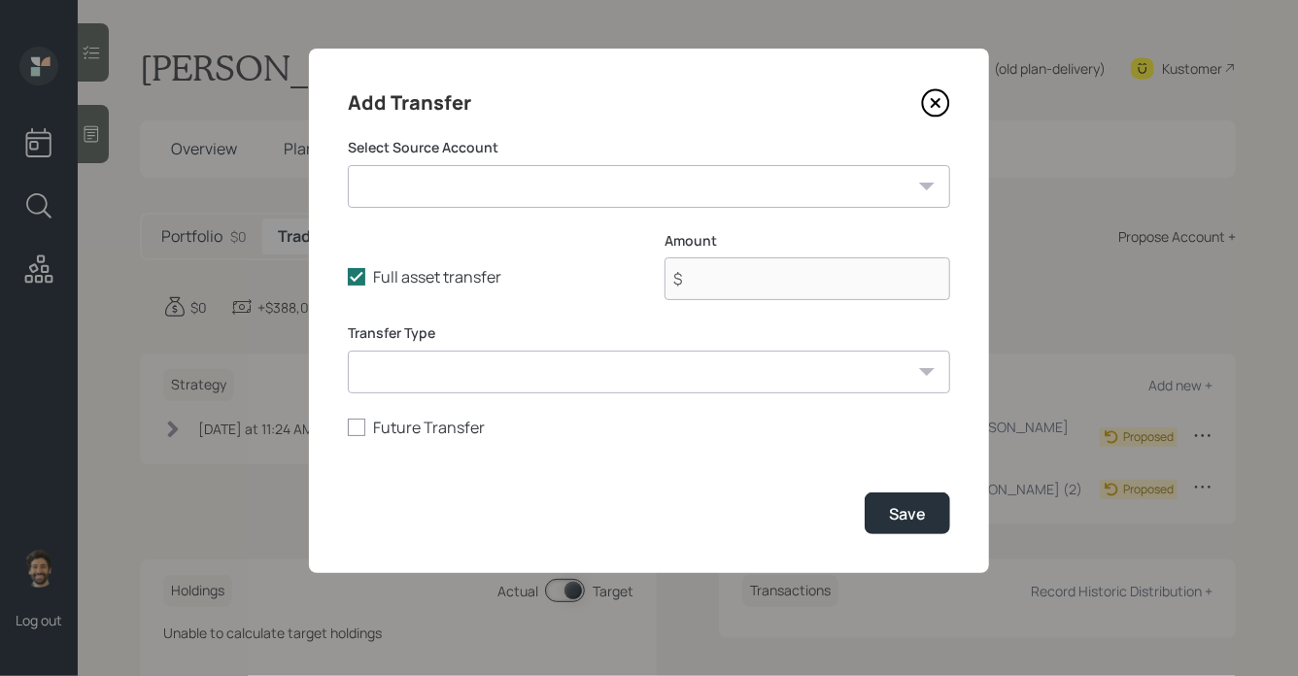
click at [467, 200] on select "Stephen IRA (2) ($18,000 | IRA) Stephen Roth ($15,000 | Roth IRA) Stephen Pensi…" at bounding box center [649, 186] width 602 height 43
select select "f7a0ae3a-0478-43c3-89a9-3f7b0a0cc54e"
click at [348, 165] on select "Stephen IRA (2) ($18,000 | IRA) Stephen Roth ($15,000 | Roth IRA) Stephen Pensi…" at bounding box center [649, 186] width 602 height 43
type input "$ 137,000"
click at [434, 382] on select "ACAT Transfer Non ACAT Transfer Capitalize Rollover Rollover Deposit" at bounding box center [649, 372] width 602 height 43
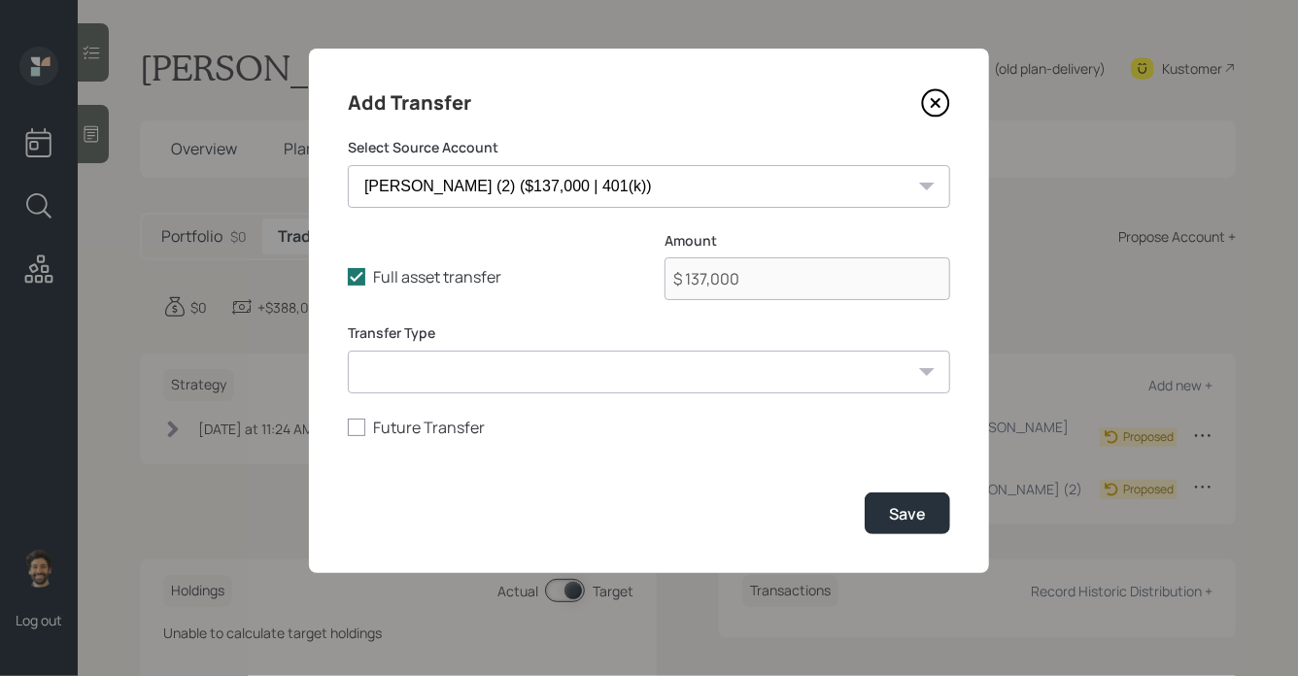
select select "acat_transfer"
click at [348, 351] on select "ACAT Transfer Non ACAT Transfer Capitalize Rollover Rollover Deposit" at bounding box center [649, 372] width 602 height 43
click at [881, 512] on button "Save" at bounding box center [906, 513] width 85 height 42
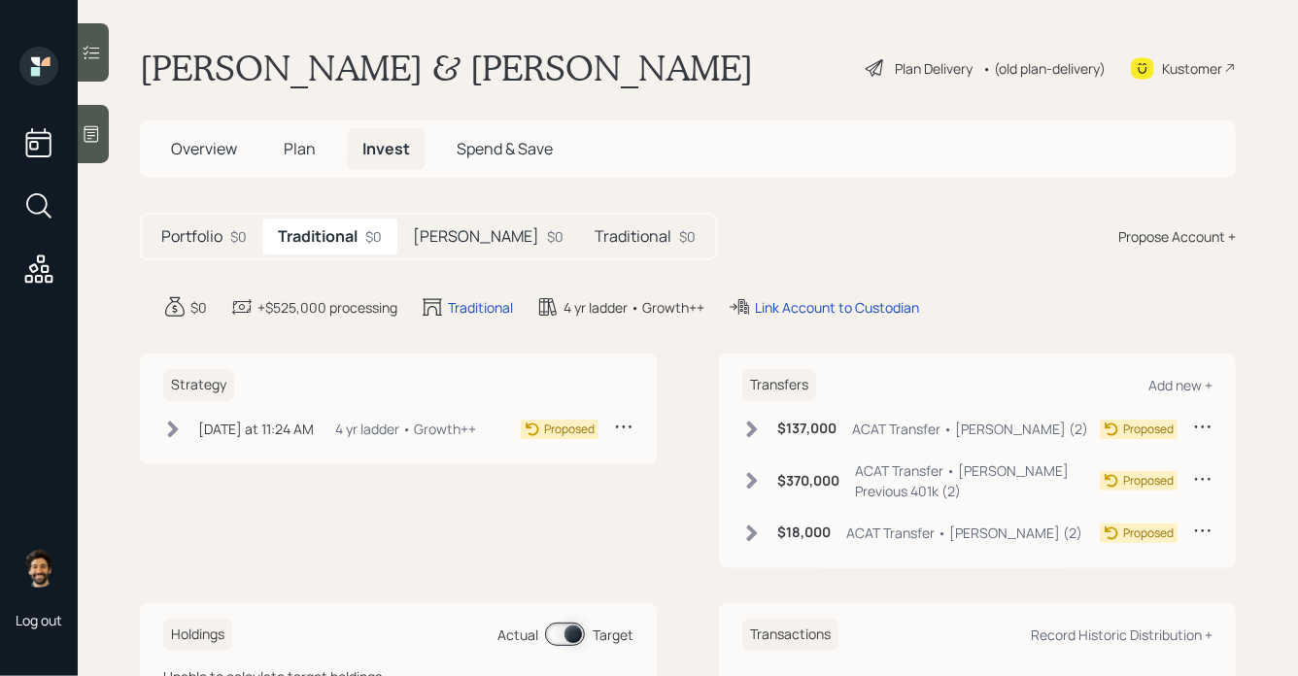
click at [1074, 63] on div "• (old plan-delivery)" at bounding box center [1043, 68] width 123 height 20
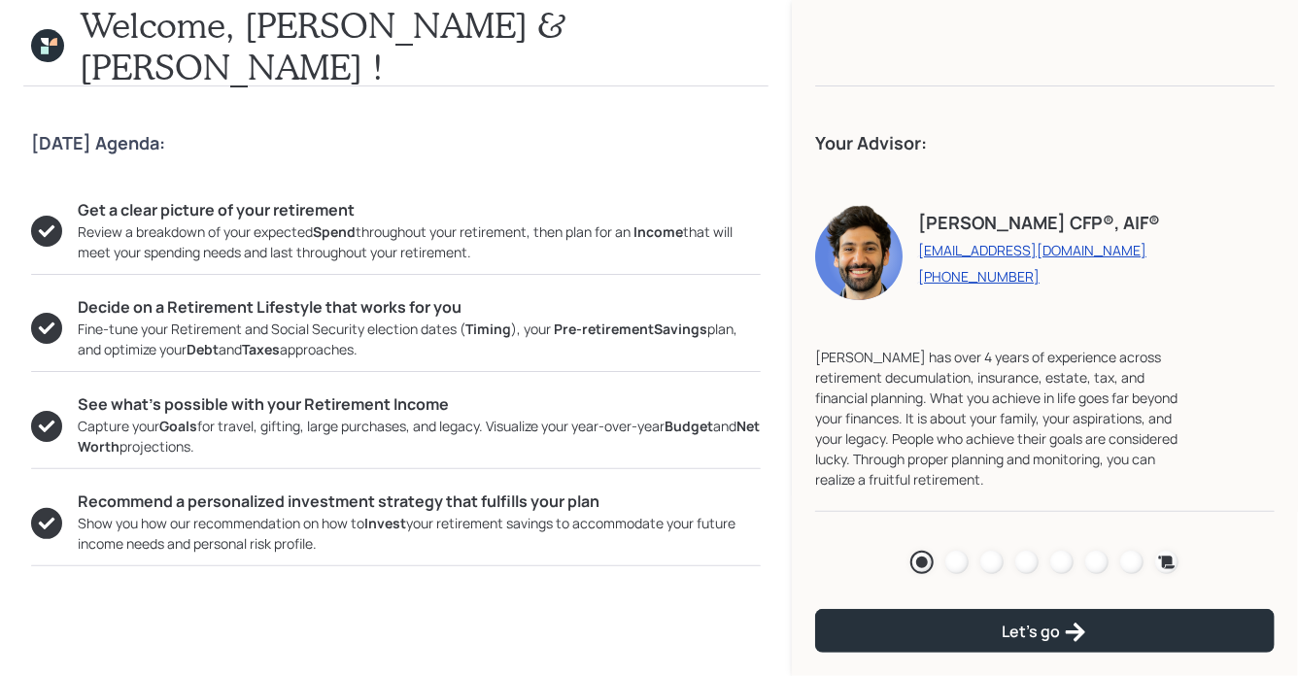
click at [998, 574] on div "Agenda Review Income Spend Net-worth Budget Taxes Invest" at bounding box center [1044, 562] width 459 height 39
click at [992, 563] on div at bounding box center [991, 562] width 23 height 23
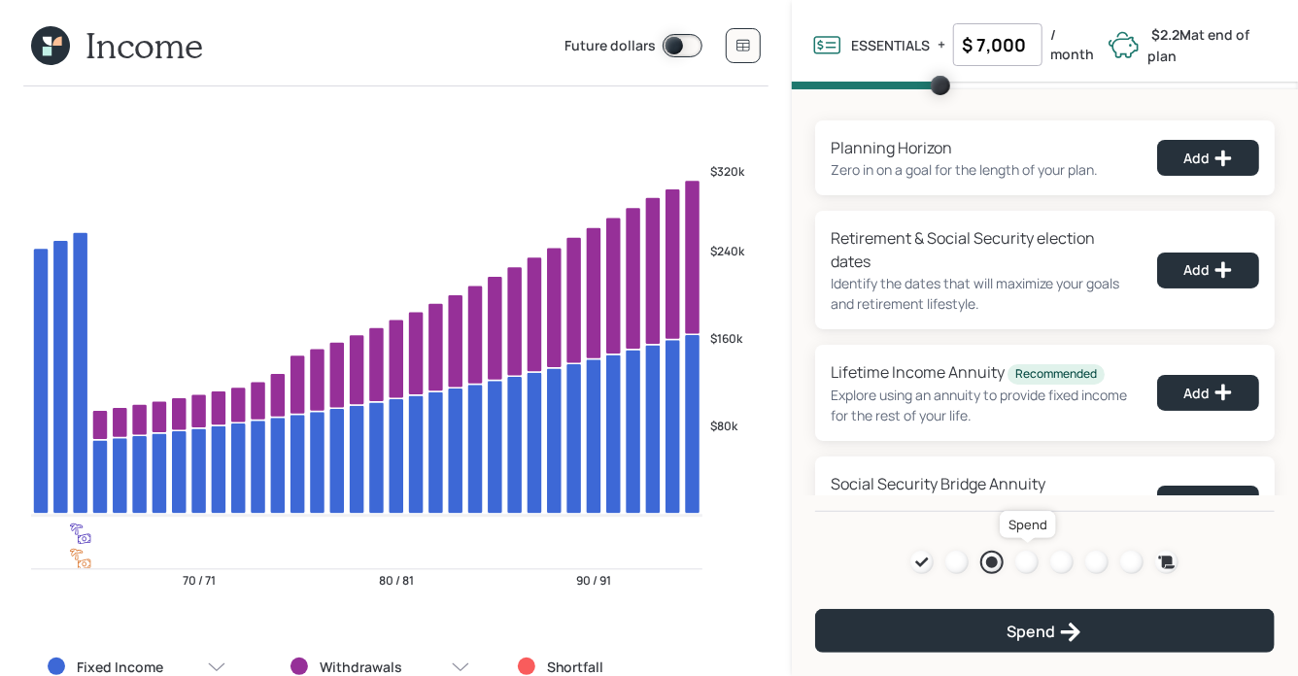
click at [1030, 554] on div at bounding box center [1026, 562] width 23 height 23
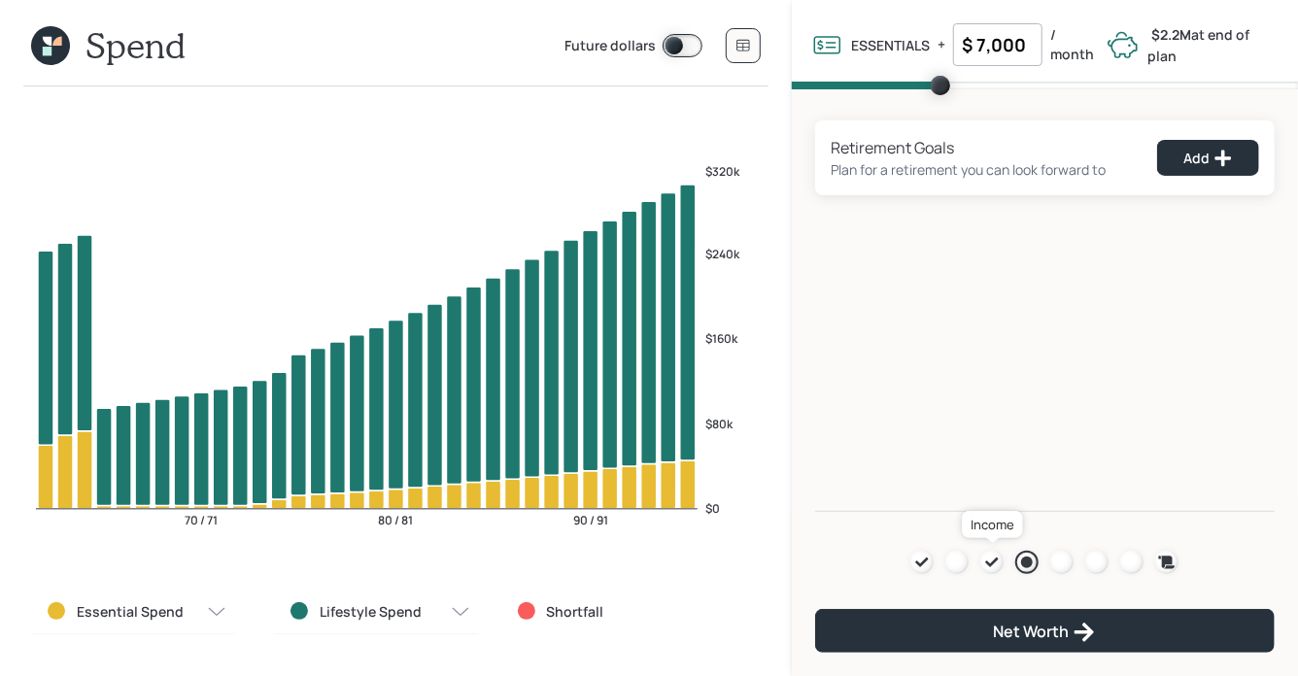
click at [996, 559] on icon at bounding box center [992, 562] width 13 height 10
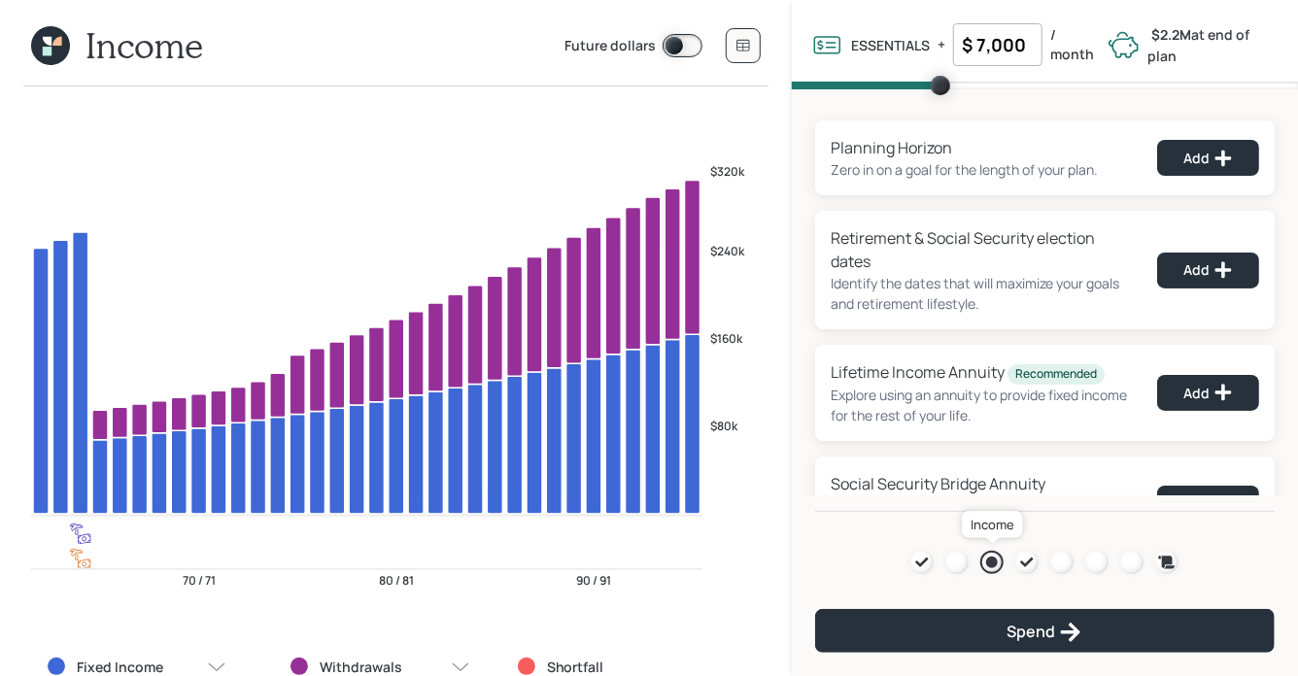
click at [996, 559] on div at bounding box center [992, 563] width 12 height 12
click at [1020, 559] on icon at bounding box center [1027, 563] width 16 height 16
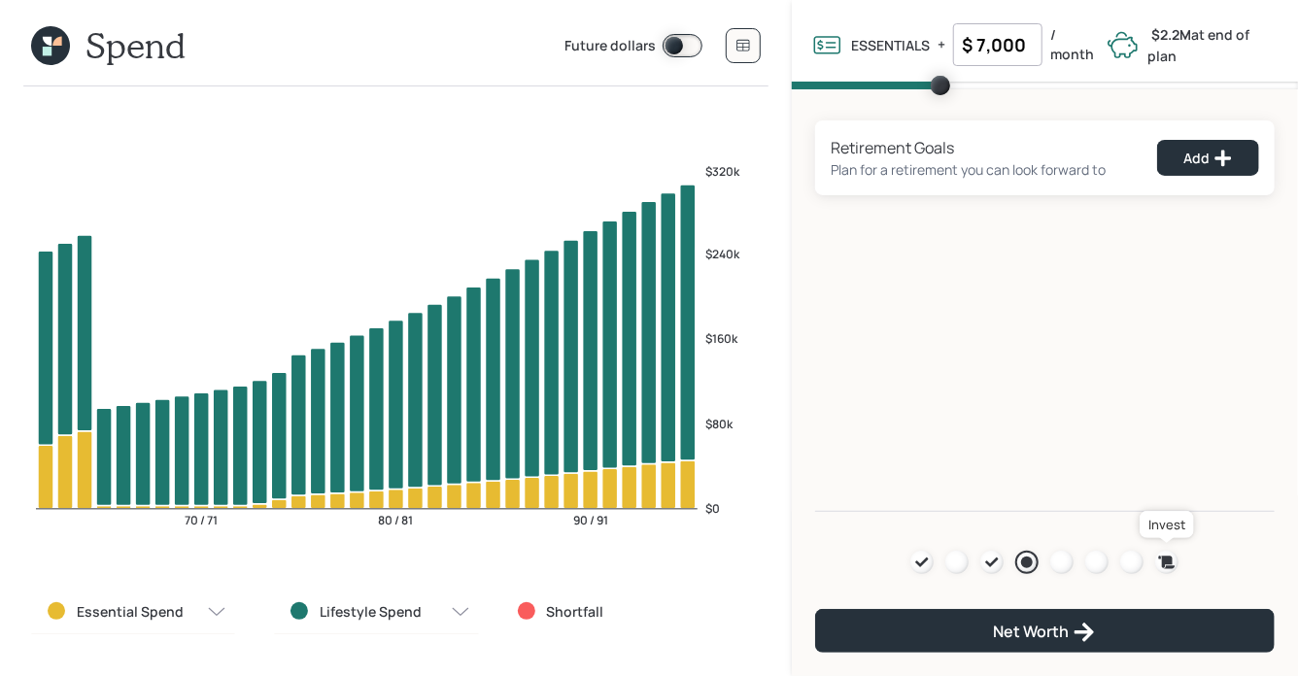
click at [1164, 556] on icon at bounding box center [1167, 562] width 17 height 13
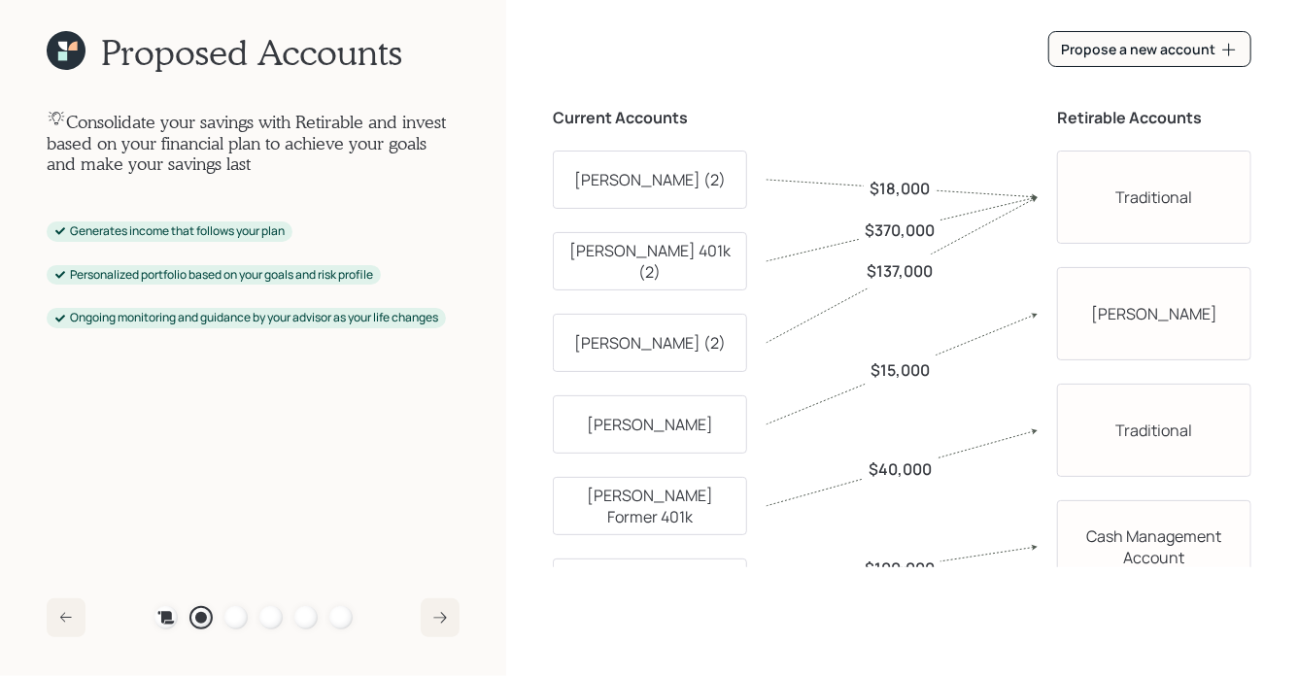
click at [68, 47] on icon at bounding box center [66, 50] width 39 height 39
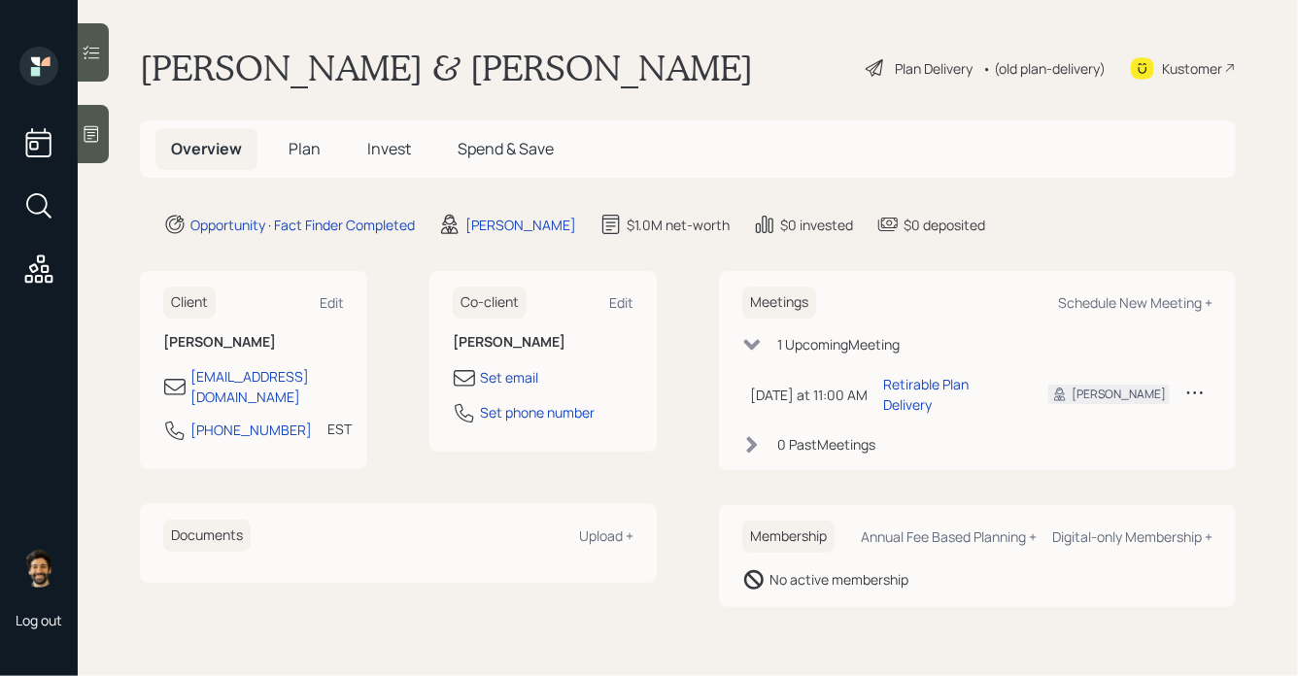
click at [929, 67] on div "Plan Delivery" at bounding box center [934, 68] width 78 height 20
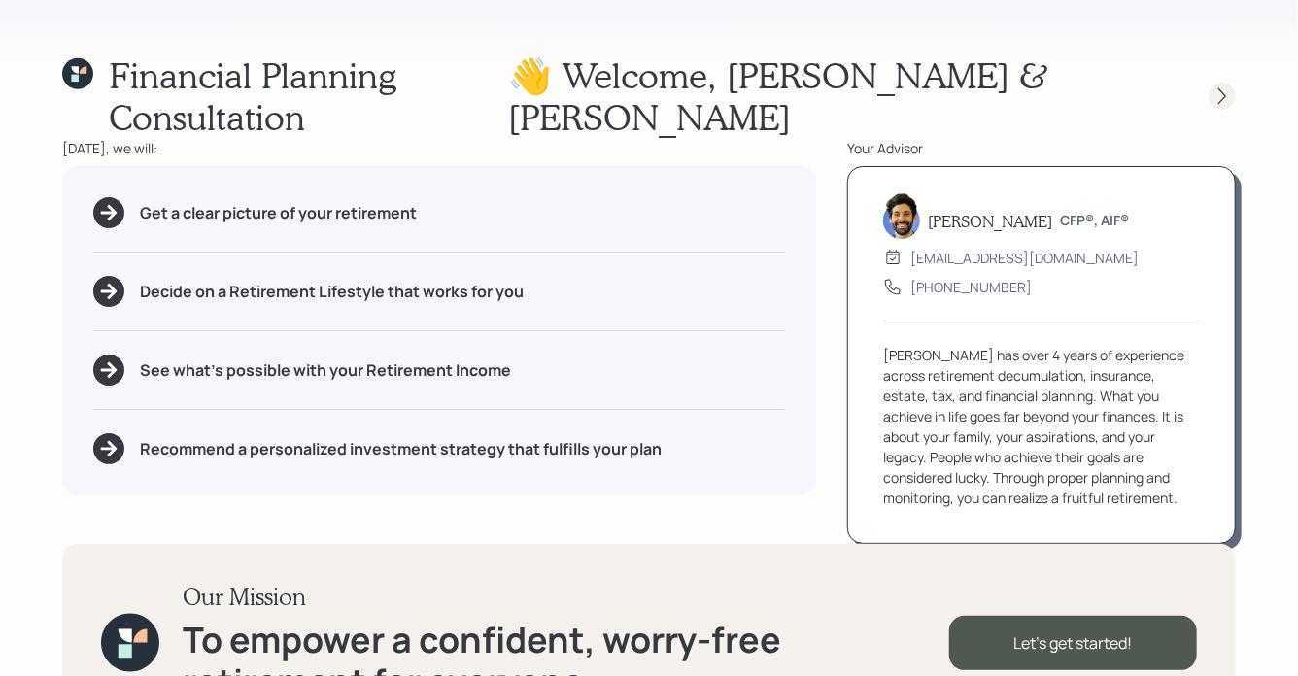
click at [1222, 86] on icon at bounding box center [1221, 95] width 19 height 19
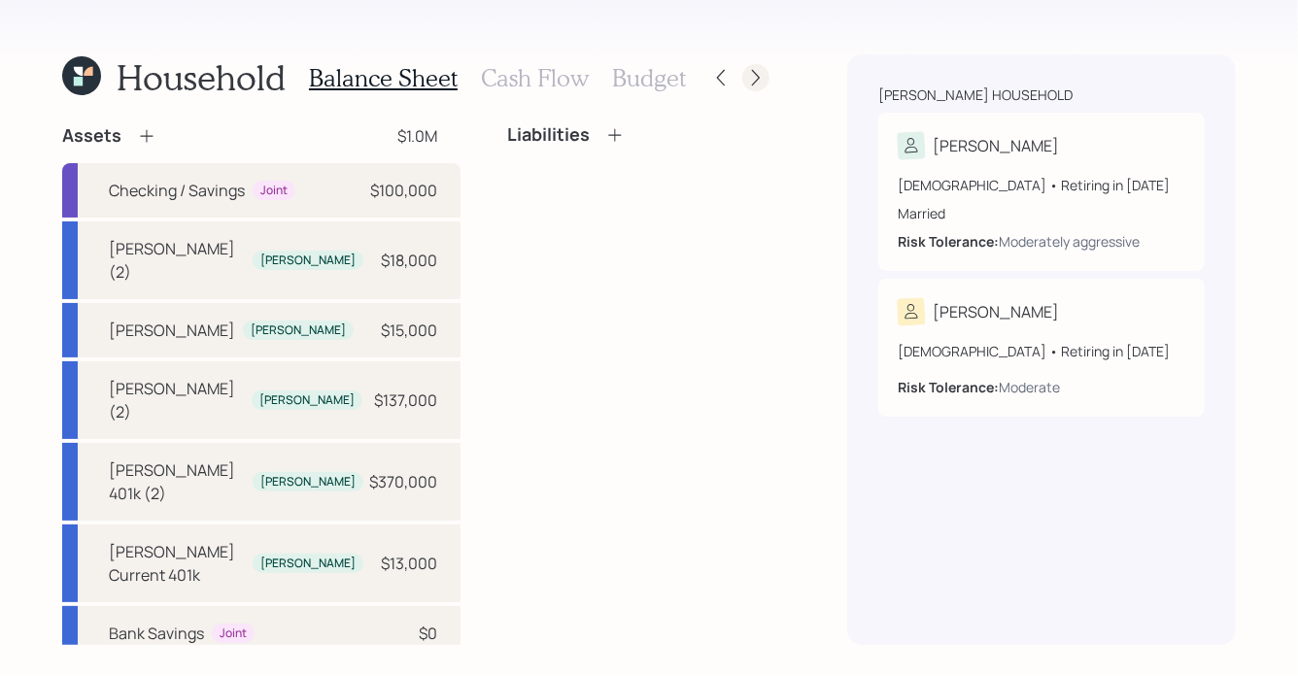
click at [754, 85] on icon at bounding box center [755, 77] width 19 height 19
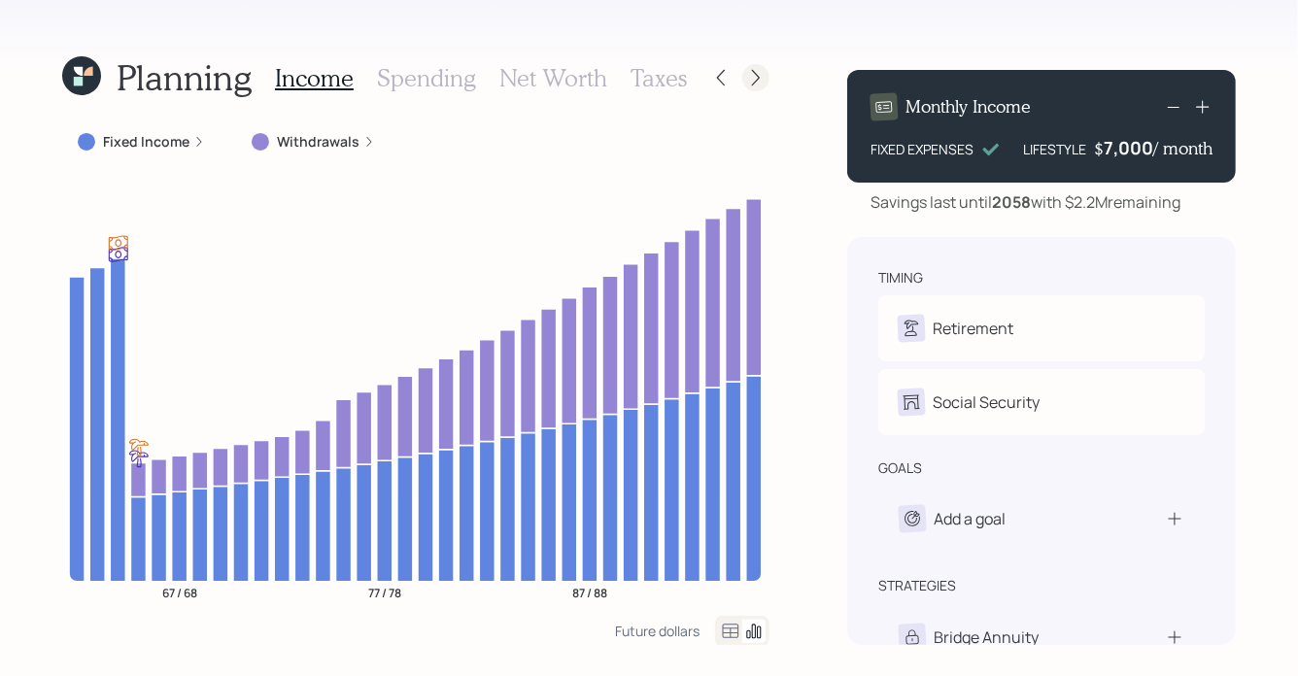
click at [757, 75] on icon at bounding box center [756, 78] width 8 height 17
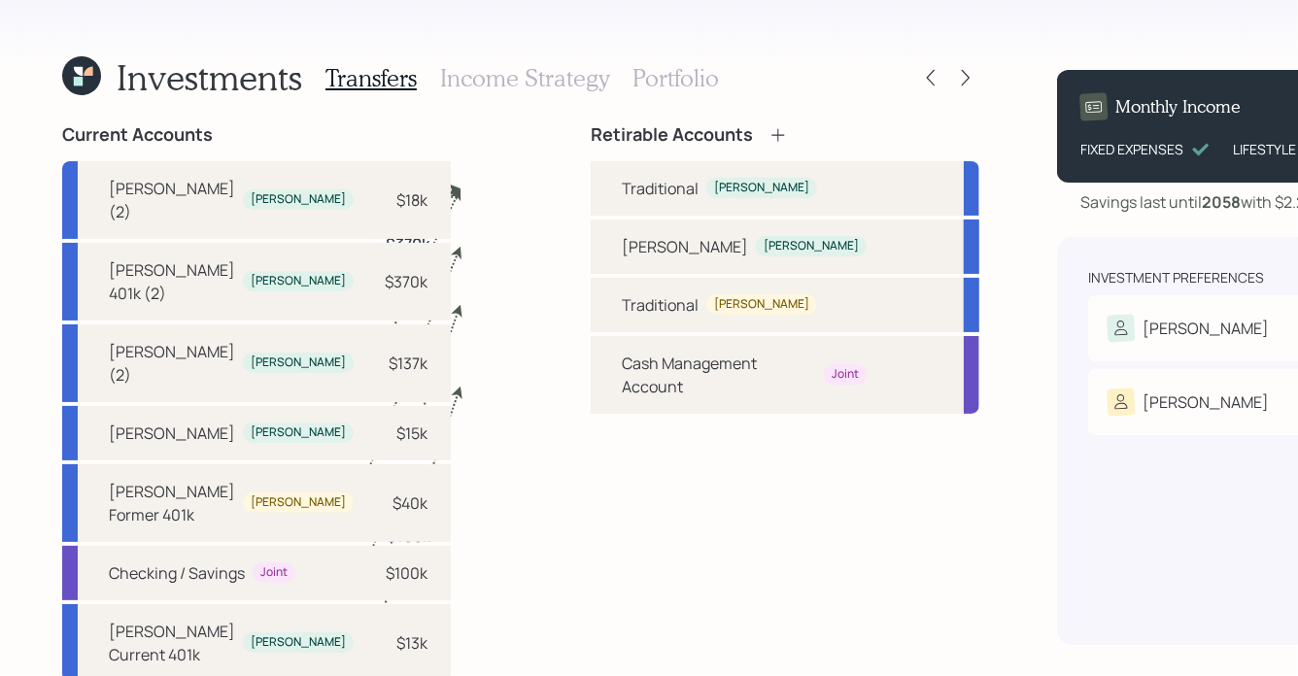
click at [549, 76] on h3 "Income Strategy" at bounding box center [524, 78] width 169 height 28
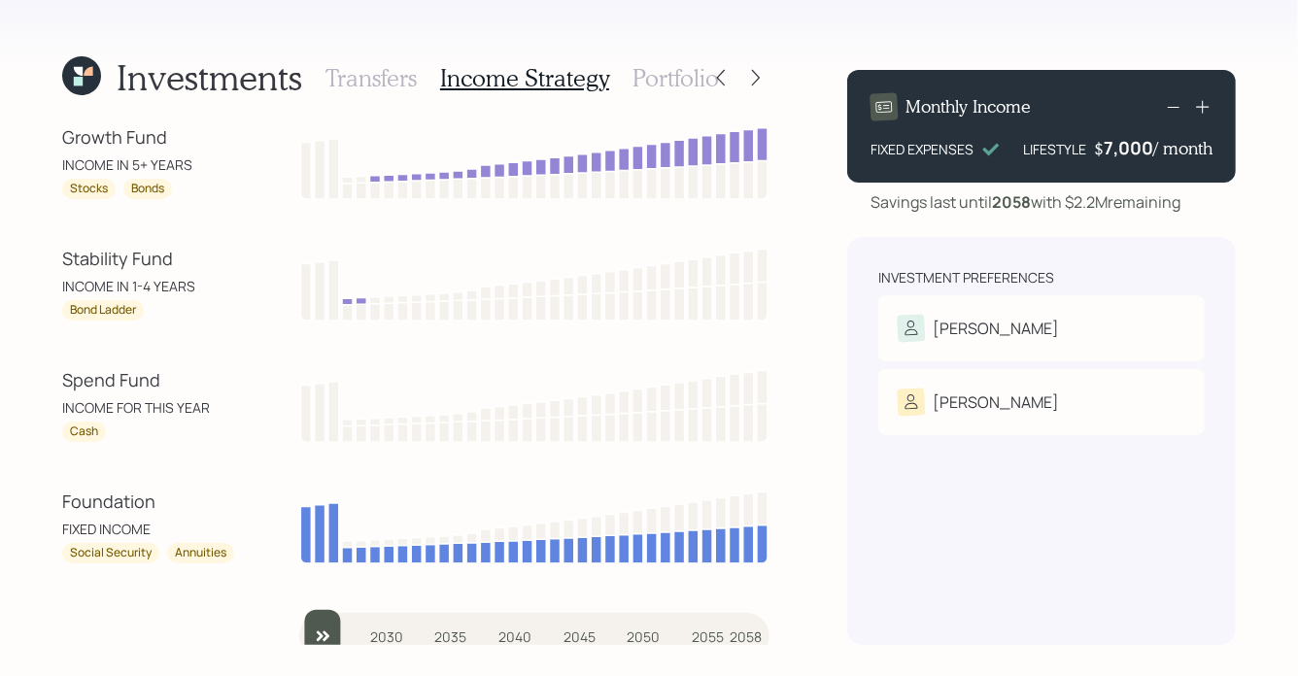
click at [217, 93] on h1 "Investments" at bounding box center [210, 77] width 186 height 42
drag, startPoint x: 156, startPoint y: 531, endPoint x: 61, endPoint y: 506, distance: 98.5
click at [62, 506] on div "Foundation FIXED INCOME Social Security Annuities" at bounding box center [149, 526] width 175 height 75
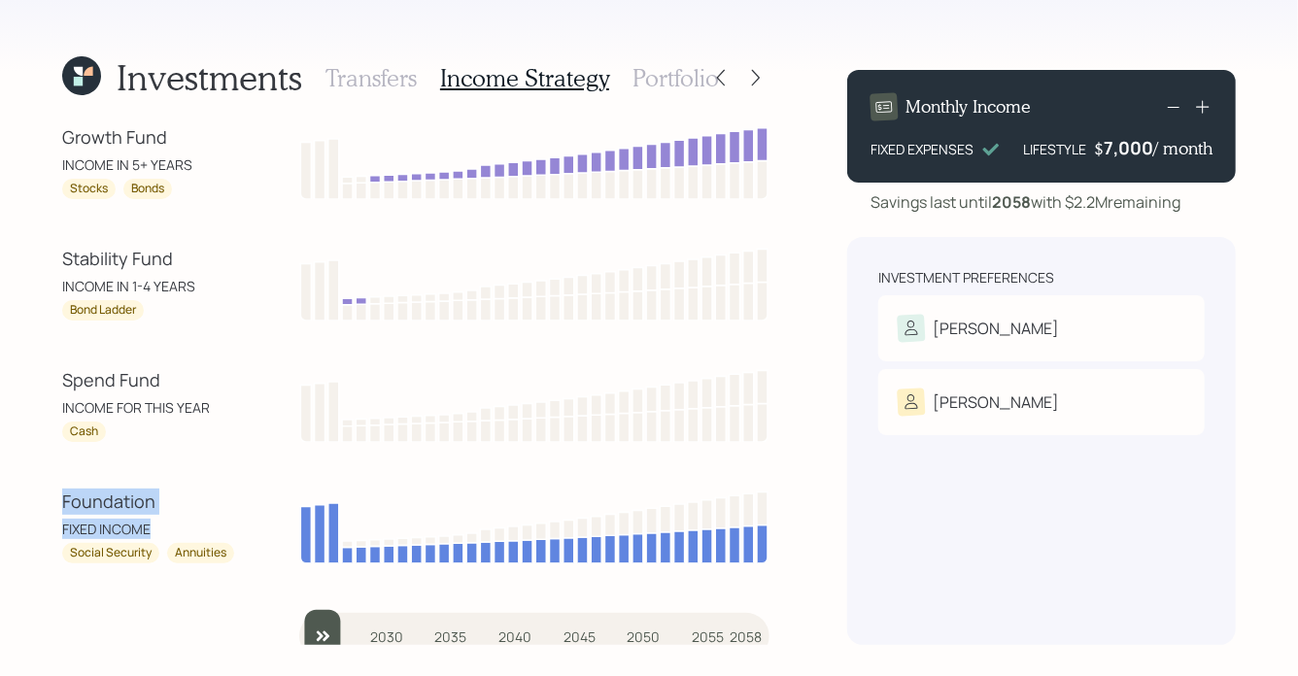
click at [62, 506] on div "Foundation" at bounding box center [149, 502] width 175 height 26
drag, startPoint x: 162, startPoint y: 526, endPoint x: 57, endPoint y: 526, distance: 104.9
click at [57, 526] on div "Investments Transfers Income Strategy Portfolio Growth Fund INCOME IN 5+ YEARS …" at bounding box center [649, 338] width 1298 height 676
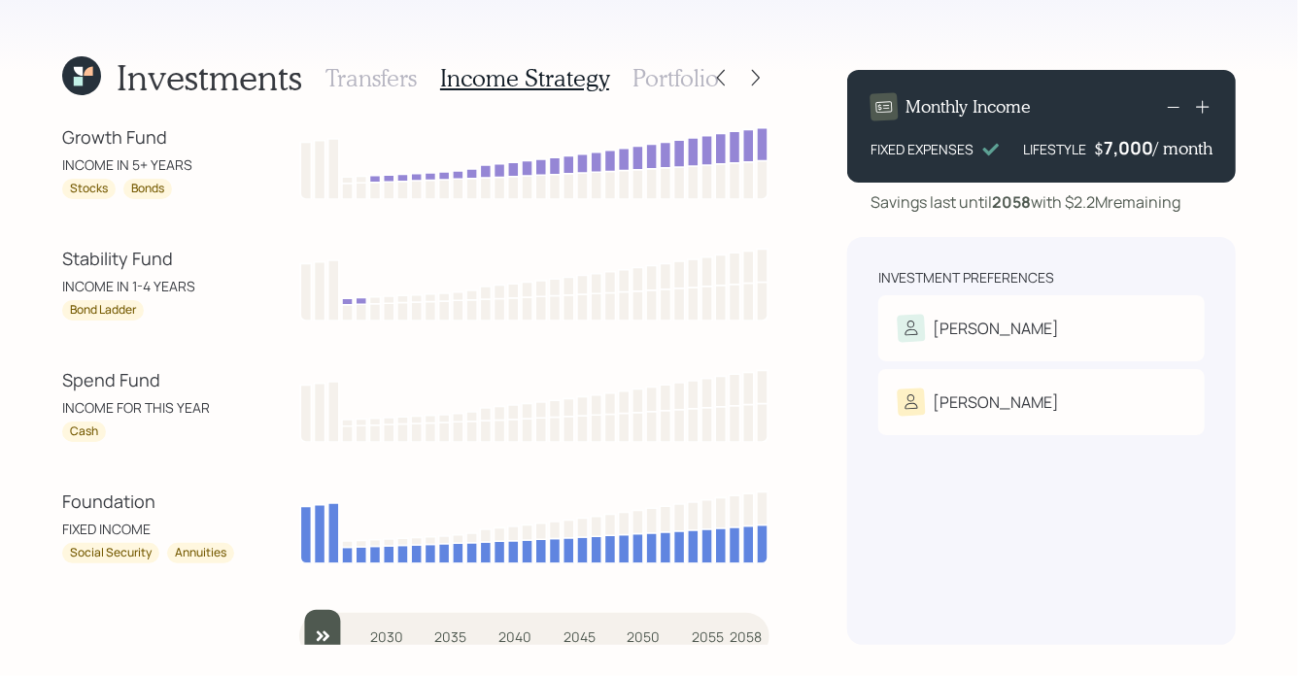
click at [104, 553] on div "Social Security" at bounding box center [111, 553] width 82 height 17
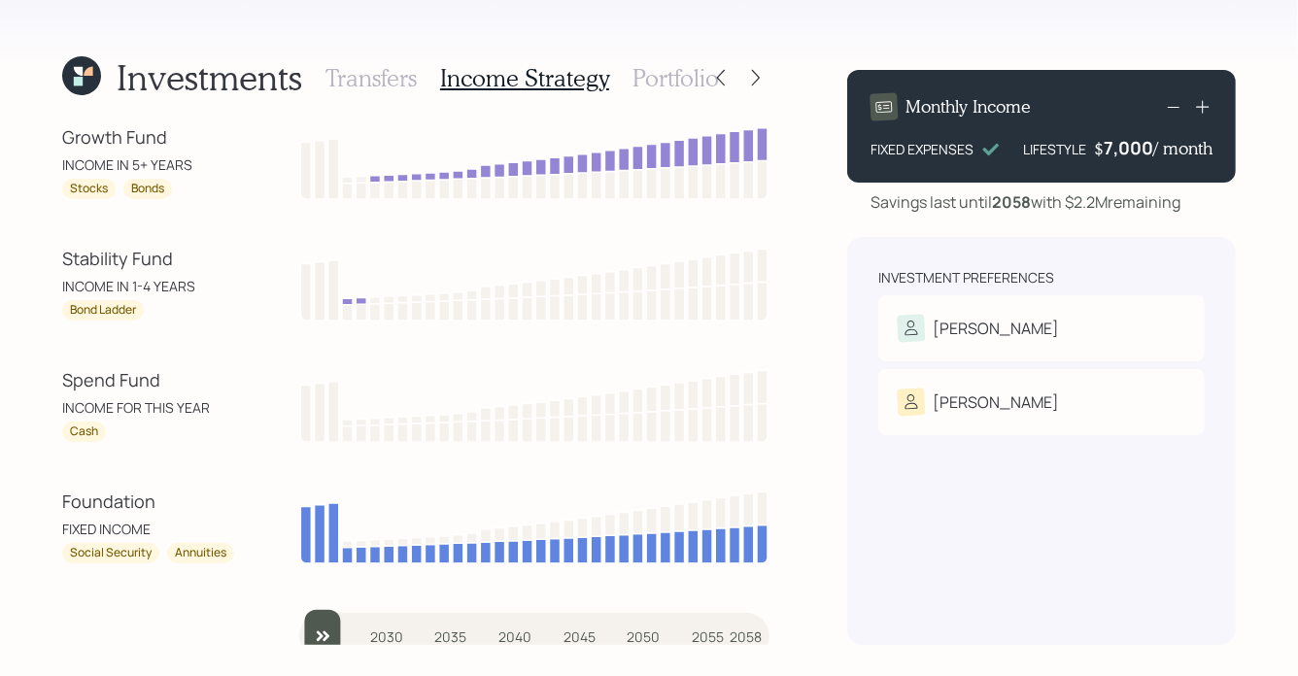
click at [199, 551] on div "Annuities" at bounding box center [200, 553] width 51 height 17
click at [118, 557] on div "Social Security" at bounding box center [111, 553] width 82 height 17
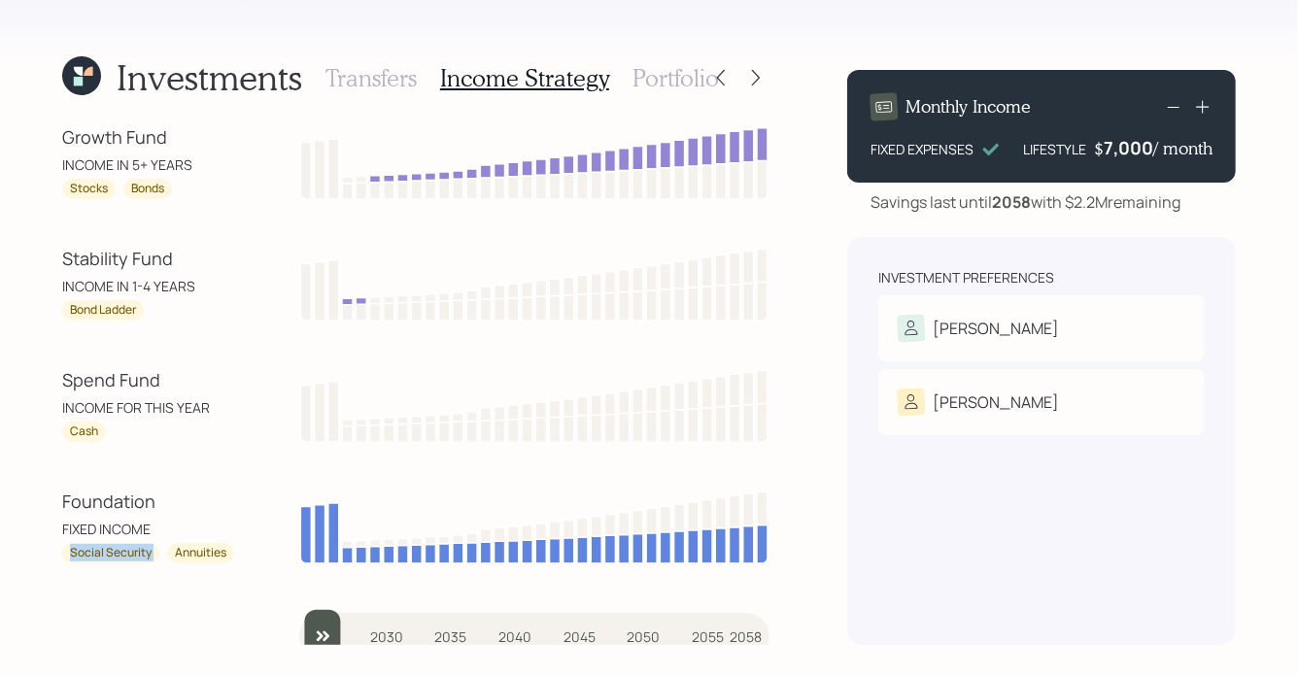
click at [118, 557] on div "Social Security" at bounding box center [111, 553] width 82 height 17
click at [98, 387] on div "Spend Fund" at bounding box center [149, 380] width 175 height 26
click at [113, 406] on div "INCOME FOR THIS YEAR" at bounding box center [149, 407] width 175 height 20
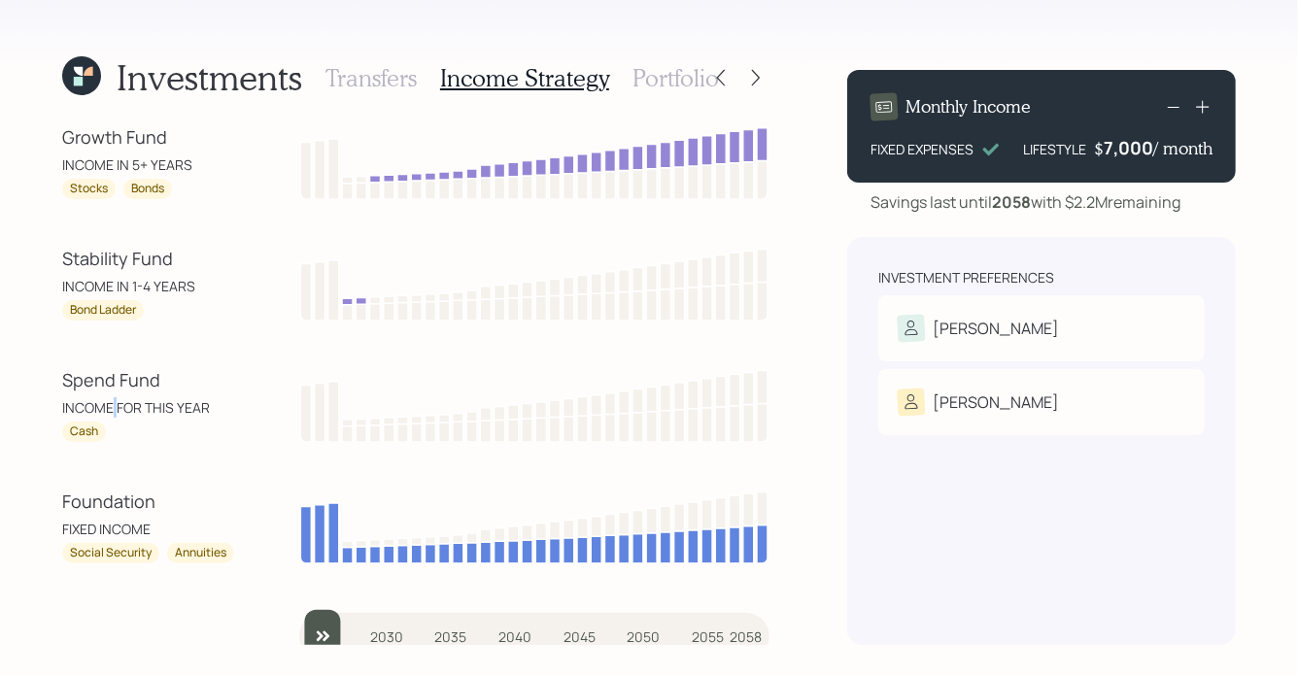
click at [113, 406] on div "INCOME FOR THIS YEAR" at bounding box center [149, 407] width 175 height 20
drag, startPoint x: 97, startPoint y: 433, endPoint x: 54, endPoint y: 391, distance: 59.8
click at [54, 391] on div "Investments Transfers Income Strategy Portfolio Growth Fund INCOME IN 5+ YEARS …" at bounding box center [649, 338] width 1298 height 676
click at [137, 287] on div "INCOME IN 1-4 YEARS" at bounding box center [149, 286] width 175 height 20
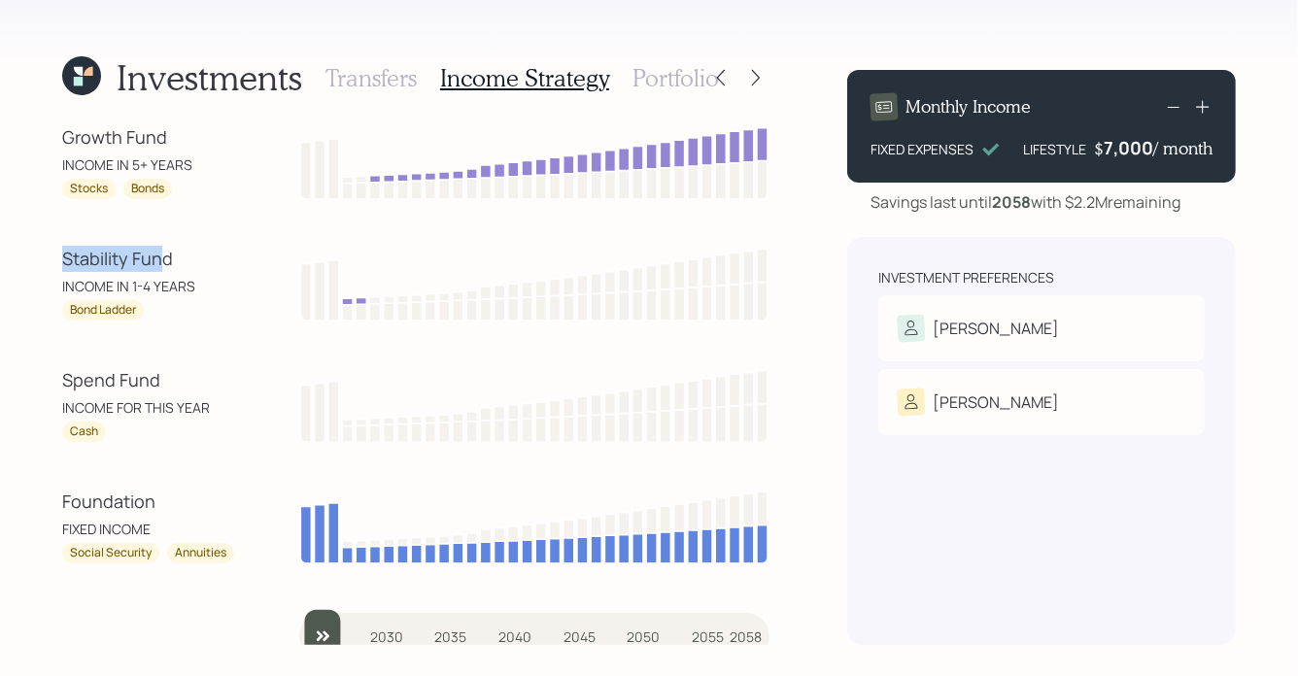
drag, startPoint x: 163, startPoint y: 263, endPoint x: 42, endPoint y: 253, distance: 121.9
click at [42, 253] on div "Investments Transfers Income Strategy Portfolio Growth Fund INCOME IN 5+ YEARS …" at bounding box center [649, 338] width 1298 height 676
drag, startPoint x: 203, startPoint y: 286, endPoint x: 54, endPoint y: 287, distance: 148.6
click at [54, 287] on div "Investments Transfers Income Strategy Portfolio Growth Fund INCOME IN 5+ YEARS …" at bounding box center [649, 338] width 1298 height 676
click at [183, 154] on div "INCOME IN 5+ YEARS" at bounding box center [149, 164] width 175 height 20
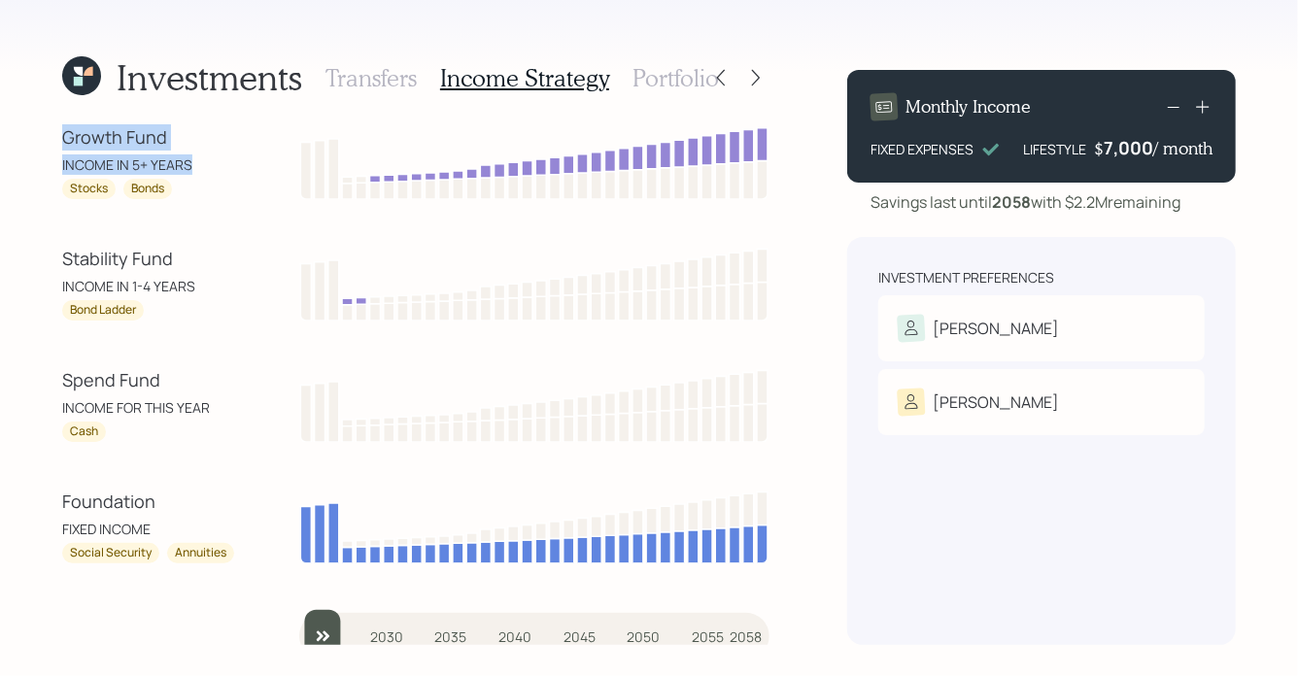
drag, startPoint x: 188, startPoint y: 158, endPoint x: 57, endPoint y: 138, distance: 132.7
click at [57, 138] on div "Investments Transfers Income Strategy Portfolio Growth Fund INCOME IN 5+ YEARS …" at bounding box center [649, 338] width 1298 height 676
click at [88, 192] on div "Stocks" at bounding box center [89, 189] width 38 height 17
drag, startPoint x: 142, startPoint y: 190, endPoint x: 175, endPoint y: 189, distance: 33.0
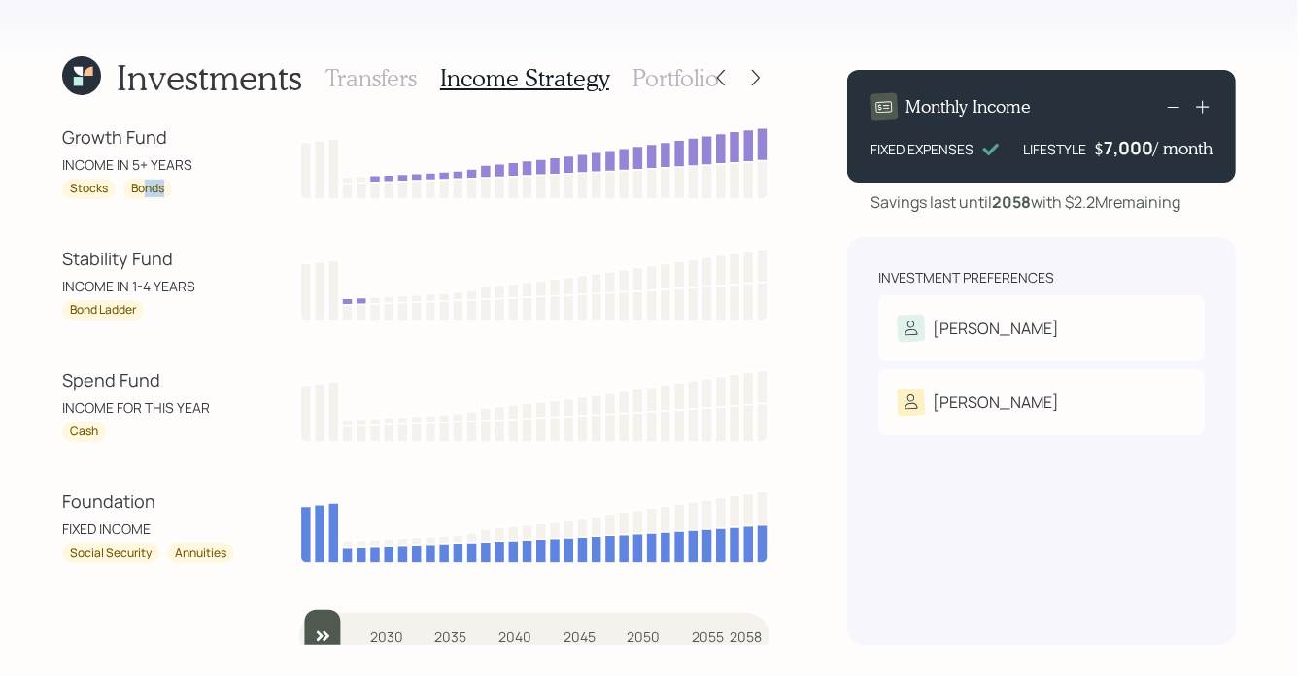
click at [175, 189] on div "Stocks Bonds" at bounding box center [149, 189] width 175 height 20
click at [650, 80] on h3 "Portfolio" at bounding box center [675, 78] width 86 height 28
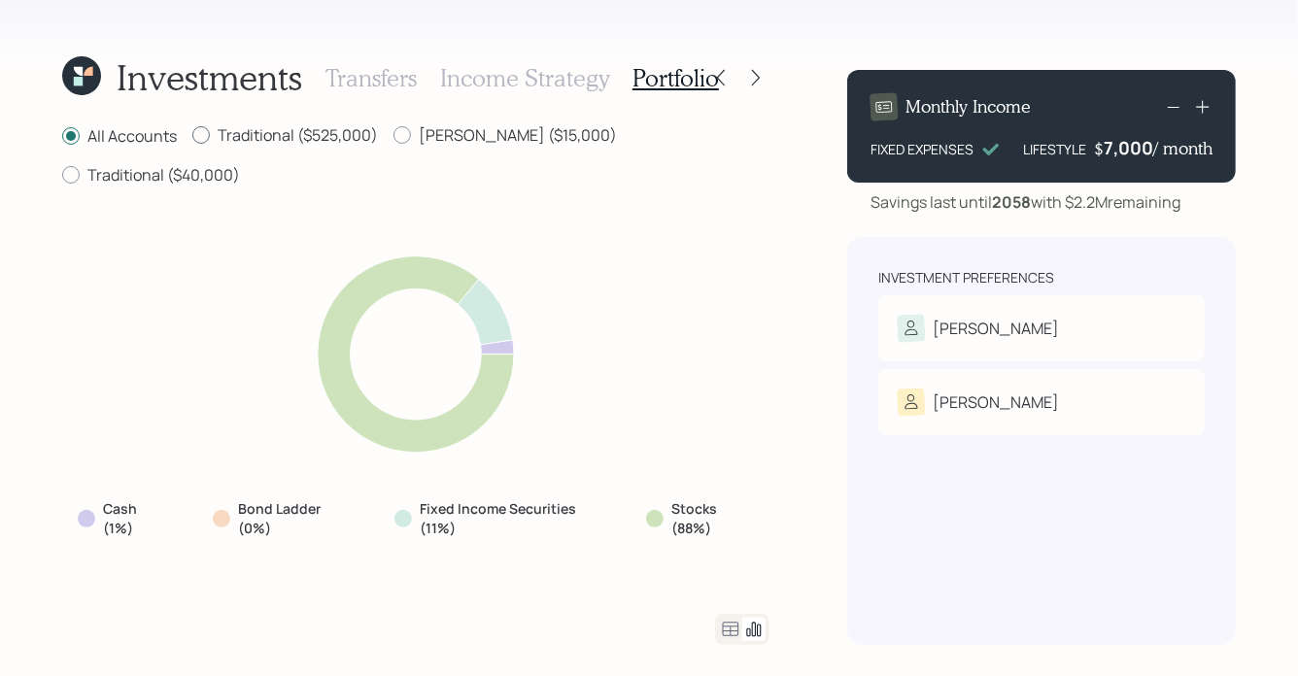
click at [289, 137] on label "Traditional ($525,000)" at bounding box center [285, 134] width 186 height 21
click at [192, 136] on input "Traditional ($525,000)" at bounding box center [191, 135] width 1 height 1
radio input "true"
radio input "false"
click at [412, 134] on label "Roth ($15,000)" at bounding box center [504, 134] width 223 height 21
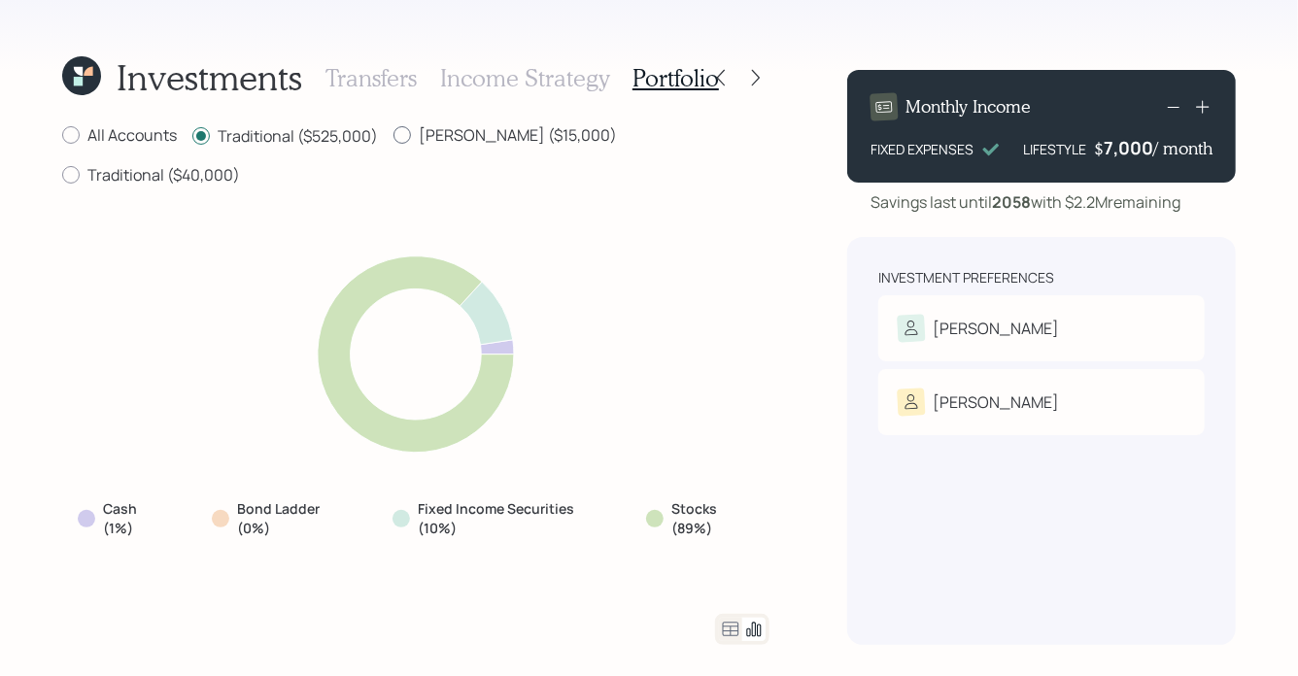
click at [393, 135] on input "Roth ($15,000)" at bounding box center [392, 135] width 1 height 1
radio input "true"
click at [312, 137] on label "Traditional ($525,000)" at bounding box center [285, 134] width 186 height 21
click at [192, 136] on input "Traditional ($525,000)" at bounding box center [191, 135] width 1 height 1
radio input "true"
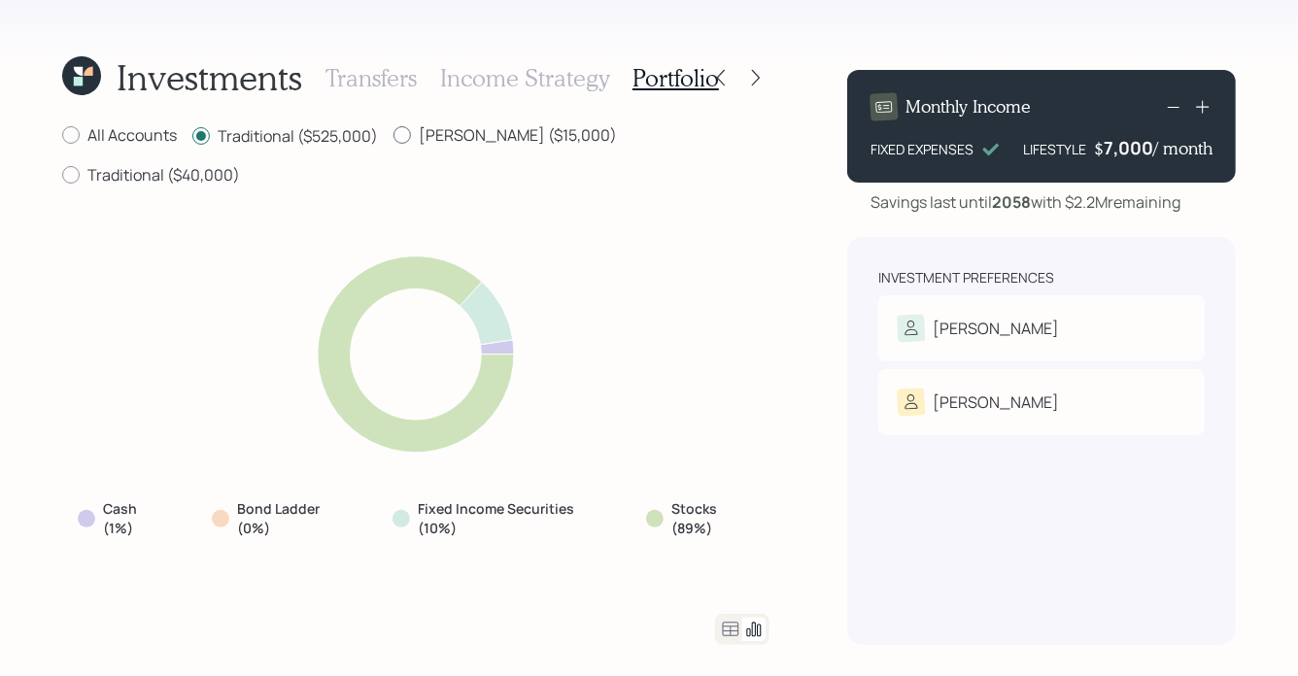
click at [465, 135] on label "Roth ($15,000)" at bounding box center [504, 134] width 223 height 21
click at [393, 135] on input "Roth ($15,000)" at bounding box center [392, 135] width 1 height 1
radio input "true"
radio input "false"
click at [240, 164] on label "Traditional ($40,000)" at bounding box center [151, 174] width 178 height 21
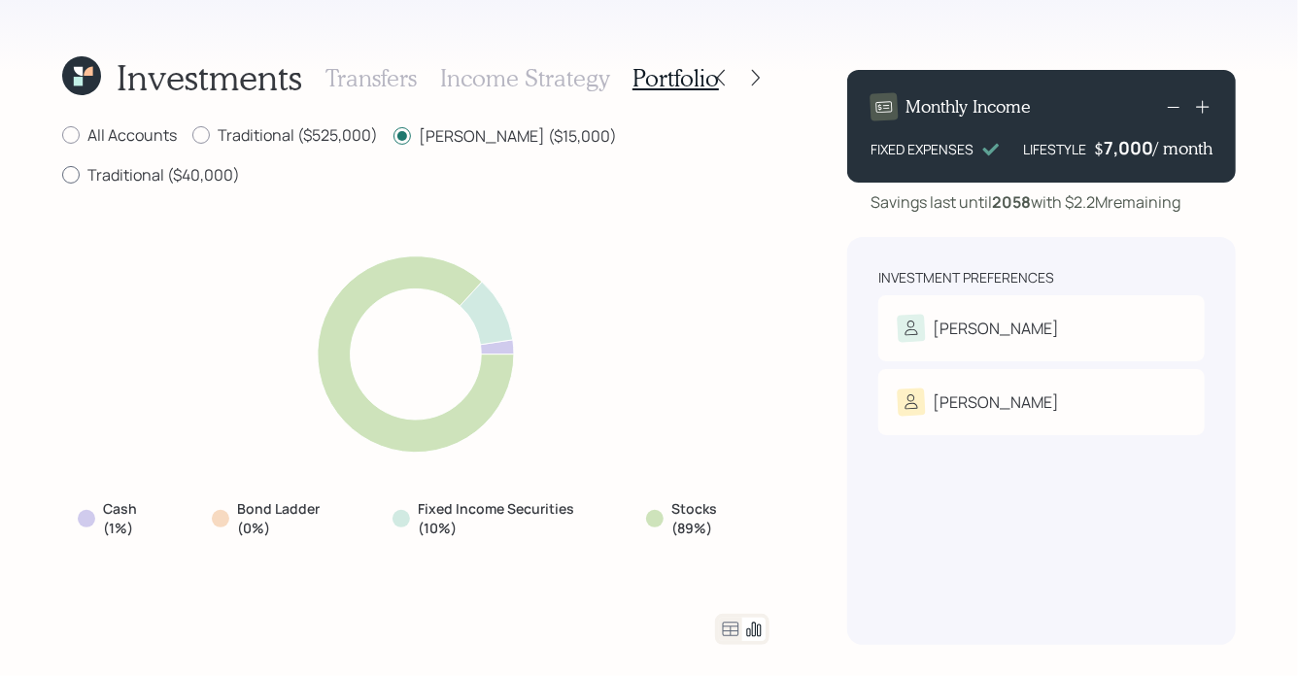
click at [62, 175] on input "Traditional ($40,000)" at bounding box center [61, 175] width 1 height 1
radio input "true"
radio input "false"
drag, startPoint x: 718, startPoint y: 527, endPoint x: 655, endPoint y: 489, distance: 74.1
click at [655, 491] on div "Stocks (79%)" at bounding box center [700, 517] width 138 height 53
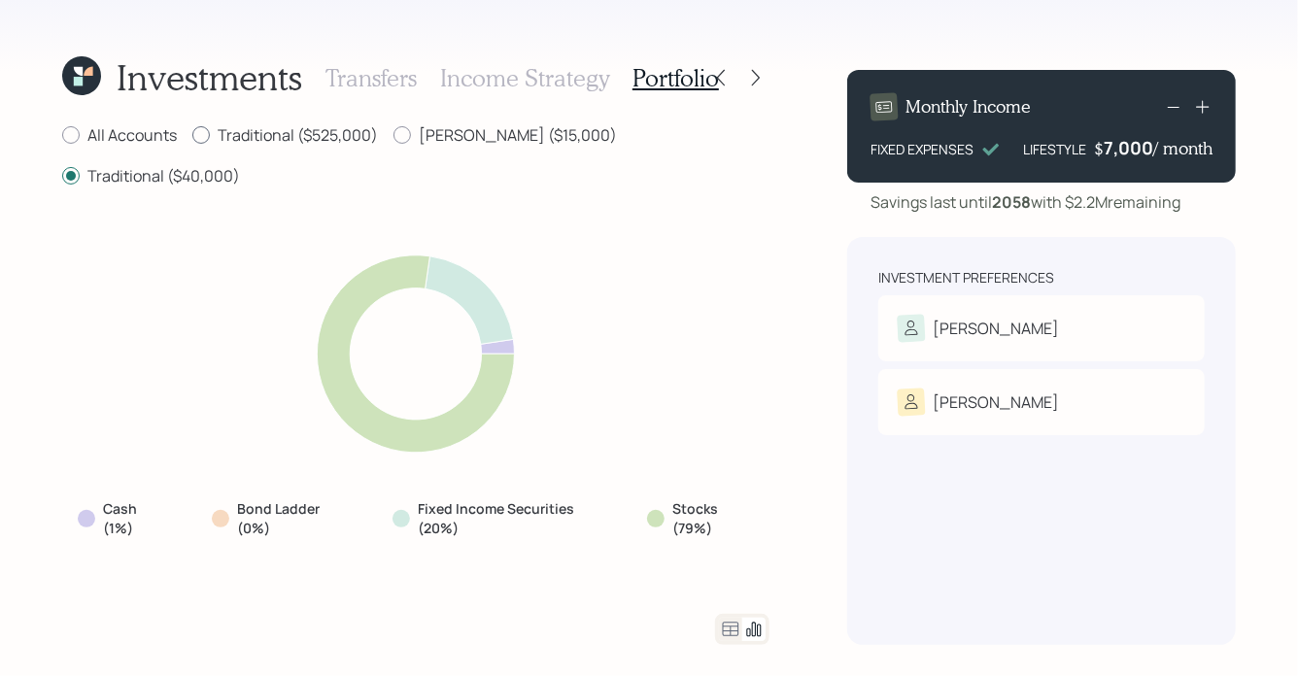
click at [249, 132] on label "Traditional ($525,000)" at bounding box center [285, 134] width 186 height 21
click at [192, 135] on input "Traditional ($525,000)" at bounding box center [191, 135] width 1 height 1
radio input "true"
radio input "false"
drag, startPoint x: 711, startPoint y: 521, endPoint x: 663, endPoint y: 496, distance: 53.4
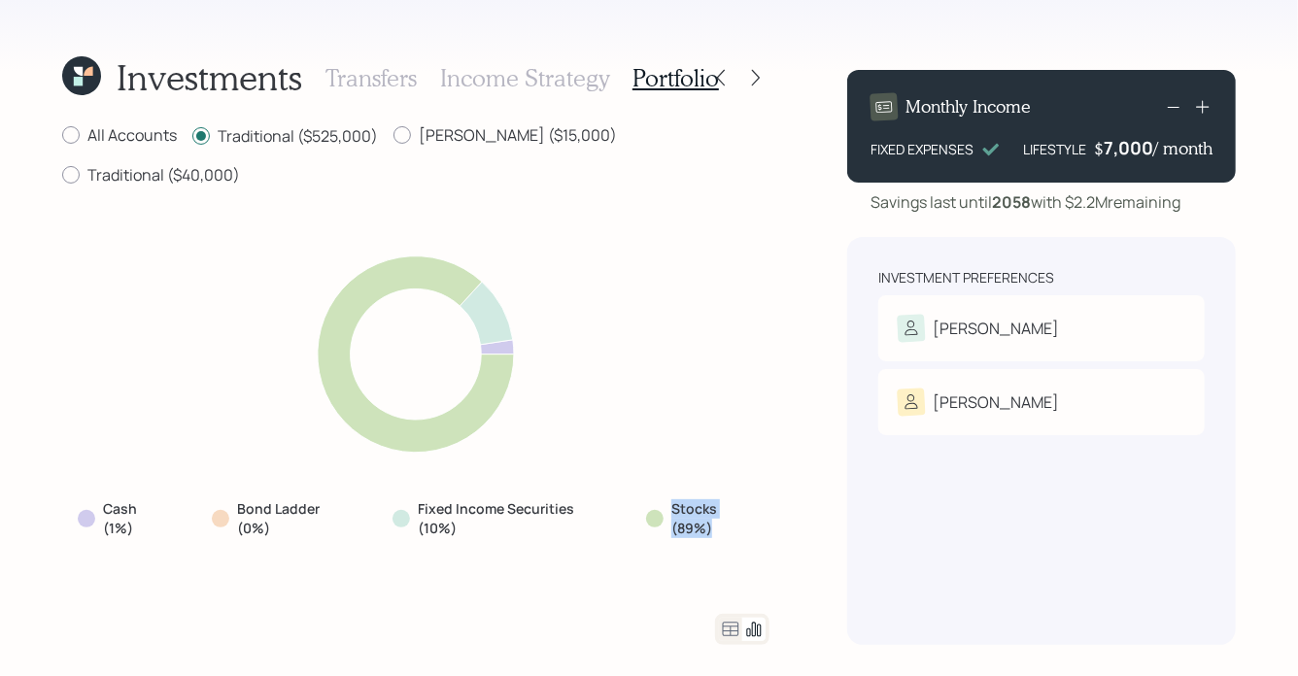
click at [663, 499] on div "Stocks (89%)" at bounding box center [700, 518] width 108 height 38
click at [135, 136] on label "All Accounts" at bounding box center [119, 134] width 115 height 21
click at [62, 136] on input "All Accounts" at bounding box center [61, 135] width 1 height 1
radio input "true"
radio input "false"
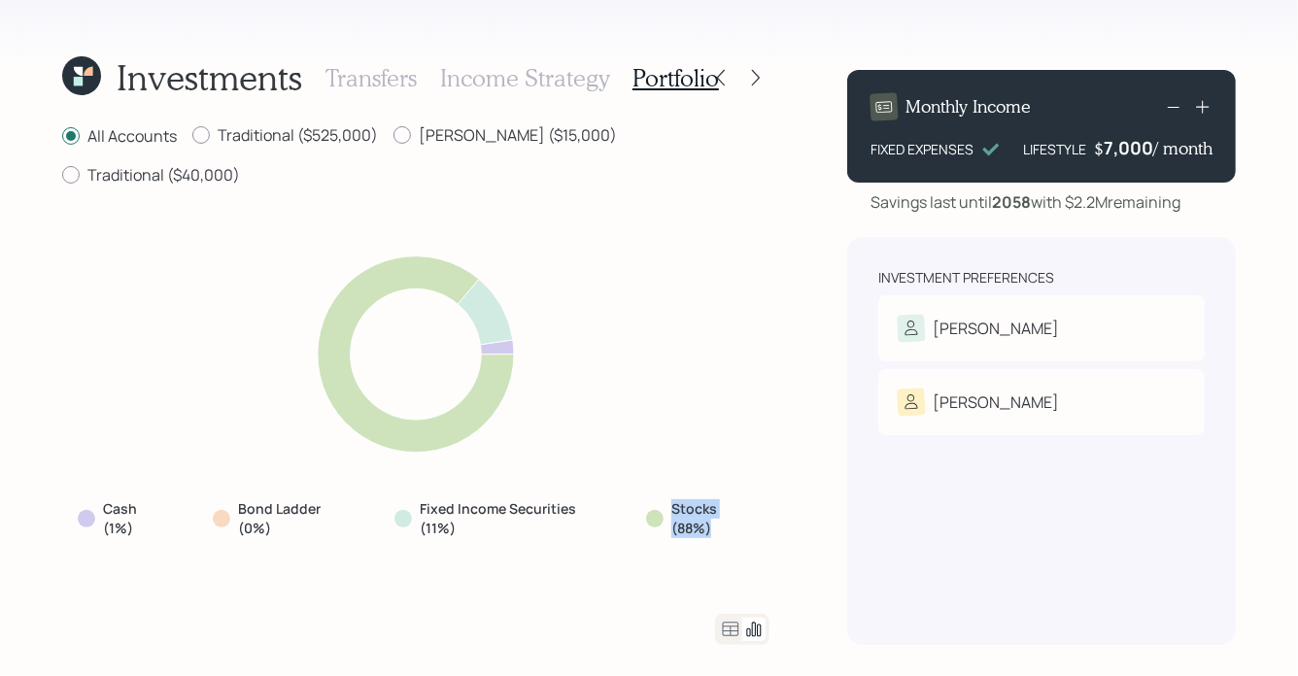
drag, startPoint x: 711, startPoint y: 521, endPoint x: 652, endPoint y: 497, distance: 63.7
click at [652, 499] on div "Stocks (88%)" at bounding box center [700, 518] width 108 height 38
drag, startPoint x: 459, startPoint y: 524, endPoint x: 403, endPoint y: 494, distance: 63.9
click at [403, 499] on div "Fixed Income Securities (11%)" at bounding box center [496, 518] width 205 height 38
drag, startPoint x: 143, startPoint y: 524, endPoint x: 104, endPoint y: 510, distance: 41.5
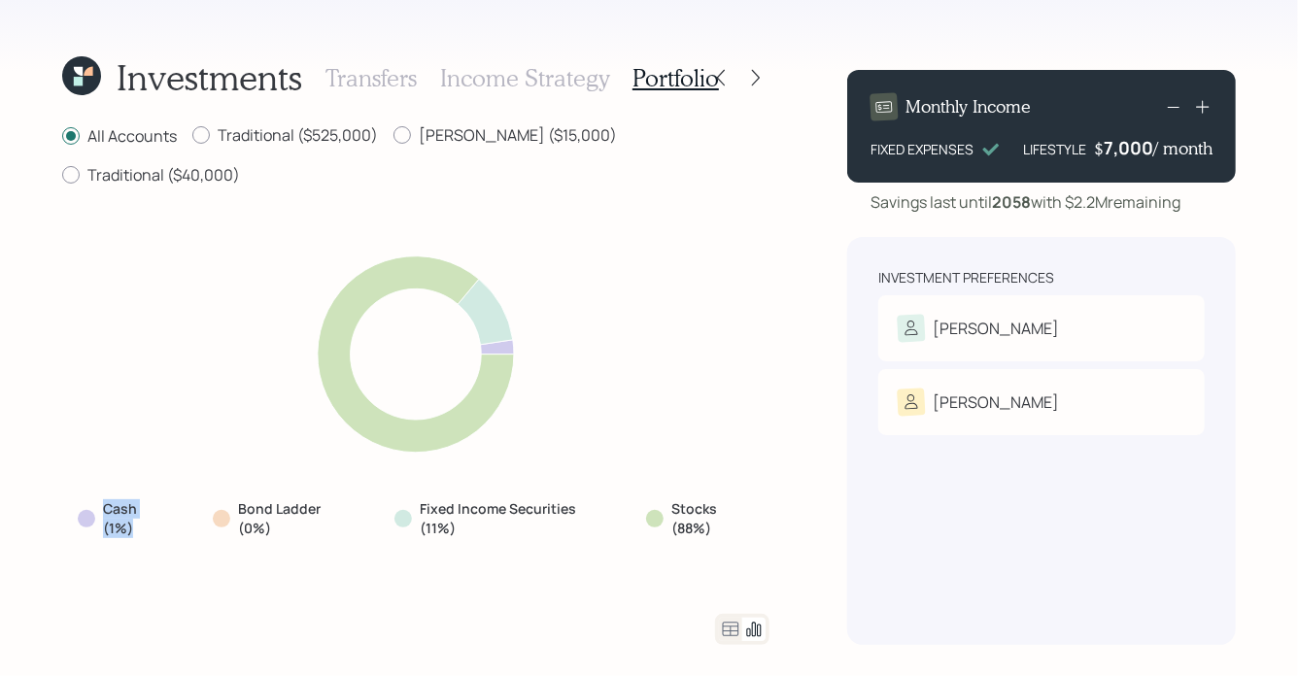
click at [104, 510] on label "Cash (1%)" at bounding box center [132, 518] width 59 height 38
drag, startPoint x: 284, startPoint y: 516, endPoint x: 216, endPoint y: 495, distance: 71.0
click at [216, 499] on div "Bond Ladder (0%)" at bounding box center [280, 518] width 135 height 38
click at [83, 75] on icon at bounding box center [81, 75] width 39 height 39
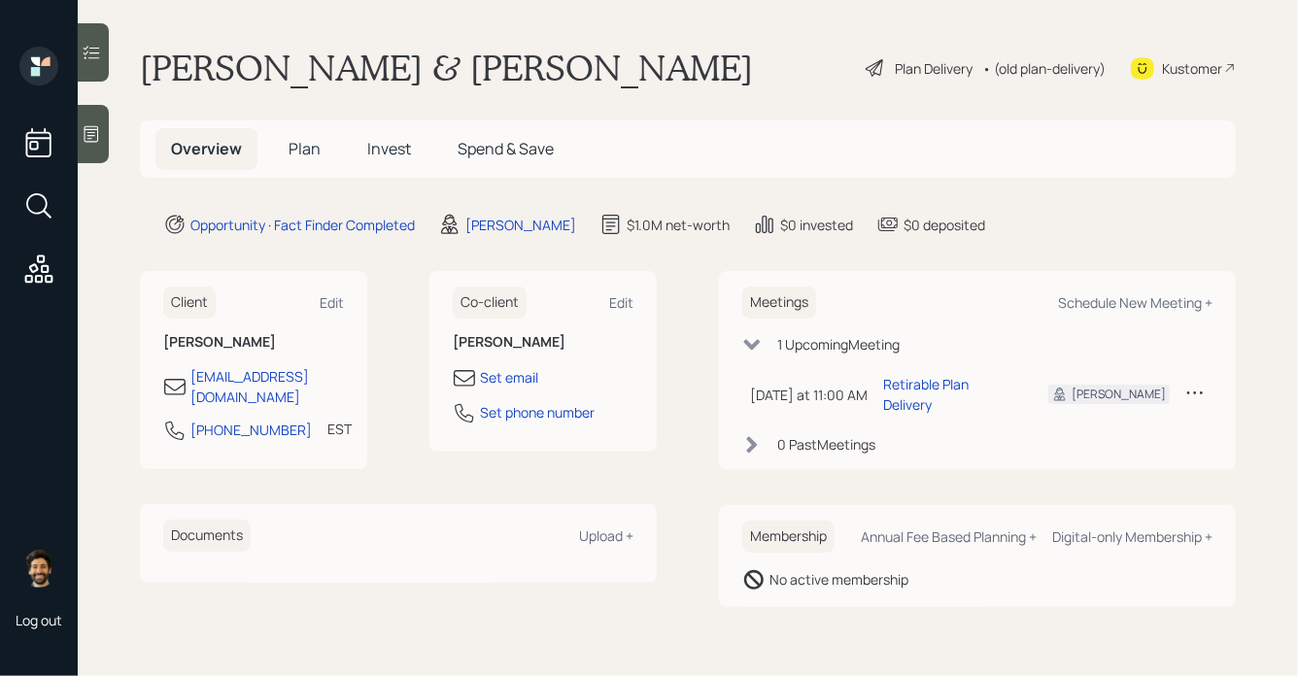
click at [298, 145] on span "Plan" at bounding box center [304, 148] width 32 height 21
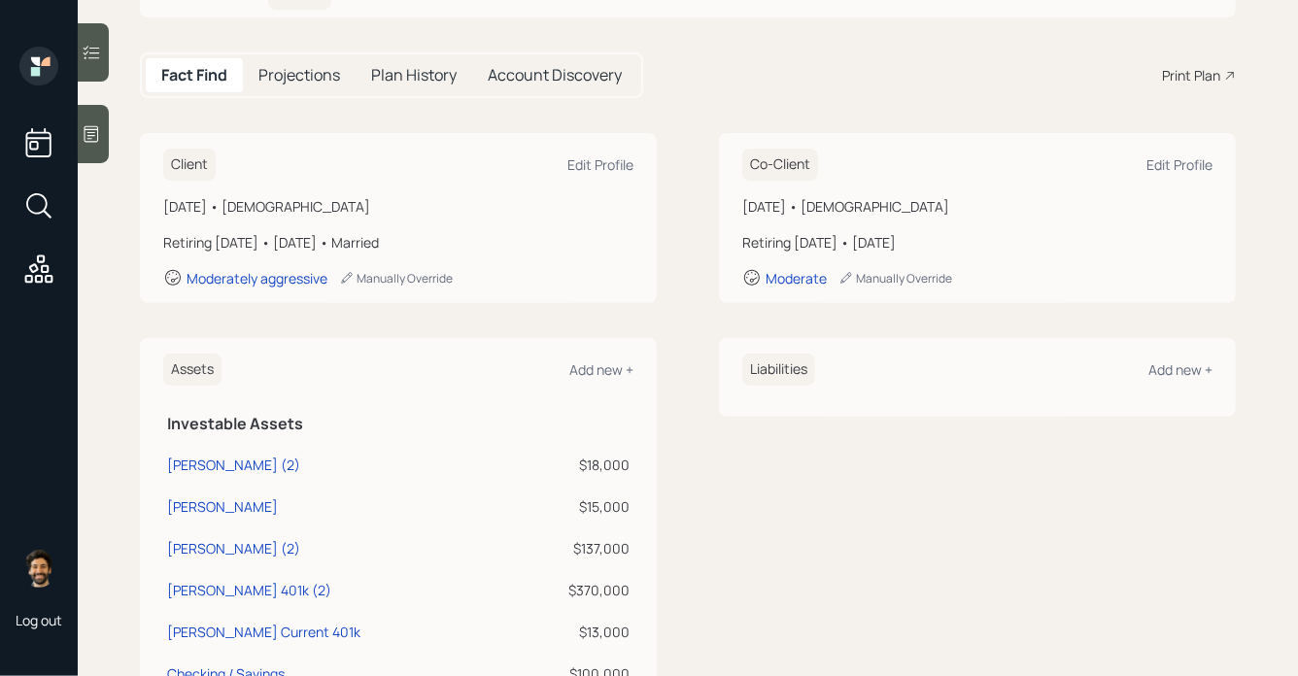
scroll to position [92, 0]
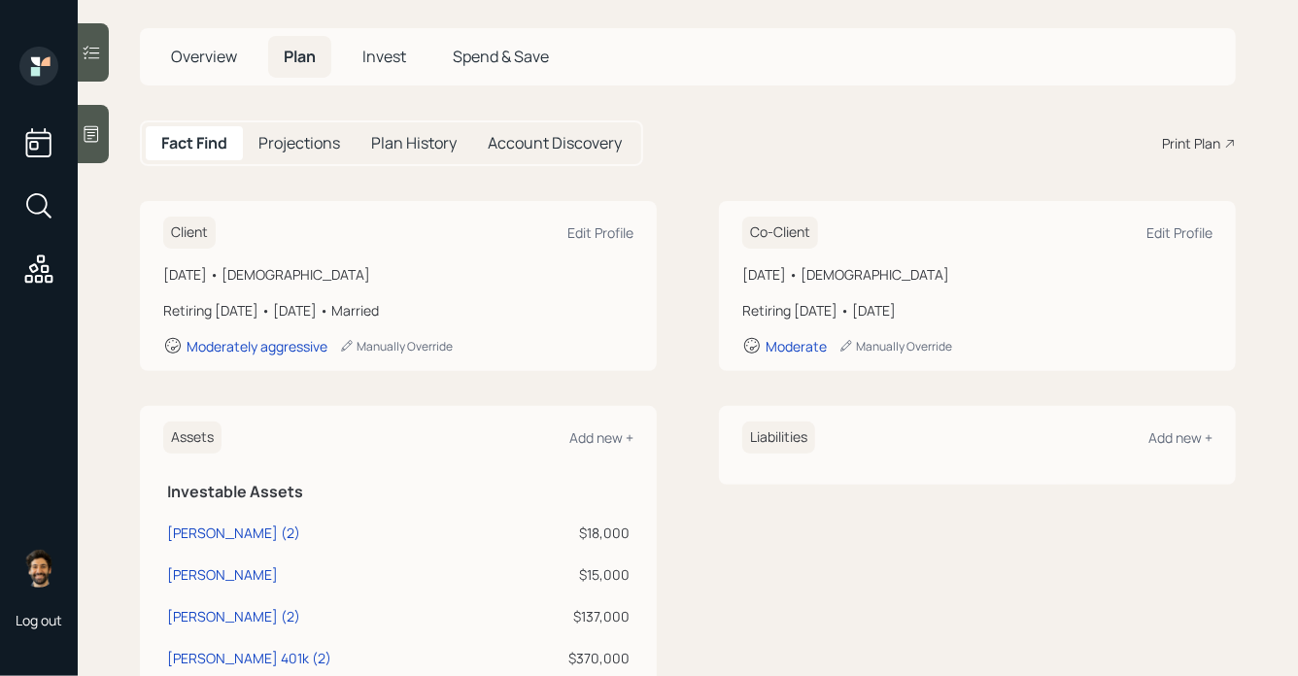
drag, startPoint x: 355, startPoint y: 271, endPoint x: 156, endPoint y: 273, distance: 199.1
click at [156, 273] on div "Client Edit Profile February 5, 1963 • 62 years old Retiring in 3 years • Janua…" at bounding box center [398, 286] width 517 height 170
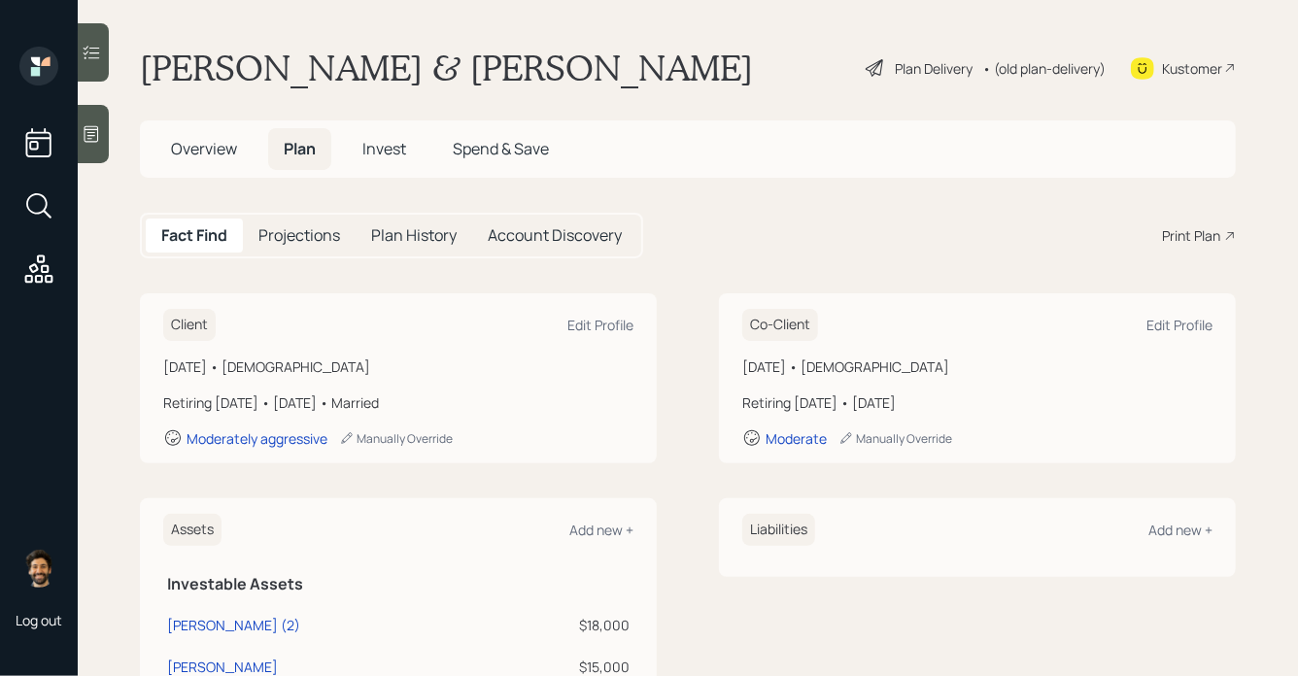
click at [1022, 69] on div "• (old plan-delivery)" at bounding box center [1043, 68] width 123 height 20
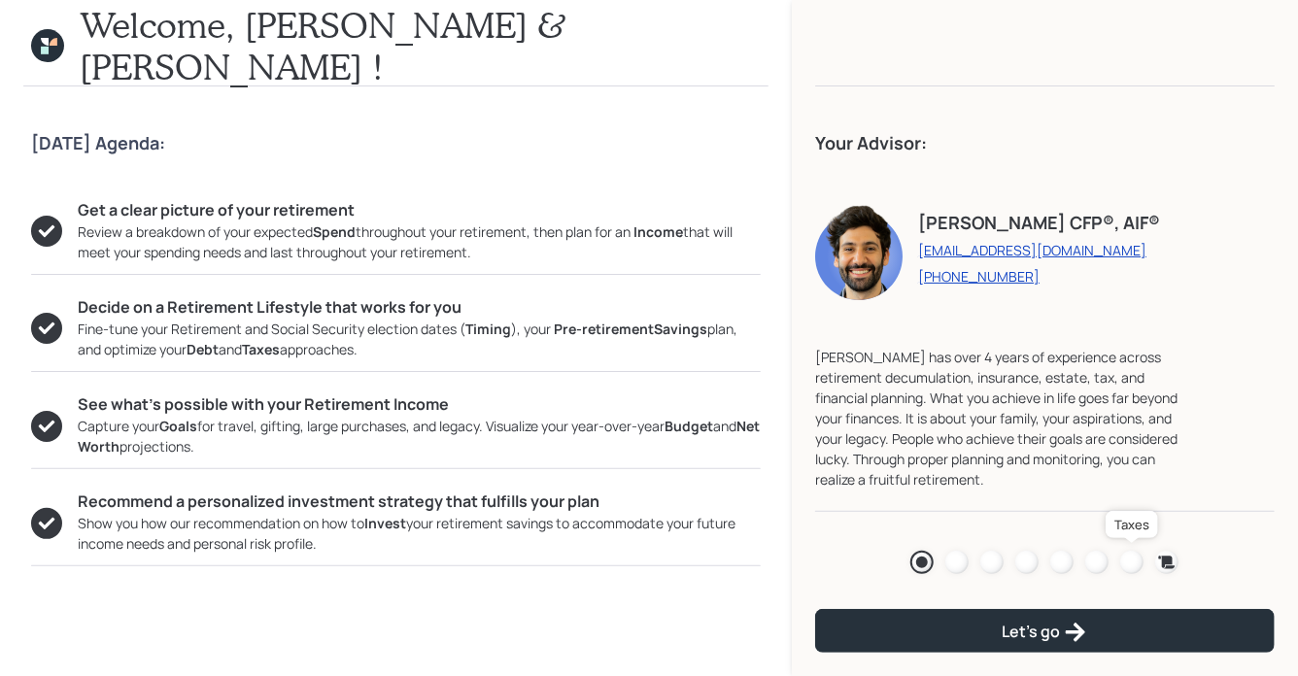
click at [1135, 558] on div at bounding box center [1131, 562] width 23 height 23
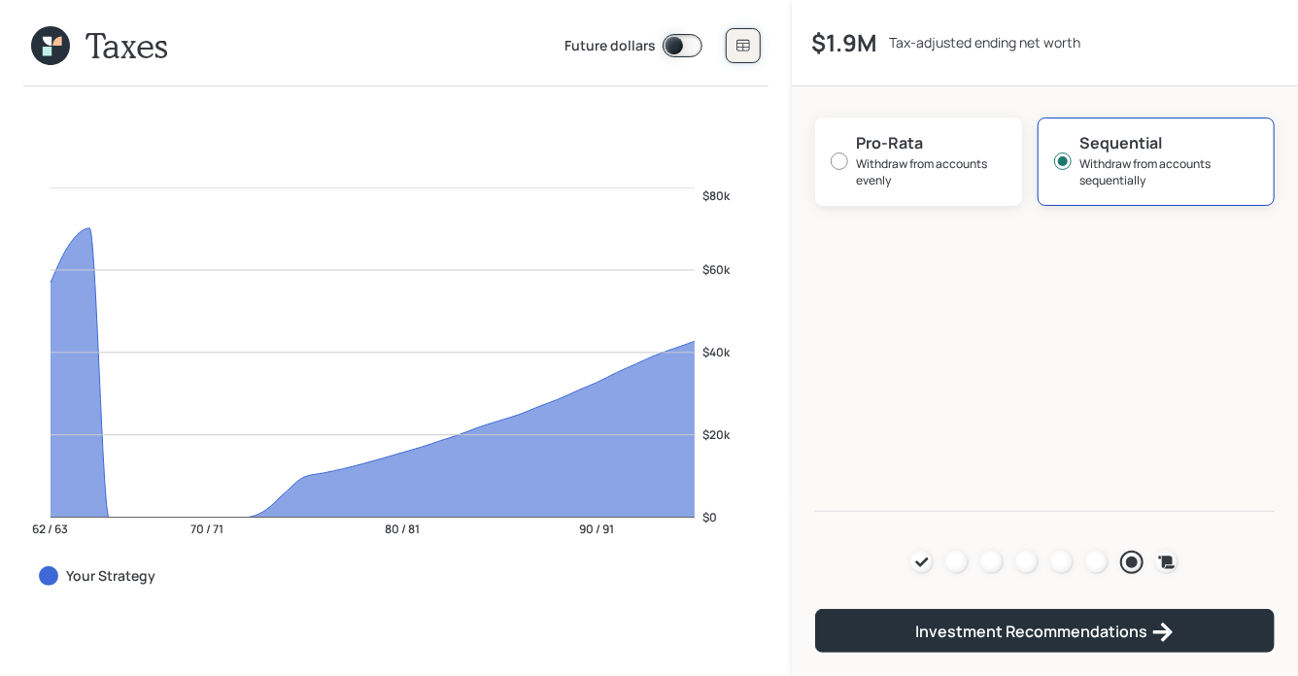
click at [747, 38] on icon at bounding box center [743, 46] width 16 height 16
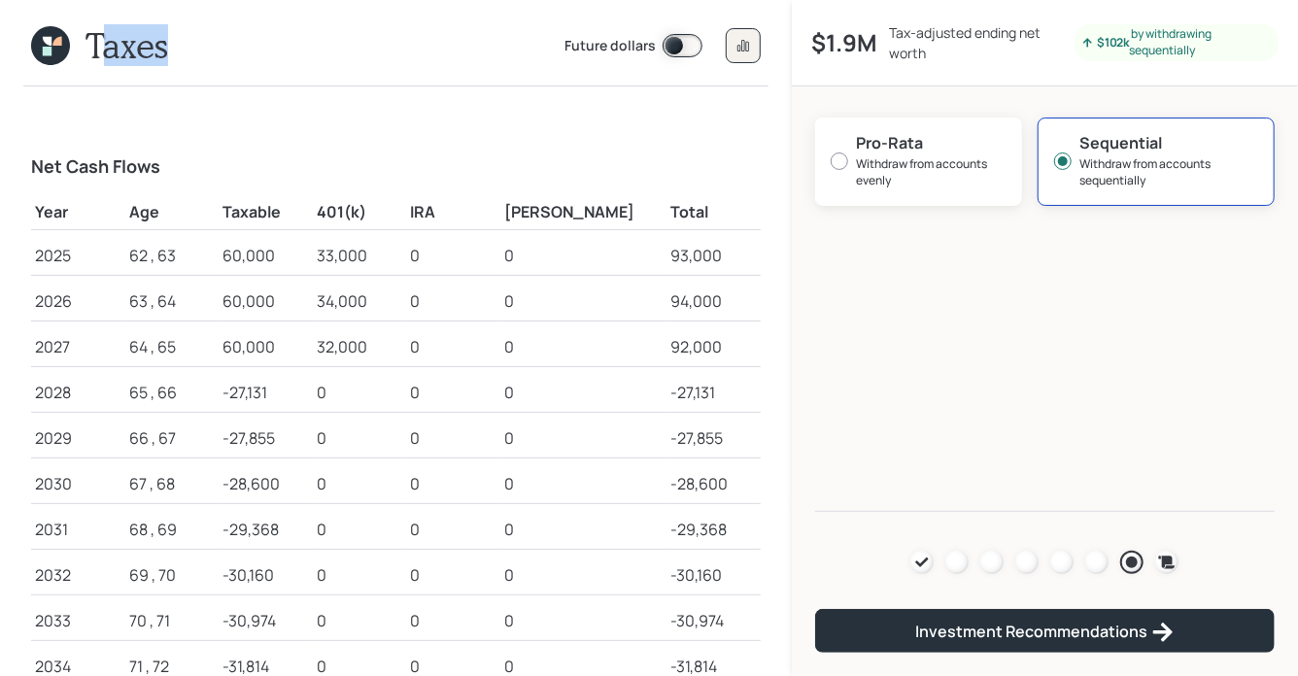
drag, startPoint x: 97, startPoint y: 49, endPoint x: 172, endPoint y: 50, distance: 74.8
click at [172, 50] on header "Taxes Future dollars" at bounding box center [395, 51] width 745 height 70
click at [118, 48] on h1 "Taxes" at bounding box center [126, 45] width 83 height 42
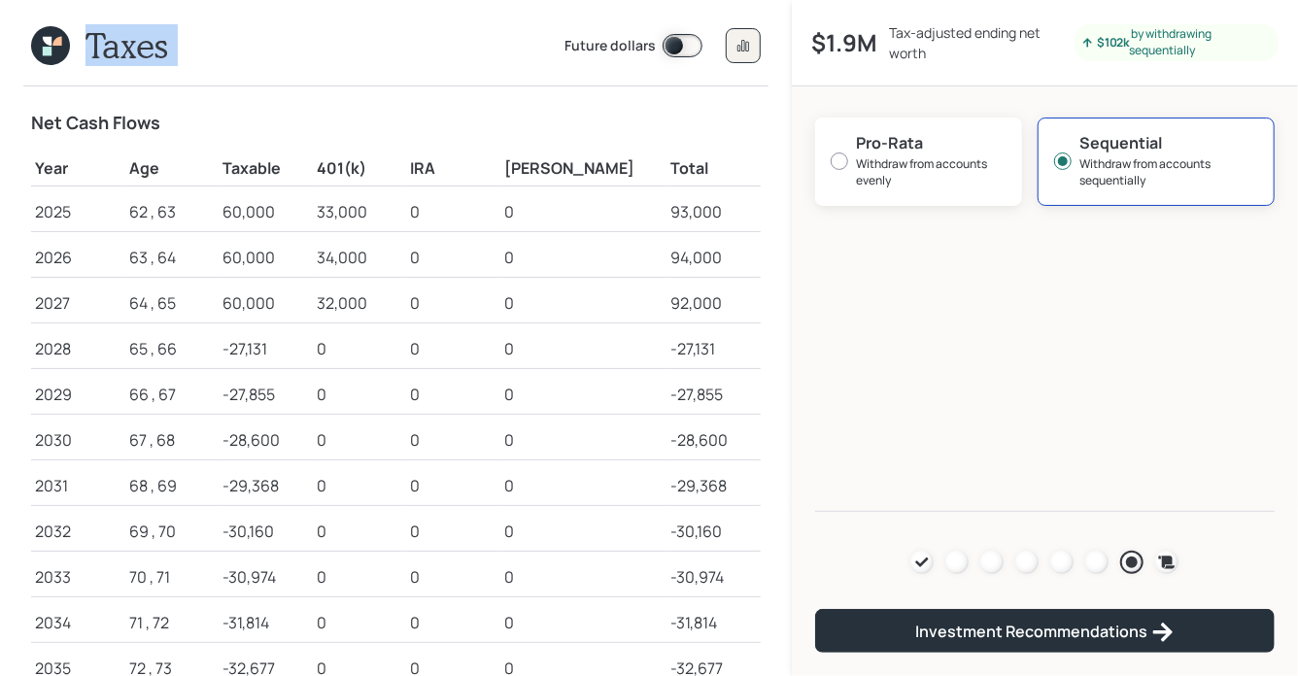
scroll to position [35, 0]
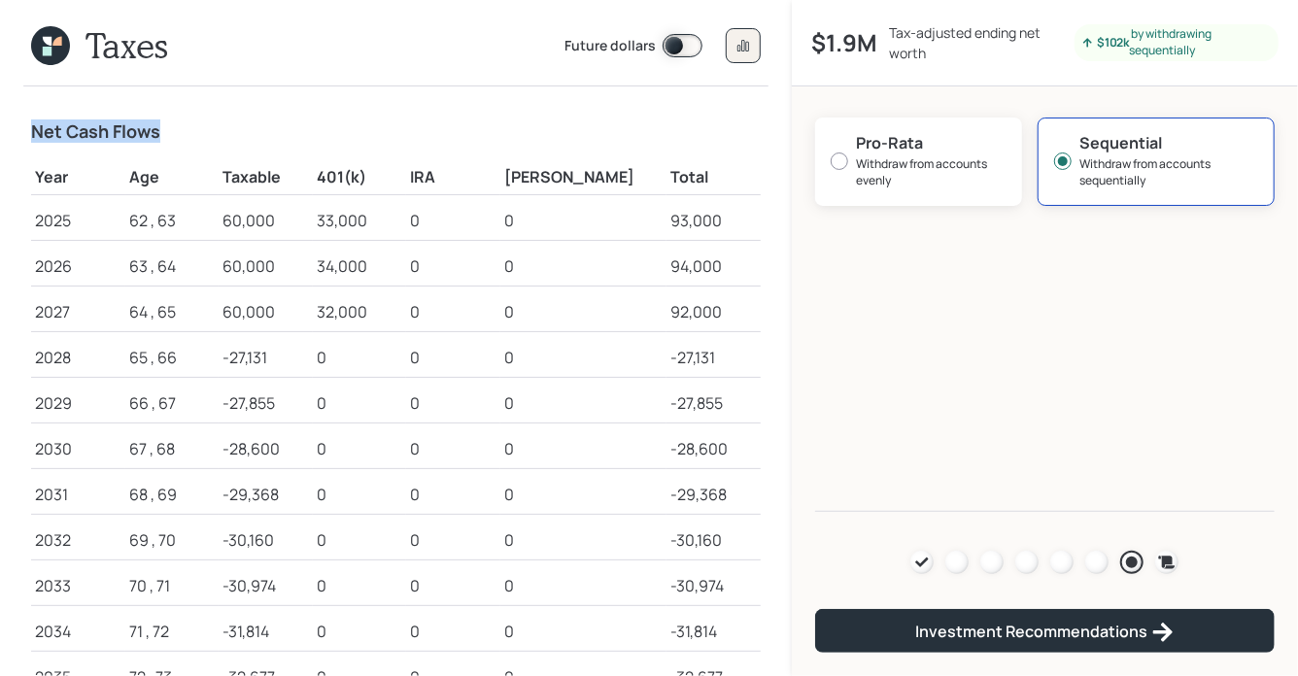
drag, startPoint x: 34, startPoint y: 130, endPoint x: 156, endPoint y: 132, distance: 122.4
click at [156, 132] on h4 "Net Cash Flows" at bounding box center [395, 131] width 729 height 21
drag, startPoint x: 247, startPoint y: 177, endPoint x: 308, endPoint y: 176, distance: 61.2
click at [308, 176] on h5 "Taxable" at bounding box center [265, 177] width 86 height 18
drag, startPoint x: 350, startPoint y: 176, endPoint x: 412, endPoint y: 175, distance: 62.2
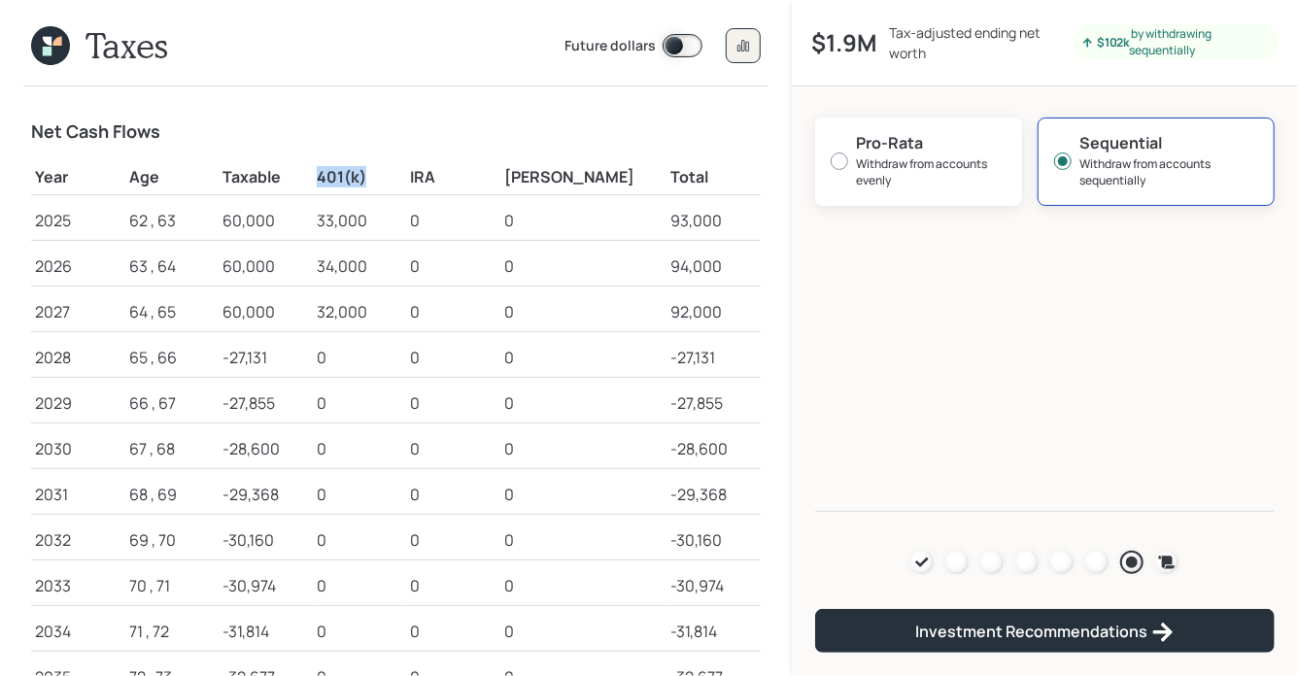
click at [403, 176] on h5 "401(k)" at bounding box center [360, 177] width 86 height 18
drag, startPoint x: 244, startPoint y: 269, endPoint x: 394, endPoint y: 277, distance: 150.7
click at [394, 277] on tr "2026 63 , 64 60,000 34,000 0 0 94,000" at bounding box center [395, 263] width 729 height 46
drag, startPoint x: 248, startPoint y: 315, endPoint x: 404, endPoint y: 322, distance: 156.6
click at [404, 322] on tr "2027 64 , 65 60,000 32,000 0 0 92,000" at bounding box center [395, 309] width 729 height 46
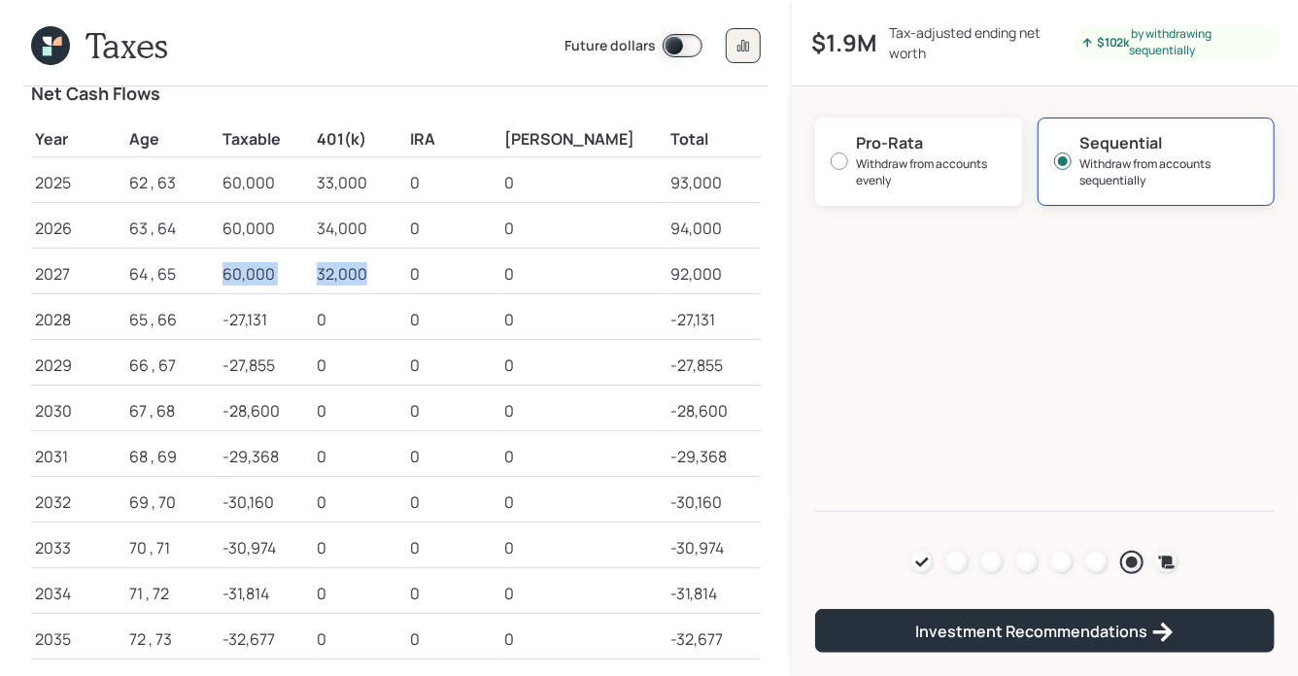
scroll to position [74, 0]
drag, startPoint x: 245, startPoint y: 320, endPoint x: 304, endPoint y: 321, distance: 59.3
click at [304, 321] on div "-27,131" at bounding box center [265, 318] width 86 height 23
drag, startPoint x: 241, startPoint y: 363, endPoint x: 321, endPoint y: 374, distance: 80.4
click at [313, 374] on td "-27,855" at bounding box center [266, 361] width 94 height 46
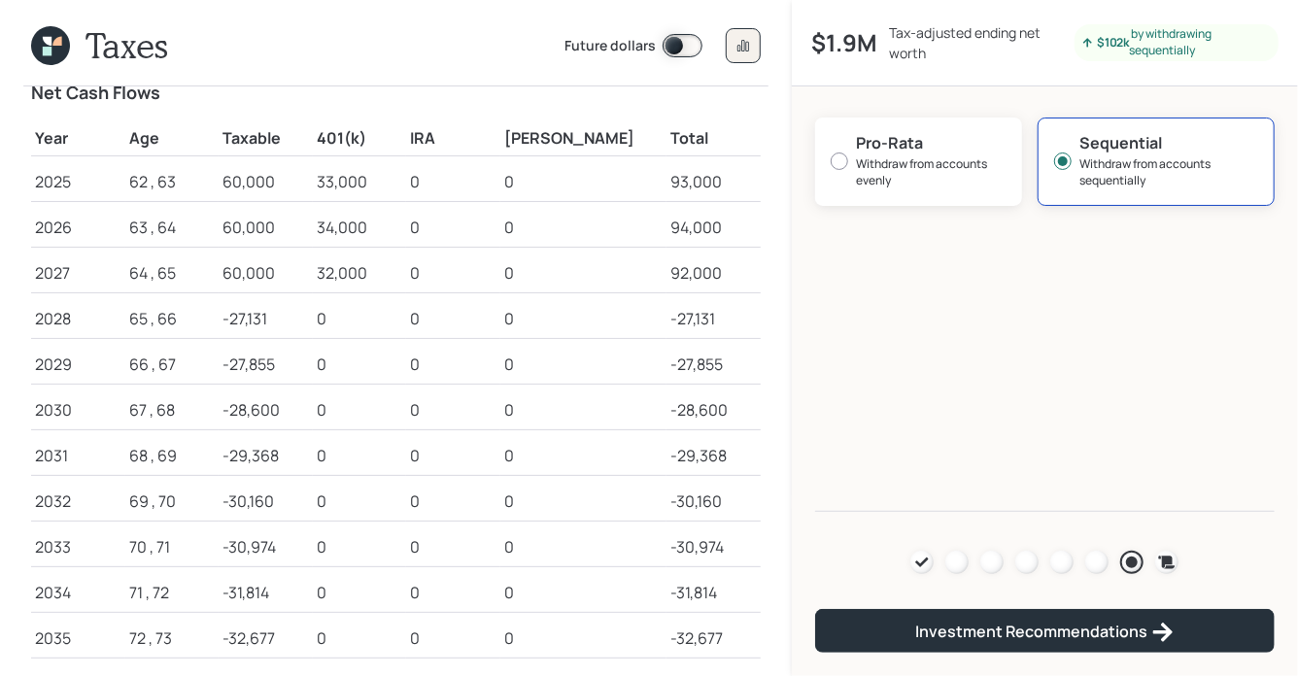
drag, startPoint x: 245, startPoint y: 422, endPoint x: 296, endPoint y: 423, distance: 51.5
click at [296, 423] on td "-28,600" at bounding box center [266, 407] width 94 height 46
drag, startPoint x: 253, startPoint y: 412, endPoint x: 317, endPoint y: 422, distance: 64.0
click at [313, 422] on td "-28,600" at bounding box center [266, 407] width 94 height 46
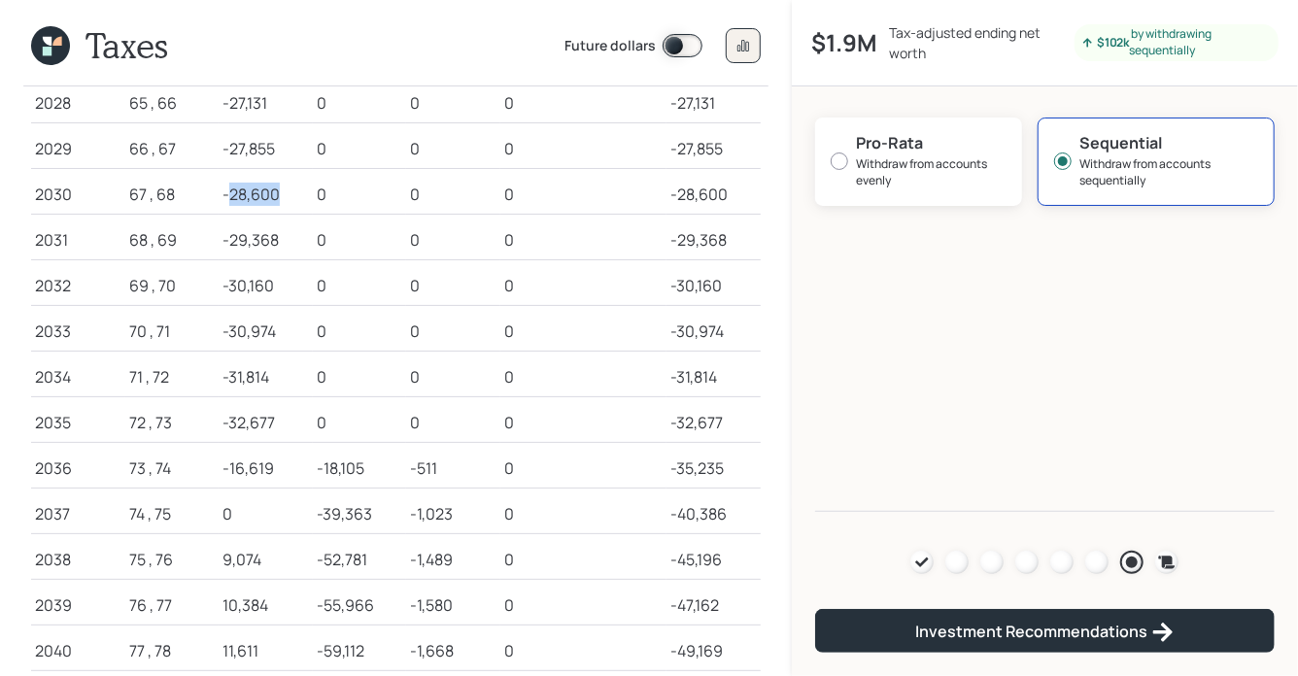
scroll to position [294, 0]
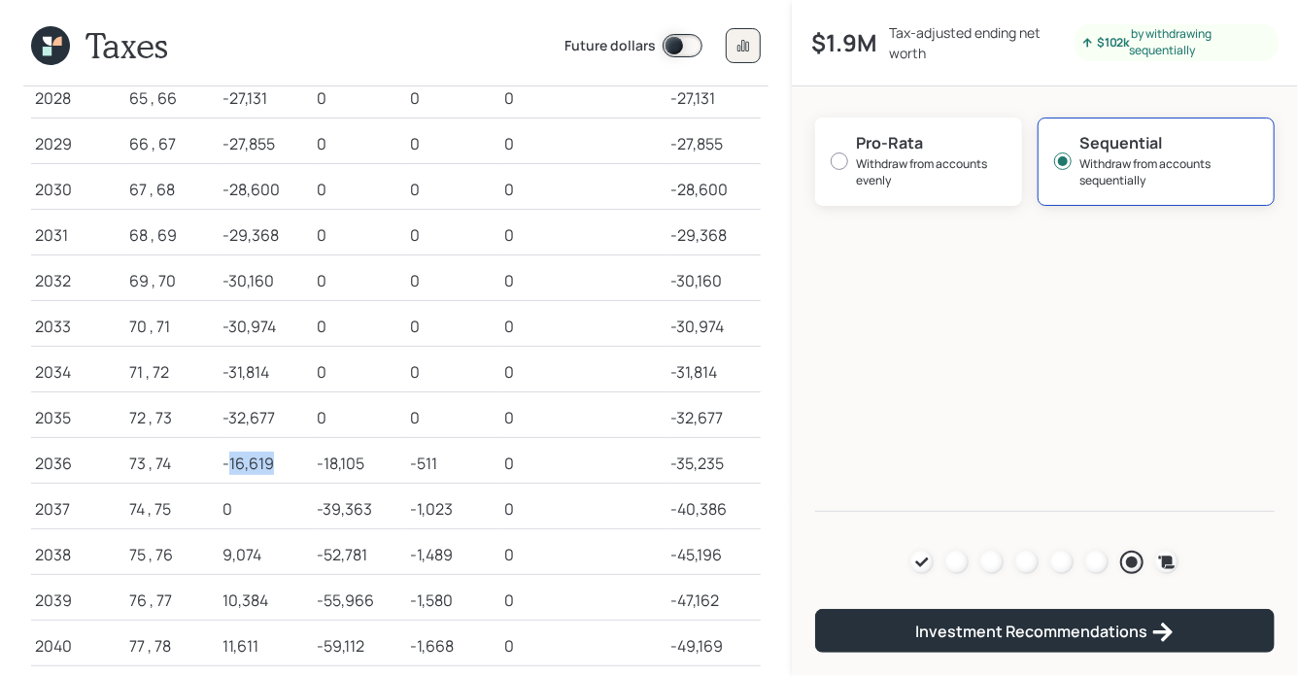
drag, startPoint x: 251, startPoint y: 463, endPoint x: 307, endPoint y: 463, distance: 56.3
click at [307, 463] on div "-16,619" at bounding box center [265, 463] width 86 height 23
drag, startPoint x: 348, startPoint y: 511, endPoint x: 419, endPoint y: 511, distance: 70.9
click at [403, 511] on div "-39,363" at bounding box center [360, 508] width 86 height 23
drag, startPoint x: 342, startPoint y: 560, endPoint x: 409, endPoint y: 560, distance: 67.0
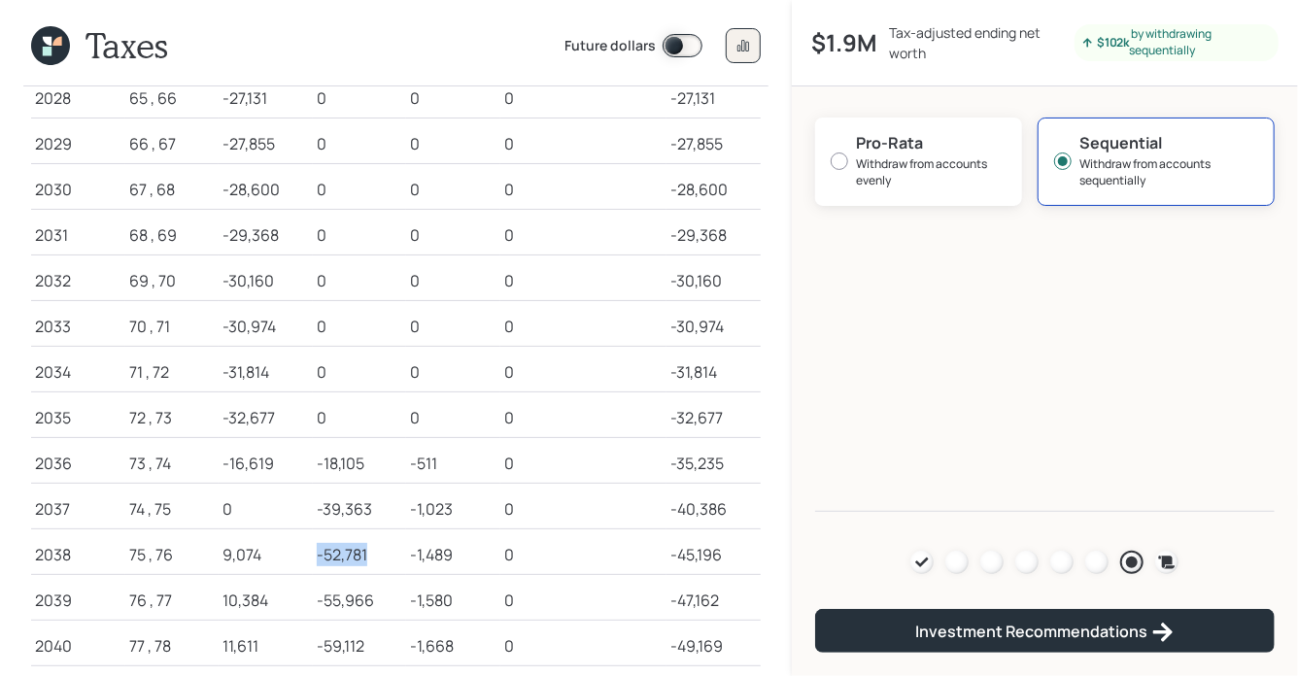
click at [409, 560] on tr "2038 75 , 76 9,074 -52,781 -1,489 0 -45,196" at bounding box center [395, 551] width 729 height 46
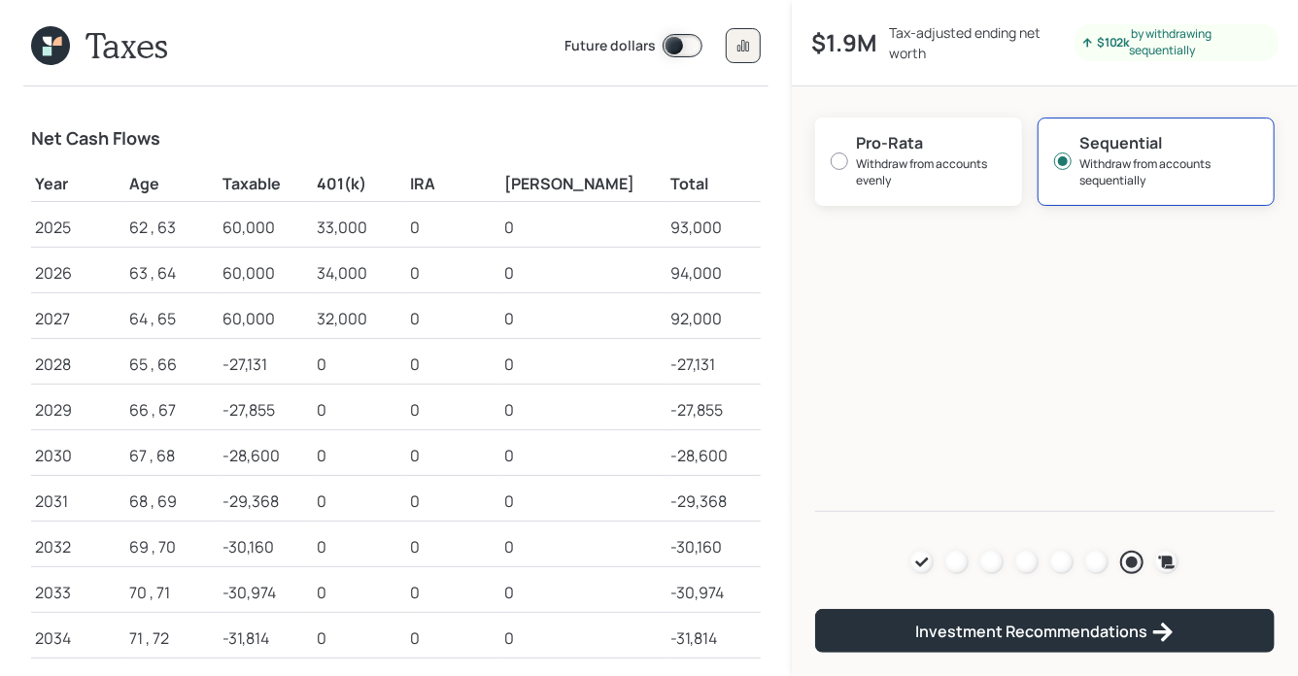
scroll to position [19, 0]
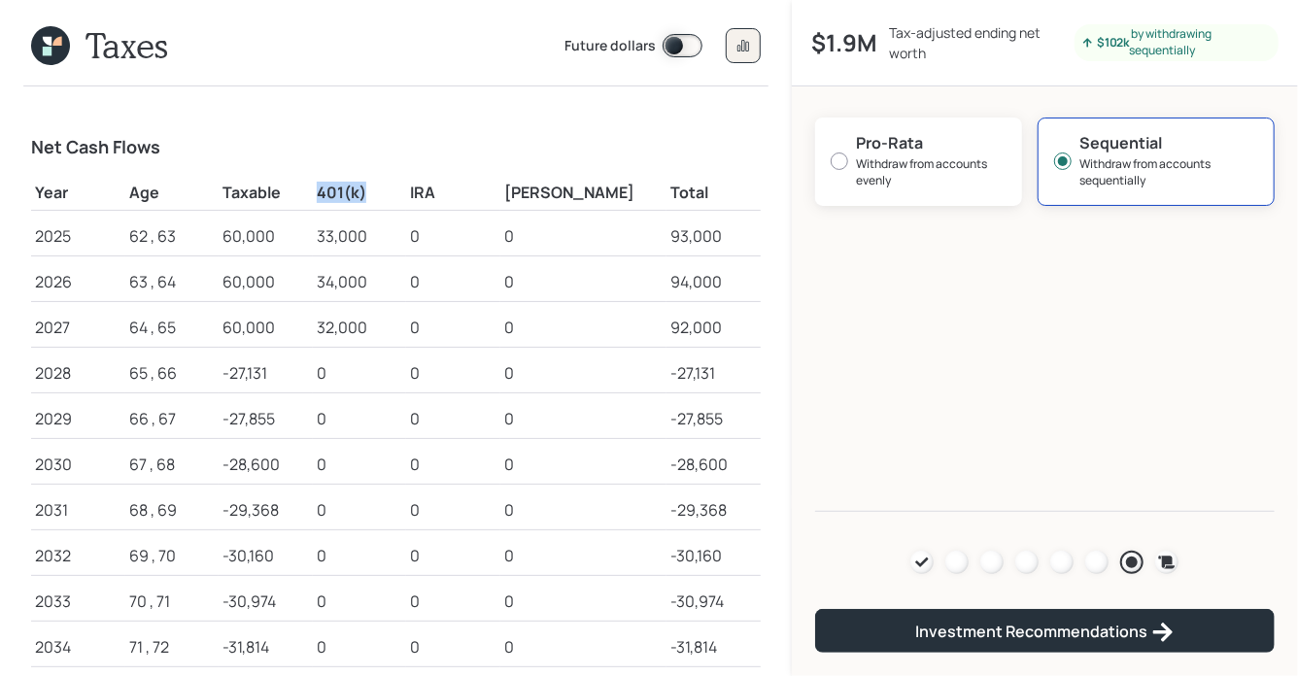
drag, startPoint x: 351, startPoint y: 192, endPoint x: 409, endPoint y: 192, distance: 58.3
click at [403, 192] on h5 "401(k)" at bounding box center [360, 193] width 86 height 18
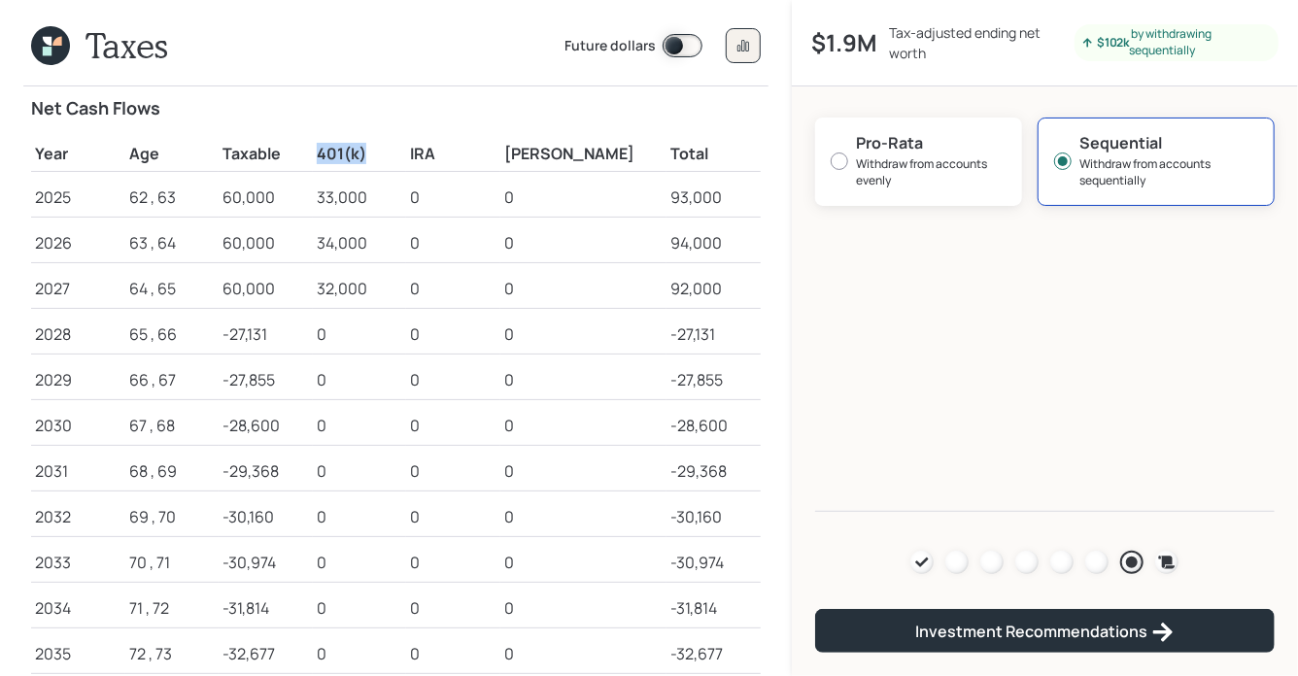
scroll to position [87, 0]
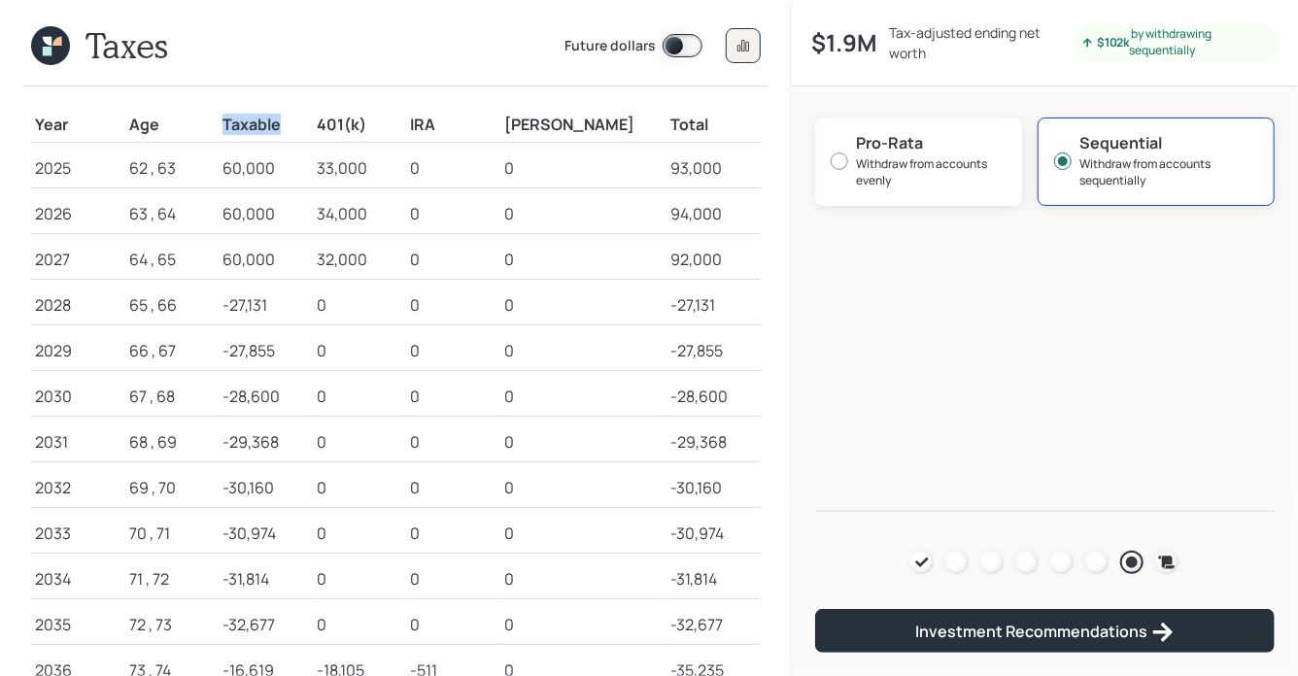
drag, startPoint x: 298, startPoint y: 125, endPoint x: 232, endPoint y: 126, distance: 66.1
click at [232, 125] on tr "Year Age Taxable 401(k) IRA Roth IRA Total" at bounding box center [395, 122] width 729 height 41
drag, startPoint x: 1205, startPoint y: 53, endPoint x: 1088, endPoint y: 43, distance: 118.0
click at [1088, 43] on div "$102k by withdrawing sequentially" at bounding box center [1176, 42] width 188 height 33
click at [266, 128] on h5 "Taxable" at bounding box center [265, 125] width 86 height 18
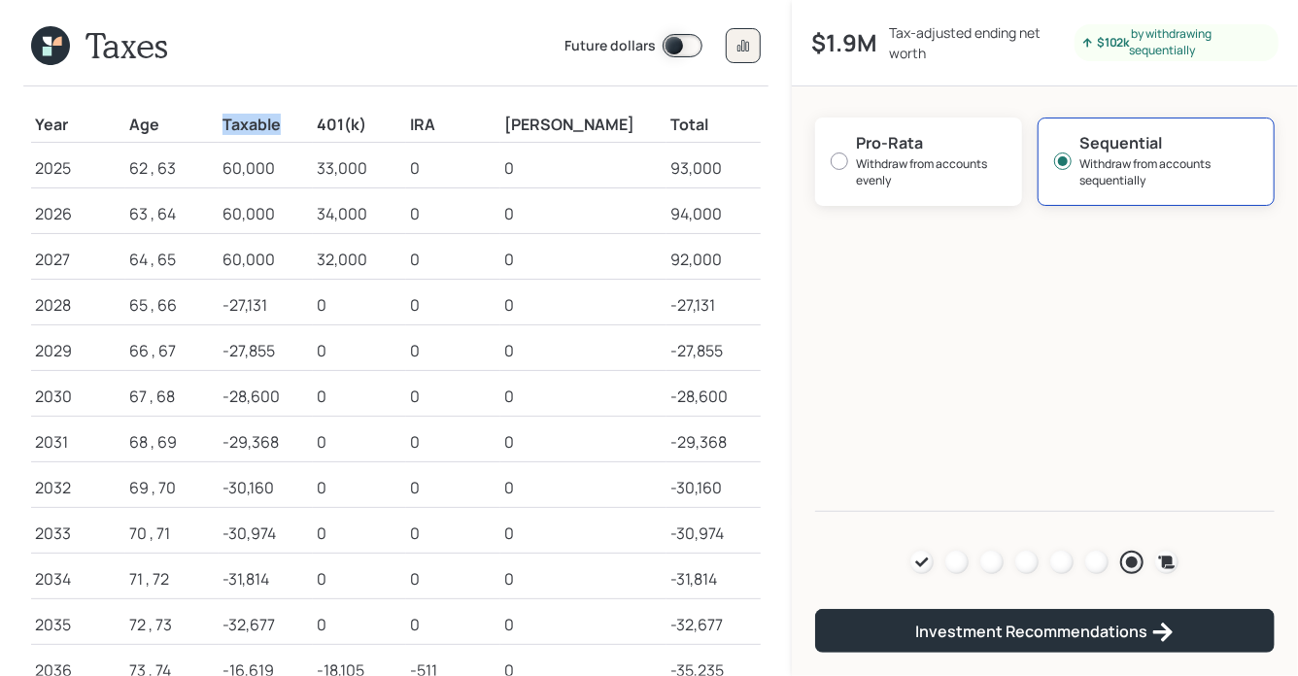
click at [266, 128] on h5 "Taxable" at bounding box center [265, 125] width 86 height 18
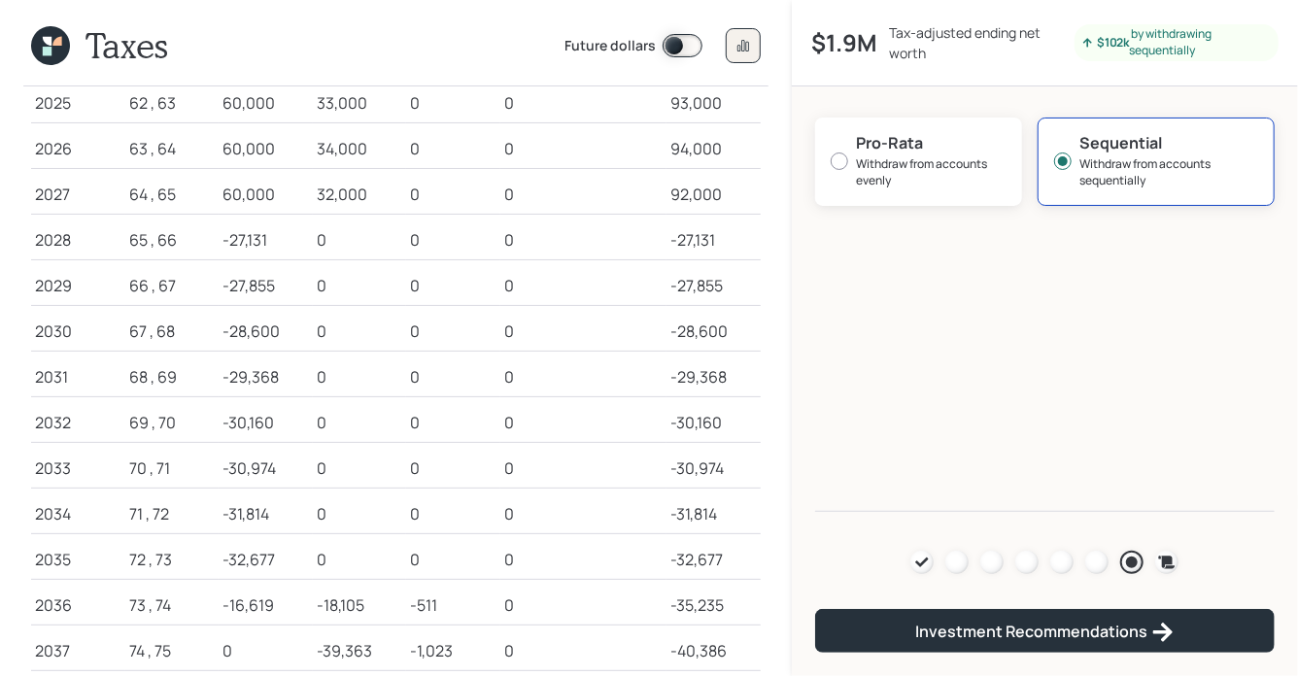
scroll to position [162, 0]
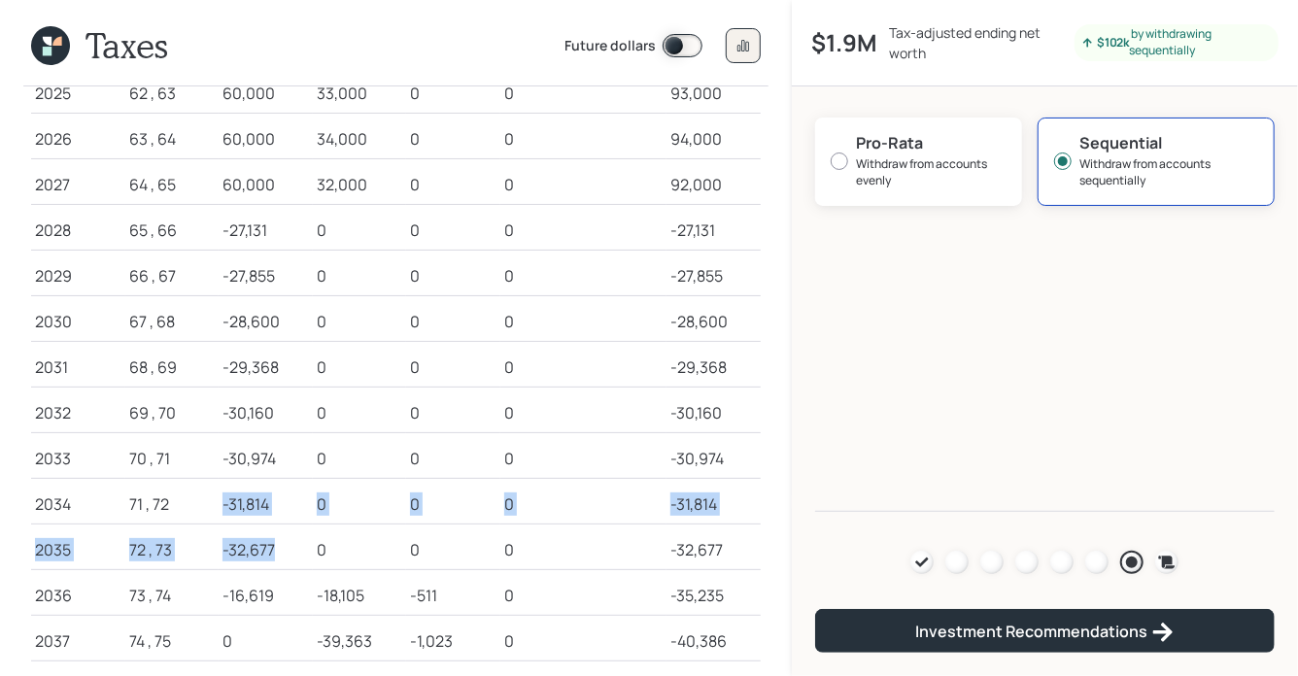
drag, startPoint x: 297, startPoint y: 550, endPoint x: 239, endPoint y: 481, distance: 90.3
click at [239, 481] on td "-31,814" at bounding box center [266, 501] width 94 height 46
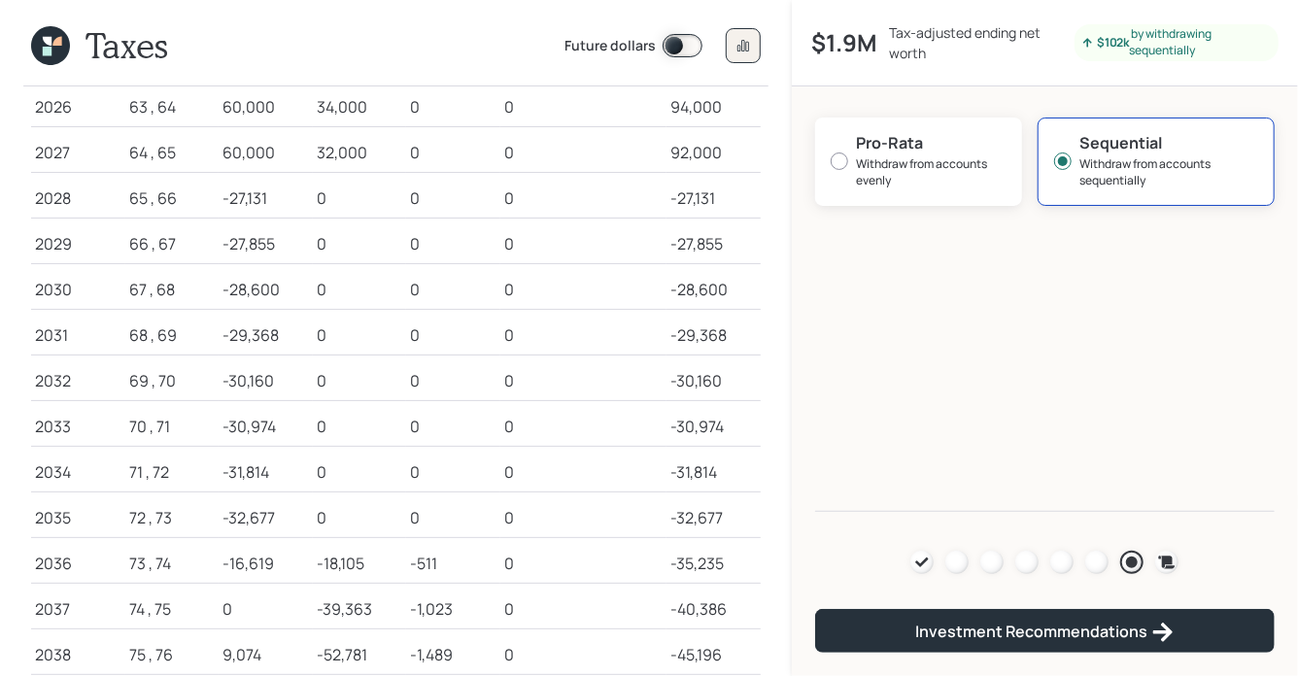
scroll to position [197, 0]
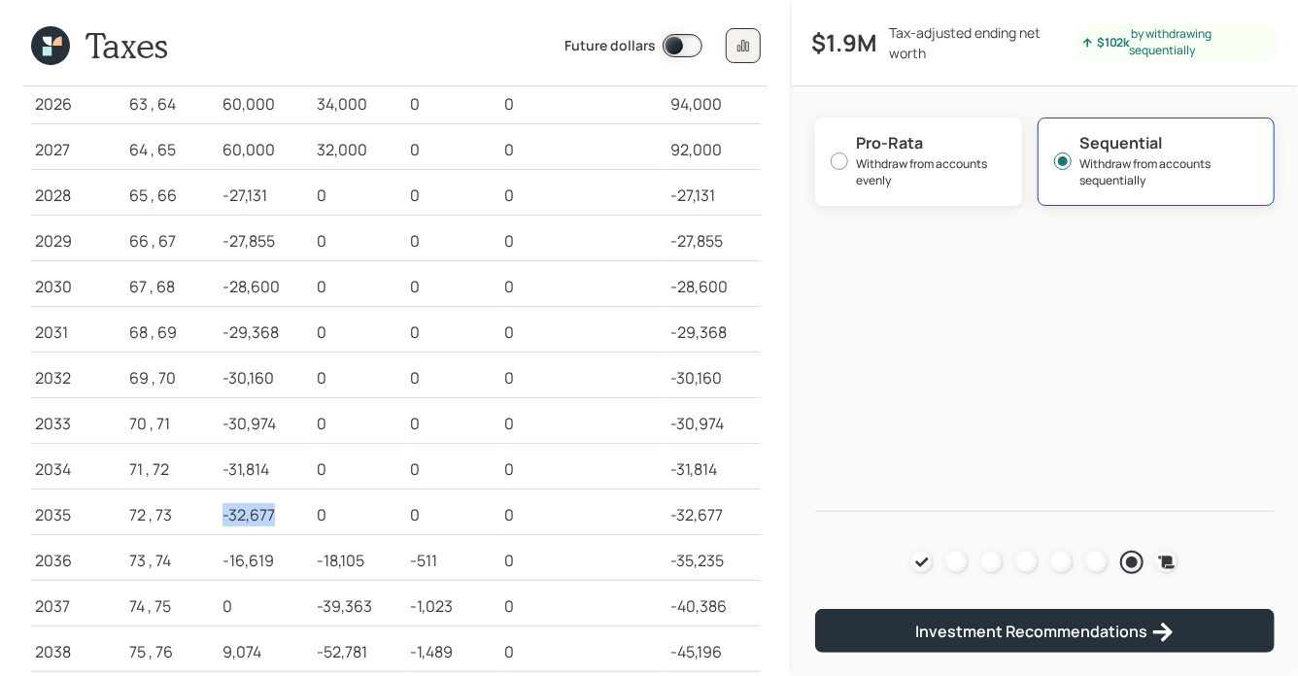
drag, startPoint x: 294, startPoint y: 513, endPoint x: 235, endPoint y: 513, distance: 59.2
click at [235, 513] on tr "2035 72 , 73 -32,677 0 0 0 -32,677" at bounding box center [395, 512] width 729 height 46
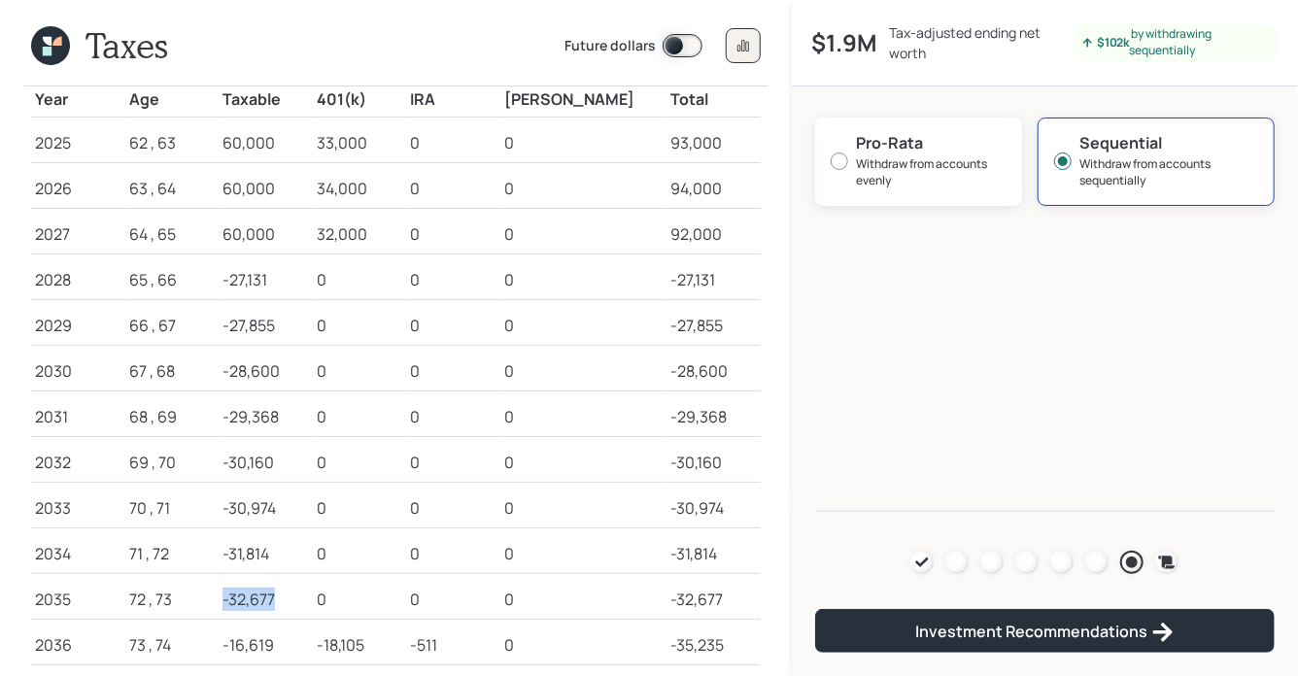
scroll to position [111, 0]
drag, startPoint x: 244, startPoint y: 108, endPoint x: 302, endPoint y: 107, distance: 58.3
click at [302, 107] on h5 "Taxable" at bounding box center [265, 101] width 86 height 18
drag, startPoint x: 297, startPoint y: 144, endPoint x: 239, endPoint y: 146, distance: 58.3
click at [239, 146] on td "60,000" at bounding box center [266, 141] width 94 height 46
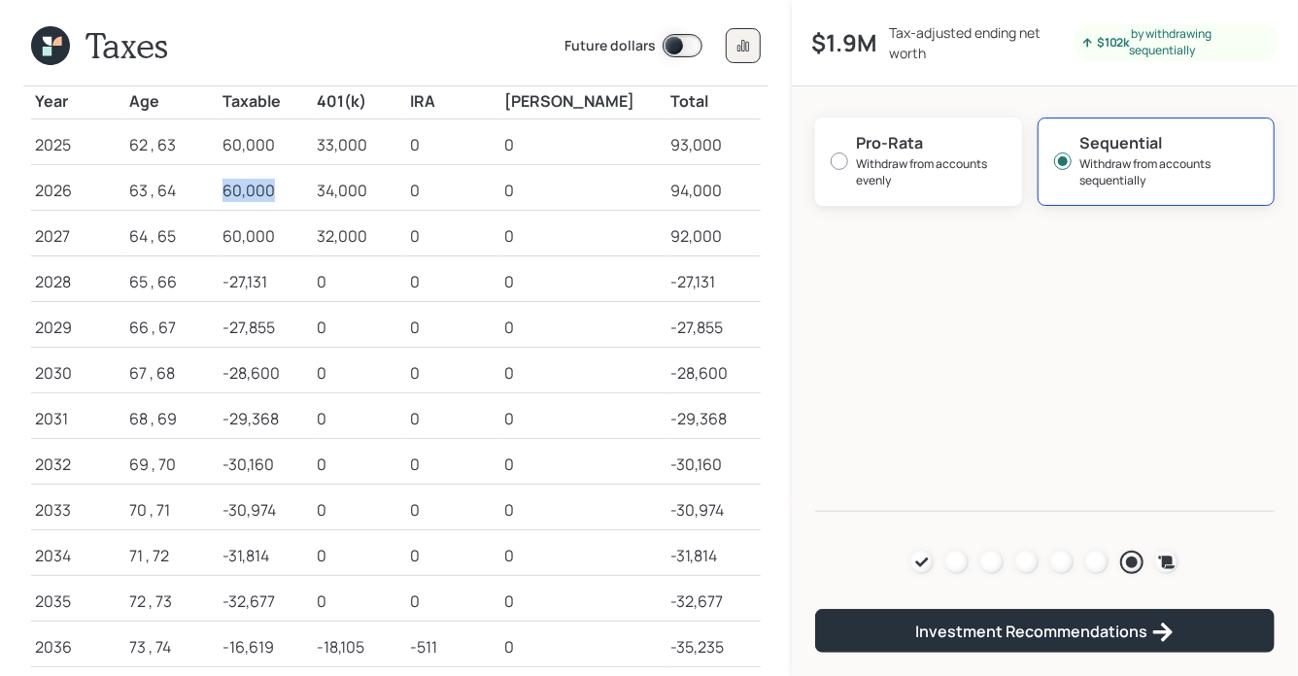
drag, startPoint x: 293, startPoint y: 189, endPoint x: 224, endPoint y: 191, distance: 69.0
click at [225, 191] on tr "2026 63 , 64 60,000 34,000 0 0 94,000" at bounding box center [395, 187] width 729 height 46
drag, startPoint x: 291, startPoint y: 237, endPoint x: 219, endPoint y: 243, distance: 73.1
click at [219, 243] on tr "2027 64 , 65 60,000 32,000 0 0 92,000" at bounding box center [395, 233] width 729 height 46
drag, startPoint x: 244, startPoint y: 284, endPoint x: 305, endPoint y: 284, distance: 61.2
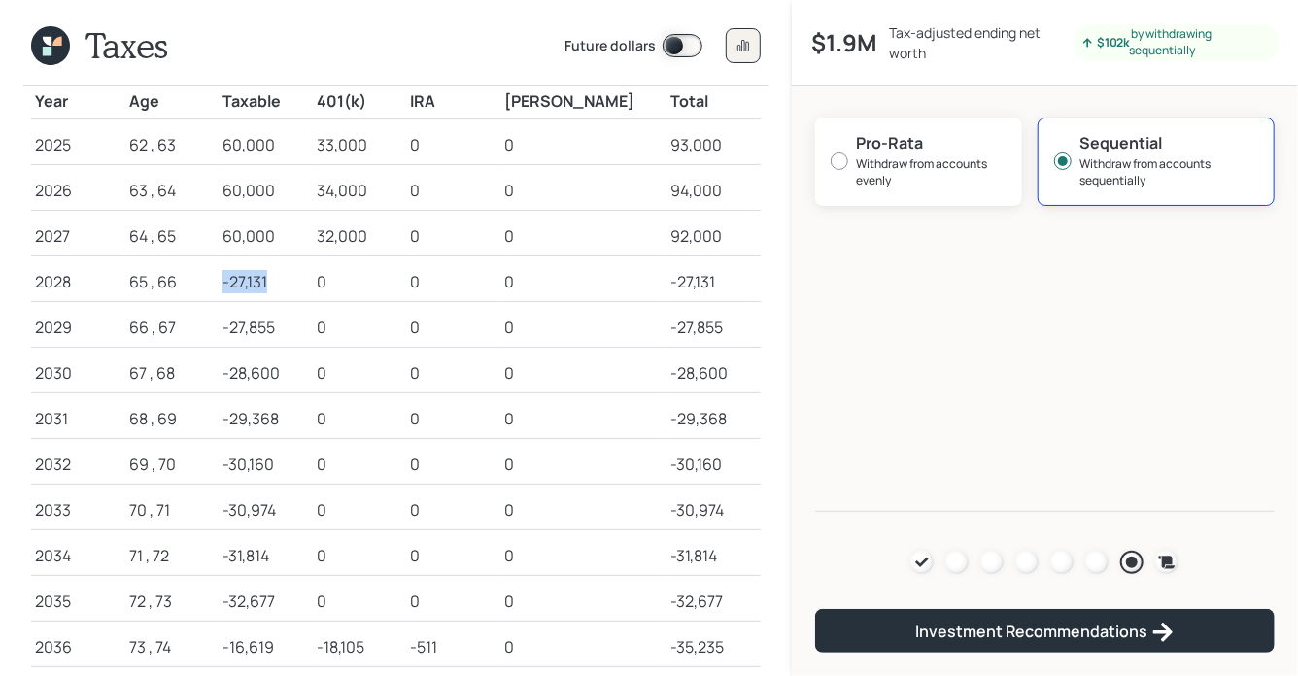
click at [305, 284] on div "-27,131" at bounding box center [265, 281] width 86 height 23
drag, startPoint x: 240, startPoint y: 328, endPoint x: 306, endPoint y: 331, distance: 66.1
click at [306, 331] on td "-27,855" at bounding box center [266, 324] width 94 height 46
drag, startPoint x: 240, startPoint y: 376, endPoint x: 308, endPoint y: 384, distance: 68.4
click at [308, 384] on td "-28,600" at bounding box center [266, 370] width 94 height 46
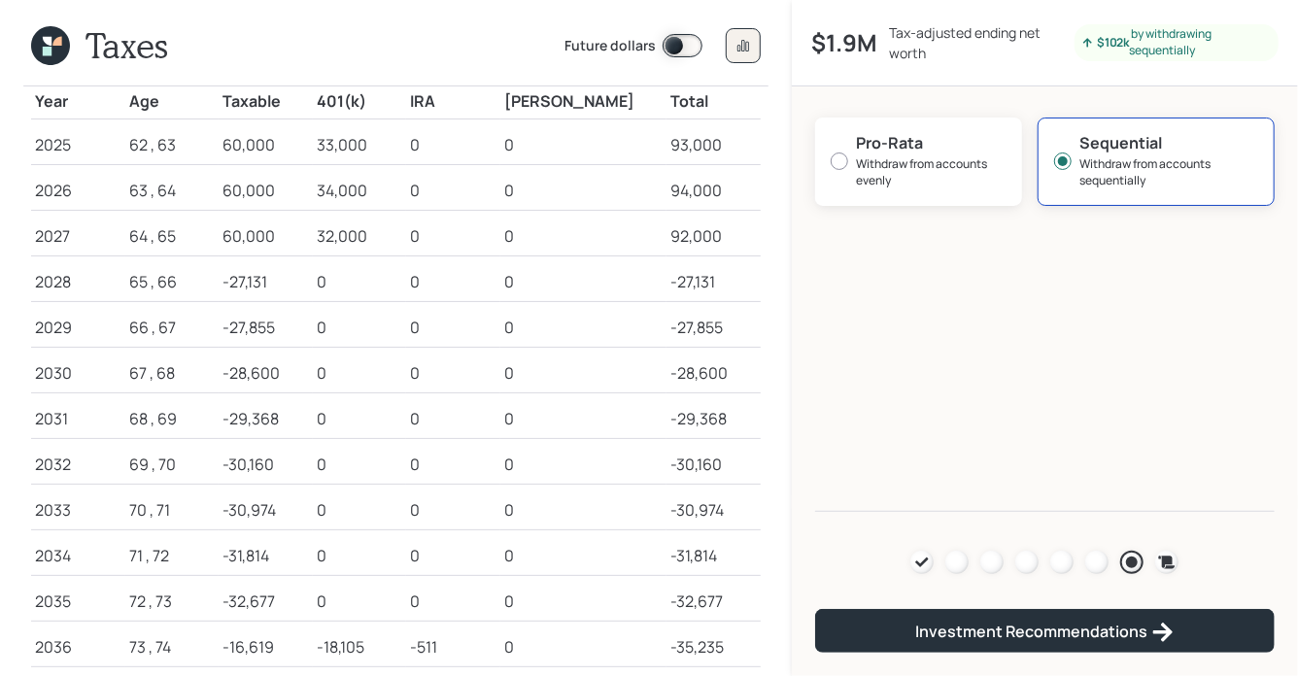
drag, startPoint x: 244, startPoint y: 429, endPoint x: 298, endPoint y: 434, distance: 54.6
click at [298, 434] on td "-29,368" at bounding box center [266, 415] width 94 height 46
click at [51, 50] on icon at bounding box center [47, 51] width 10 height 10
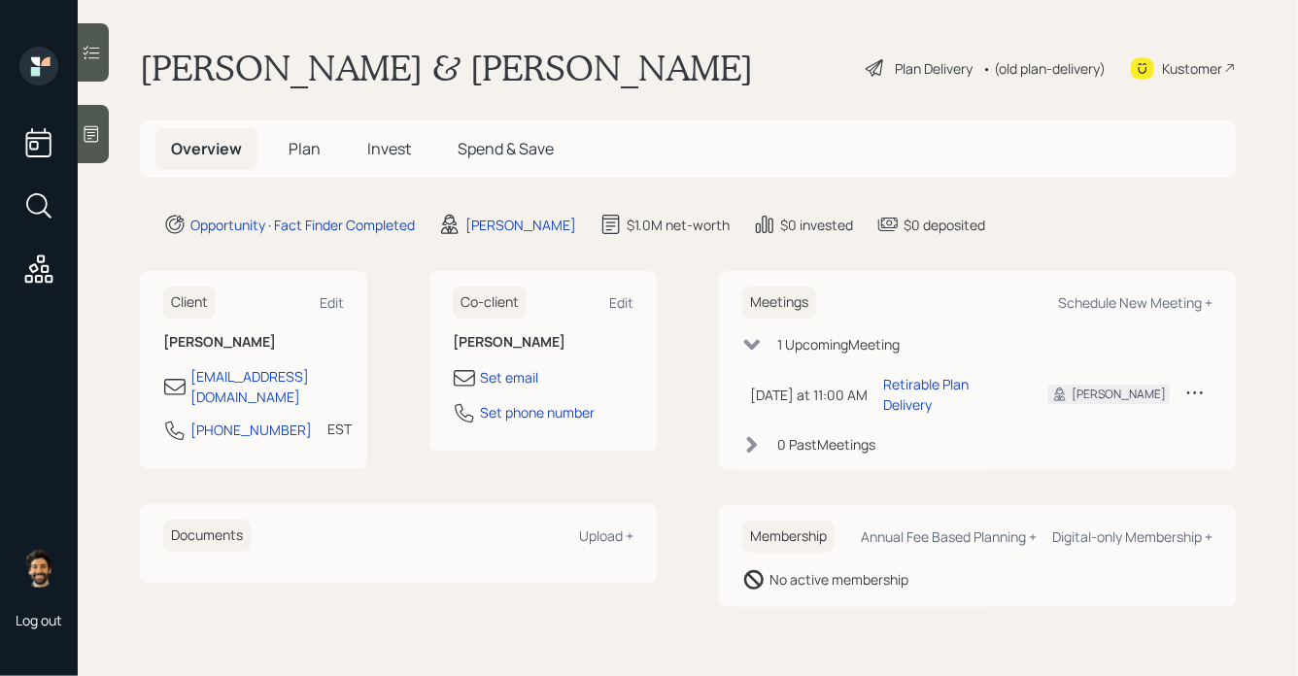
click at [298, 145] on span "Plan" at bounding box center [304, 148] width 32 height 21
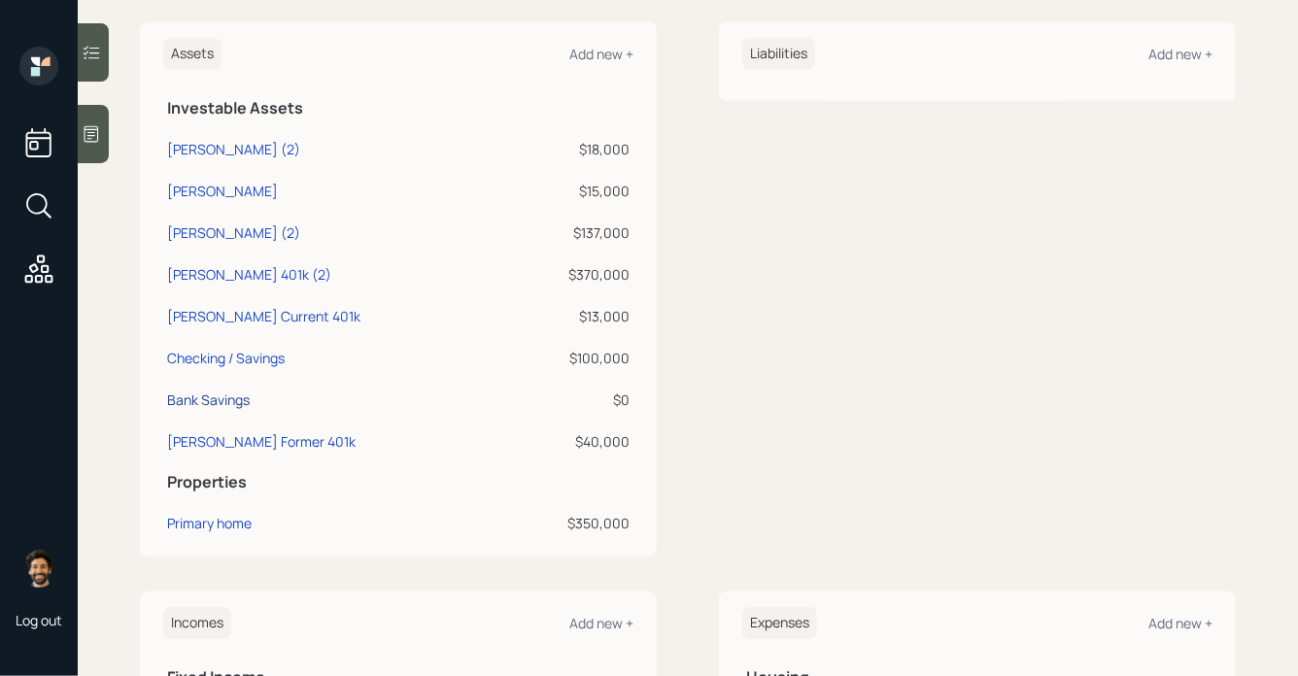
scroll to position [466, 0]
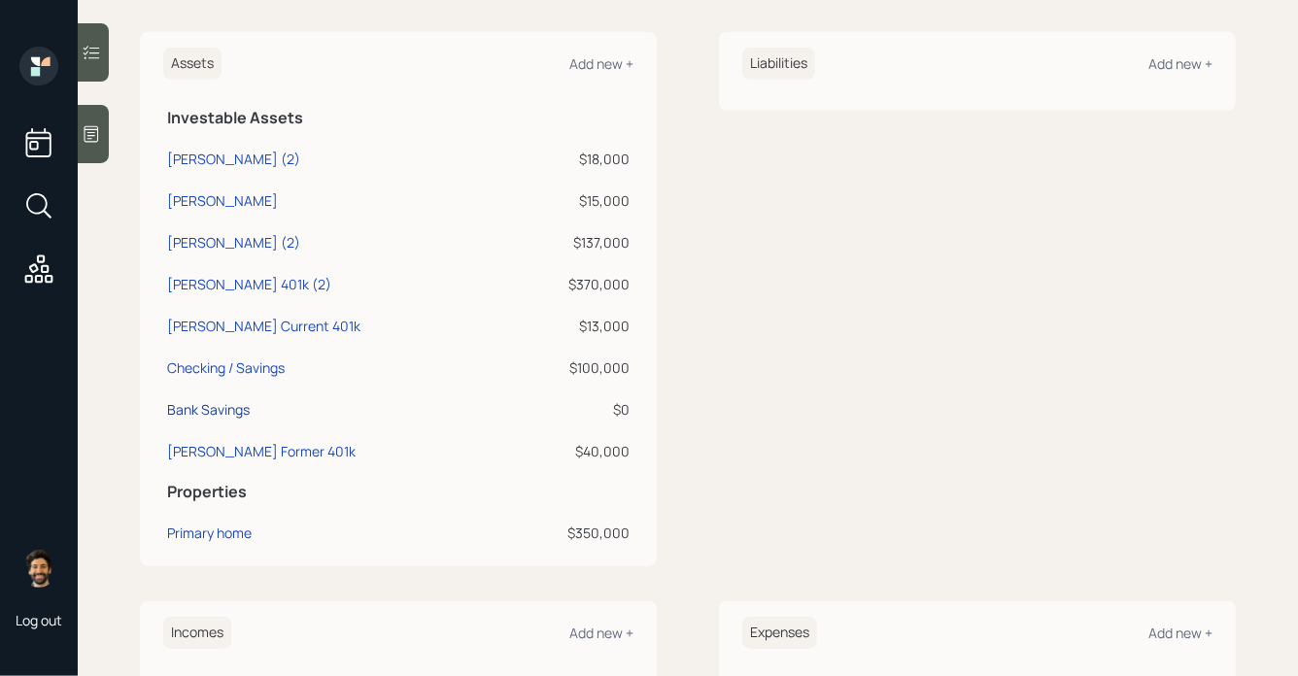
click at [217, 412] on div "Bank Savings" at bounding box center [208, 409] width 83 height 20
select select "taxable"
select select "balanced"
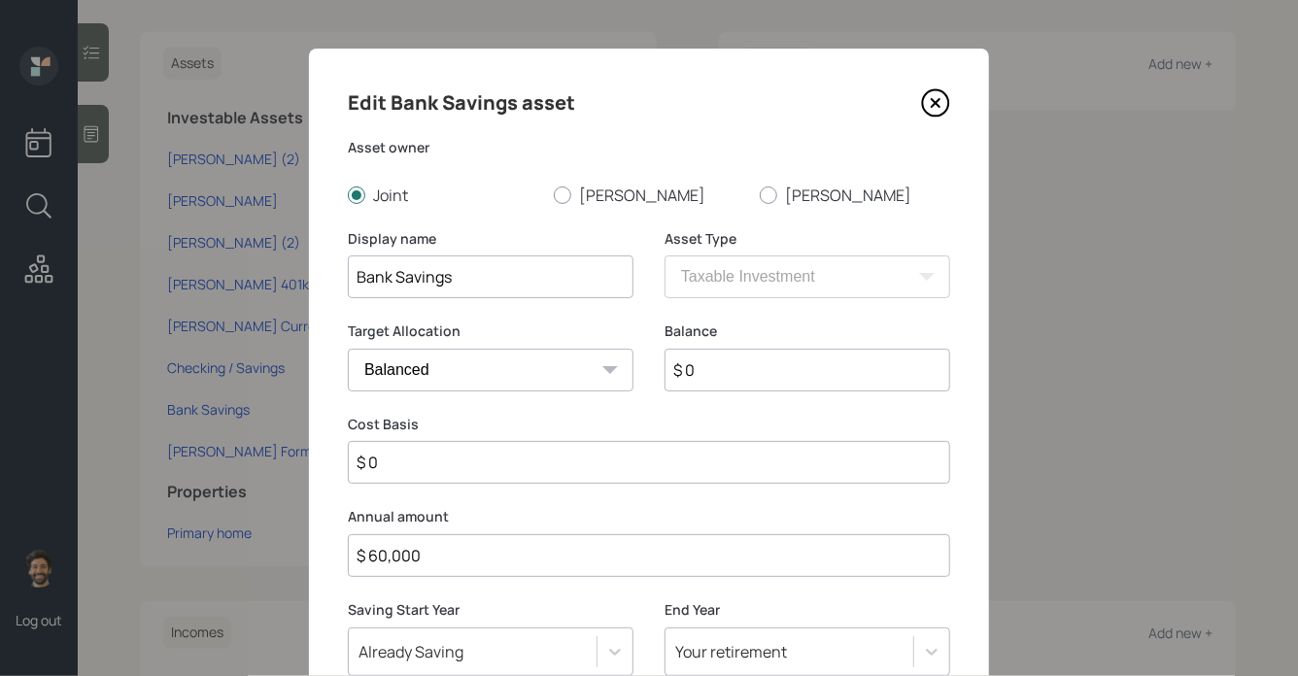
scroll to position [156, 0]
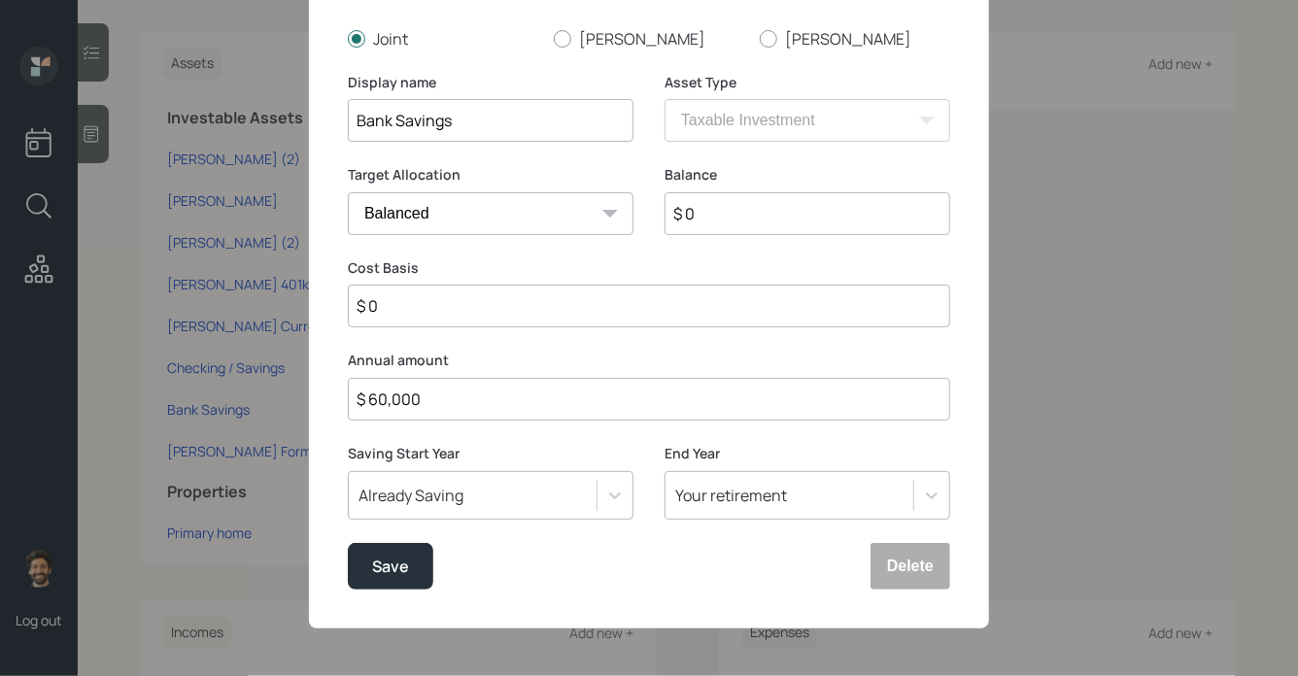
click at [387, 403] on input "$ 60,000" at bounding box center [649, 399] width 602 height 43
type input "$ 6"
click at [395, 562] on div "Save" at bounding box center [390, 567] width 37 height 26
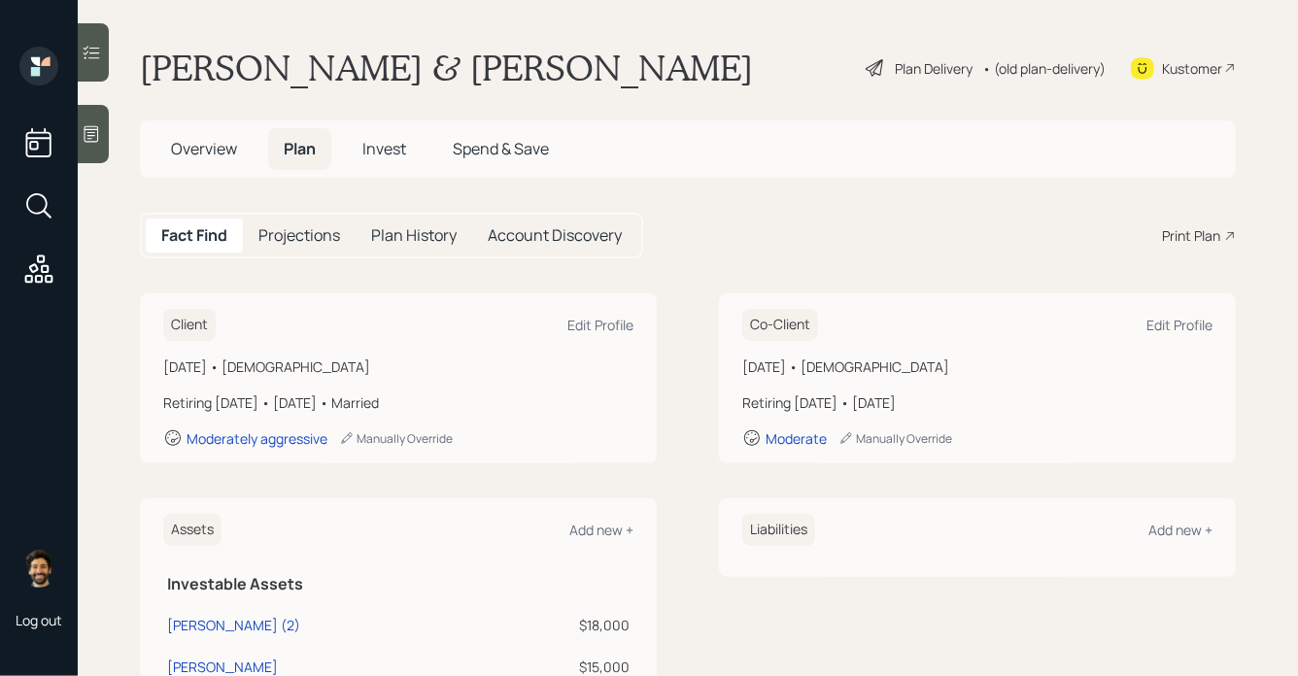
click at [1017, 69] on div "• (old plan-delivery)" at bounding box center [1043, 68] width 123 height 20
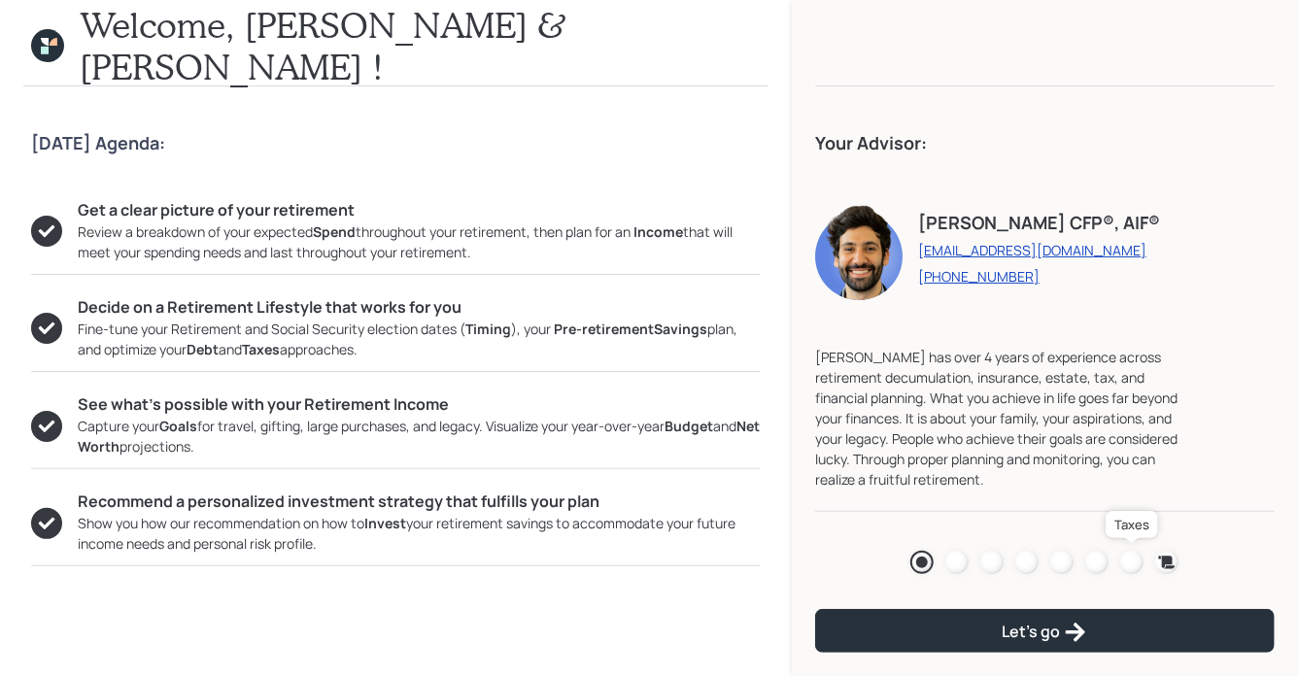
click at [1128, 567] on div at bounding box center [1131, 562] width 23 height 23
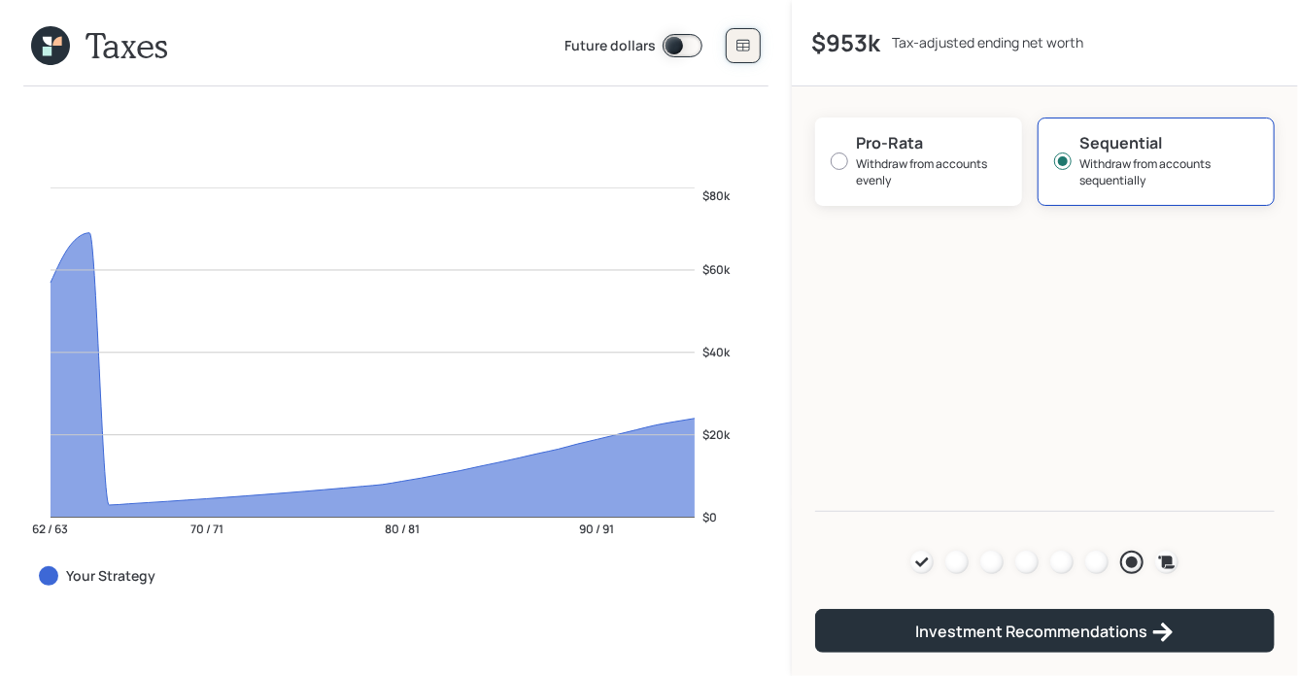
click at [734, 32] on button at bounding box center [743, 45] width 35 height 35
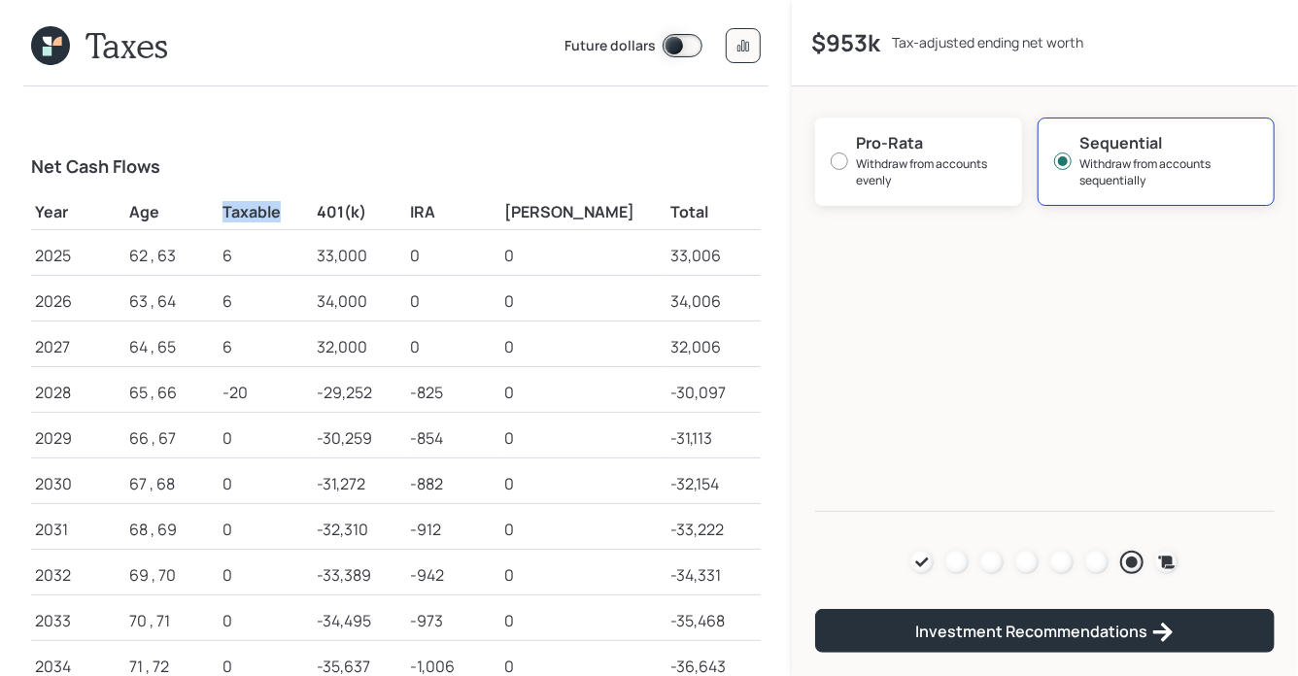
drag, startPoint x: 242, startPoint y: 215, endPoint x: 323, endPoint y: 216, distance: 81.6
click at [313, 216] on td "Taxable" at bounding box center [266, 209] width 94 height 41
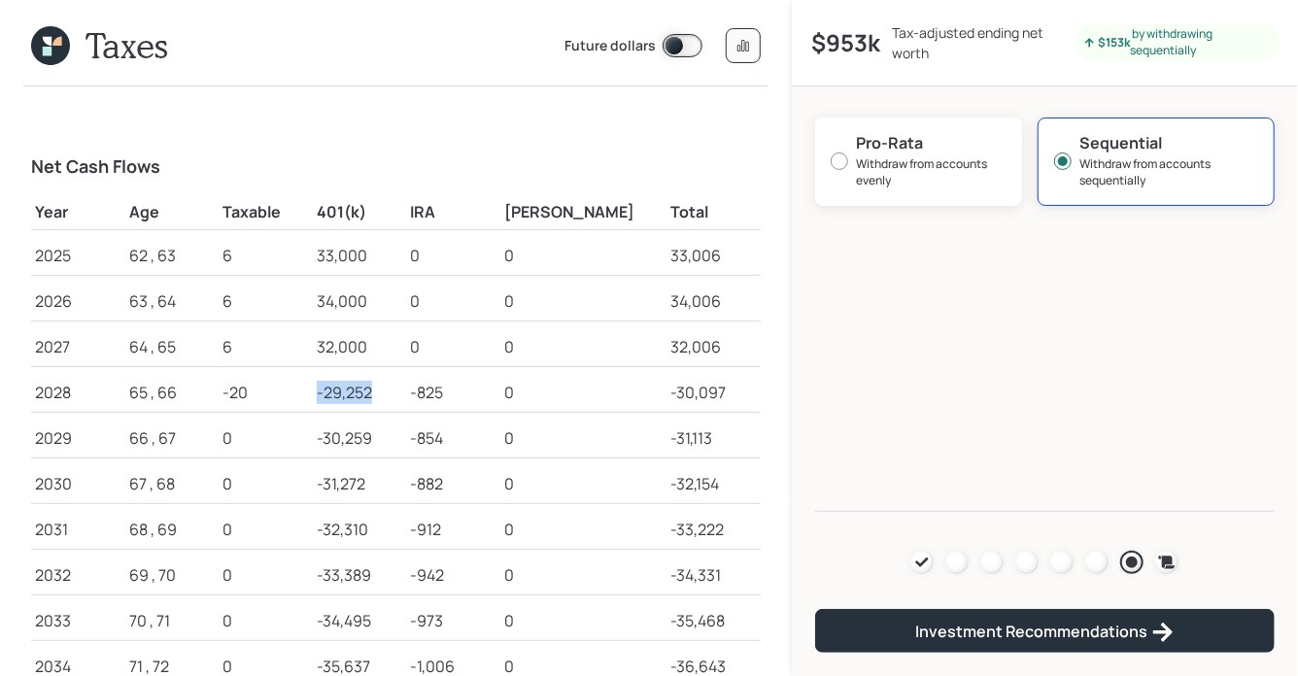
drag, startPoint x: 346, startPoint y: 391, endPoint x: 426, endPoint y: 396, distance: 80.8
click at [407, 396] on td "-29,252" at bounding box center [360, 389] width 94 height 46
drag, startPoint x: 353, startPoint y: 431, endPoint x: 401, endPoint y: 431, distance: 48.6
click at [401, 431] on div "-30,259" at bounding box center [360, 437] width 86 height 23
drag, startPoint x: 344, startPoint y: 389, endPoint x: 413, endPoint y: 397, distance: 69.4
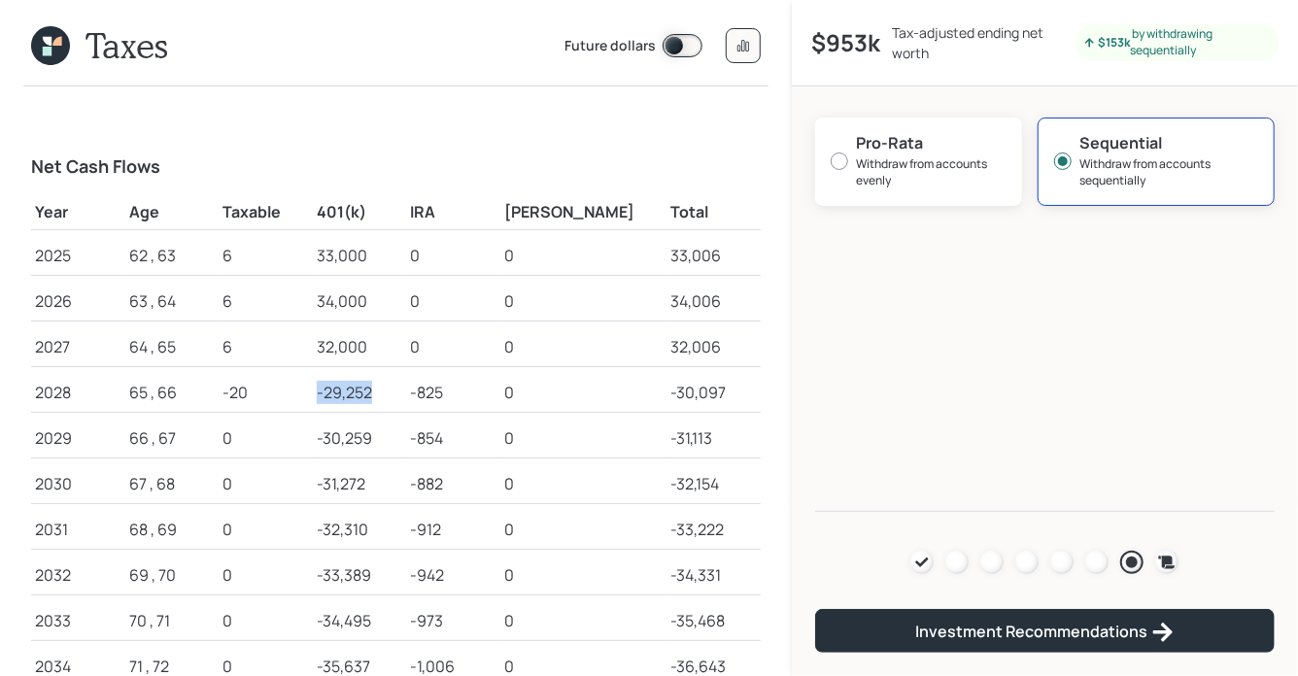
click at [407, 397] on td "-29,252" at bounding box center [360, 389] width 94 height 46
click at [403, 397] on div "-29,252" at bounding box center [360, 392] width 86 height 23
drag, startPoint x: 413, startPoint y: 394, endPoint x: 342, endPoint y: 393, distance: 70.9
click at [342, 393] on tr "2028 65 , 66 -20 -29,252 -825 0 -30,097" at bounding box center [395, 389] width 729 height 46
click at [1164, 556] on icon at bounding box center [1167, 562] width 17 height 13
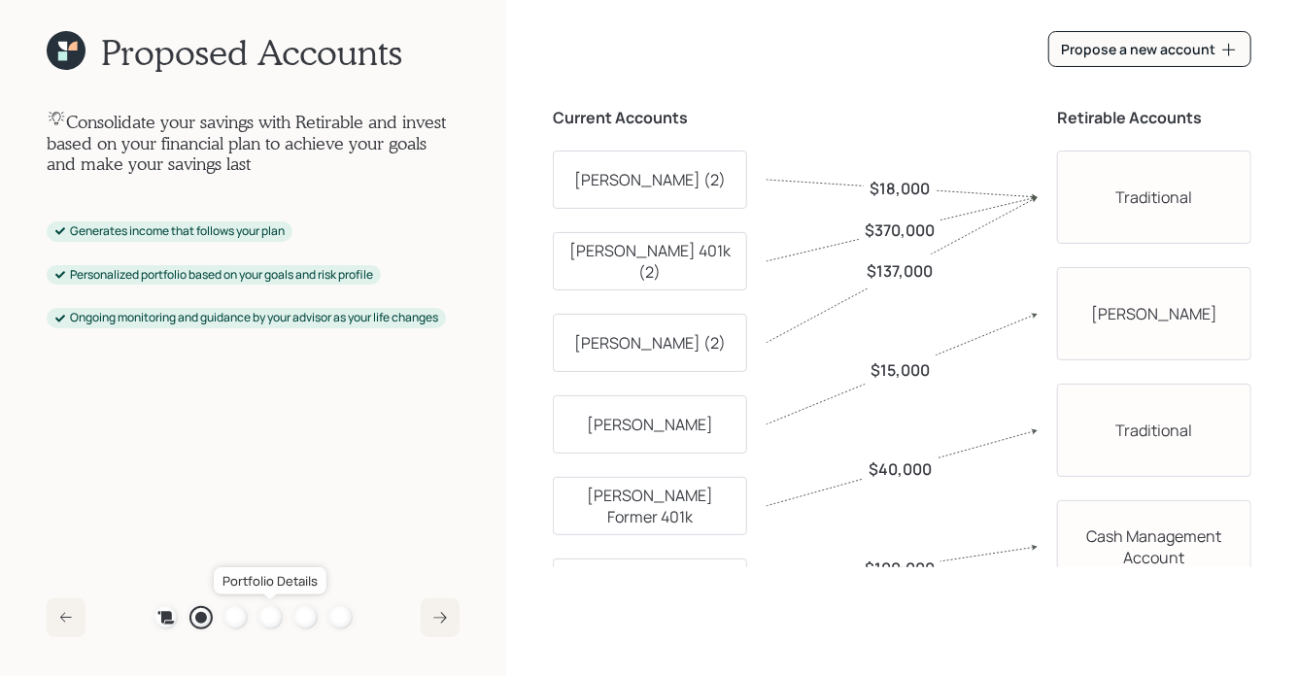
click at [275, 616] on div at bounding box center [270, 617] width 23 height 23
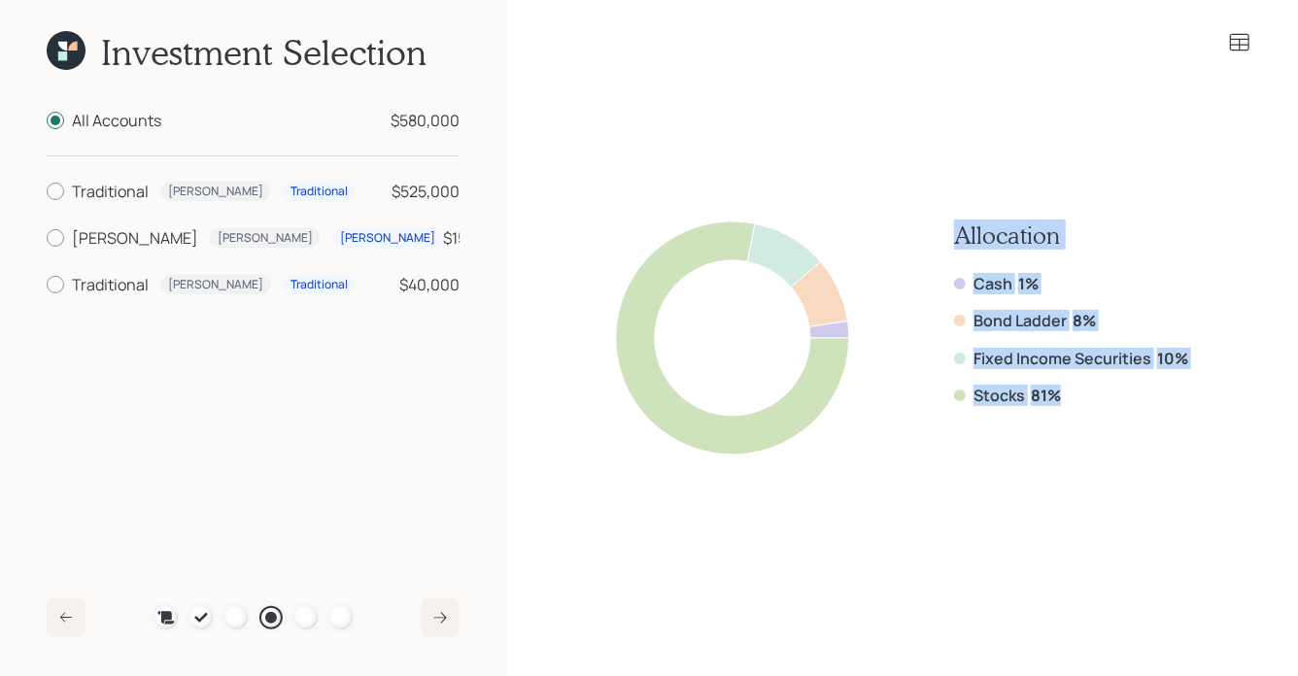
drag, startPoint x: 1062, startPoint y: 394, endPoint x: 929, endPoint y: 226, distance: 213.7
click at [929, 226] on div "Allocation Cash 1% Bond Ladder 8% Fixed Income Securities 10% Stocks 81%" at bounding box center [902, 337] width 572 height 233
click at [1012, 362] on label "Fixed Income Securities" at bounding box center [1062, 358] width 178 height 21
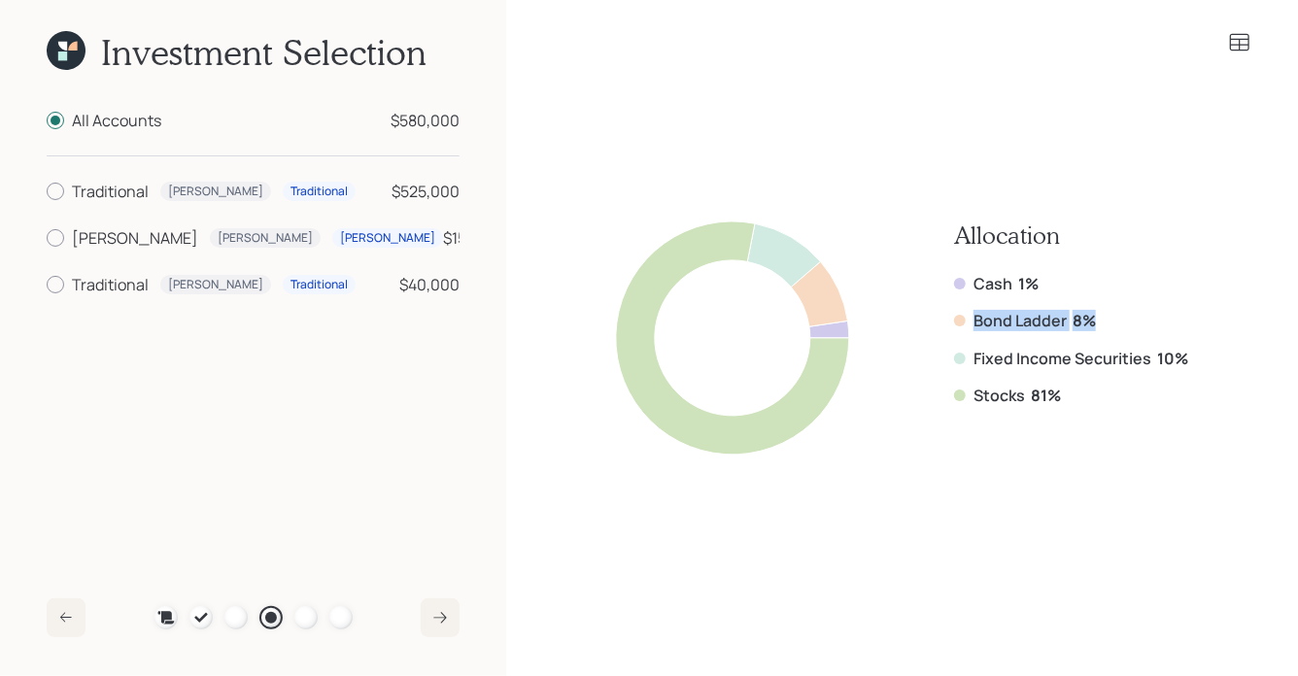
drag, startPoint x: 1098, startPoint y: 320, endPoint x: 970, endPoint y: 320, distance: 128.2
click at [970, 320] on div "Bond Ladder 8%" at bounding box center [1071, 320] width 234 height 21
click at [1052, 319] on label "Bond Ladder" at bounding box center [1019, 320] width 93 height 21
drag, startPoint x: 1092, startPoint y: 317, endPoint x: 963, endPoint y: 317, distance: 129.2
click at [963, 317] on div "Bond Ladder 8%" at bounding box center [1071, 320] width 234 height 21
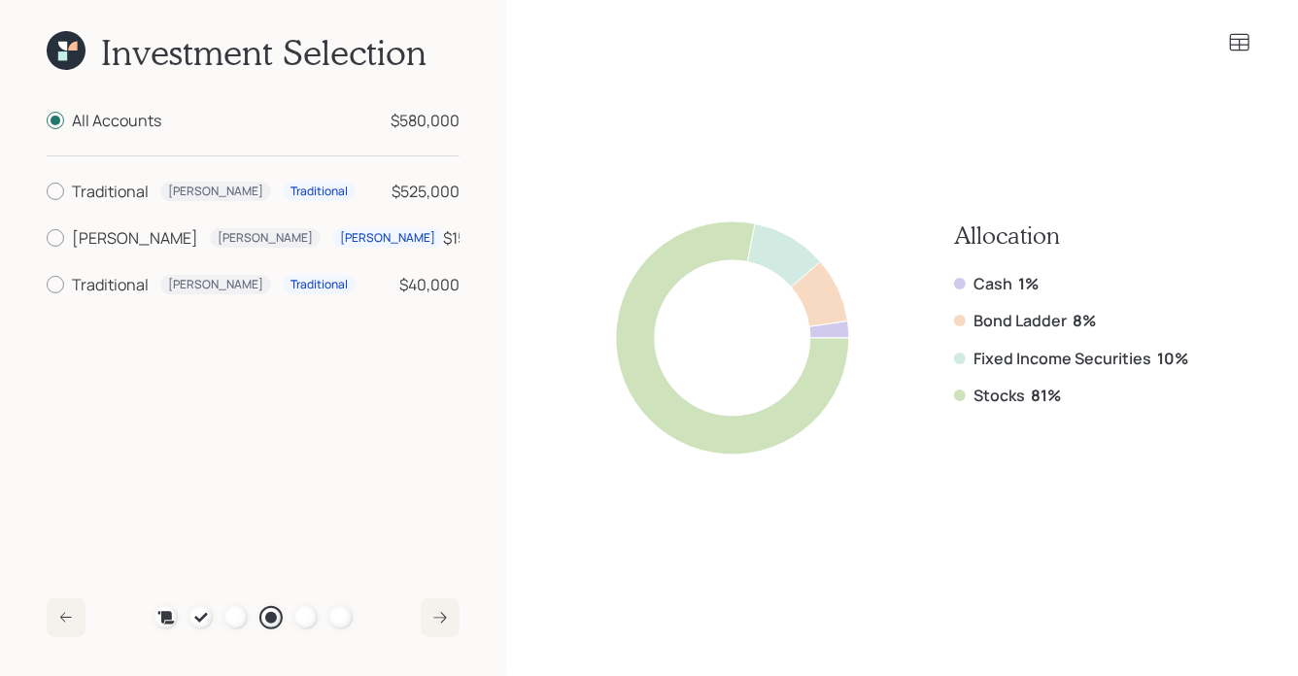
click at [1244, 39] on icon at bounding box center [1239, 42] width 19 height 17
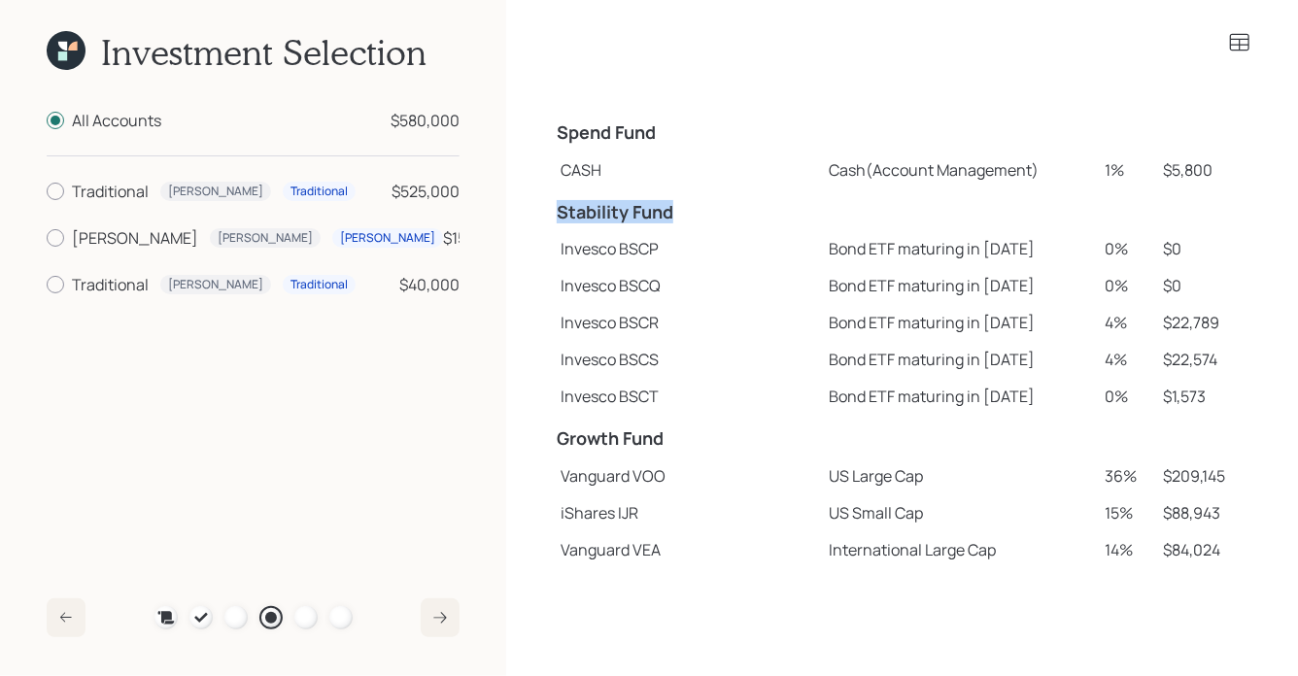
drag, startPoint x: 558, startPoint y: 211, endPoint x: 672, endPoint y: 211, distance: 113.6
click at [672, 211] on h4 "Stability Fund" at bounding box center [687, 212] width 260 height 21
drag, startPoint x: 764, startPoint y: 249, endPoint x: 954, endPoint y: 247, distance: 189.4
click at [954, 247] on td "Bond ETF maturing in [DATE]" at bounding box center [959, 248] width 277 height 37
click at [588, 251] on td "Invesco BSCP" at bounding box center [687, 248] width 268 height 37
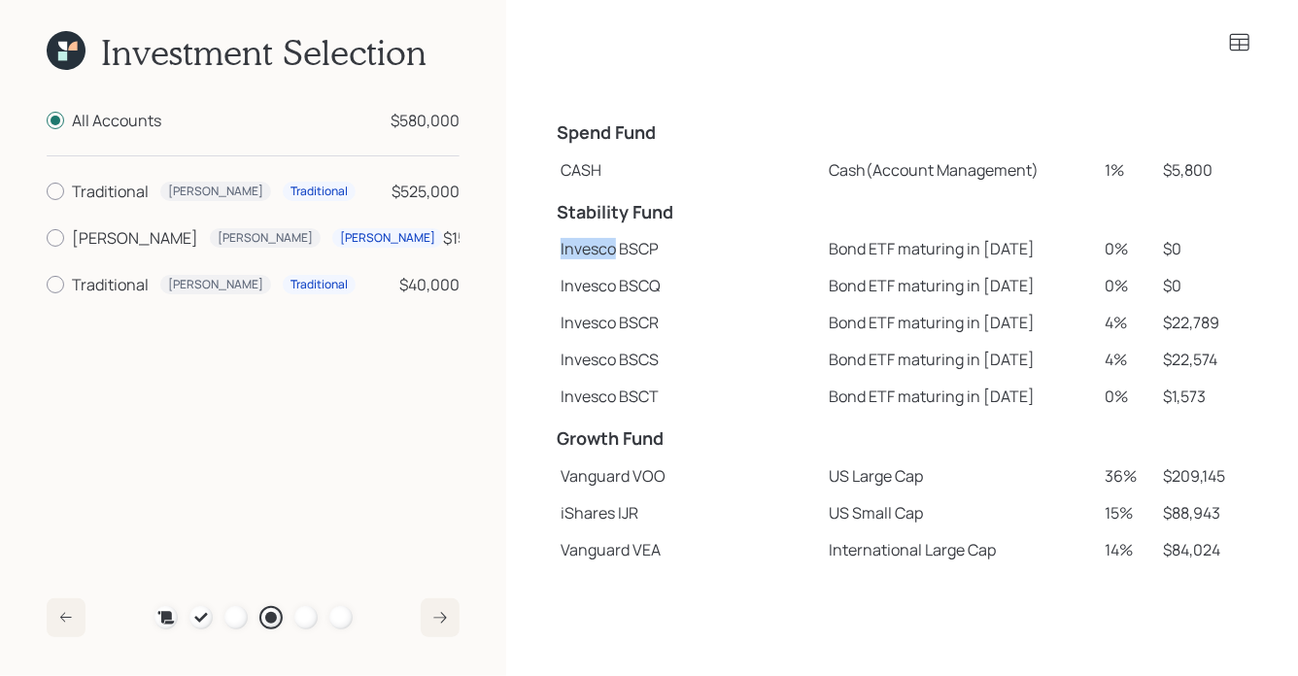
click at [588, 251] on td "Invesco BSCP" at bounding box center [687, 248] width 268 height 37
drag, startPoint x: 764, startPoint y: 321, endPoint x: 1238, endPoint y: 325, distance: 474.0
click at [1238, 325] on tr "Invesco BSCR Bond ETF maturing in [DATE] 4% $22,789" at bounding box center [902, 322] width 698 height 37
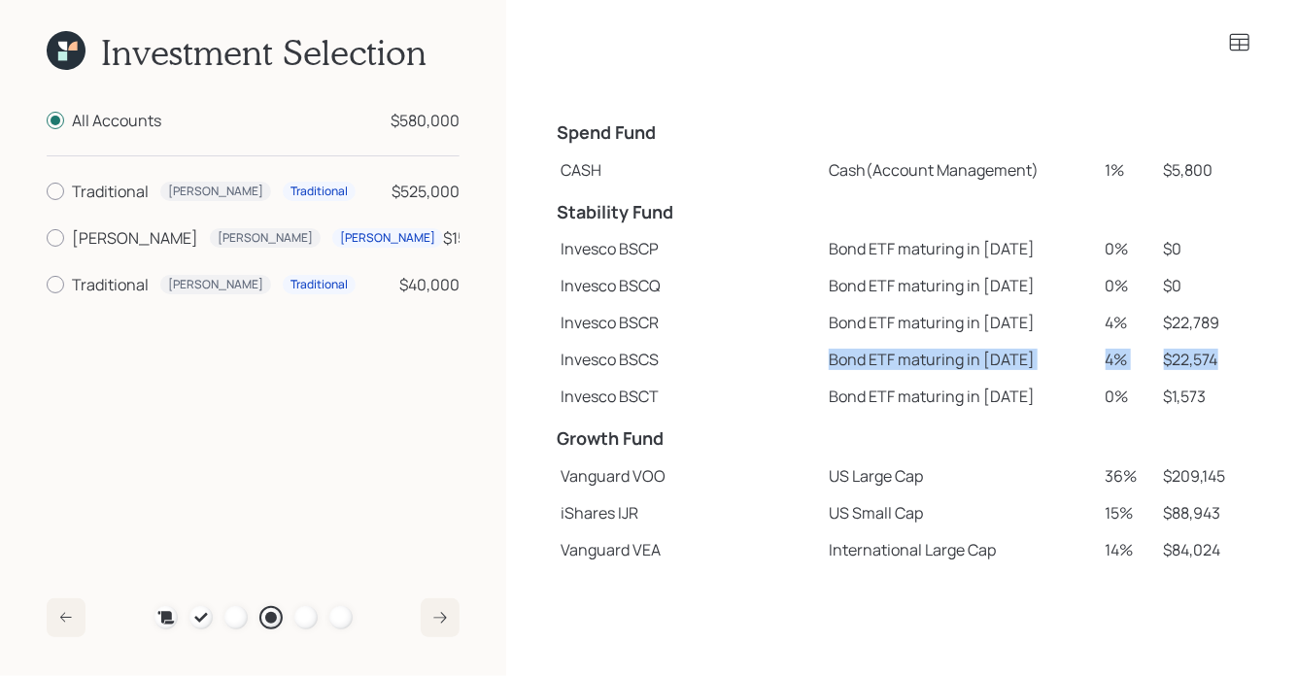
drag, startPoint x: 765, startPoint y: 357, endPoint x: 1203, endPoint y: 356, distance: 438.0
click at [1203, 356] on tr "Invesco BSCS Bond ETF maturing in [DATE] 4% $22,574" at bounding box center [902, 359] width 698 height 37
click at [821, 327] on td "Bond ETF maturing in [DATE]" at bounding box center [959, 322] width 277 height 37
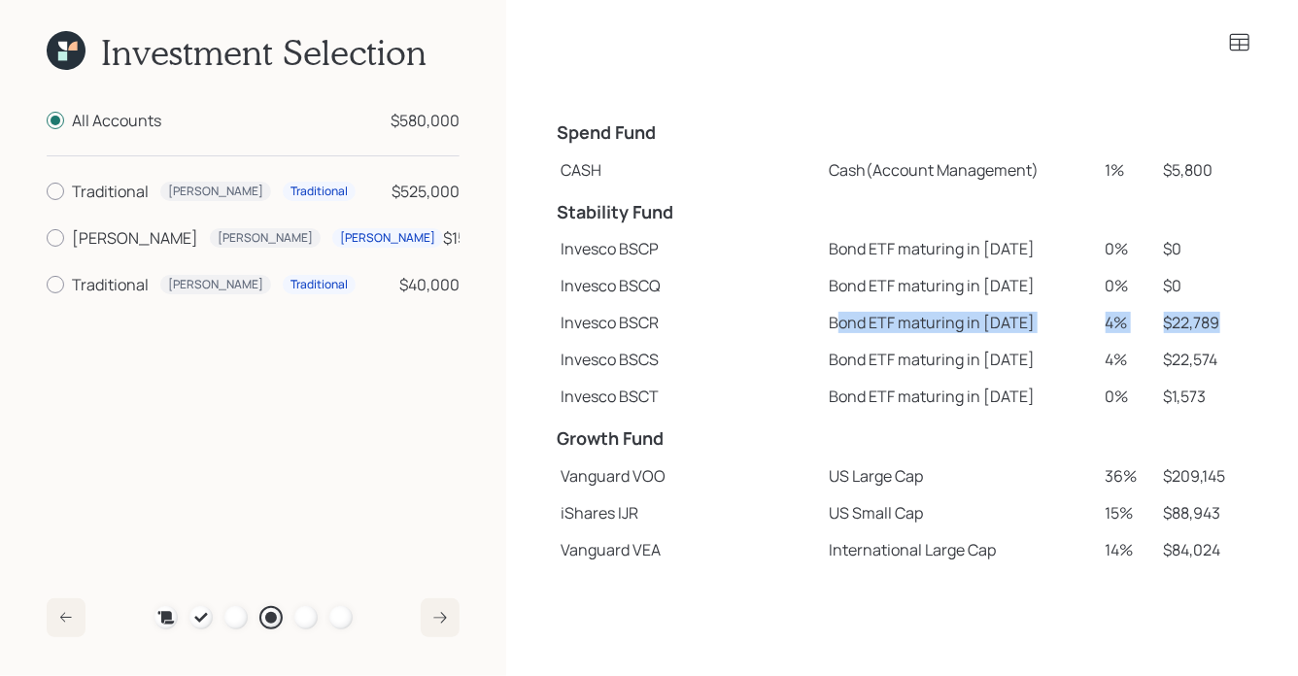
drag, startPoint x: 774, startPoint y: 321, endPoint x: 1220, endPoint y: 332, distance: 445.9
click at [1220, 332] on tr "Invesco BSCR Bond ETF maturing in [DATE] 4% $22,789" at bounding box center [902, 322] width 698 height 37
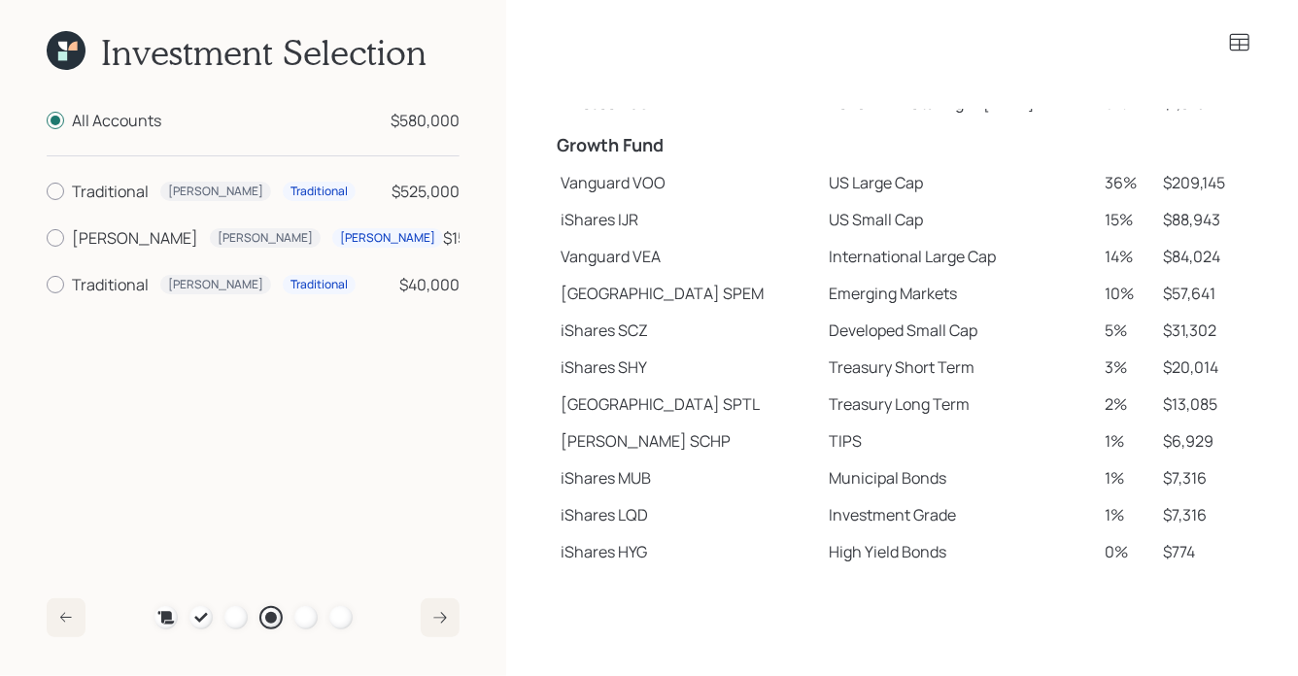
scroll to position [305, 0]
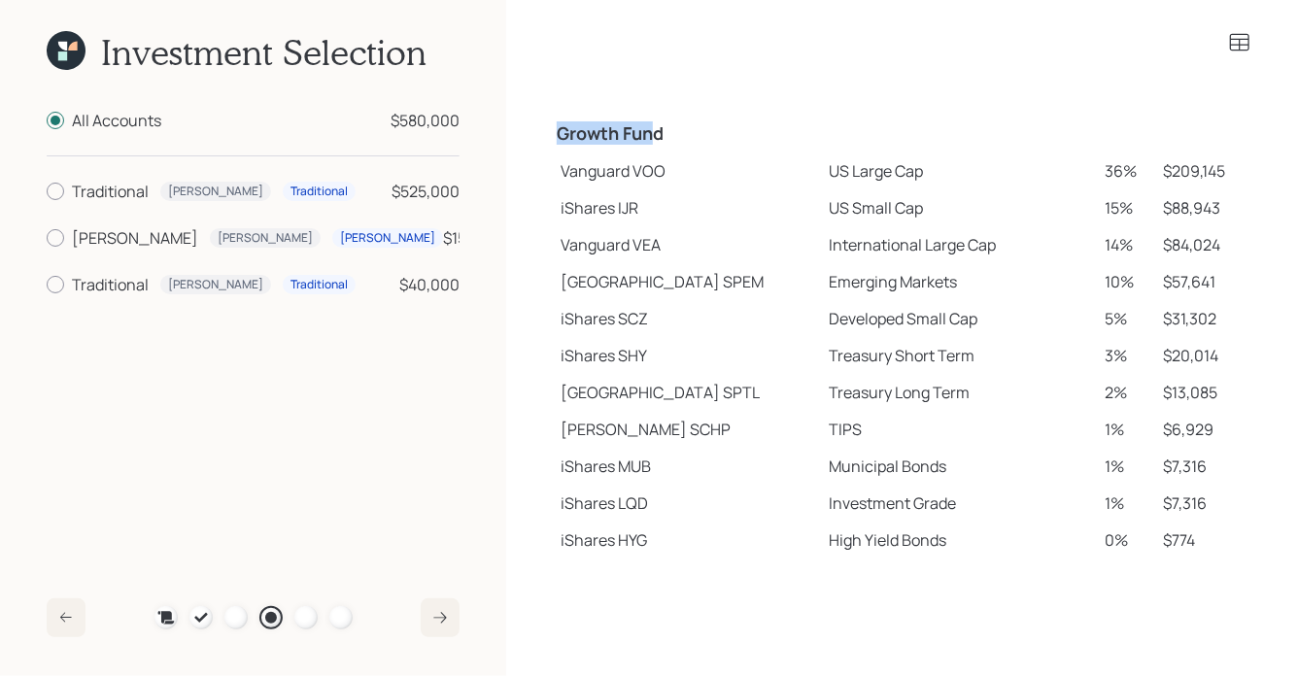
drag, startPoint x: 553, startPoint y: 134, endPoint x: 653, endPoint y: 134, distance: 100.0
click at [653, 134] on td "Growth Fund" at bounding box center [687, 131] width 268 height 43
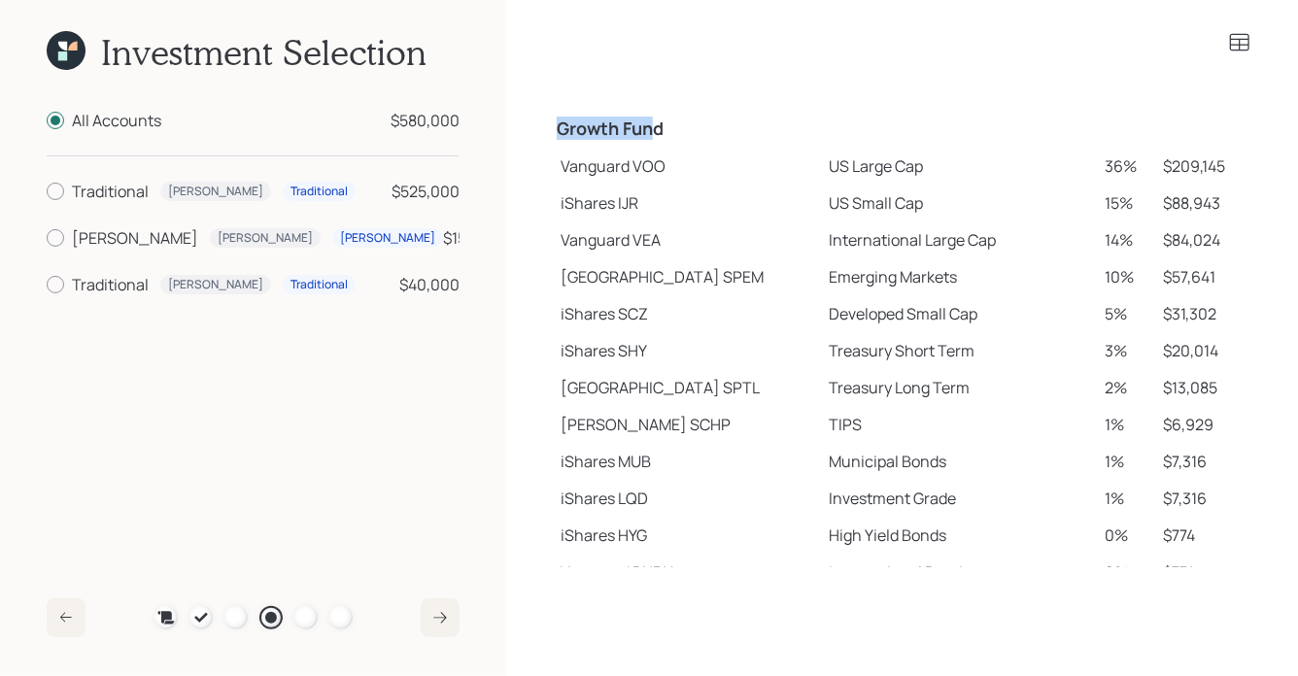
scroll to position [306, 0]
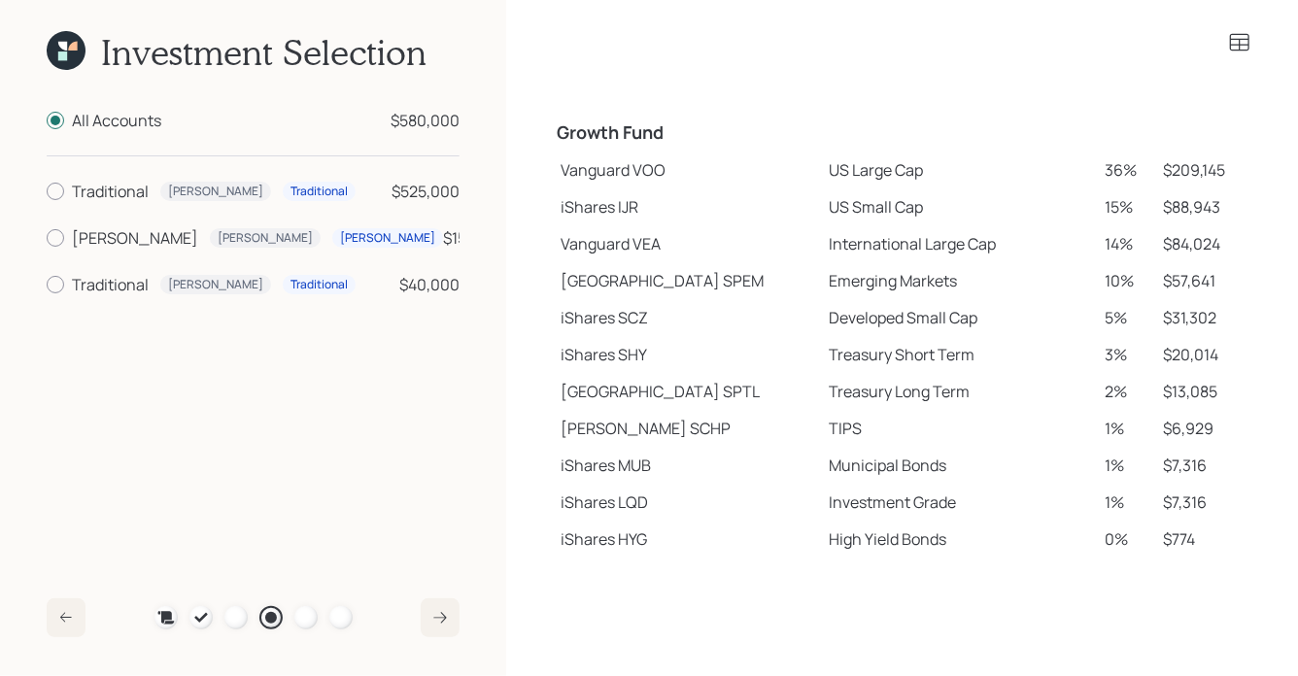
click at [584, 177] on td "Vanguard VOO" at bounding box center [687, 170] width 268 height 37
click at [571, 217] on td "iShares IJR" at bounding box center [687, 206] width 268 height 37
drag, startPoint x: 560, startPoint y: 287, endPoint x: 647, endPoint y: 292, distance: 86.6
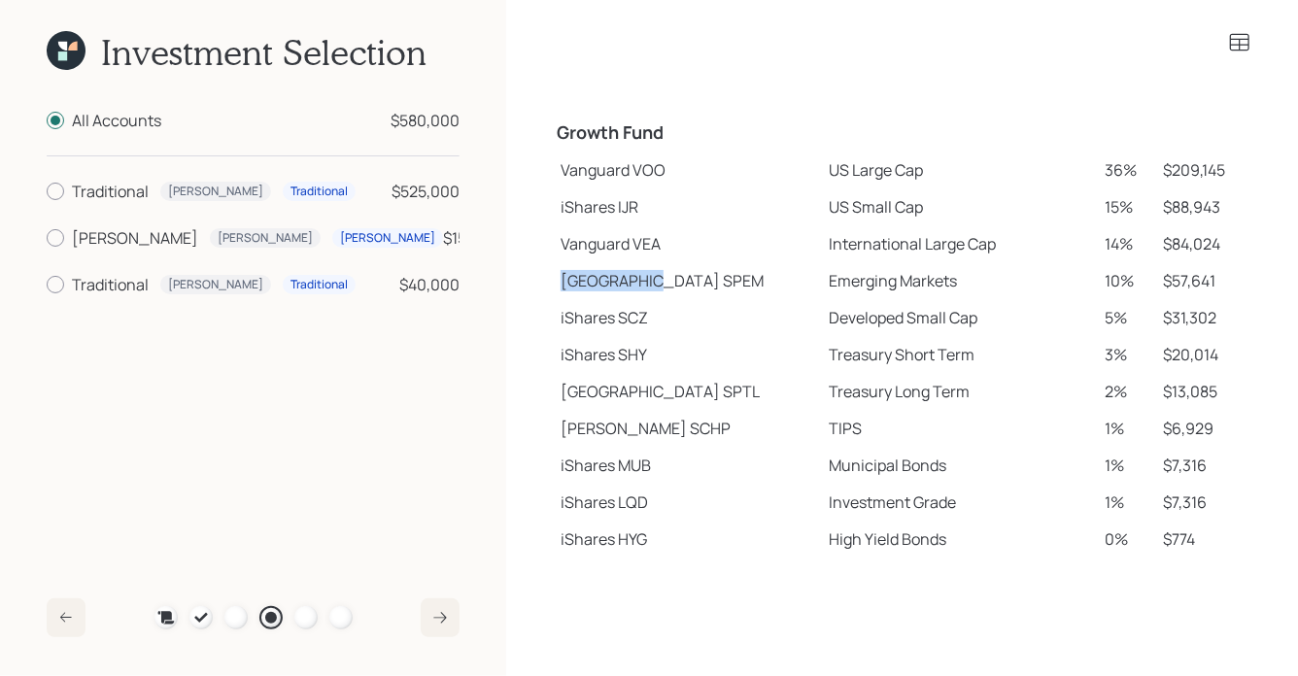
click at [647, 292] on td "[GEOGRAPHIC_DATA]" at bounding box center [687, 280] width 268 height 37
drag, startPoint x: 561, startPoint y: 430, endPoint x: 615, endPoint y: 438, distance: 54.0
click at [615, 438] on td "[PERSON_NAME] SCHP" at bounding box center [687, 428] width 268 height 37
drag, startPoint x: 555, startPoint y: 170, endPoint x: 867, endPoint y: 174, distance: 312.8
click at [867, 174] on tr "Vanguard VOO US Large Cap 36% $209,145" at bounding box center [902, 170] width 698 height 37
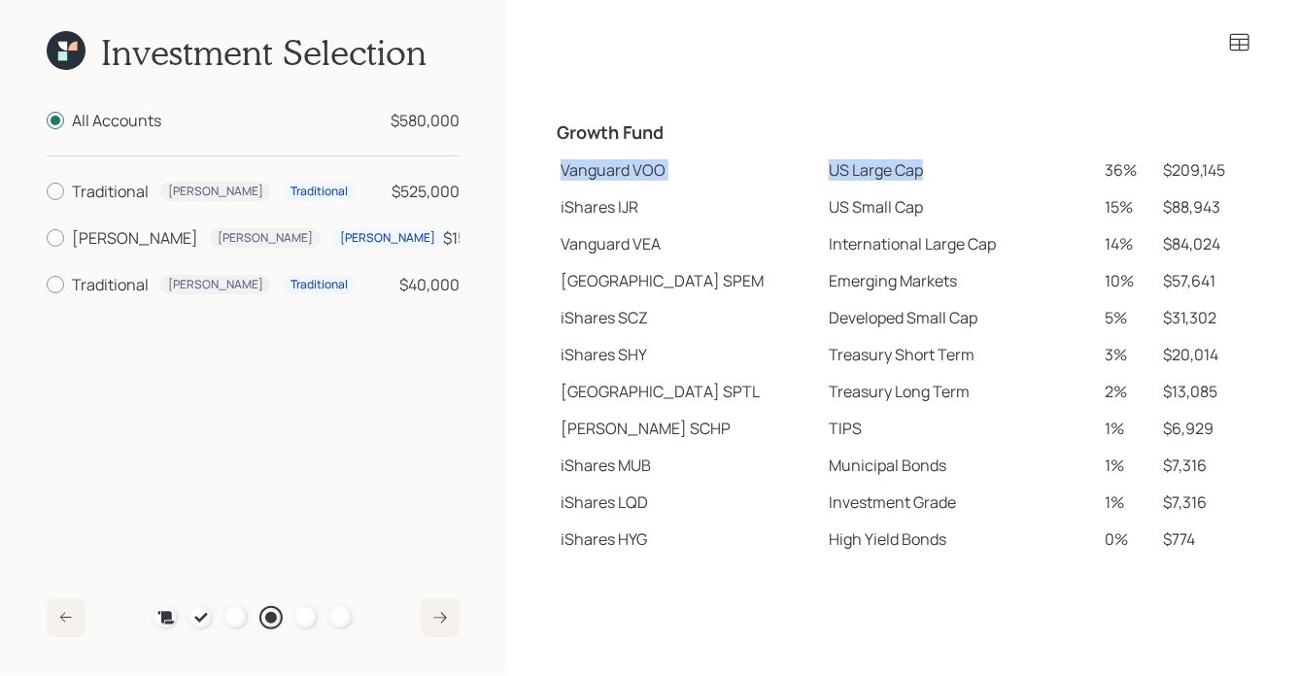
click at [654, 179] on td "Vanguard VOO" at bounding box center [687, 170] width 268 height 37
click at [592, 180] on td "Vanguard VOO" at bounding box center [687, 170] width 268 height 37
drag, startPoint x: 561, startPoint y: 171, endPoint x: 865, endPoint y: 171, distance: 304.0
click at [865, 171] on tr "Vanguard VOO US Large Cap 36% $209,145" at bounding box center [902, 170] width 698 height 37
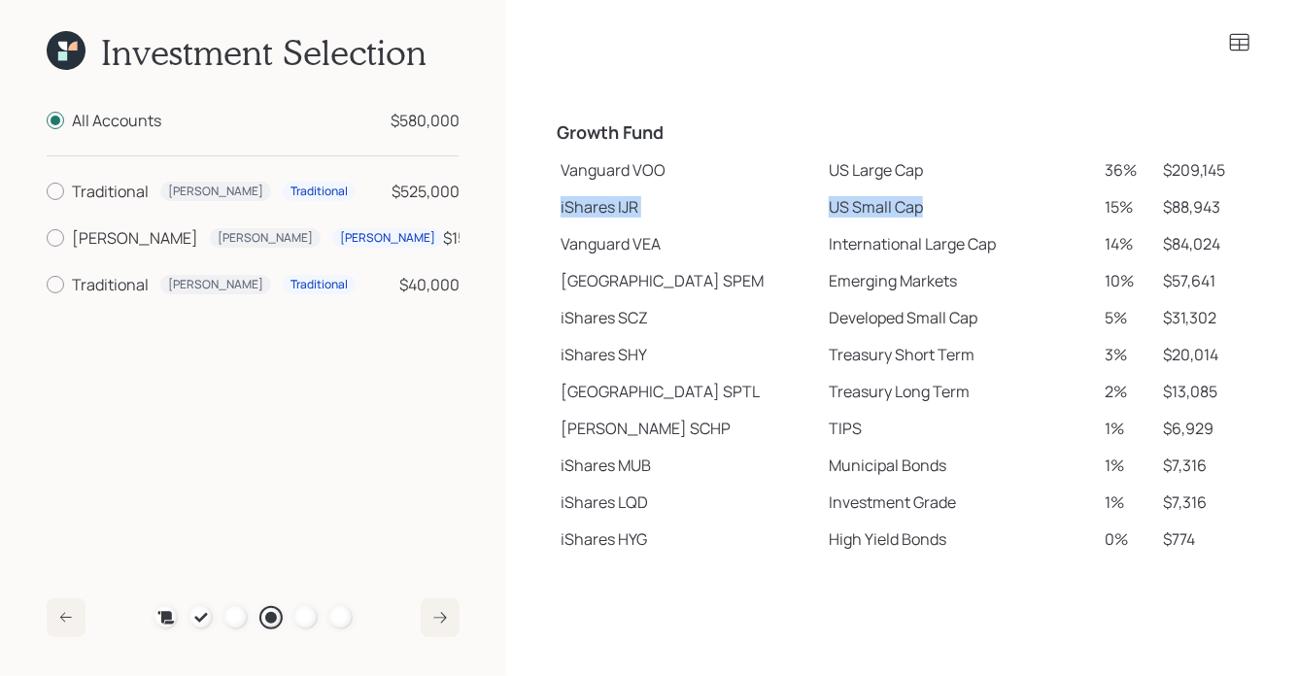
drag, startPoint x: 557, startPoint y: 213, endPoint x: 883, endPoint y: 210, distance: 325.4
click at [883, 210] on tr "iShares IJR US Small Cap 15% $88,943" at bounding box center [902, 206] width 698 height 37
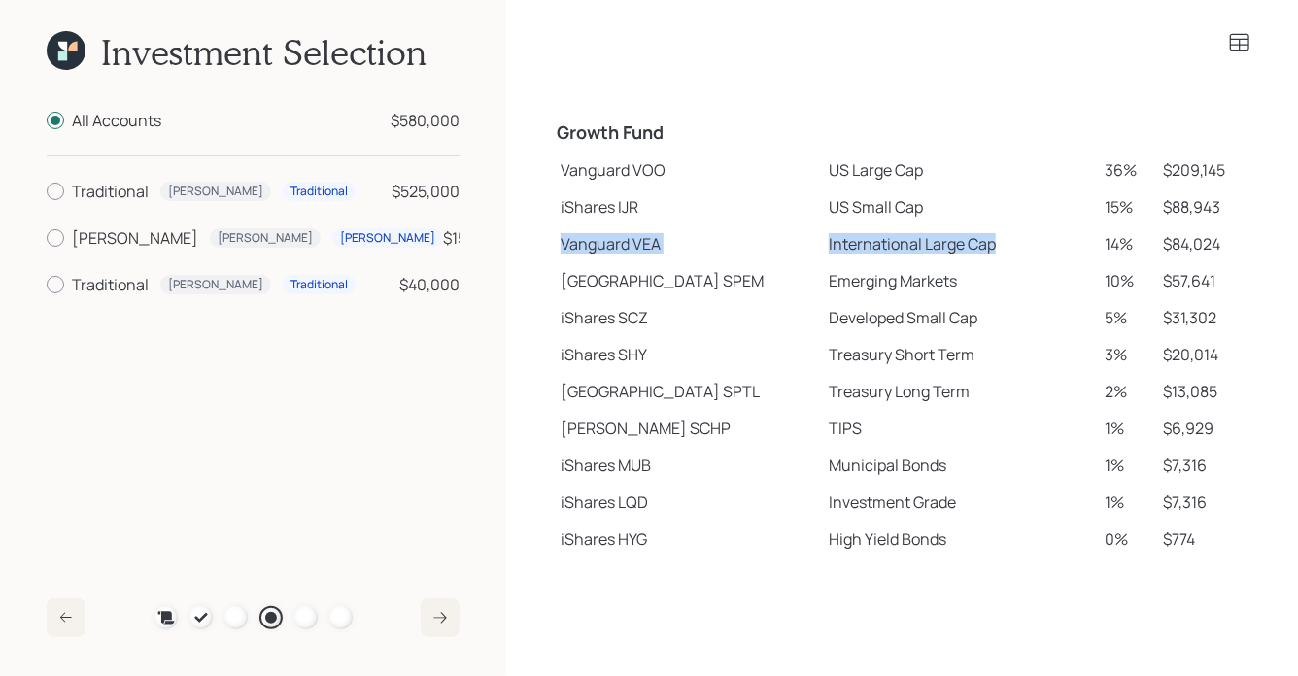
drag, startPoint x: 564, startPoint y: 251, endPoint x: 957, endPoint y: 259, distance: 392.5
click at [957, 259] on tr "Vanguard VEA International Large Cap 14% $84,024" at bounding box center [902, 243] width 698 height 37
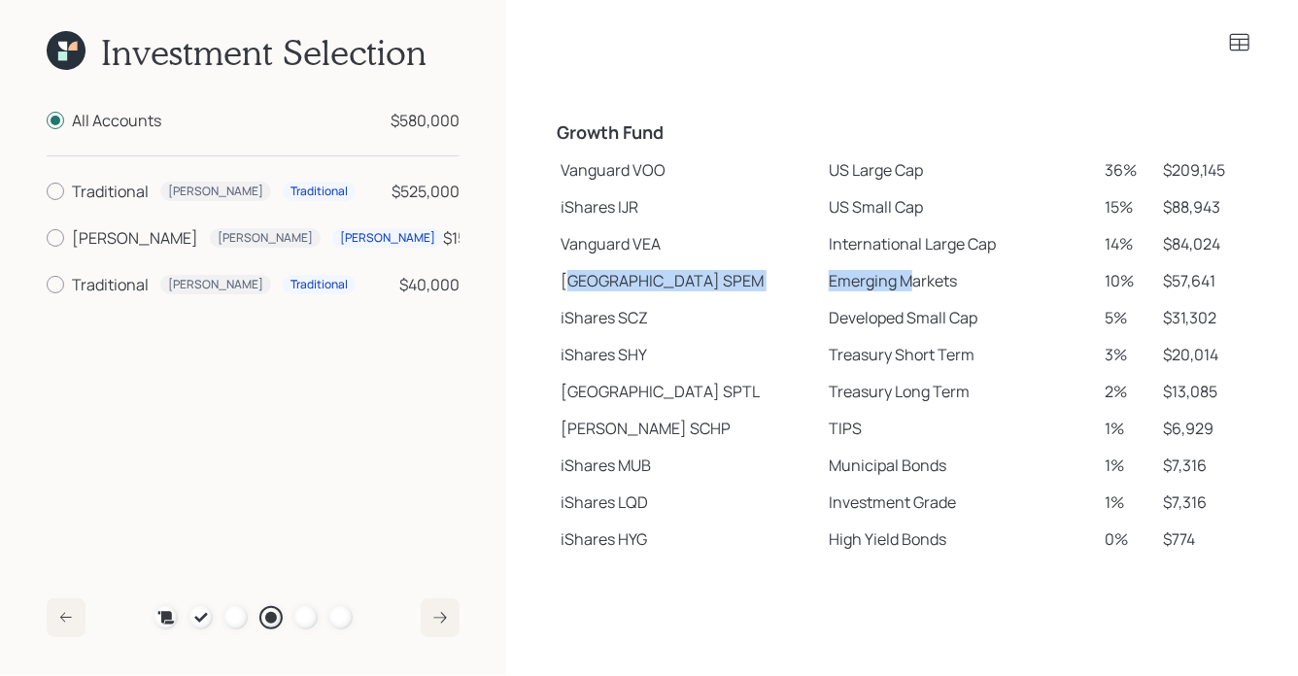
drag, startPoint x: 572, startPoint y: 283, endPoint x: 844, endPoint y: 287, distance: 272.0
click at [844, 287] on tr "State Street SPEM Emerging Markets 10% $57,641" at bounding box center [902, 280] width 698 height 37
click at [79, 42] on icon at bounding box center [66, 50] width 39 height 39
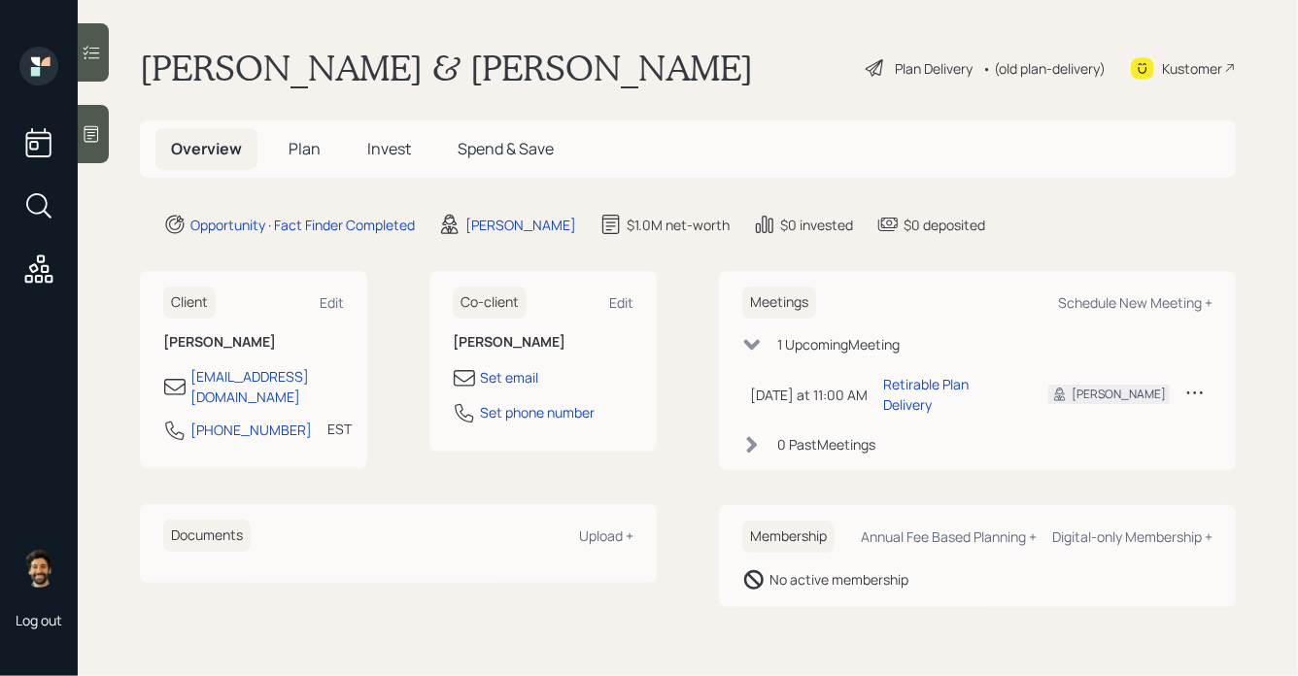
click at [292, 144] on span "Plan" at bounding box center [304, 148] width 32 height 21
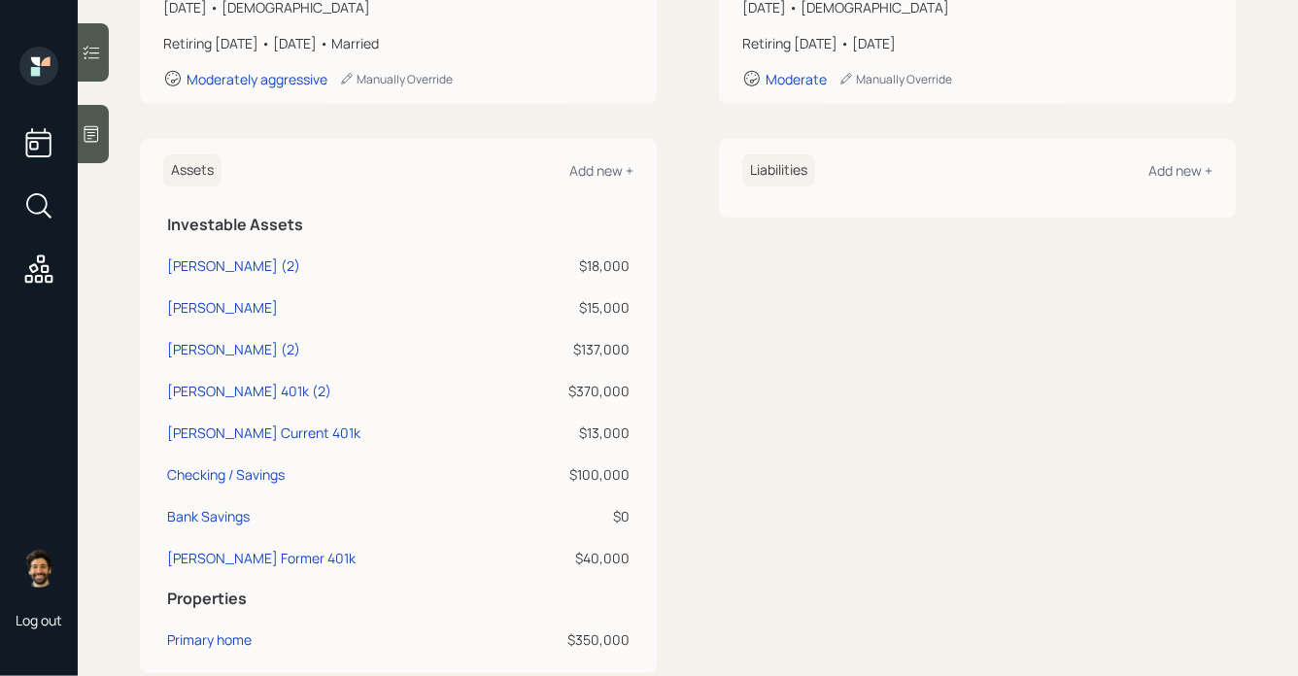
scroll to position [436, 0]
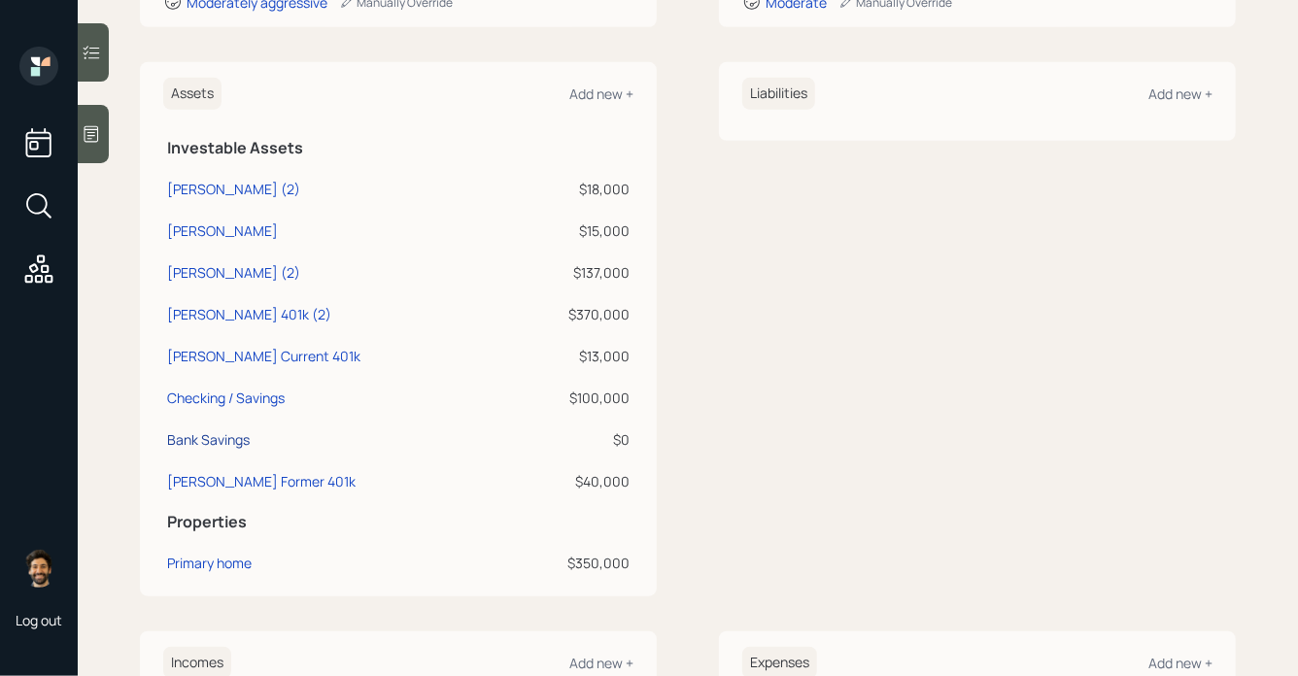
click at [230, 442] on div "Bank Savings" at bounding box center [208, 439] width 83 height 20
select select "taxable"
select select "balanced"
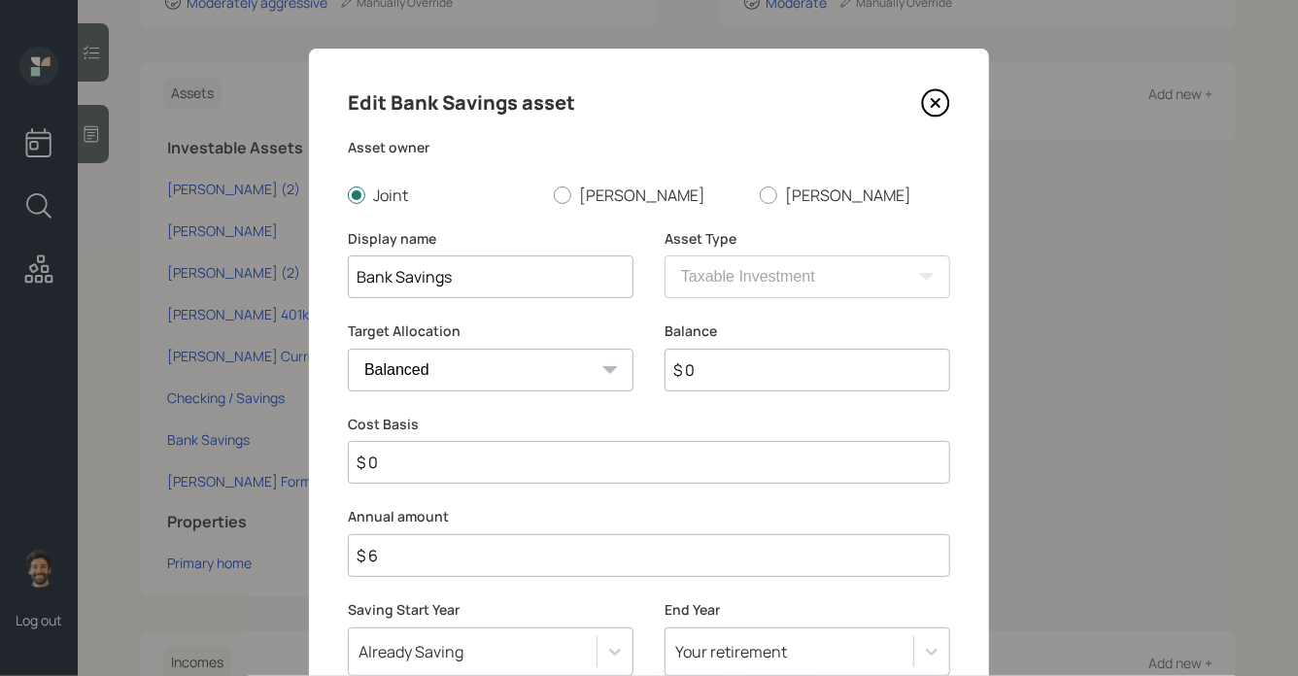
click at [396, 552] on input "$ 6" at bounding box center [649, 555] width 602 height 43
type input "$ 60,000"
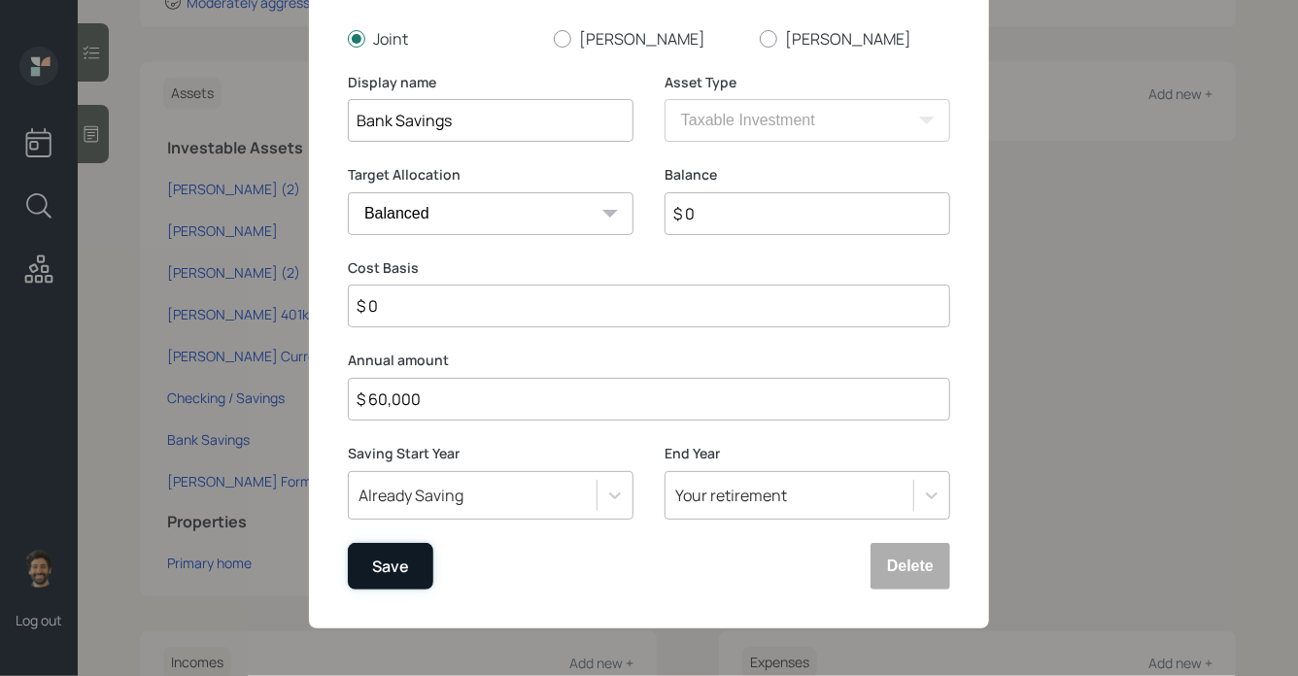
click at [404, 567] on div "Save" at bounding box center [390, 567] width 37 height 26
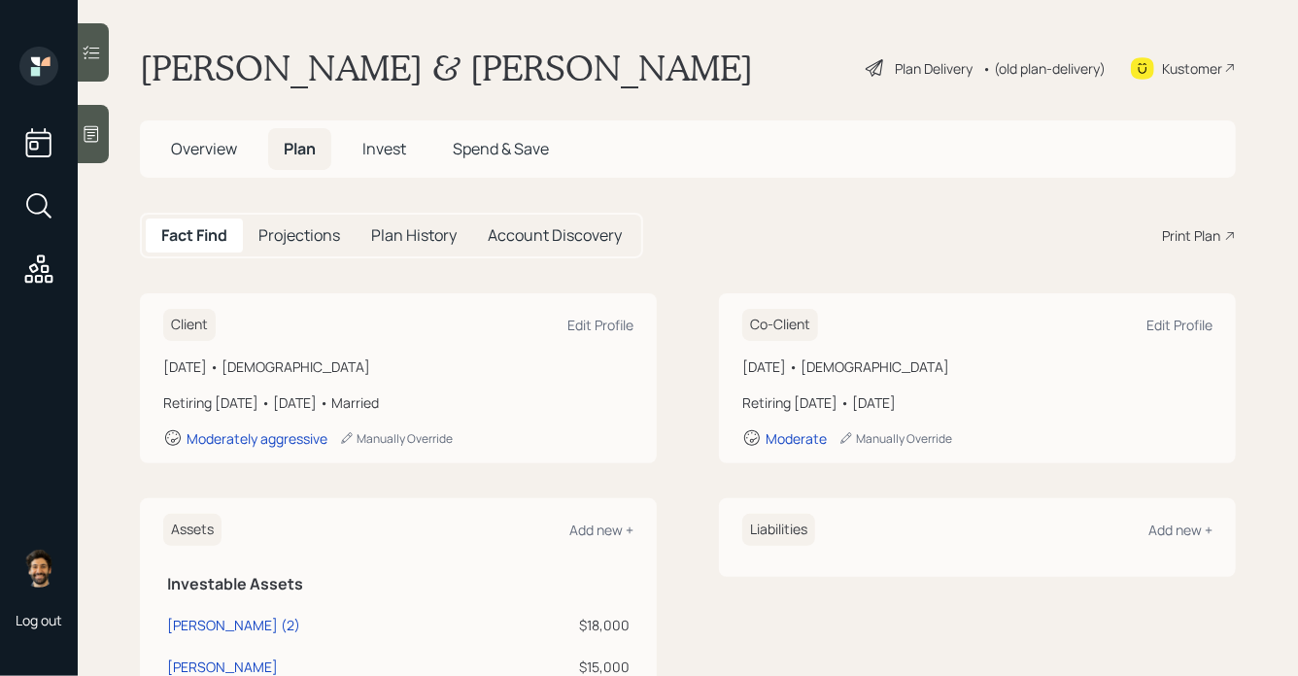
click at [1030, 63] on div "• (old plan-delivery)" at bounding box center [1043, 68] width 123 height 20
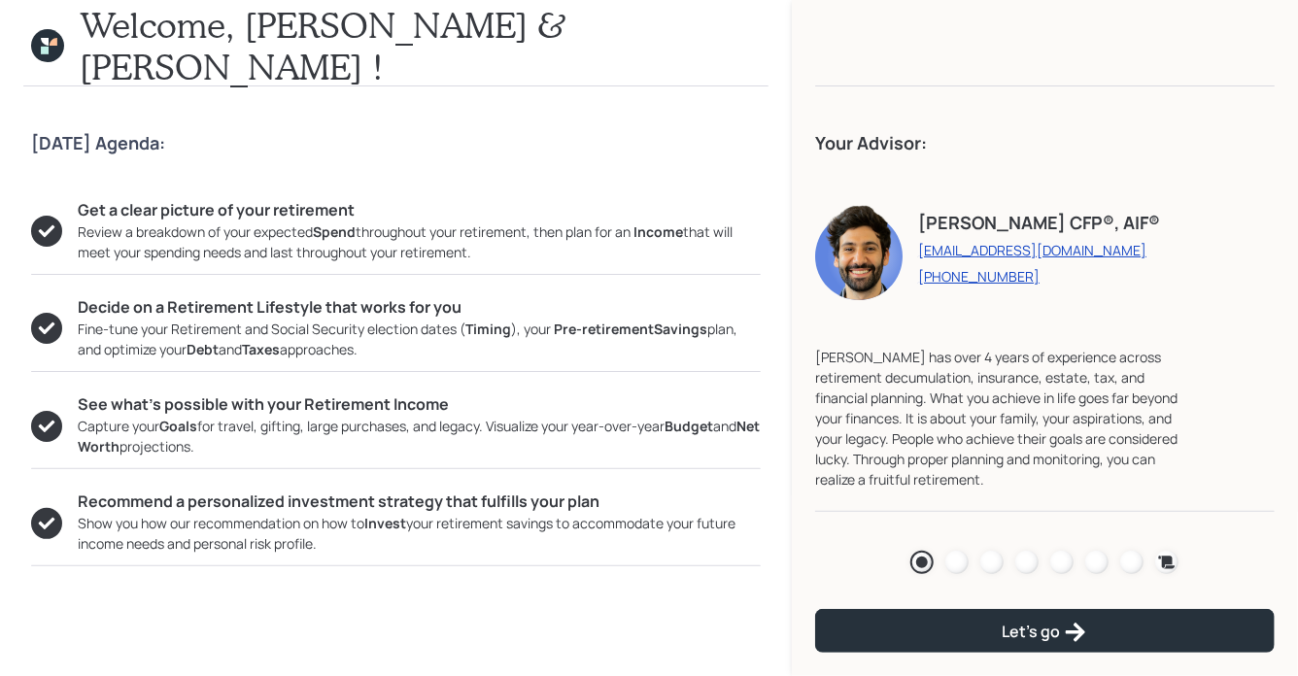
click at [53, 42] on icon at bounding box center [54, 42] width 8 height 8
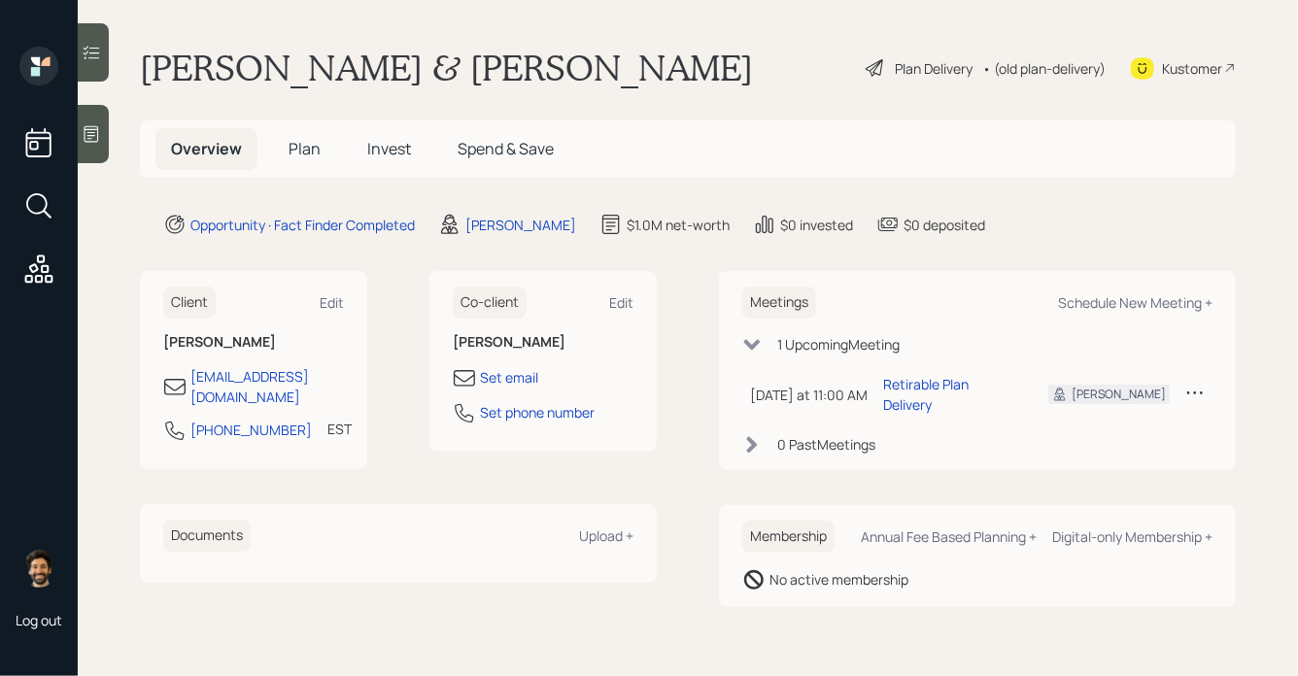
click at [300, 156] on span "Plan" at bounding box center [304, 148] width 32 height 21
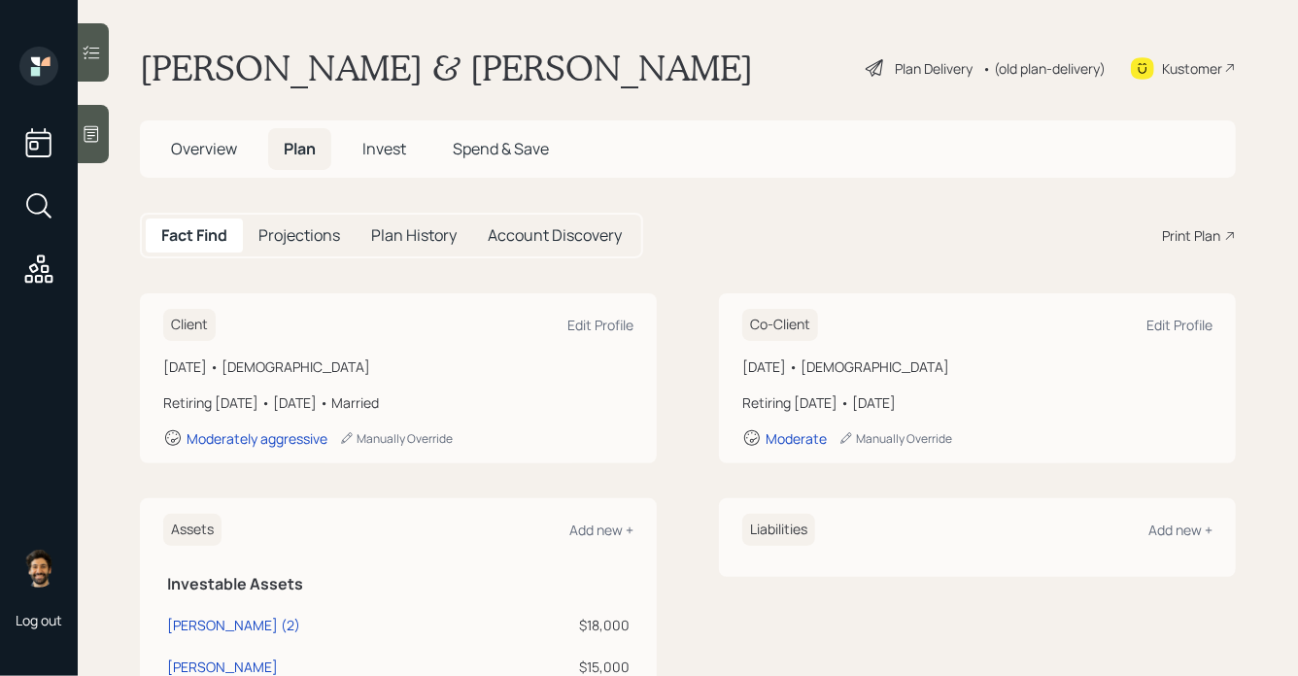
click at [1190, 237] on div "Print Plan" at bounding box center [1191, 235] width 58 height 20
click at [1039, 70] on div "• (old plan-delivery)" at bounding box center [1043, 68] width 123 height 20
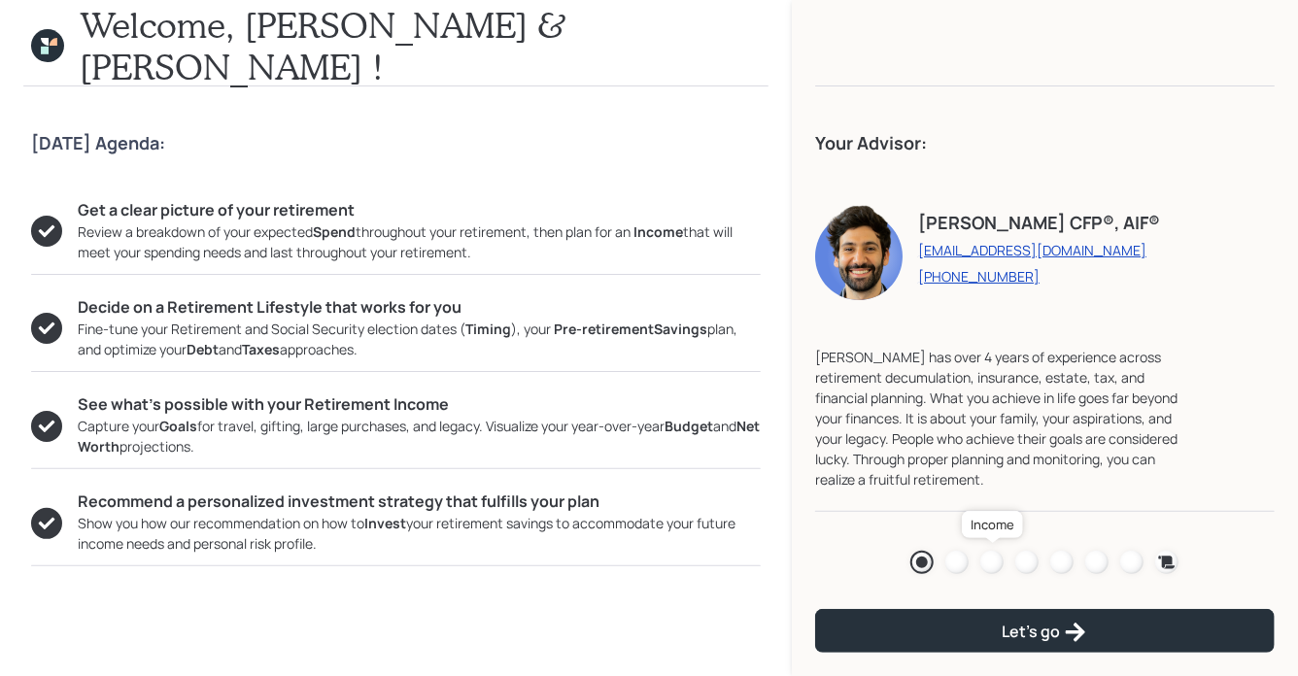
click at [992, 569] on div at bounding box center [991, 562] width 23 height 23
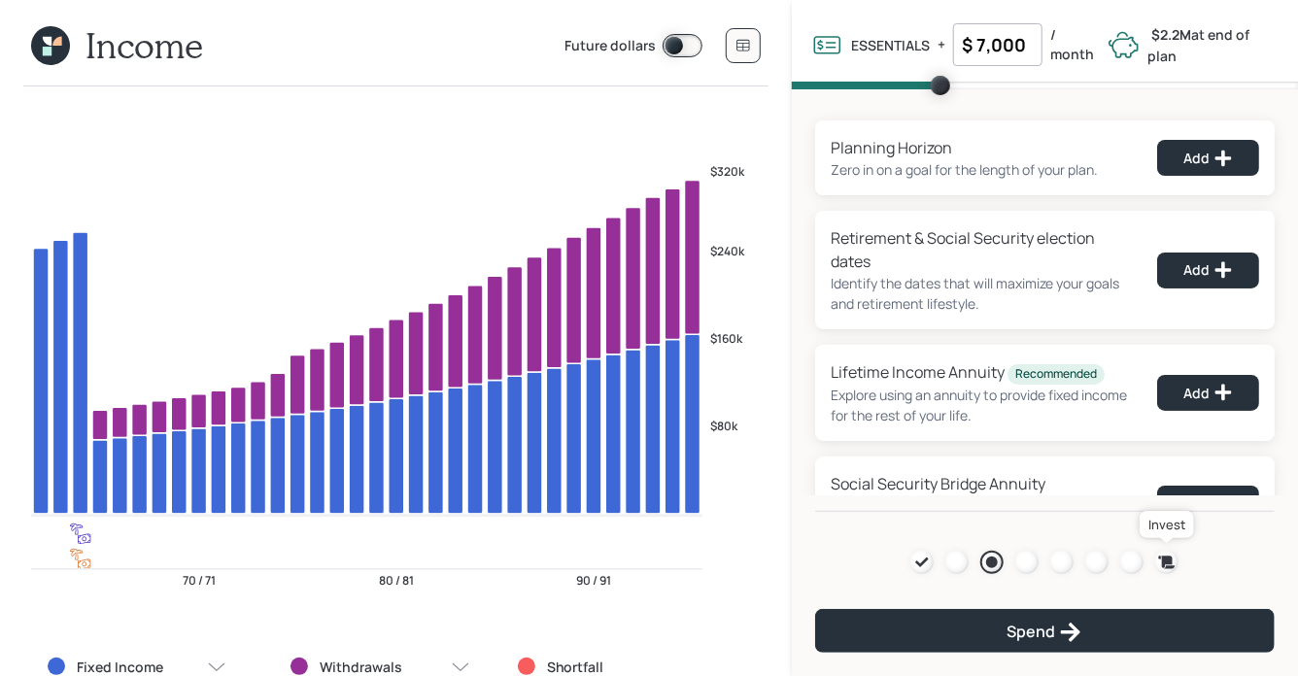
click at [1165, 558] on icon at bounding box center [1167, 562] width 17 height 13
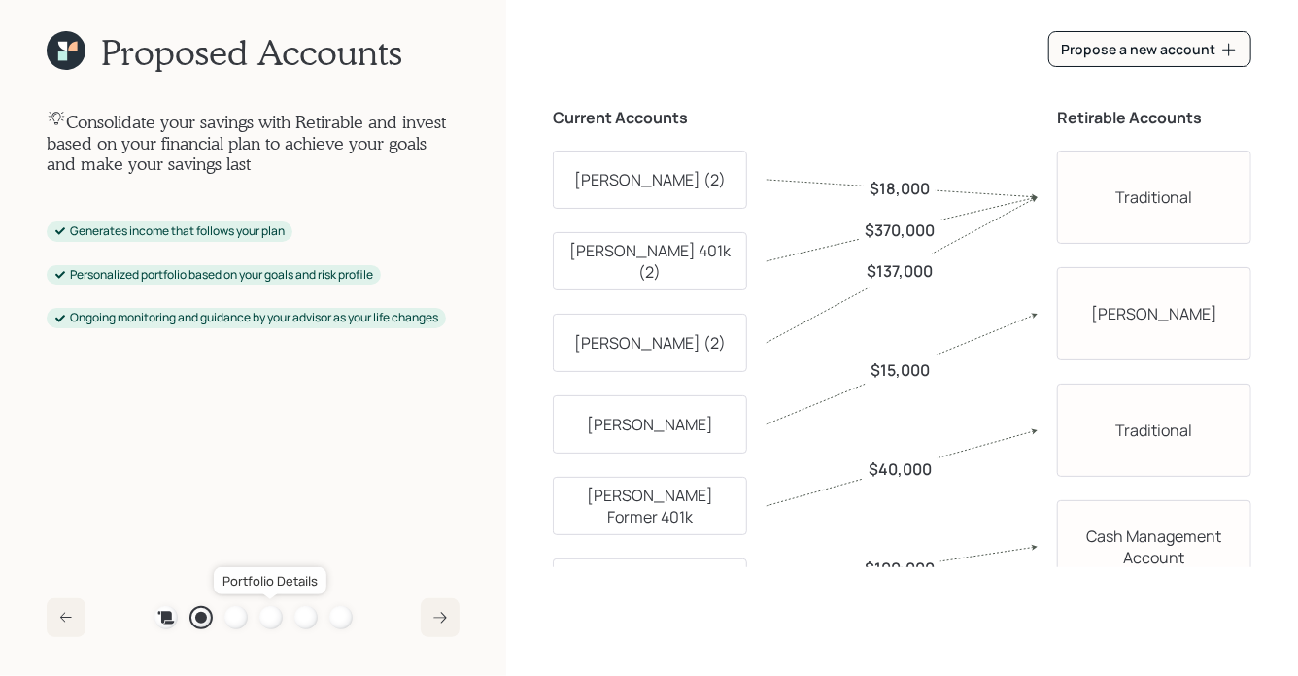
click at [265, 615] on div at bounding box center [270, 617] width 23 height 23
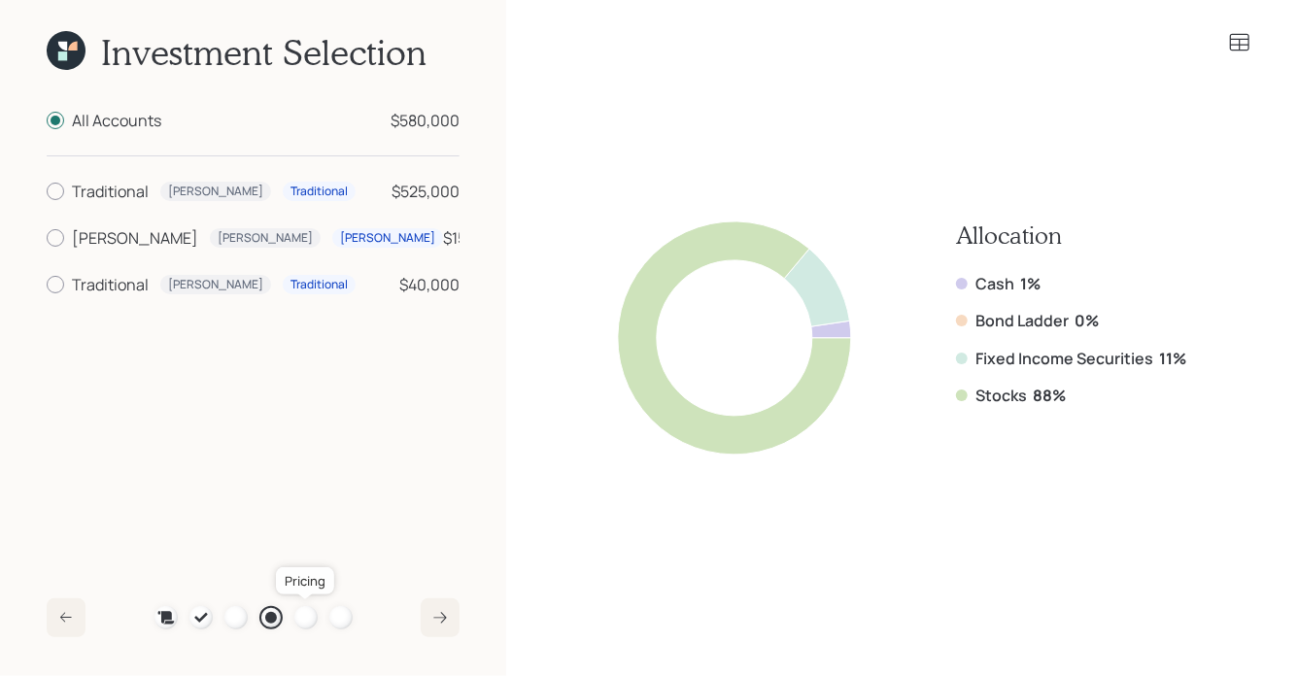
click at [310, 616] on div at bounding box center [305, 617] width 23 height 23
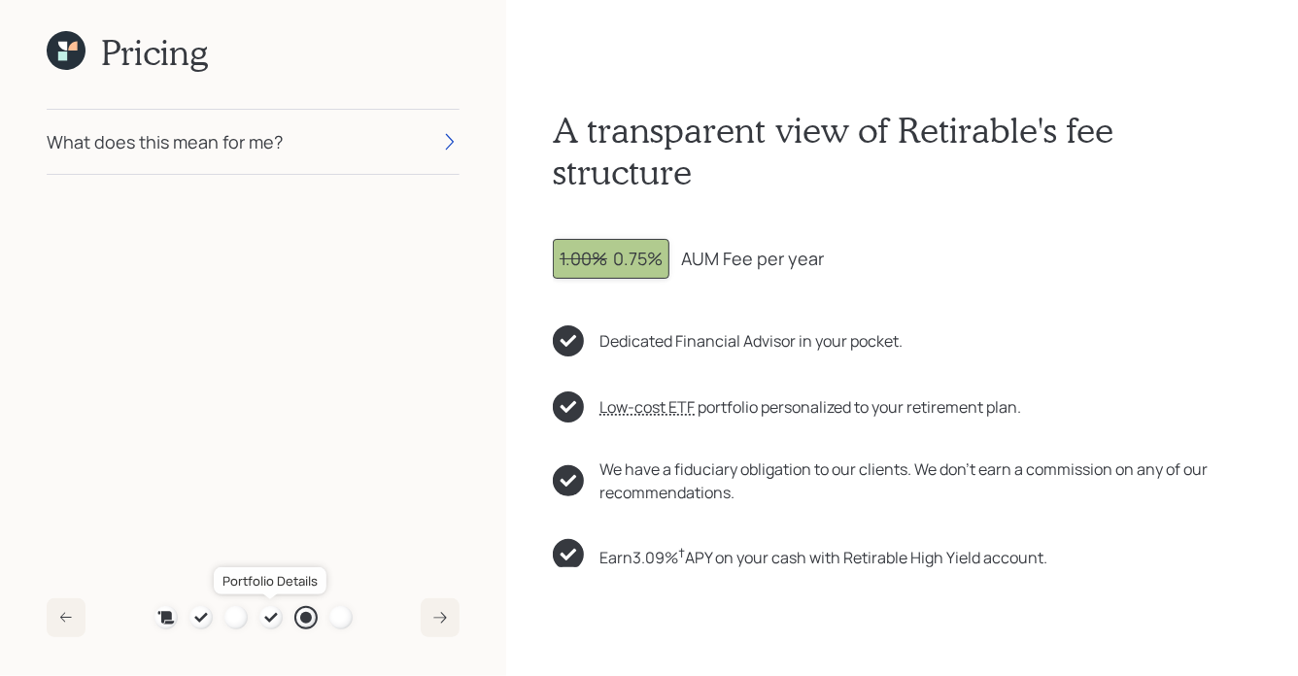
click at [271, 614] on icon at bounding box center [271, 618] width 16 height 16
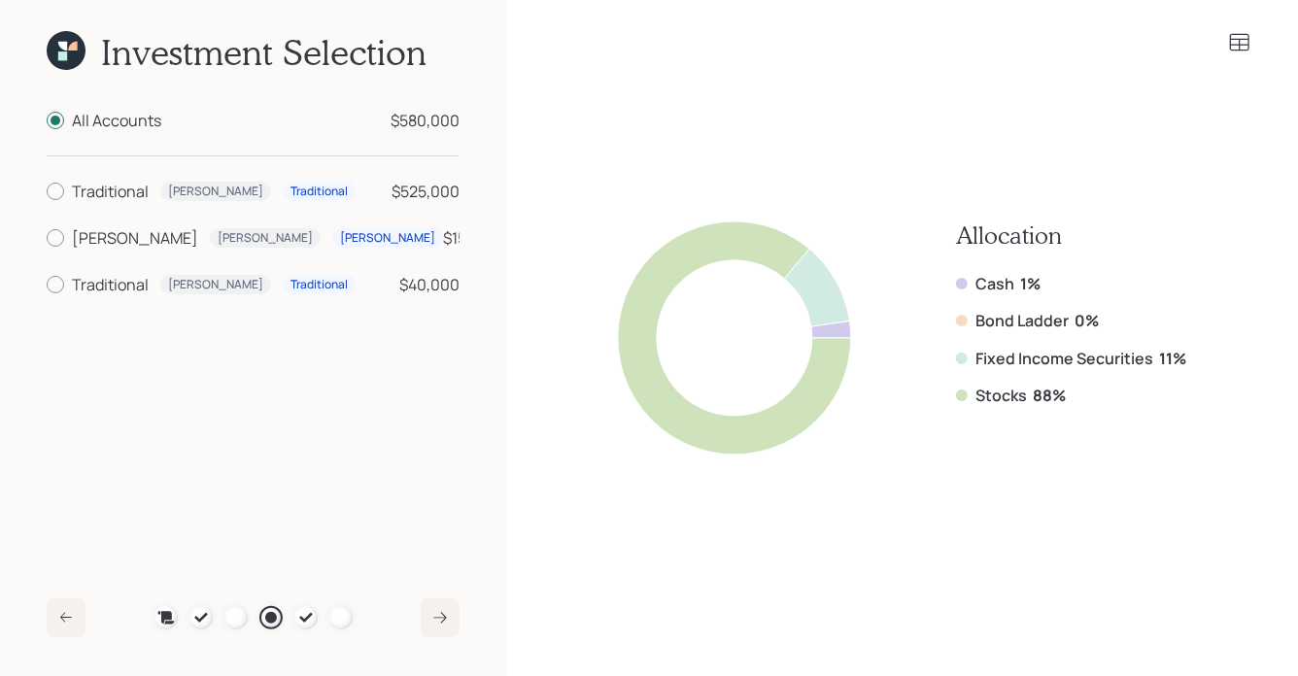
click at [1235, 40] on icon at bounding box center [1239, 42] width 19 height 17
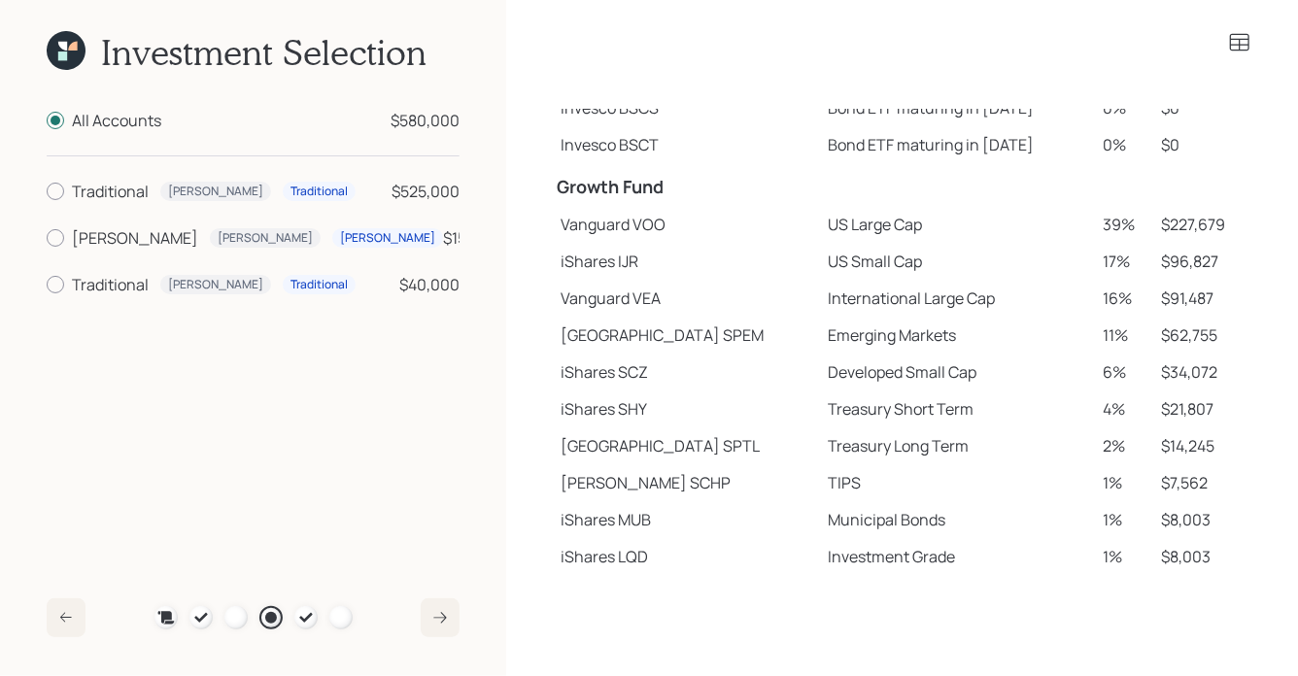
scroll to position [235, 0]
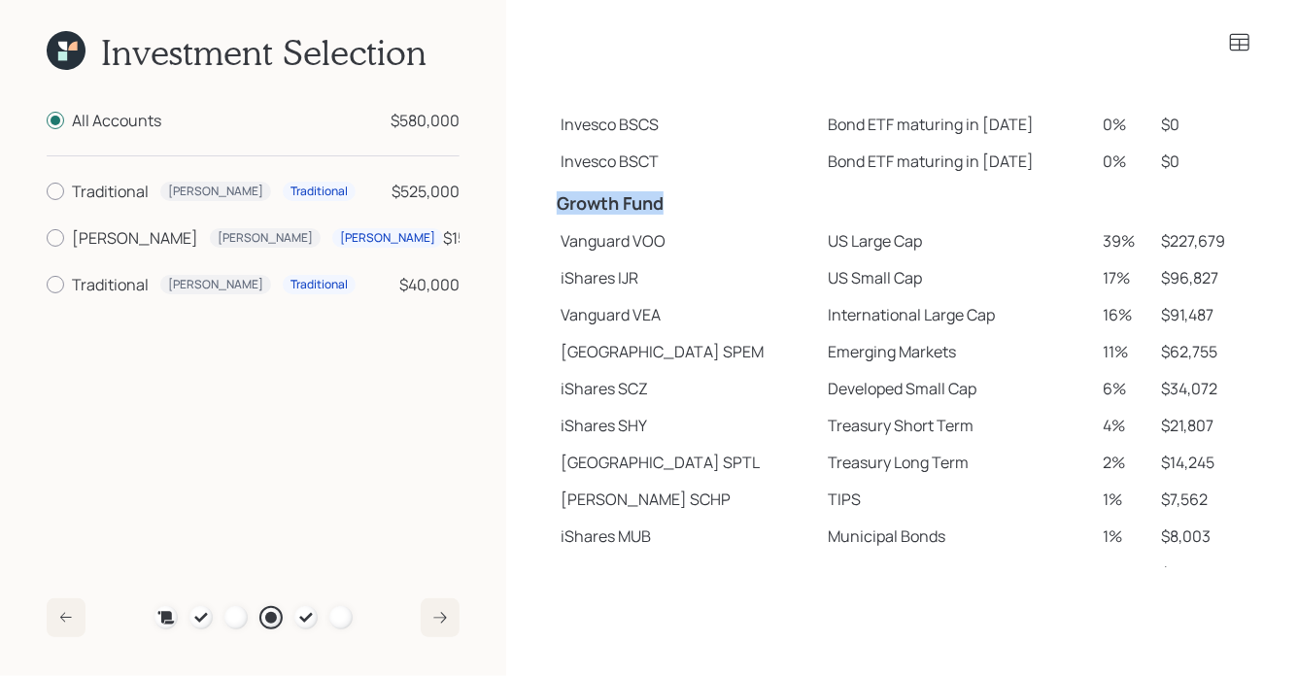
drag, startPoint x: 555, startPoint y: 204, endPoint x: 692, endPoint y: 212, distance: 137.2
click at [692, 212] on td "Growth Fund" at bounding box center [686, 201] width 267 height 43
drag, startPoint x: 559, startPoint y: 247, endPoint x: 625, endPoint y: 252, distance: 65.3
click at [625, 252] on td "Vanguard VOO" at bounding box center [686, 240] width 267 height 37
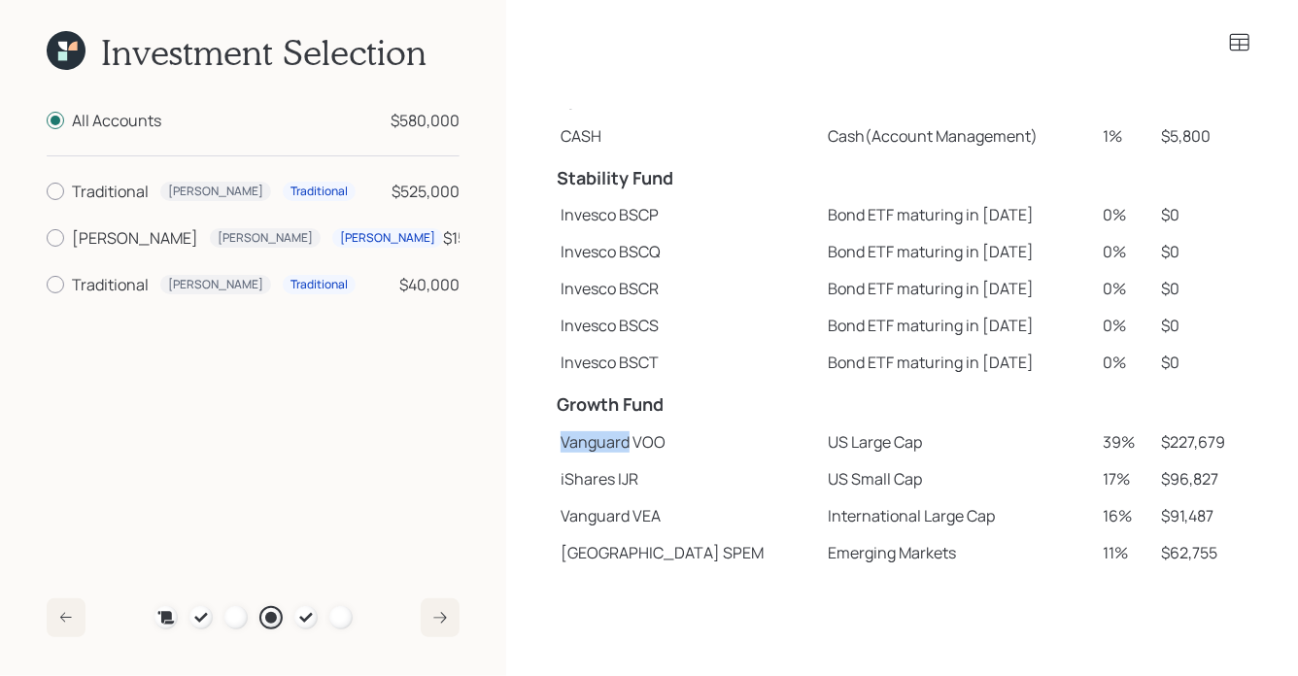
scroll to position [5, 0]
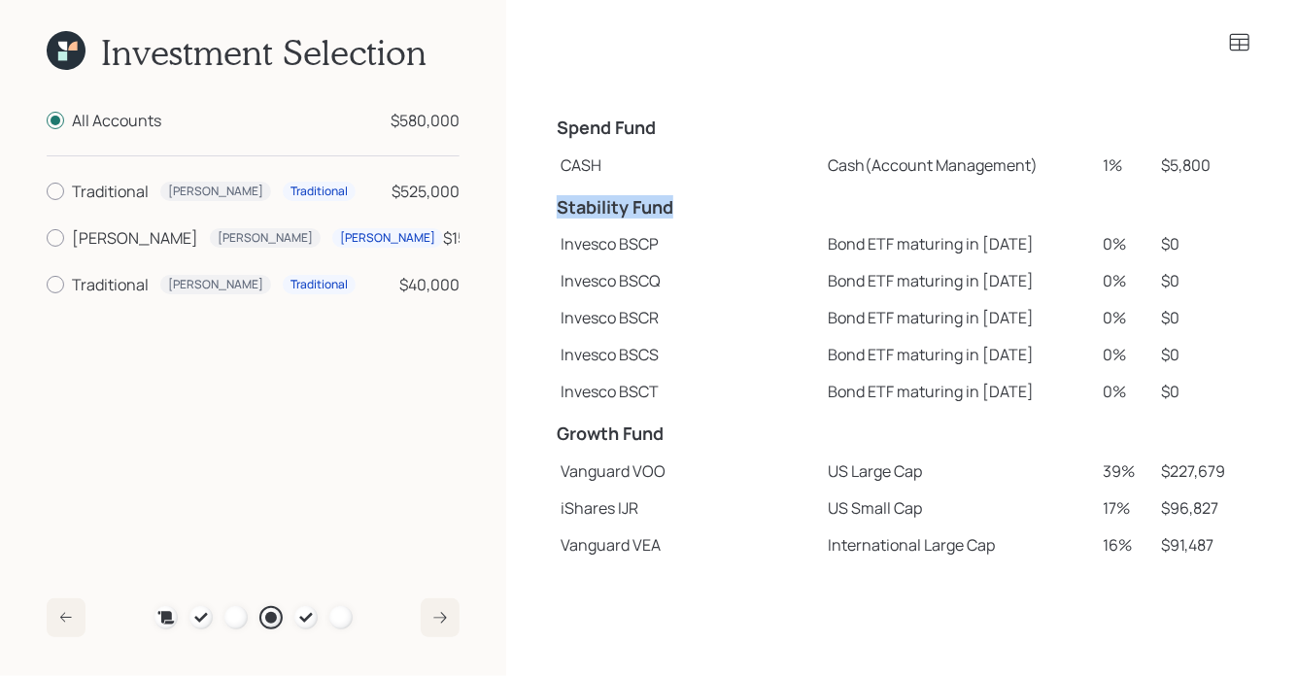
drag, startPoint x: 557, startPoint y: 204, endPoint x: 726, endPoint y: 217, distance: 170.4
click at [726, 217] on h4 "Stability Fund" at bounding box center [686, 207] width 259 height 21
click at [1250, 38] on icon at bounding box center [1239, 42] width 23 height 23
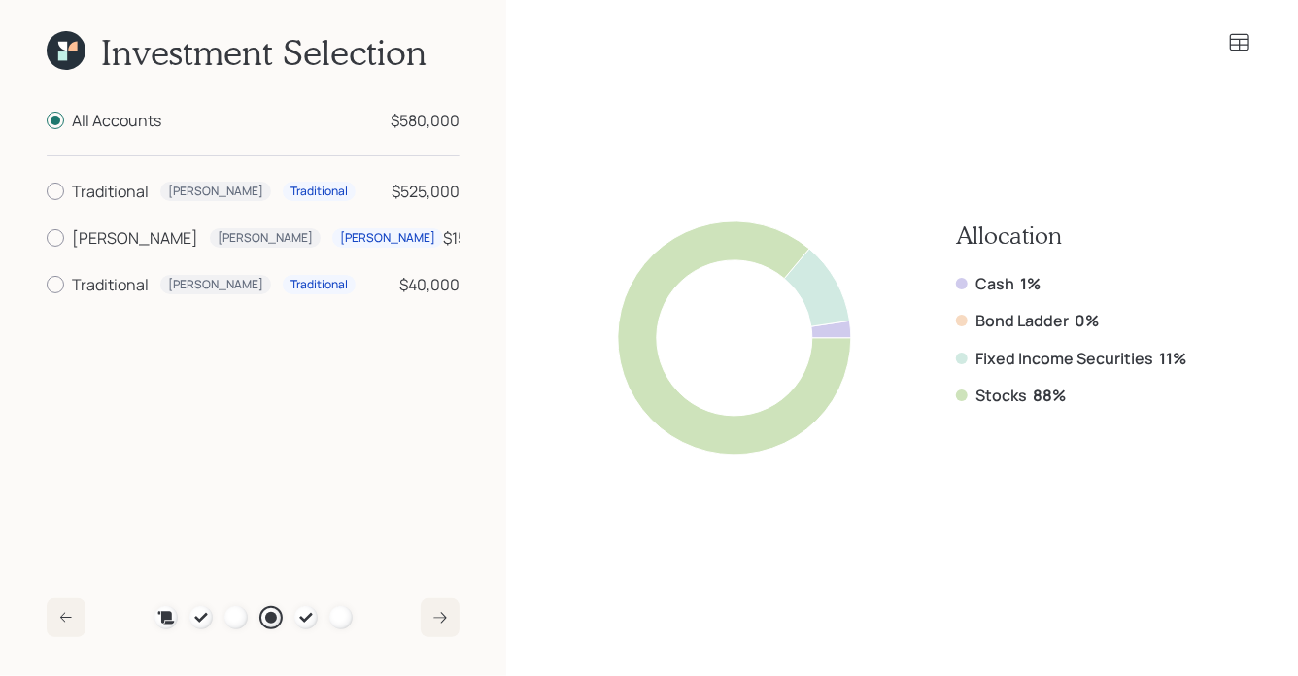
click at [57, 48] on icon at bounding box center [66, 50] width 39 height 39
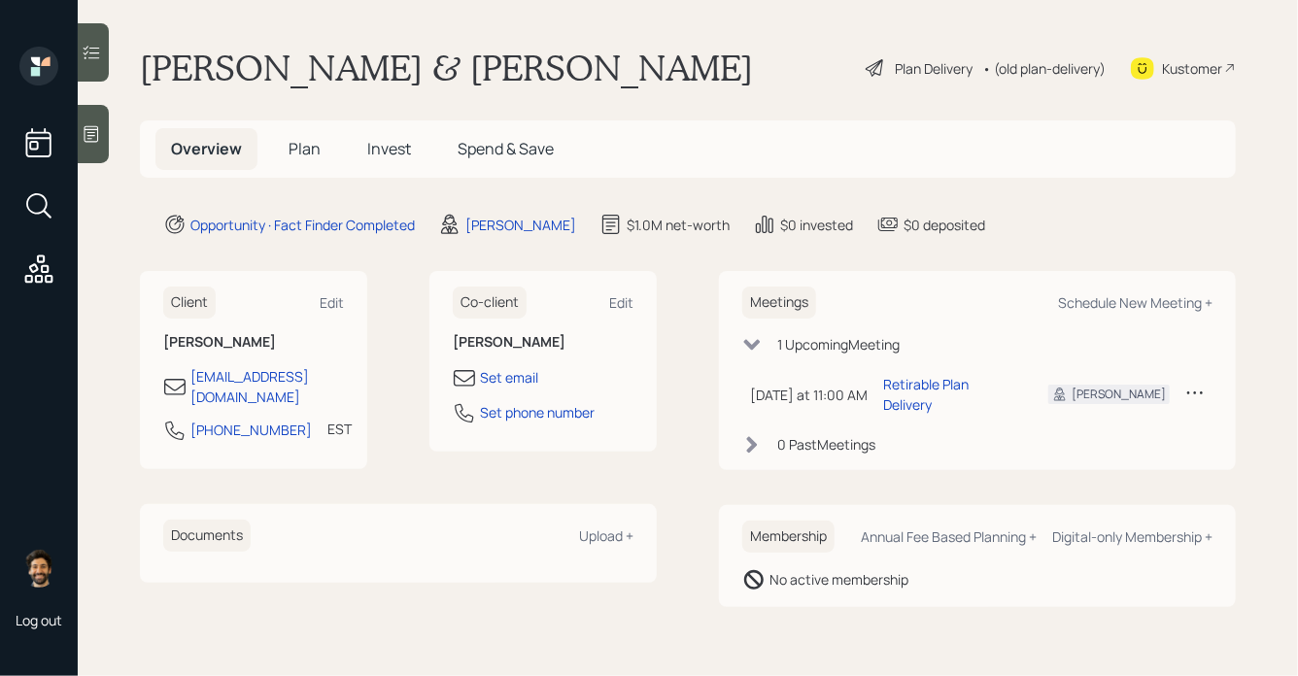
click at [1006, 74] on div "• (old plan-delivery)" at bounding box center [1043, 68] width 123 height 20
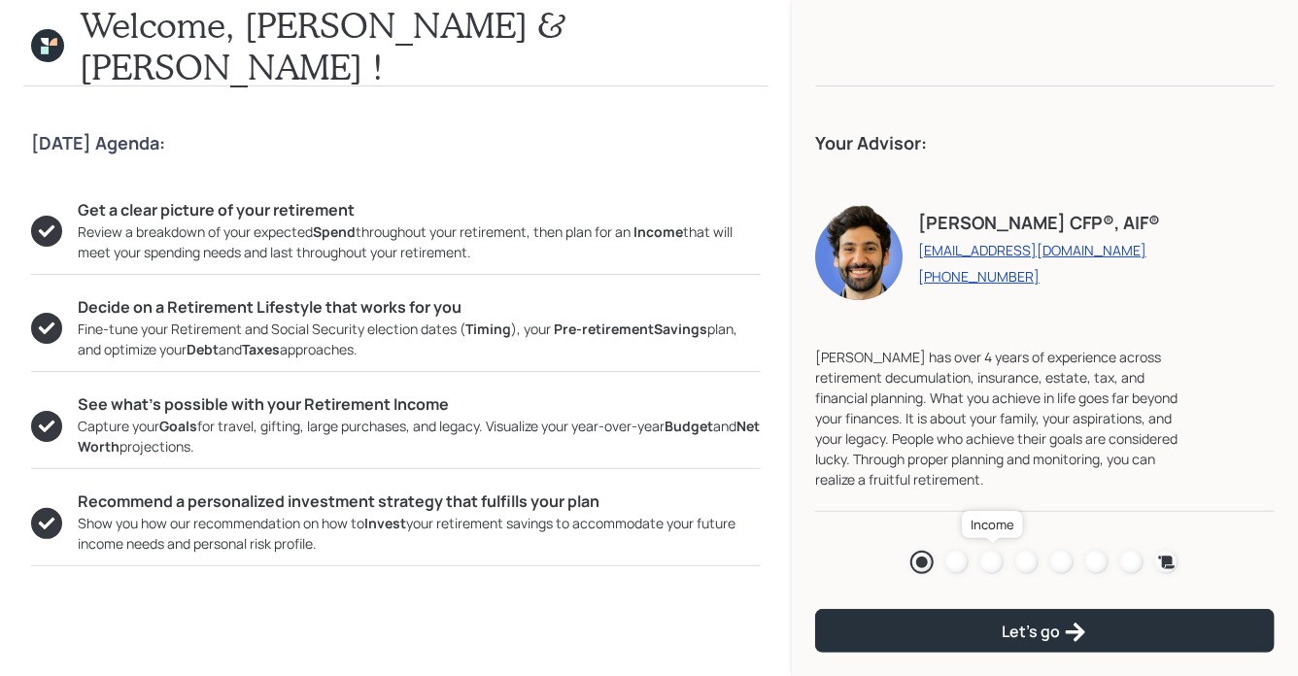
click at [991, 563] on div at bounding box center [991, 562] width 23 height 23
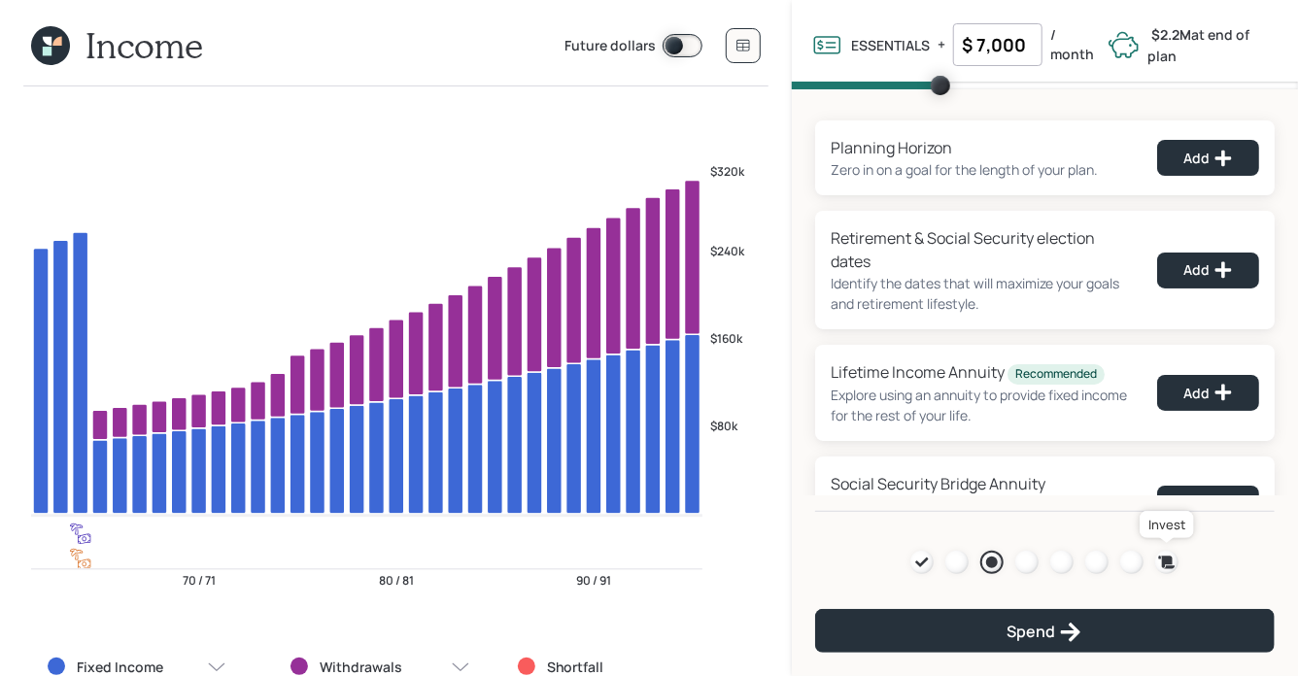
click at [1171, 565] on icon at bounding box center [1167, 562] width 17 height 13
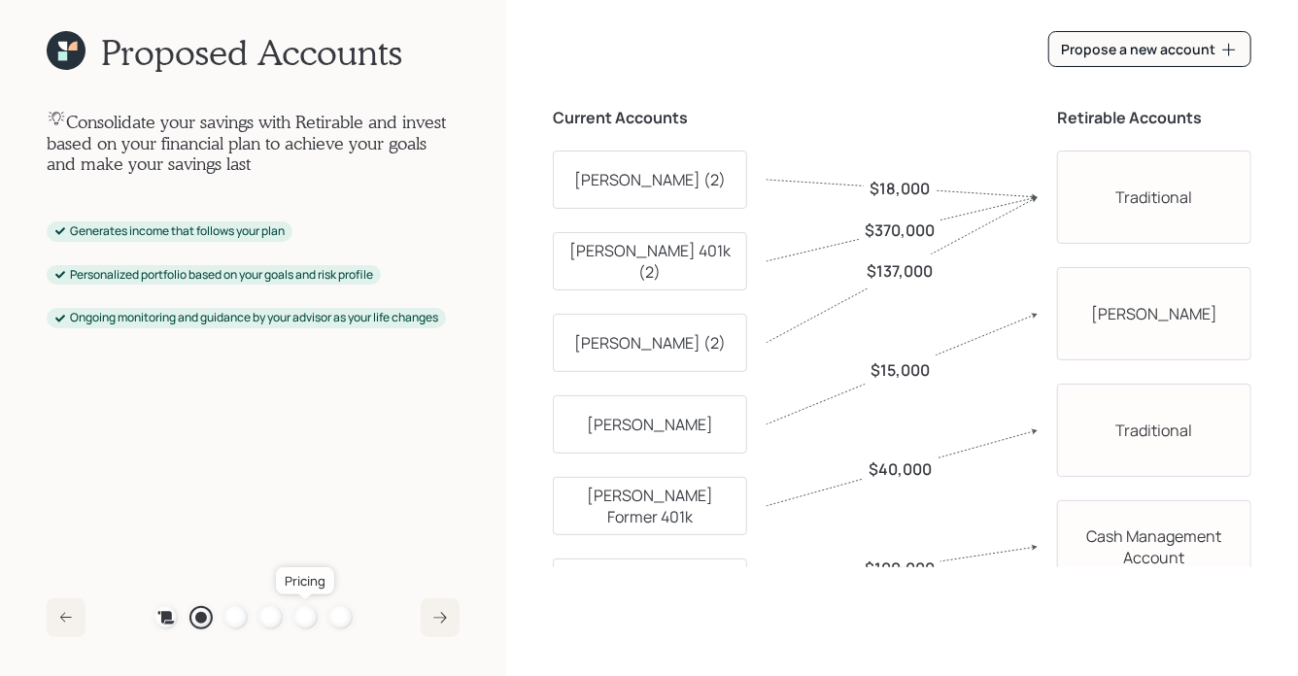
click at [305, 621] on div at bounding box center [305, 617] width 23 height 23
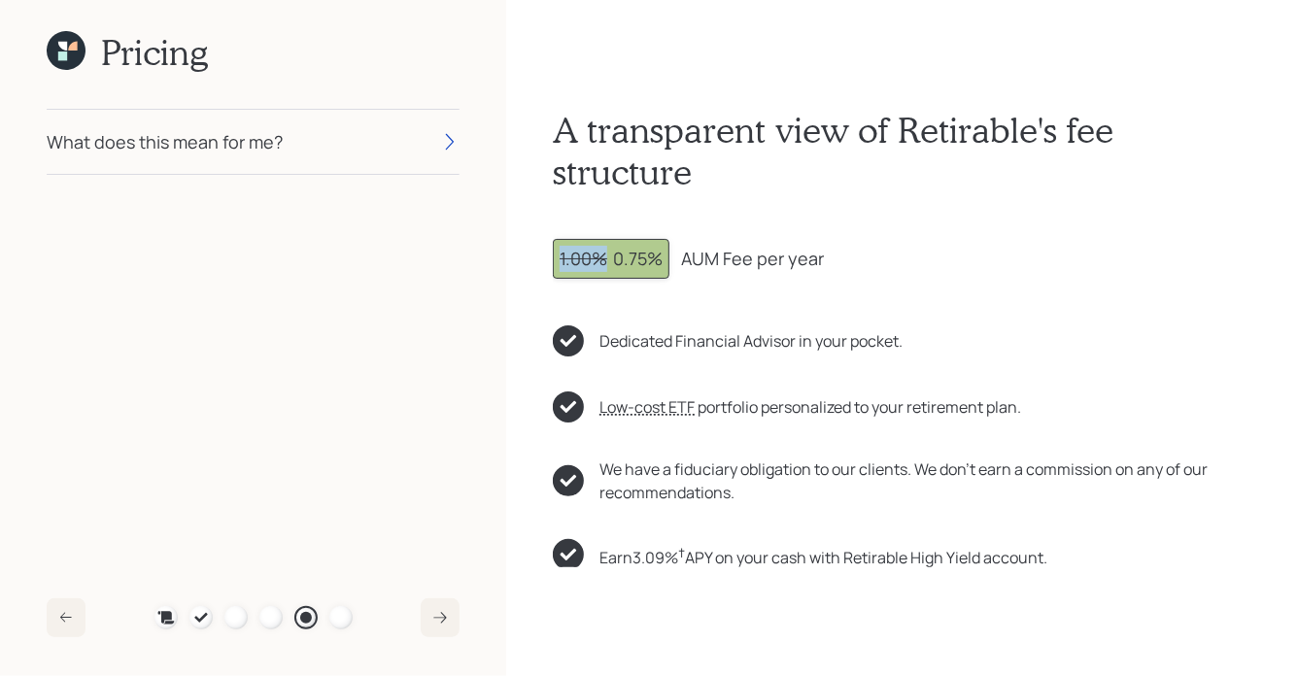
drag, startPoint x: 613, startPoint y: 254, endPoint x: 548, endPoint y: 254, distance: 65.1
click at [548, 254] on div "A transparent view of Retirable's fee structure 1.00% 0.75% AUM Fee per year De…" at bounding box center [902, 338] width 792 height 676
click at [612, 258] on div "1.00% 0.75%" at bounding box center [610, 259] width 103 height 26
drag, startPoint x: 615, startPoint y: 260, endPoint x: 666, endPoint y: 255, distance: 51.7
click at [666, 255] on div "1.00% 0.75%" at bounding box center [611, 259] width 117 height 40
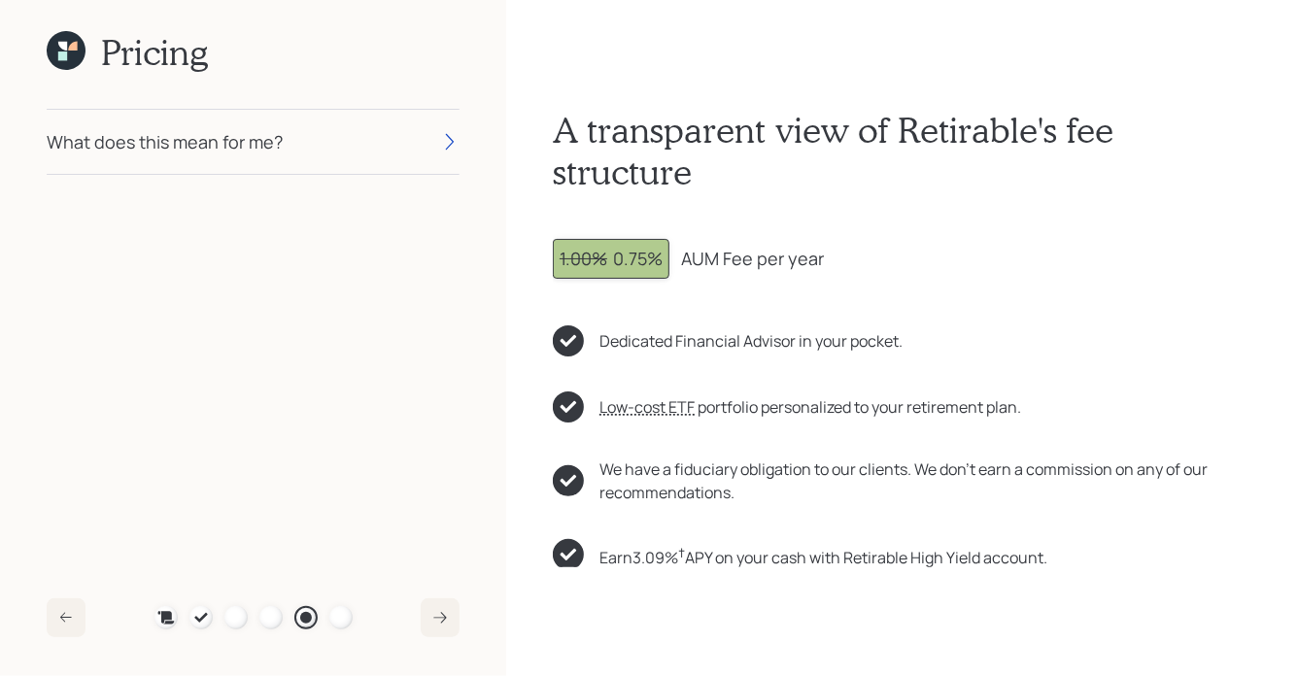
click at [279, 143] on div "What does this mean for me?" at bounding box center [165, 142] width 236 height 26
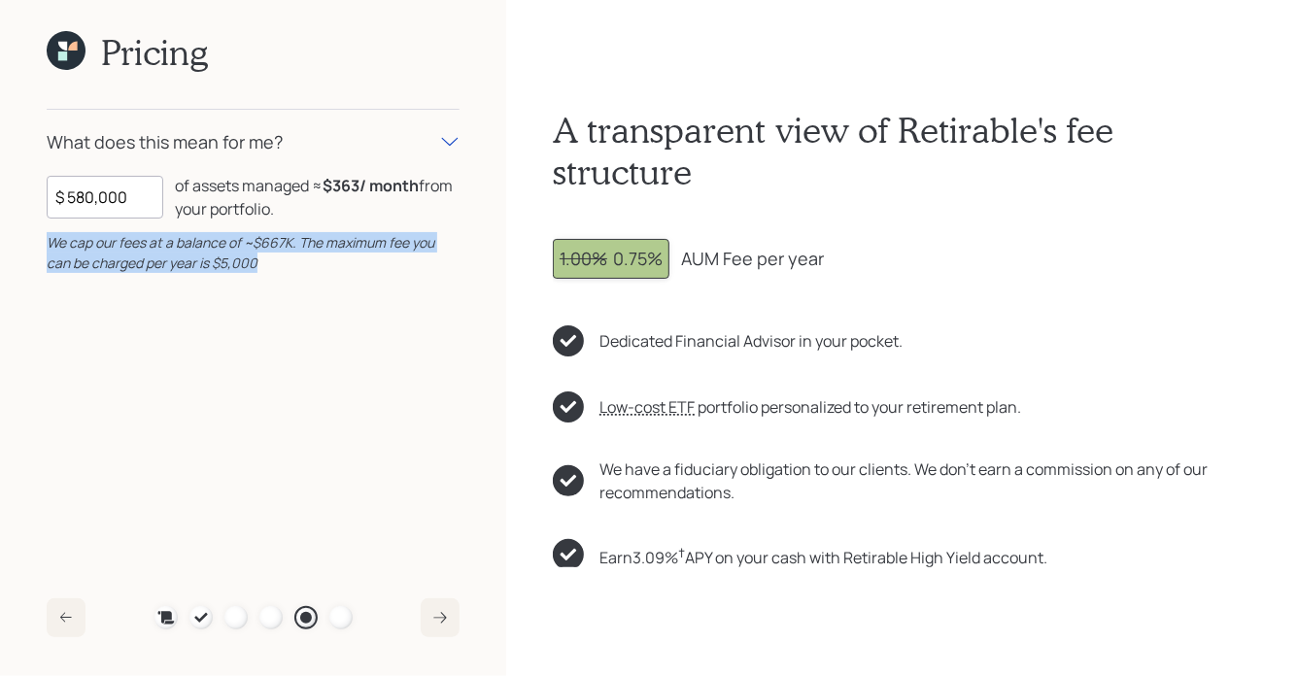
drag, startPoint x: 277, startPoint y: 265, endPoint x: 8, endPoint y: 247, distance: 269.7
click at [8, 247] on div "Pricing What does this mean for me? $ 580,000 of assets managed ≈ $363 / month …" at bounding box center [253, 338] width 506 height 676
click at [285, 245] on icon "We cap our fees at a balance of ~$667K. The maximum fee you can be charged per …" at bounding box center [241, 252] width 388 height 39
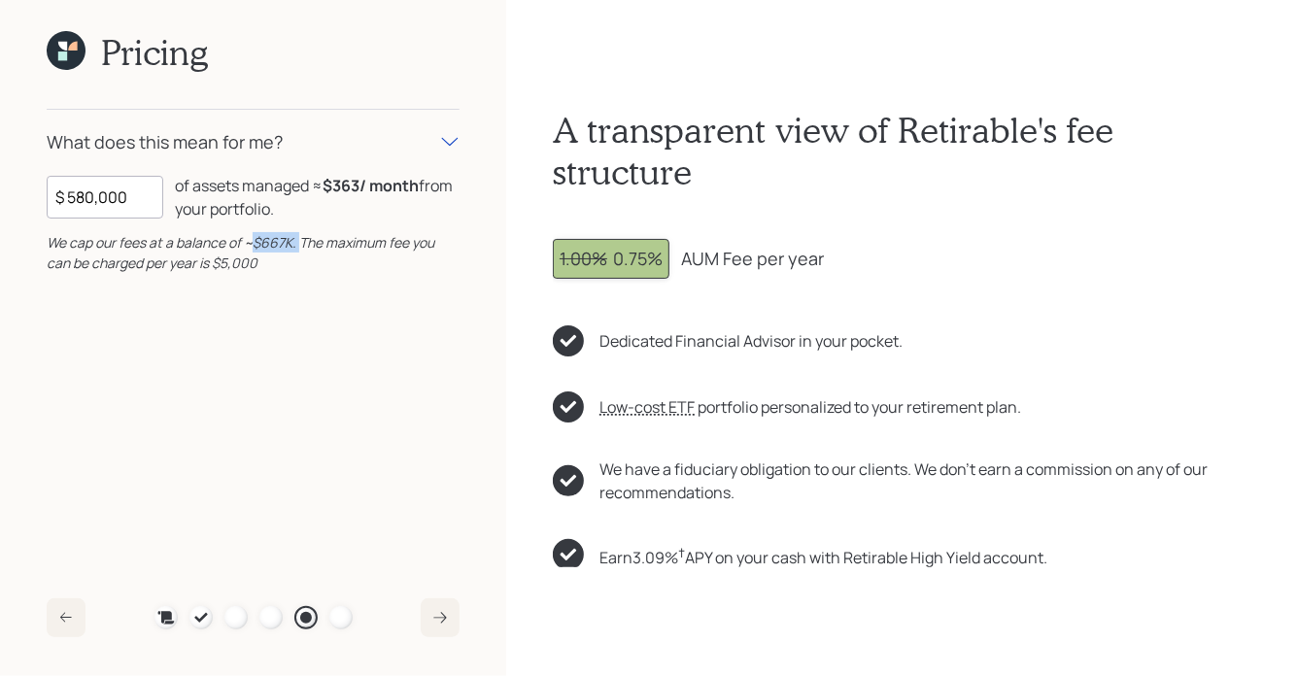
drag, startPoint x: 299, startPoint y: 244, endPoint x: 250, endPoint y: 244, distance: 49.5
click at [250, 244] on icon "We cap our fees at a balance of ~$667K. The maximum fee you can be charged per …" at bounding box center [241, 252] width 388 height 39
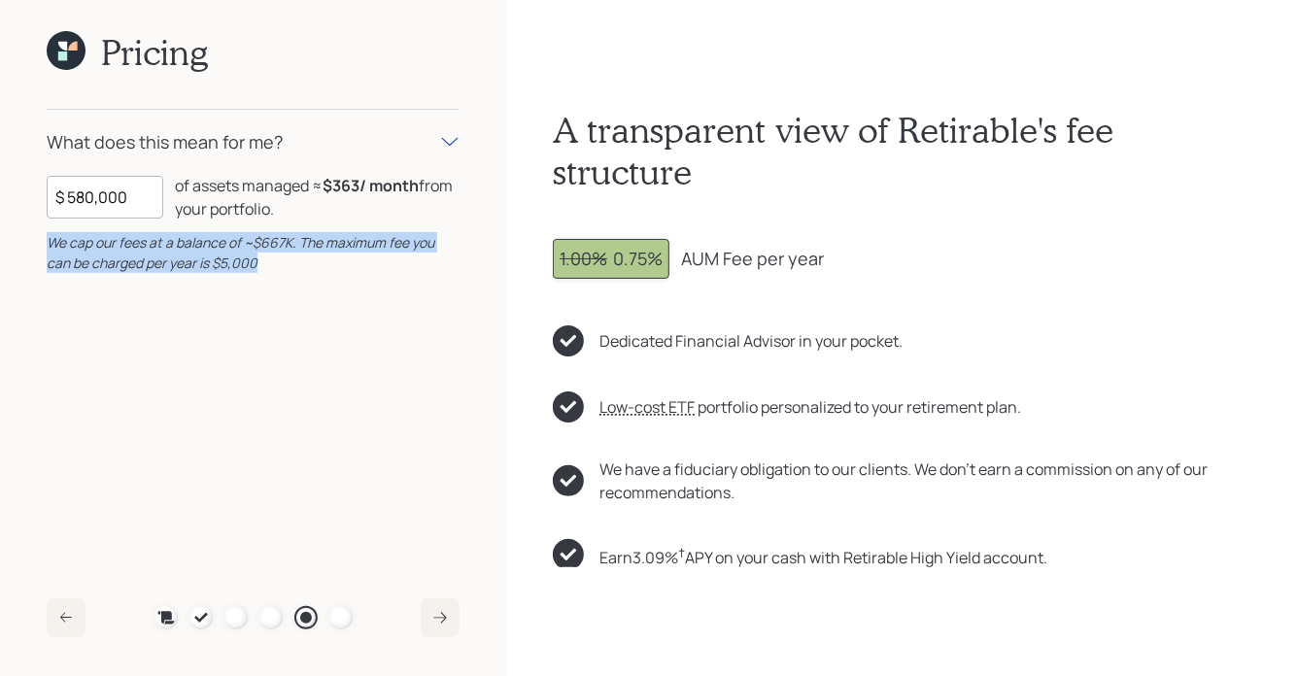
drag, startPoint x: 259, startPoint y: 267, endPoint x: 48, endPoint y: 249, distance: 212.5
click at [48, 249] on div "We cap our fees at a balance of ~$667K. The maximum fee you can be charged per …" at bounding box center [253, 252] width 413 height 41
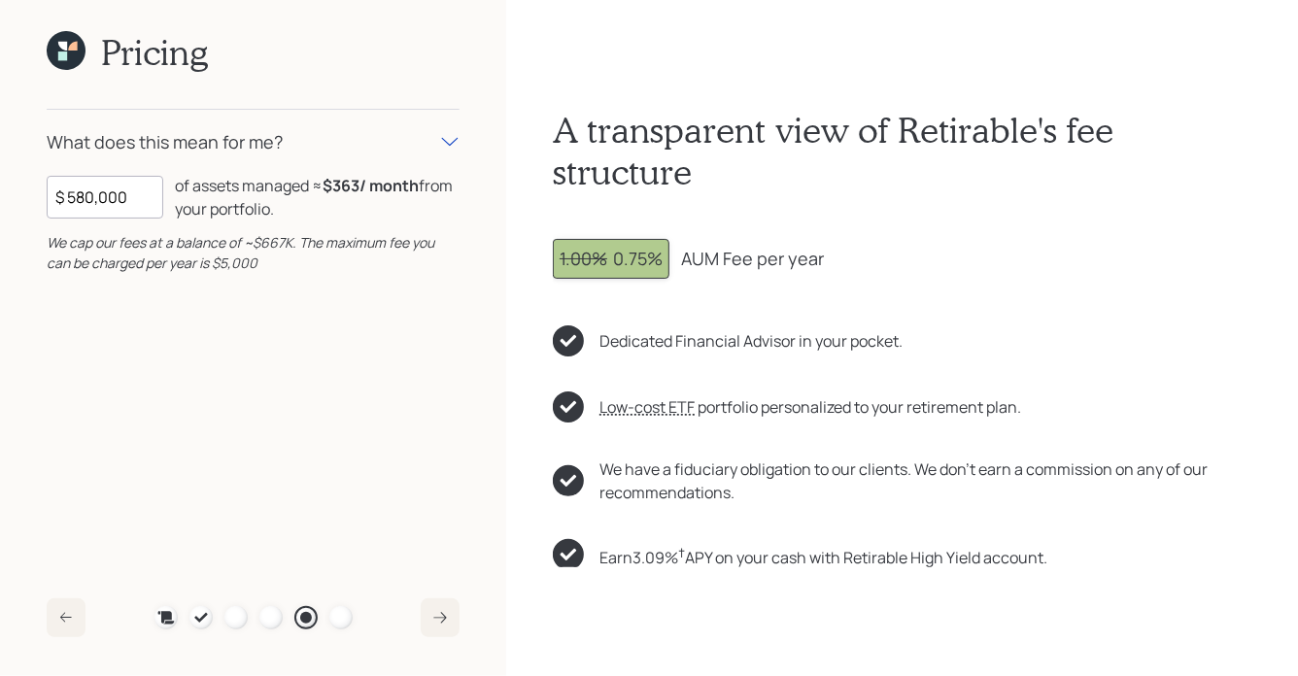
click at [68, 62] on icon at bounding box center [66, 50] width 39 height 39
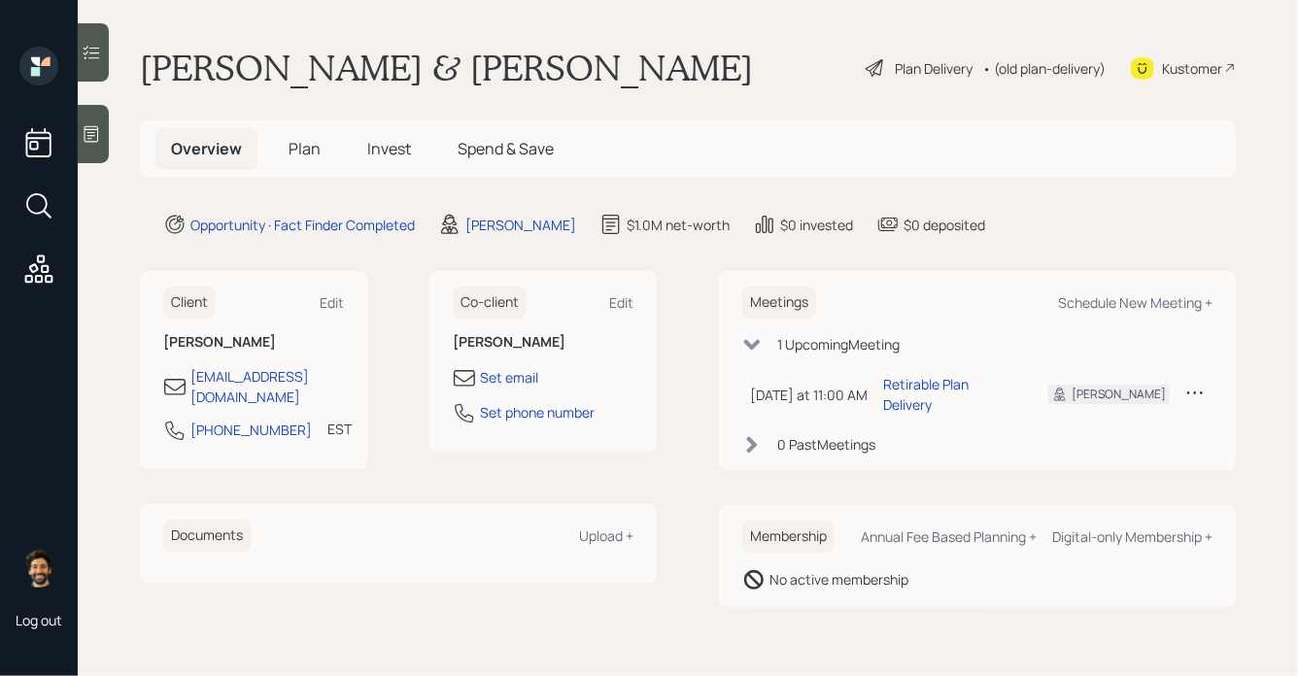
click at [1184, 69] on div "Kustomer" at bounding box center [1192, 68] width 60 height 20
click at [1129, 307] on div "Schedule New Meeting +" at bounding box center [1135, 302] width 154 height 18
select select "f14b762f-c7c2-4b89-9227-8fa891345eea"
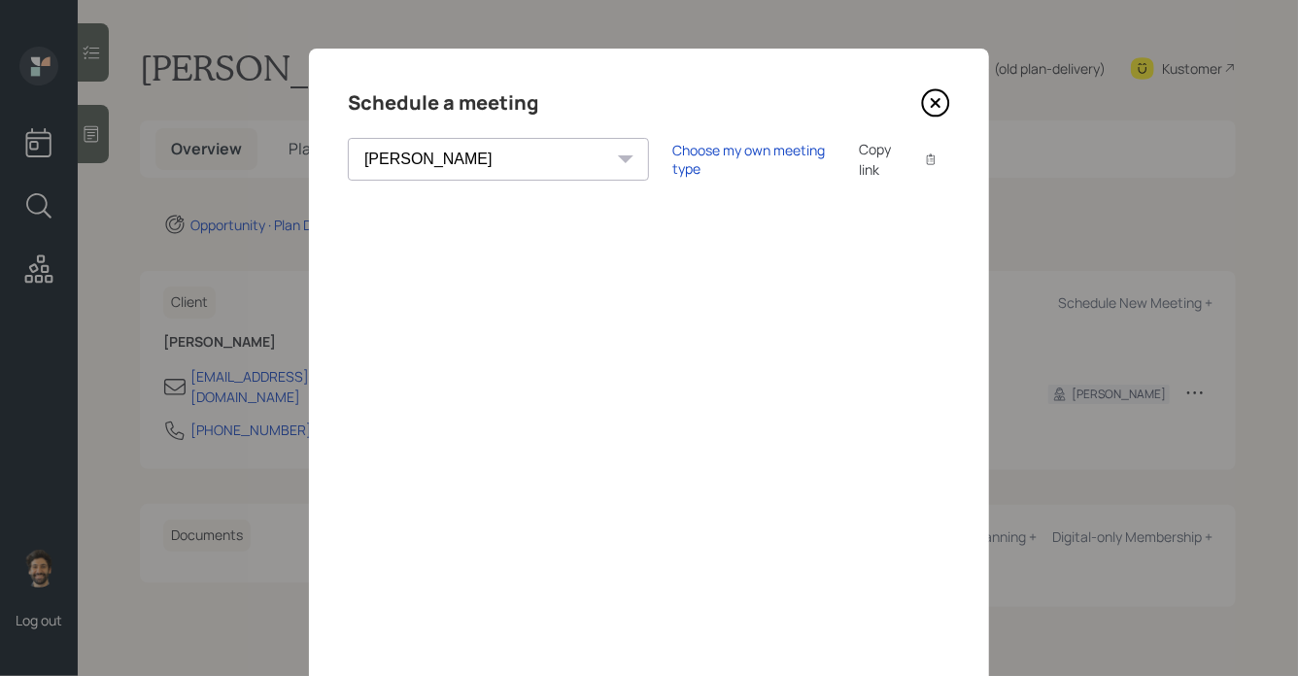
click at [936, 102] on icon at bounding box center [935, 103] width 8 height 8
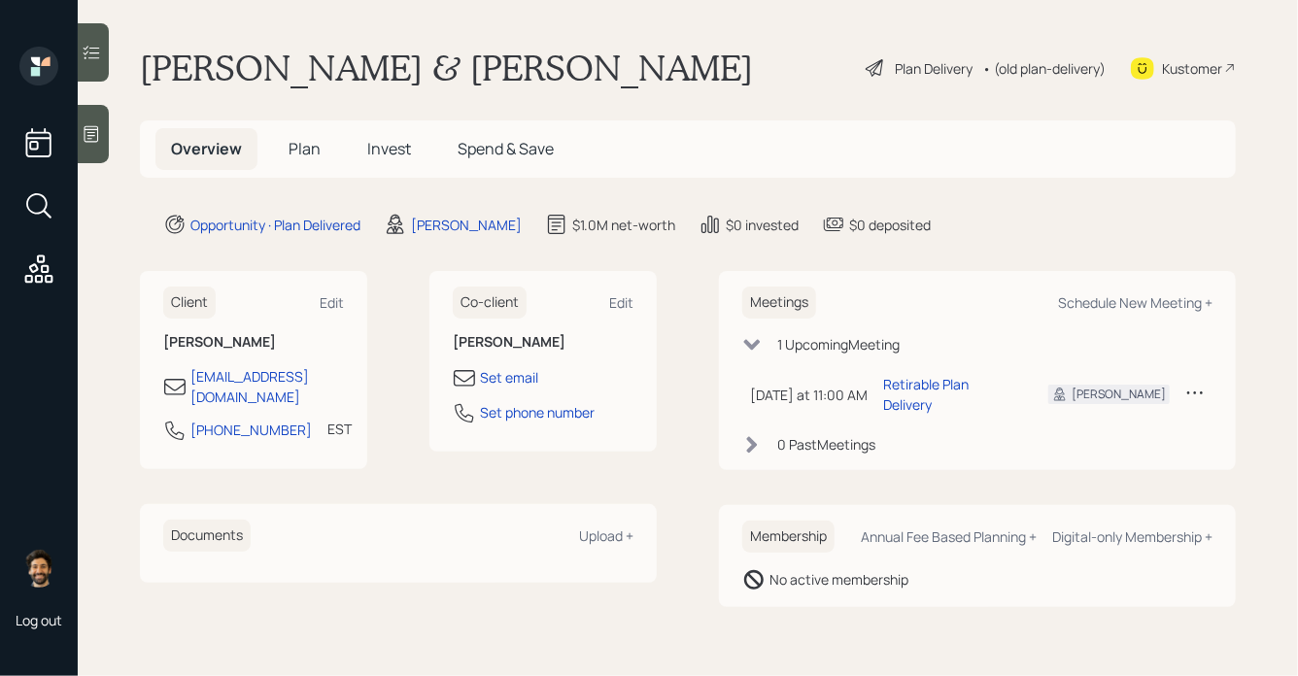
click at [330, 151] on h5 "Plan" at bounding box center [304, 149] width 63 height 42
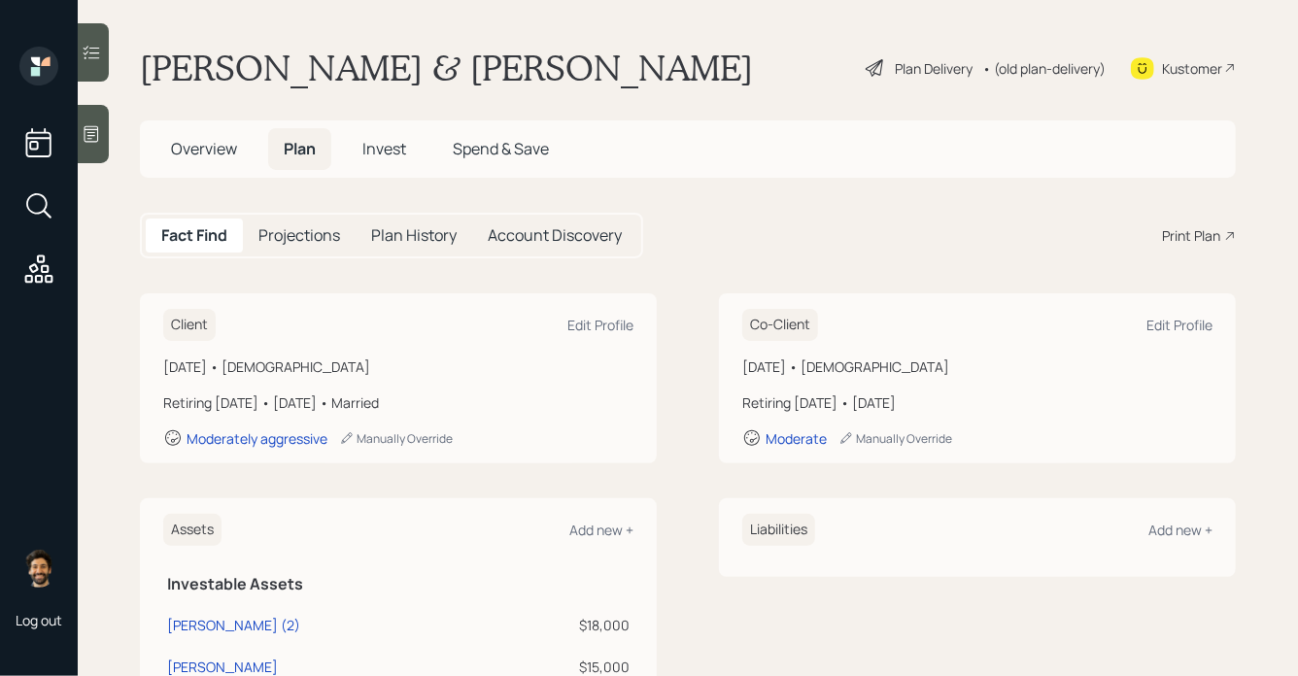
click at [1199, 239] on div "Print Plan" at bounding box center [1191, 235] width 58 height 20
